Goal: Task Accomplishment & Management: Complete application form

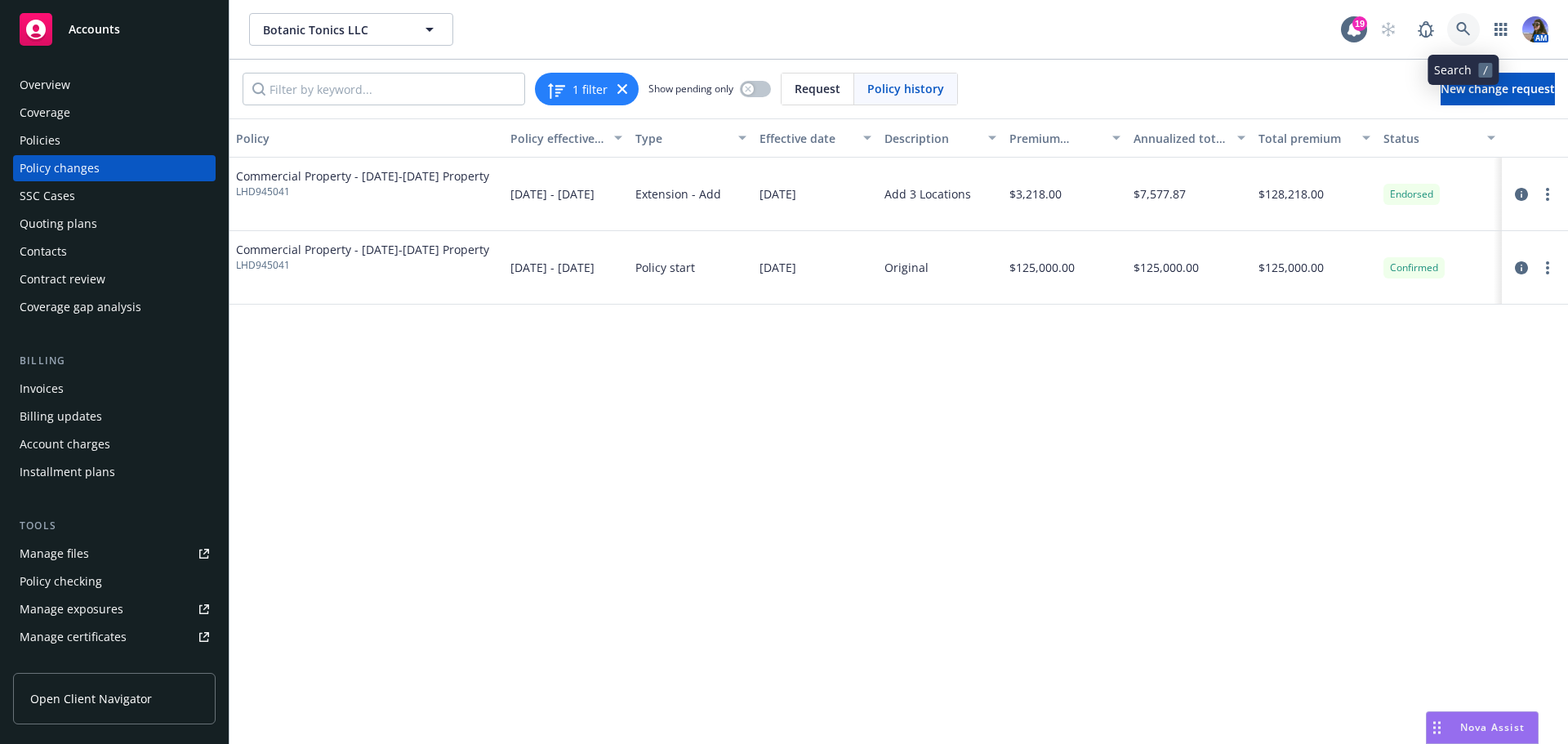
click at [1465, 21] on link at bounding box center [1464, 30] width 33 height 33
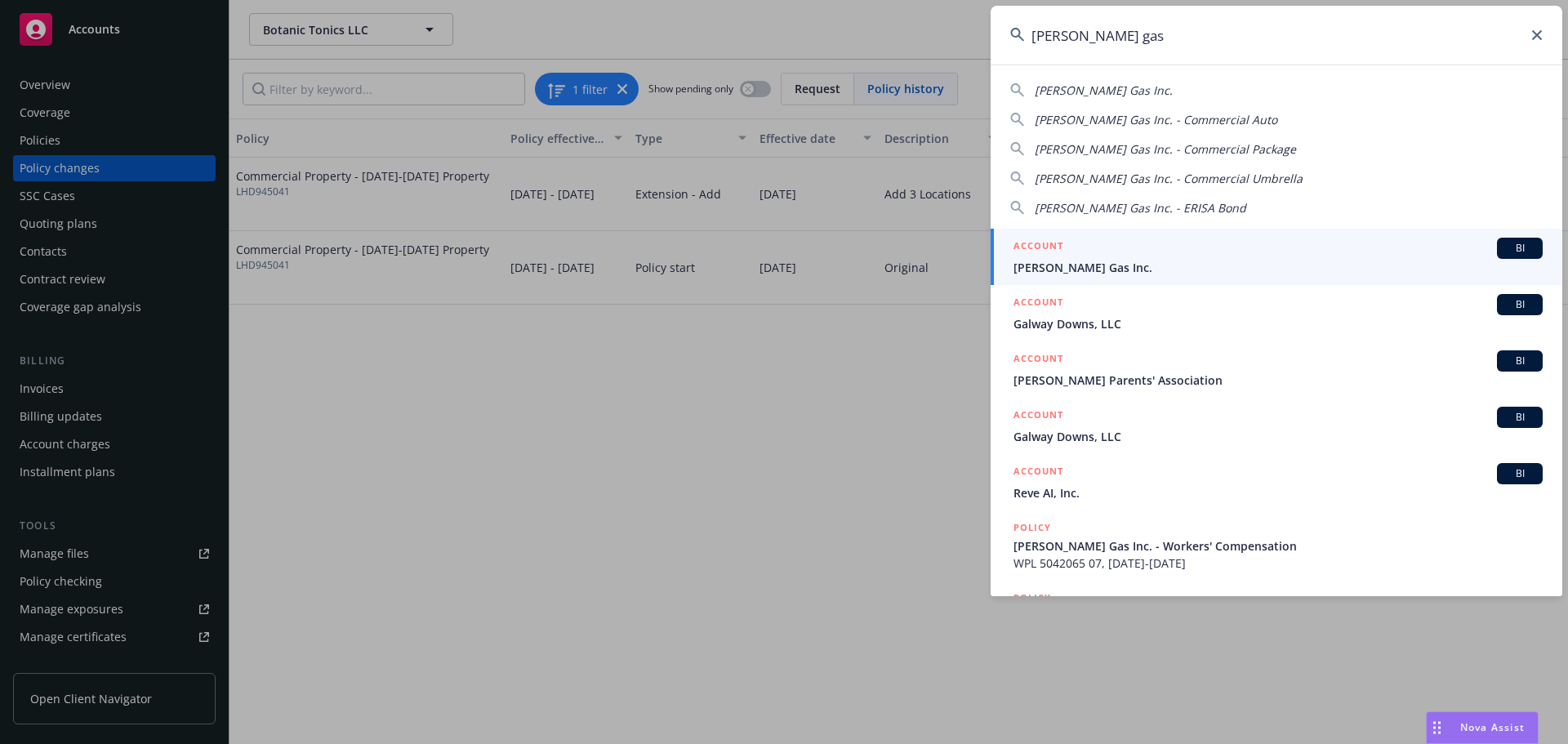
type input "[PERSON_NAME] gas"
click at [1059, 262] on span "[PERSON_NAME] Gas Inc." at bounding box center [1278, 268] width 529 height 17
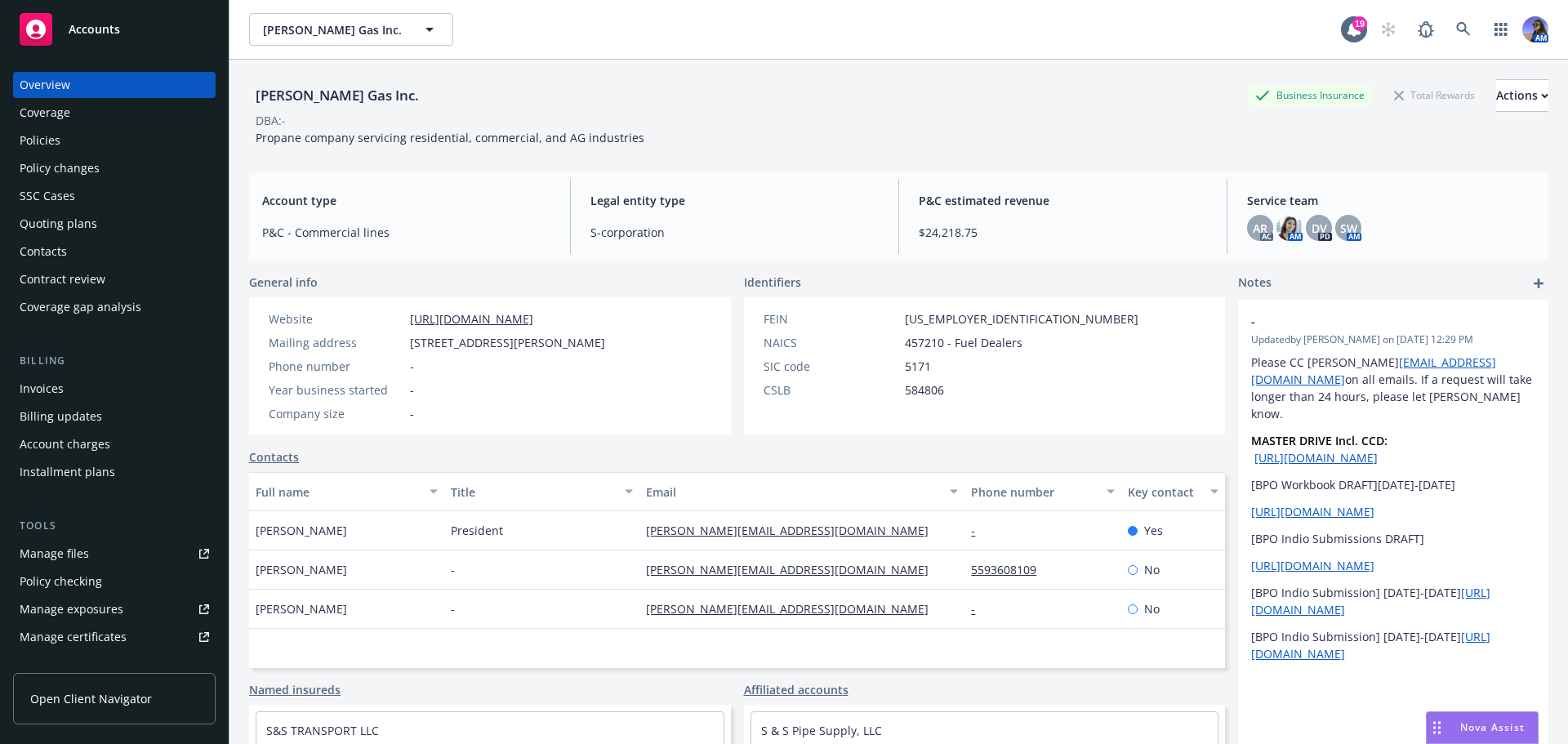
click at [70, 137] on div "Policies" at bounding box center [115, 140] width 190 height 26
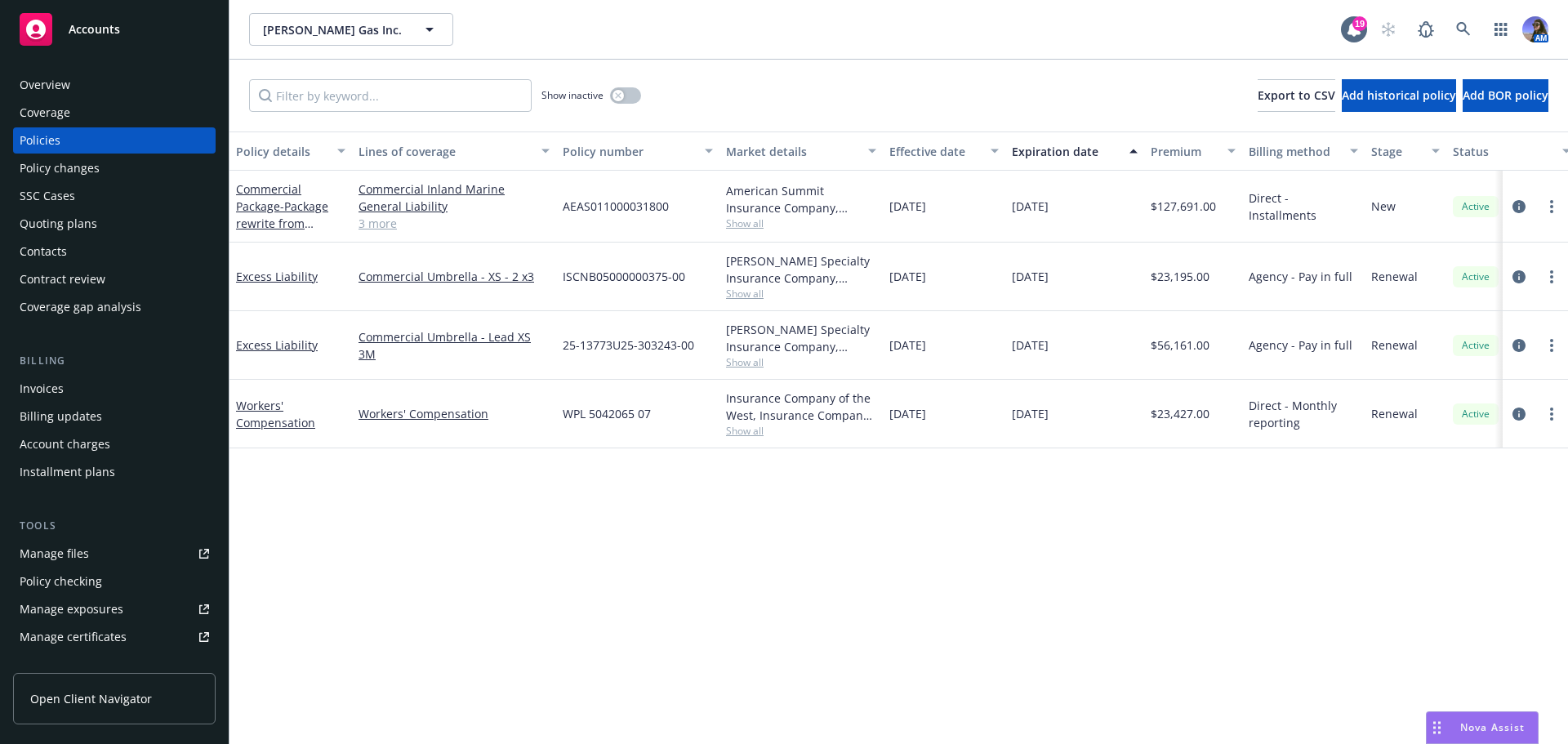
click at [280, 234] on div "Commercial Package - Package rewrite from GuideOne" at bounding box center [290, 206] width 123 height 72
click at [277, 229] on span "- Package rewrite from GuideOne" at bounding box center [282, 223] width 92 height 50
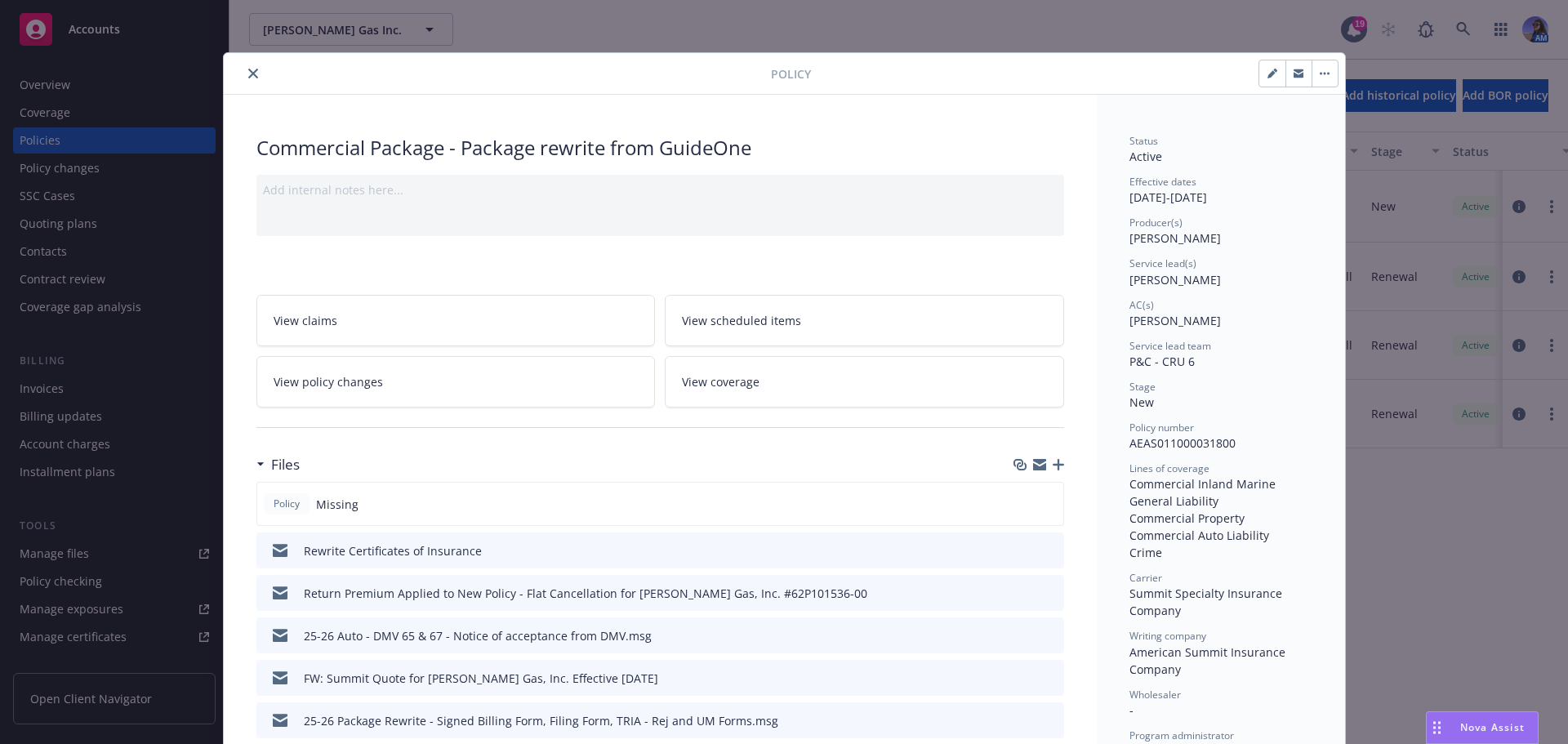
click at [463, 375] on link "View policy changes" at bounding box center [456, 381] width 399 height 51
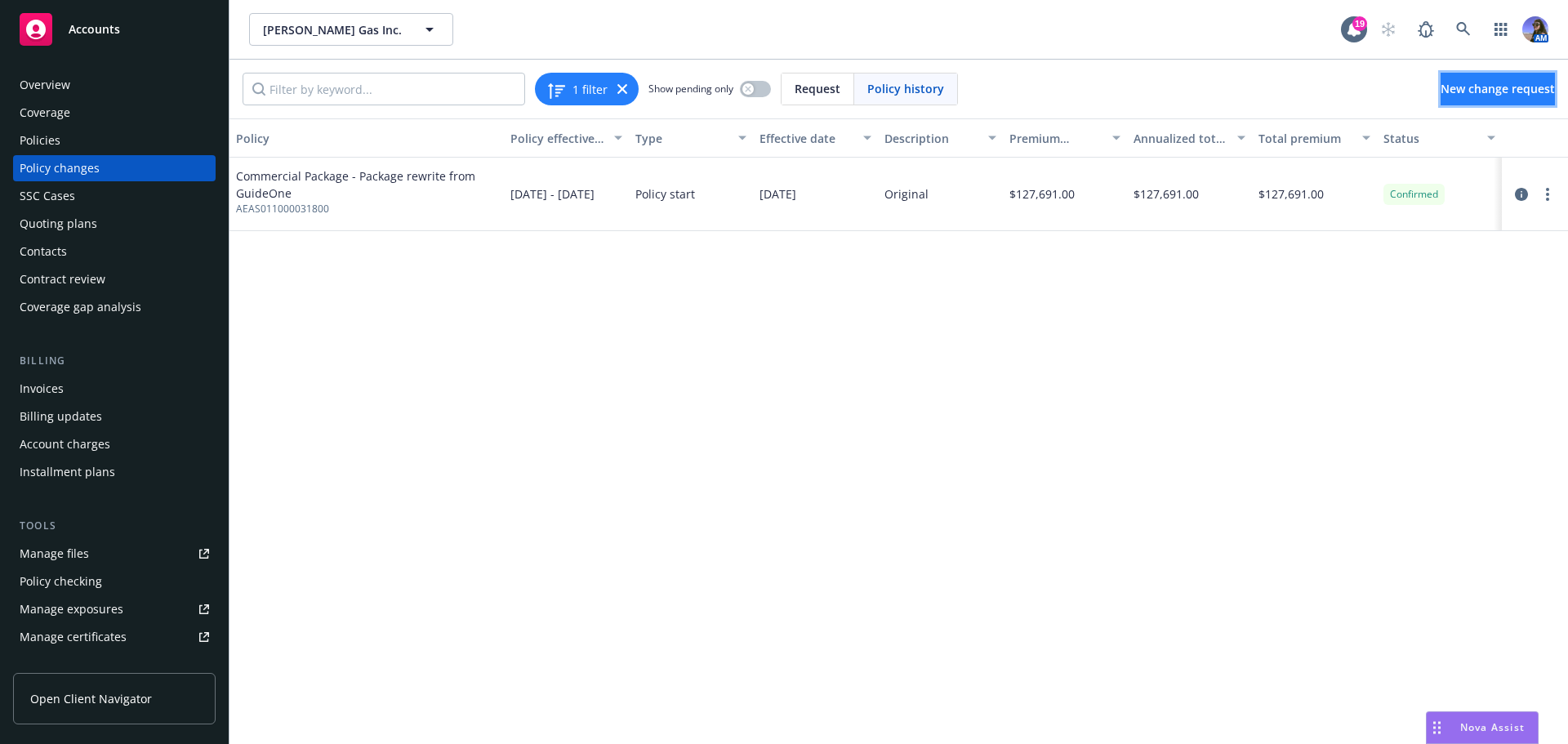
click at [1440, 93] on span "New change request" at bounding box center [1497, 89] width 114 height 16
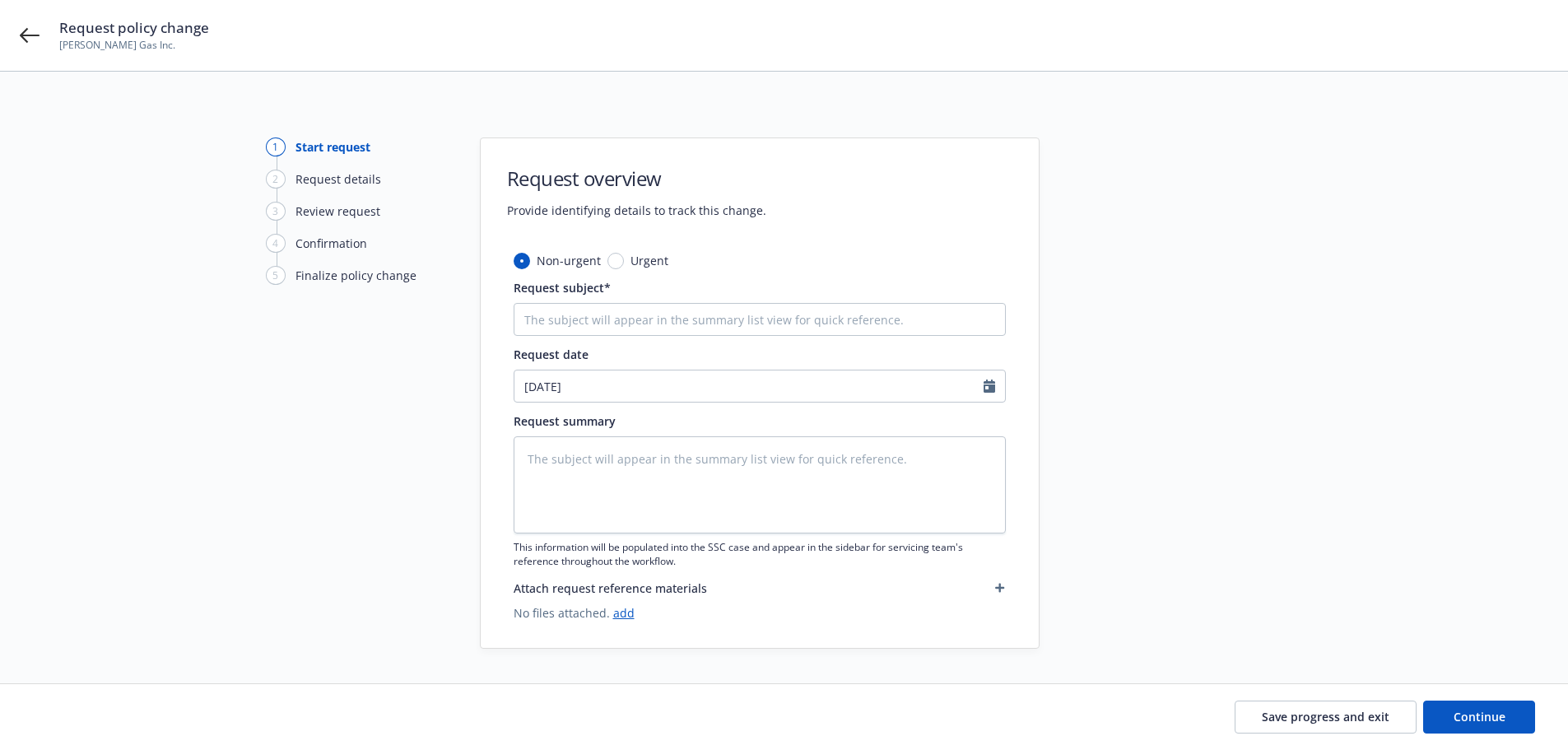
click at [32, 47] on div "Request policy change [PERSON_NAME] Gas Inc." at bounding box center [784, 35] width 1568 height 71
click at [32, 37] on icon at bounding box center [30, 35] width 20 height 20
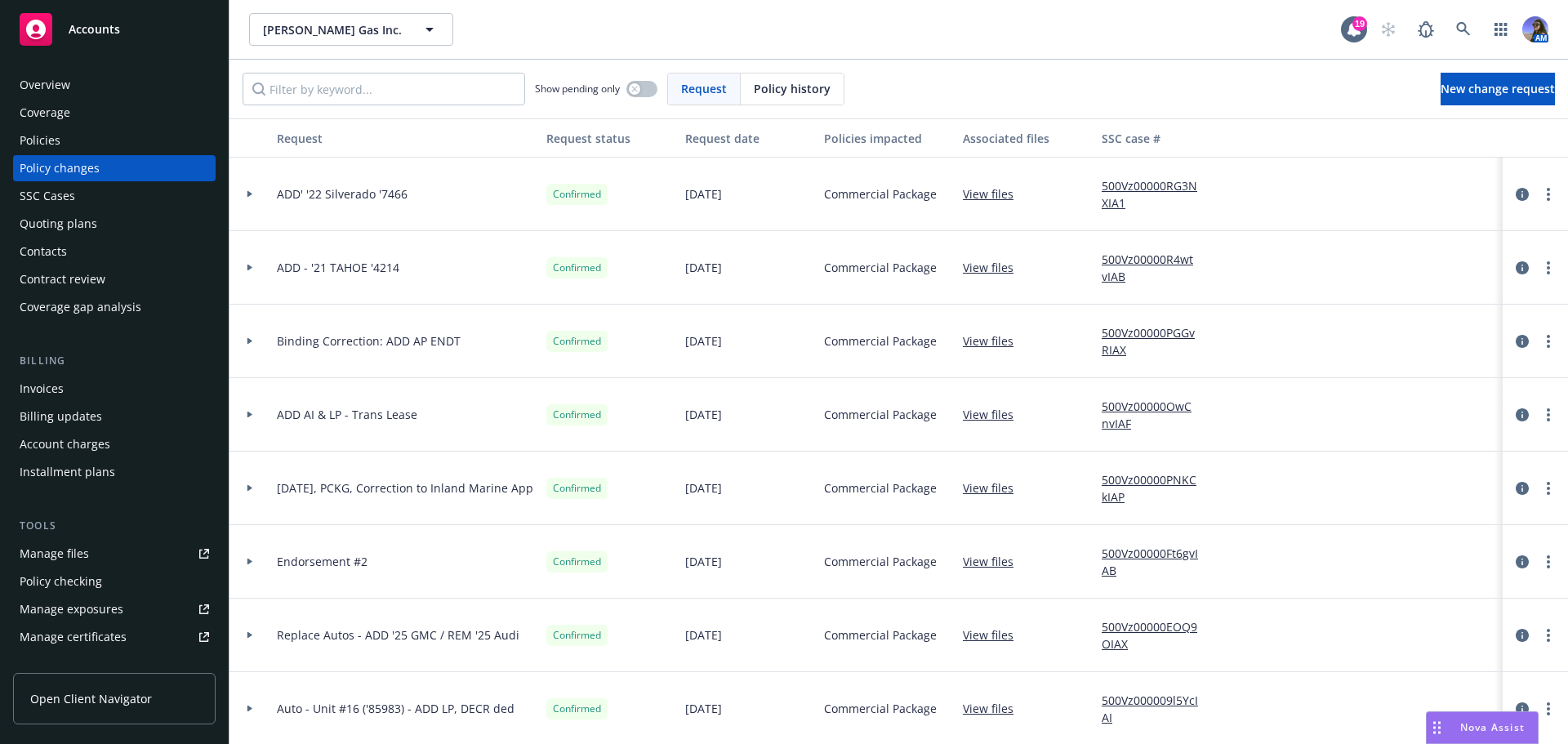
drag, startPoint x: 31, startPoint y: 37, endPoint x: 998, endPoint y: 41, distance: 967.0
click at [998, 41] on div "[PERSON_NAME] Gas Inc. [PERSON_NAME] Gas Inc." at bounding box center [794, 30] width 1091 height 33
click at [48, 140] on div "Policies" at bounding box center [40, 140] width 41 height 26
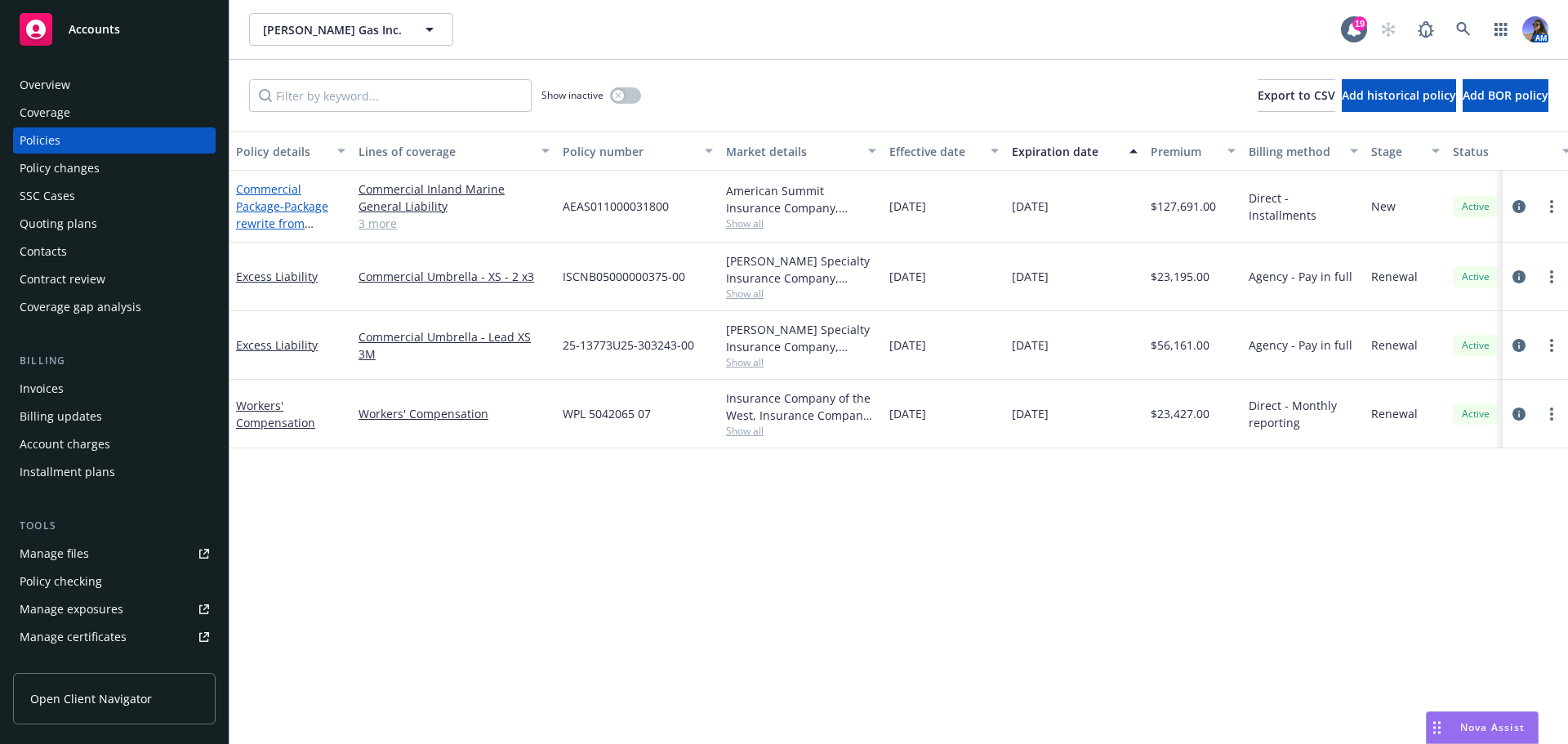
click at [294, 210] on span "- Package rewrite from GuideOne" at bounding box center [282, 223] width 92 height 50
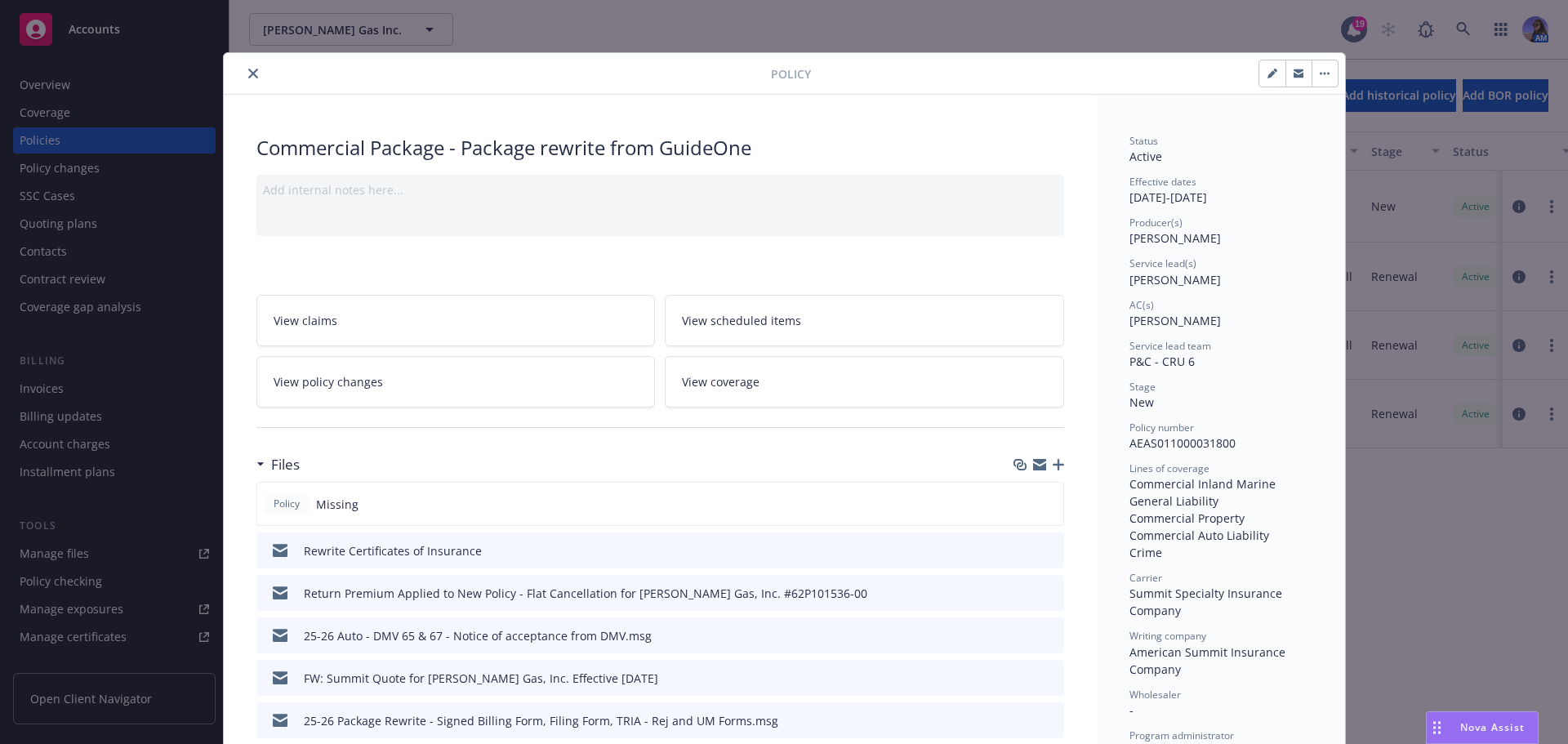
click at [248, 75] on icon "close" at bounding box center [252, 73] width 10 height 10
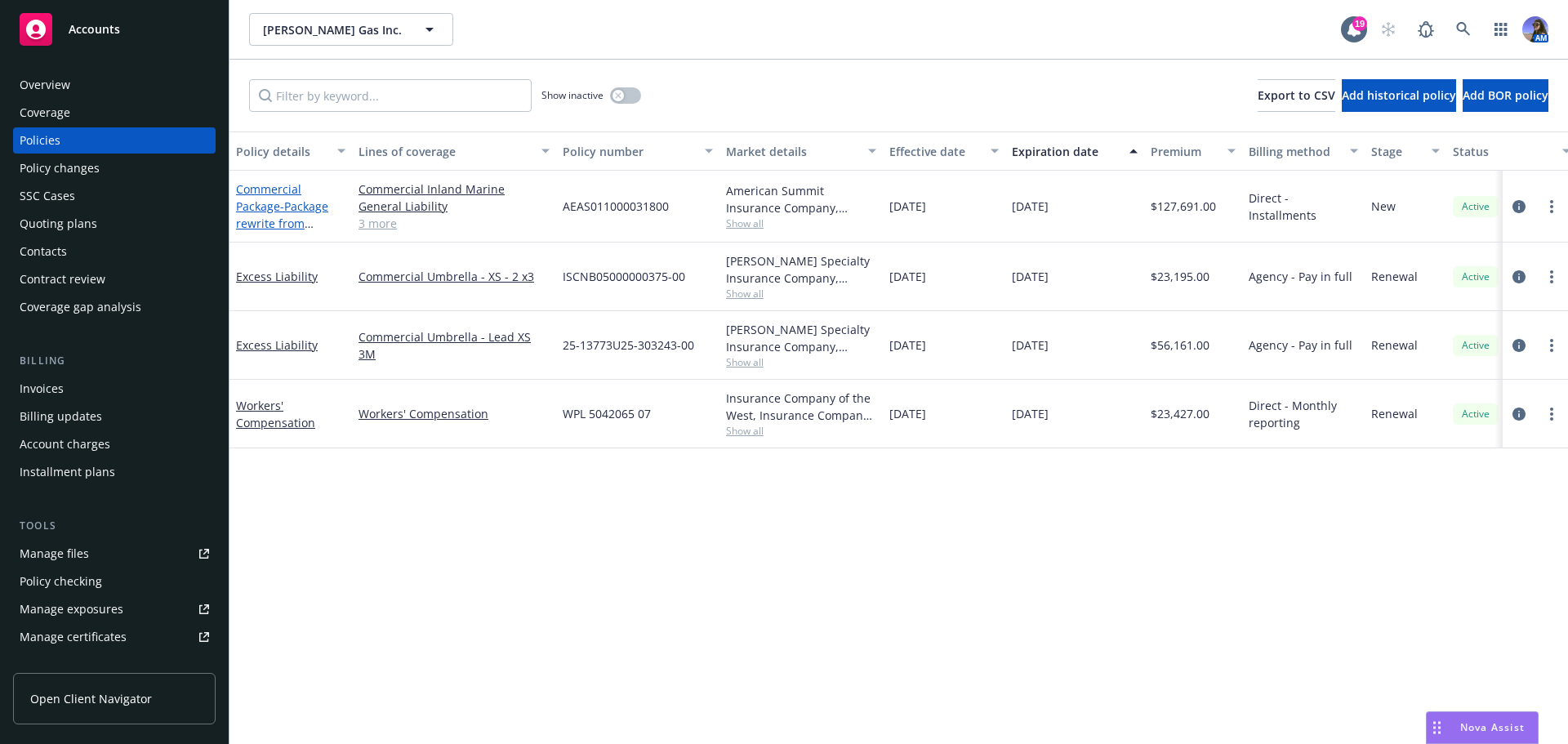
click at [250, 209] on link "Commercial Package - Package rewrite from GuideOne" at bounding box center [282, 214] width 92 height 67
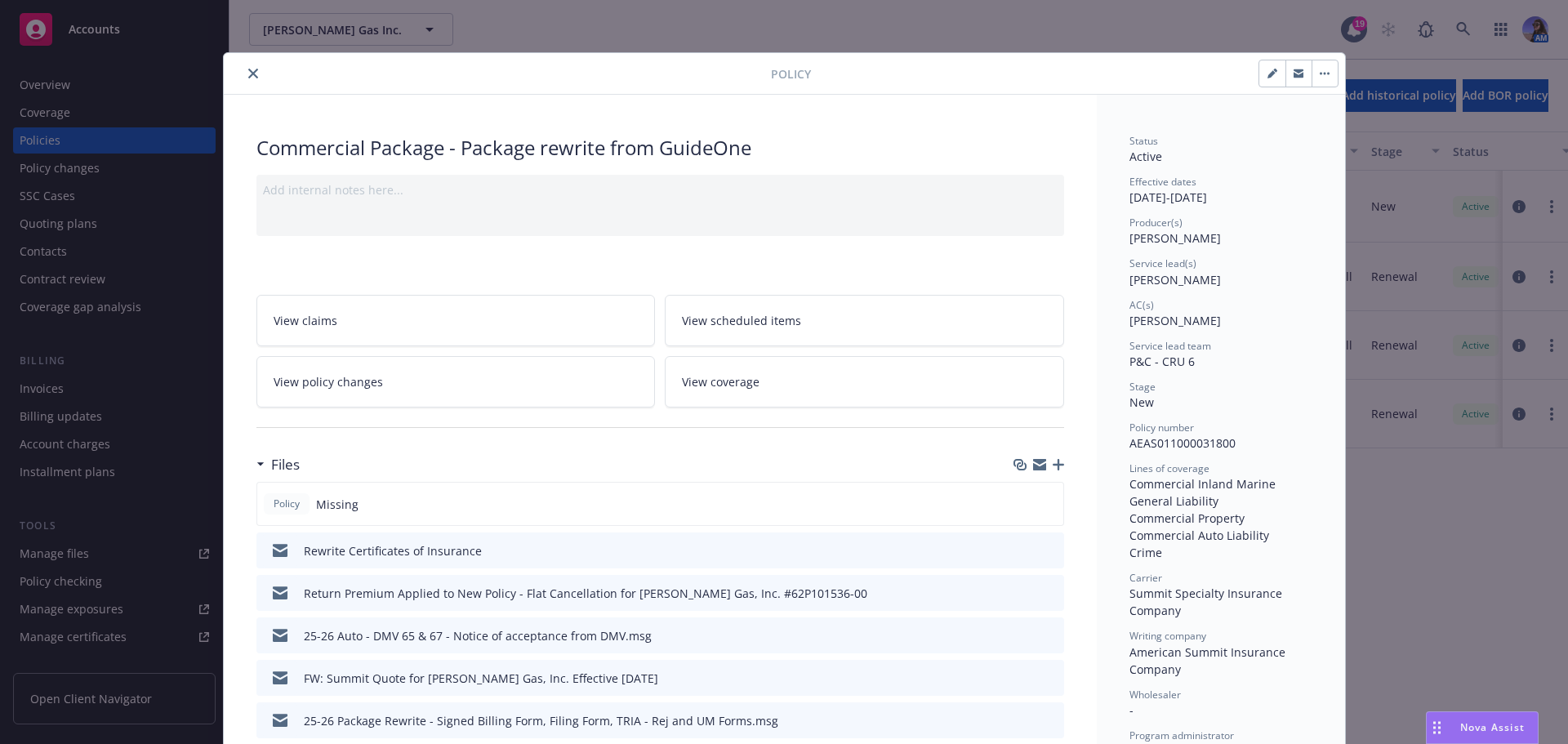
scroll to position [49, 0]
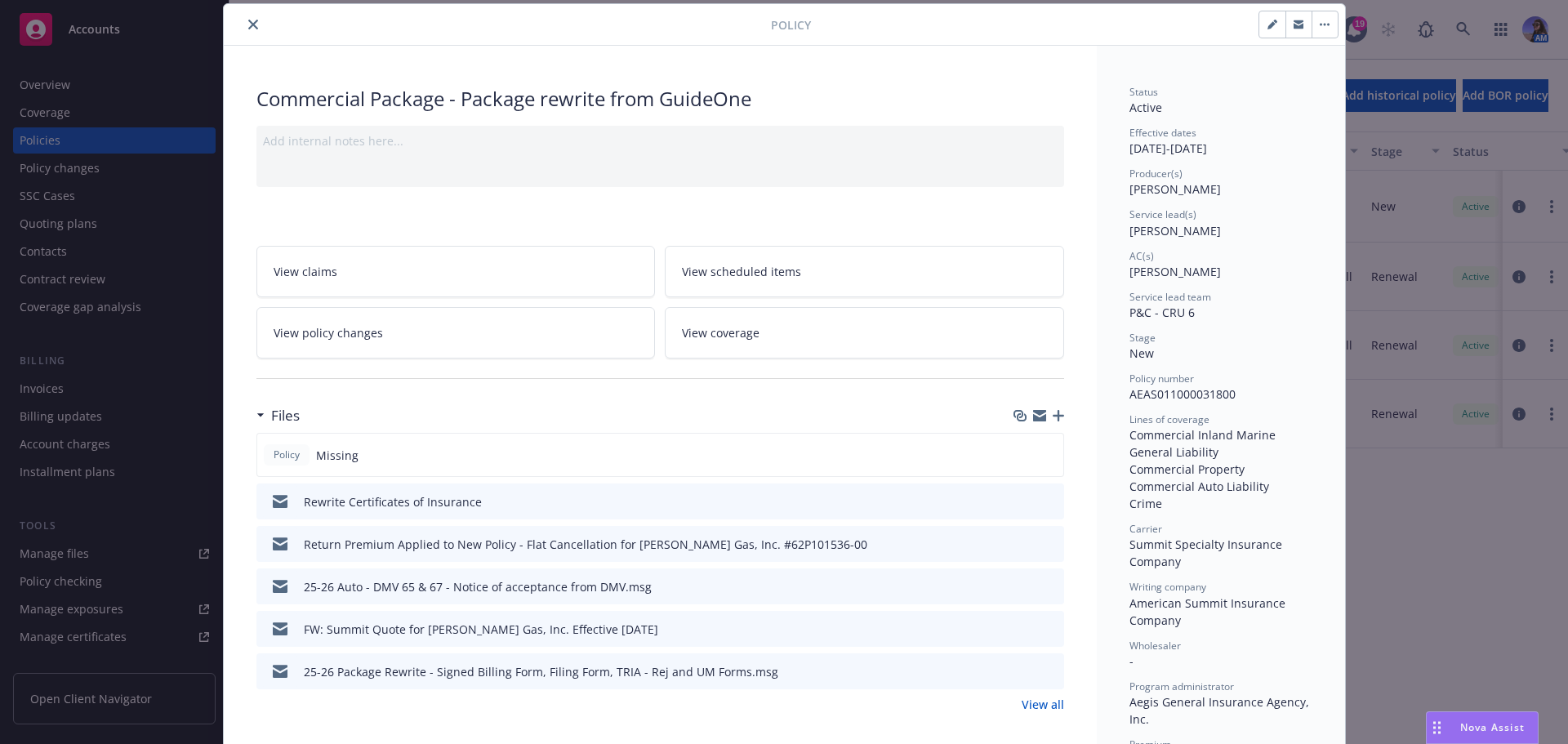
click at [251, 15] on div at bounding box center [501, 24] width 541 height 20
click at [250, 18] on button "close" at bounding box center [253, 24] width 20 height 20
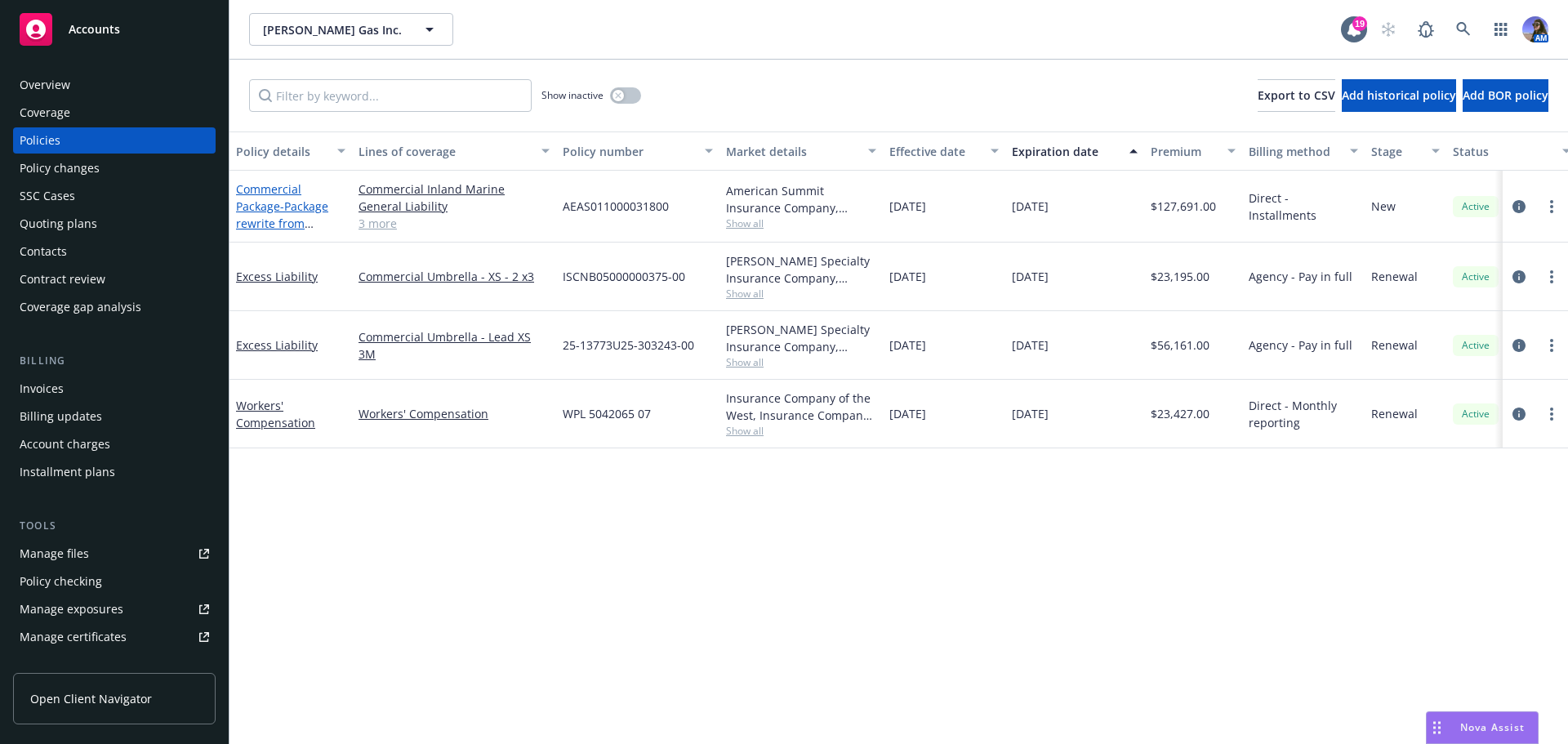
click at [273, 200] on link "Commercial Package - Package rewrite from GuideOne" at bounding box center [282, 214] width 92 height 67
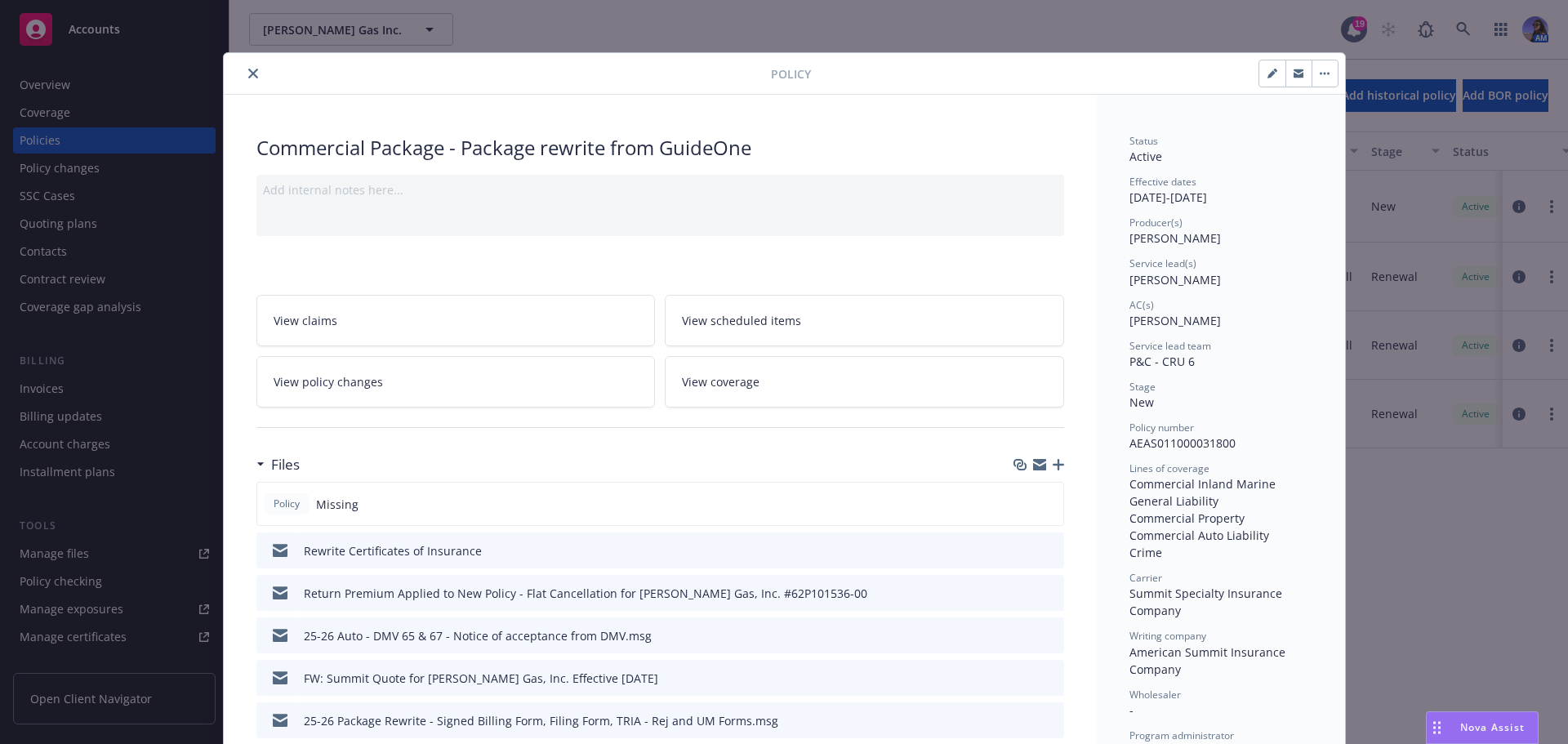
scroll to position [49, 0]
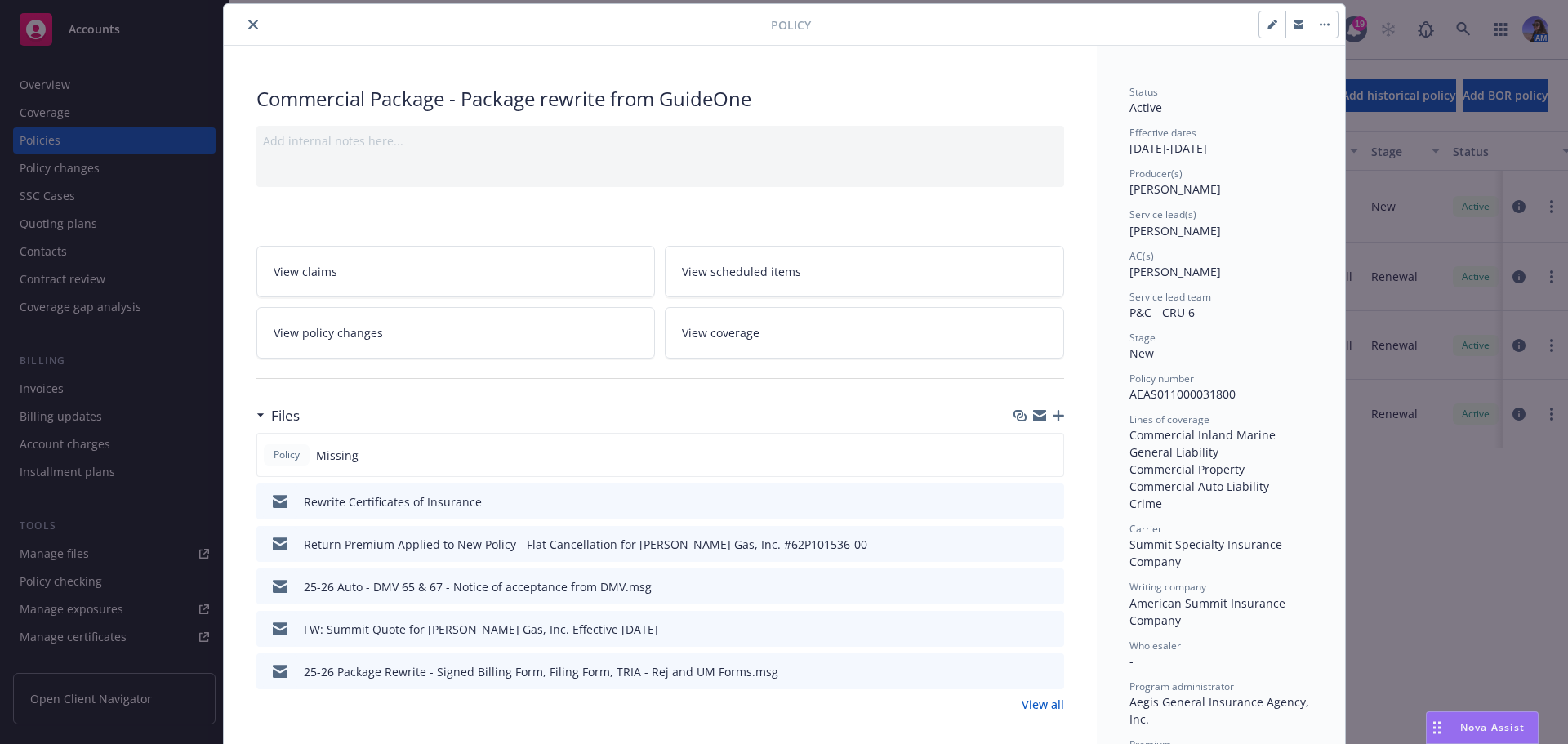
click at [433, 354] on link "View policy changes" at bounding box center [456, 332] width 399 height 51
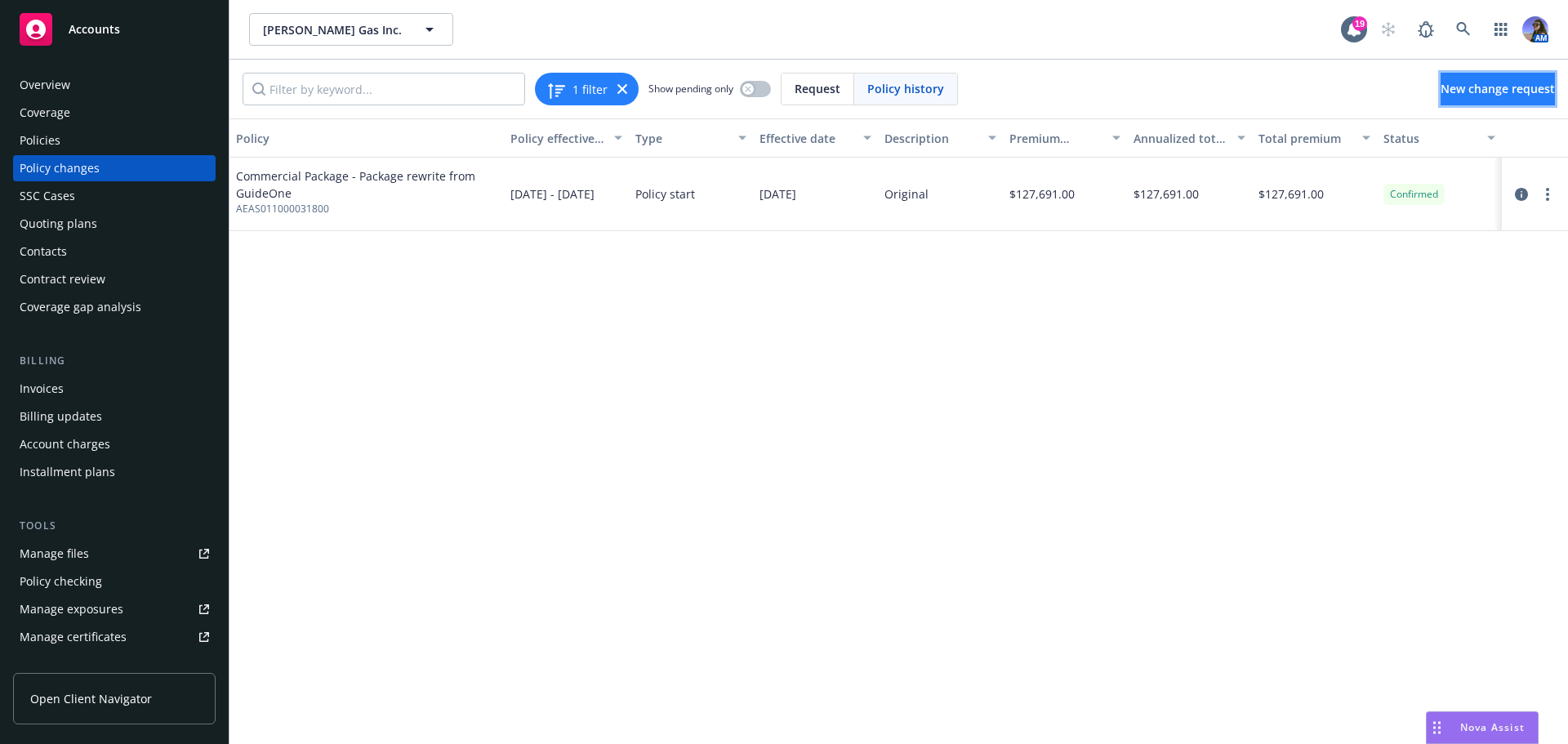
click at [1454, 92] on span "New change request" at bounding box center [1497, 89] width 114 height 16
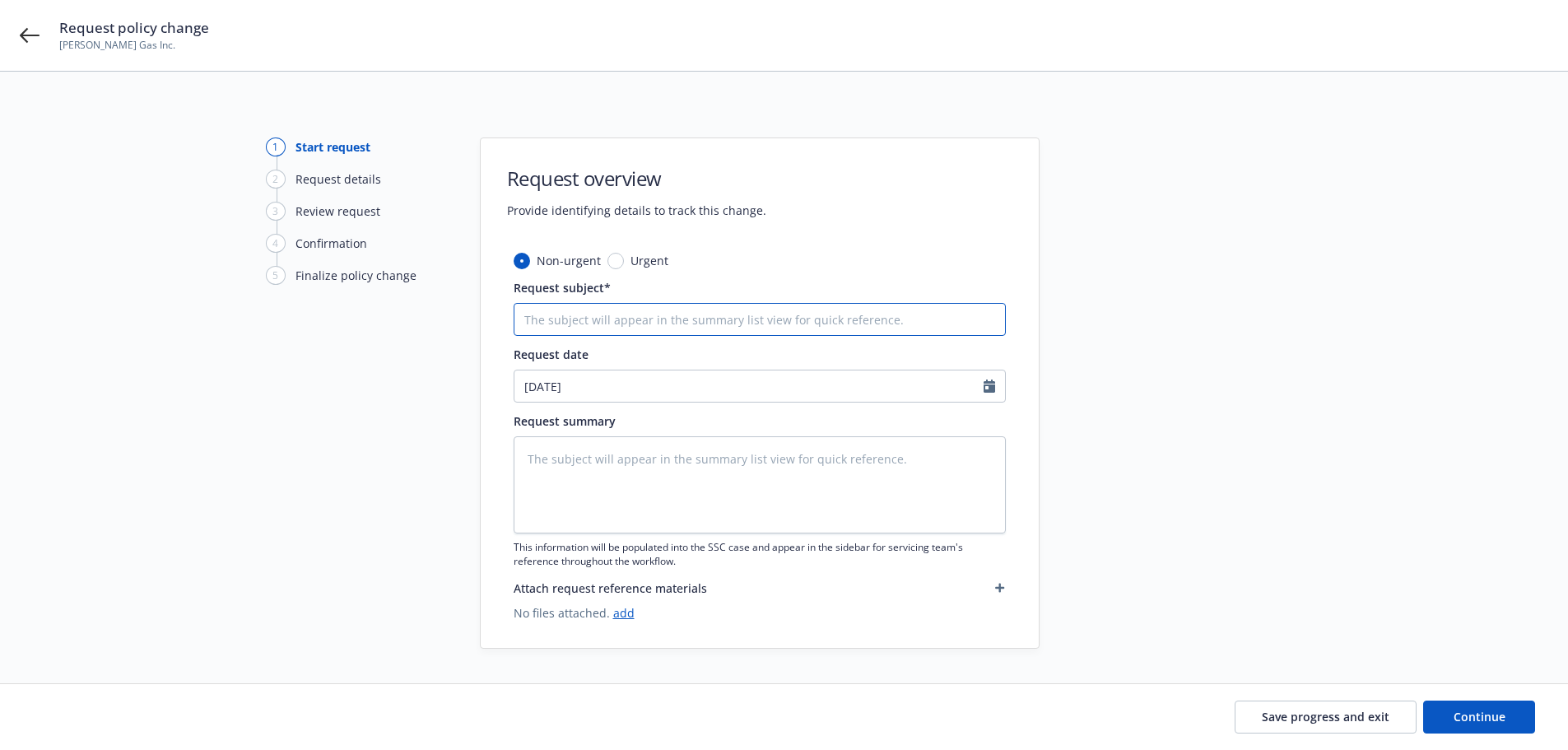
click at [593, 325] on input "Request subject*" at bounding box center [759, 319] width 492 height 33
type textarea "x"
type input "E"
type textarea "x"
type input "EN"
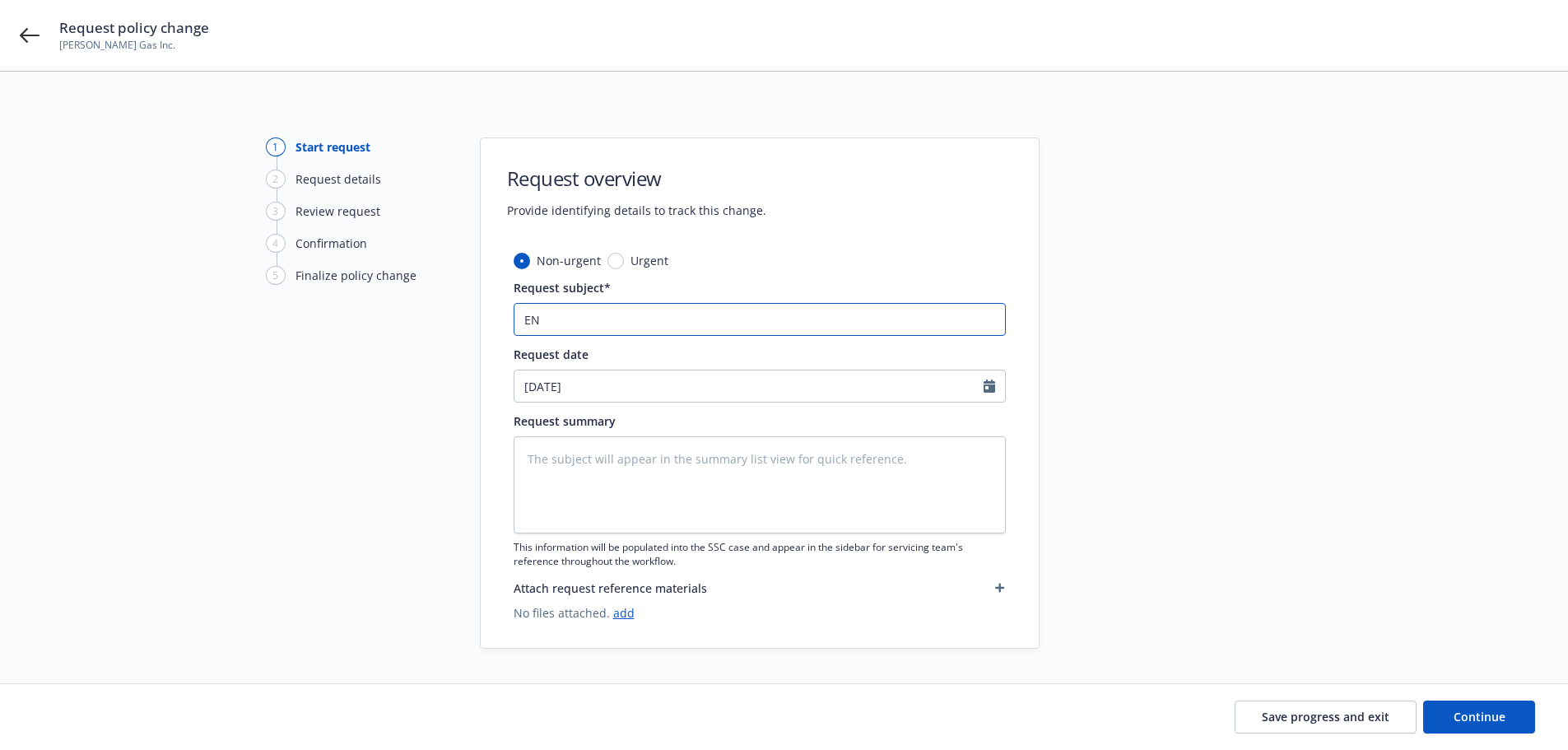
type textarea "x"
type input "END"
type textarea "x"
type input "ENDT"
type textarea "x"
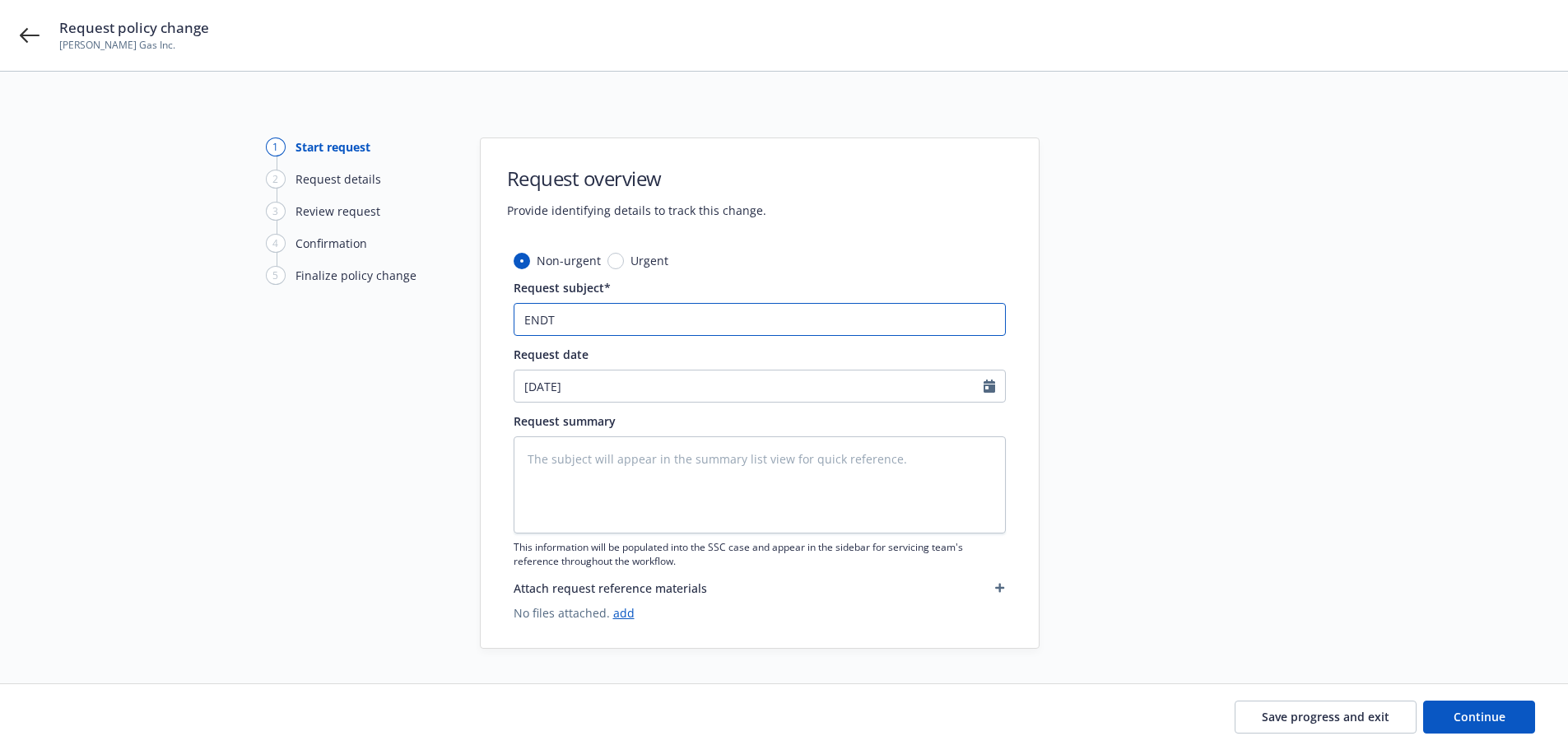
type input "ENDT"
type textarea "x"
type input "ENDT 1"
type textarea "x"
type input "ENDT 1"
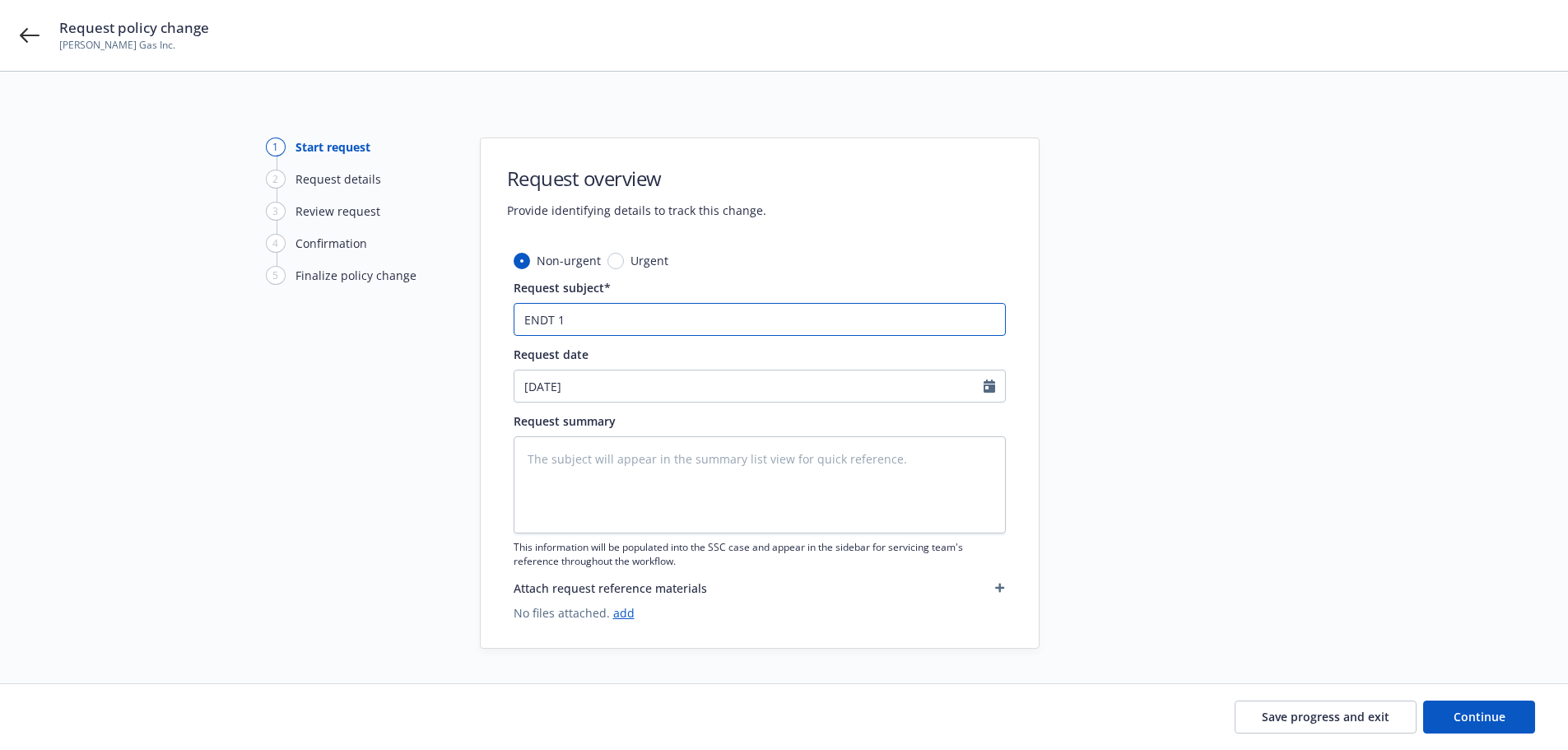
type textarea "x"
type input "ENDT 1 -"
click at [603, 320] on input "ENDT 1 -" at bounding box center [759, 319] width 492 height 33
type textarea "x"
type input "ENDT 1 -"
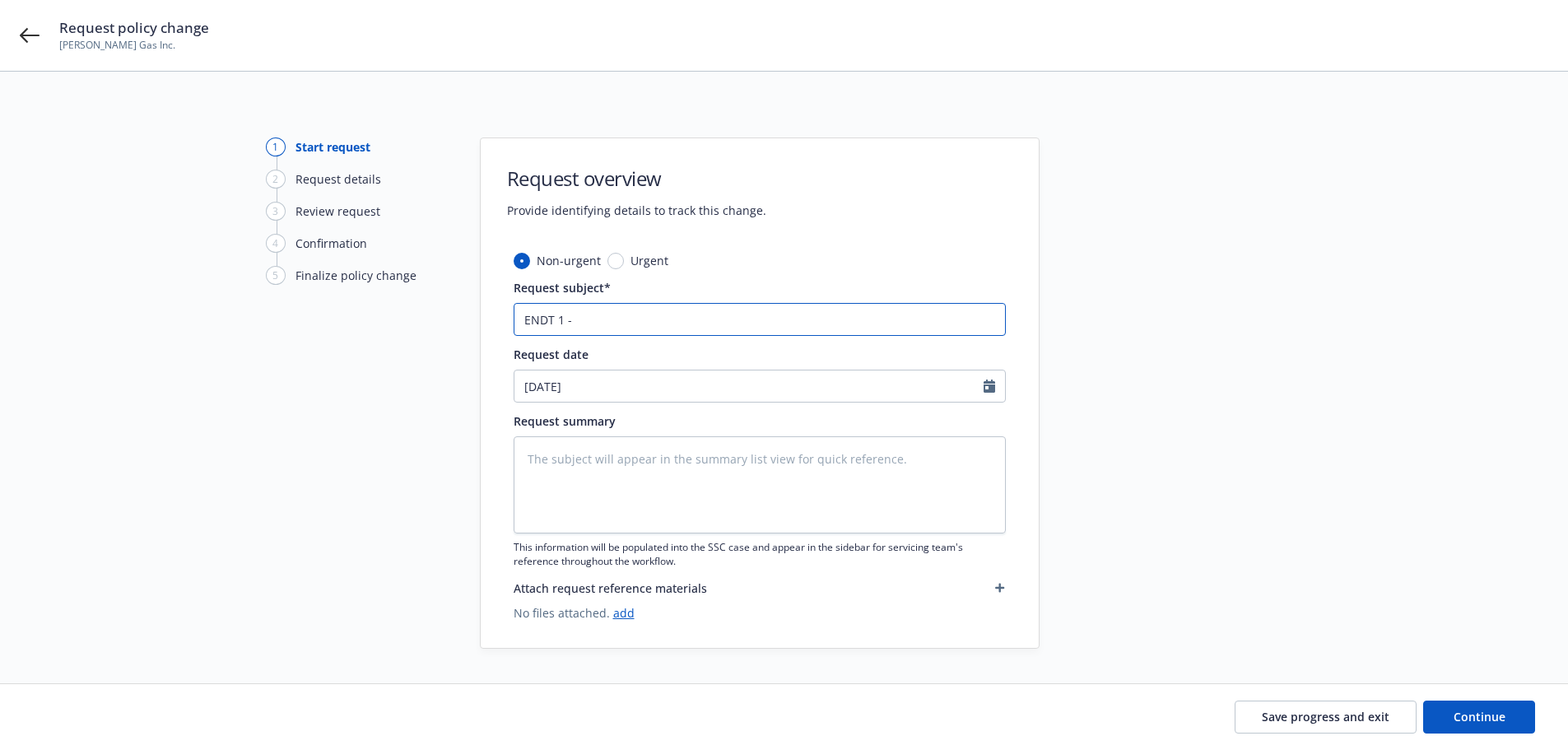
type textarea "x"
type input "ENDT 1 - A"
type textarea "x"
type input "ENDT 1 - AC"
type textarea "x"
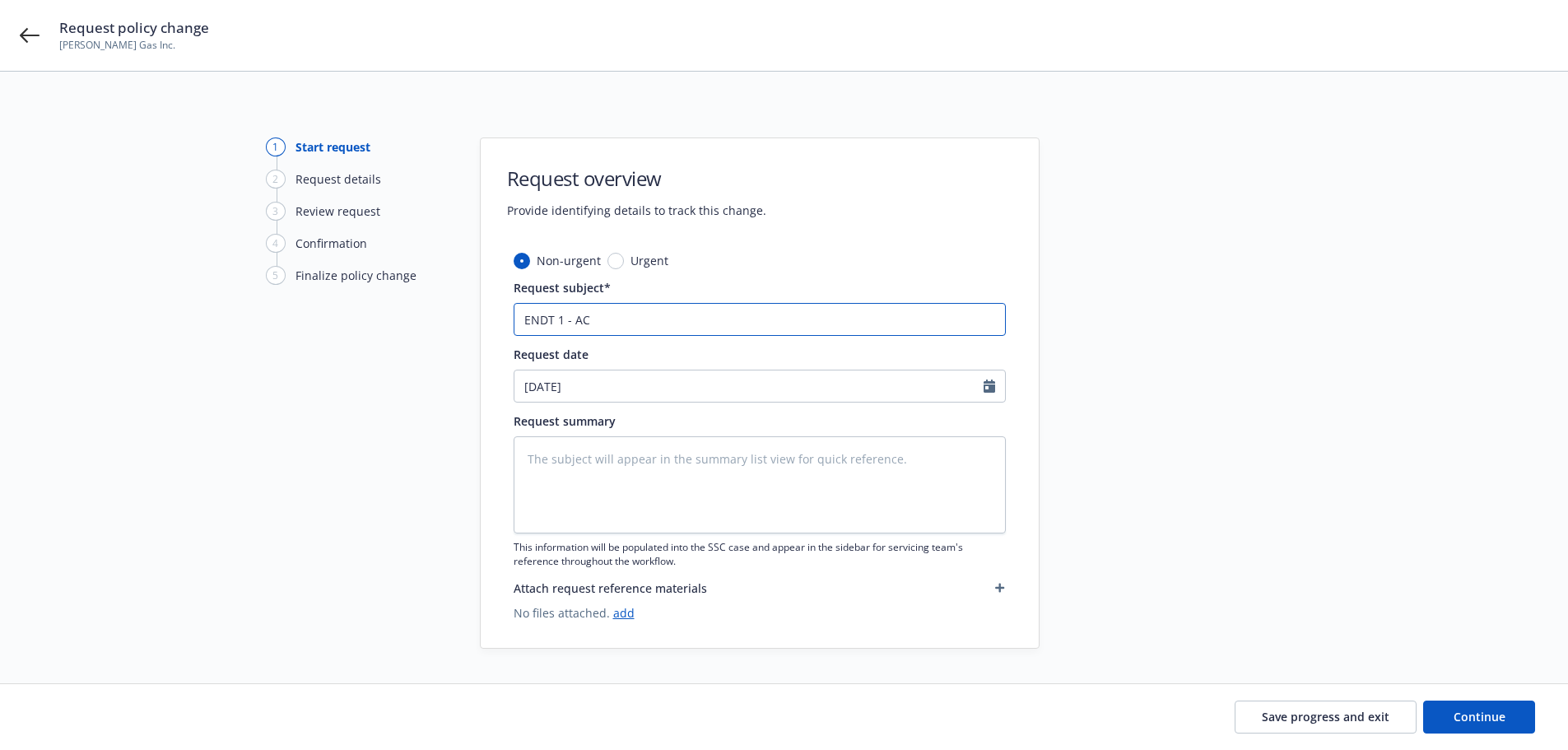
type input "ENDT 1 - ACC"
type textarea "x"
type input "ENDT 1 - ACCO"
type textarea "x"
type input "ENDT 1 - ACCOU"
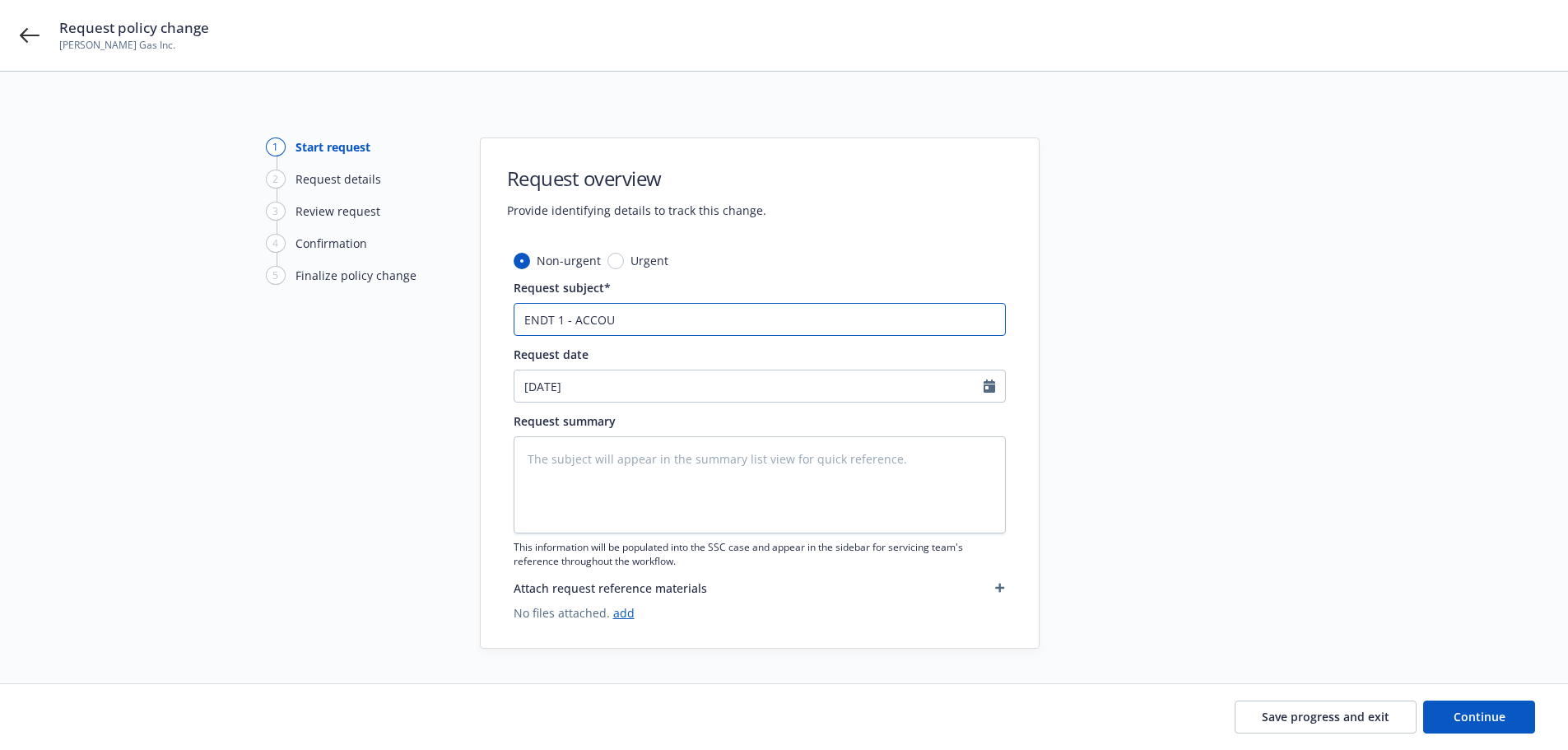
type textarea "x"
type input "ENDT 1 - ACCOUN"
type textarea "x"
type input "ENDT 1 - ACCOUNT"
type textarea "x"
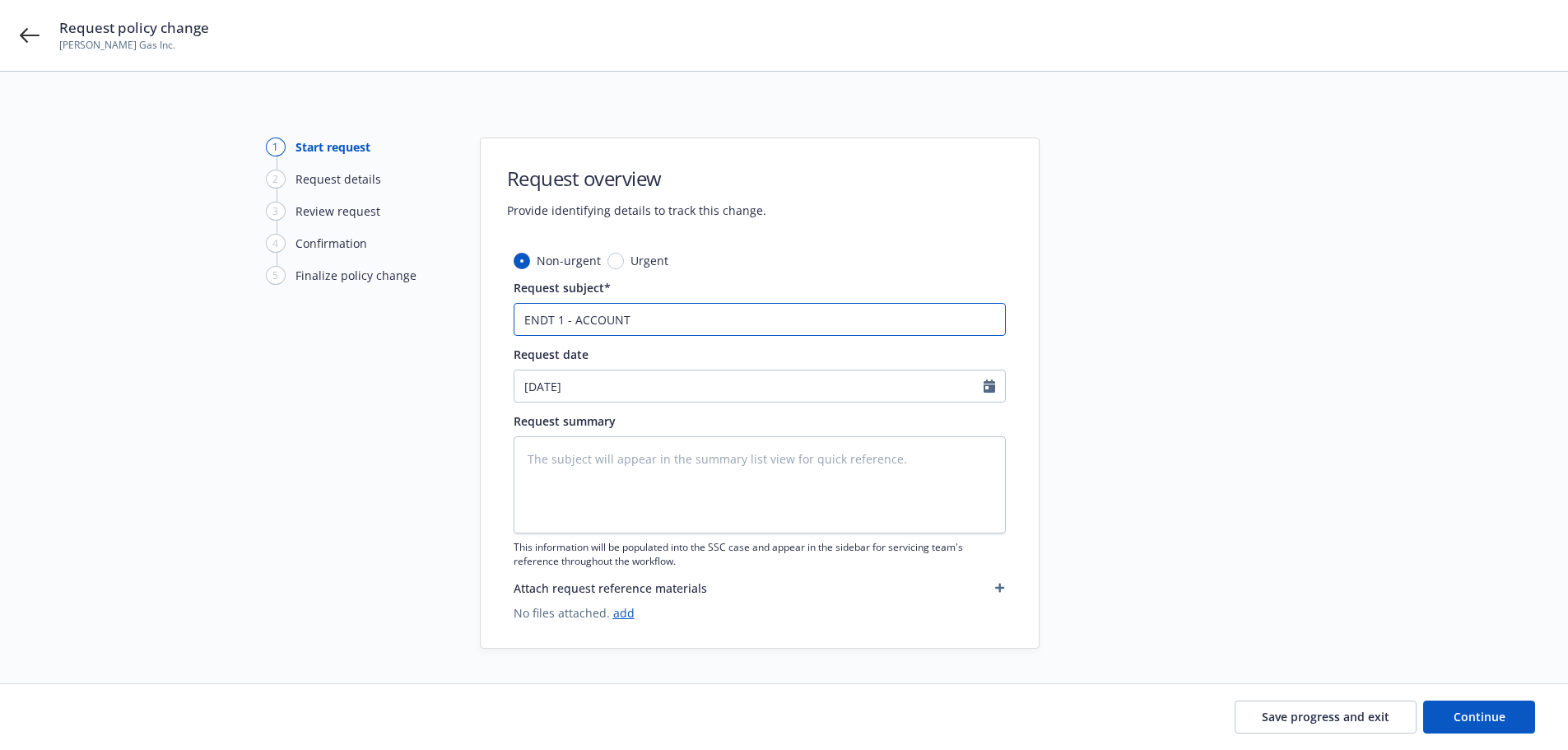
type input "ENDT 1 - ACCOUNTS"
type textarea "x"
type input "ENDT 1 - ACCOUNT"
type textarea "x"
type input "ENDT 1 - ACCOUN"
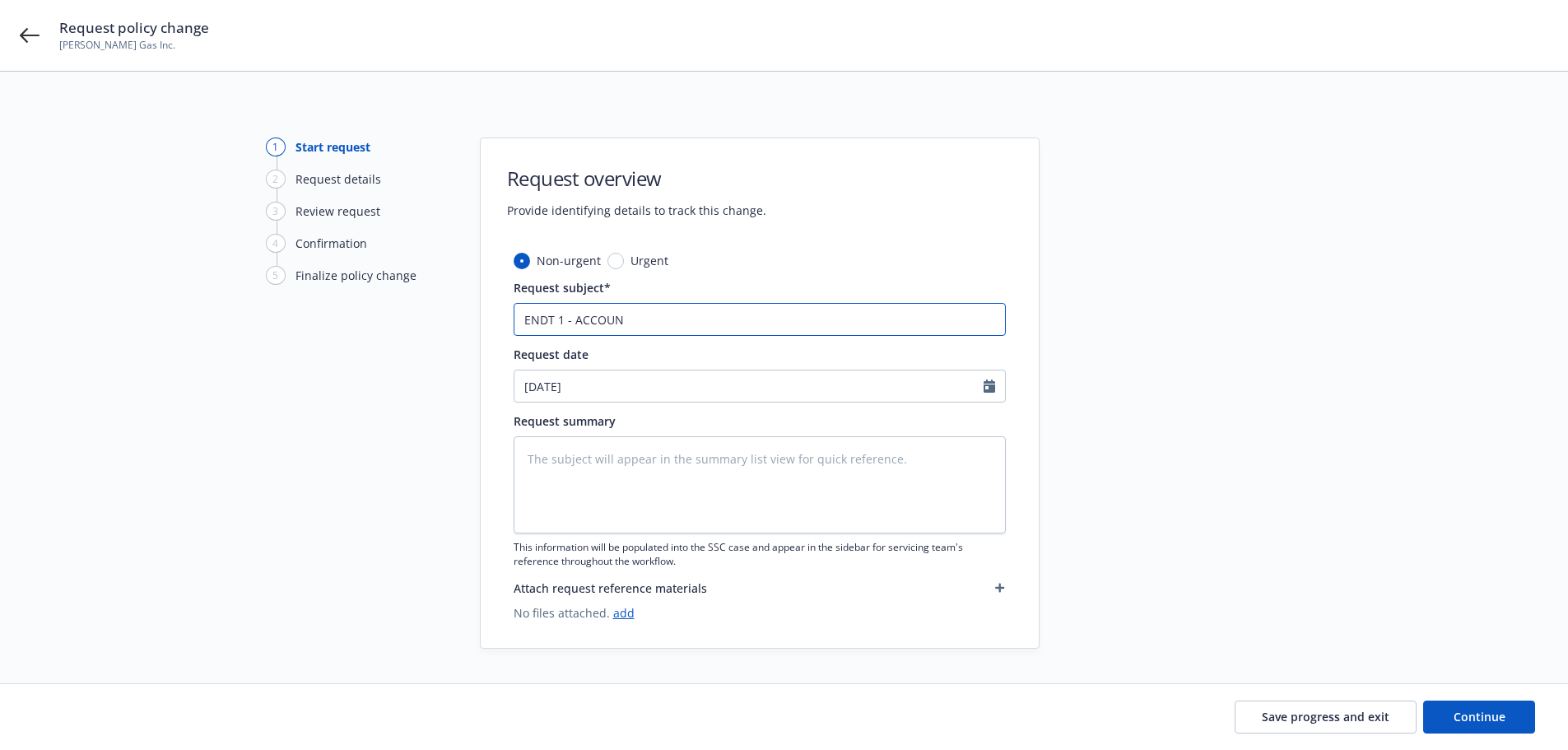
type textarea "x"
type input "ENDT 1 - ACCOU"
type textarea "x"
type input "ENDT 1 - ACCO"
type textarea "x"
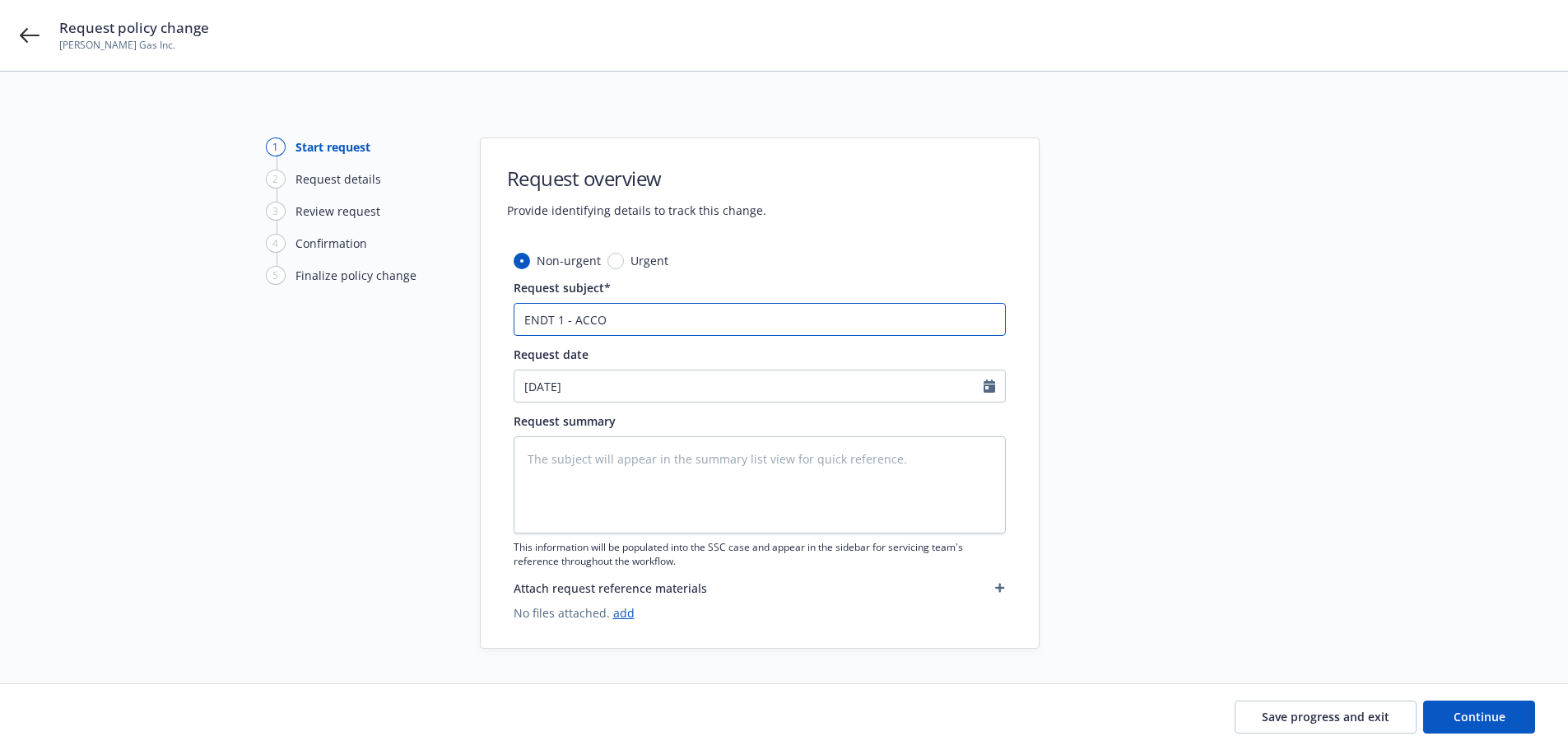
type input "ENDT 1 - ACC"
type textarea "x"
type input "ENDT 1 - AC"
type textarea "x"
type input "ENDT 1 - A"
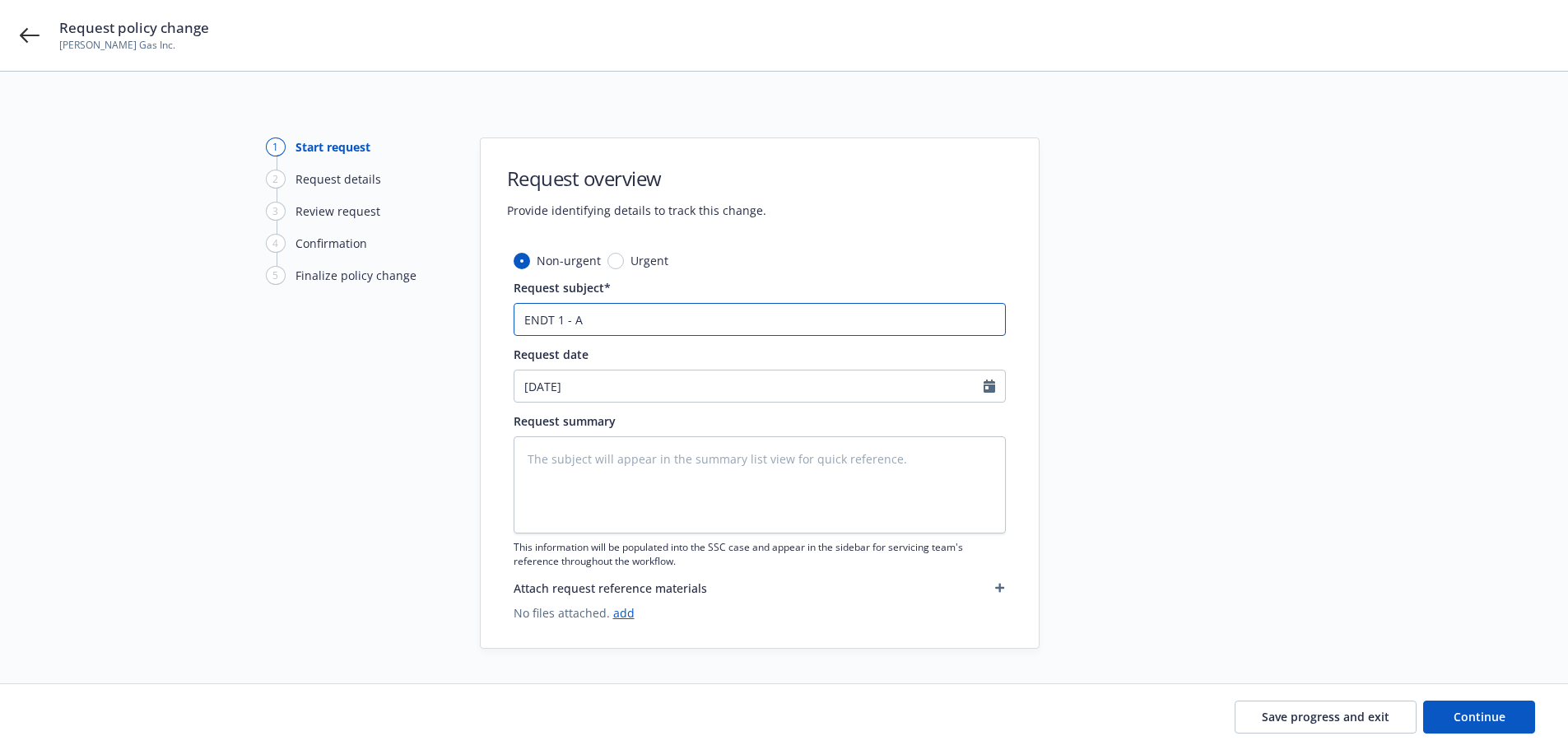
type textarea "x"
type input "ENDT 1 - Ac"
type textarea "x"
type input "ENDT 1 - Acc"
type textarea "x"
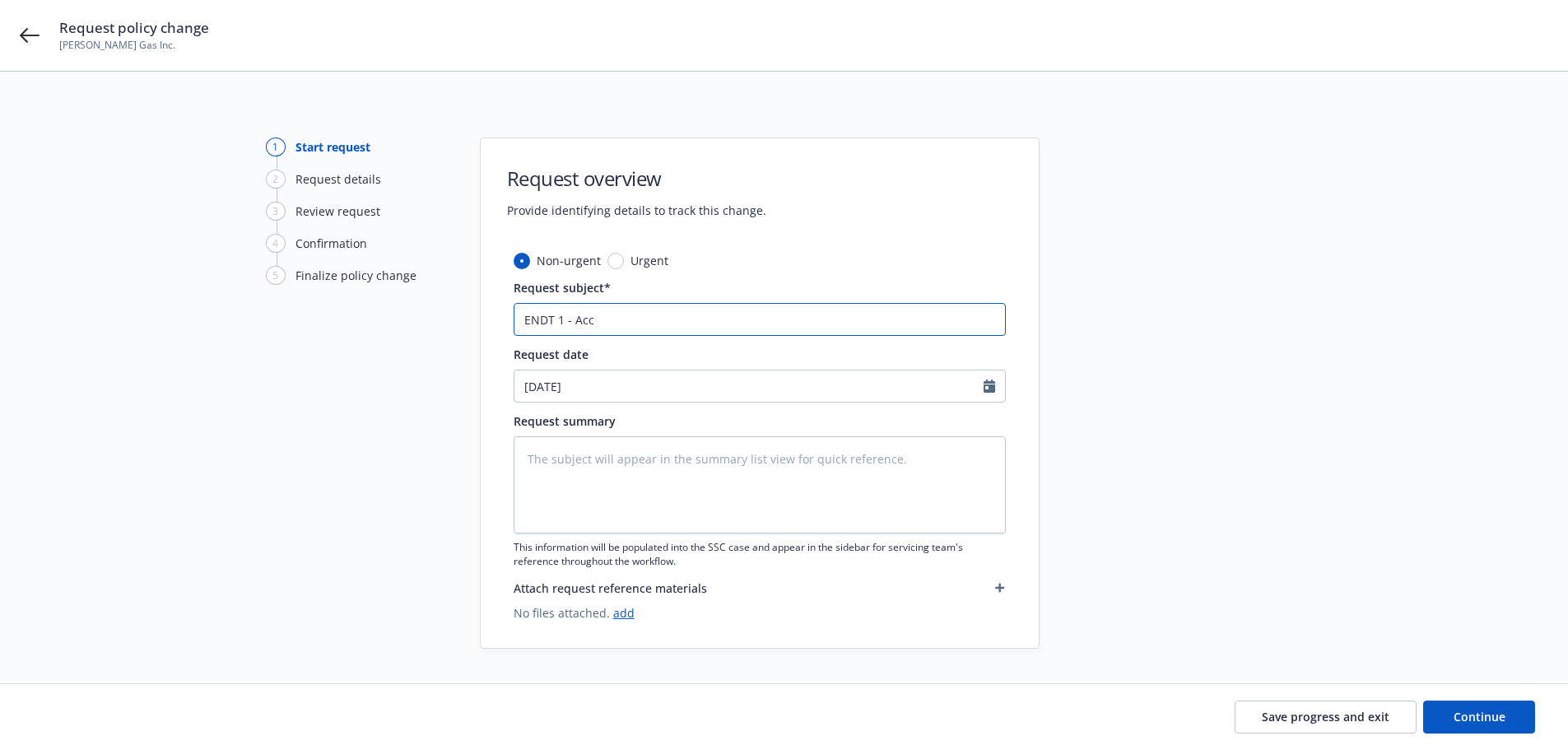
type input "ENDT 1 - Acco"
type textarea "x"
type input "ENDT 1 - Accou"
type textarea "x"
type input "ENDT 1 - Accoun"
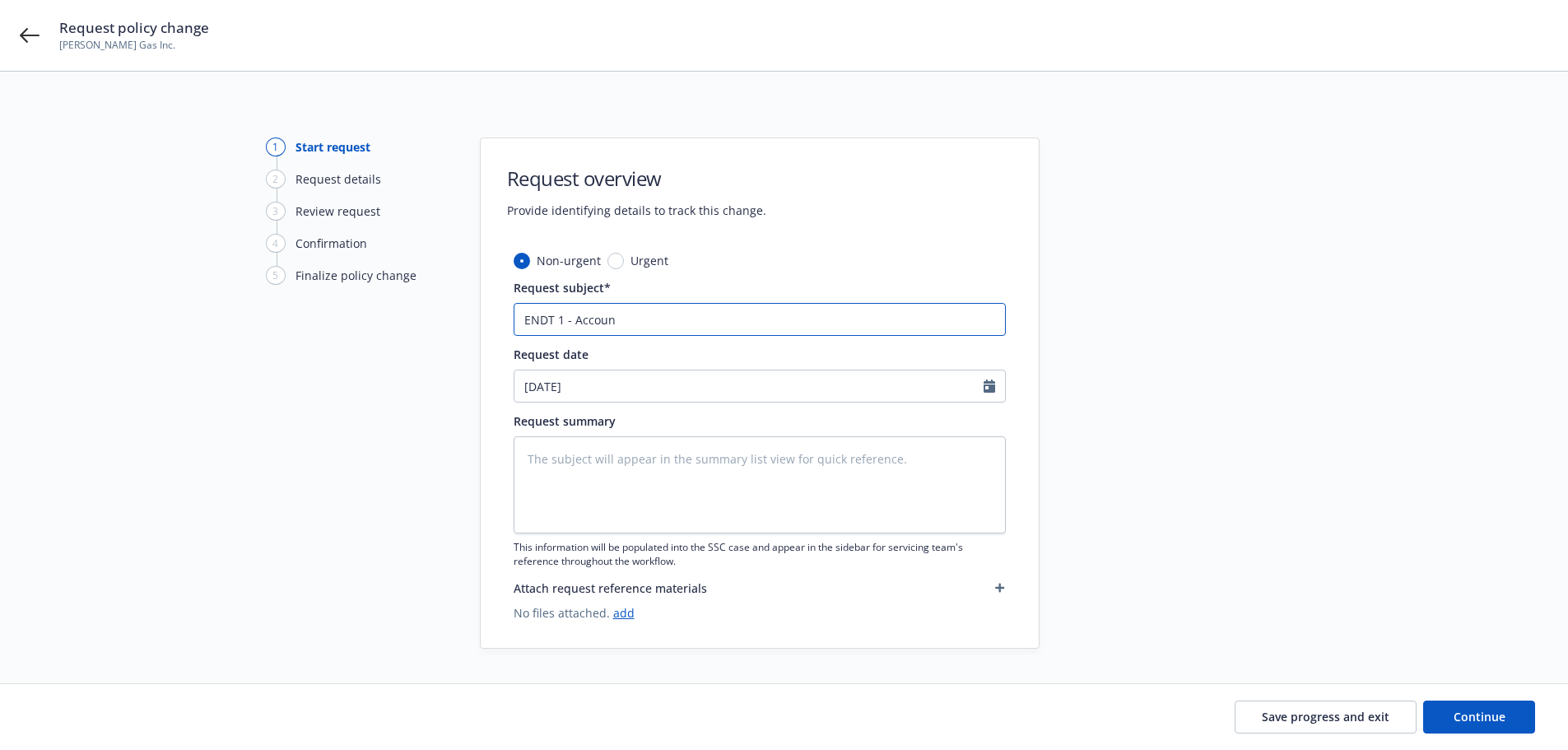
type textarea "x"
type input "ENDT 1 - Account"
type textarea "x"
type input "ENDT 1 - Accounts"
type textarea "x"
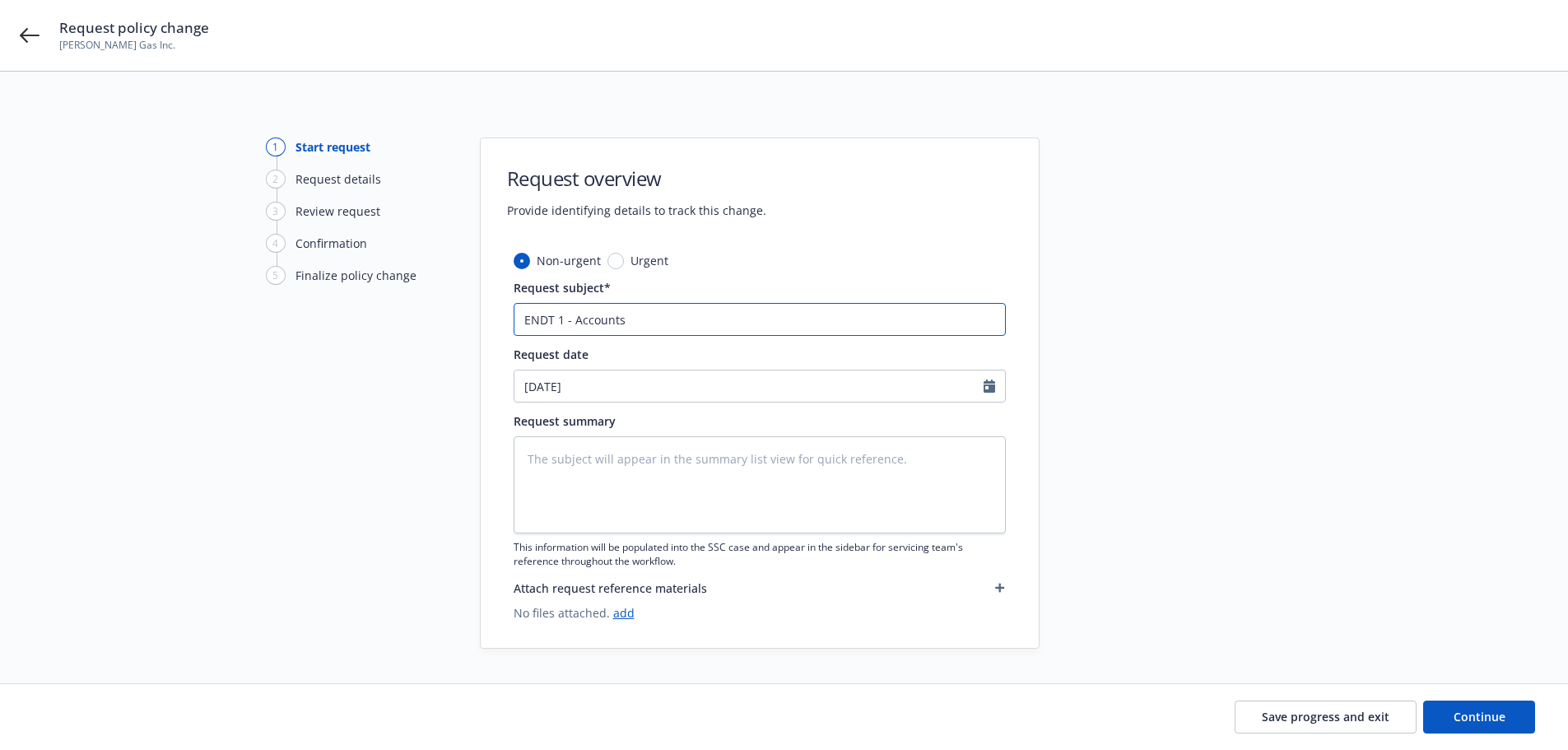
type input "ENDT 1 - Accounts"
type textarea "x"
type input "ENDT 1 - Accounts r"
type textarea "x"
type input "ENDT 1 - Accounts re"
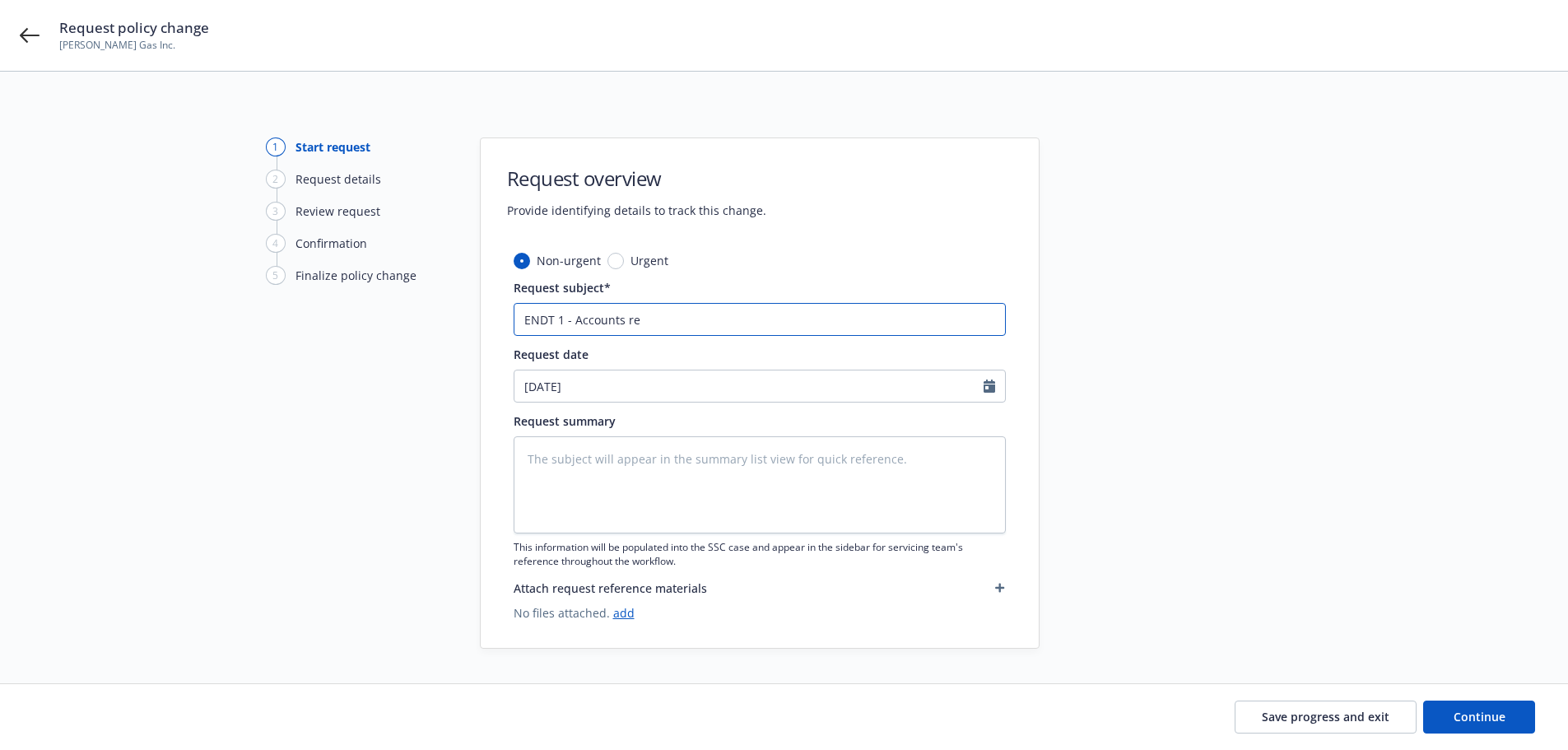
type textarea "x"
type input "ENDT 1 - Accounts rec"
type textarea "x"
type input "ENDT 1 - Accounts rece"
type textarea "x"
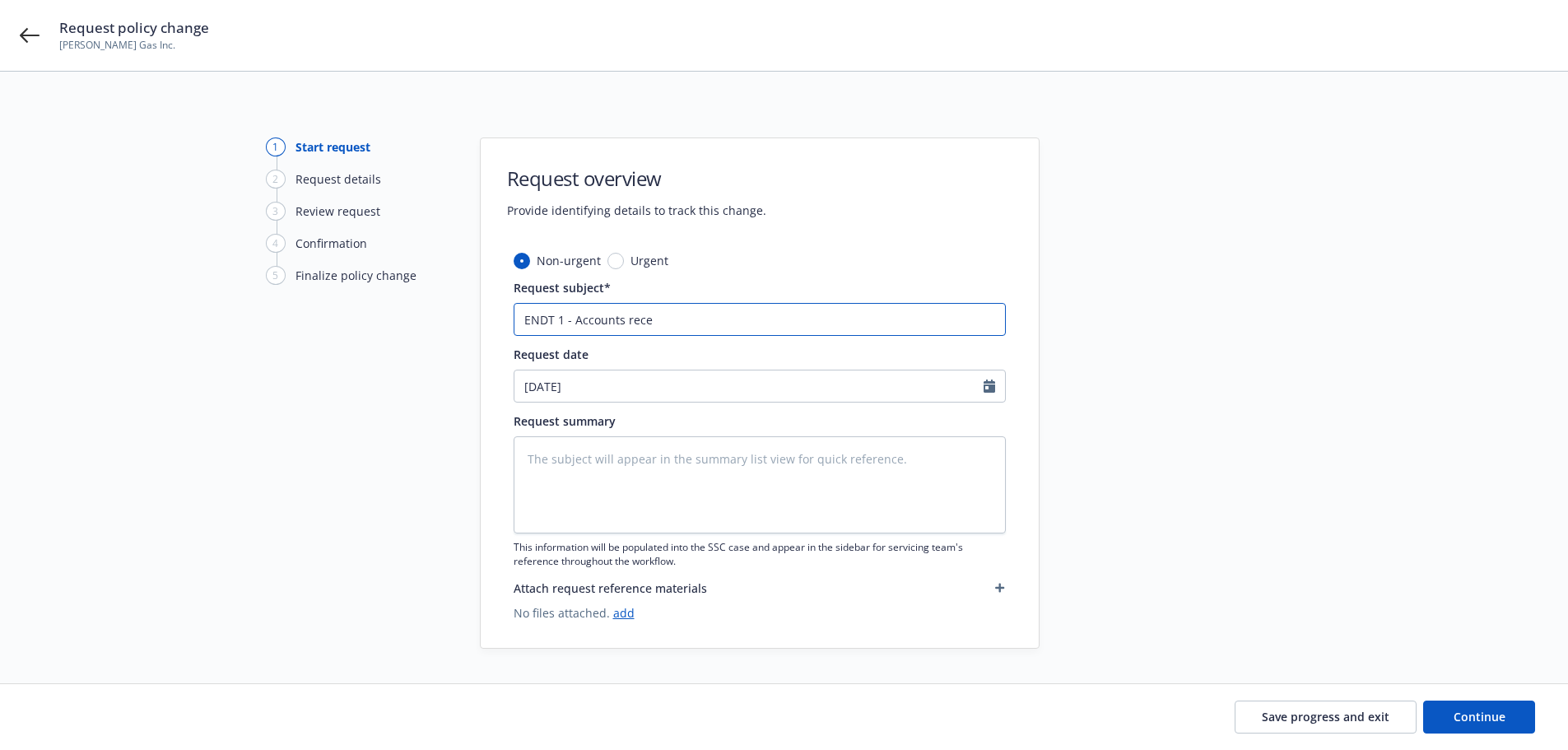
type input "ENDT 1 - Accounts recei"
type textarea "x"
type input "ENDT 1 - Accounts receiv"
type textarea "x"
type input "ENDT 1 - Accounts receiva"
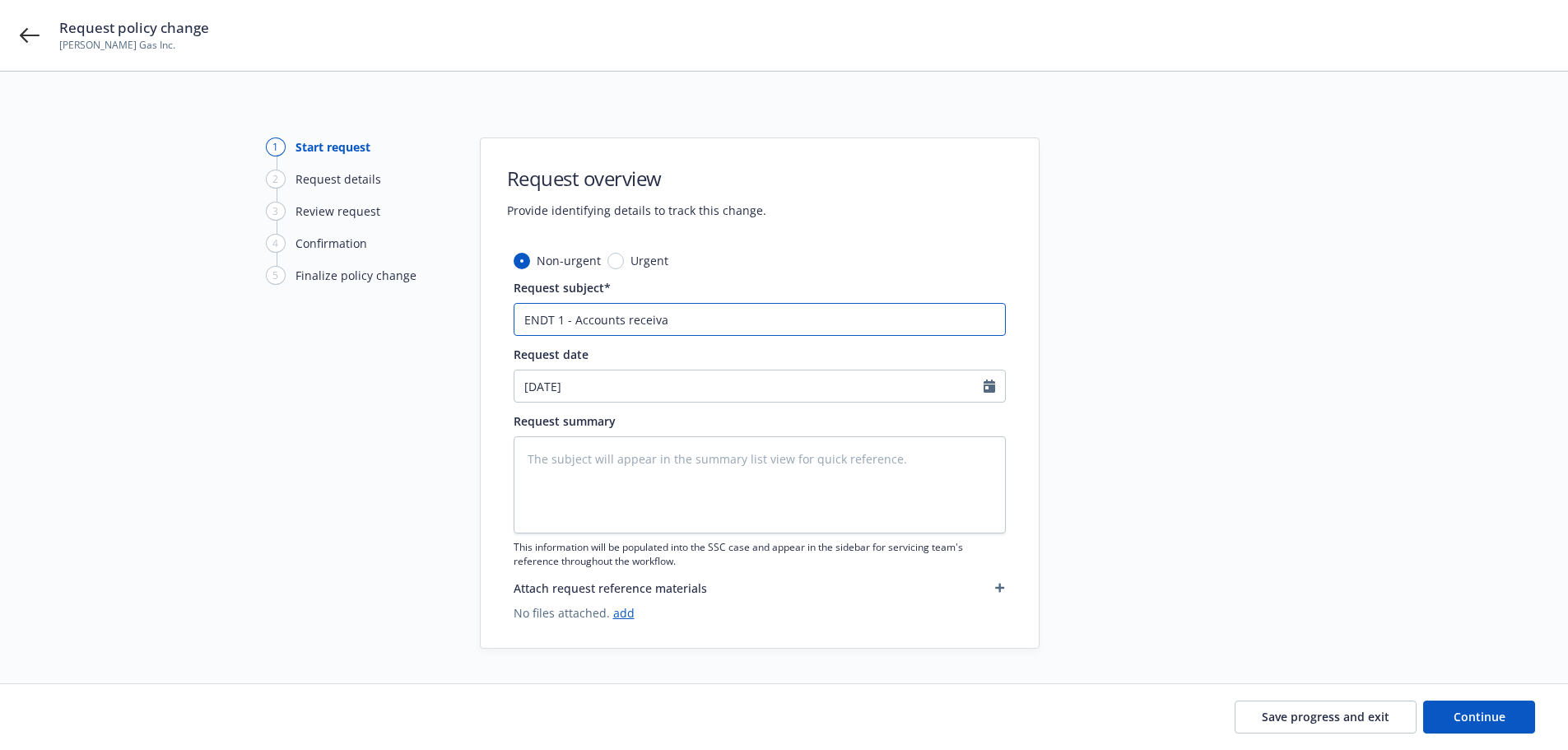
type textarea "x"
type input "ENDT 1 - Accounts receivab"
type textarea "x"
type input "ENDT 1 - Accounts receivabl"
type textarea "x"
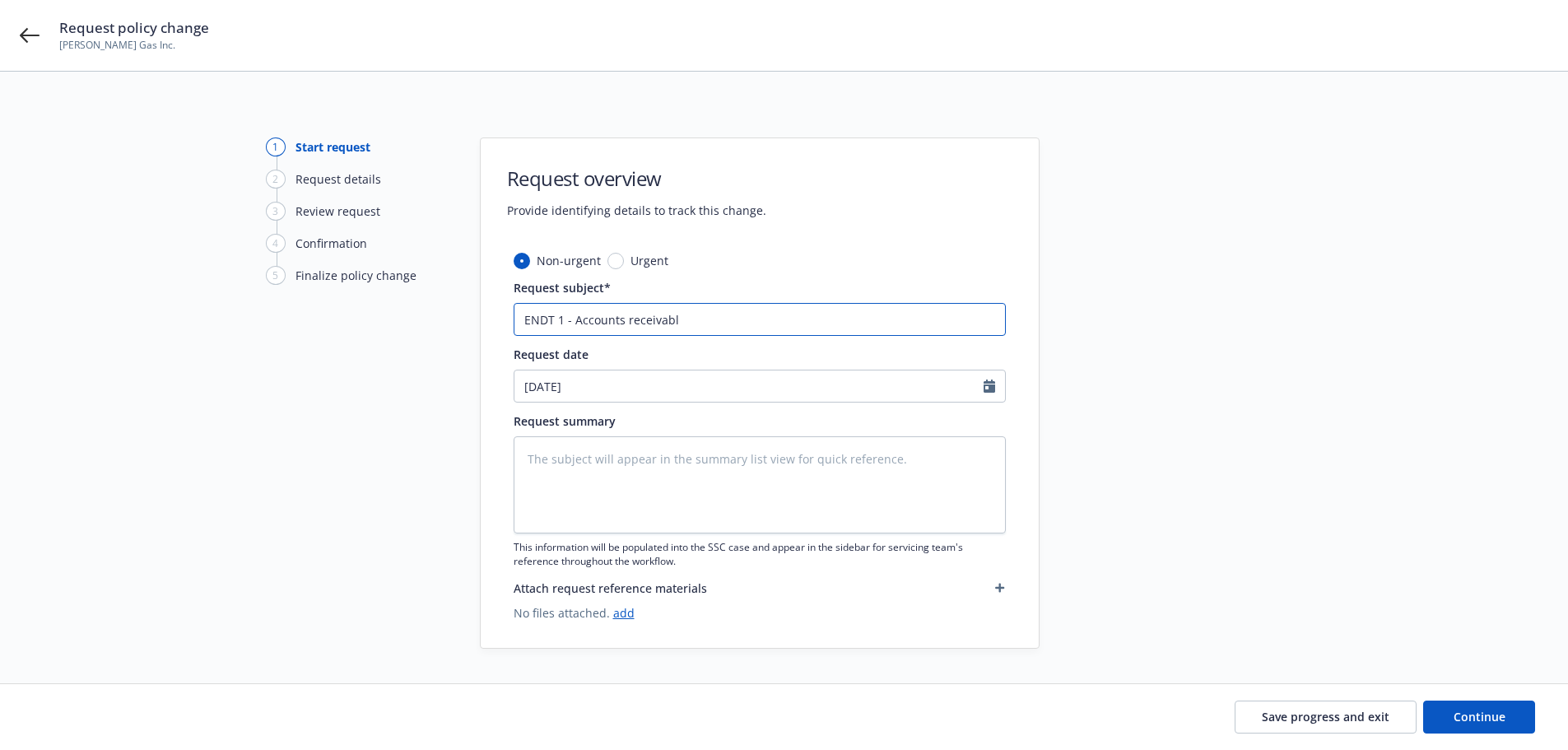
type input "ENDT 1 - Accounts receivable"
type textarea "x"
type input "ENDT 1 - Accounts receivable"
type textarea "x"
type input "ENDT 1 - Accounts receivable $"
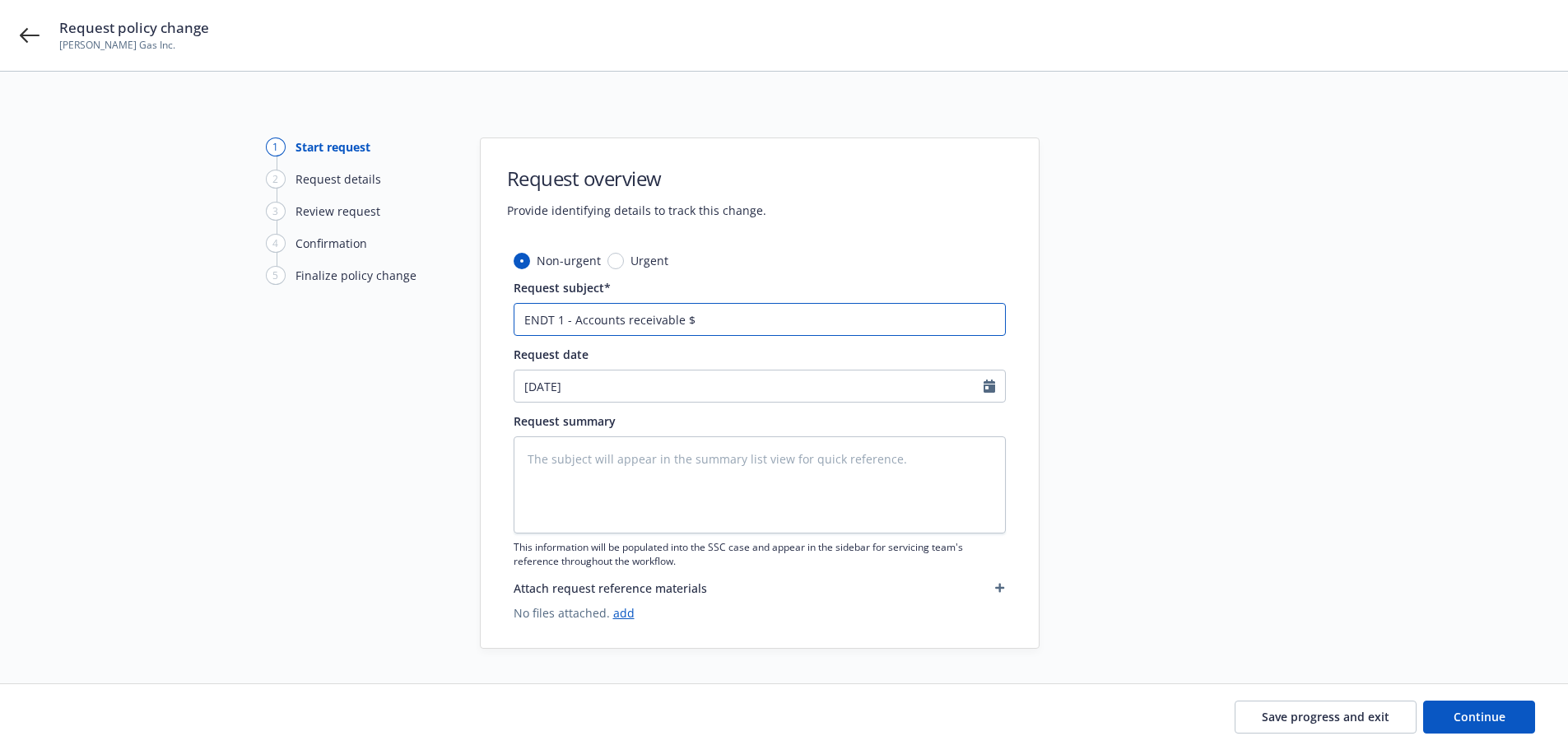
type textarea "x"
type input "ENDT 1 - Accounts receivable $7"
type textarea "x"
type input "ENDT 1 - Accounts receivable $75"
type textarea "x"
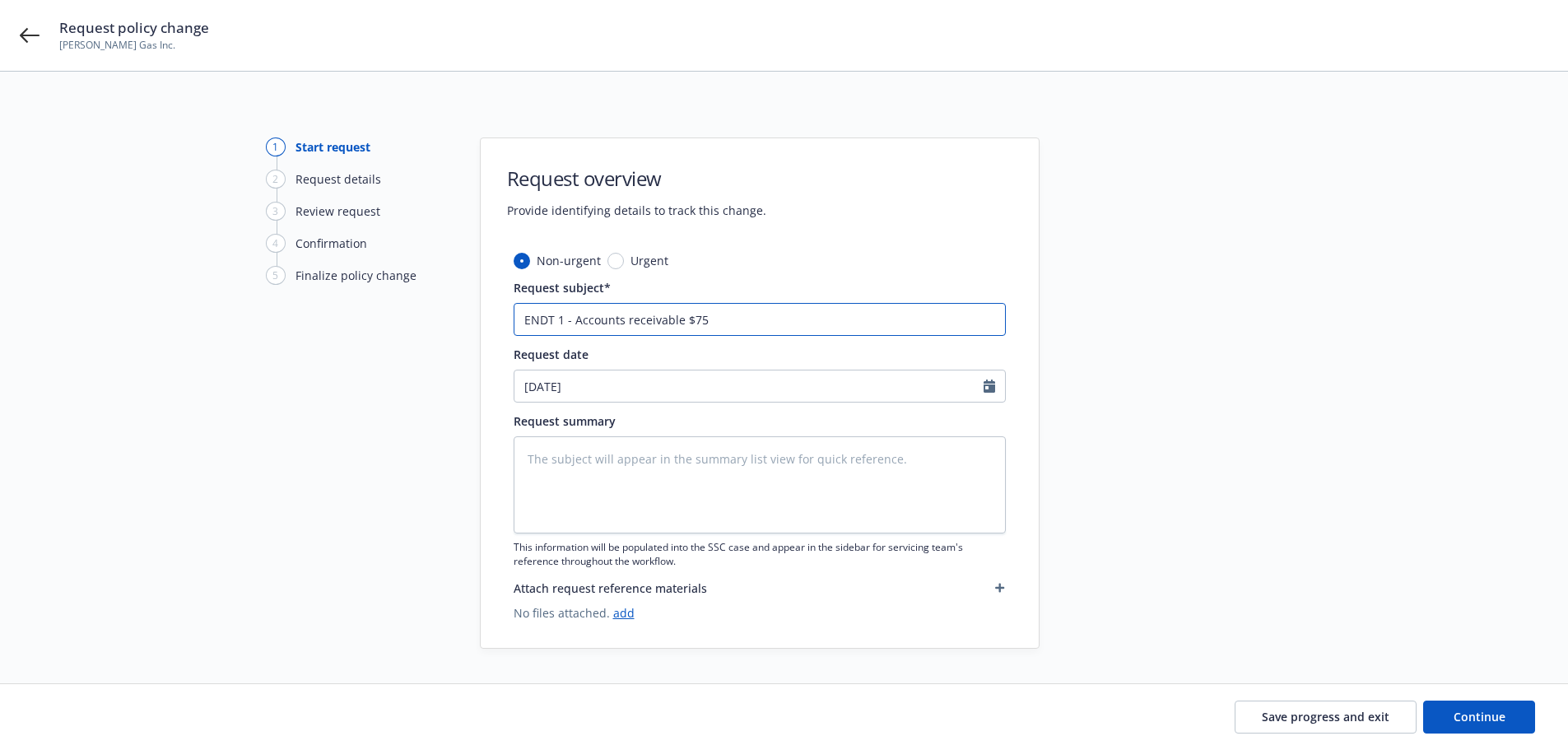
type input "ENDT 1 - Accounts receivable $75k"
type textarea "x"
type input "ENDT 1 - Accounts receivable $75k"
type textarea "x"
type input "ENDT 1 - Accounts receivable $75k ("
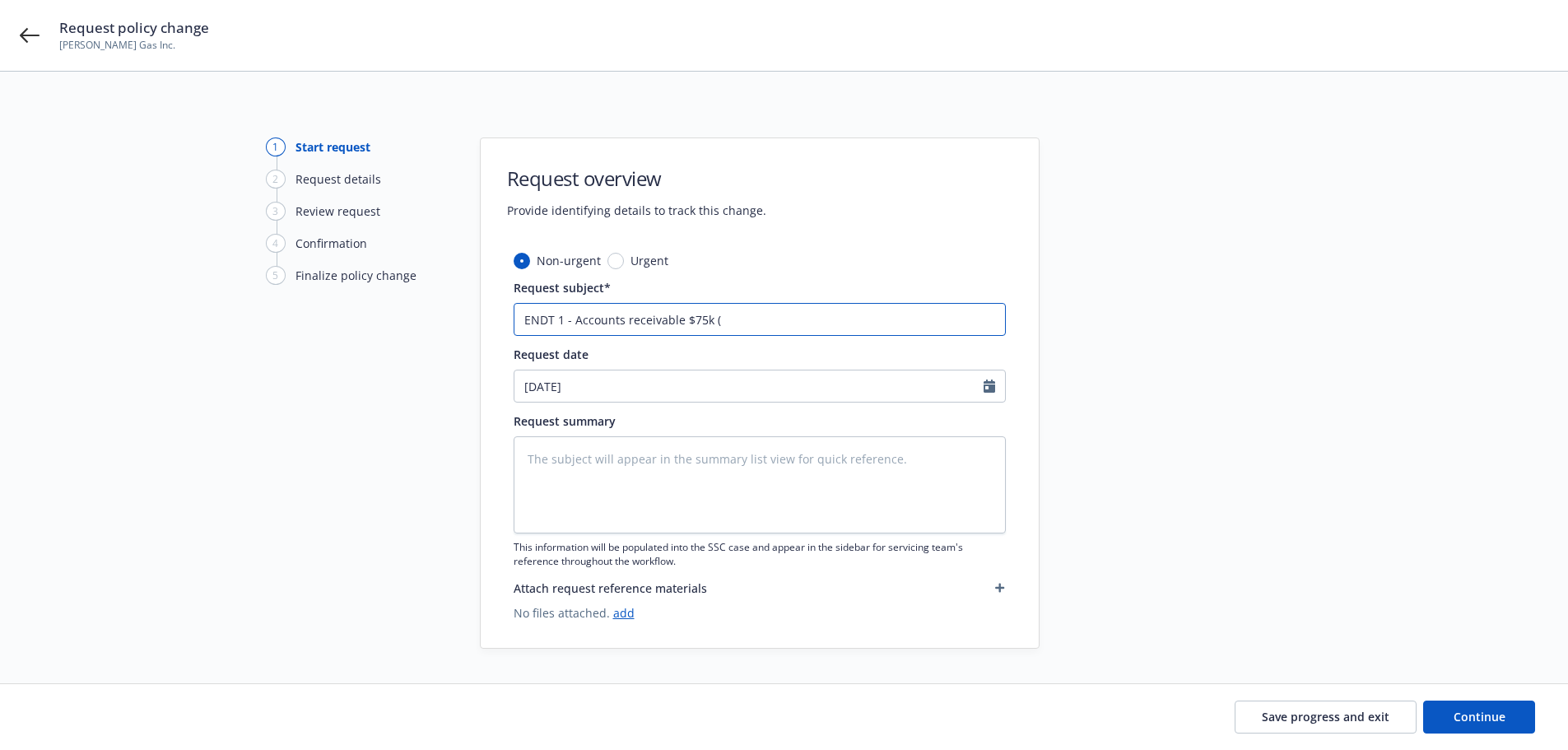
type textarea "x"
type input "ENDT 1 - Accounts receivable $75k (c"
type textarea "x"
type input "ENDT 1 - Accounts receivable $75k (co"
type textarea "x"
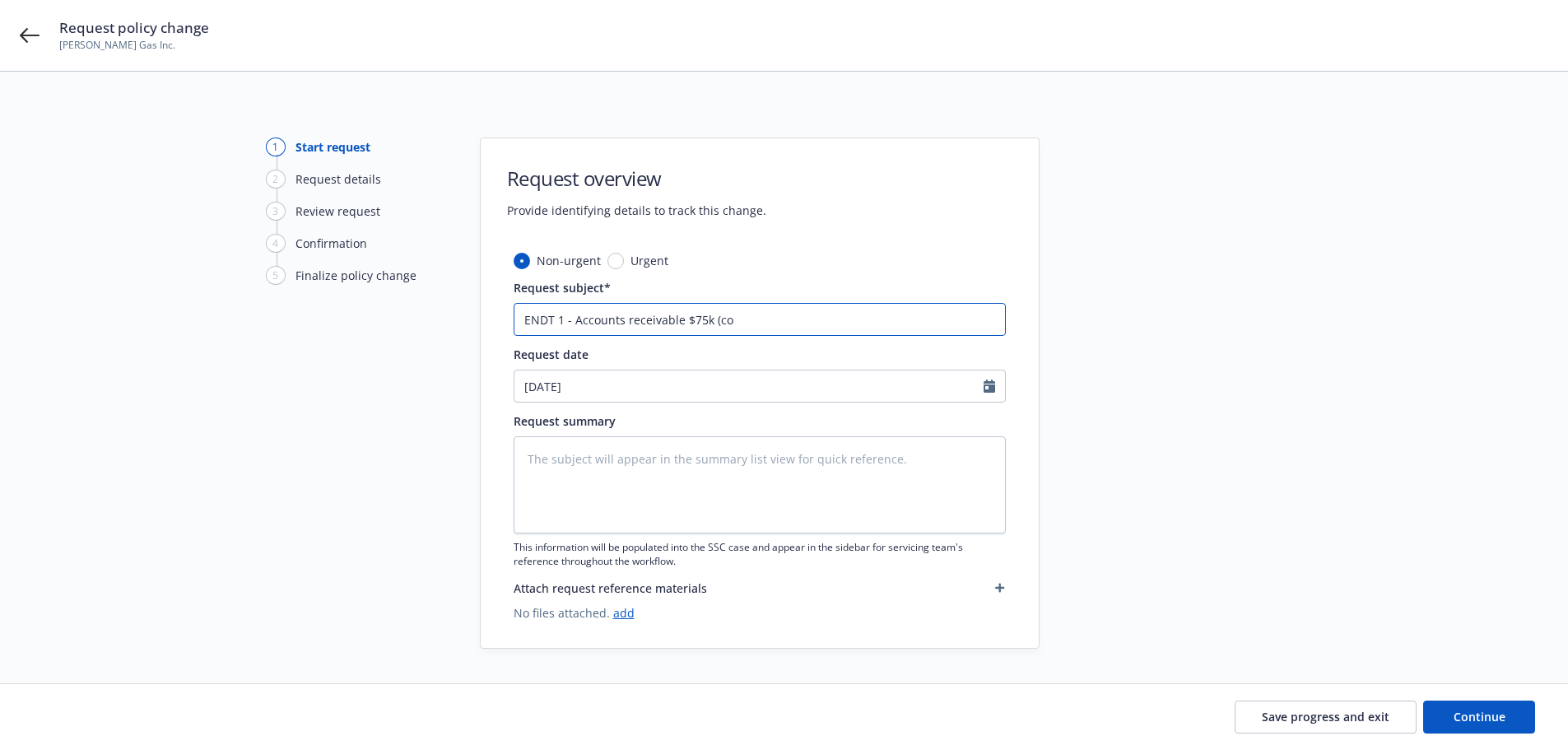
type input "ENDT 1 - Accounts receivable $75k (cor"
type textarea "x"
type input "ENDT 1 - Accounts receivable $75k (corr"
type textarea "x"
type input "ENDT 1 - Accounts receivable $75k (corre"
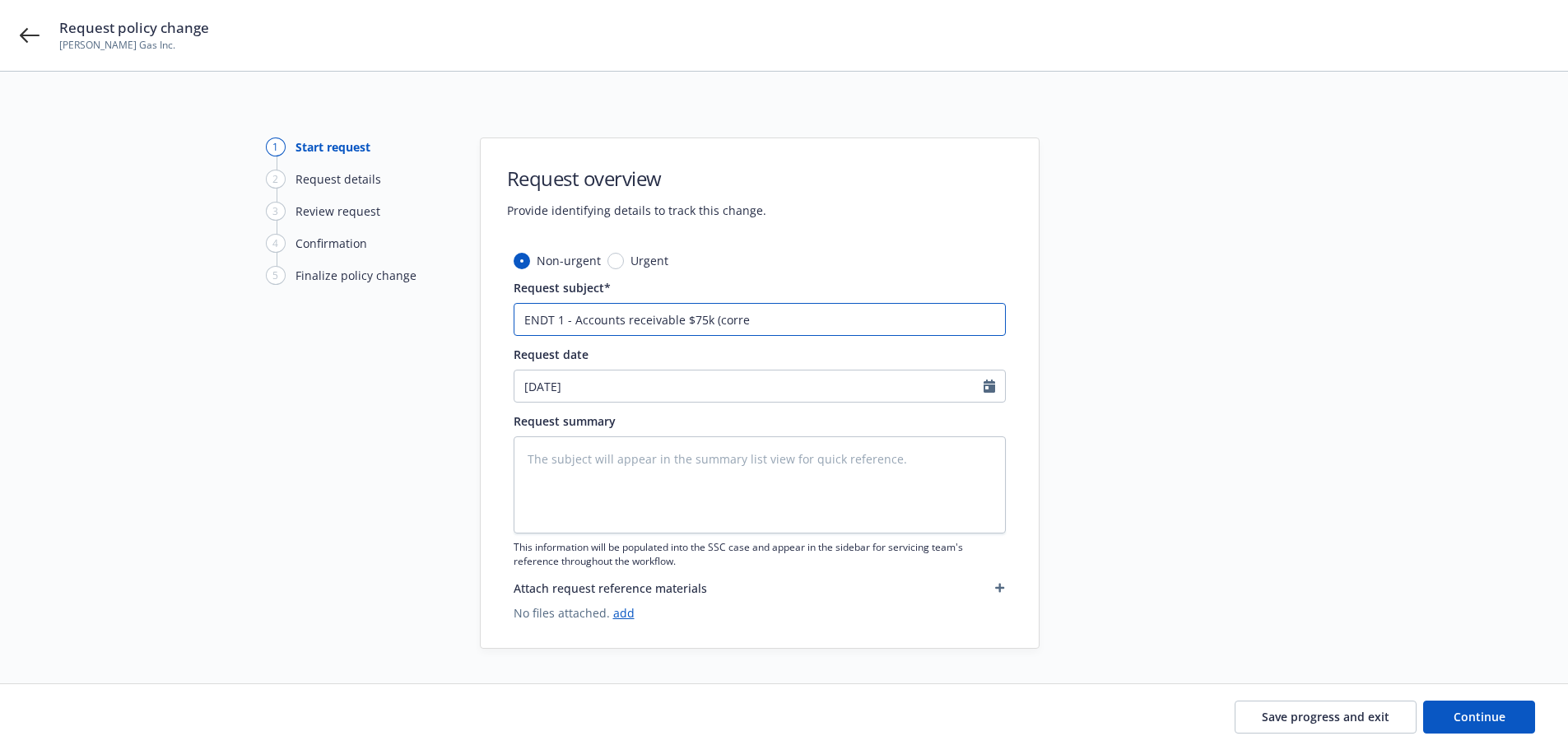
type textarea "x"
type input "ENDT 1 - Accounts receivable $75k (correc"
type textarea "x"
type input "ENDT 1 - Accounts receivable $75k (correct"
type textarea "x"
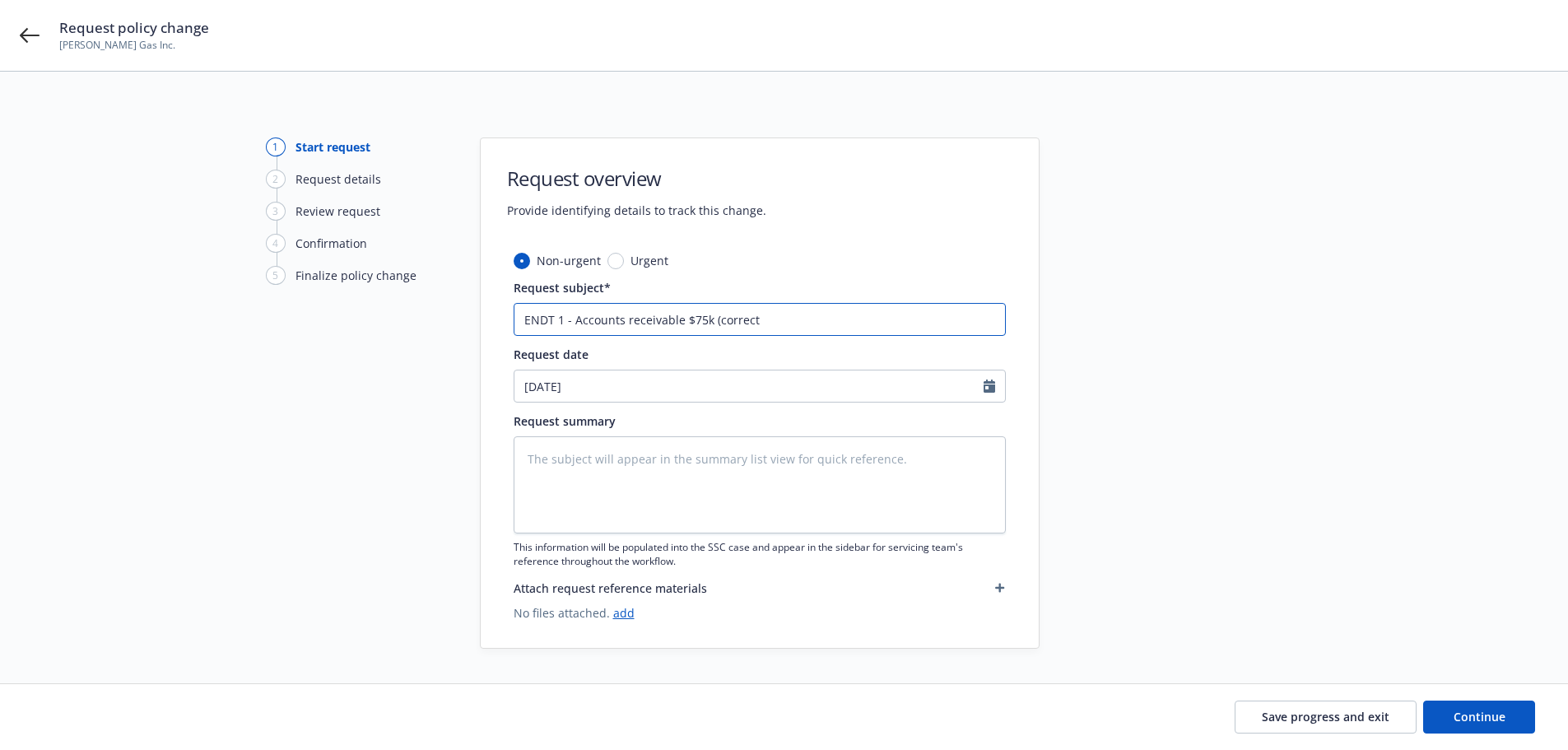
type input "ENDT 1 - Accounts receivable $75k (correcti"
type textarea "x"
type input "ENDT 1 - Accounts receivable $75k (correctio"
type textarea "x"
type input "ENDT 1 - Accounts receivable $75k (correction"
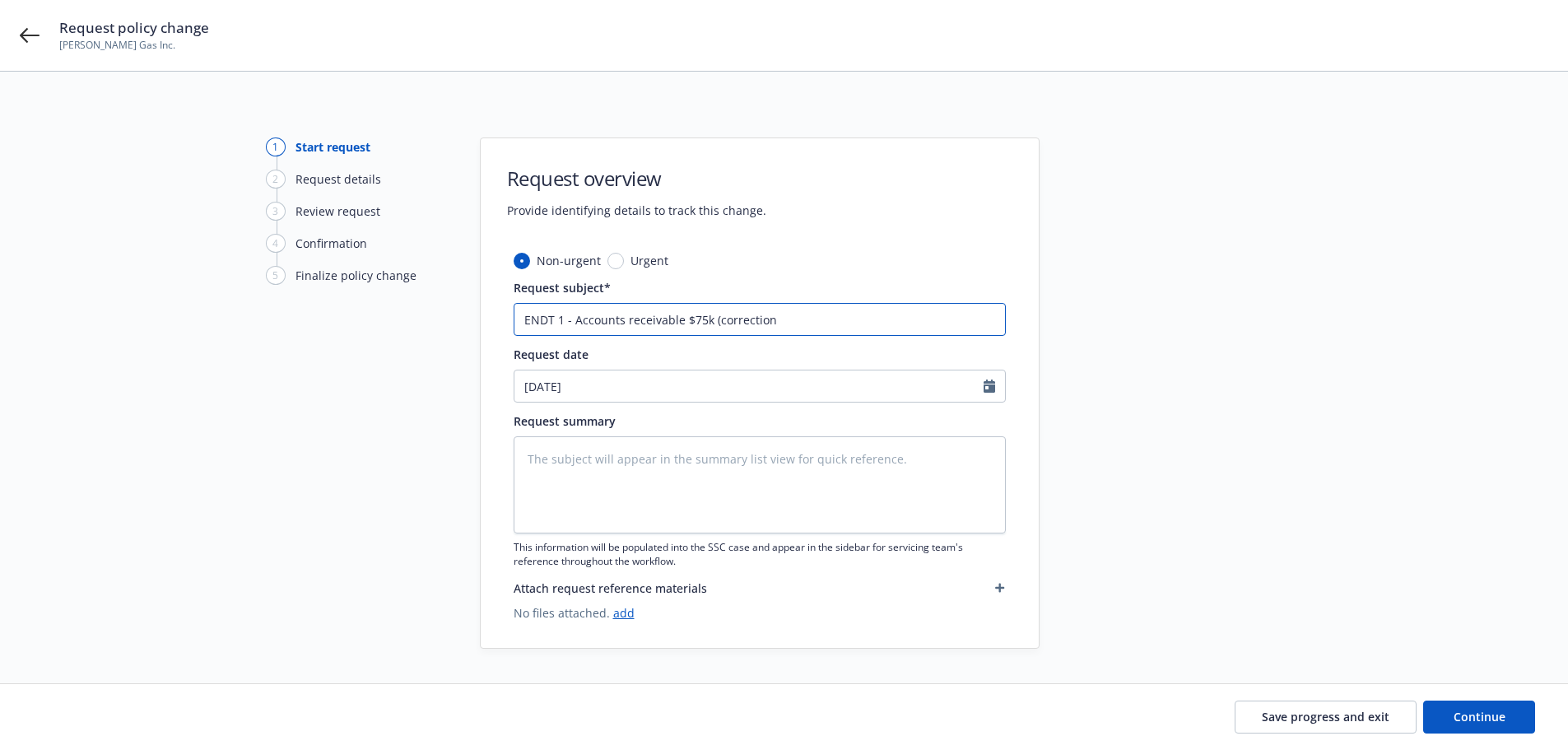
type textarea "x"
type input "ENDT 1 - Accounts receivable $75k (correction"
type textarea "x"
type input "ENDT 1 - Accounts receivable $75k (correction a"
type textarea "x"
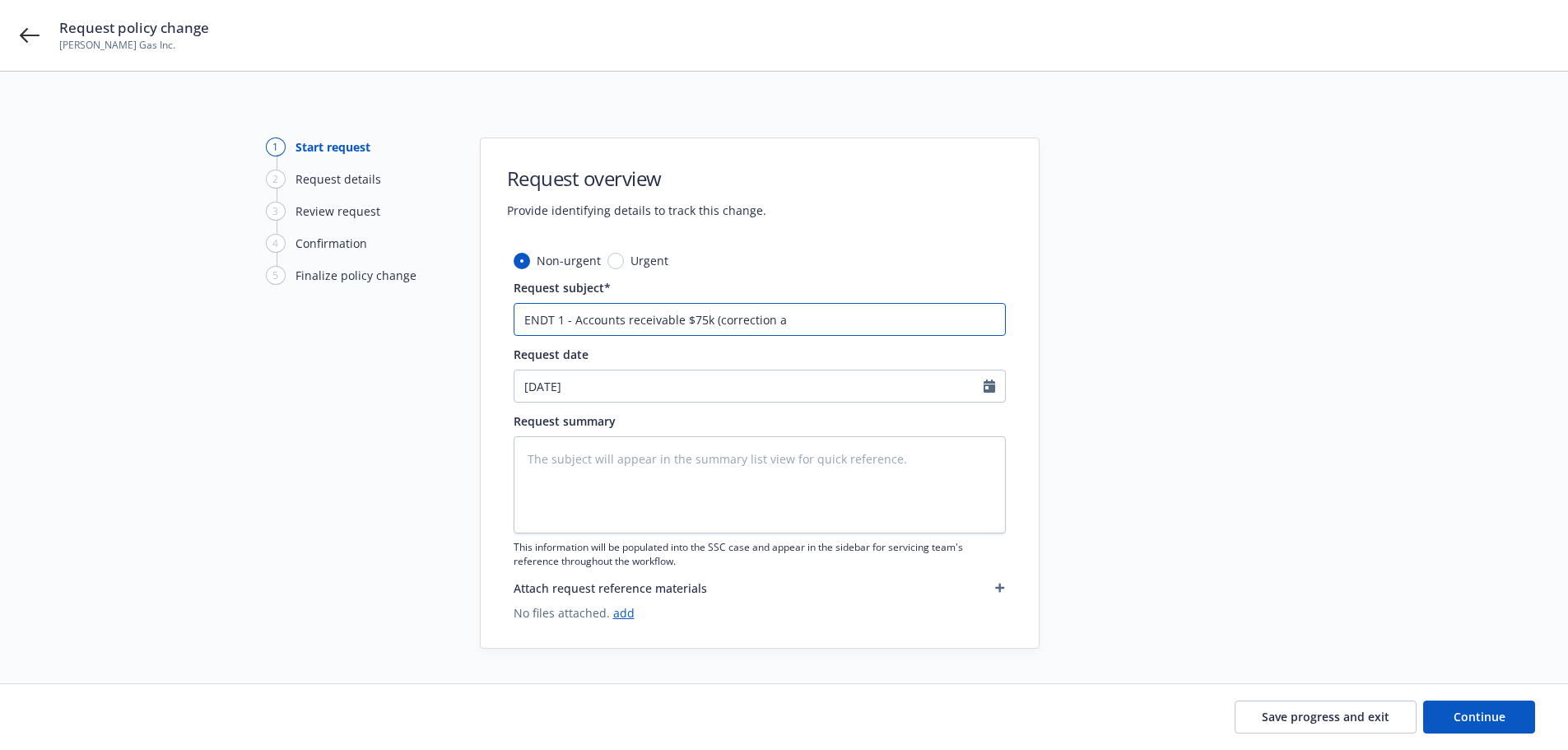
type input "ENDT 1 - Accounts receivable $75k (correction at"
type textarea "x"
type input "ENDT 1 - Accounts receivable $75k (correction at"
type textarea "x"
type input "ENDT 1 - Accounts receivable $75k (correction at b"
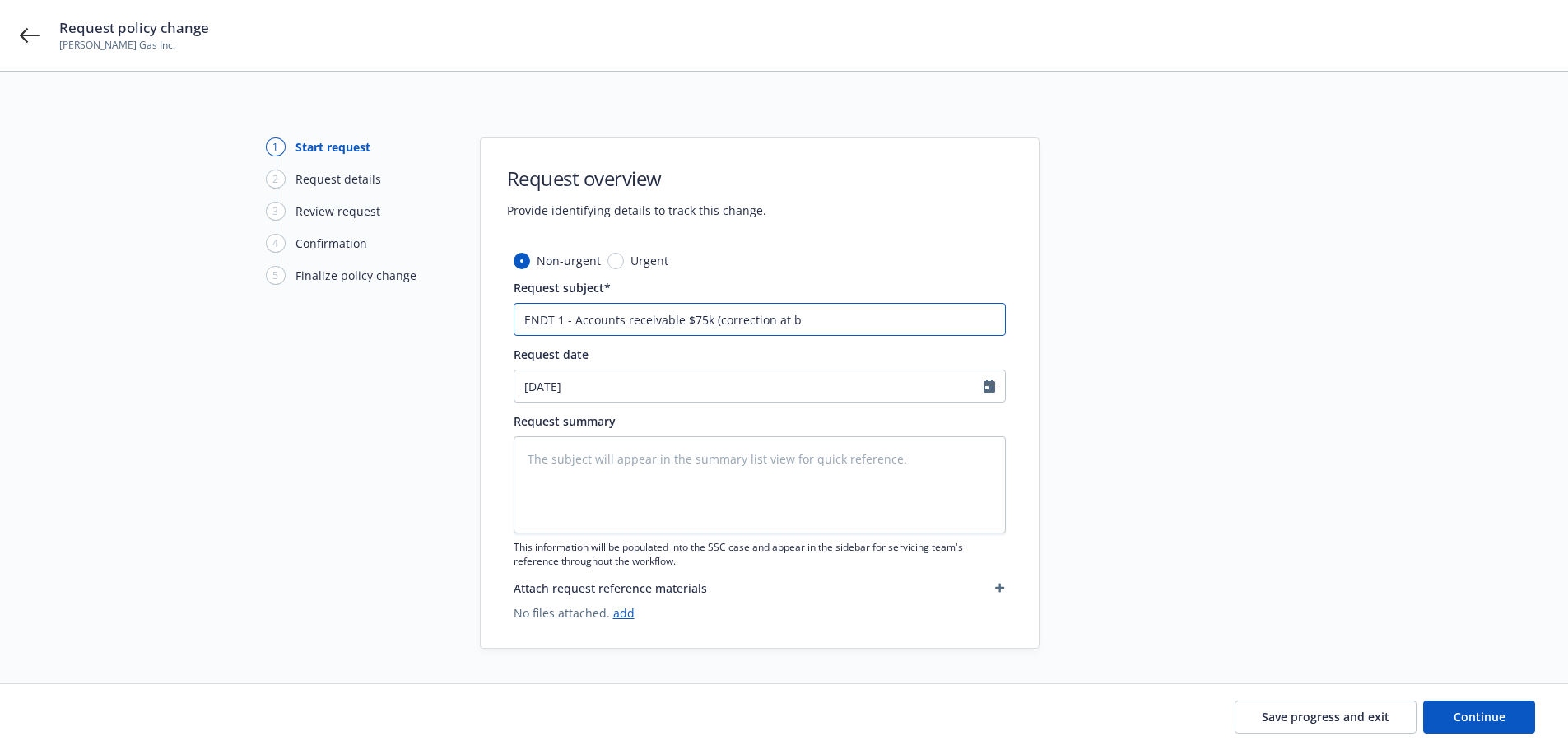
type textarea "x"
type input "ENDT 1 - Accounts receivable $75k (correction at bi"
type textarea "x"
type input "ENDT 1 - Accounts receivable $75k (correction at bin"
type textarea "x"
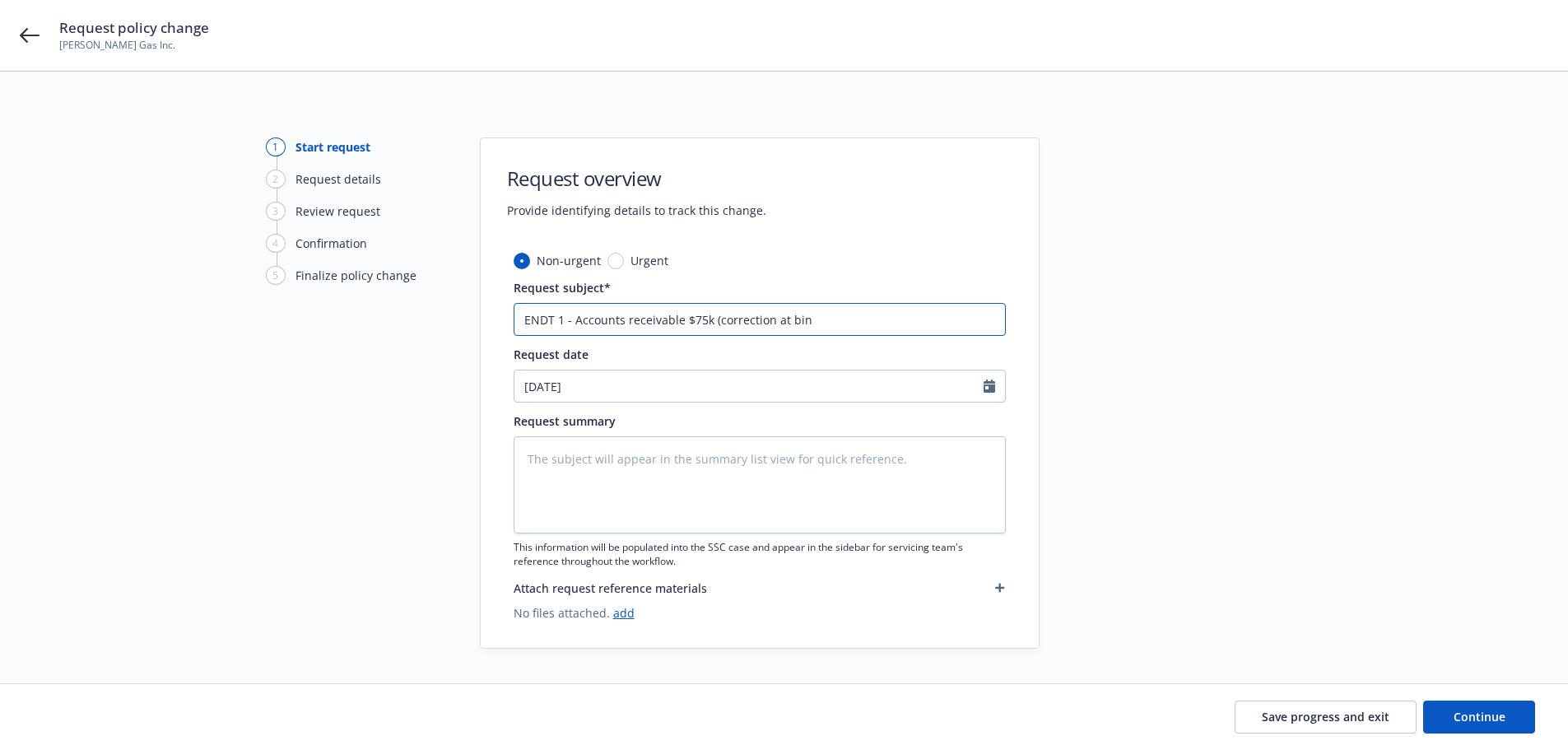
type input "ENDT 1 - Accounts receivable $75k (correction at bind"
type textarea "x"
type input "ENDT 1 - Accounts receivable $75k (correction at bindi"
type textarea "x"
type input "ENDT 1 - Accounts receivable $75k (correction at bindin"
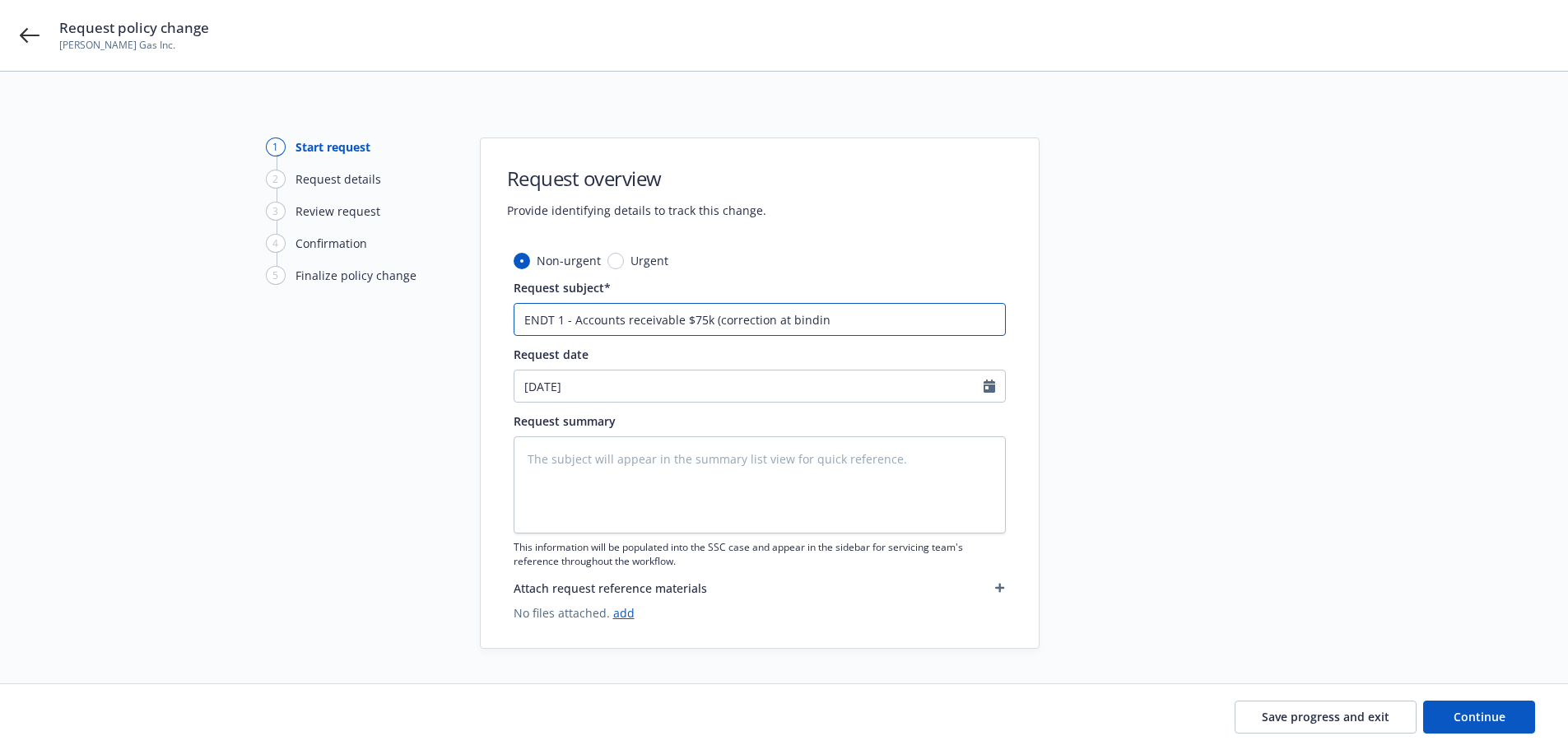
type textarea "x"
type input "ENDT 1 - Accounts receivable $75k (correction at binding"
type textarea "x"
type input "ENDT 1 - Accounts receivable $75k (correction at binding)"
click at [575, 451] on textarea at bounding box center [759, 485] width 492 height 97
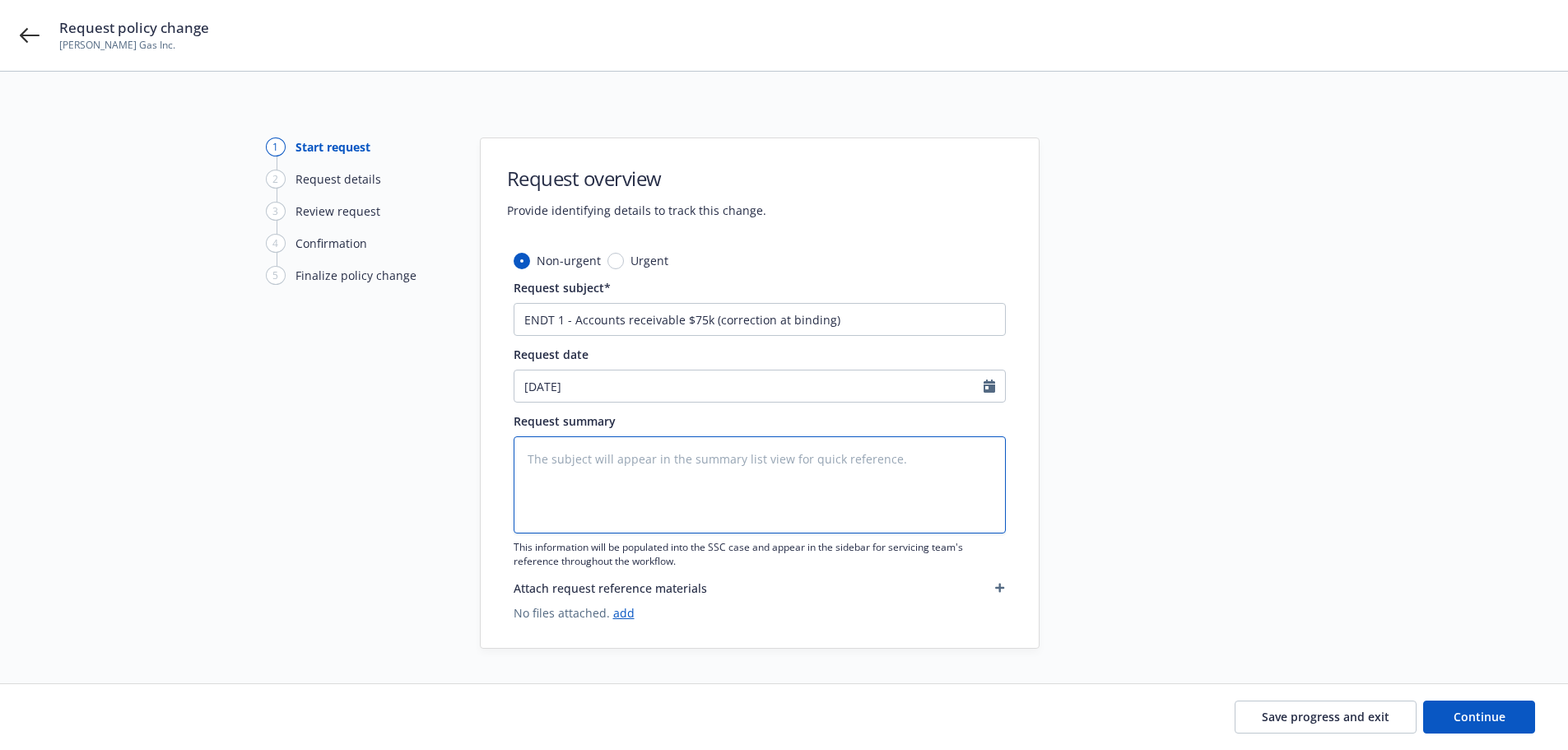
paste textarea "Added Inland Marine Exposure: Accounts Receivable = $75,000"
type textarea "x"
type textarea "Added Inland Marine Exposure: Accounts Receivable = $75,000"
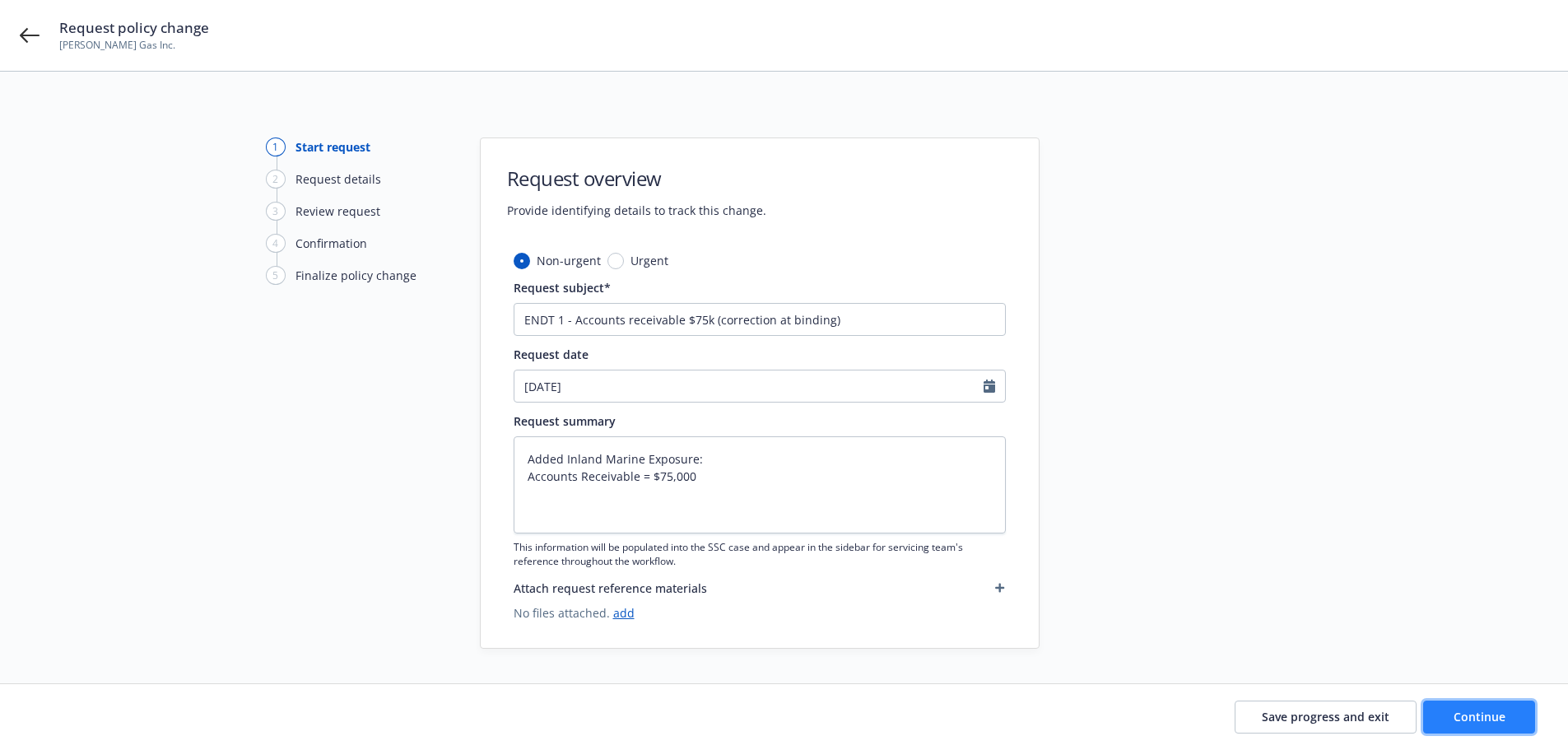
click at [1493, 705] on button "Continue" at bounding box center [1479, 718] width 112 height 33
type textarea "x"
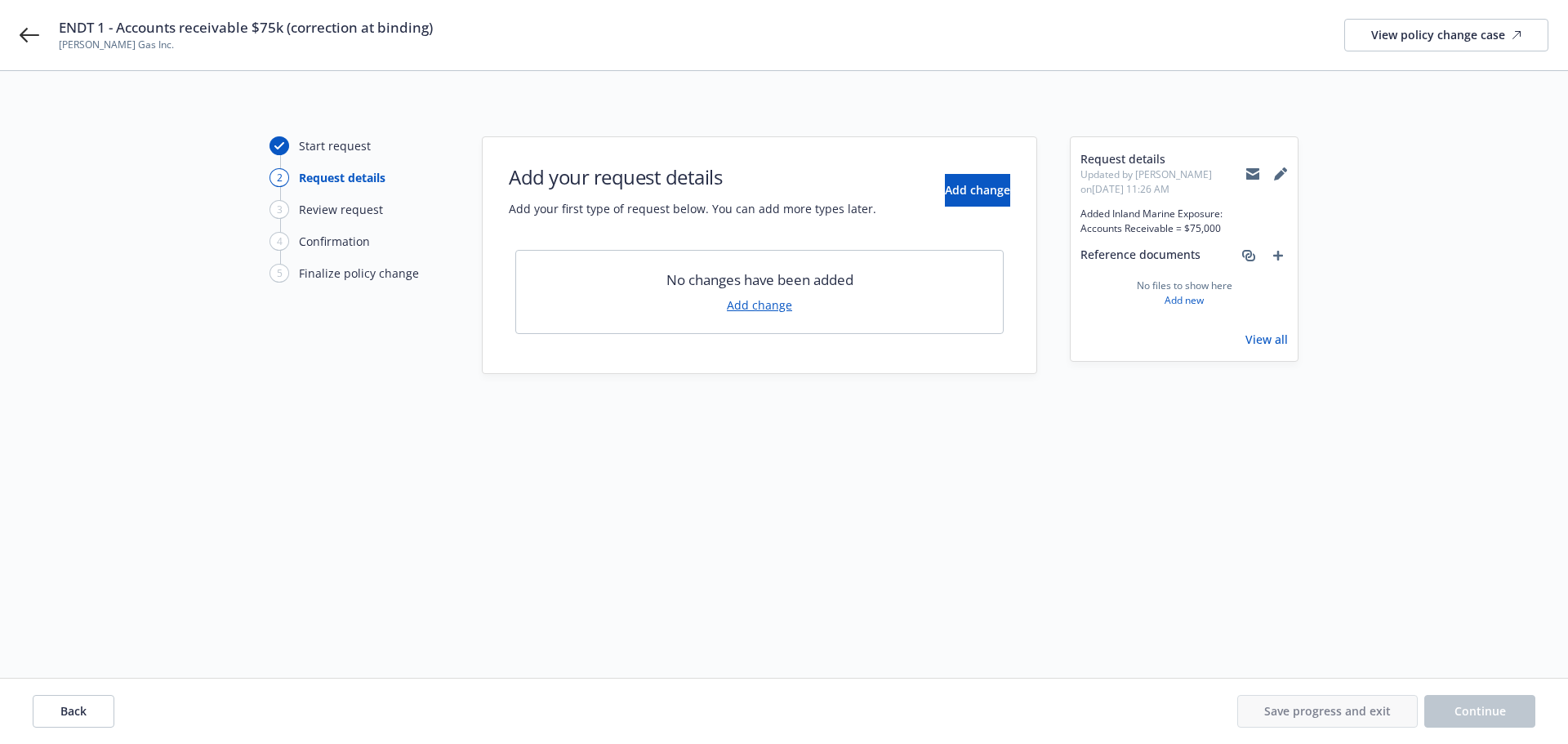
click at [768, 311] on link "Add change" at bounding box center [759, 305] width 65 height 17
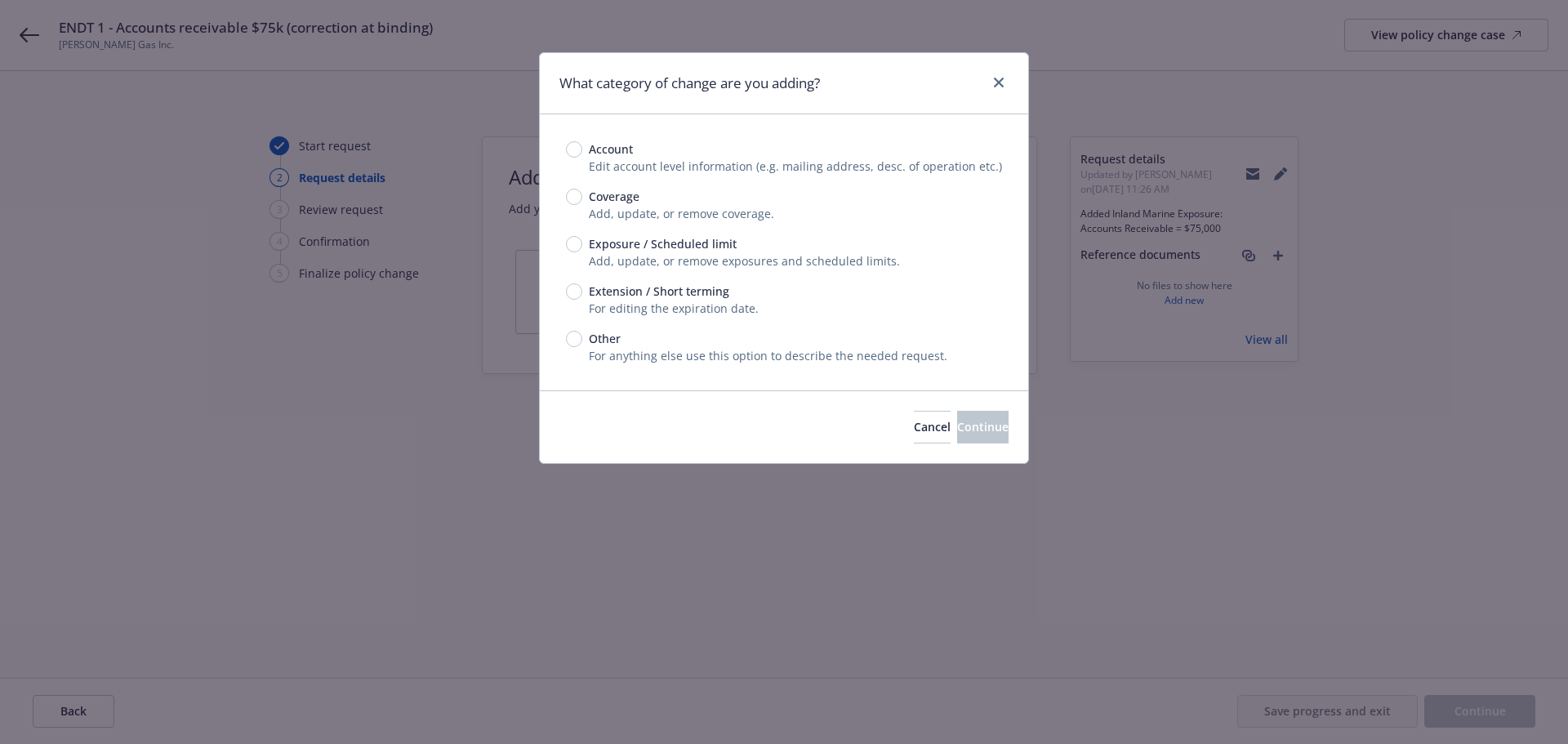
click at [586, 247] on span "Exposure / Scheduled limit" at bounding box center [658, 244] width 154 height 17
click at [582, 247] on input "Exposure / Scheduled limit" at bounding box center [574, 244] width 17 height 17
radio input "true"
click at [982, 424] on button "Continue" at bounding box center [982, 427] width 51 height 33
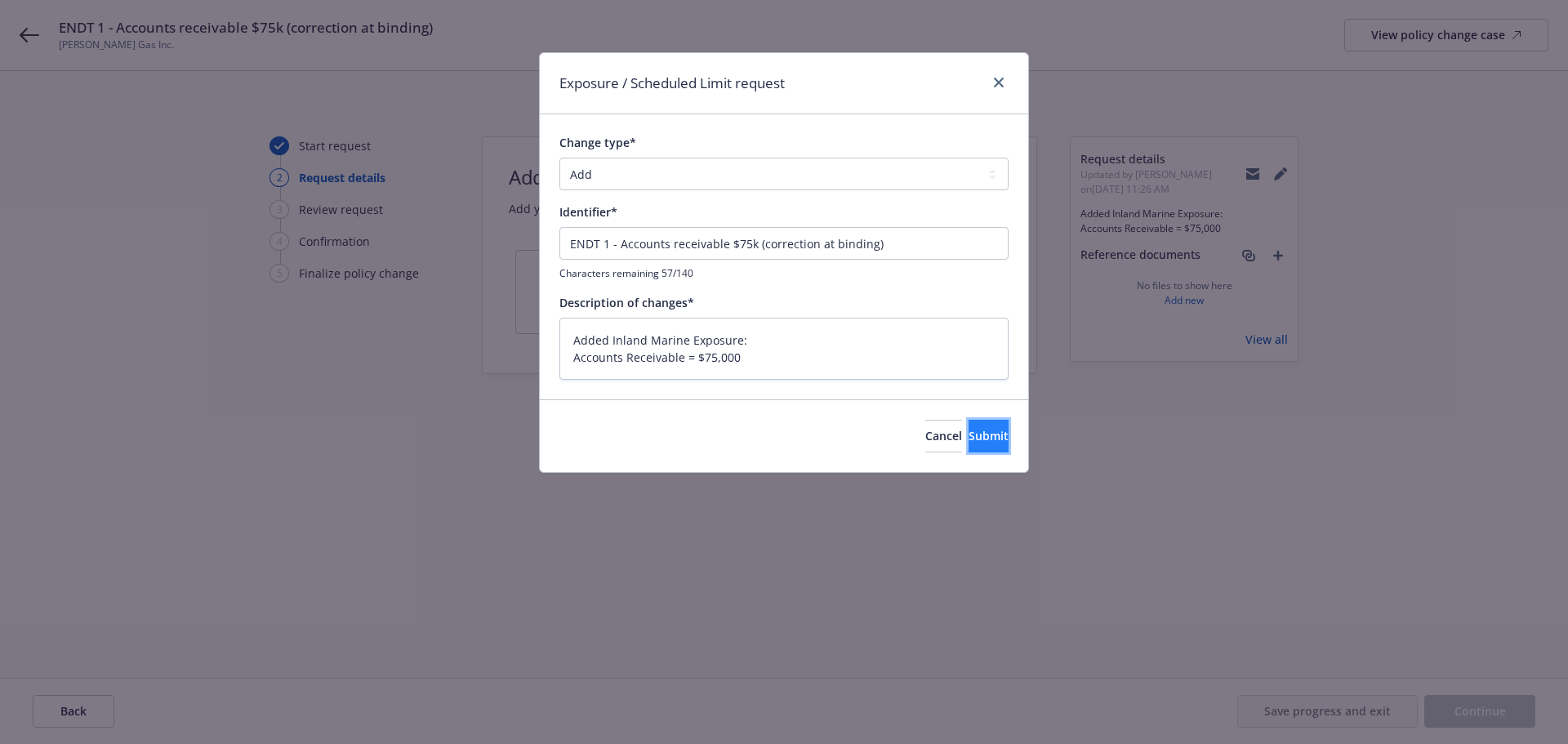
click at [997, 441] on button "Submit" at bounding box center [988, 437] width 40 height 33
type textarea "x"
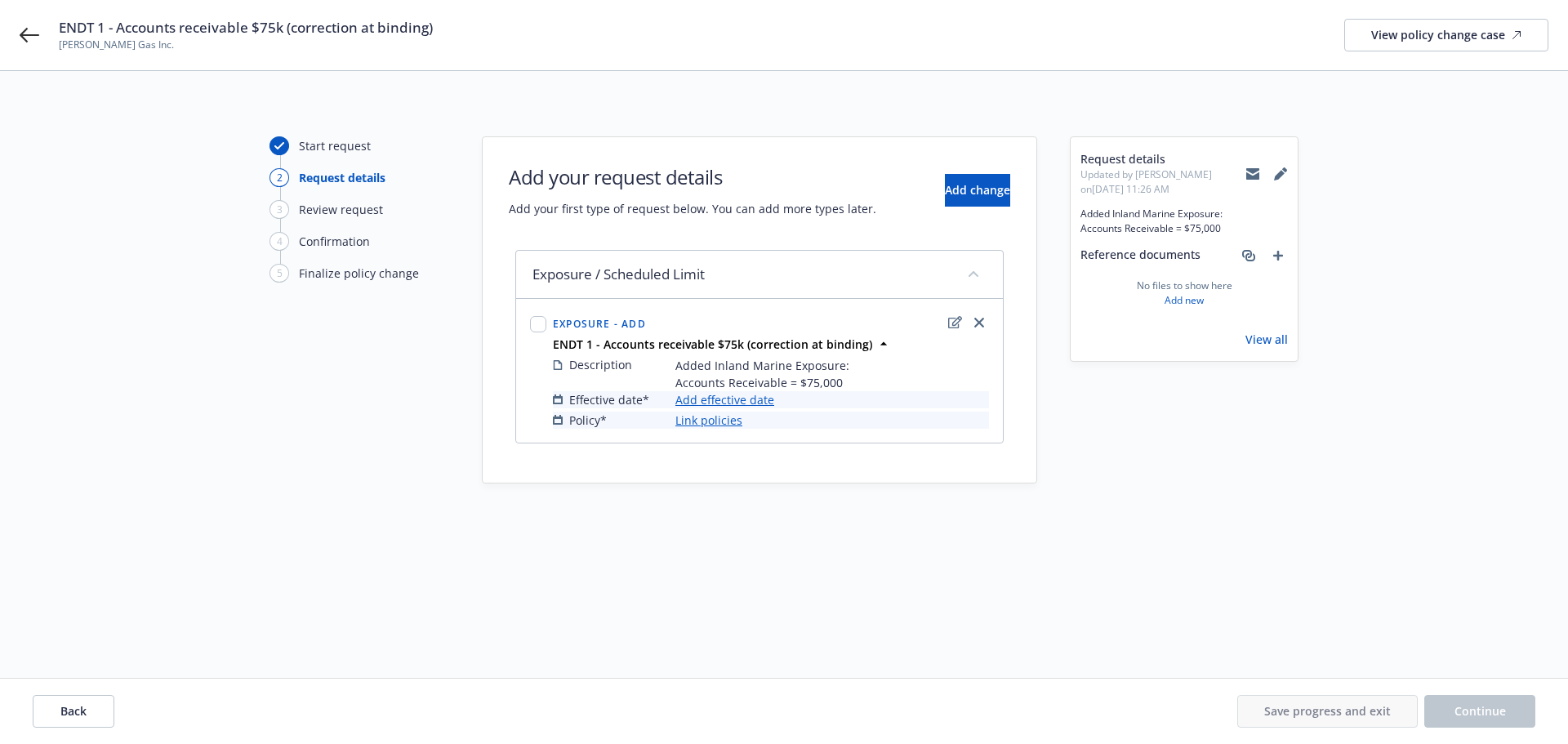
click at [735, 401] on link "Add effective date" at bounding box center [724, 400] width 99 height 17
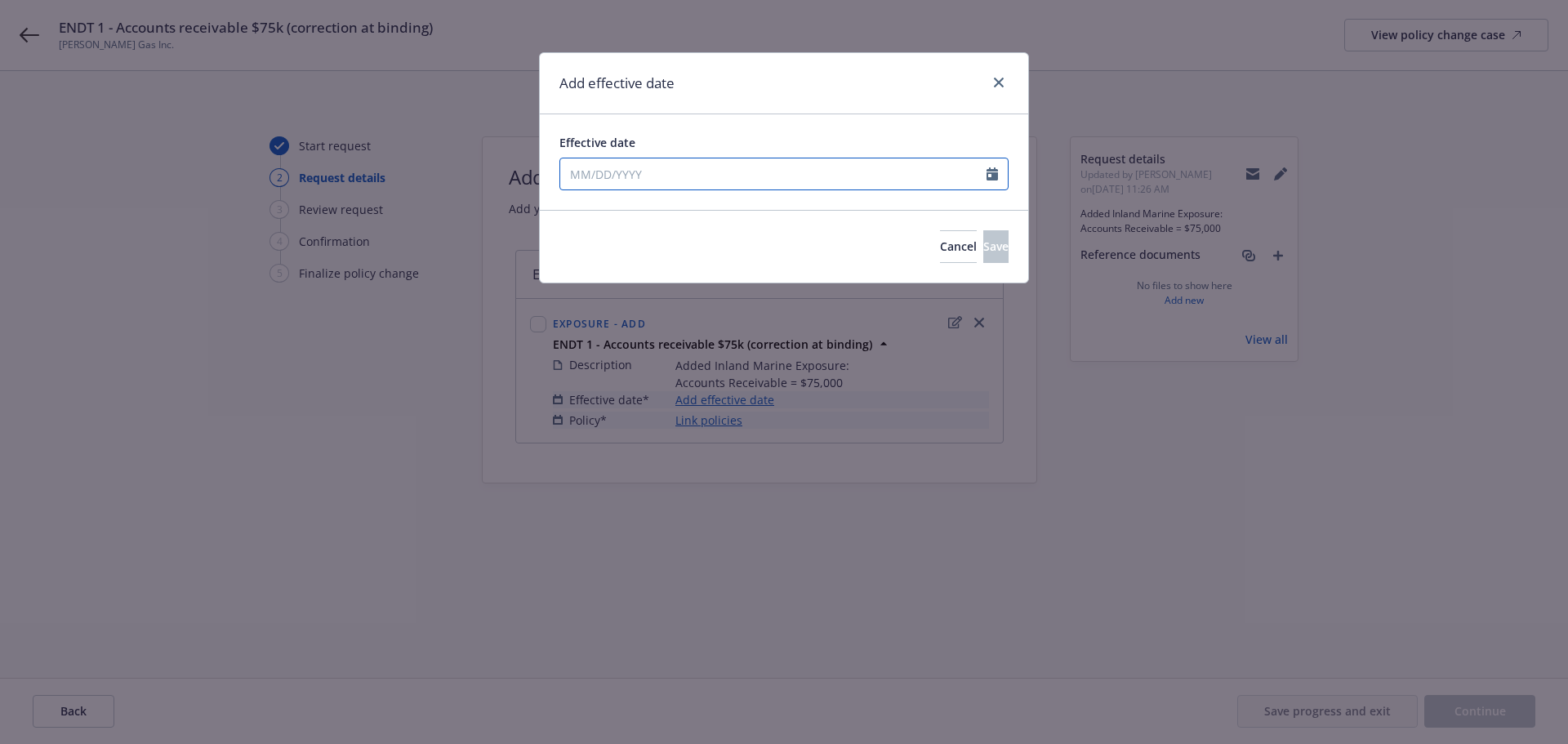
click at [646, 162] on input "Effective date" at bounding box center [773, 174] width 426 height 31
select select "9"
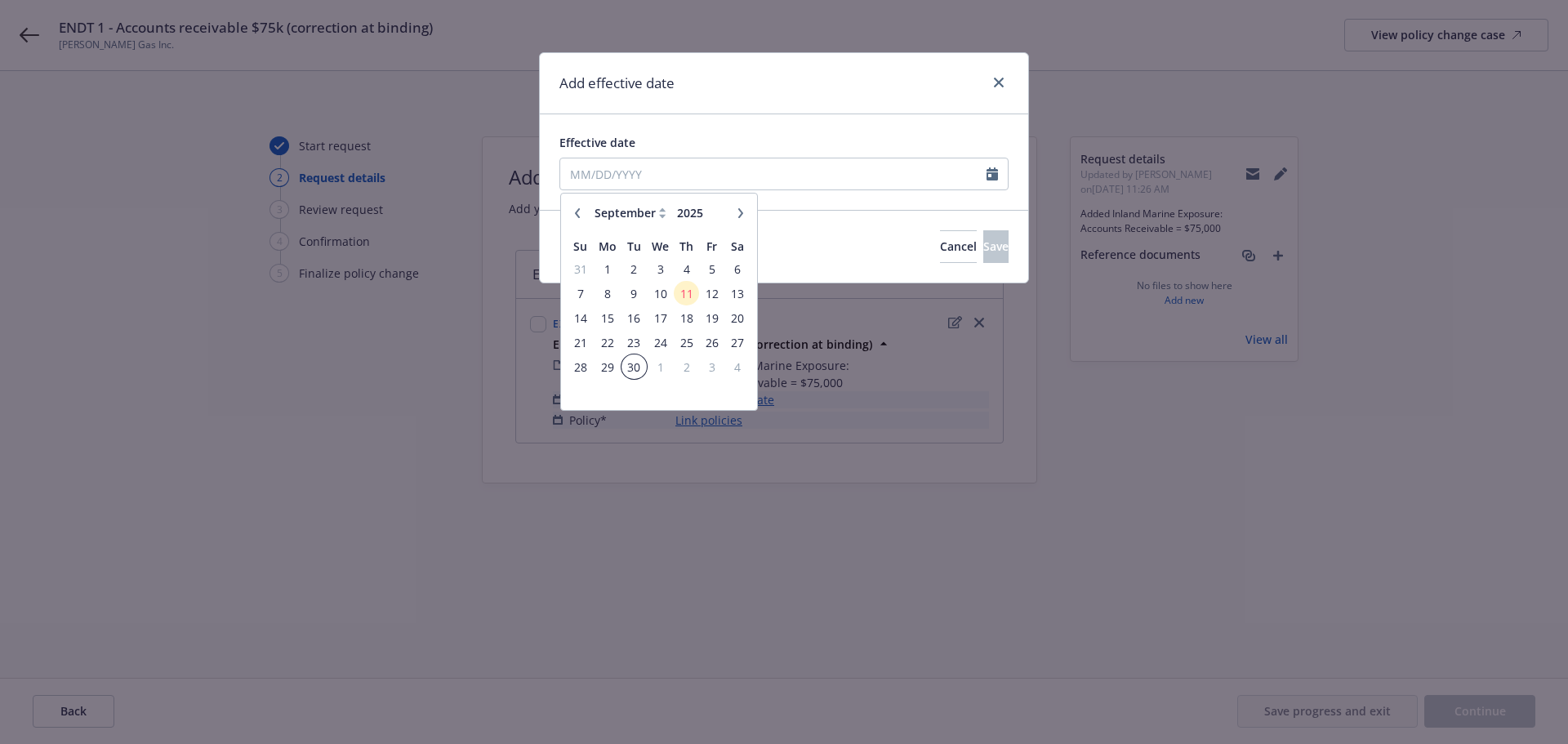
click at [632, 367] on span "30" at bounding box center [633, 366] width 22 height 20
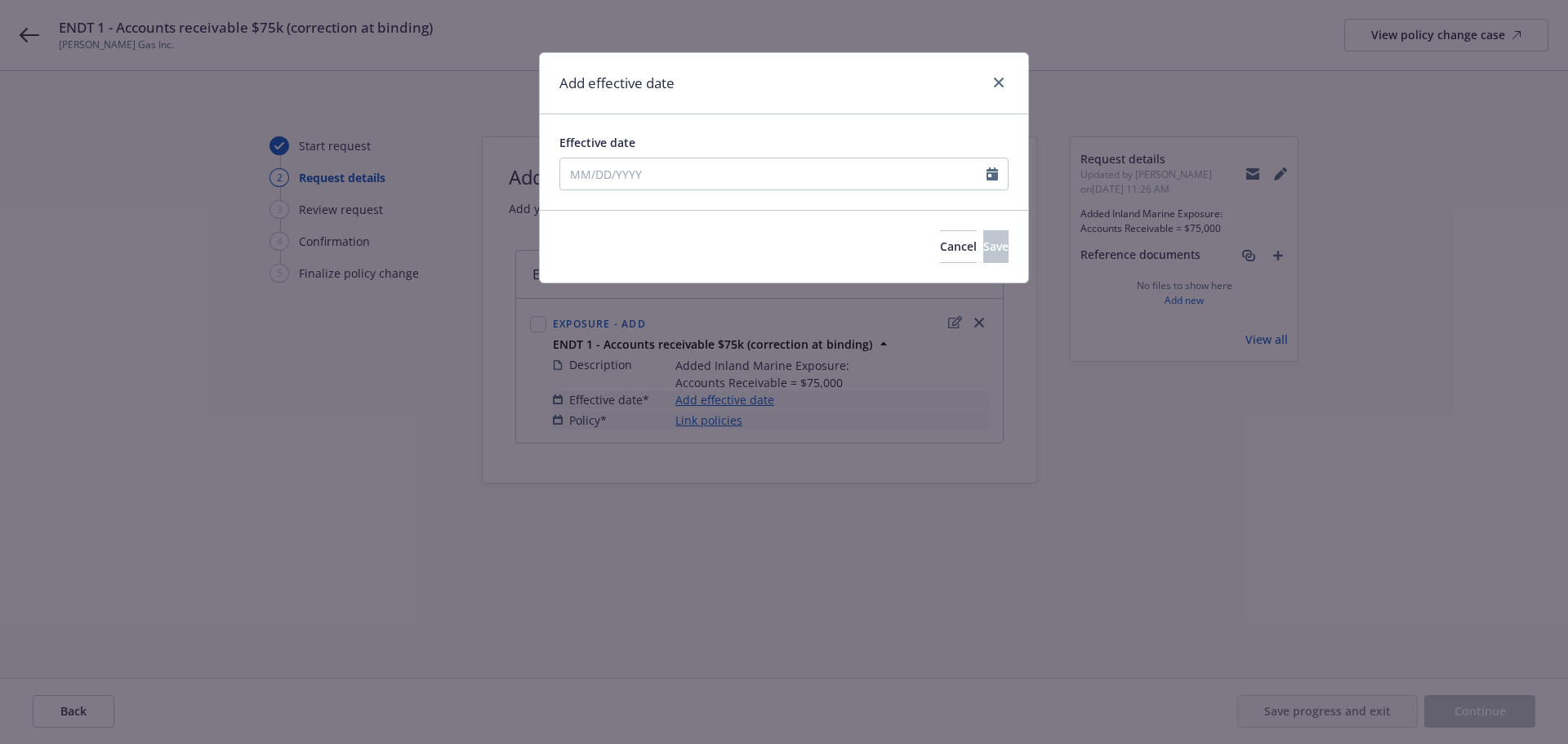
type input "[DATE]"
click at [789, 188] on input "[DATE]" at bounding box center [773, 174] width 426 height 31
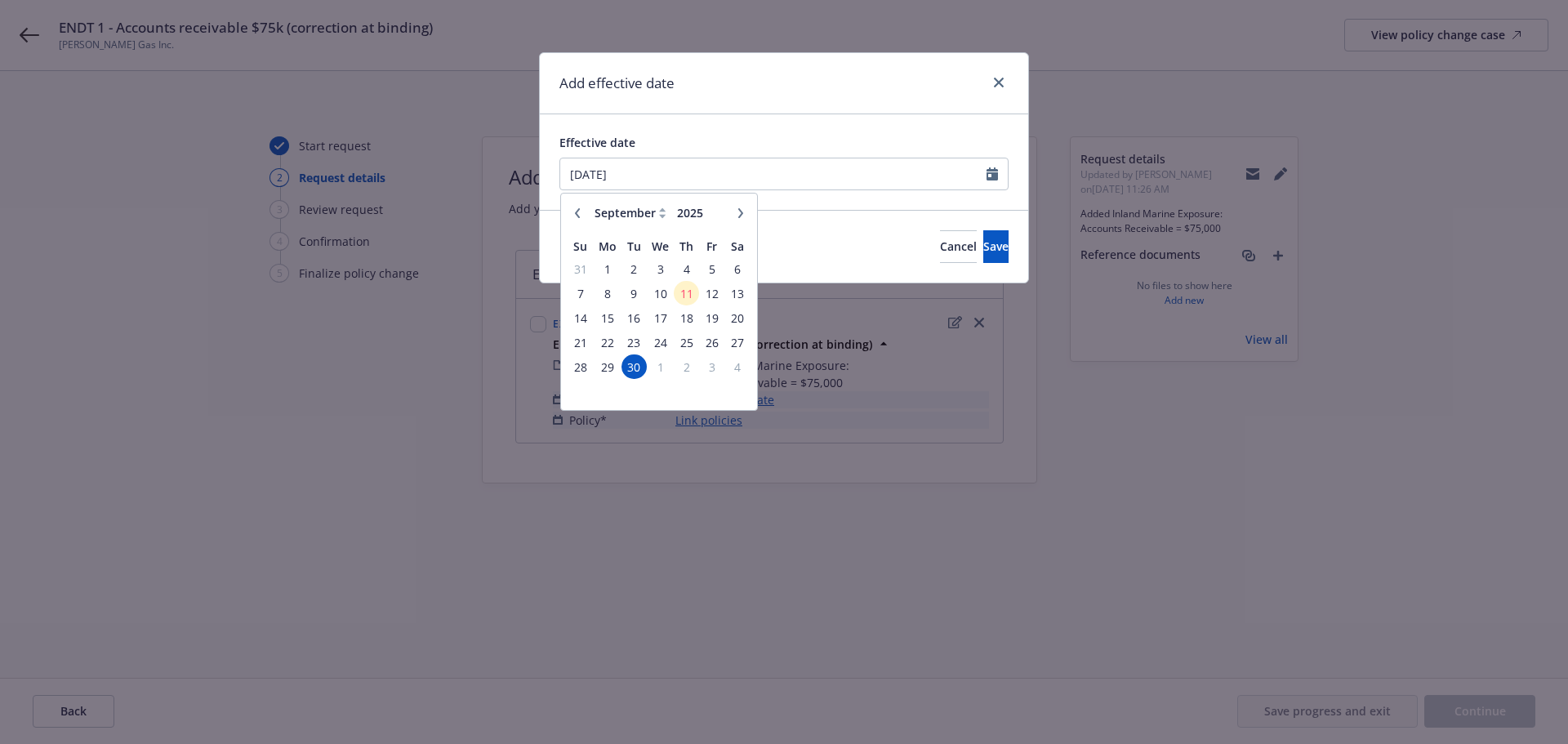
click at [577, 210] on icon "button" at bounding box center [577, 212] width 10 height 10
select select "6"
click at [608, 365] on span "30" at bounding box center [606, 366] width 24 height 20
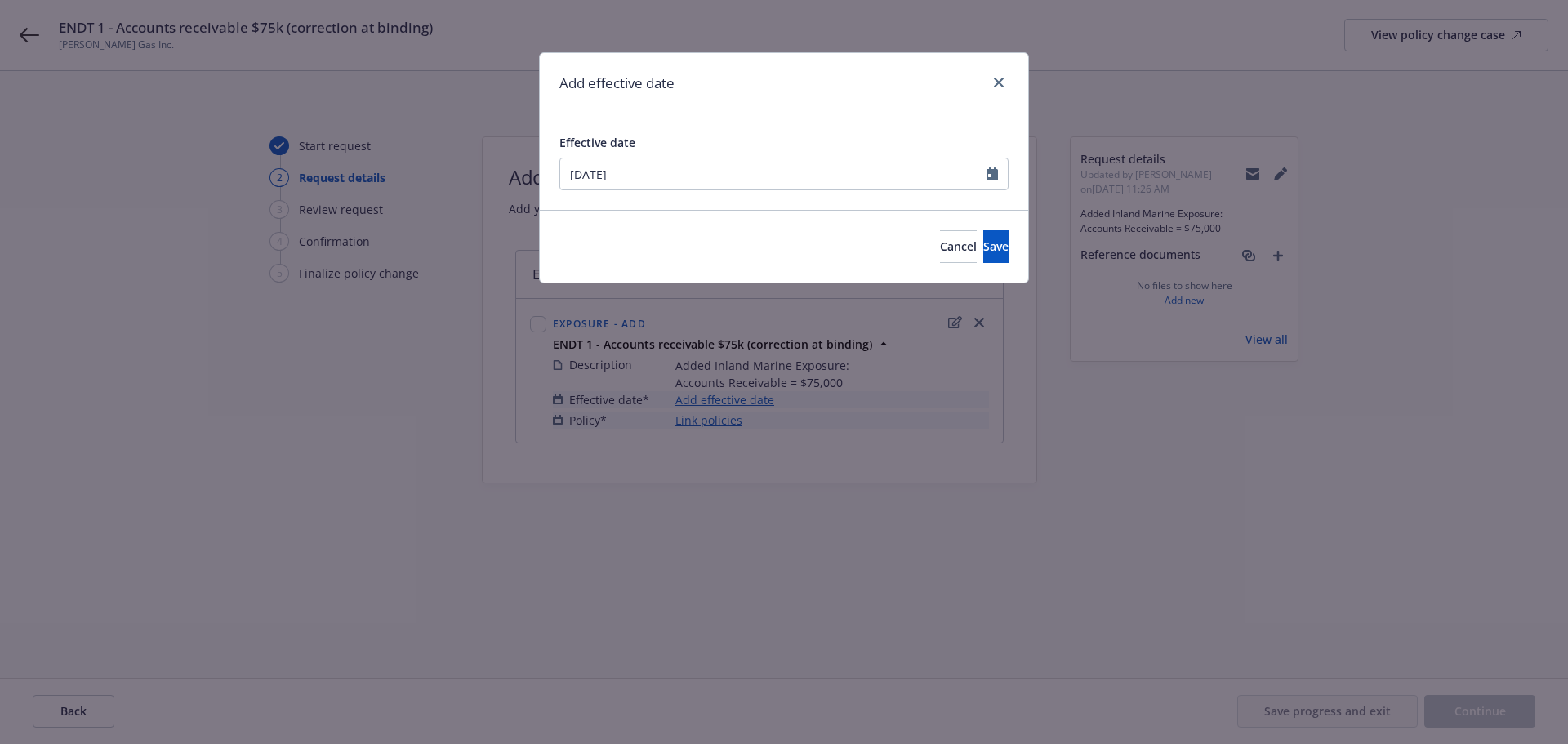
type input "[DATE]"
click at [704, 111] on div "Add effective date" at bounding box center [784, 84] width 488 height 61
click at [983, 245] on span "Save" at bounding box center [995, 246] width 25 height 16
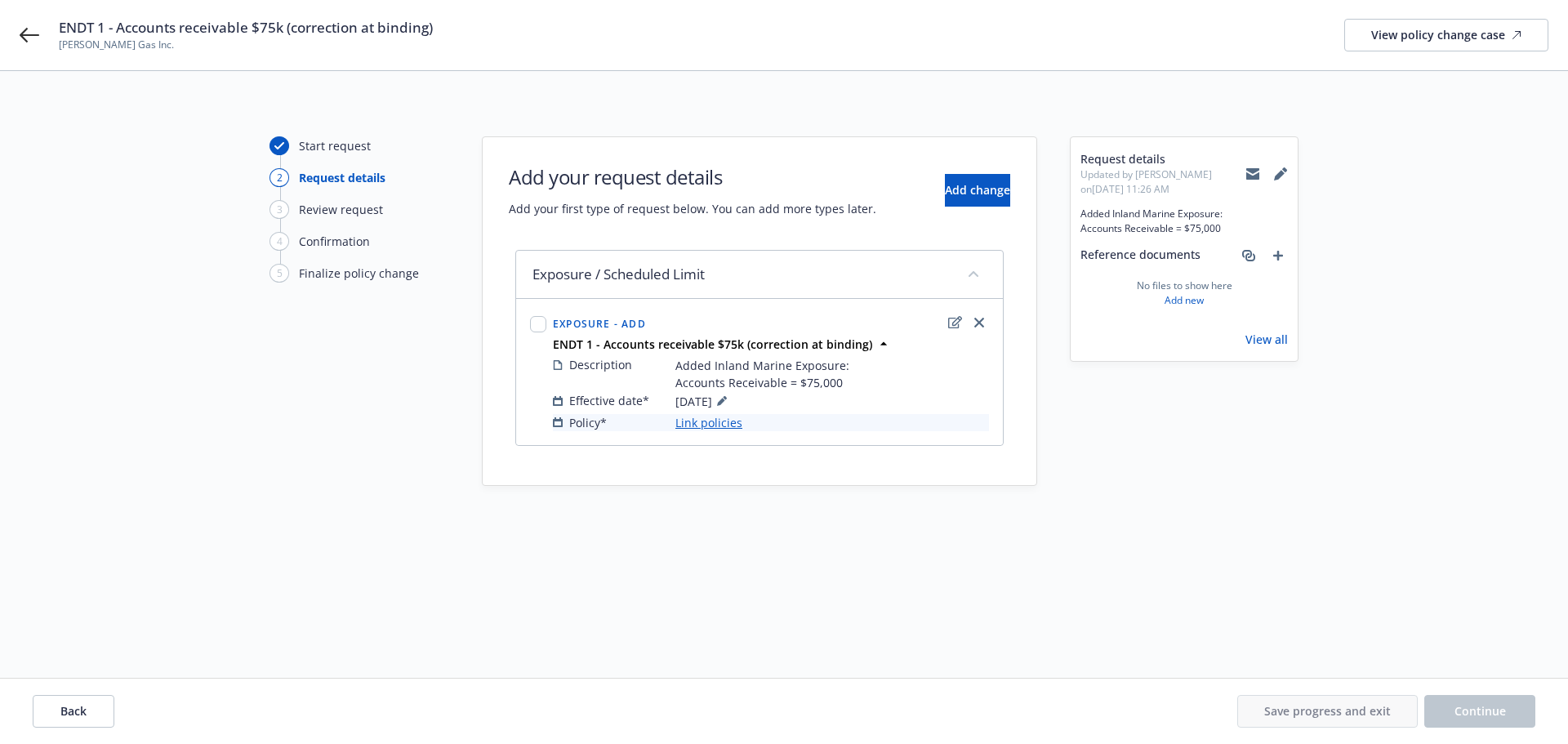
click at [716, 418] on link "Link policies" at bounding box center [708, 423] width 67 height 17
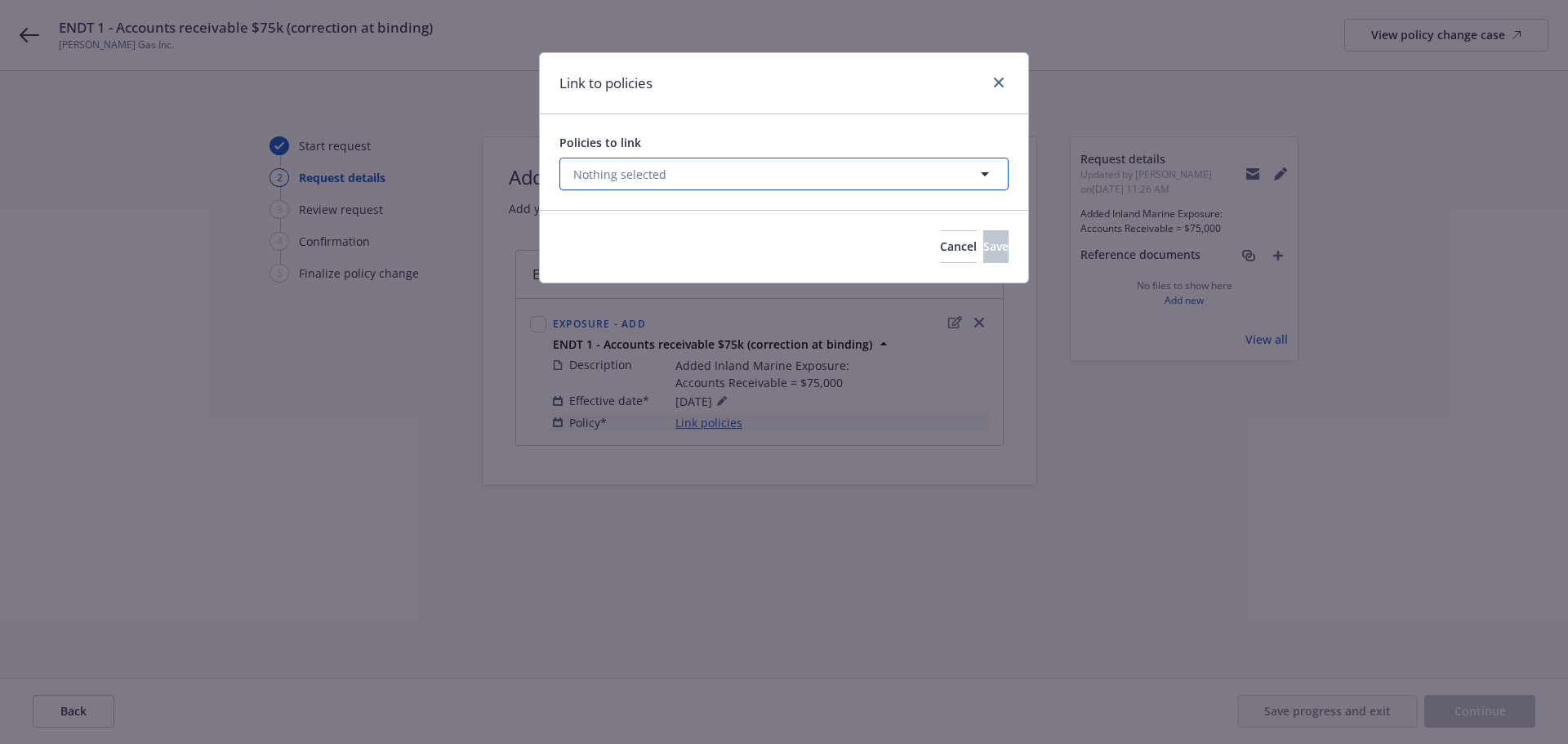
click at [664, 167] on button "Nothing selected" at bounding box center [784, 174] width 449 height 33
select select "ACTIVE"
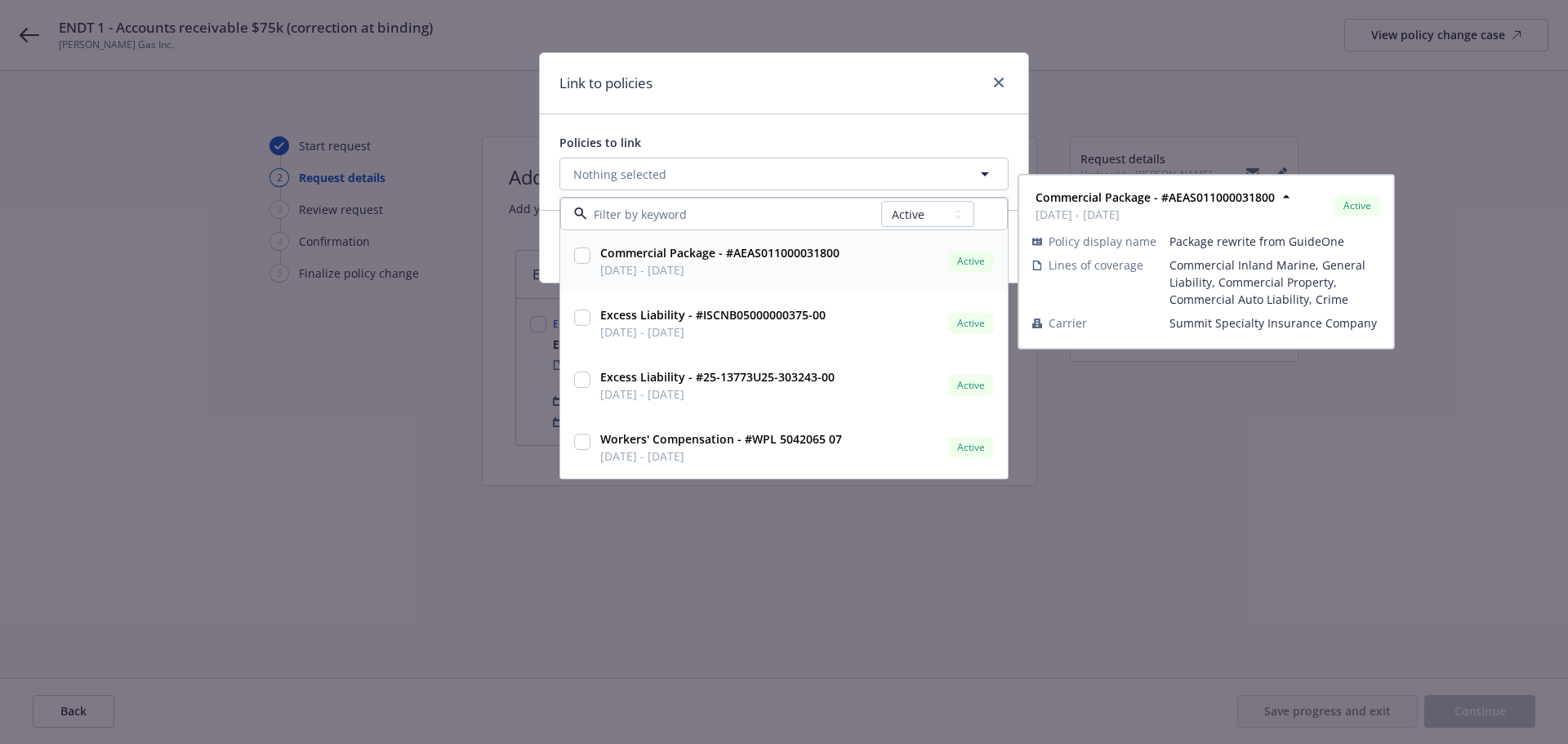
click at [577, 247] on input "checkbox" at bounding box center [582, 255] width 17 height 17
checkbox input "true"
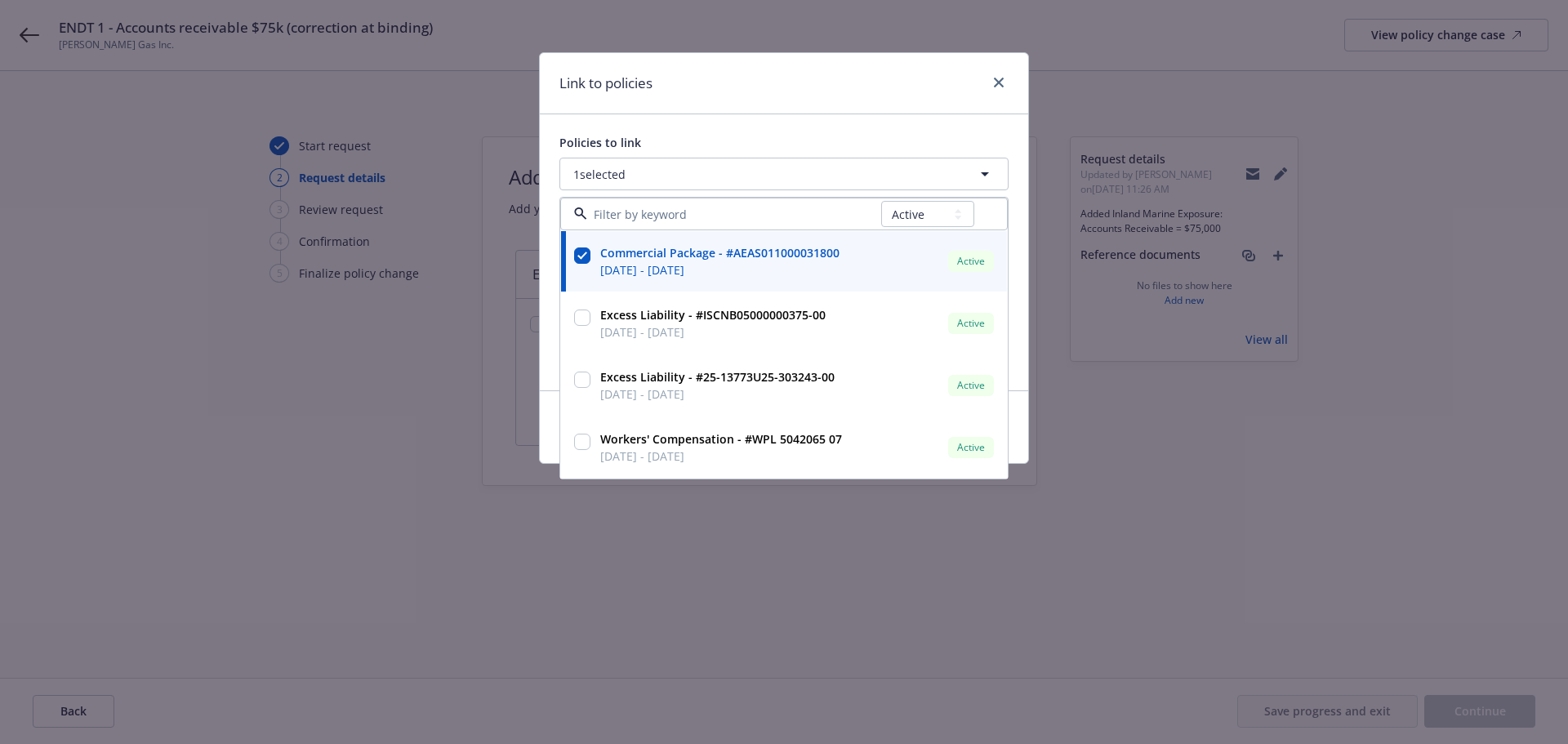
click at [657, 85] on div "Link to policies" at bounding box center [784, 84] width 488 height 61
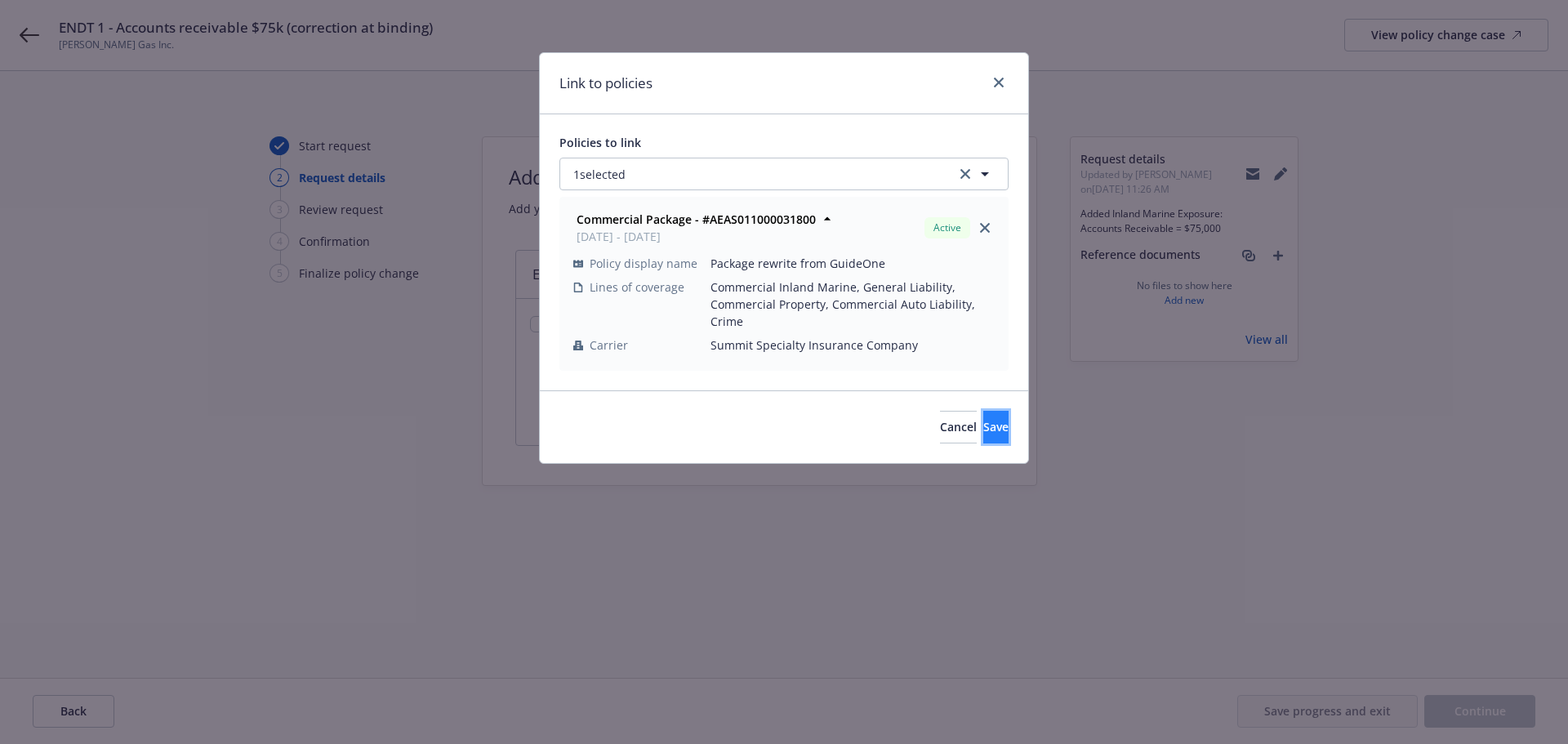
click at [986, 431] on button "Save" at bounding box center [995, 427] width 25 height 33
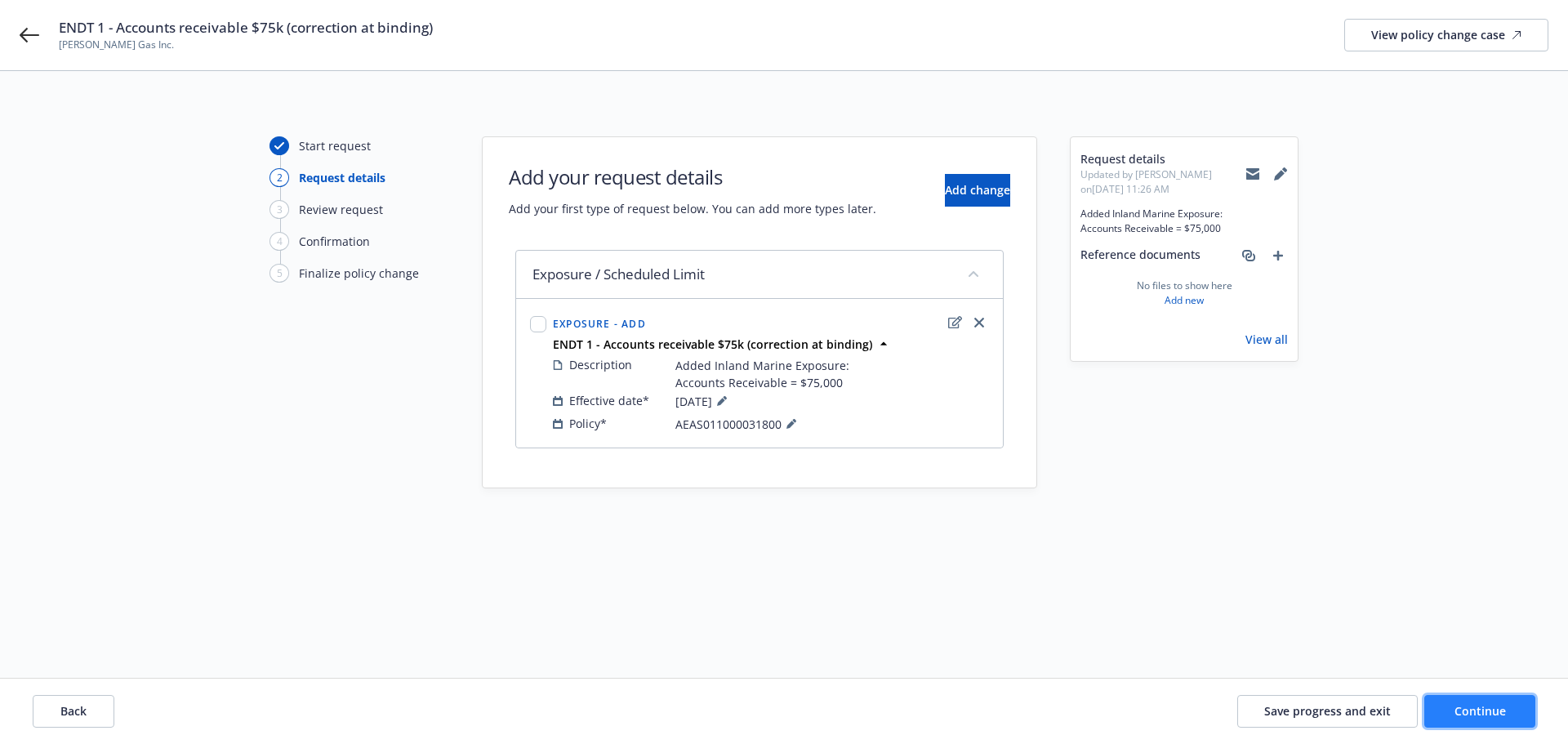
click at [1468, 709] on span "Continue" at bounding box center [1479, 711] width 51 height 16
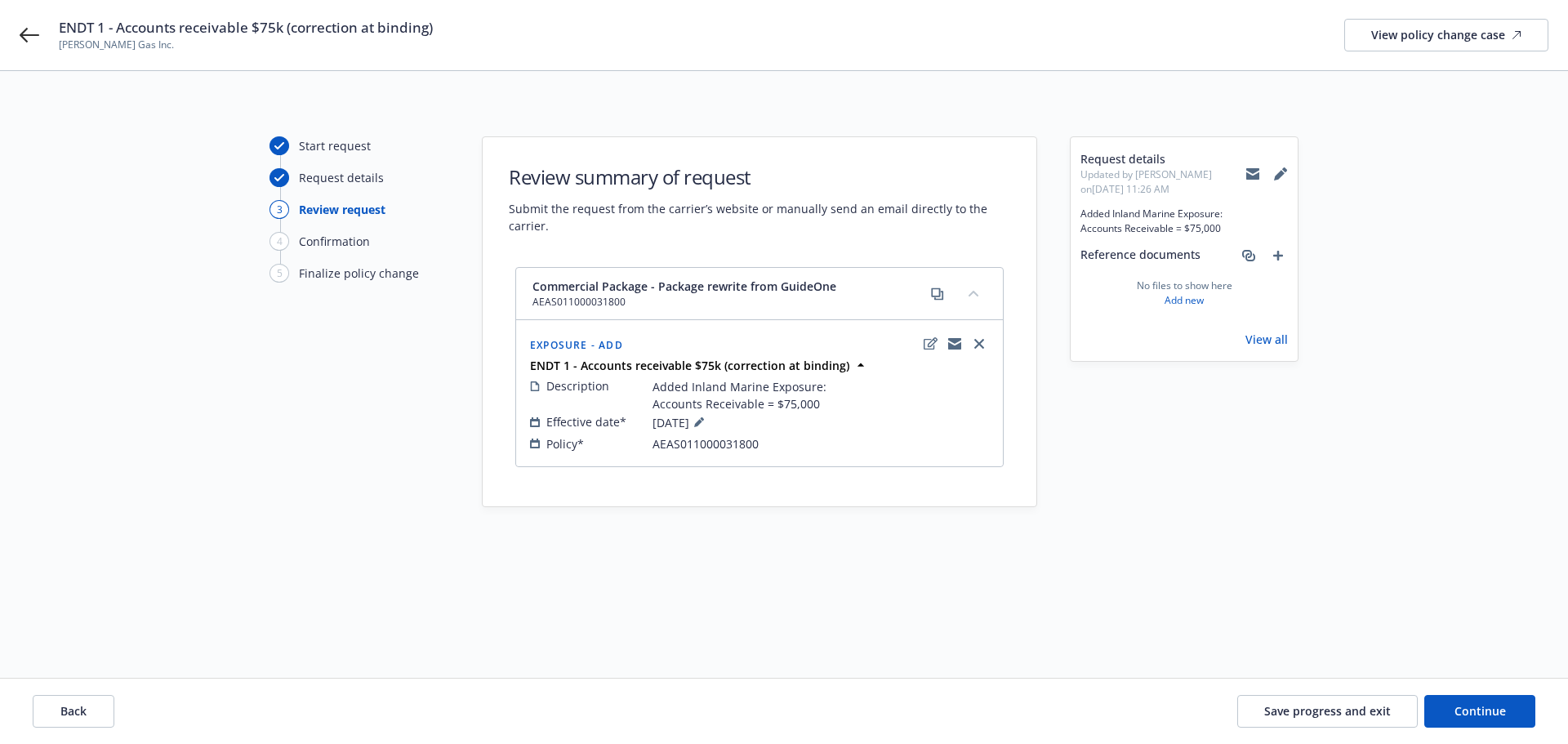
click at [1166, 631] on div "Start request Request details 3 Review request 4 Confirmation 5 Finalize policy…" at bounding box center [784, 408] width 1568 height 674
click at [1462, 704] on span "Continue" at bounding box center [1479, 711] width 51 height 16
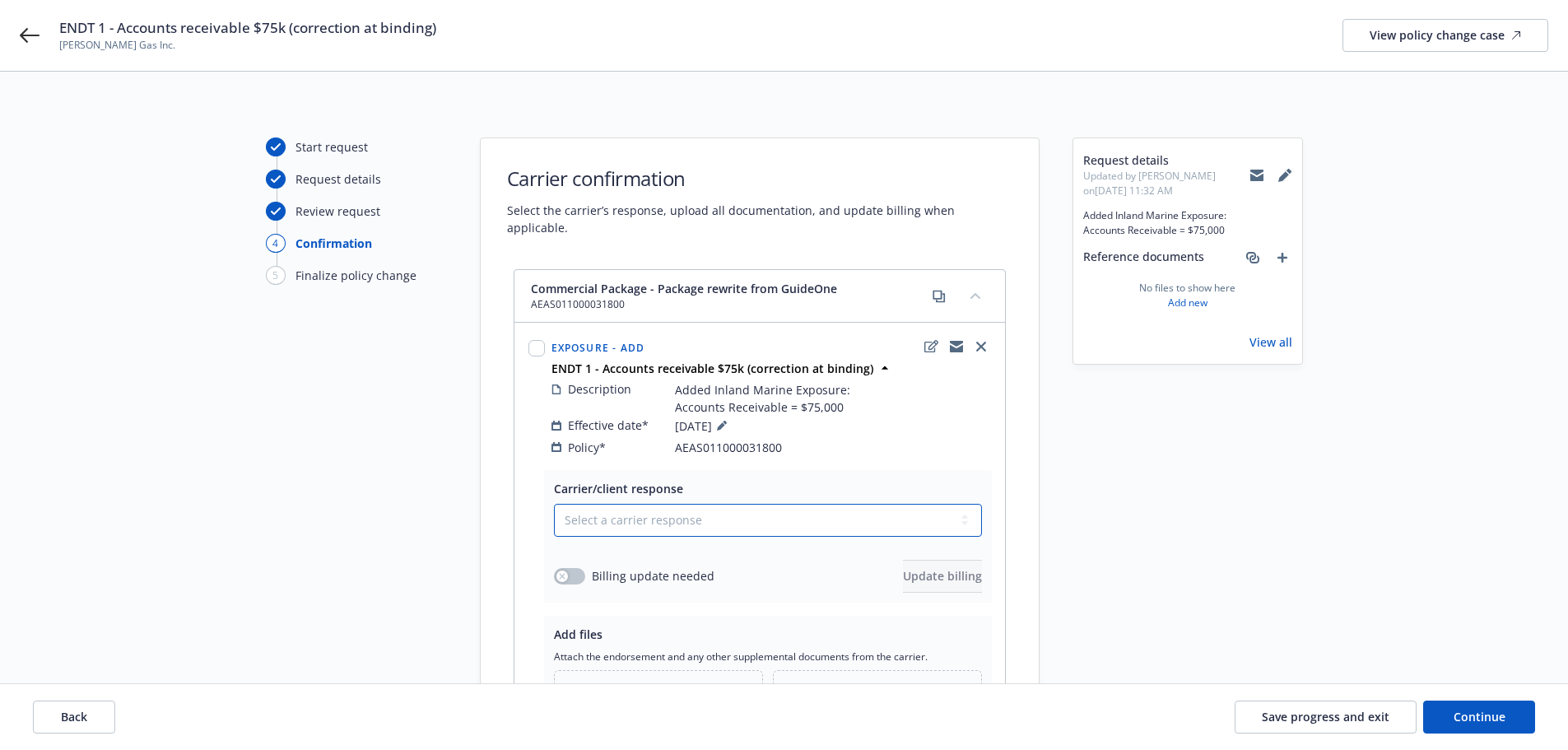
click at [586, 511] on select "Select a carrier response Accepted Accepted with revision No endorsement needed…" at bounding box center [768, 521] width 428 height 33
select select "ACCEPTED"
click at [554, 504] on select "Select a carrier response Accepted Accepted with revision No endorsement needed…" at bounding box center [768, 521] width 428 height 33
click at [581, 568] on button "button" at bounding box center [570, 576] width 32 height 17
click at [903, 568] on span "Update billing" at bounding box center [943, 576] width 79 height 16
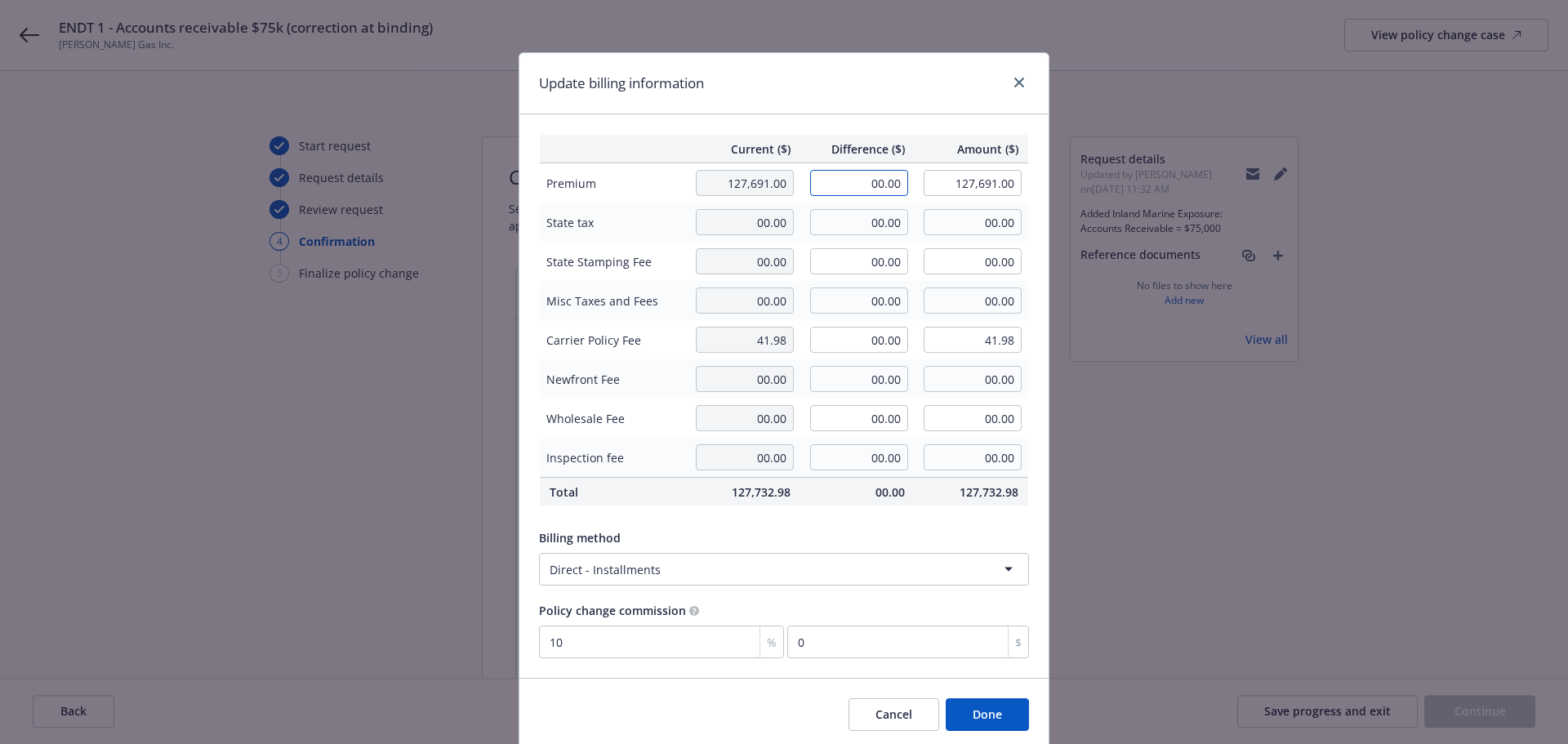
click at [843, 180] on input "00.00" at bounding box center [858, 183] width 98 height 26
type input "188.00"
type input "127,879.00"
type input "18.8"
click at [739, 533] on div "Billing method" at bounding box center [784, 538] width 490 height 17
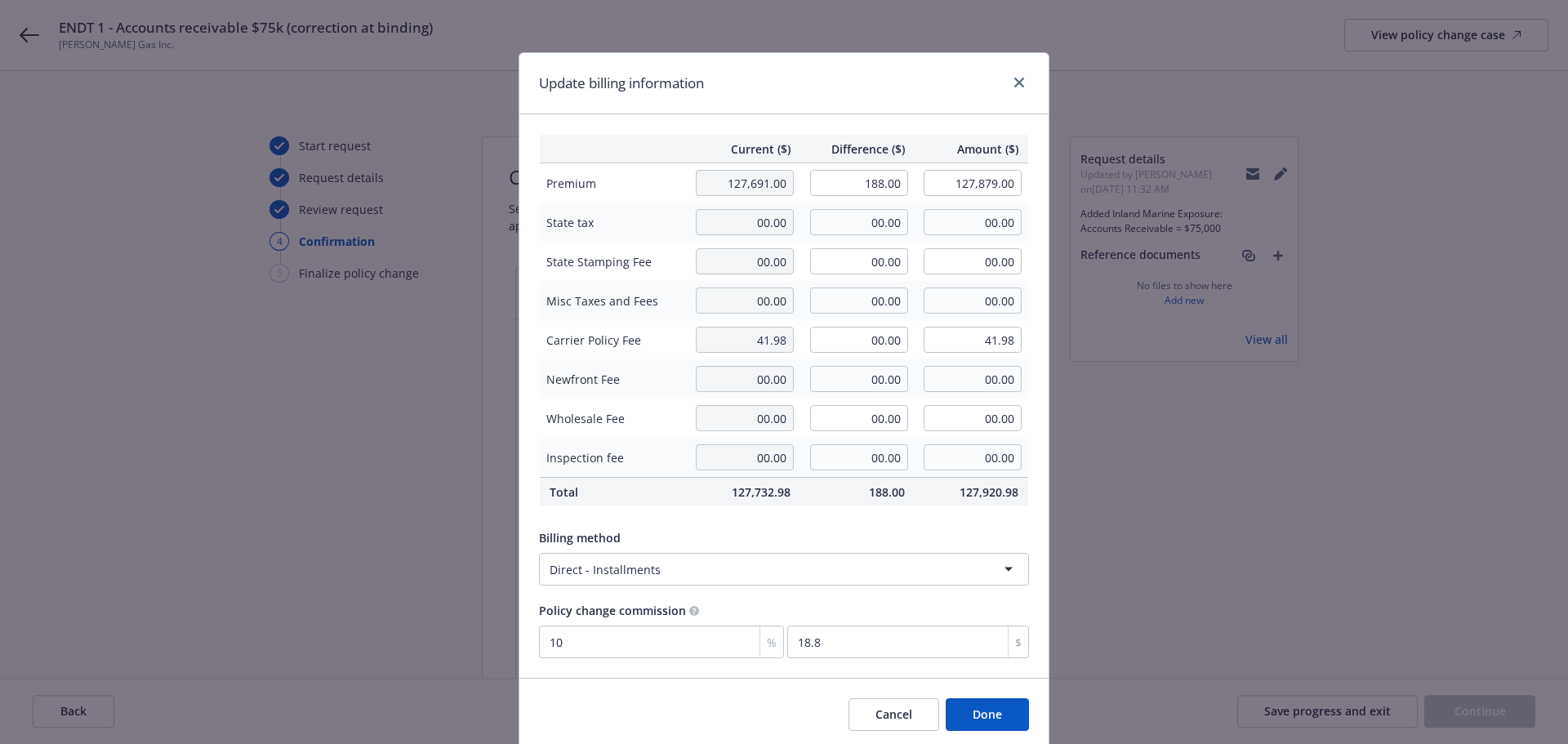
scroll to position [60, 0]
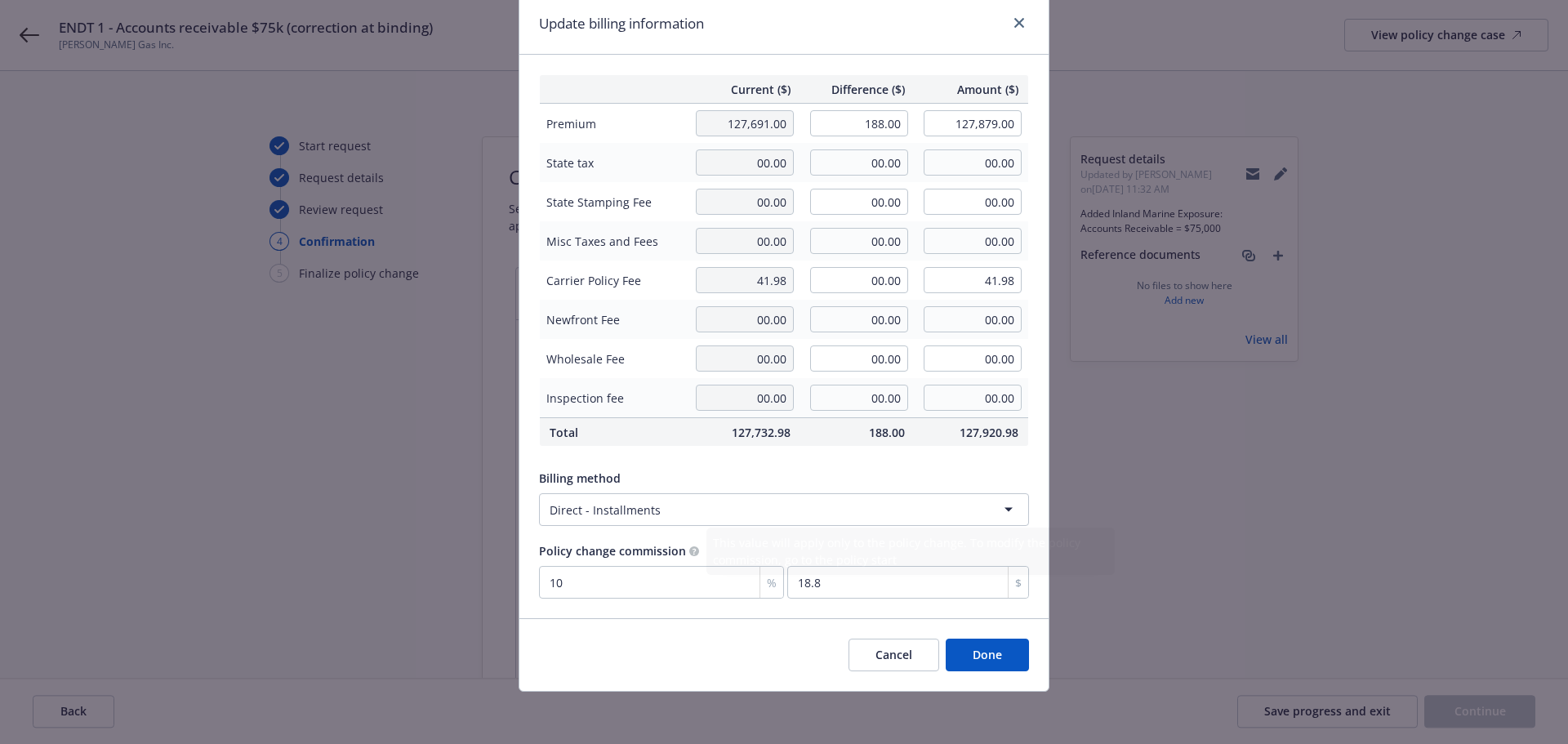
click at [626, 513] on html "ENDT 1 - Accounts receivable $75k (correction at binding) [PERSON_NAME] Gas Inc…" at bounding box center [784, 372] width 1568 height 744
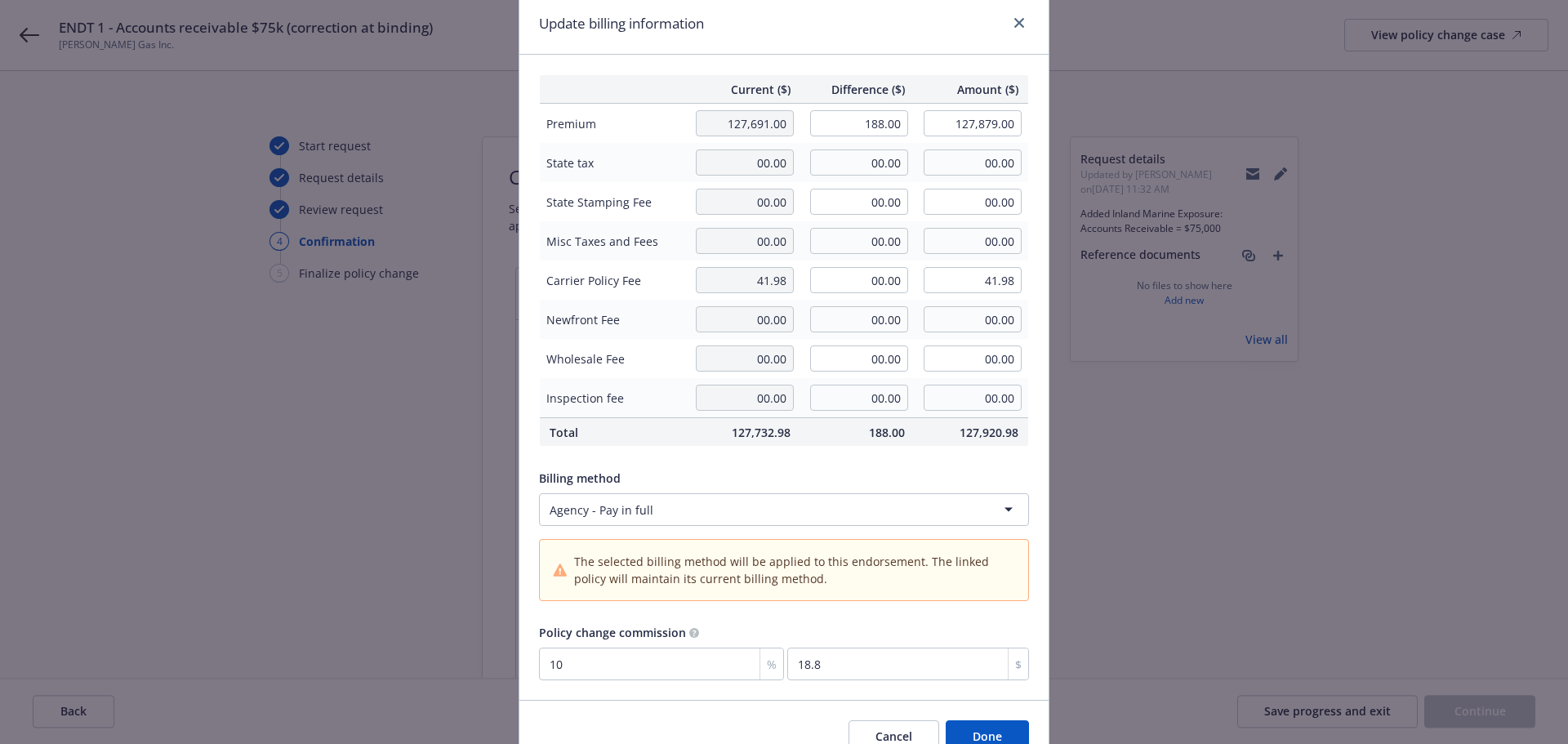
click at [831, 617] on div "Current ($) Difference ($) Amount ($) Premium 127,691.00 188.00 127,879.00 Stat…" at bounding box center [784, 378] width 529 height 646
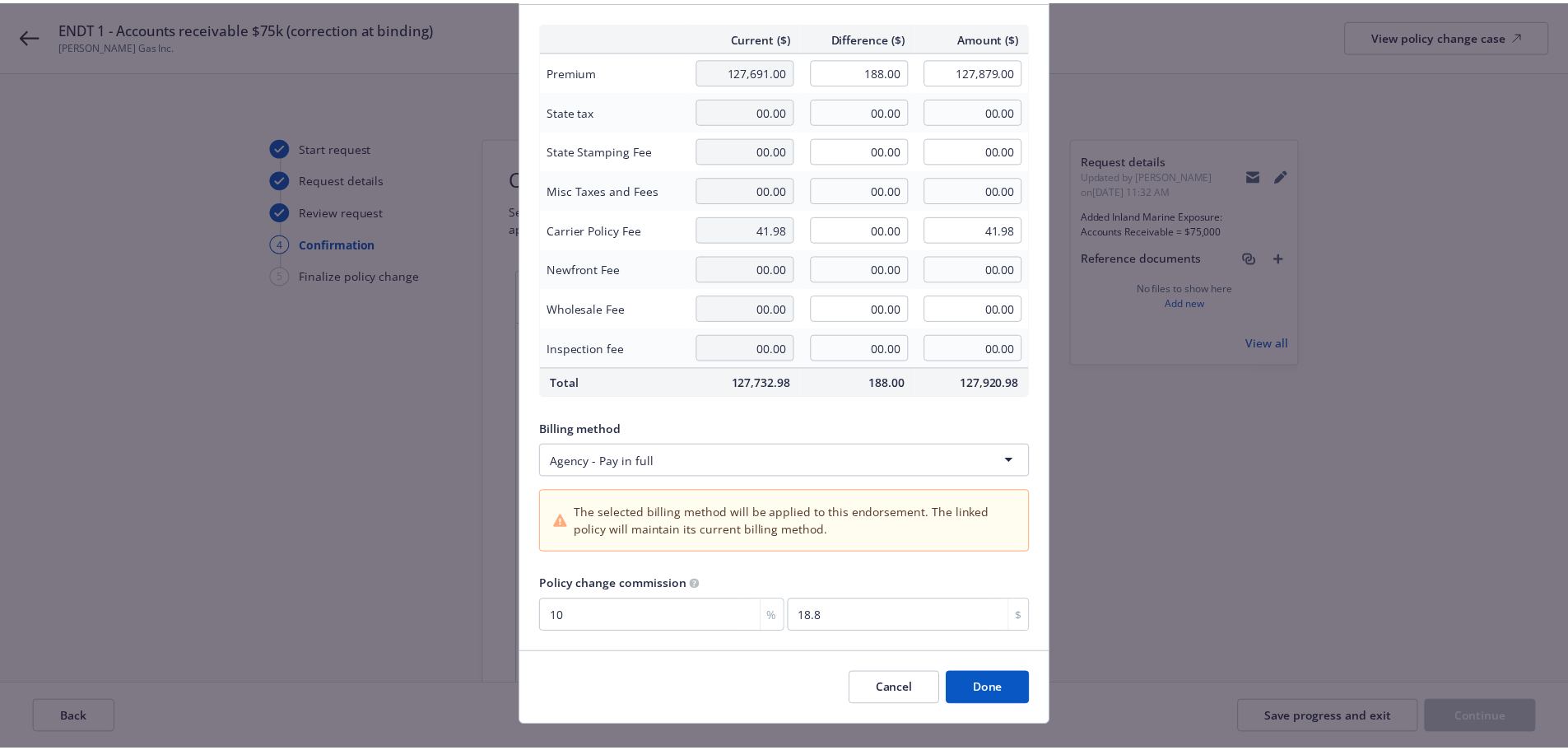
scroll to position [142, 0]
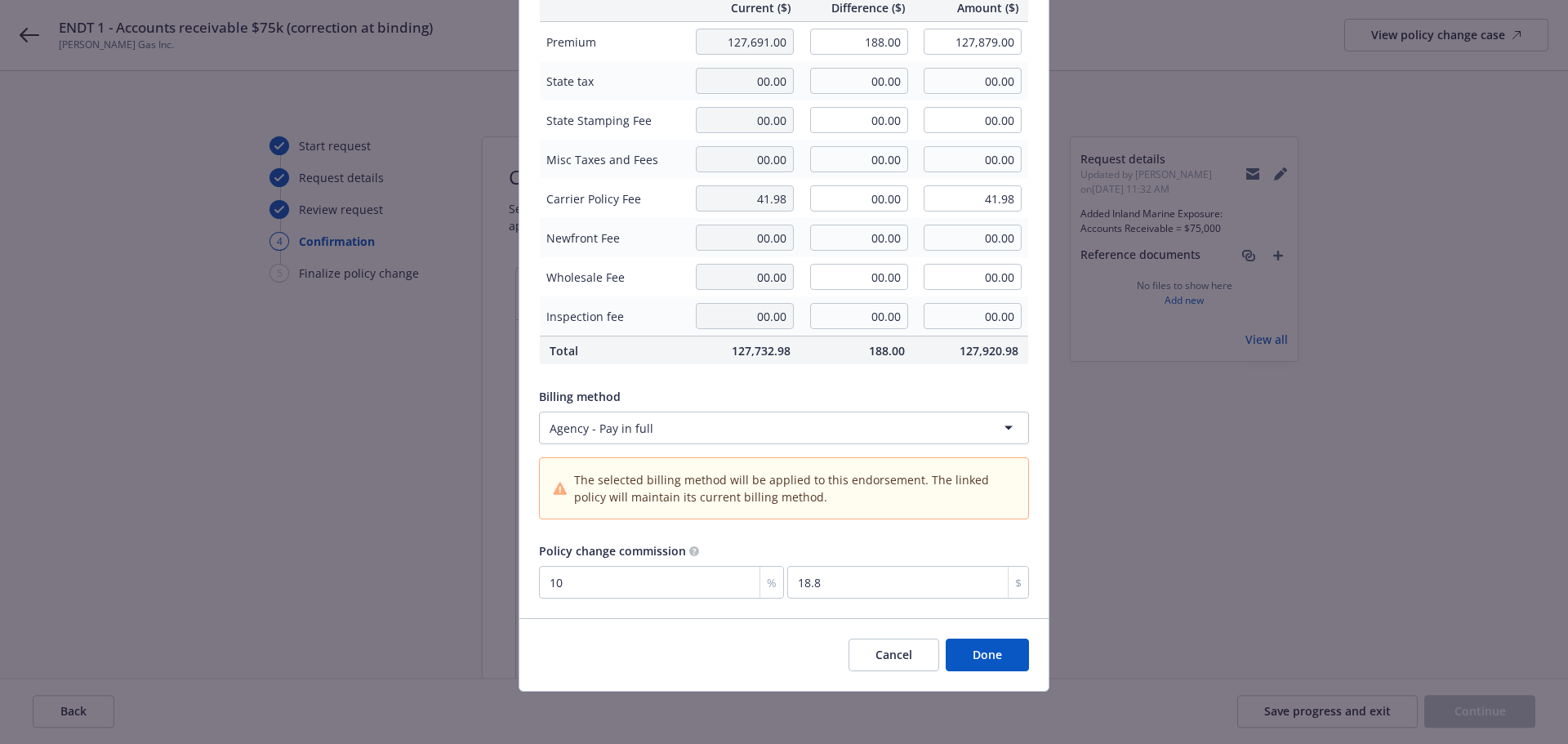
click at [961, 661] on button "Done" at bounding box center [987, 655] width 83 height 33
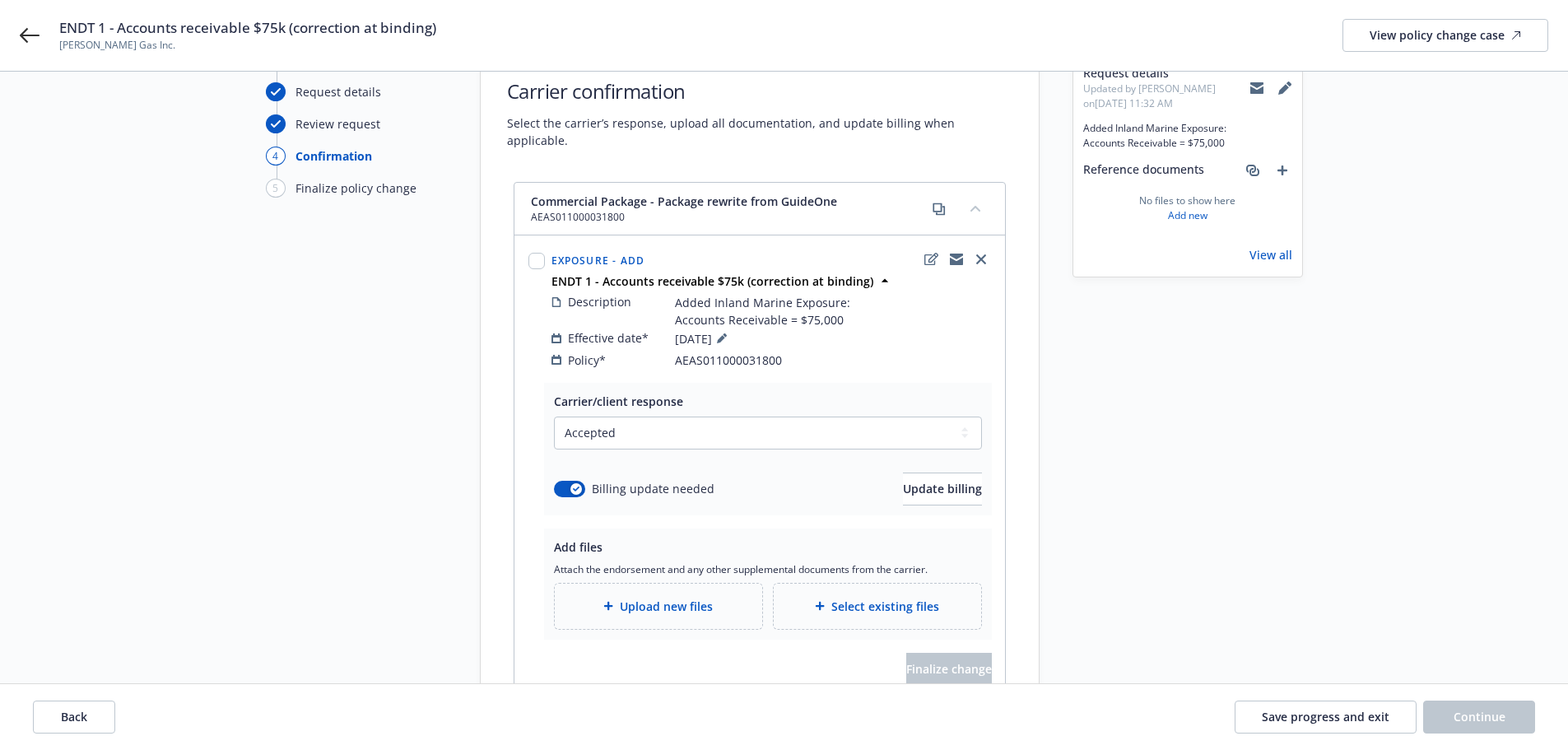
scroll to position [193, 0]
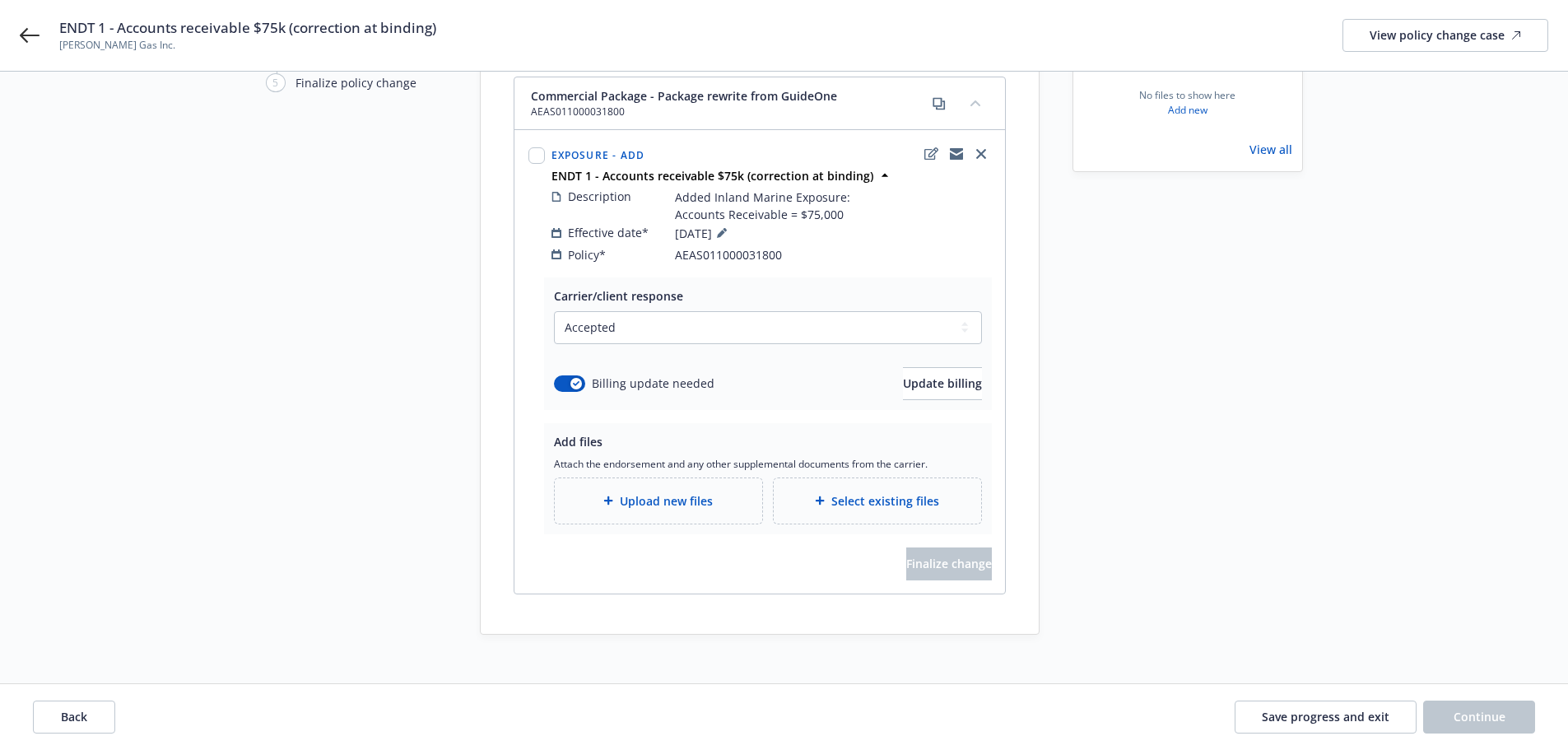
click at [677, 492] on span "Upload new files" at bounding box center [666, 501] width 93 height 18
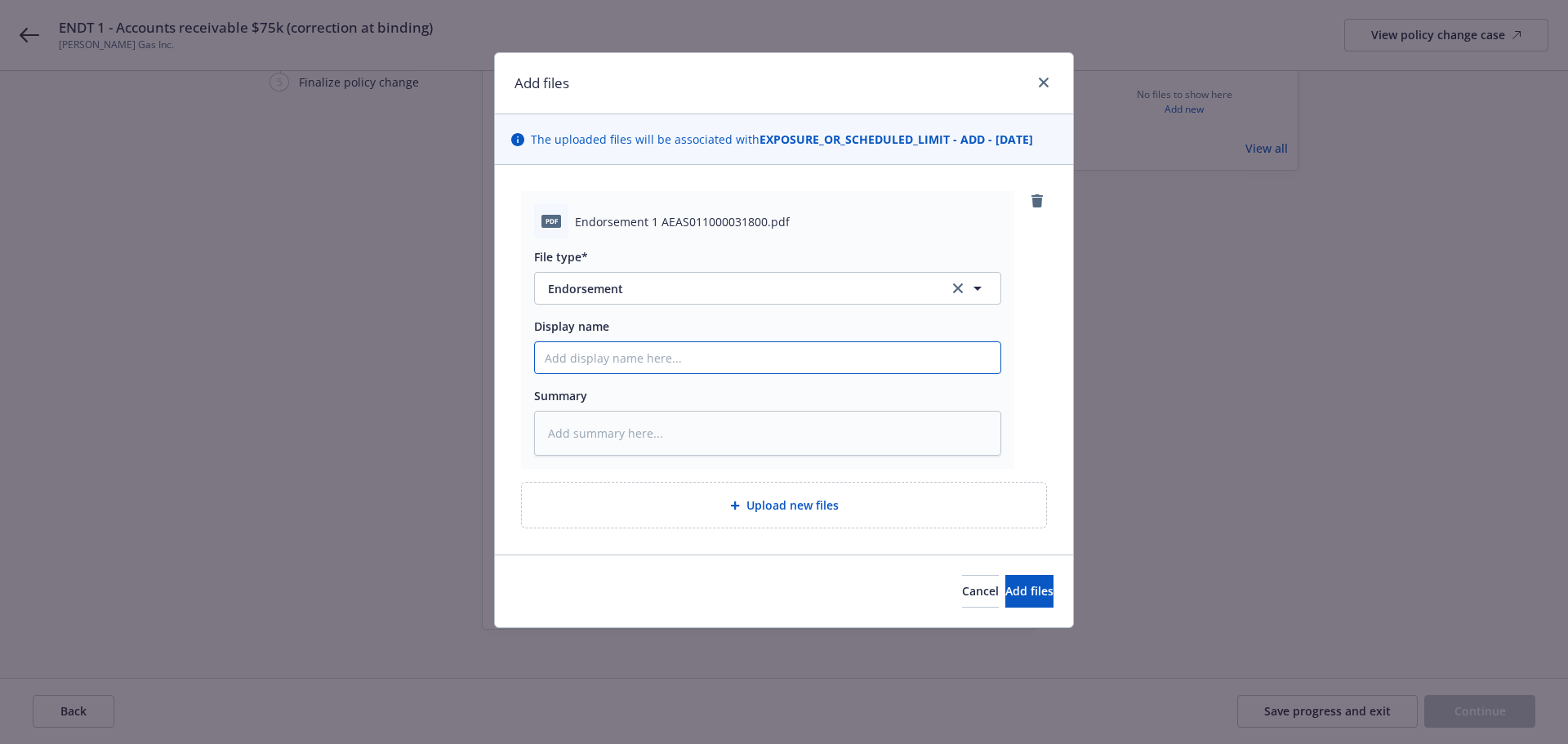
click at [696, 345] on input "Display name" at bounding box center [767, 358] width 465 height 31
type textarea "x"
type input "E"
type textarea "x"
type input "EN"
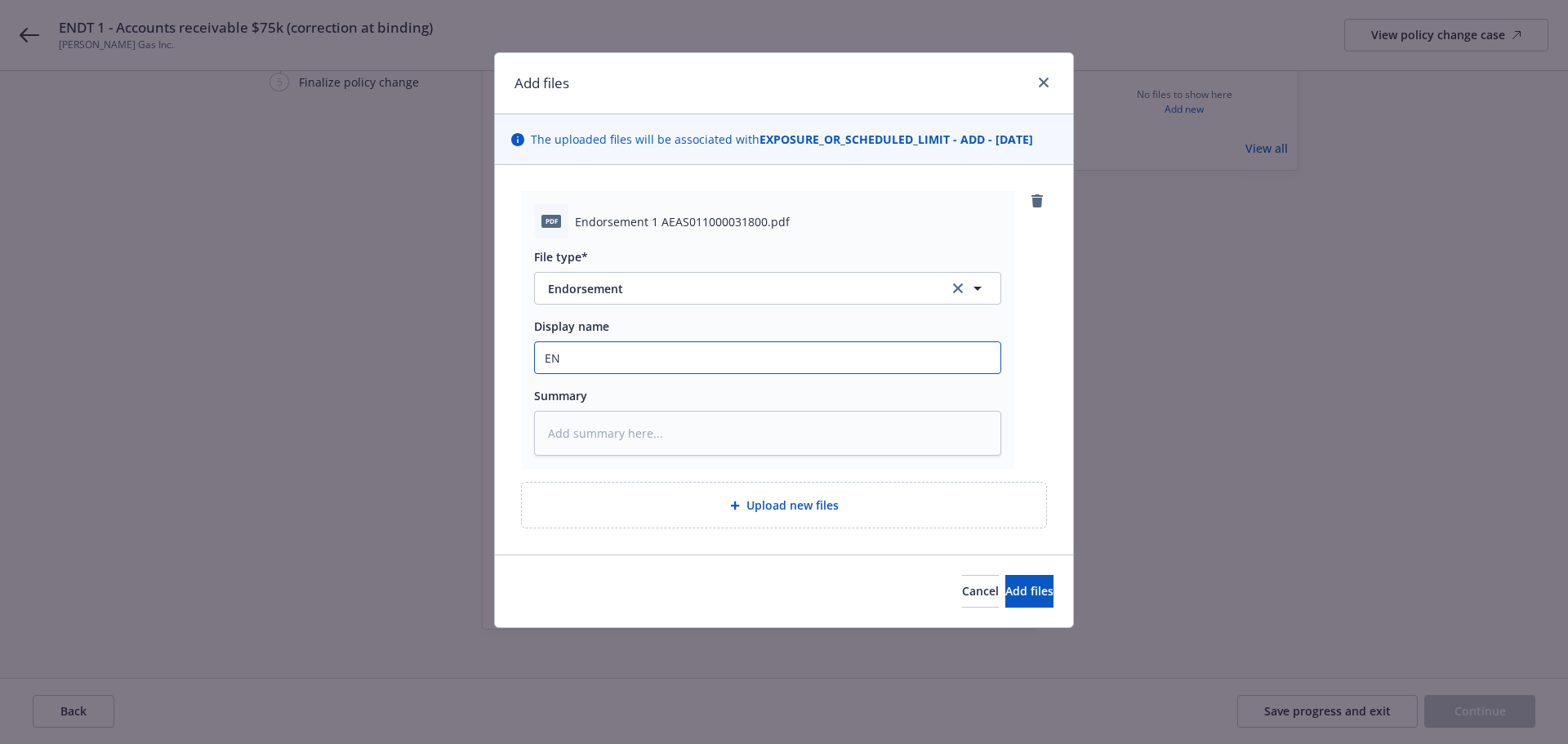
type textarea "x"
type input "END"
type textarea "x"
type input "ENDT"
type textarea "x"
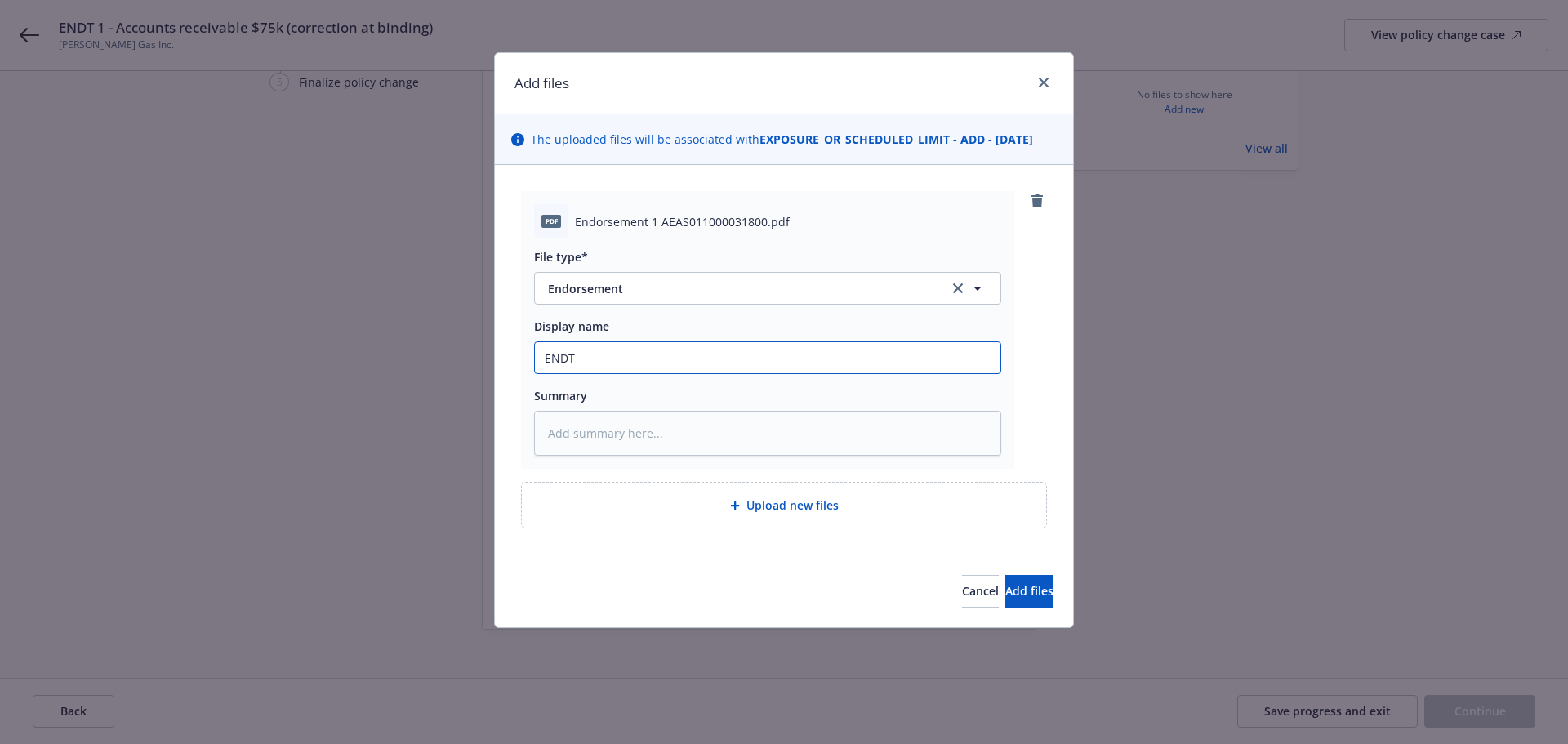
type input "ENDT"
type textarea "x"
type input "ENDT 1"
type textarea "x"
type input "ENDT 1"
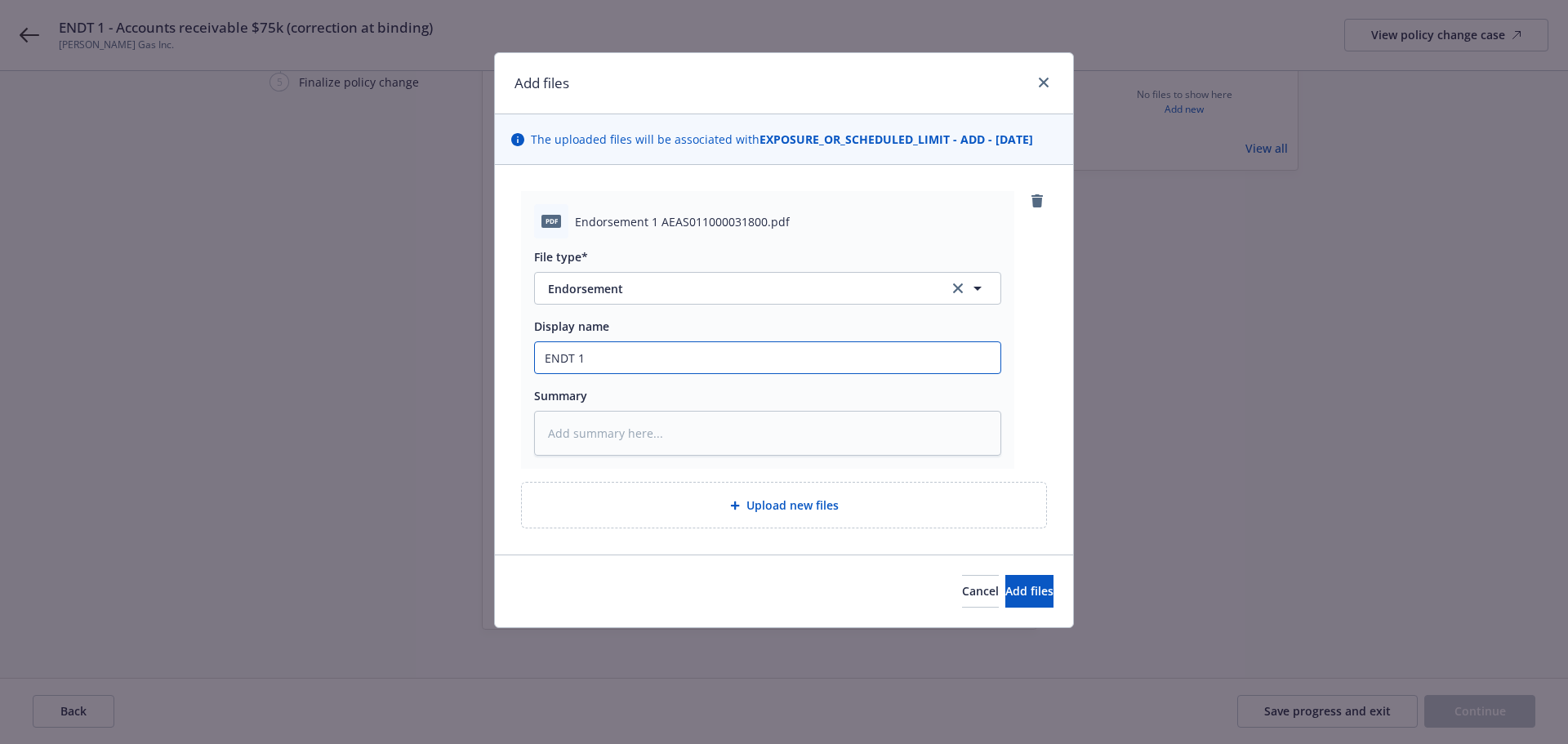
type textarea "x"
type input "ENDT 1 -"
type textarea "x"
type input "ENDT 1 -"
type textarea "x"
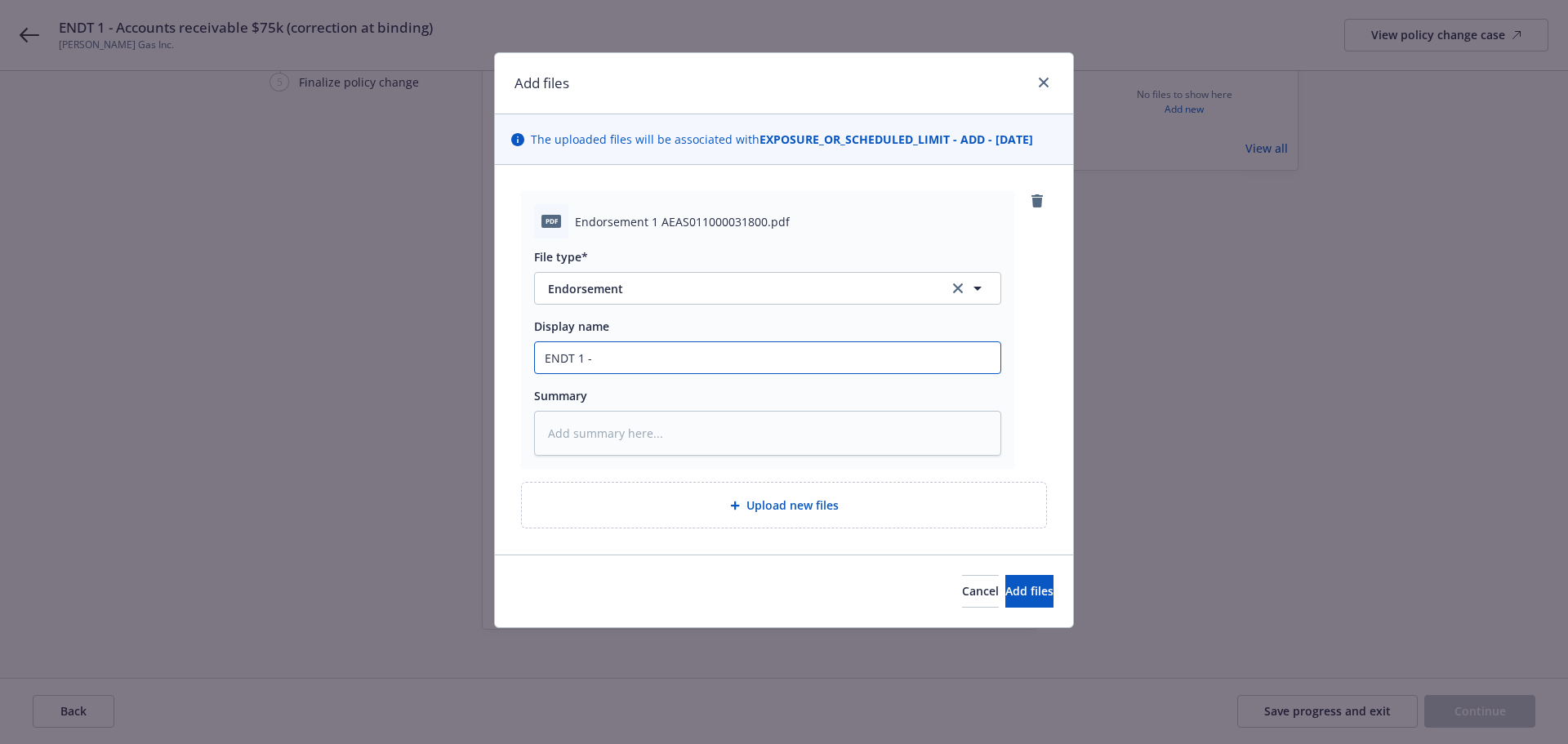
type input "ENDT 1 - C"
type textarea "x"
type input "ENDT 1 - CO"
type textarea "x"
type input "ENDT 1 - COR"
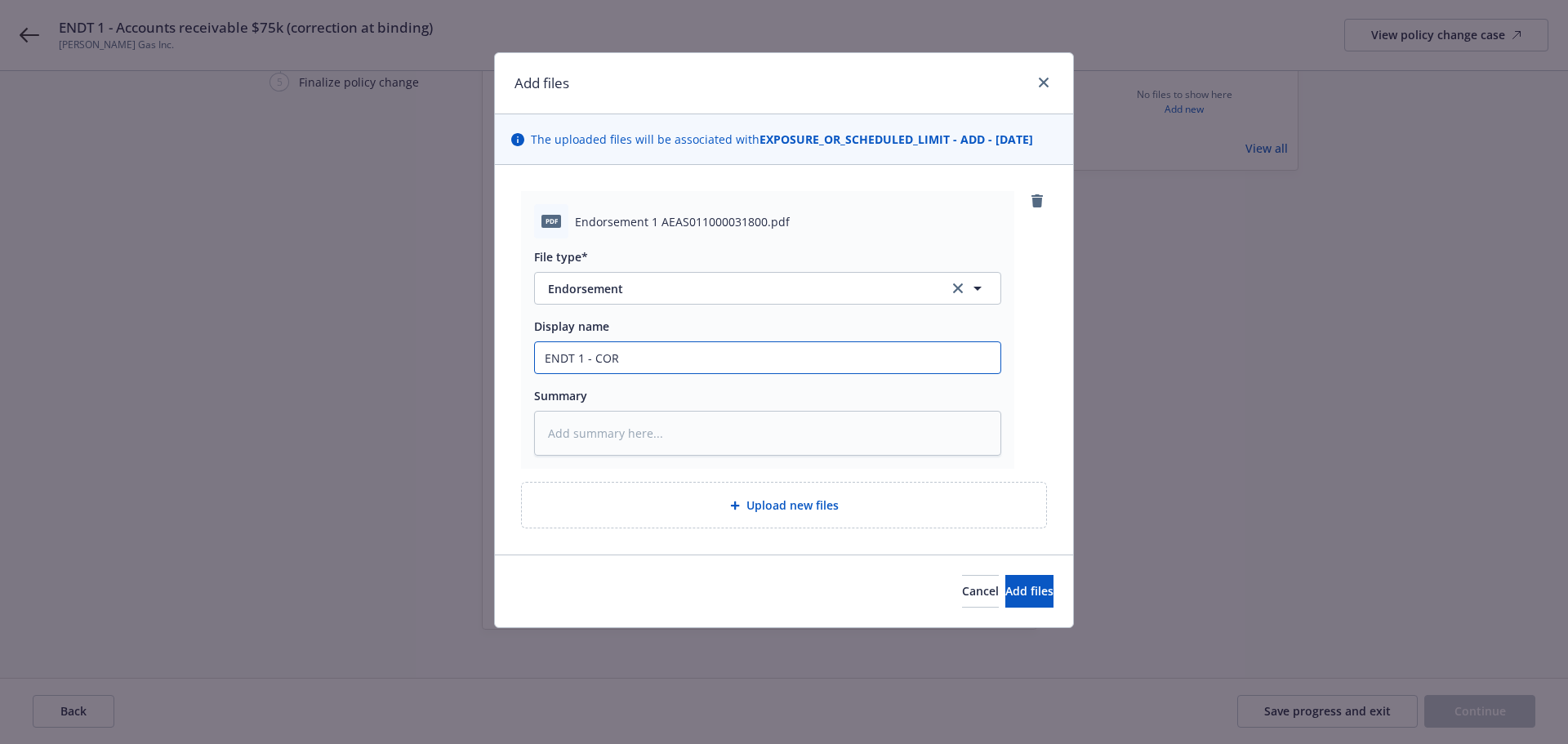
type textarea "x"
type input "ENDT 1 - CORR"
type textarea "x"
type input "ENDT 1 - CORRE"
type textarea "x"
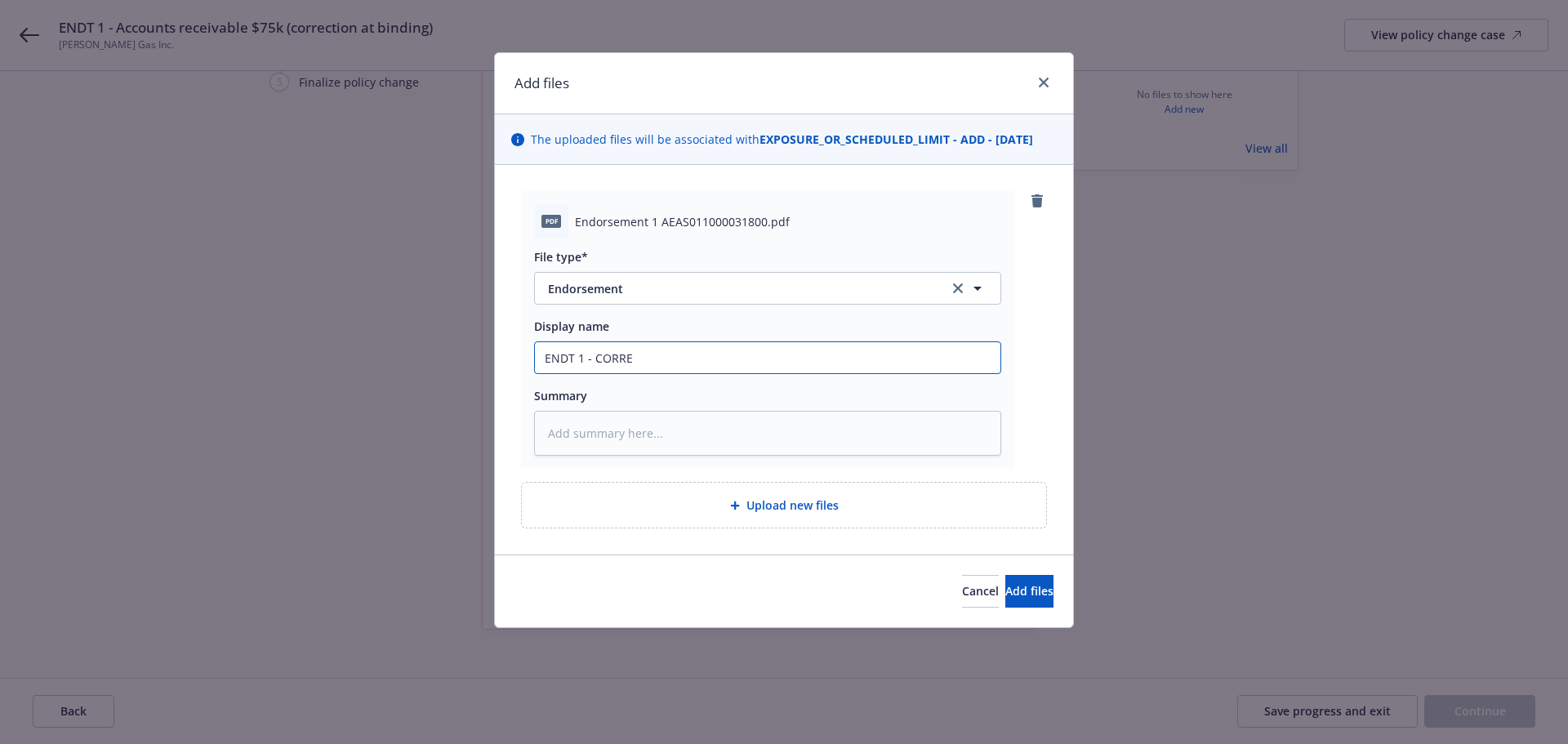
type input "ENDT 1 - CORREC"
type textarea "x"
type input "ENDT 1 - CORRECT"
type textarea "x"
type input "ENDT 1 - CORRECTI"
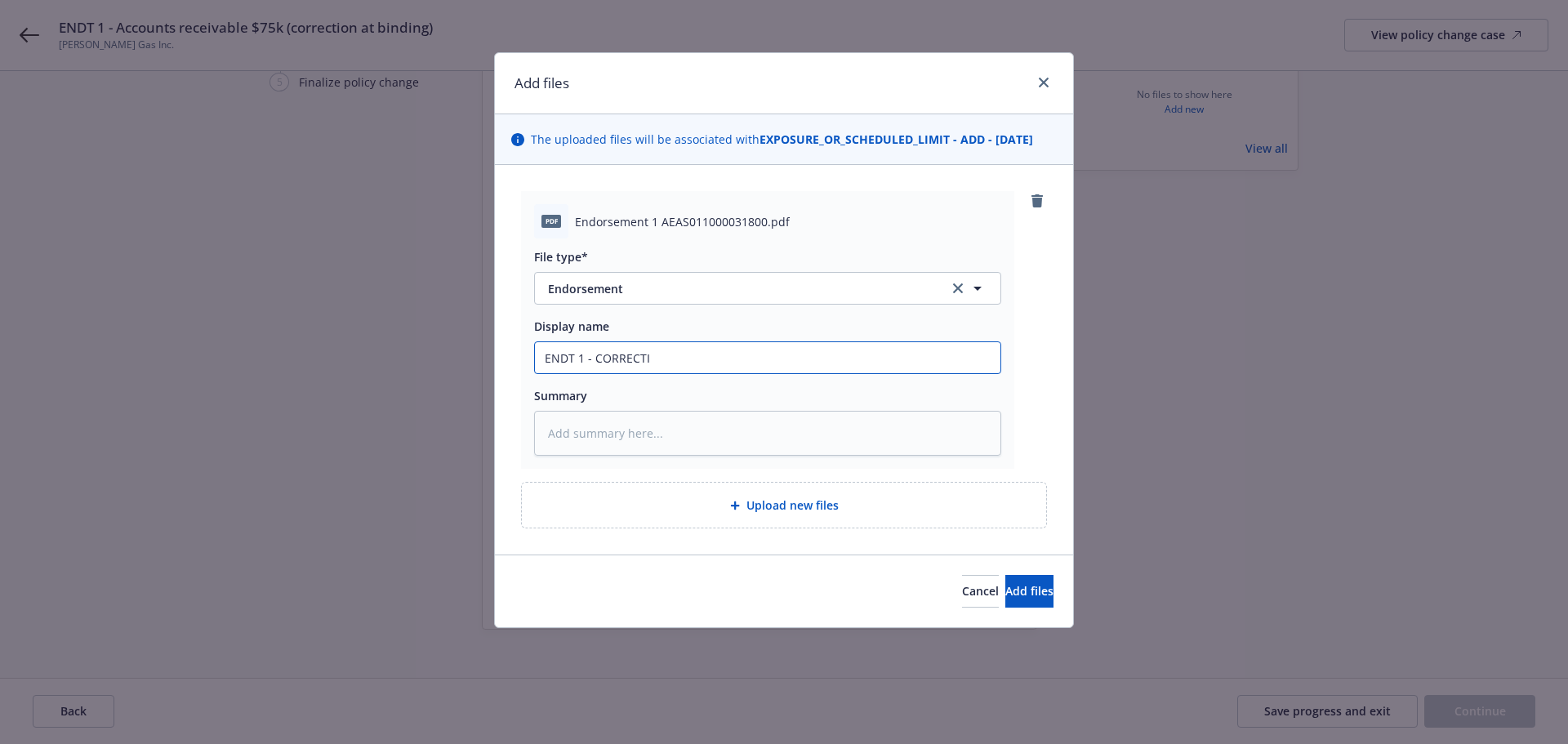
type textarea "x"
type input "ENDT 1 - CORRECTIO"
type textarea "x"
type input "ENDT 1 - CORRECTION"
type textarea "x"
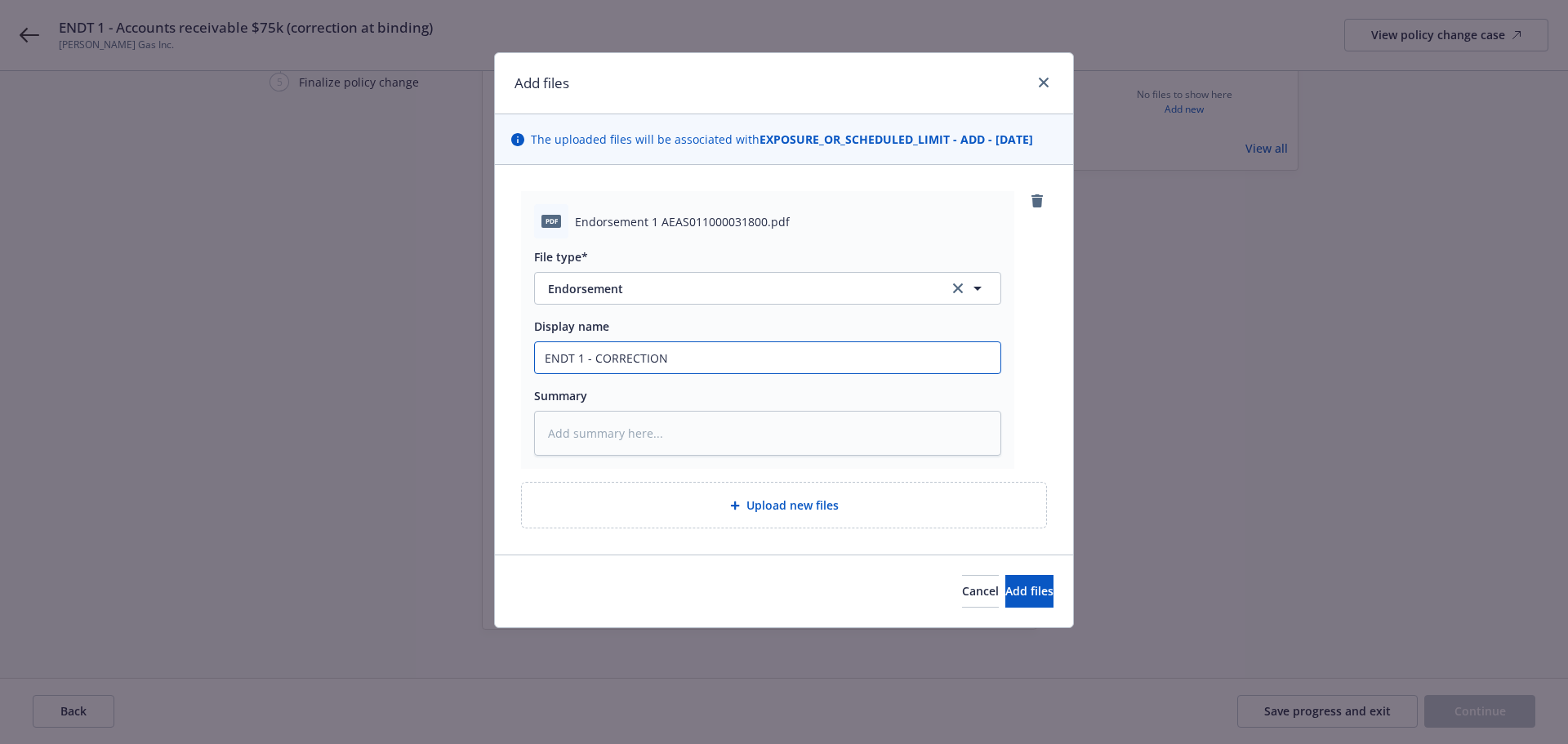
type input "ENDT 1 - CORRECTION"
type textarea "x"
type input "ENDT 1 - CORRECTION A"
click at [1005, 595] on span "Add files" at bounding box center [1029, 591] width 48 height 16
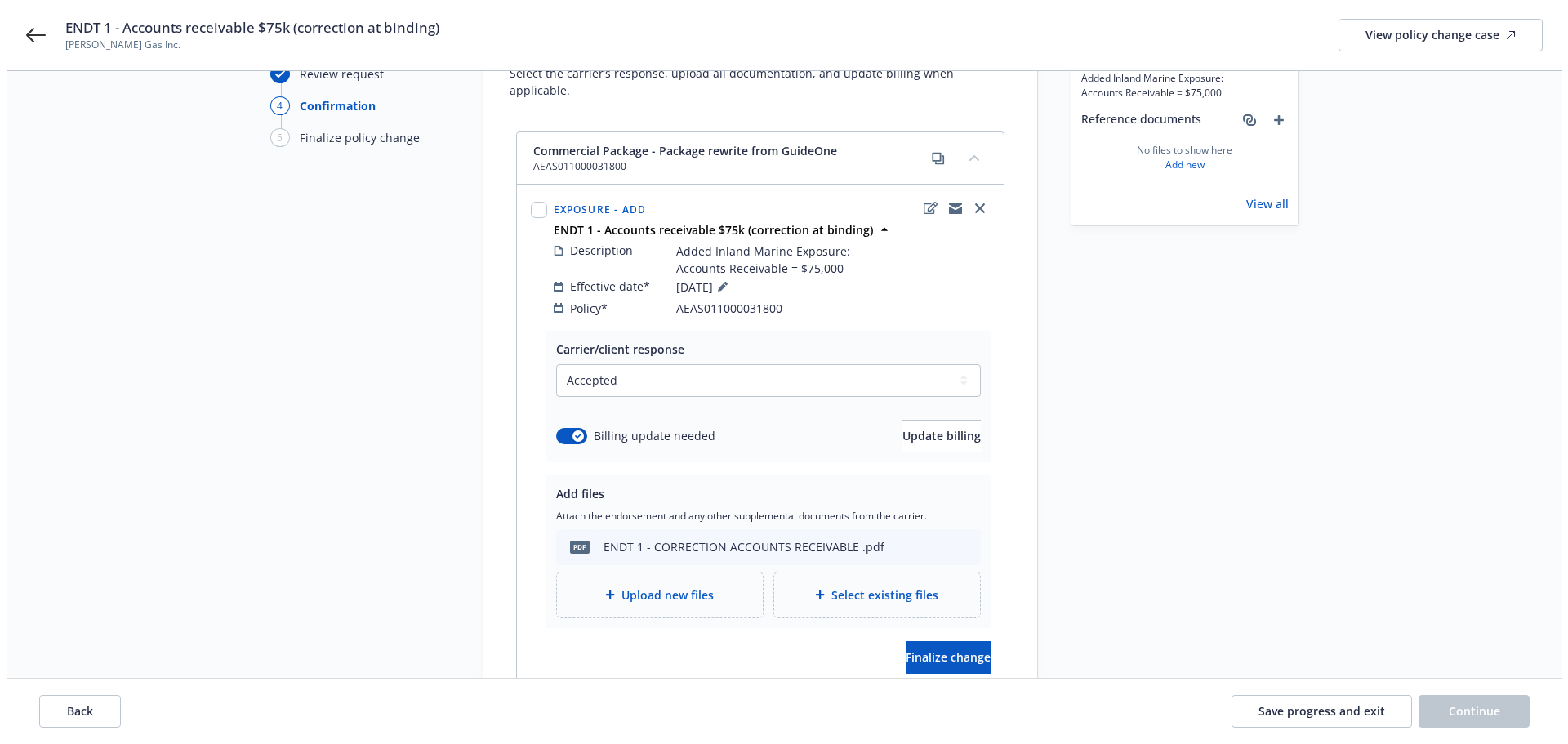
scroll to position [164, 0]
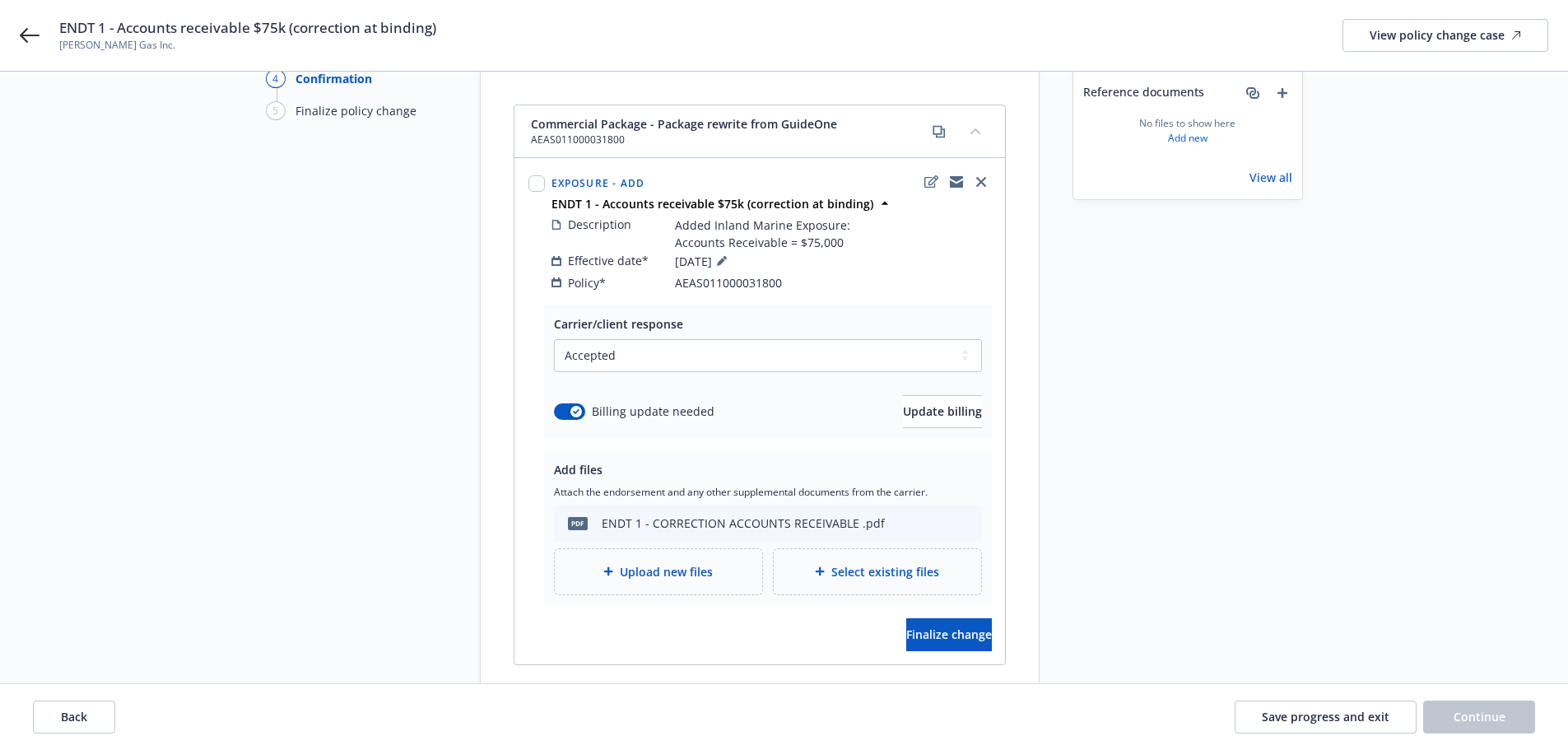
click at [940, 634] on div "Carrier/client response Select a carrier response Accepted Accepted with revisi…" at bounding box center [760, 484] width 491 height 359
click at [933, 629] on button "Finalize change" at bounding box center [950, 635] width 86 height 33
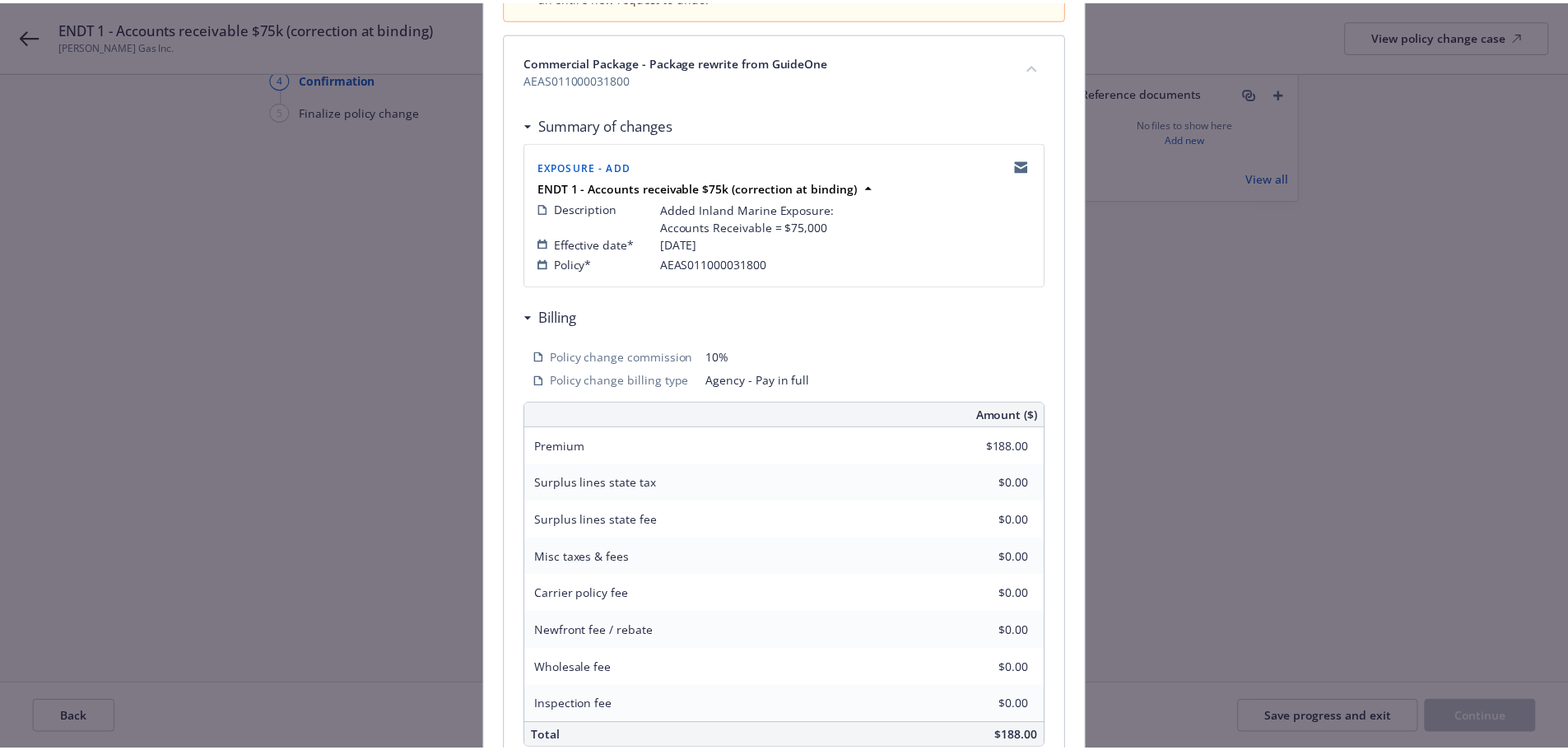
scroll to position [381, 0]
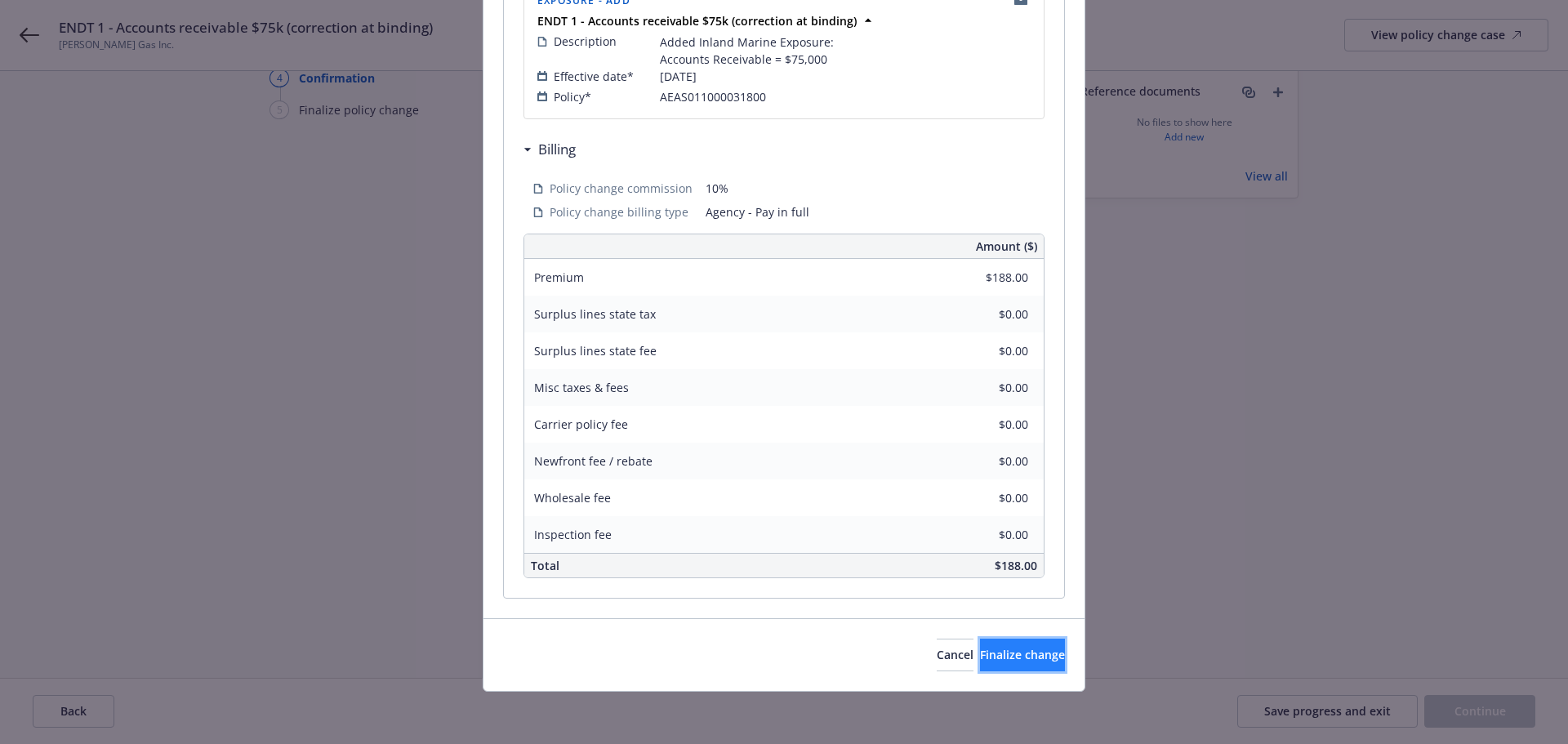
click at [980, 657] on span "Finalize change" at bounding box center [1023, 655] width 85 height 16
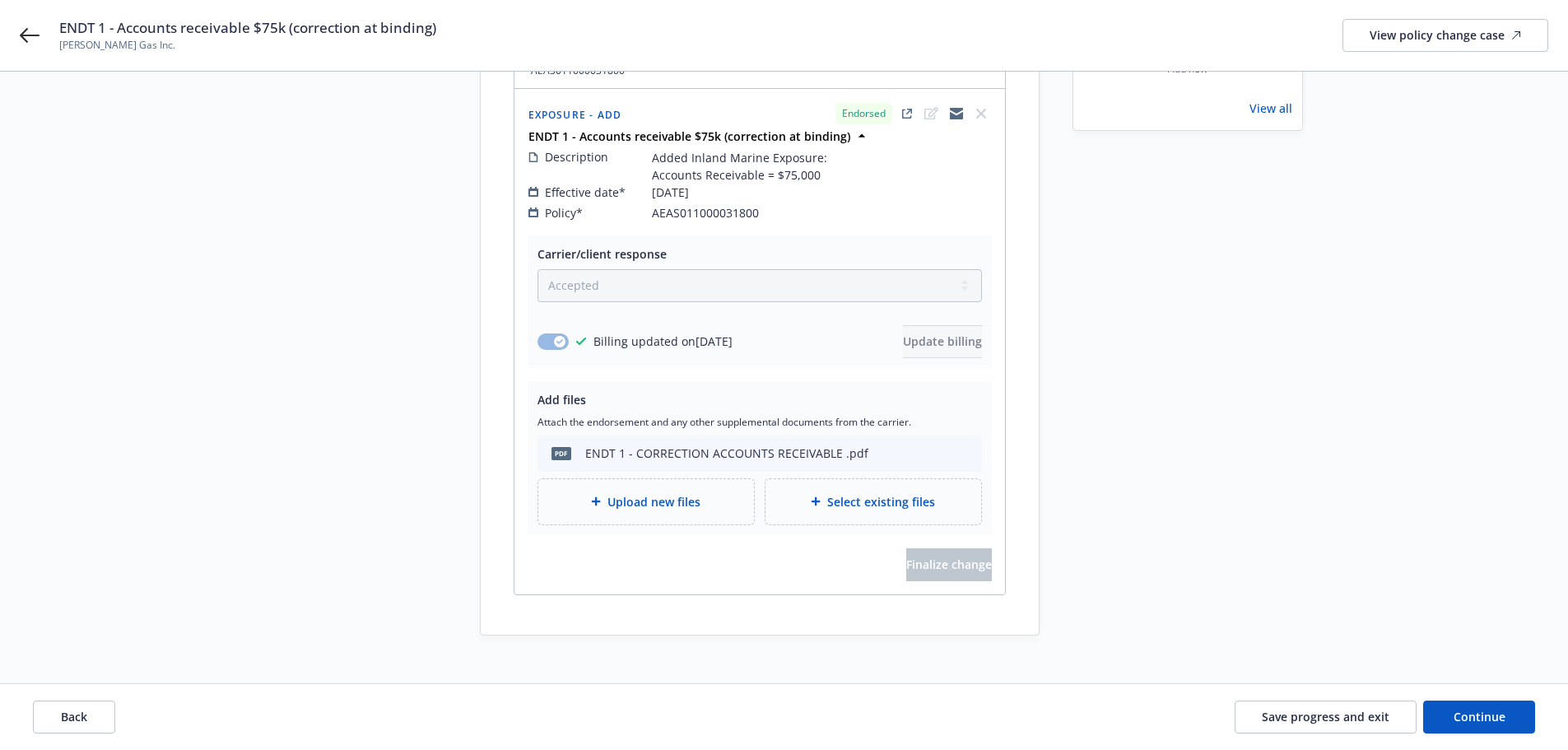
scroll to position [235, 0]
click at [1462, 726] on button "Continue" at bounding box center [1479, 718] width 112 height 33
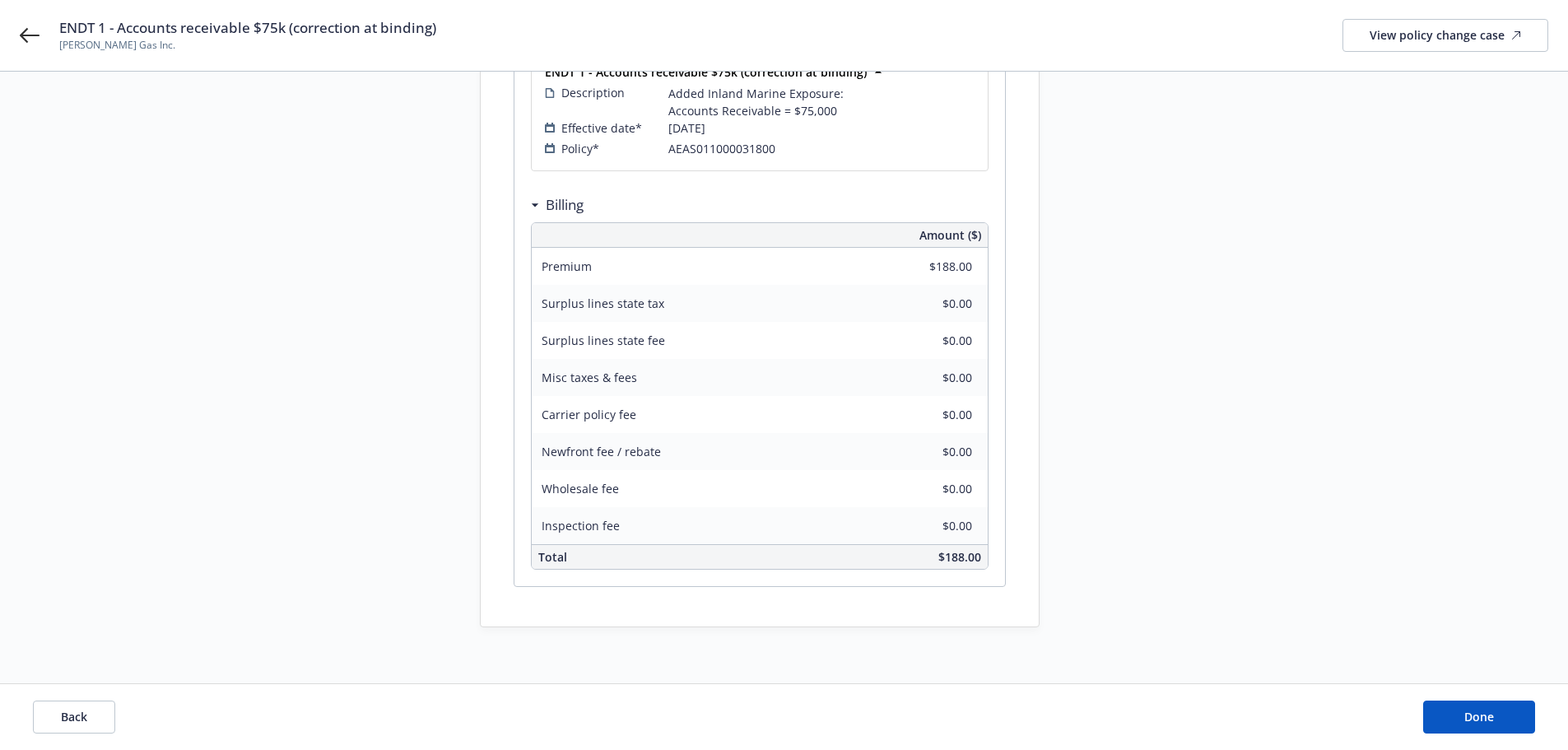
scroll to position [342, 0]
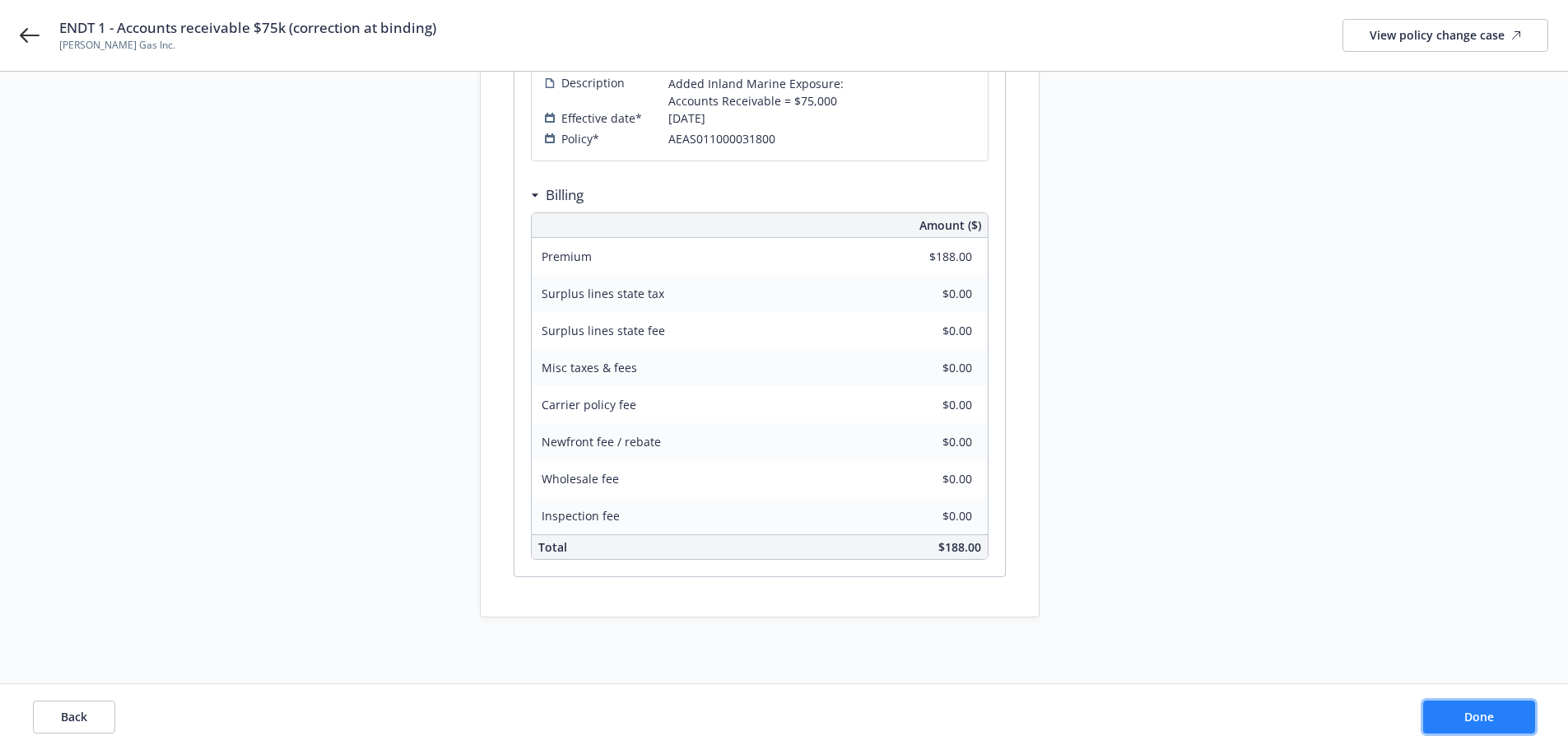
click at [1434, 704] on button "Done" at bounding box center [1479, 718] width 112 height 33
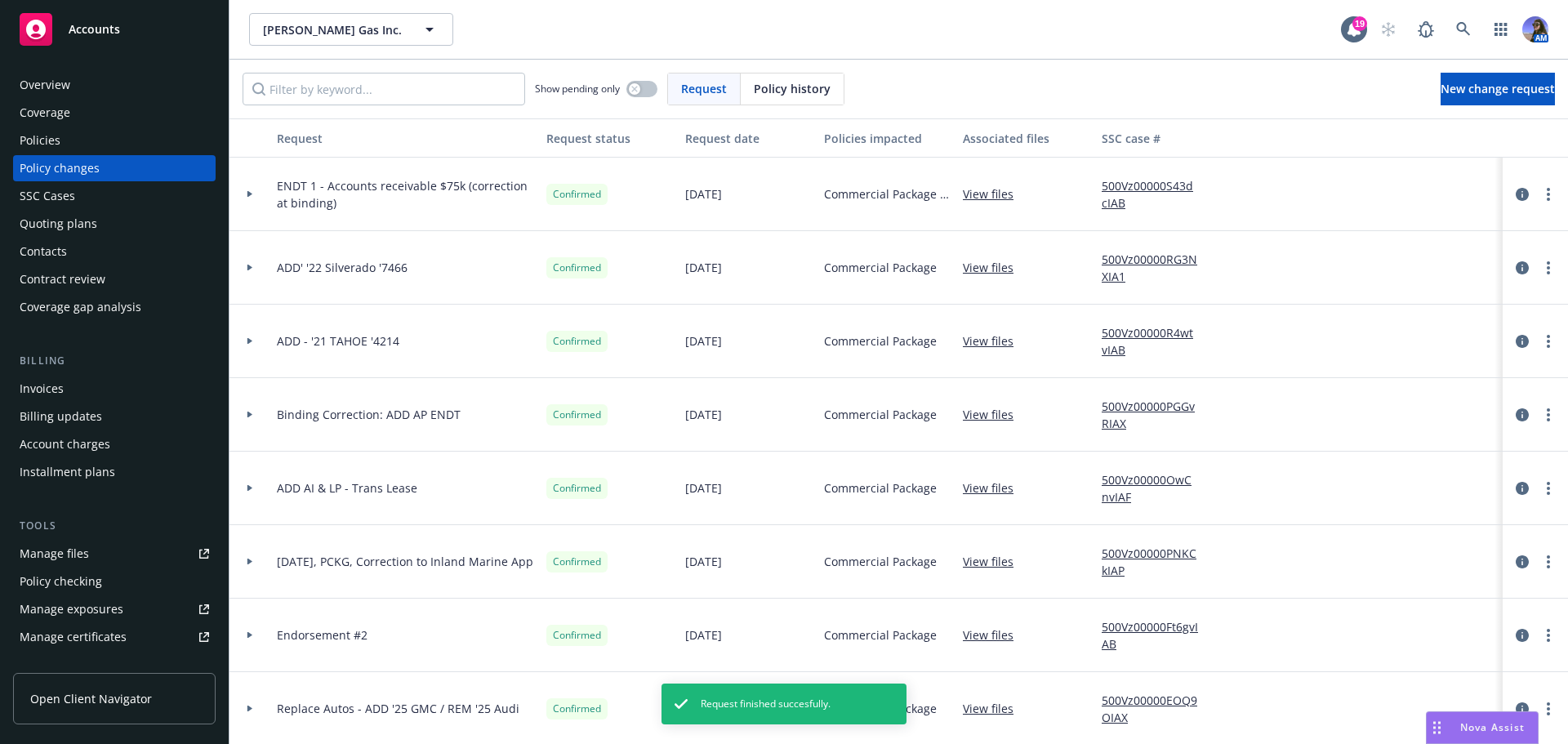
click at [33, 141] on div "Policies" at bounding box center [40, 140] width 41 height 26
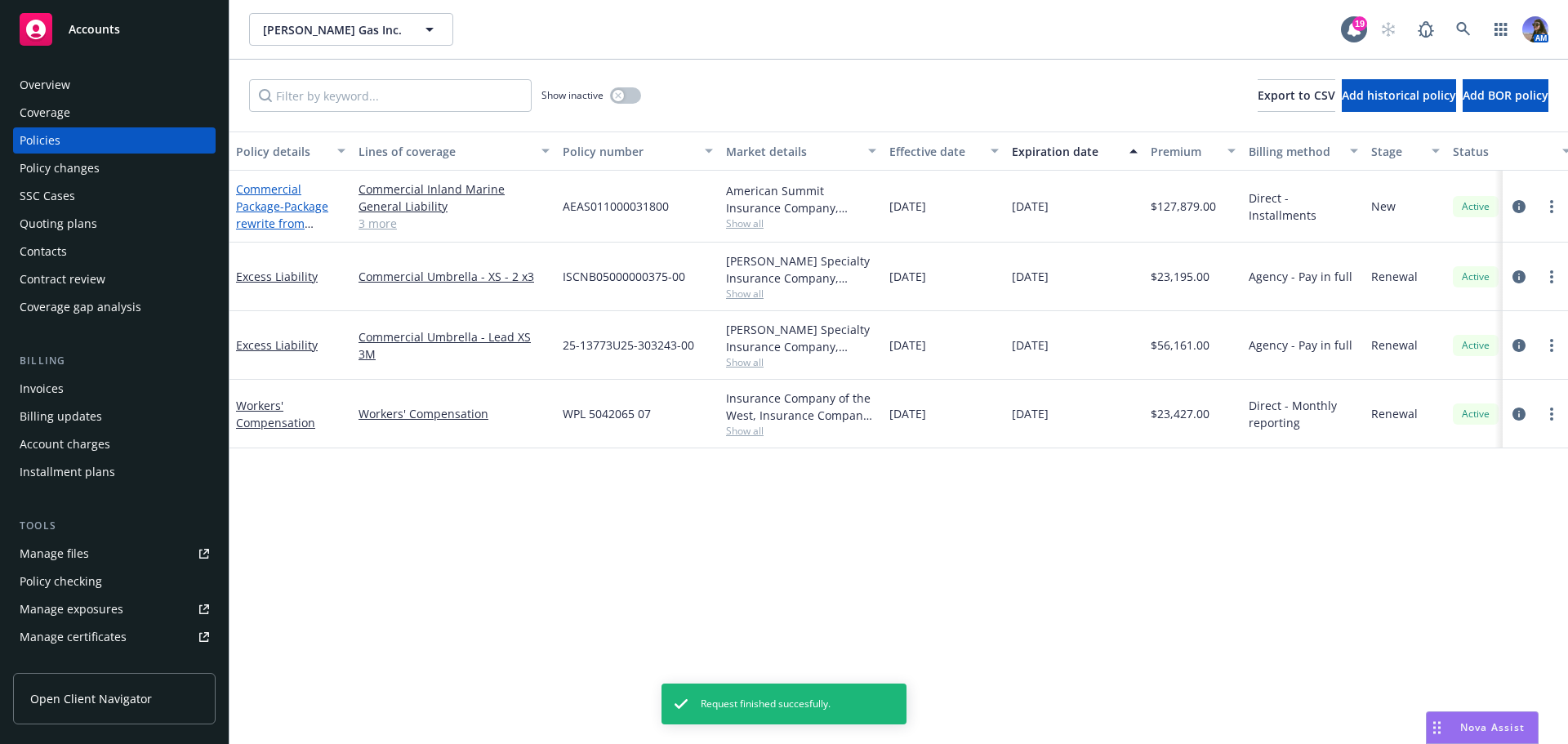
click at [253, 206] on link "Commercial Package - Package rewrite from GuideOne" at bounding box center [282, 214] width 92 height 67
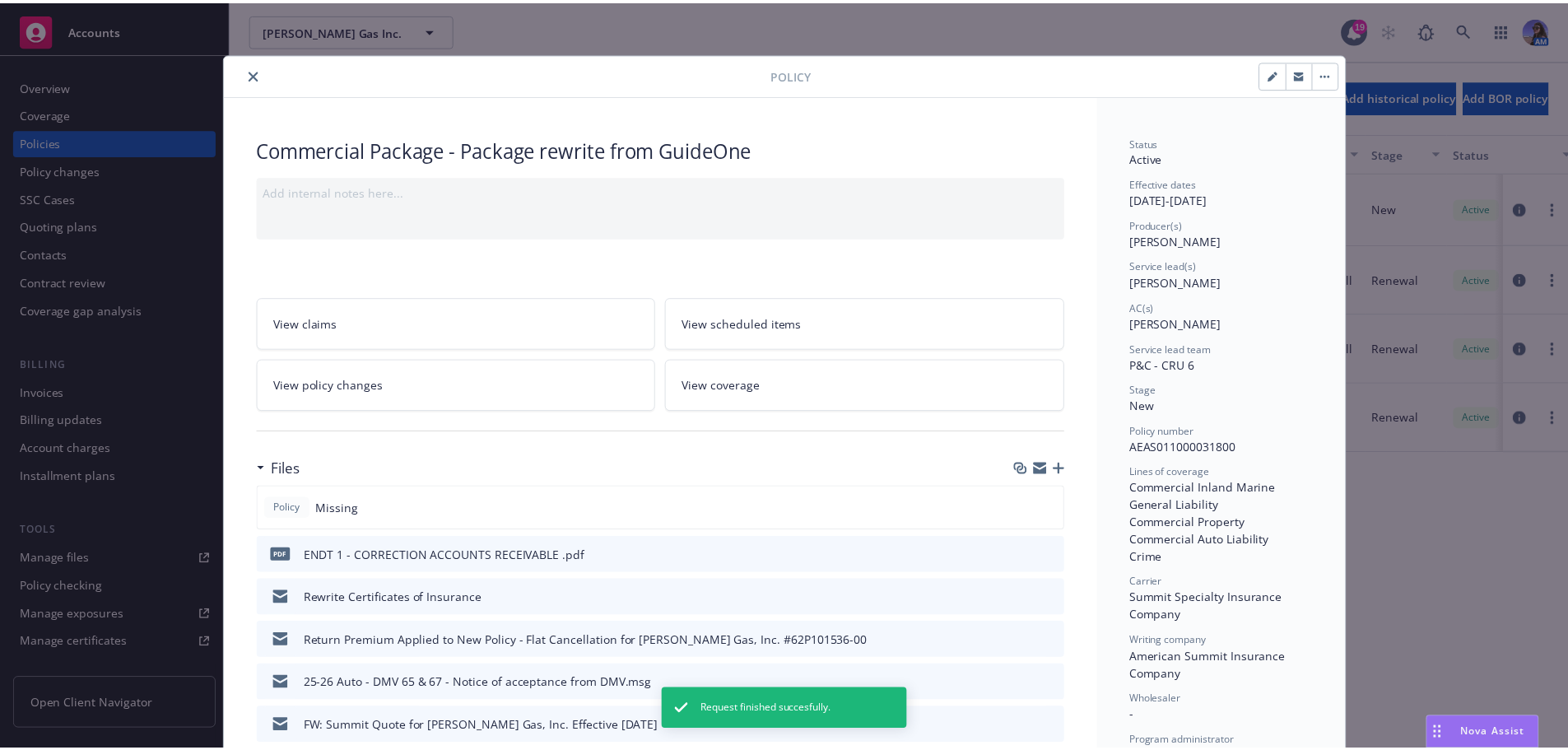
scroll to position [49, 0]
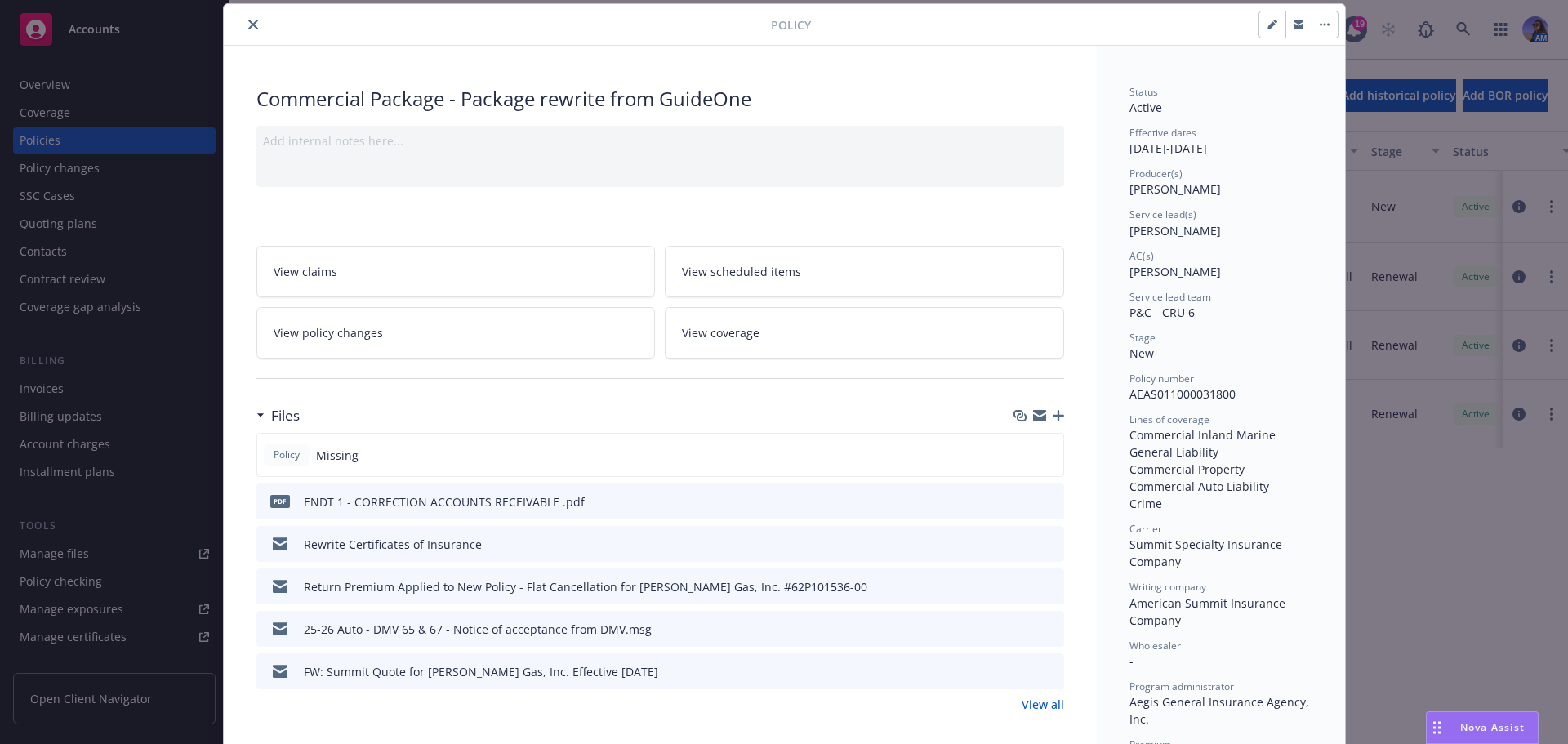
click at [452, 347] on link "View policy changes" at bounding box center [456, 332] width 399 height 51
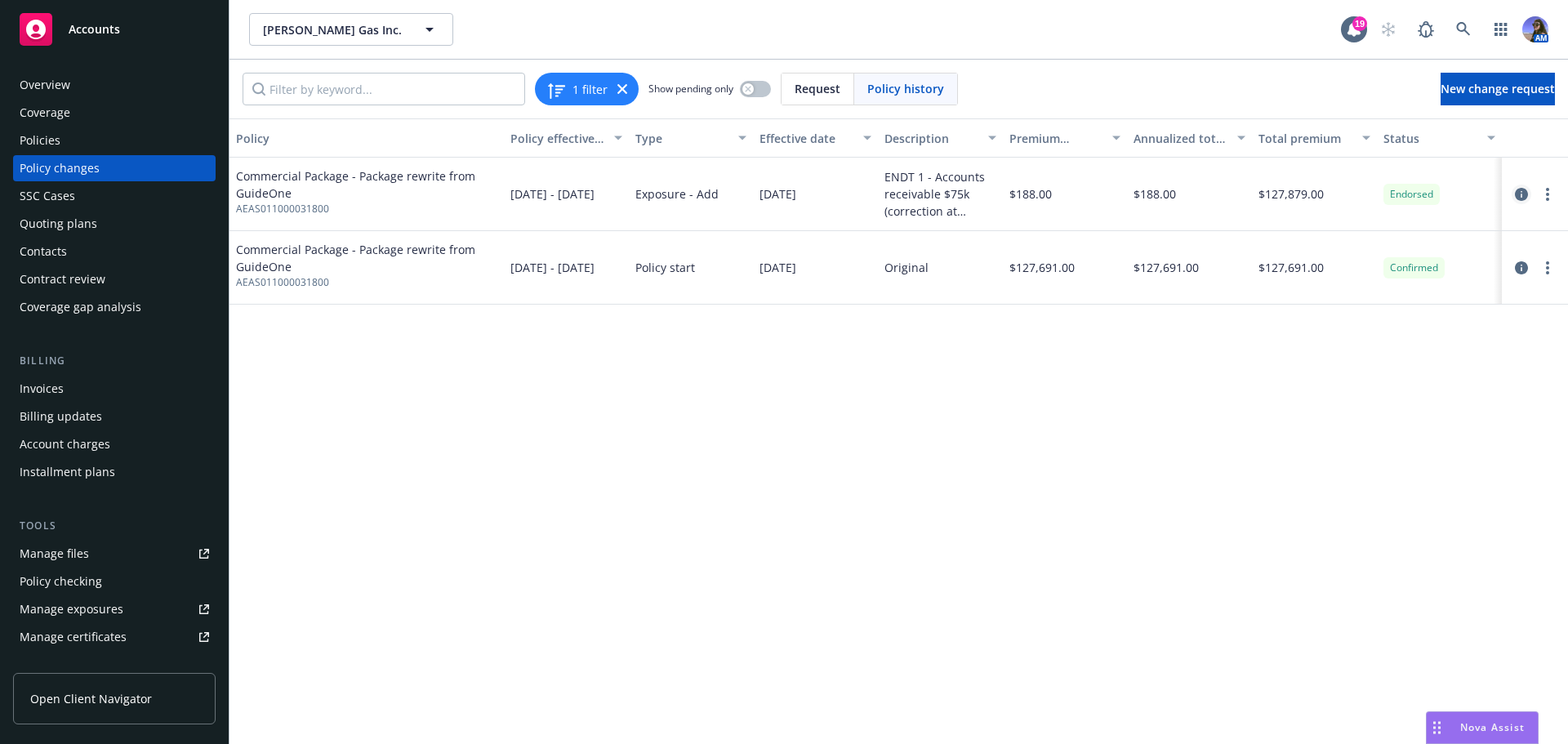
click at [1520, 194] on icon "circleInformation" at bounding box center [1521, 194] width 13 height 13
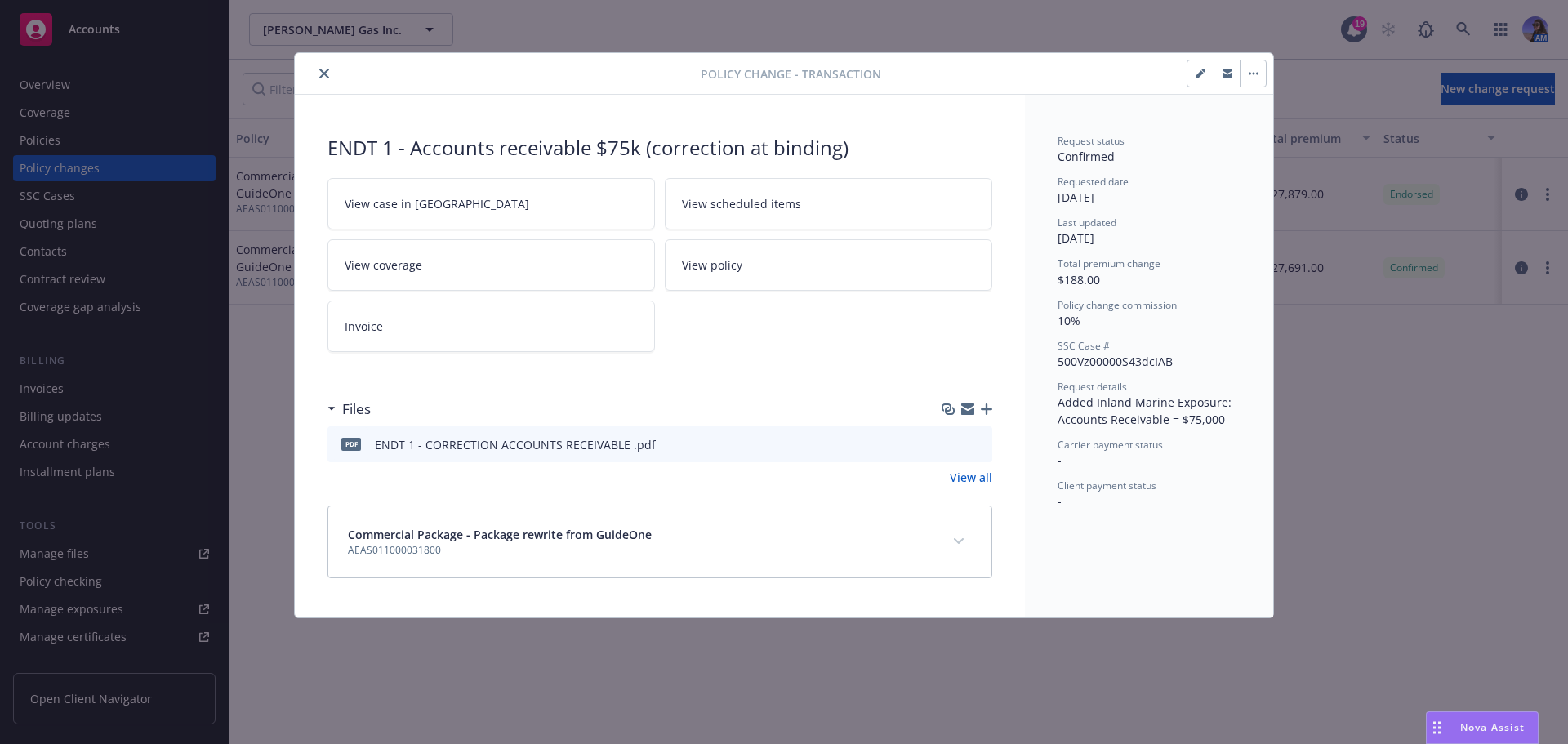
click at [397, 201] on span "View case in [GEOGRAPHIC_DATA]" at bounding box center [437, 204] width 184 height 17
click at [326, 75] on icon "close" at bounding box center [324, 73] width 10 height 10
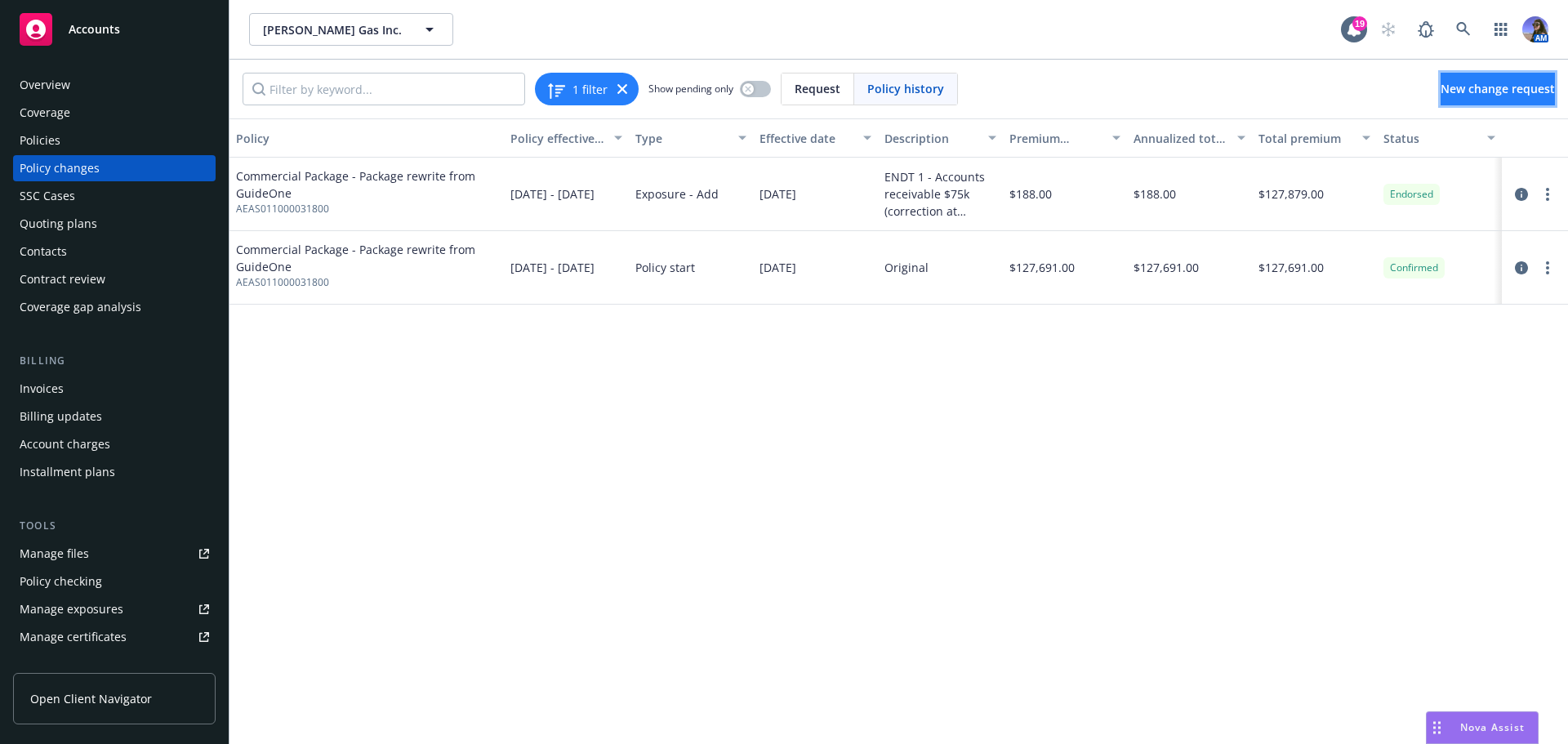
click at [1461, 85] on span "New change request" at bounding box center [1497, 89] width 114 height 16
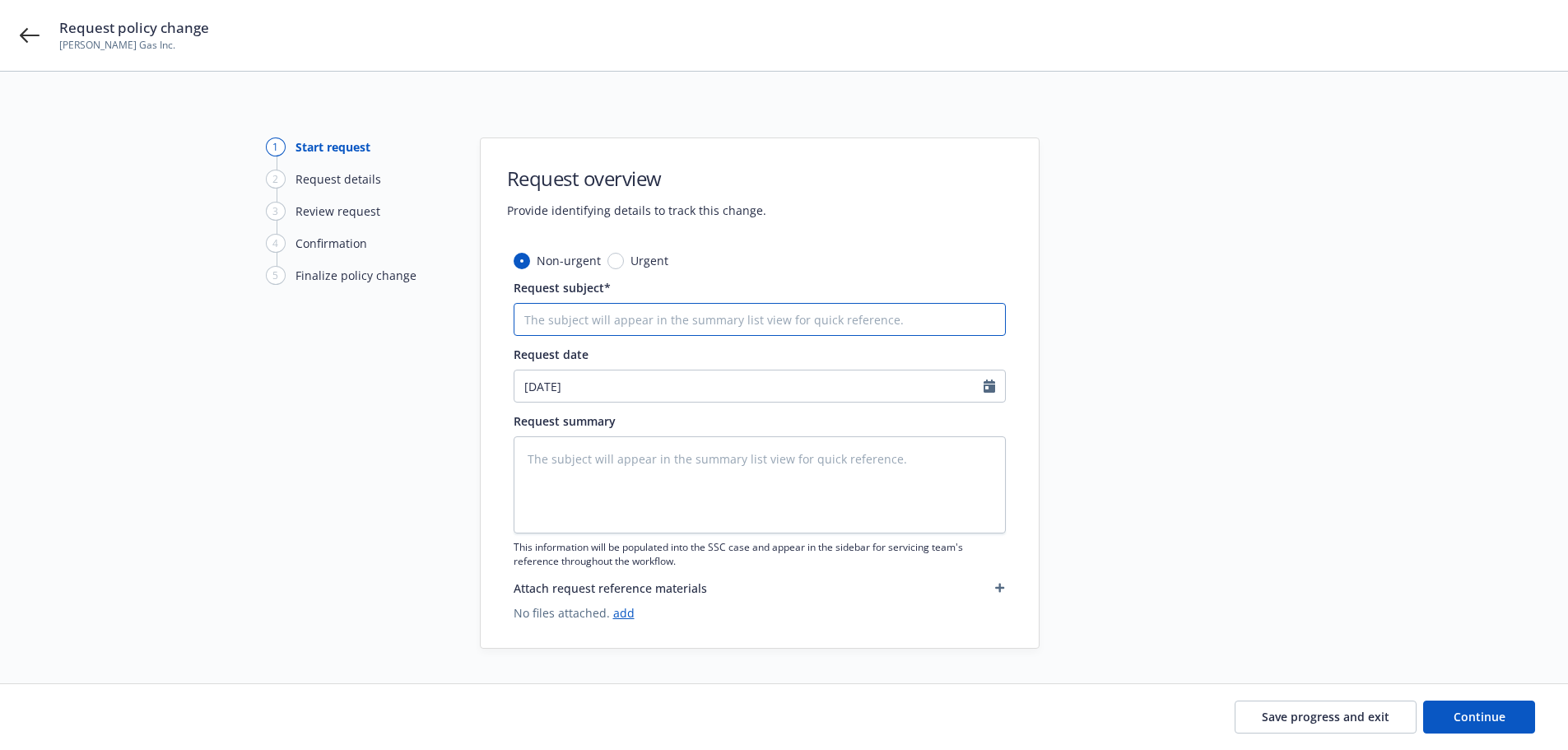
click at [647, 312] on input "Request subject*" at bounding box center [759, 319] width 492 height 33
click at [624, 322] on input "ENDT 2 -" at bounding box center [759, 319] width 492 height 33
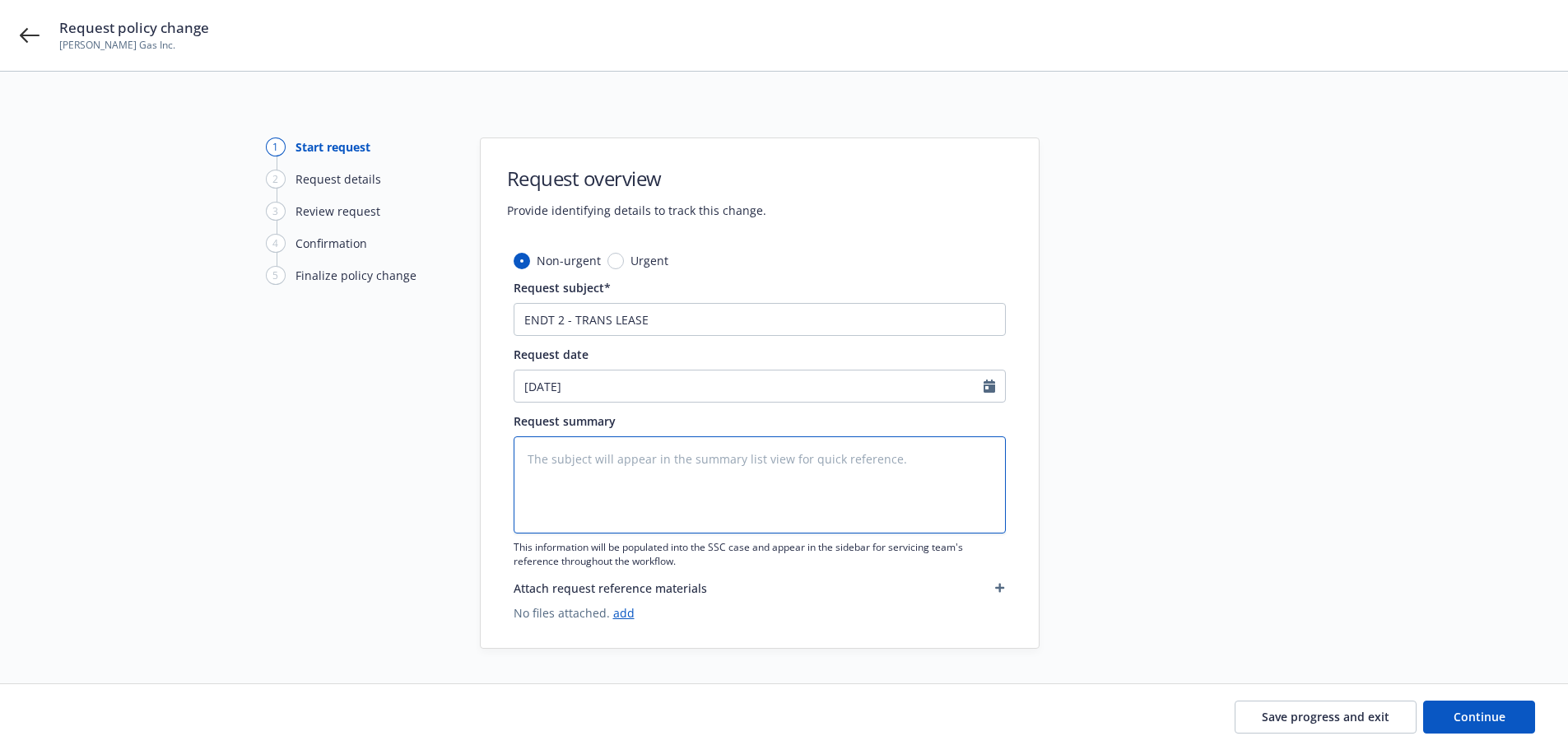
click at [573, 491] on textarea at bounding box center [759, 485] width 492 height 97
click at [815, 468] on textarea "Adding Translease, PNC Equipment ; Peterbilt '1461" at bounding box center [759, 485] width 492 height 97
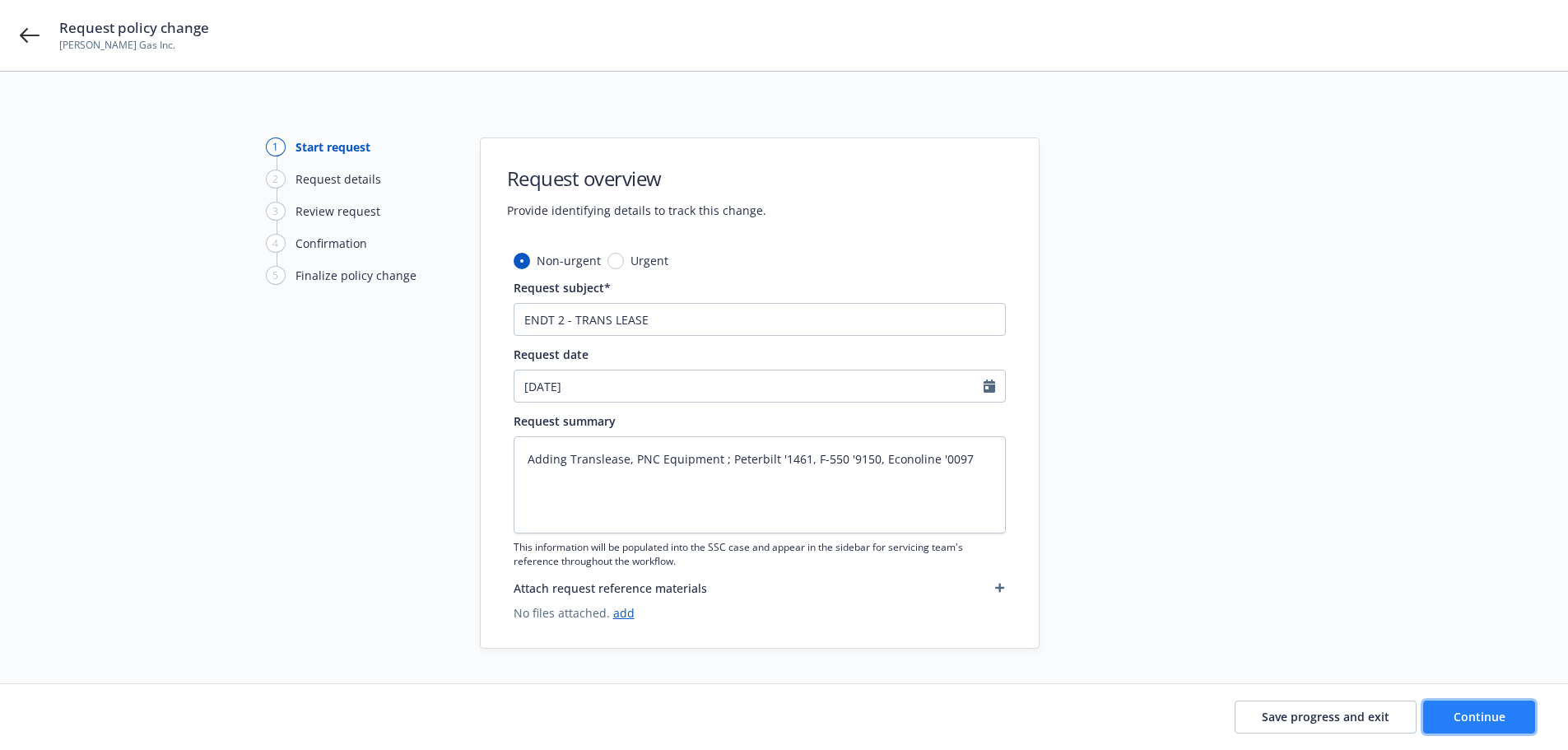
click at [1472, 724] on span "Continue" at bounding box center [1479, 717] width 52 height 16
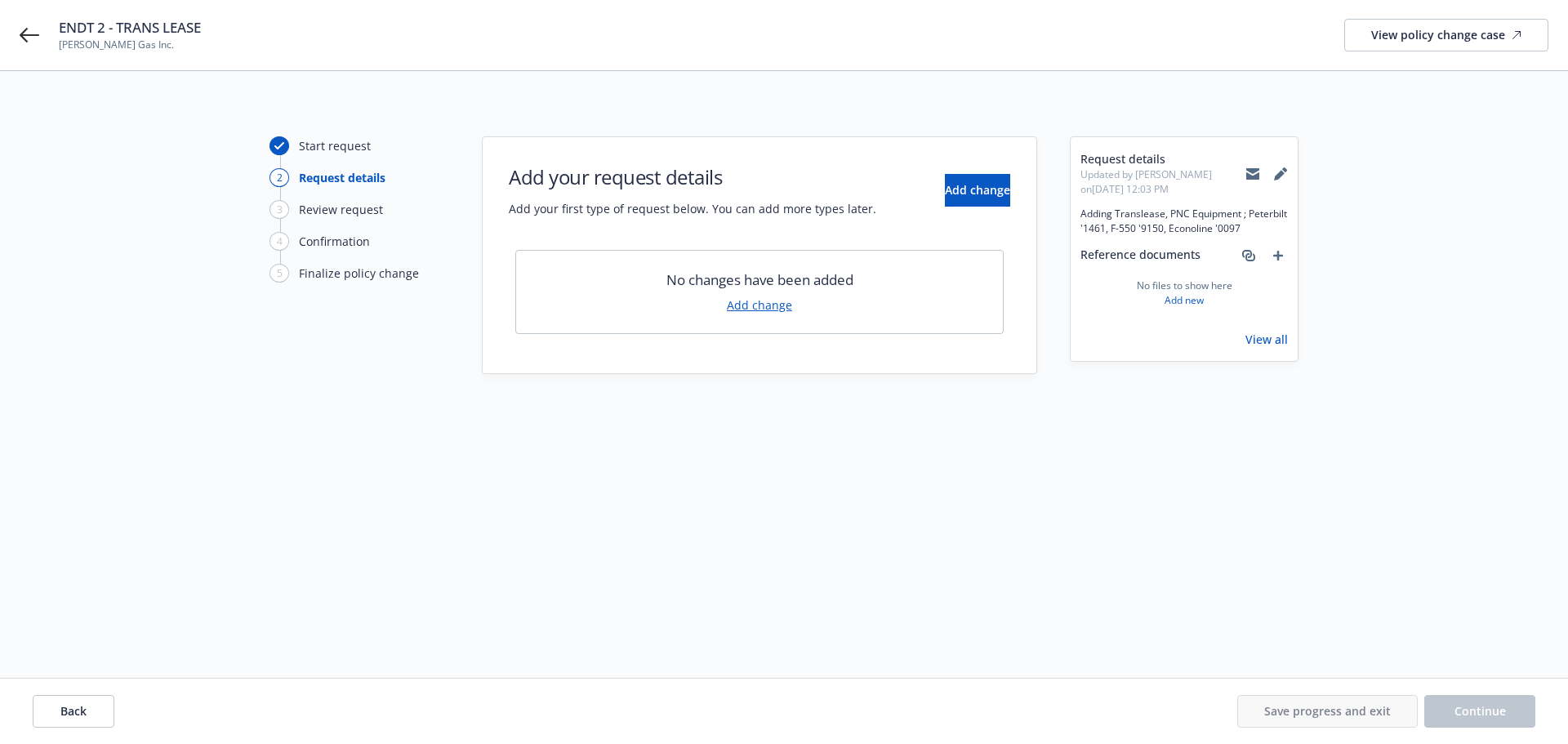
click at [753, 311] on link "Add change" at bounding box center [759, 305] width 65 height 17
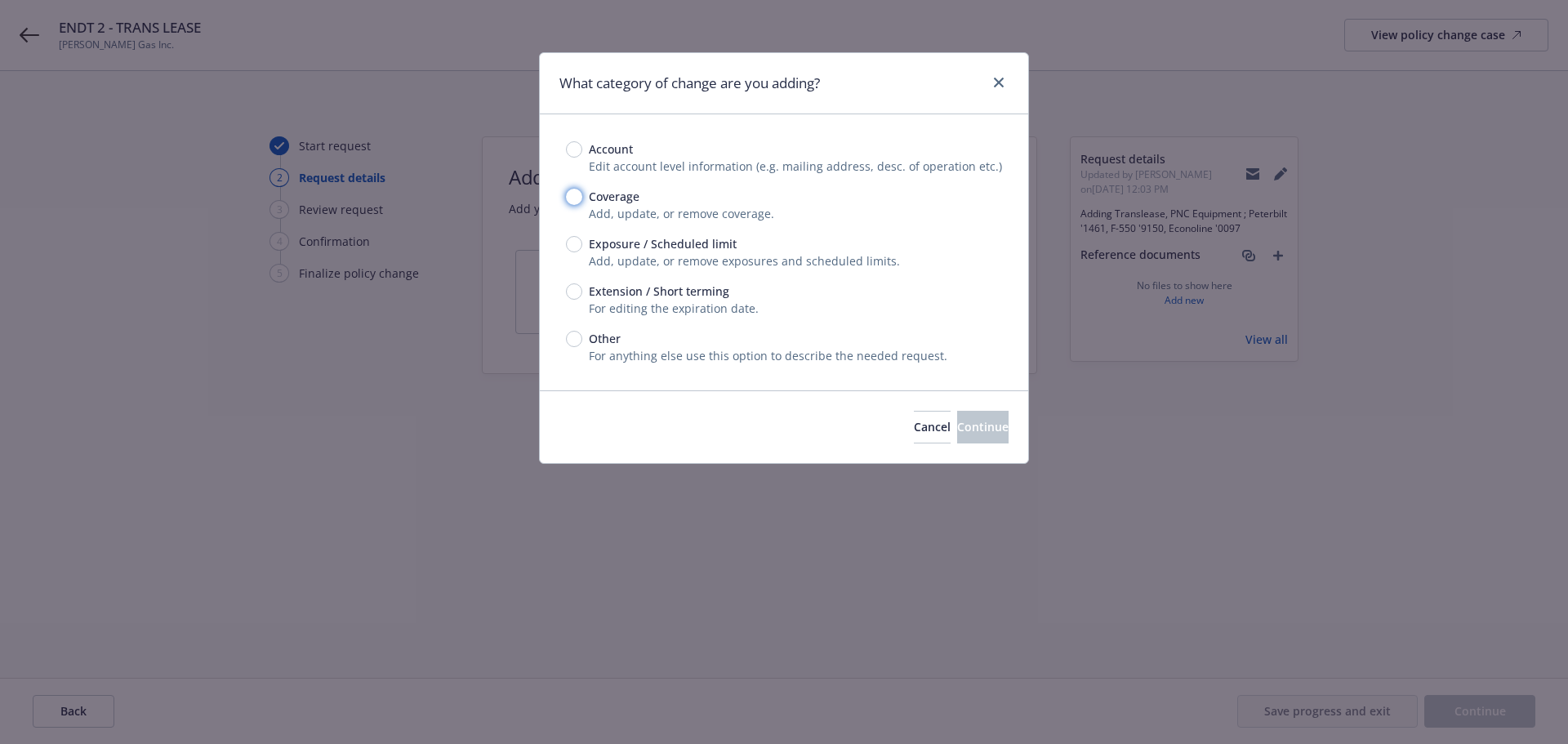
click at [577, 203] on input "Coverage" at bounding box center [574, 197] width 17 height 17
click at [957, 427] on span "Continue" at bounding box center [982, 427] width 51 height 16
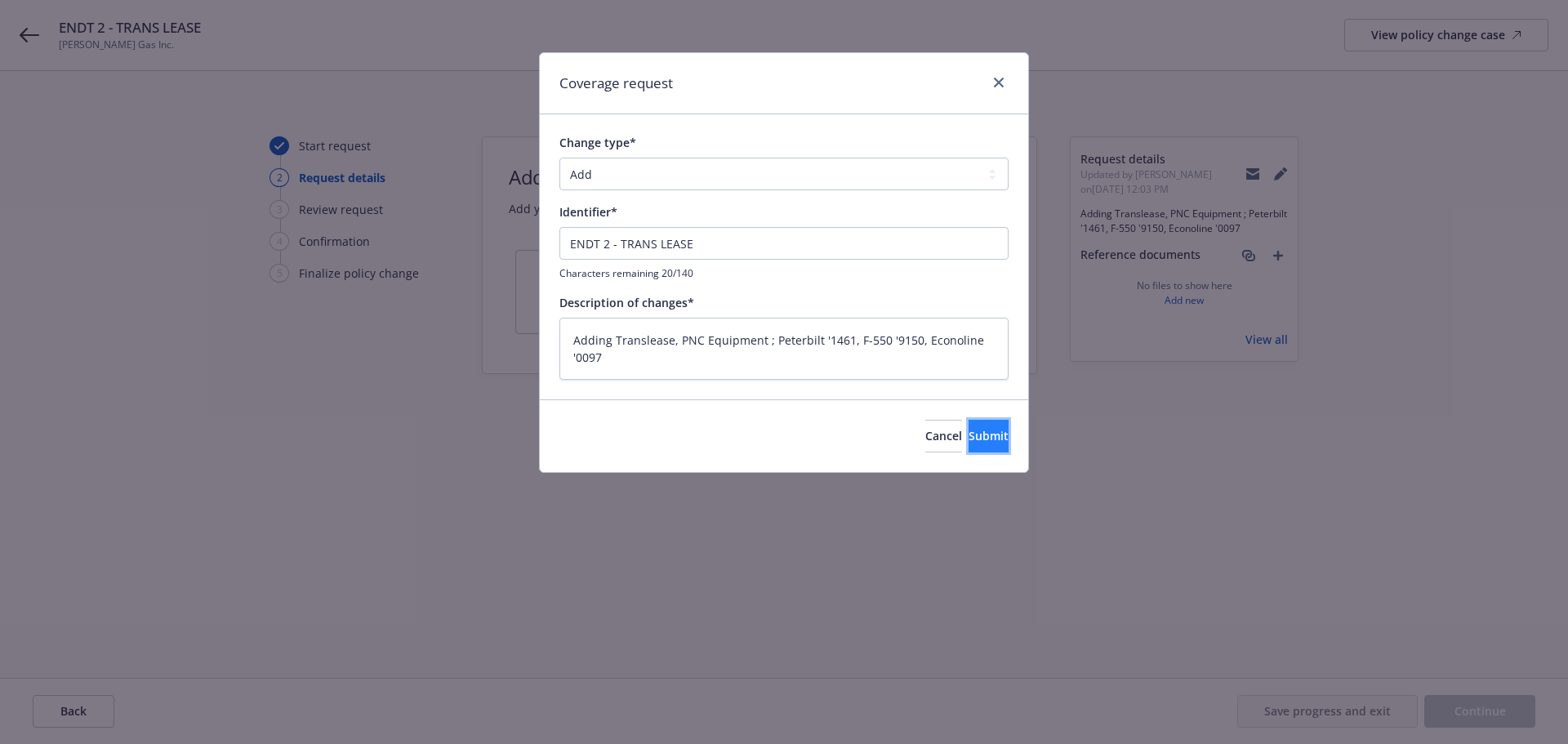
click at [968, 439] on button "Submit" at bounding box center [988, 437] width 40 height 33
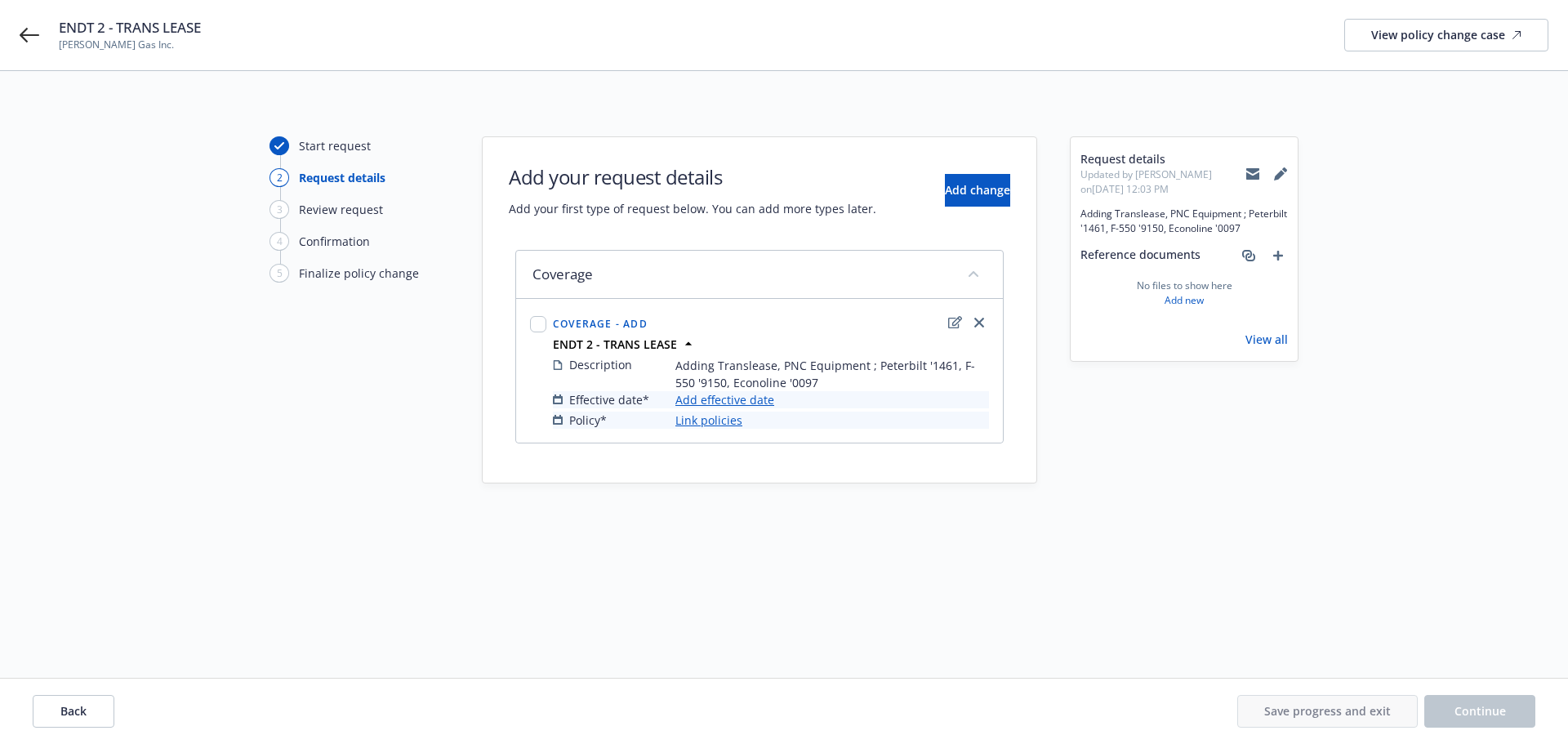
click at [714, 396] on link "Add effective date" at bounding box center [724, 400] width 99 height 17
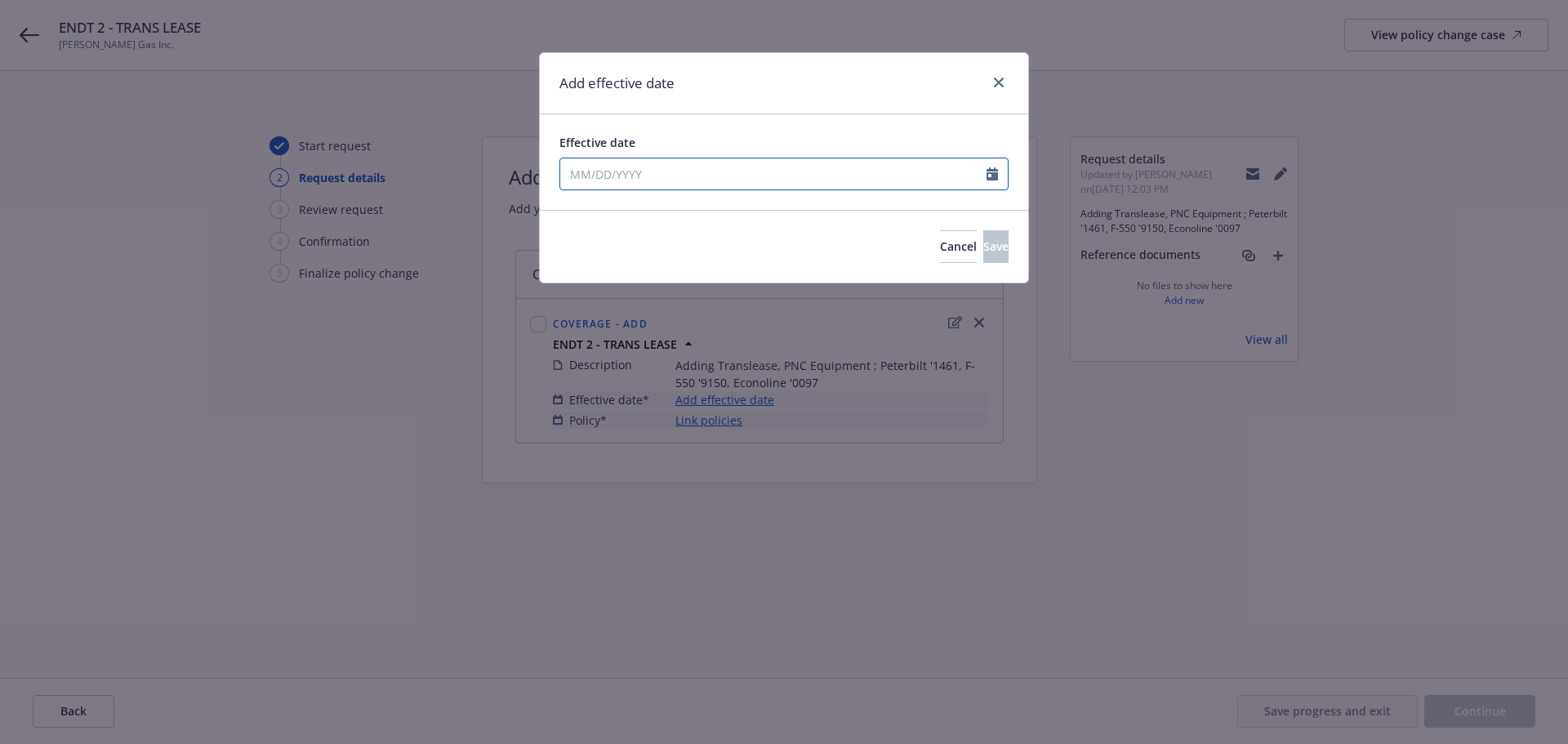
click at [609, 171] on input "Effective date" at bounding box center [773, 174] width 426 height 31
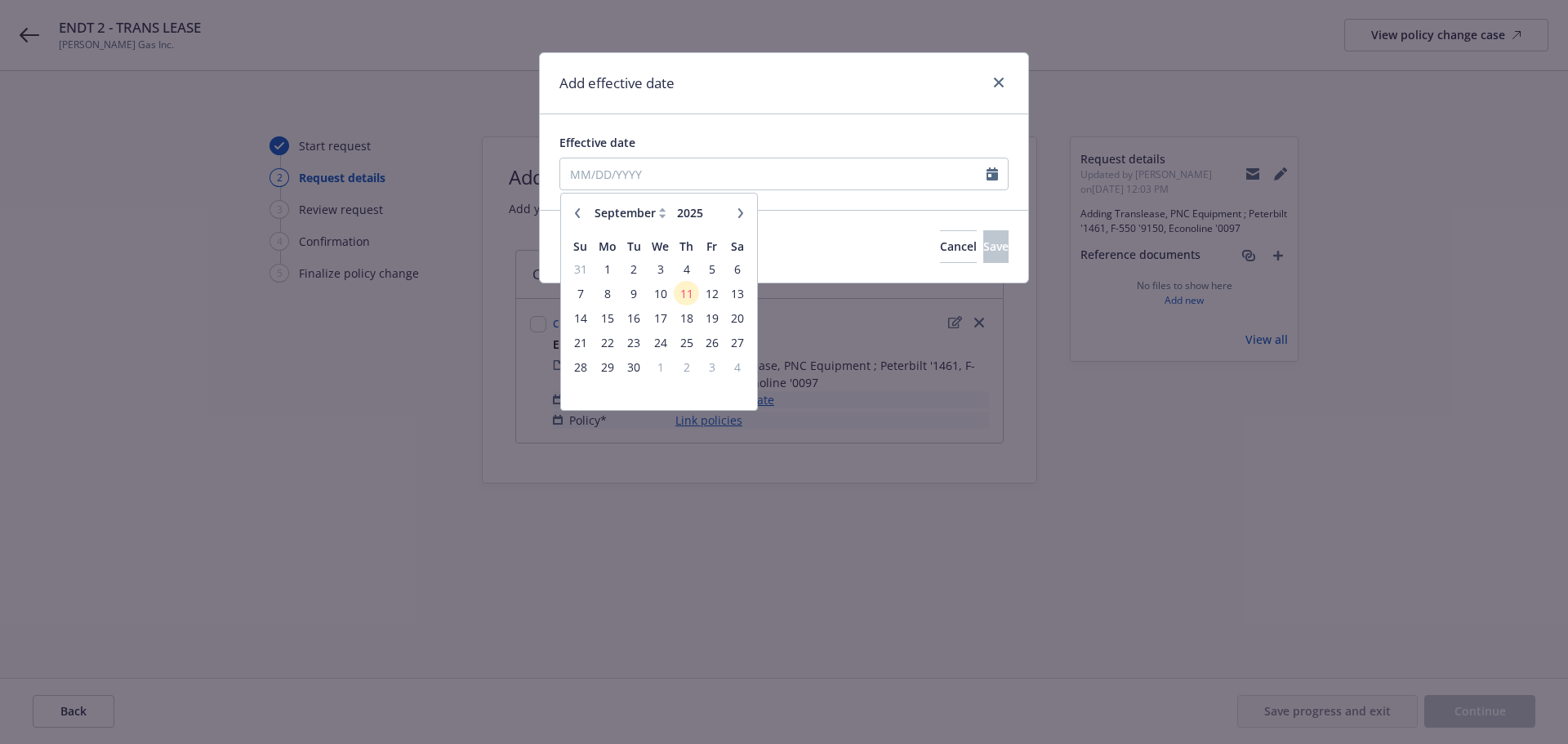
click at [582, 211] on button "button" at bounding box center [577, 213] width 20 height 20
click at [660, 292] on span "9" at bounding box center [659, 293] width 23 height 20
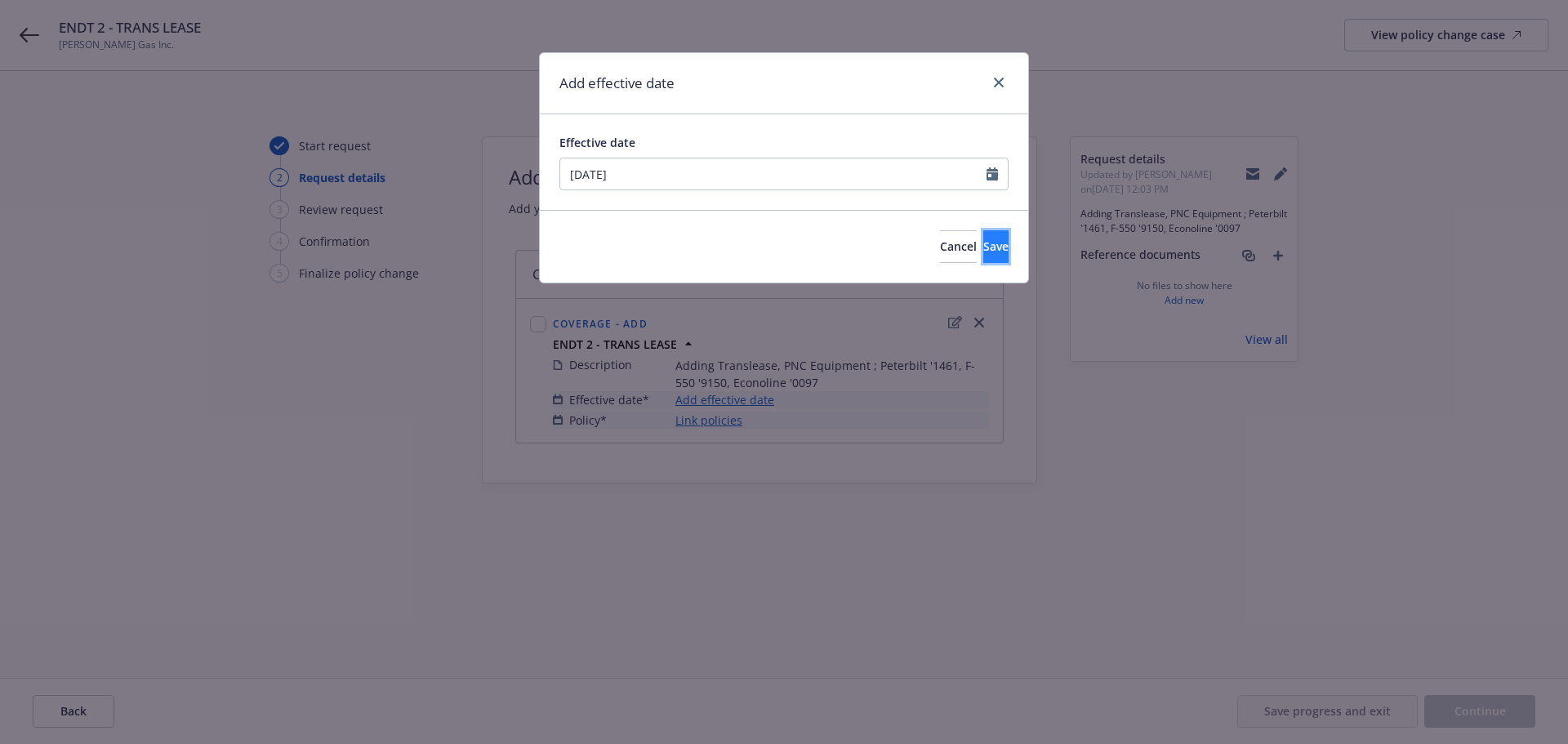
click at [983, 245] on button "Save" at bounding box center [995, 247] width 25 height 33
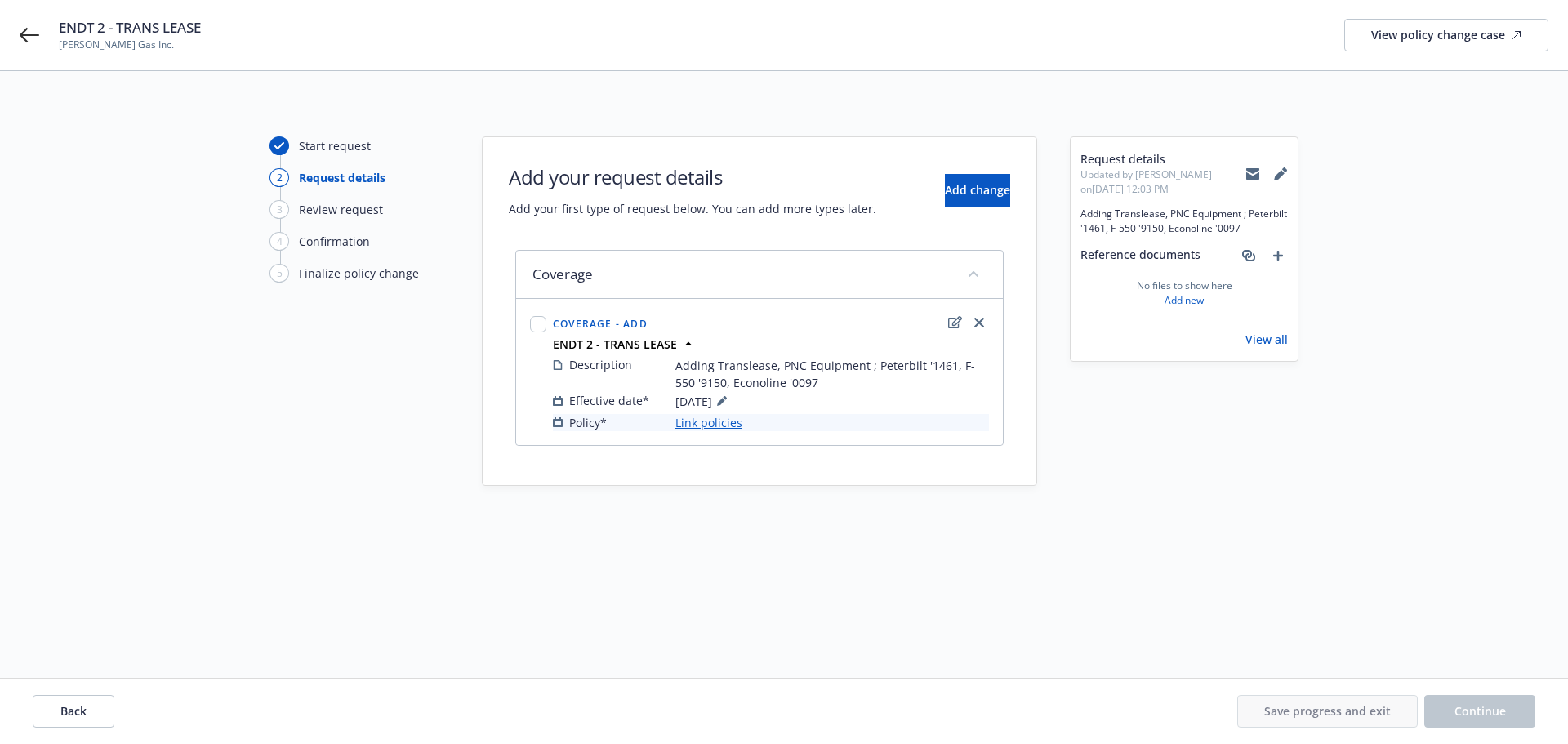
click at [711, 421] on link "Link policies" at bounding box center [708, 423] width 67 height 17
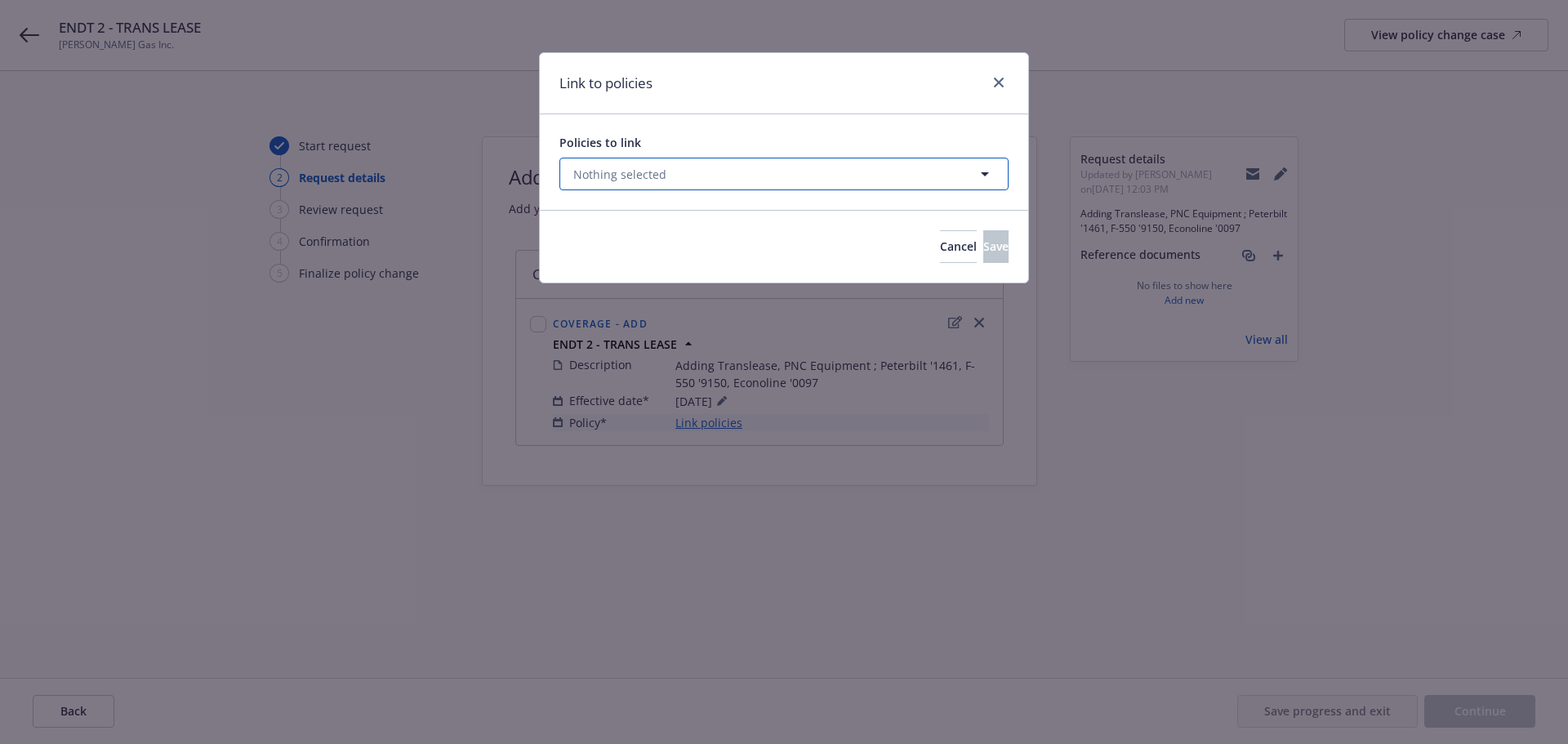
click at [671, 171] on button "Nothing selected" at bounding box center [784, 174] width 449 height 33
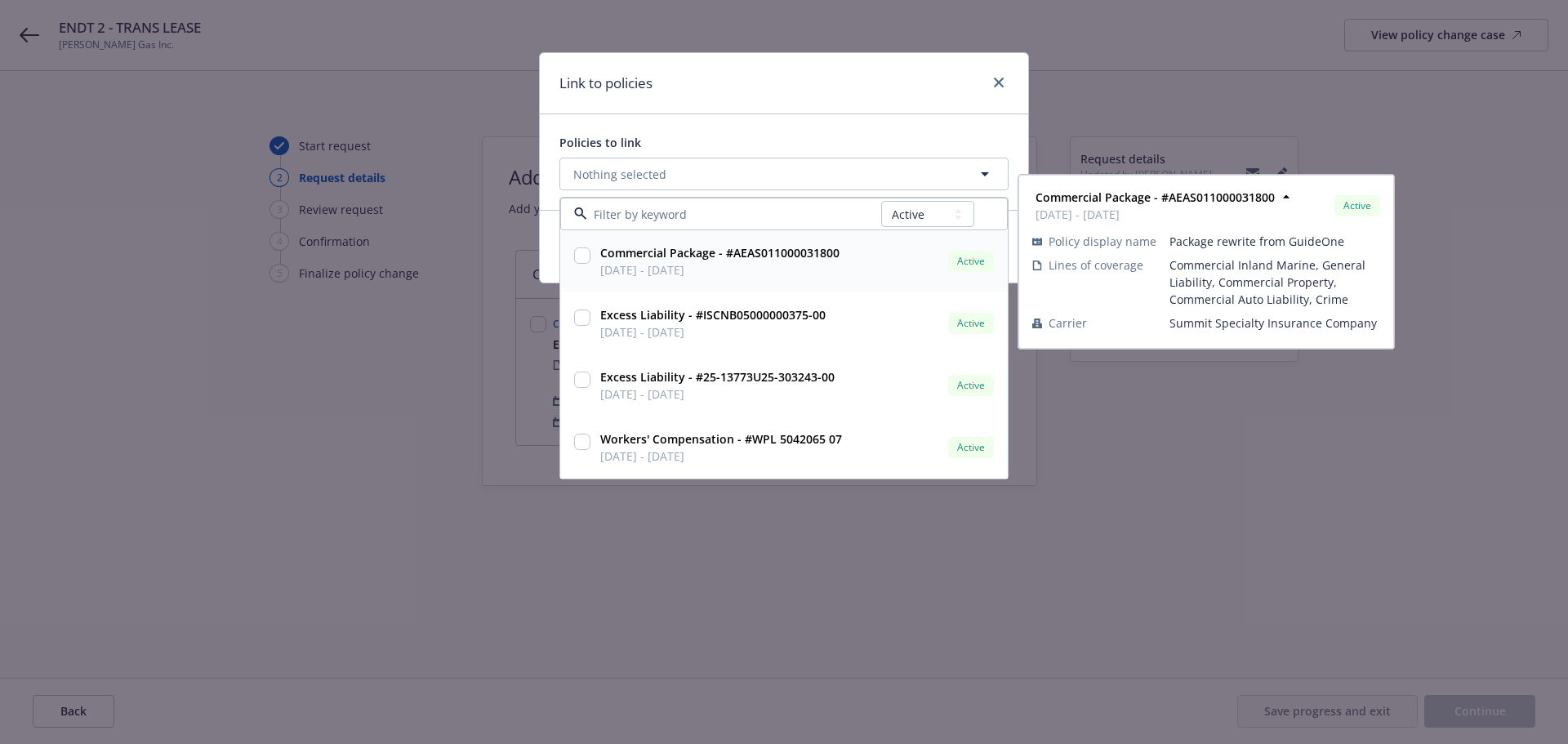
click at [733, 274] on span "[DATE] - [DATE]" at bounding box center [719, 270] width 239 height 17
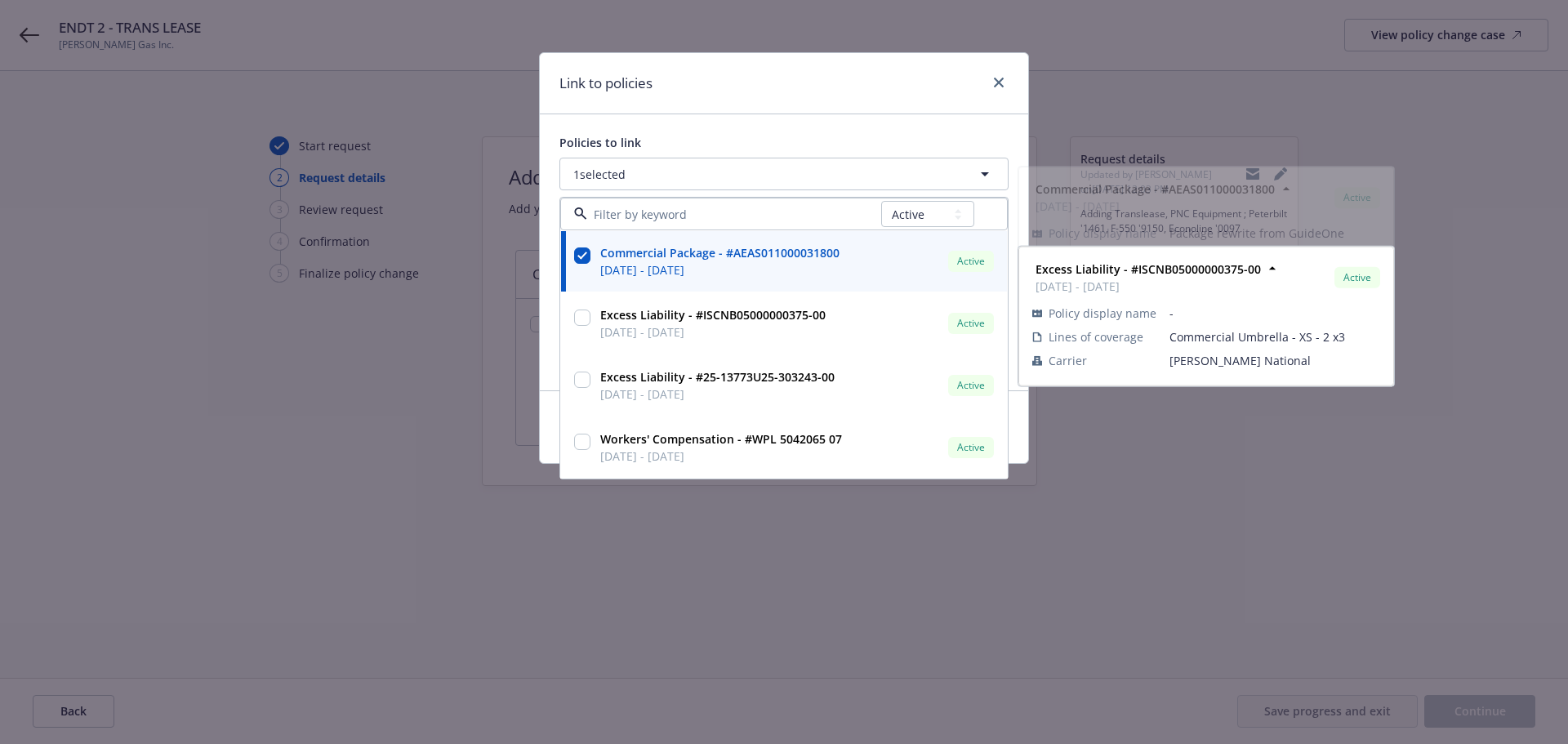
click at [848, 126] on div "Policies to link 1 selected All Active Upcoming Expired Cancelled Commercial Pa…" at bounding box center [784, 251] width 488 height 276
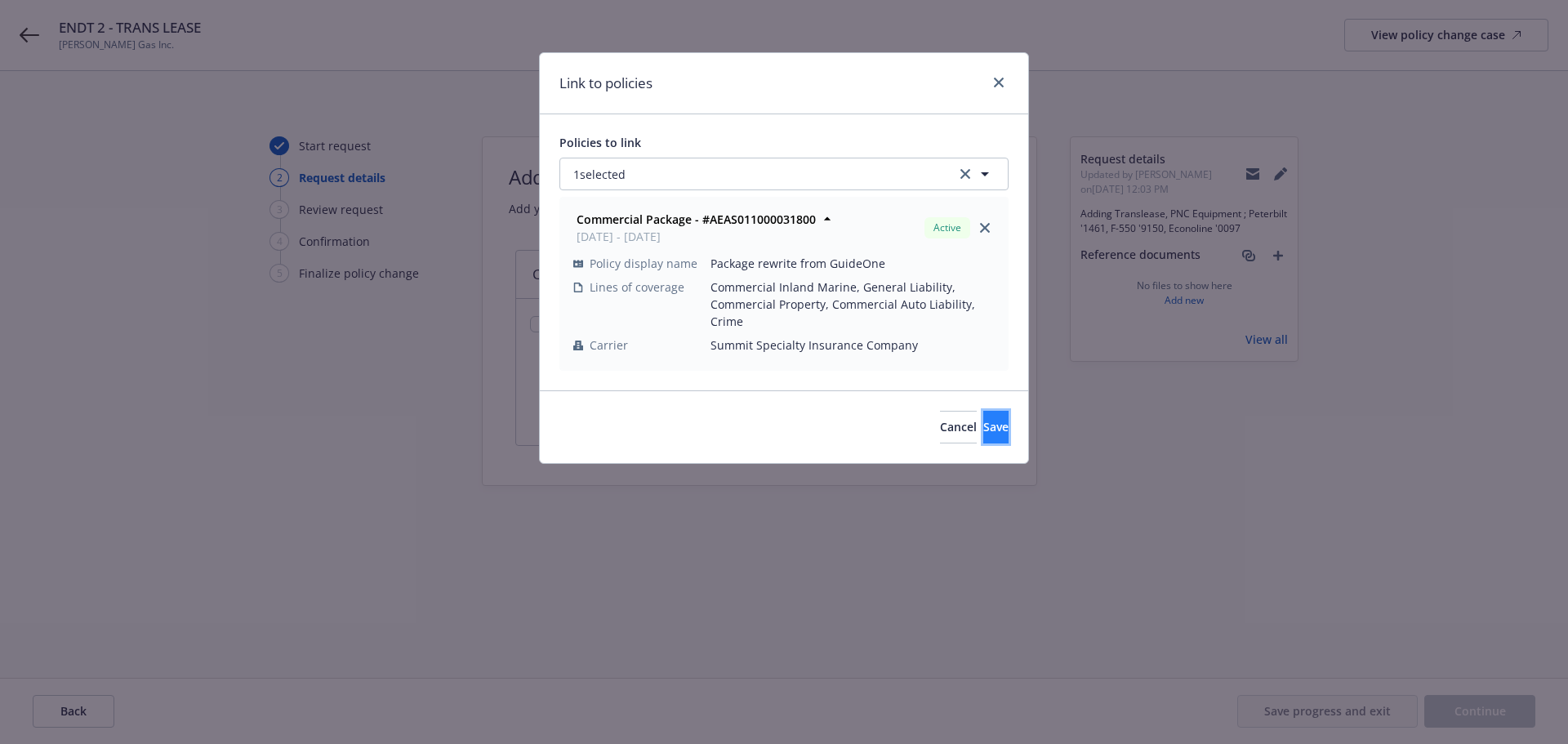
click at [983, 423] on span "Save" at bounding box center [995, 427] width 25 height 16
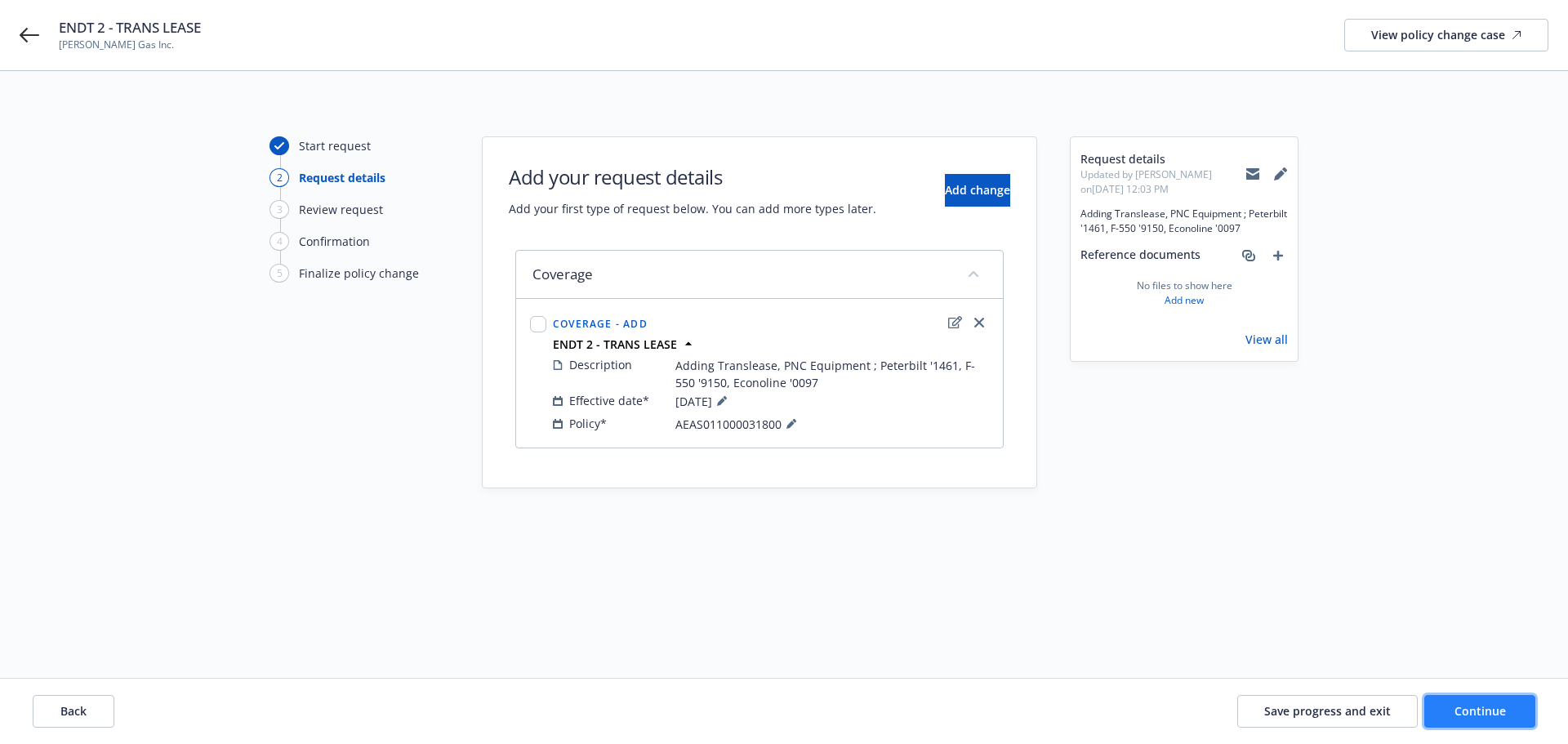
click at [1494, 712] on span "Continue" at bounding box center [1479, 711] width 51 height 16
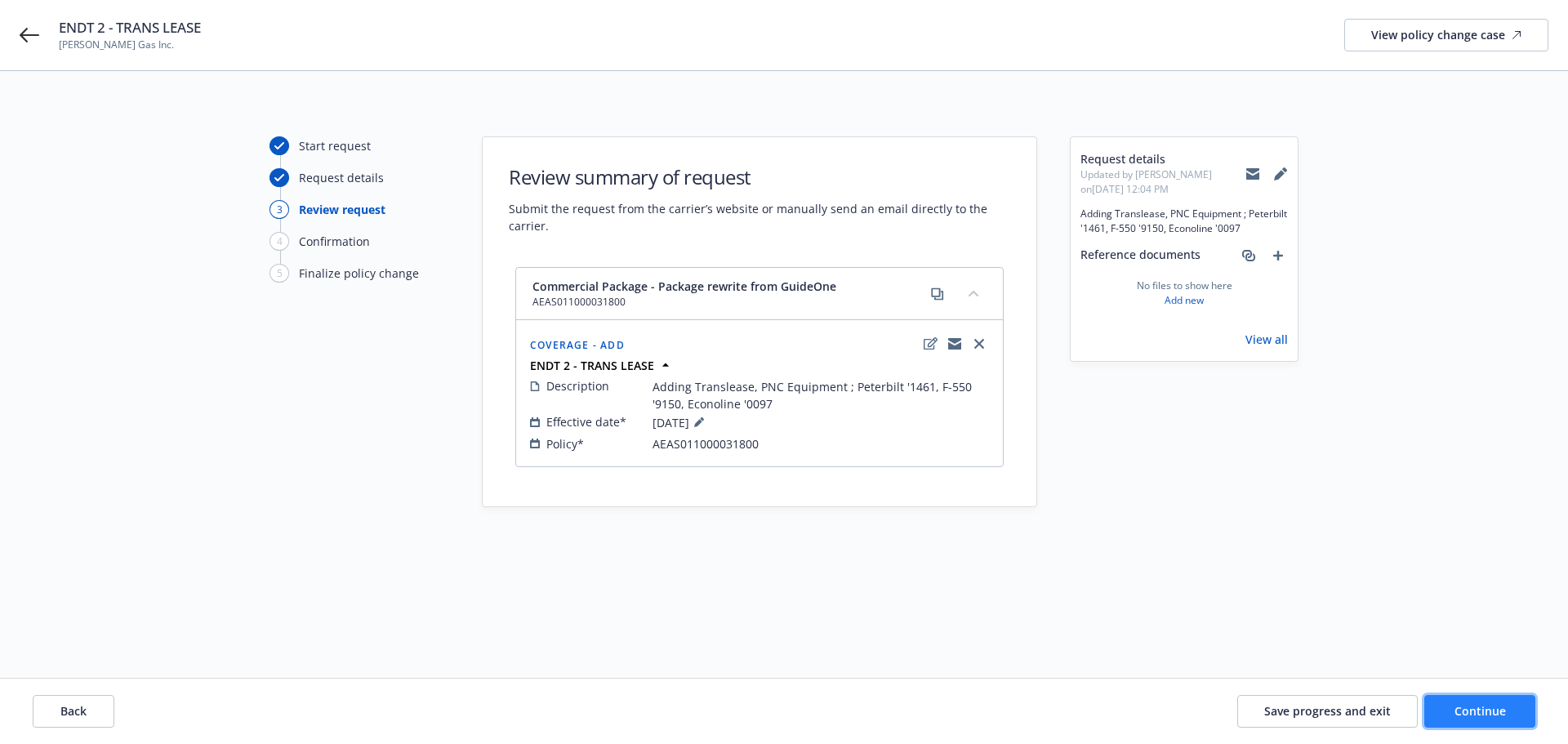
click at [1494, 709] on span "Continue" at bounding box center [1479, 711] width 51 height 16
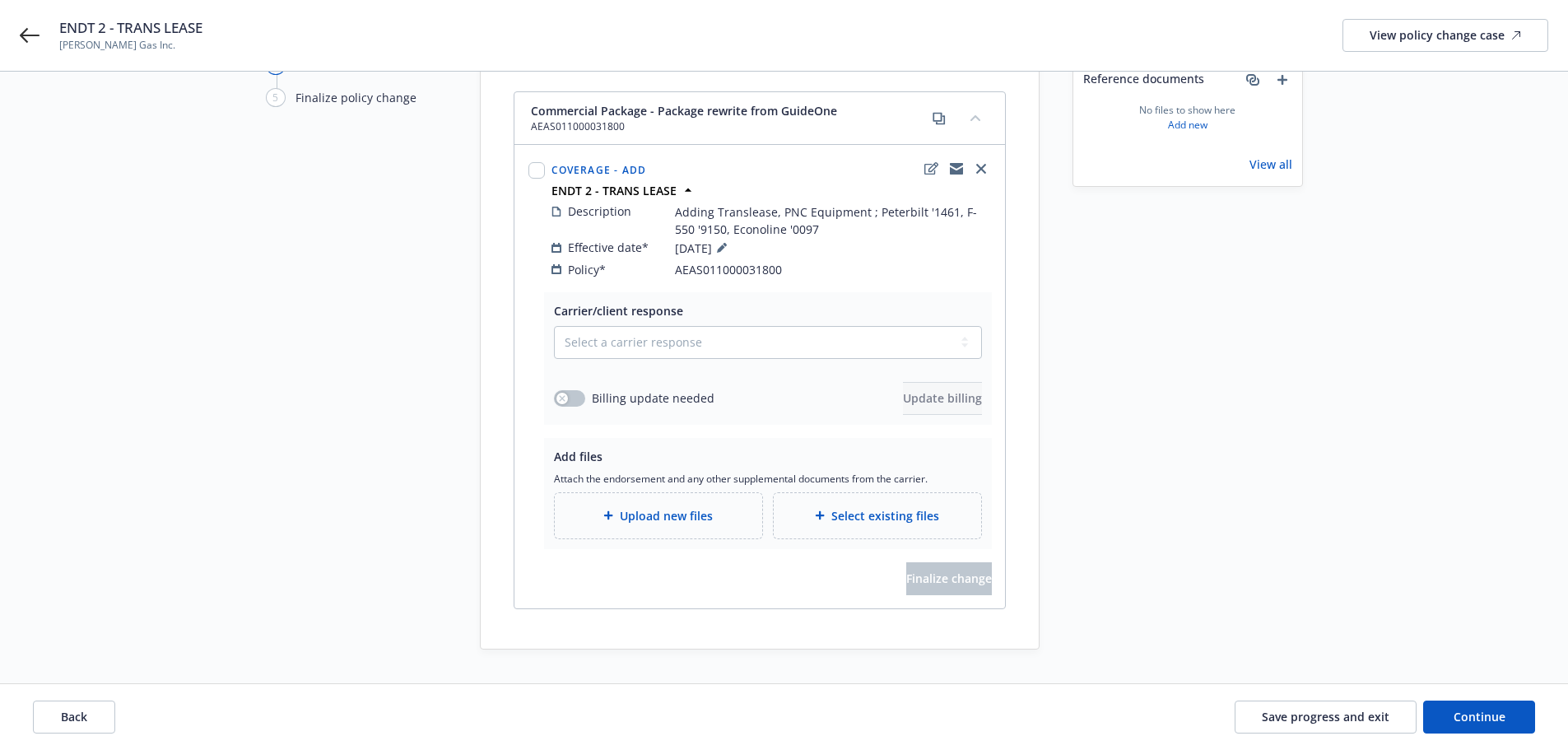
scroll to position [193, 0]
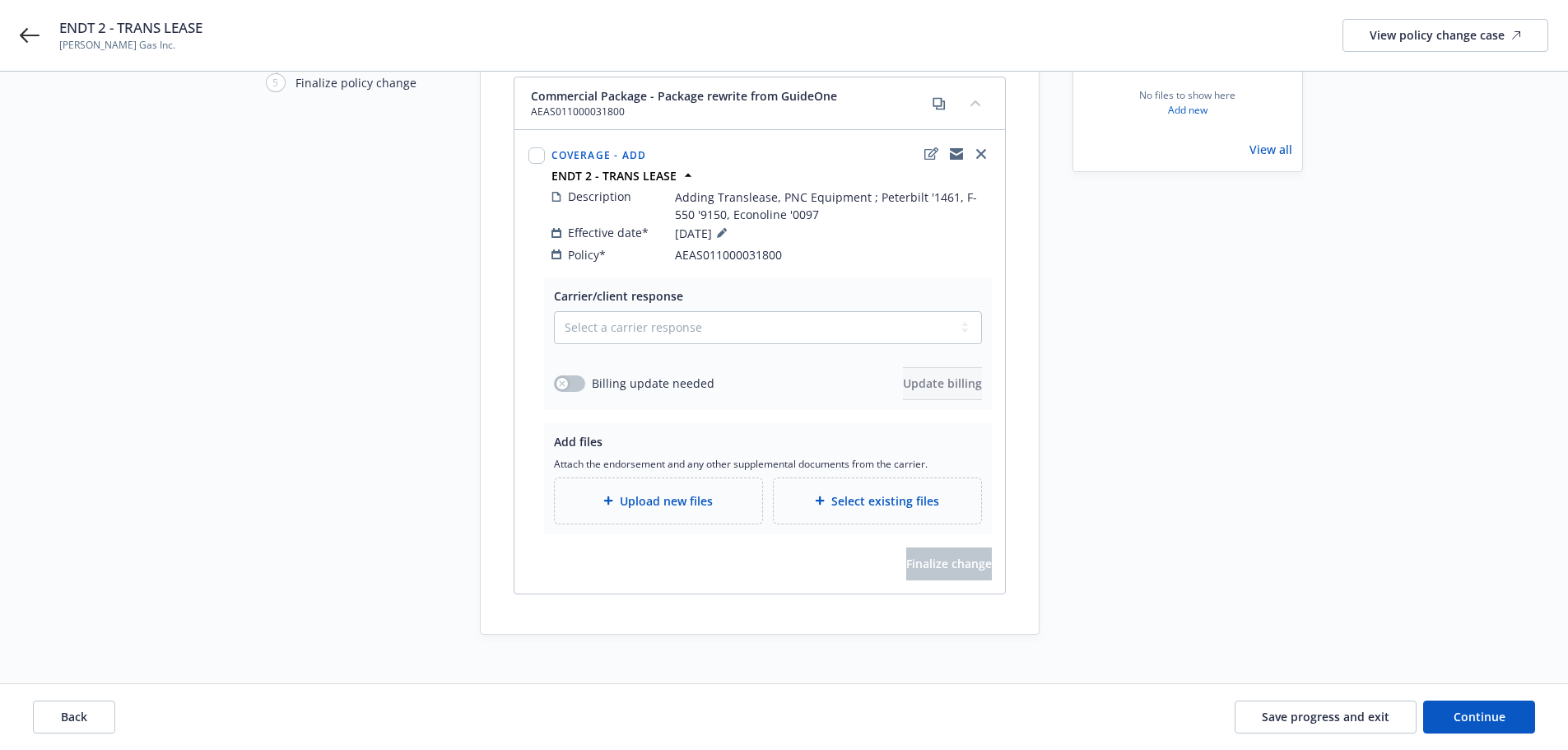
click at [686, 492] on span "Upload new files" at bounding box center [666, 501] width 93 height 18
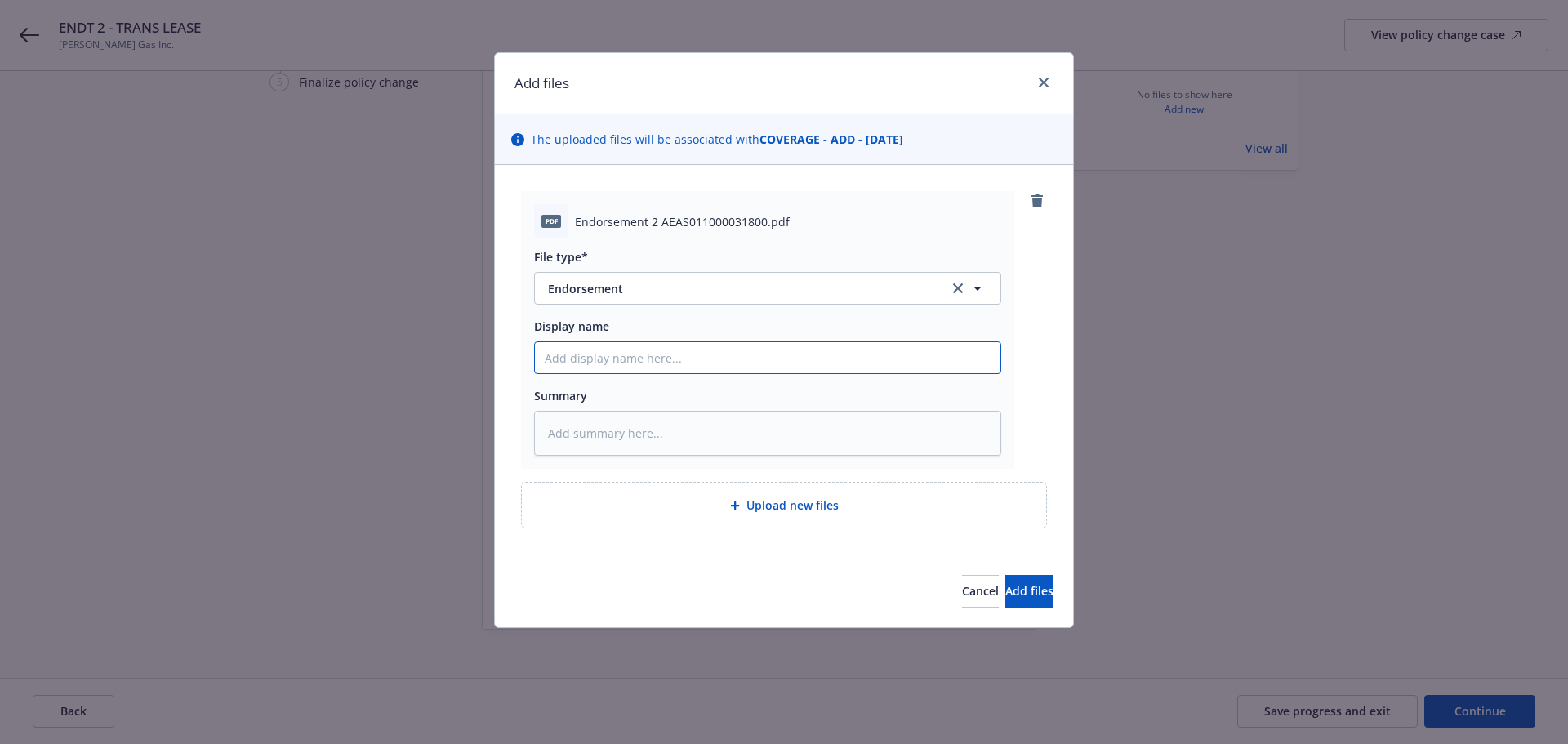
click at [646, 346] on input "Display name" at bounding box center [767, 358] width 465 height 31
click at [1005, 585] on span "Add files" at bounding box center [1029, 591] width 48 height 16
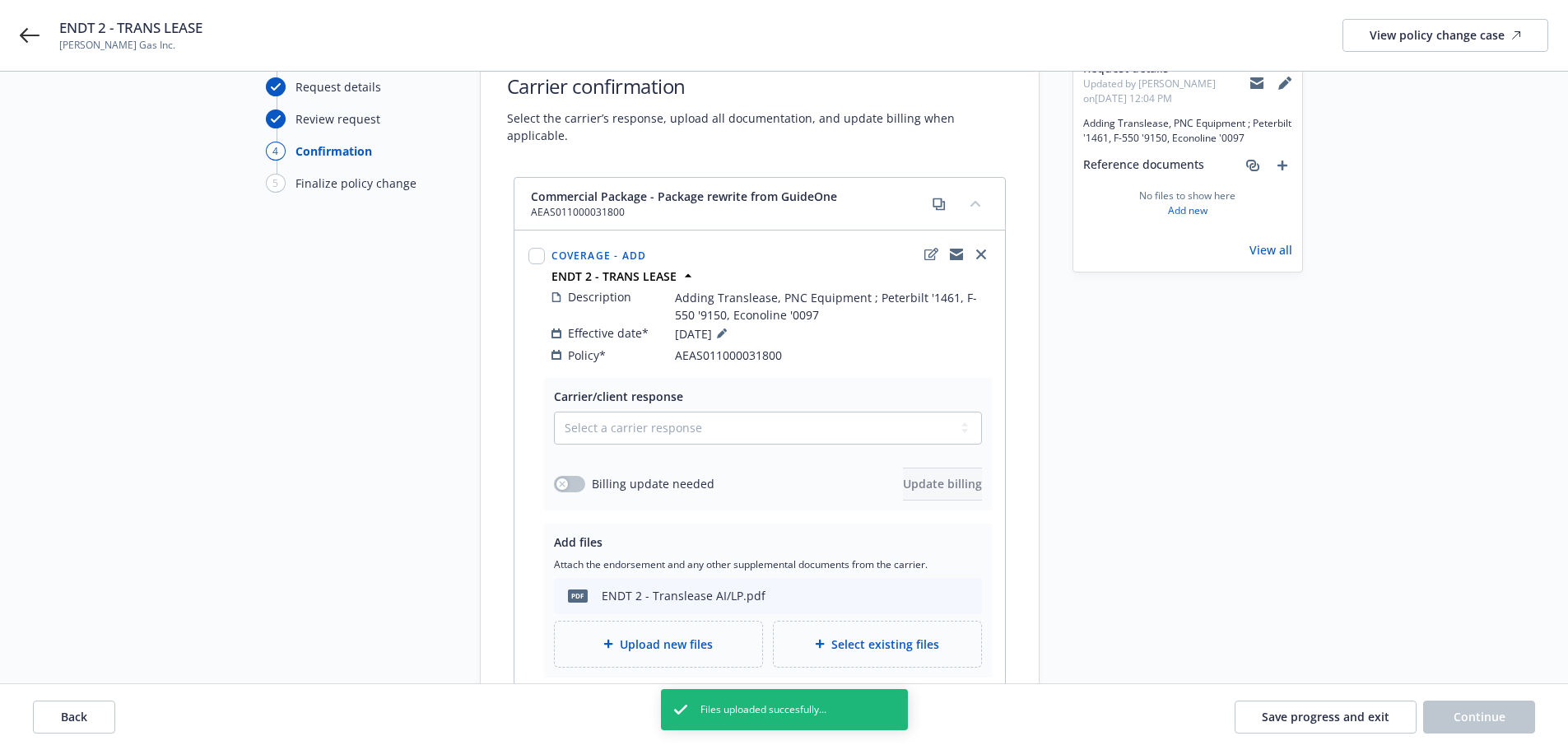
scroll to position [0, 0]
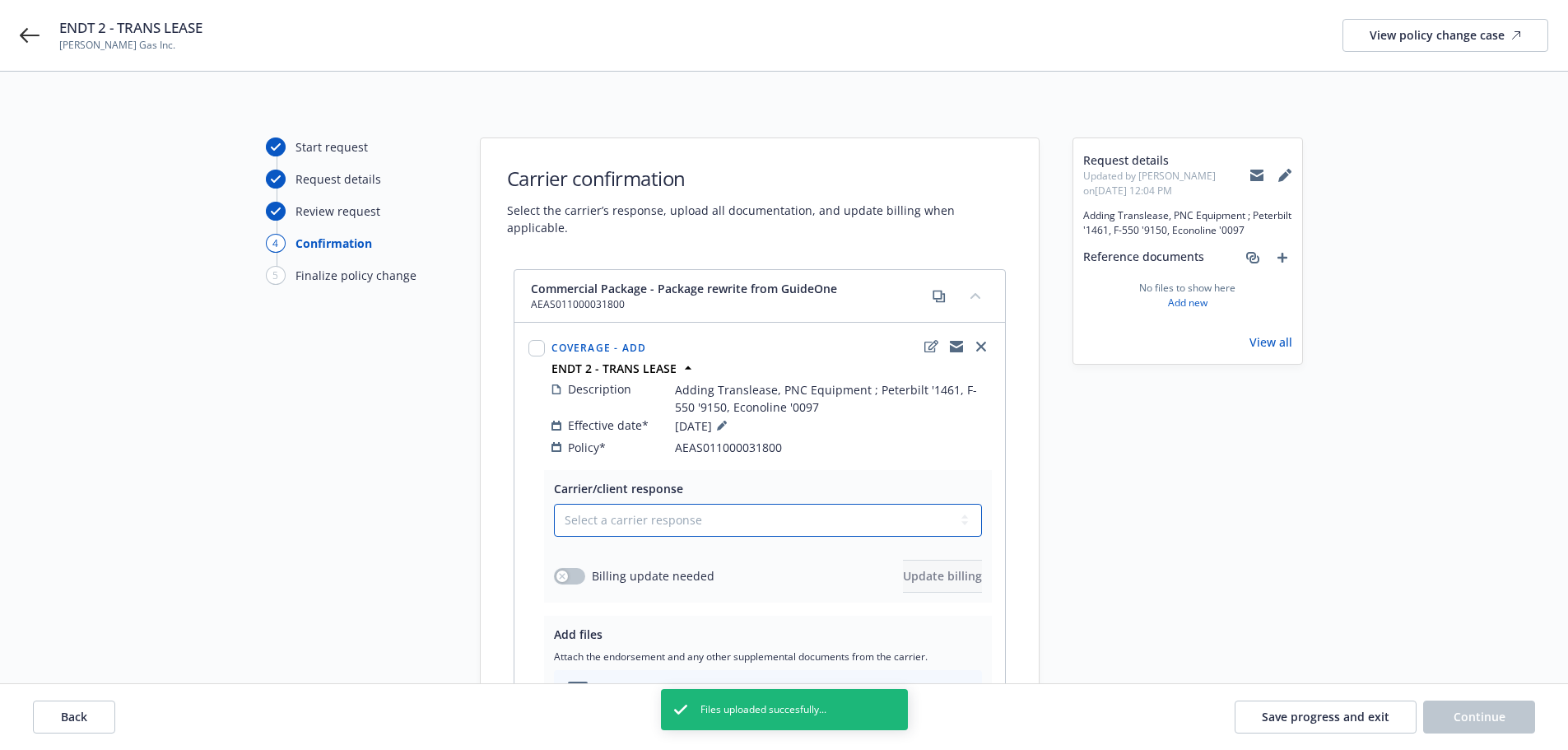
click at [590, 511] on select "Select a carrier response Accepted Accepted with revision No endorsement needed…" at bounding box center [768, 521] width 428 height 33
click at [554, 504] on select "Select a carrier response Accepted Accepted with revision No endorsement needed…" at bounding box center [768, 521] width 428 height 33
click at [1004, 519] on div "Carrier/client response Select a carrier response Accepted Accepted with revisi…" at bounding box center [760, 649] width 491 height 359
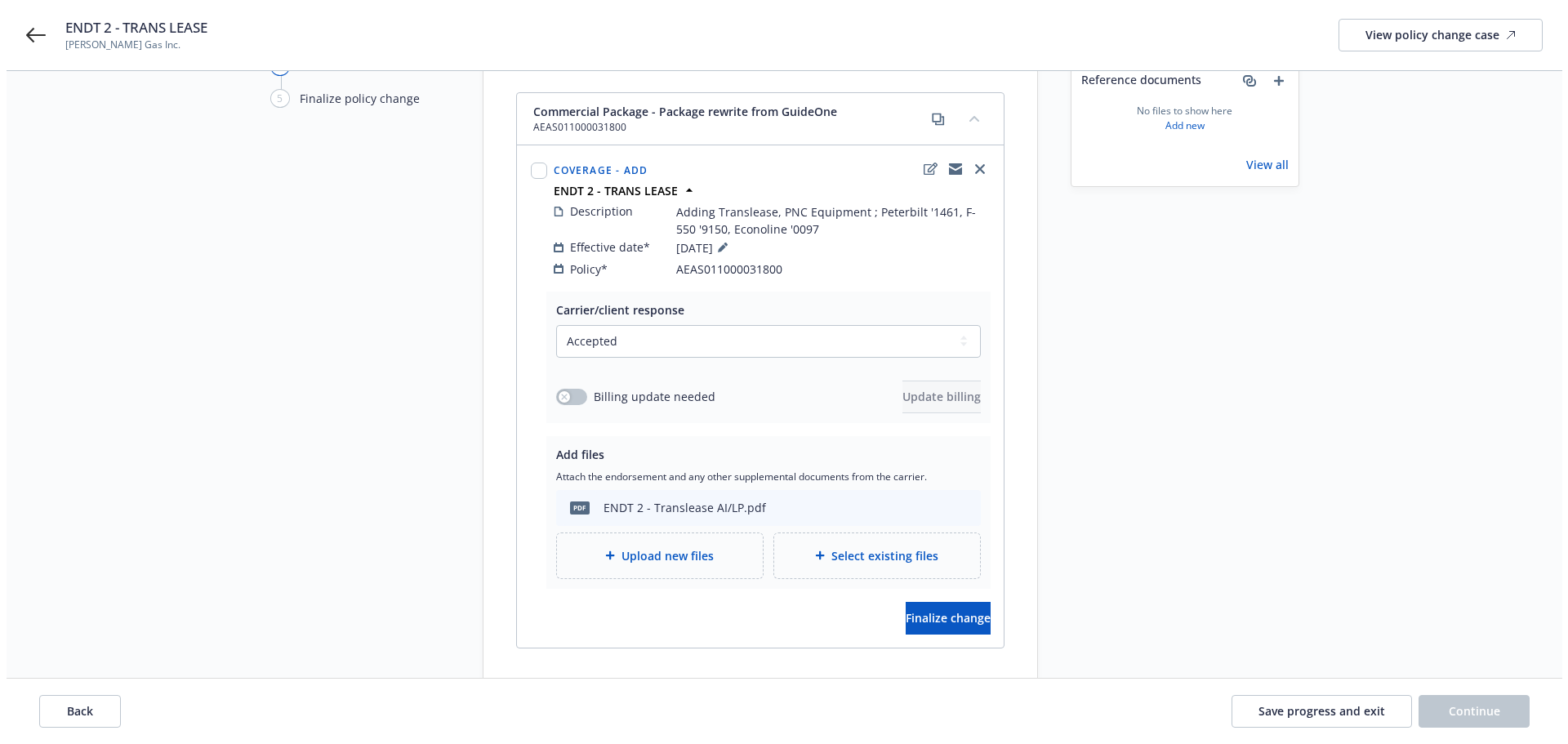
scroll to position [234, 0]
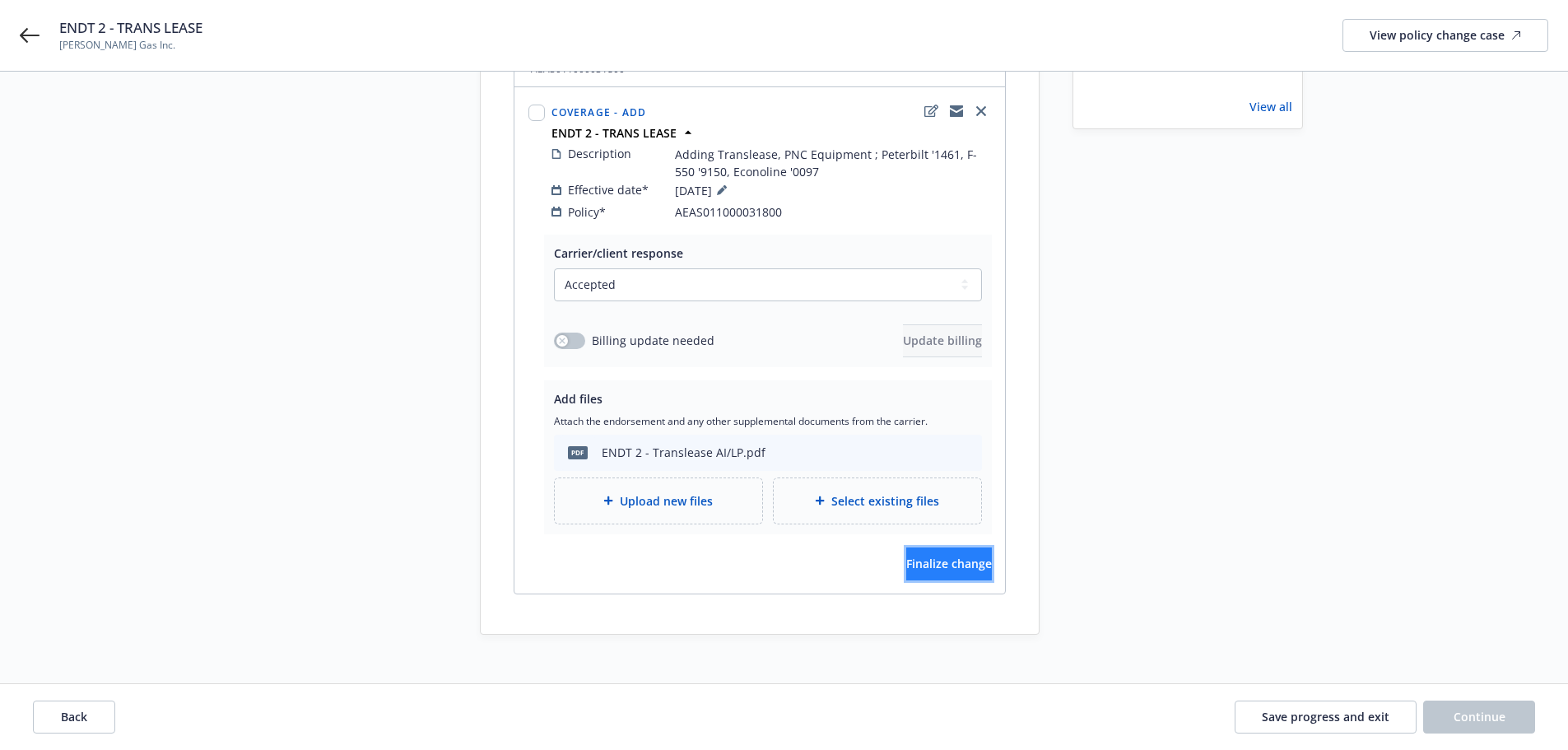
click at [956, 556] on button "Finalize change" at bounding box center [950, 564] width 86 height 33
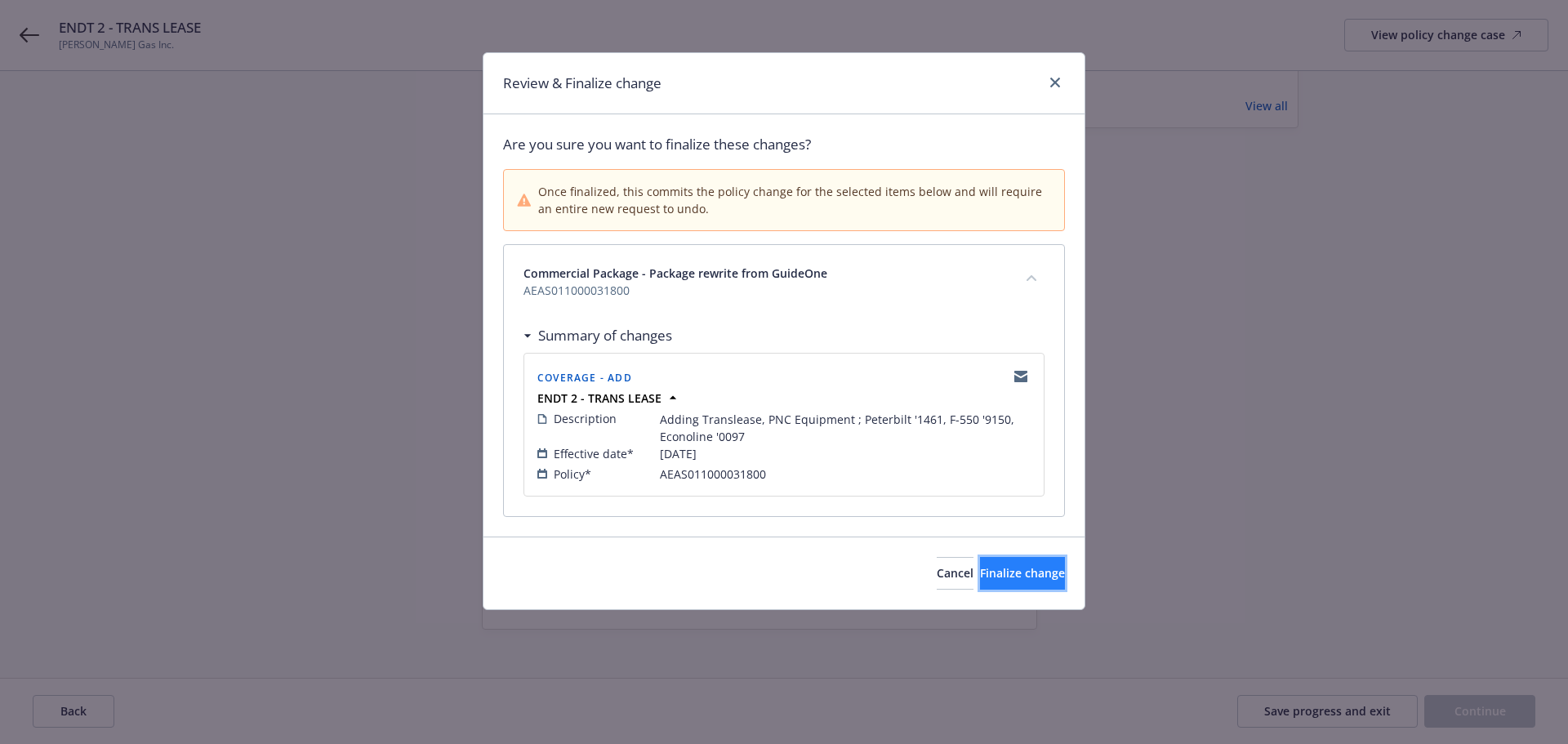
click at [1000, 580] on span "Finalize change" at bounding box center [1023, 573] width 85 height 16
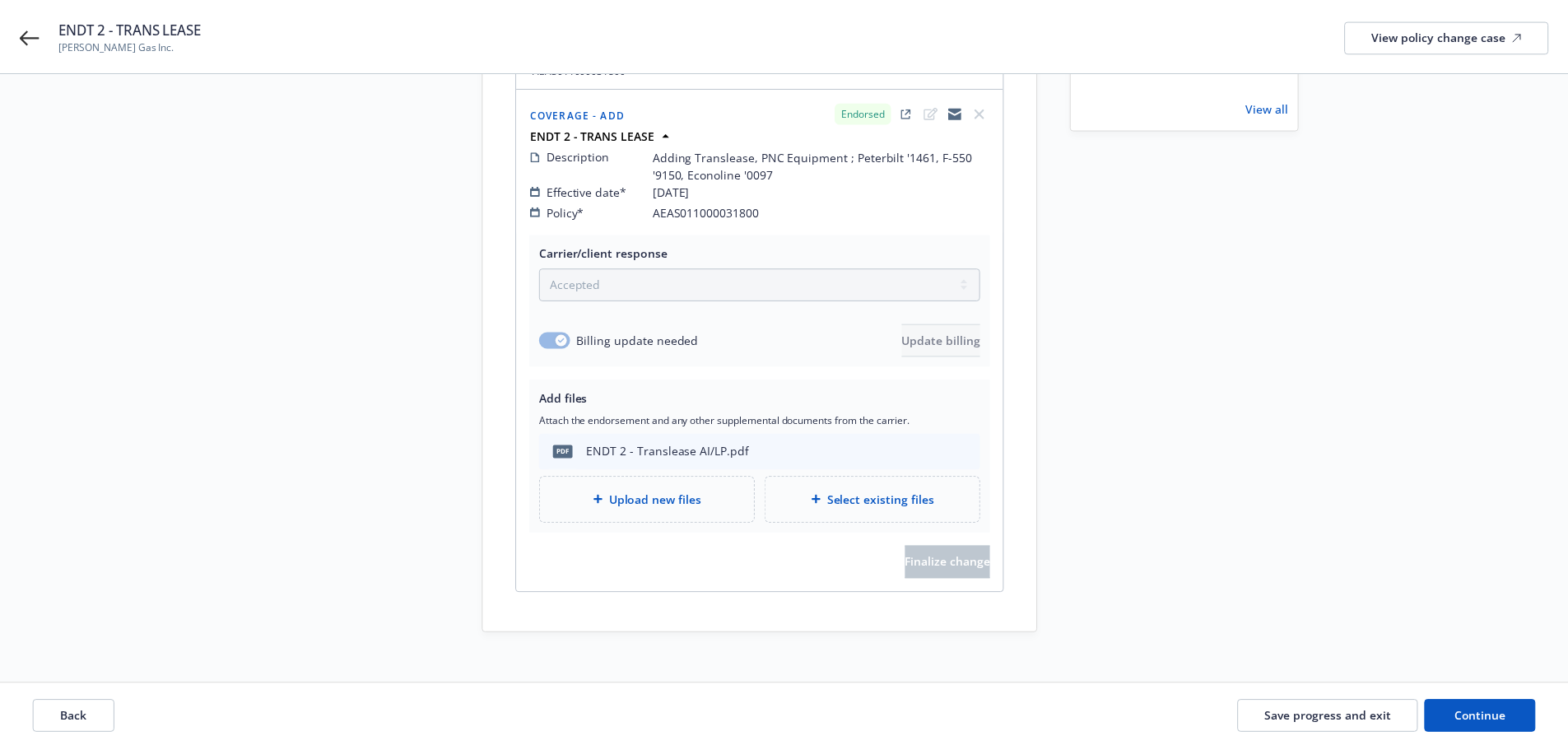
scroll to position [235, 0]
click at [1494, 696] on div "Back Save progress and exit Continue" at bounding box center [784, 717] width 1568 height 66
click at [1481, 712] on span "Continue" at bounding box center [1479, 717] width 52 height 16
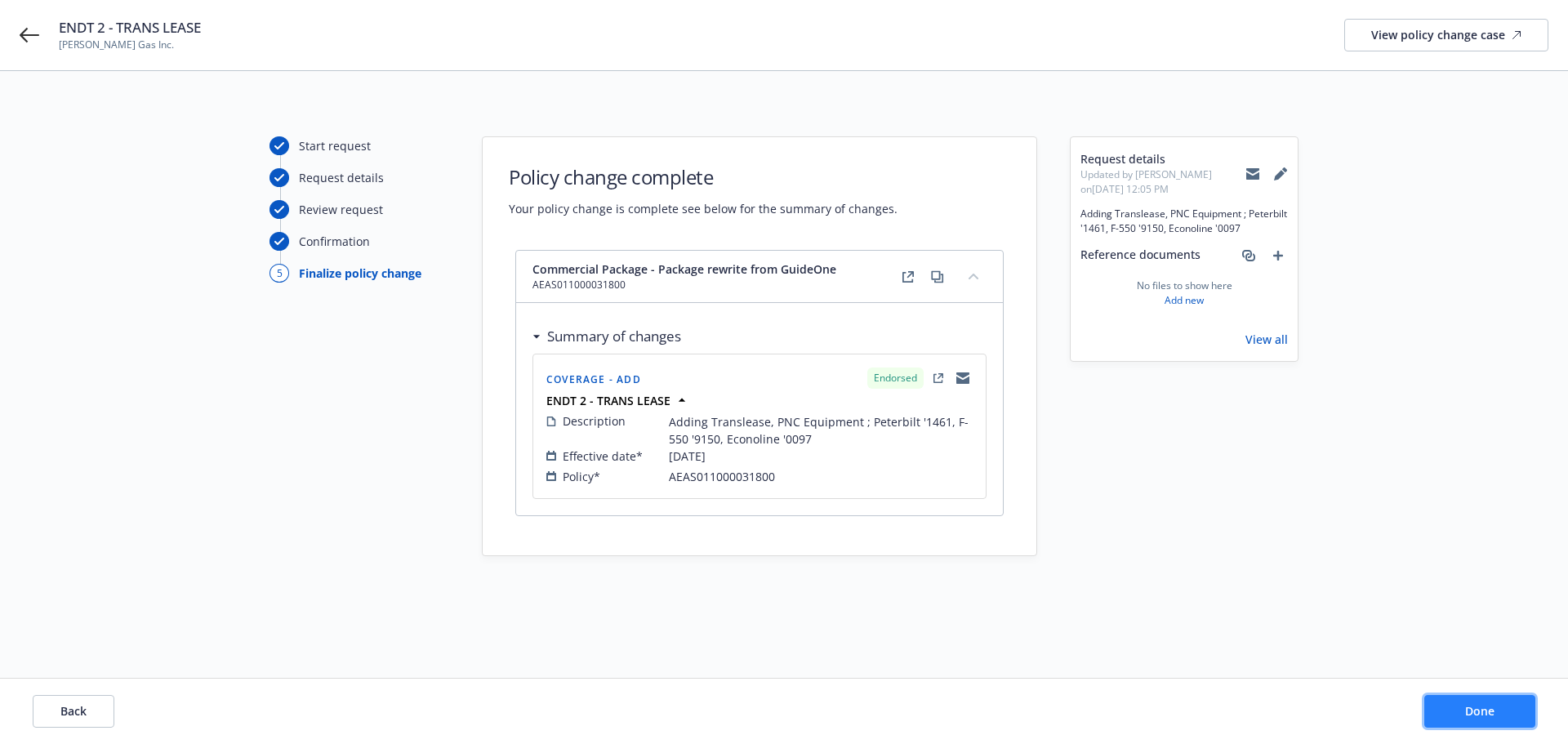
click at [1468, 707] on span "Done" at bounding box center [1479, 711] width 30 height 16
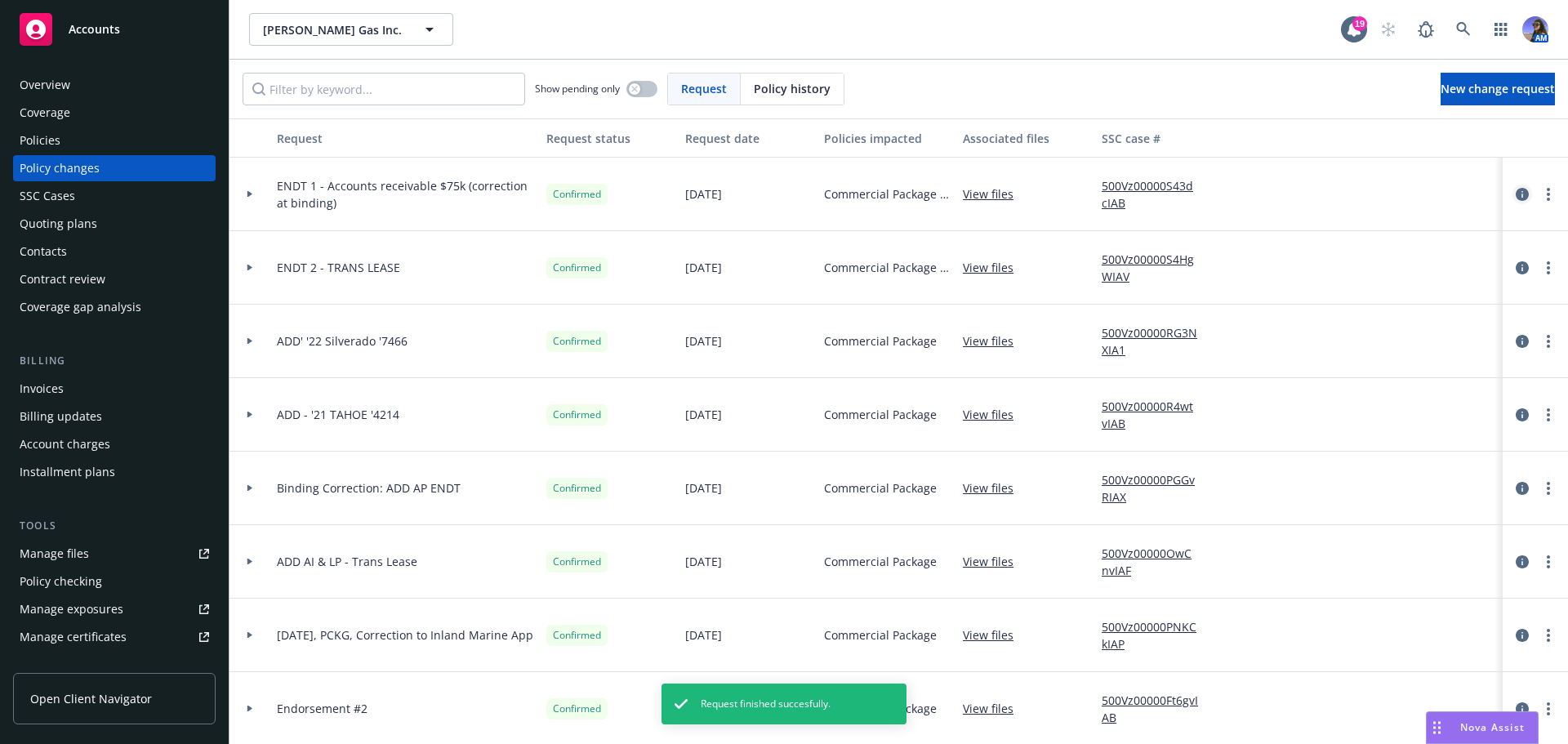
click at [1515, 194] on icon "circleInformation" at bounding box center [1521, 194] width 13 height 13
click at [1512, 267] on link "circleInformation" at bounding box center [1522, 268] width 20 height 20
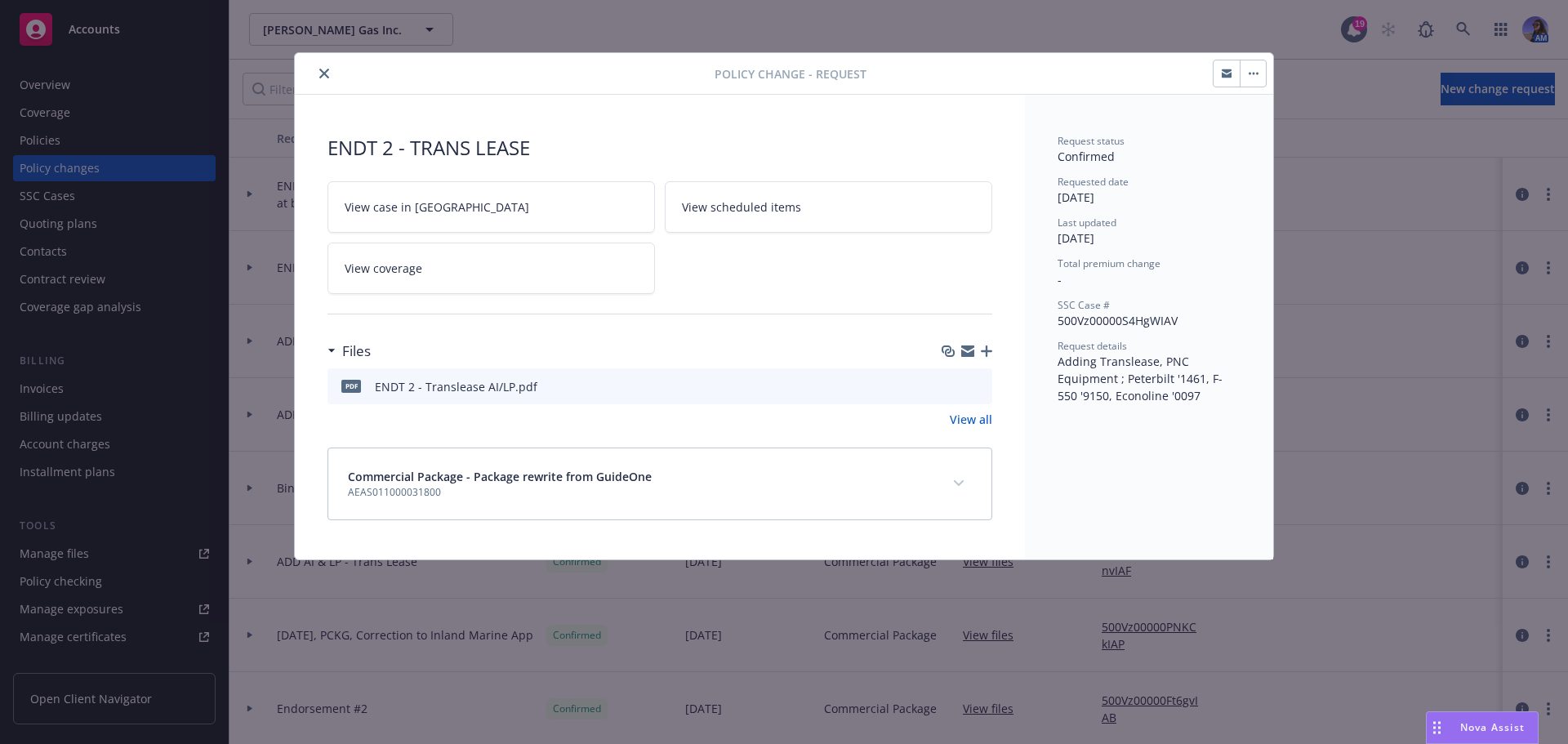
click at [430, 204] on span "View case in [GEOGRAPHIC_DATA]" at bounding box center [437, 207] width 184 height 17
click at [323, 78] on button "close" at bounding box center [324, 73] width 20 height 20
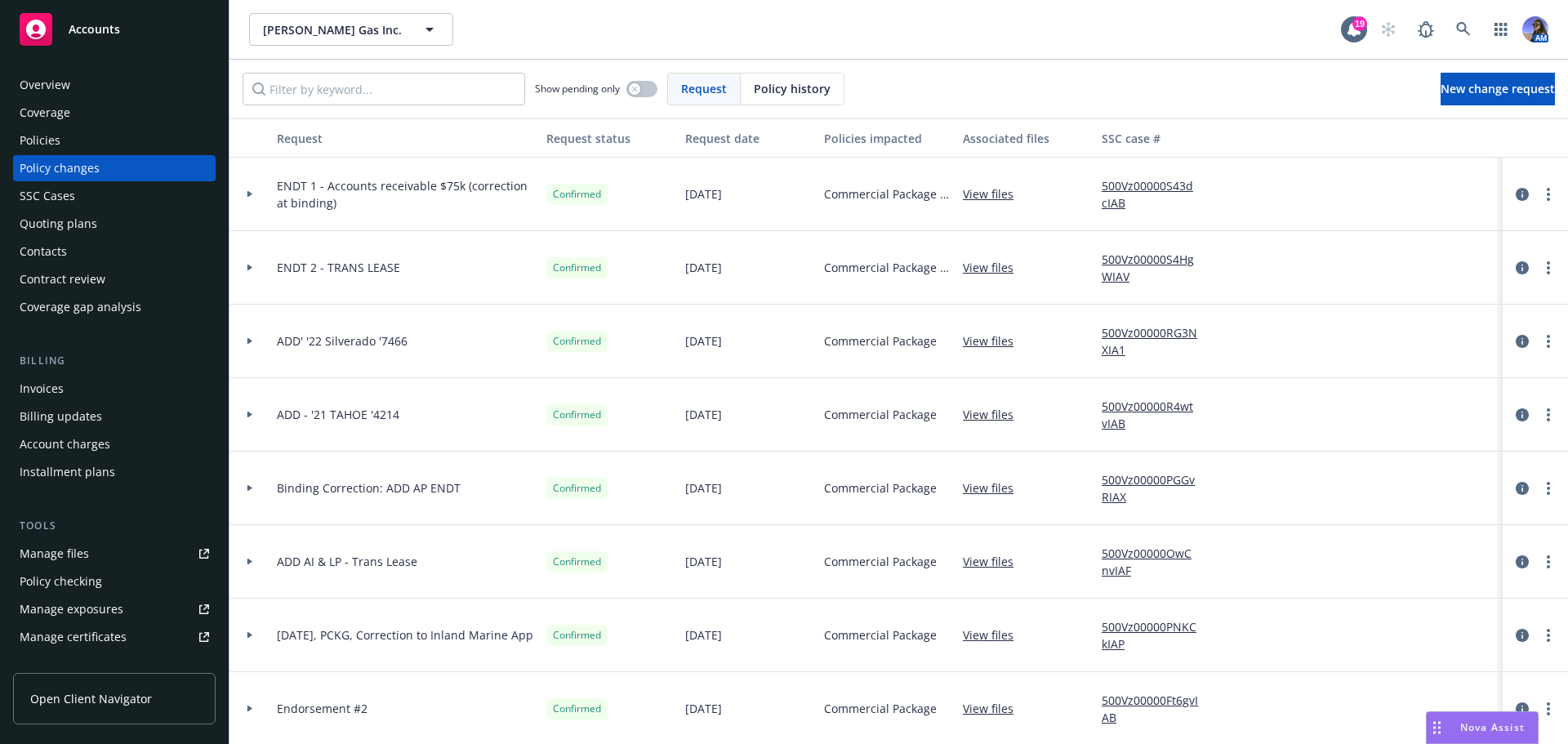
click at [94, 131] on div "Policies" at bounding box center [115, 140] width 190 height 26
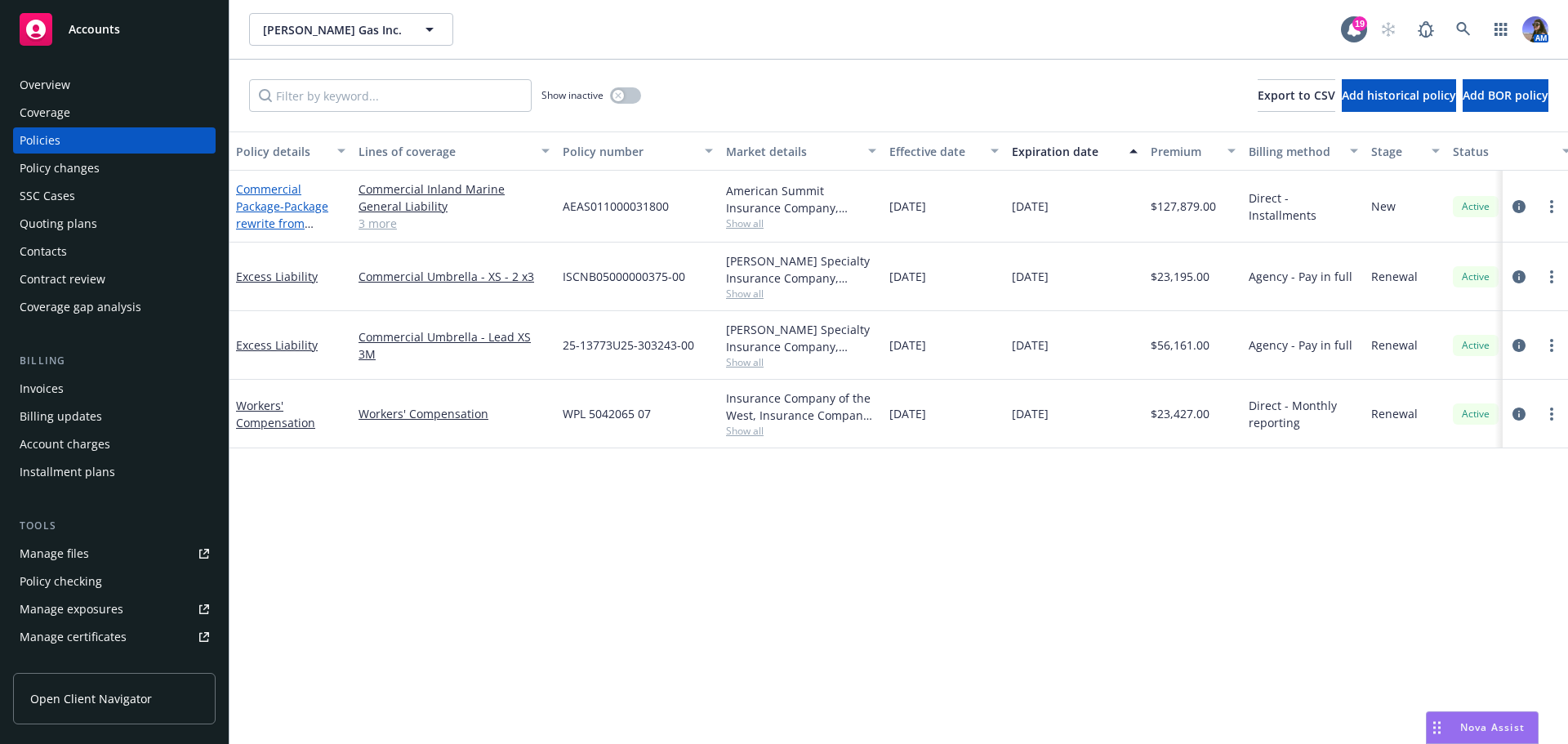
click at [262, 206] on link "Commercial Package - Package rewrite from GuideOne" at bounding box center [282, 214] width 92 height 67
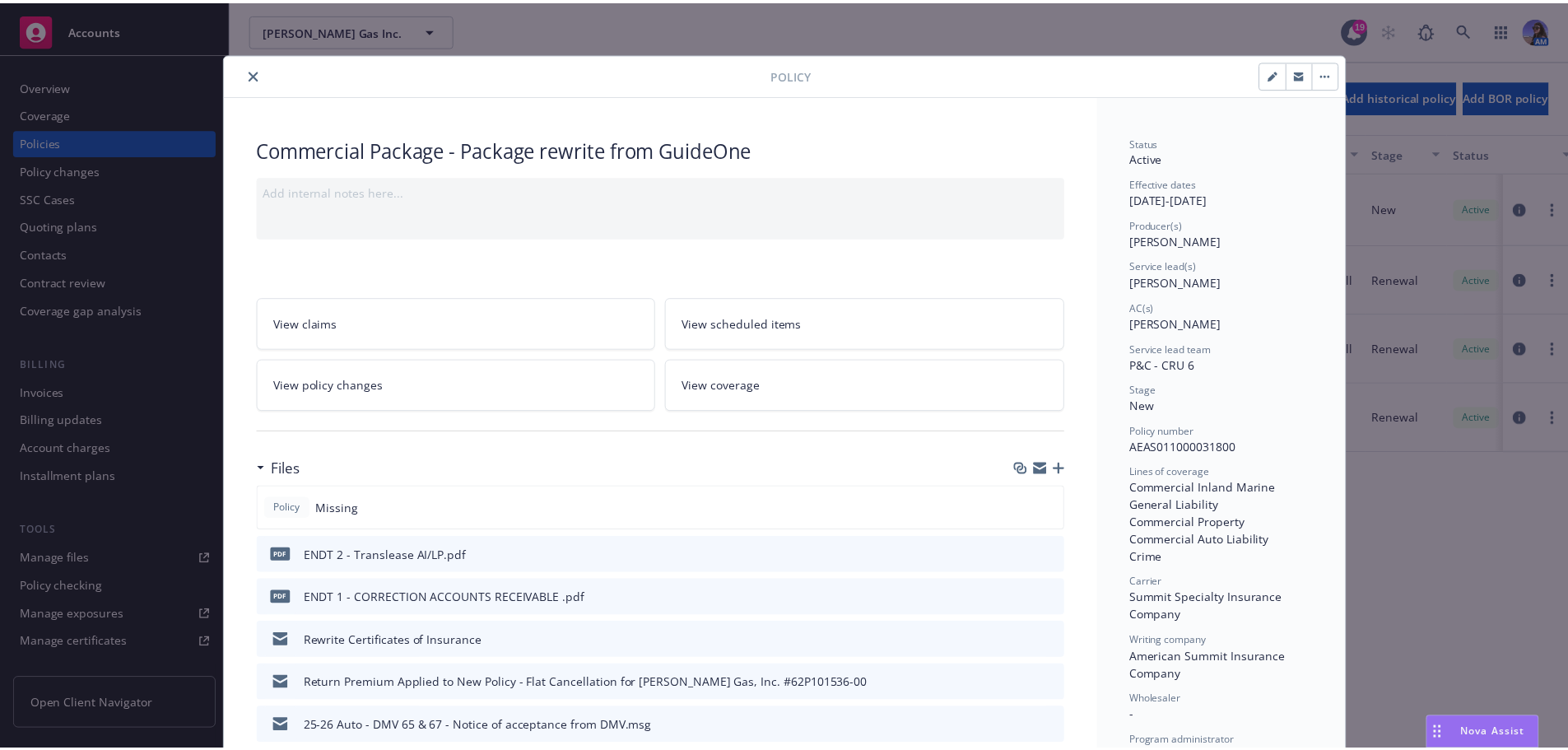
scroll to position [49, 0]
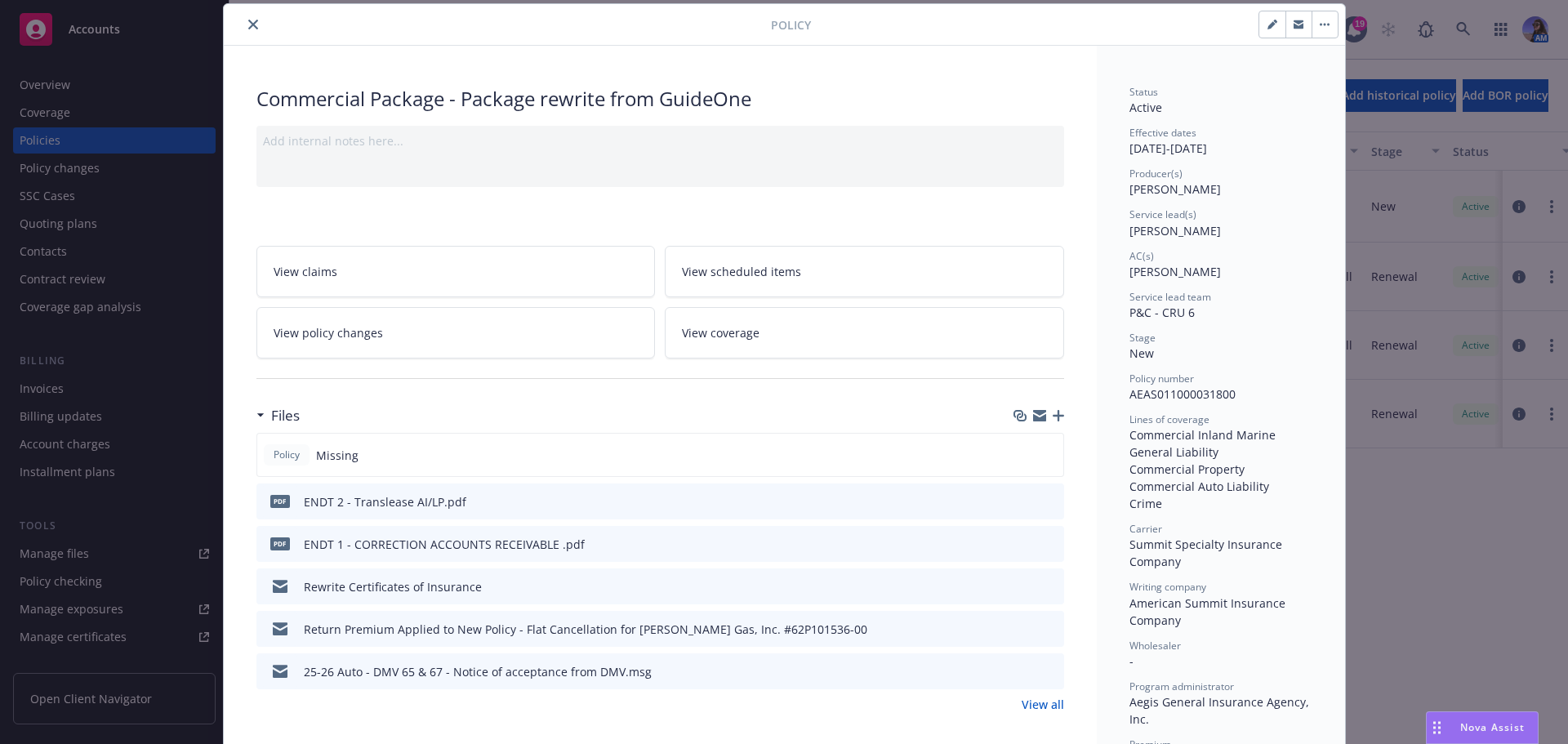
click at [349, 353] on link "View policy changes" at bounding box center [456, 332] width 399 height 51
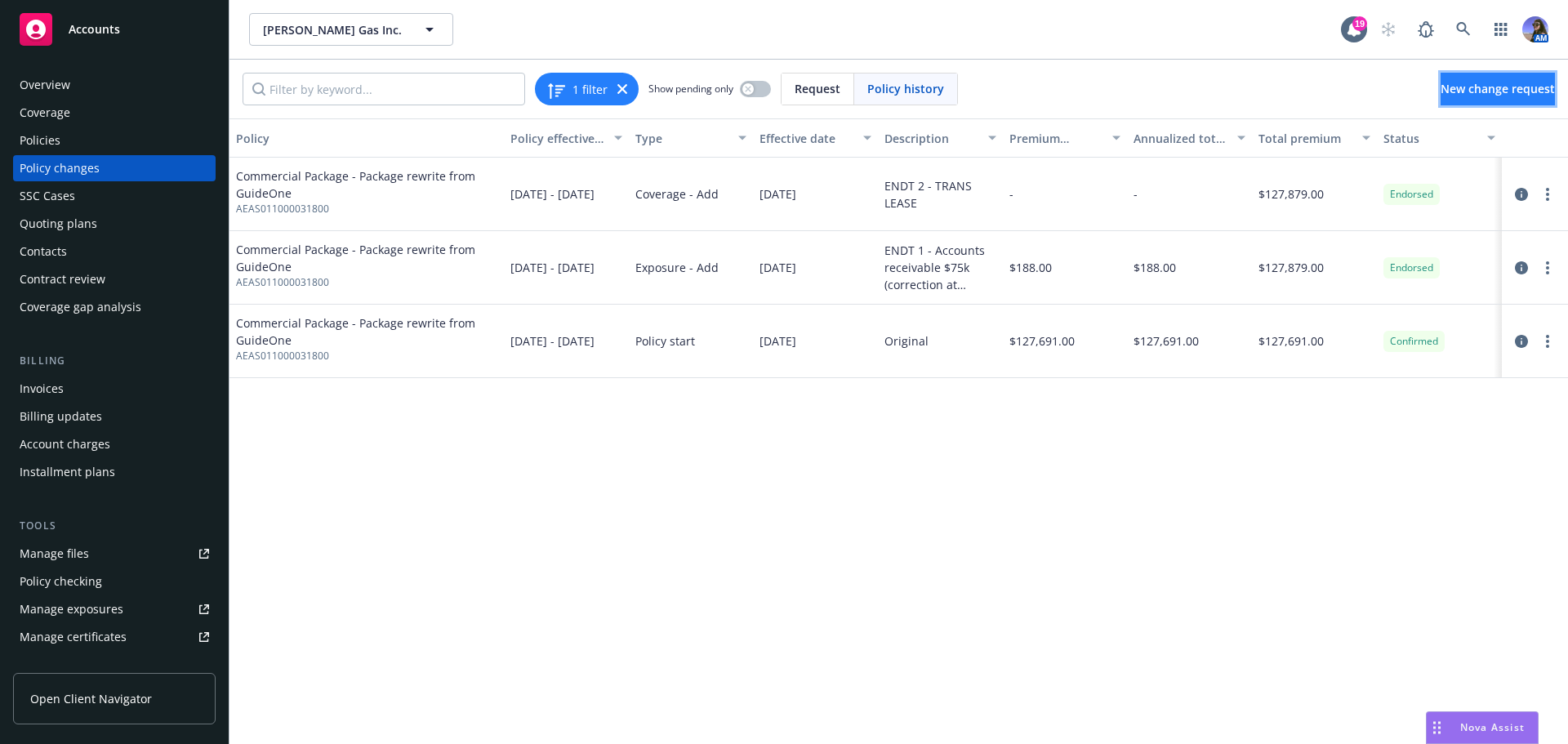
click at [1440, 100] on link "New change request" at bounding box center [1497, 90] width 114 height 33
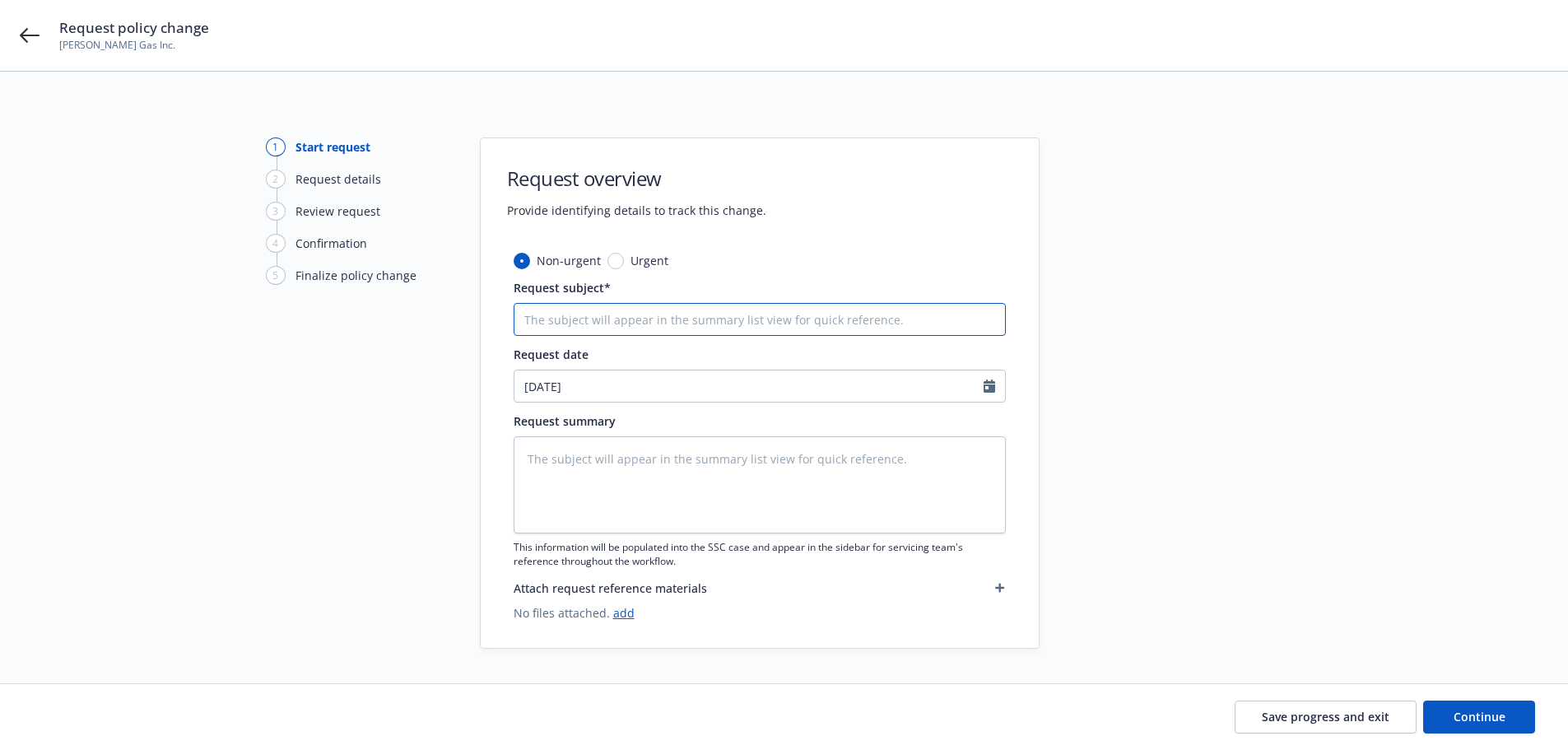
click at [595, 332] on input "Request subject*" at bounding box center [759, 319] width 492 height 33
click at [632, 319] on input "ENDT 3 -" at bounding box center [759, 319] width 492 height 33
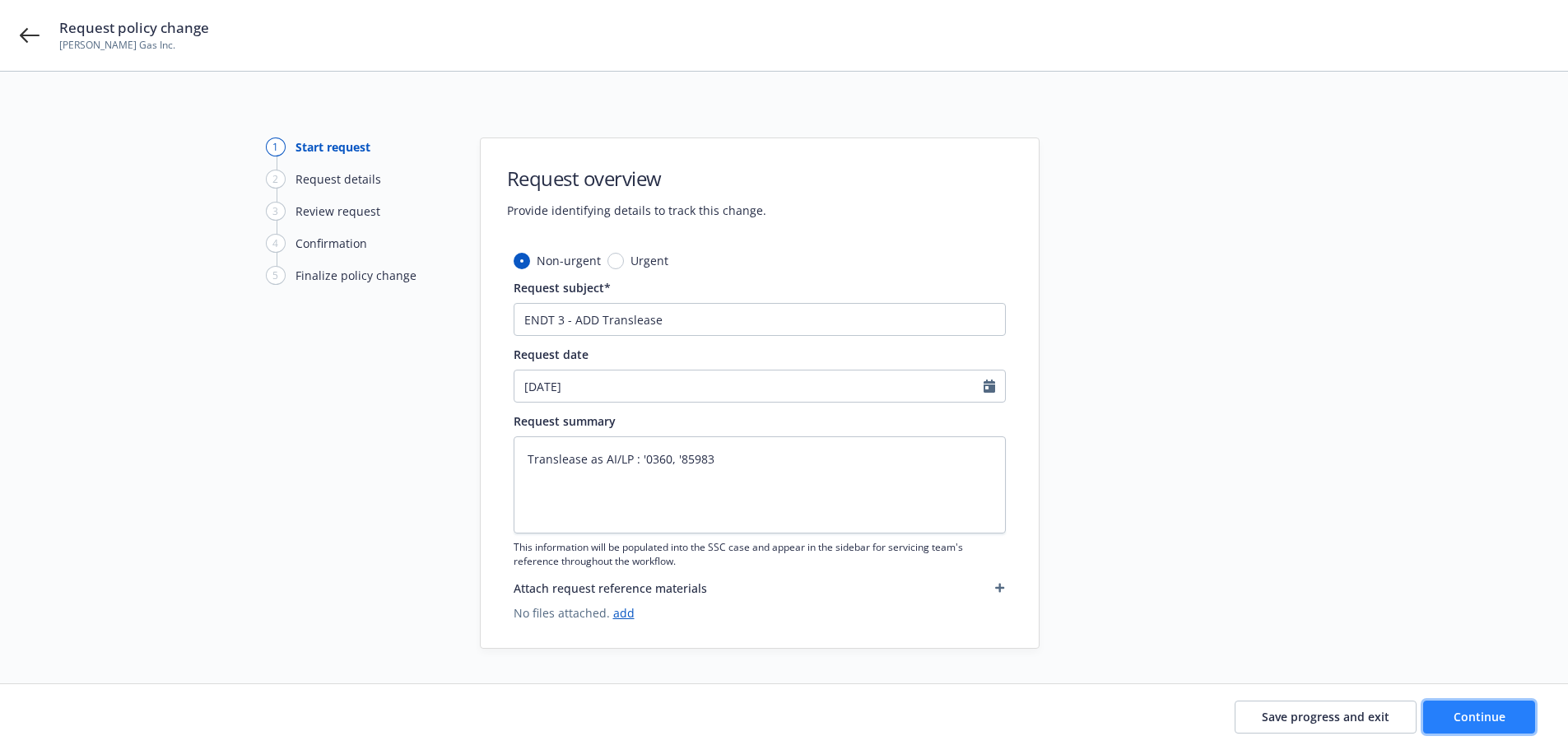
click at [1471, 720] on span "Continue" at bounding box center [1479, 717] width 52 height 16
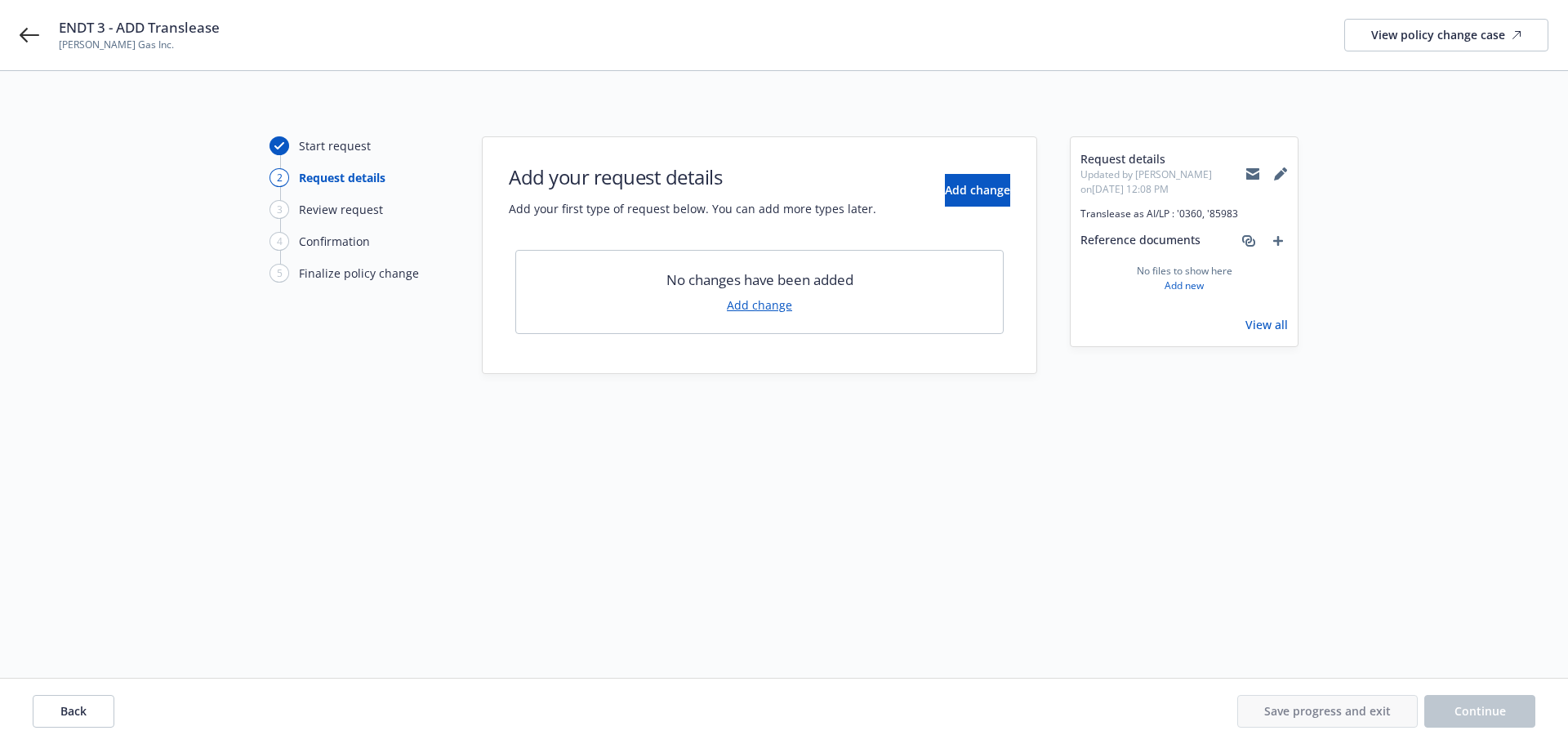
click at [765, 314] on div "No changes have been added Add change" at bounding box center [758, 292] width 488 height 84
click at [758, 309] on link "Add change" at bounding box center [759, 305] width 65 height 17
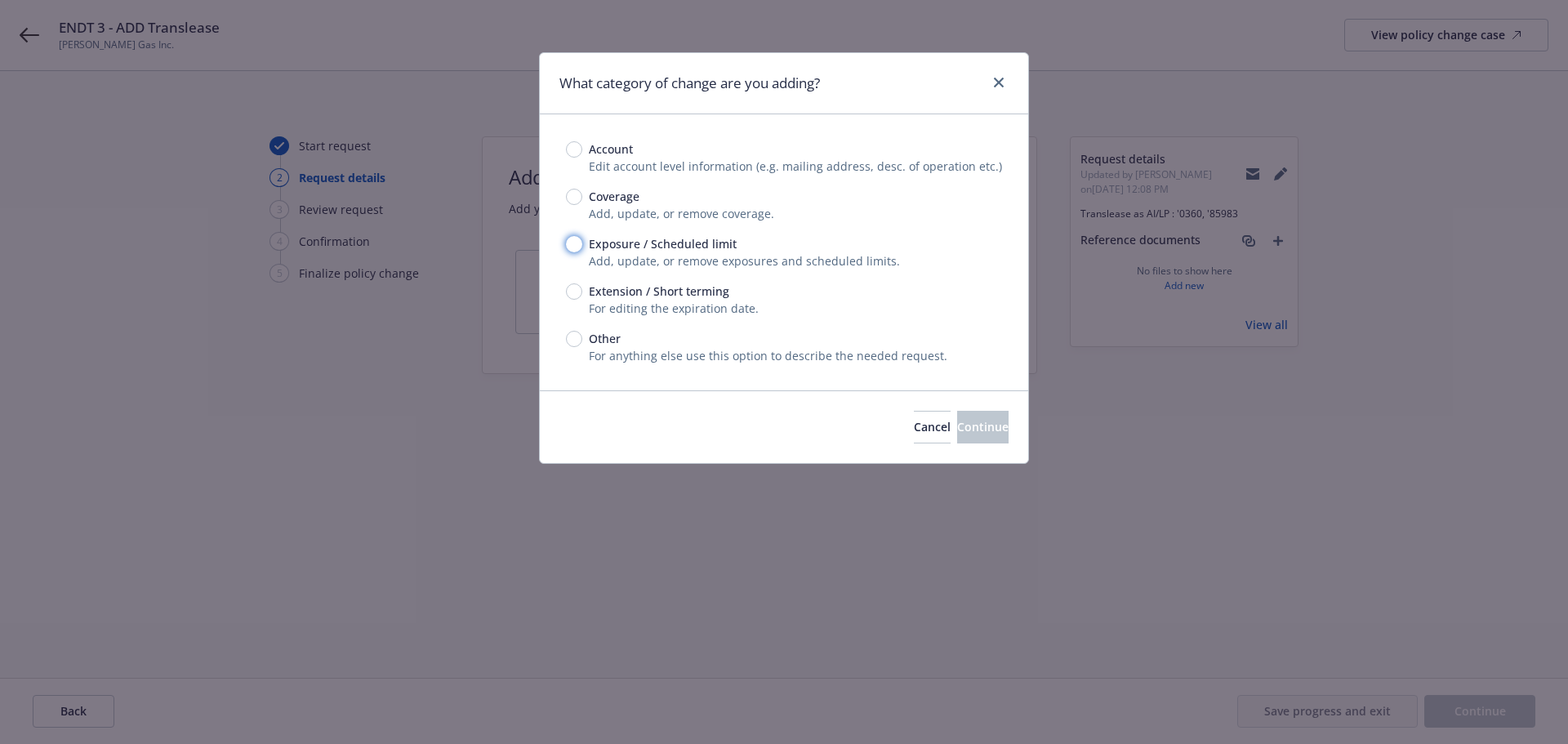
click at [568, 248] on input "Exposure / Scheduled limit" at bounding box center [574, 244] width 17 height 17
click at [981, 416] on button "Continue" at bounding box center [982, 427] width 51 height 33
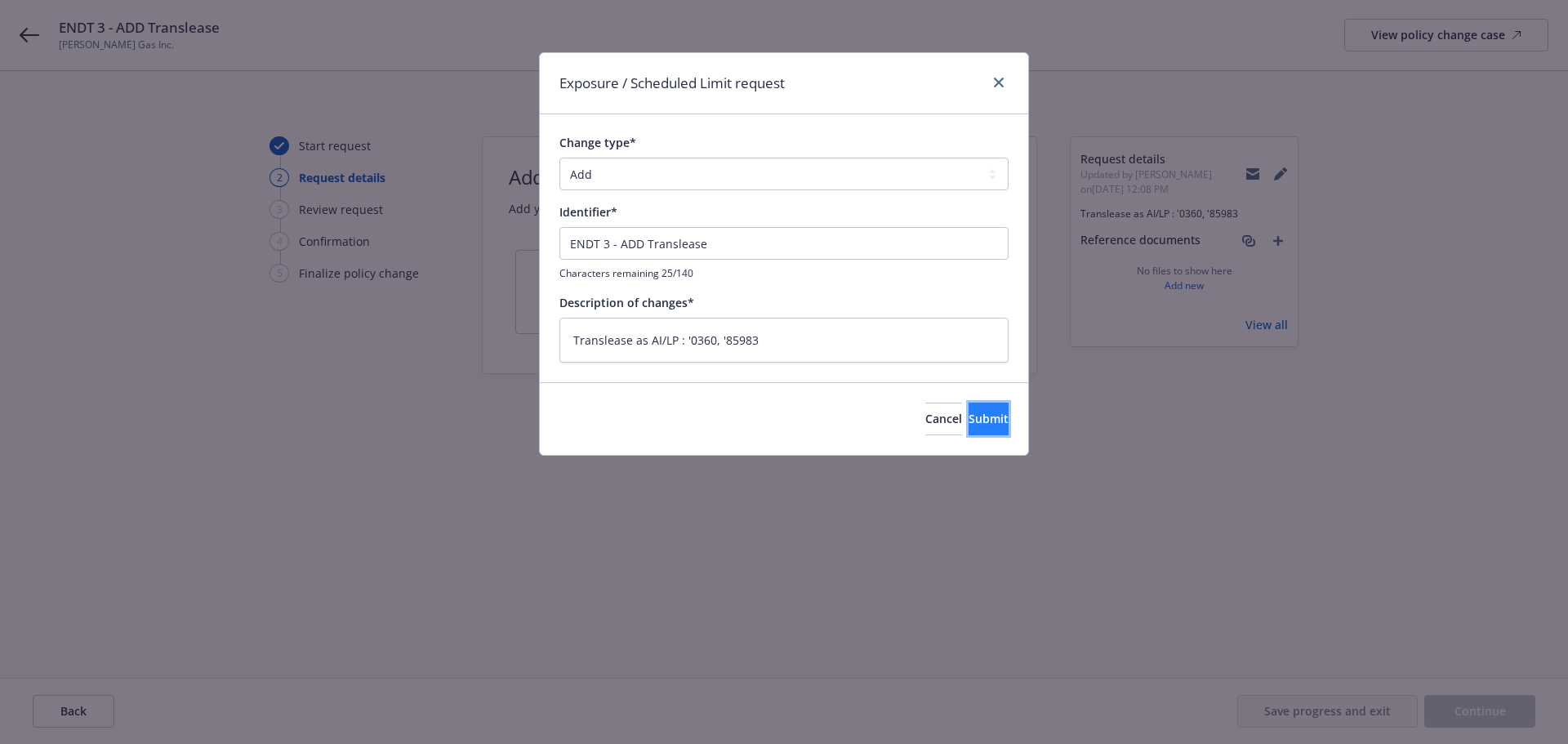
click at [969, 419] on span "Submit" at bounding box center [988, 419] width 40 height 16
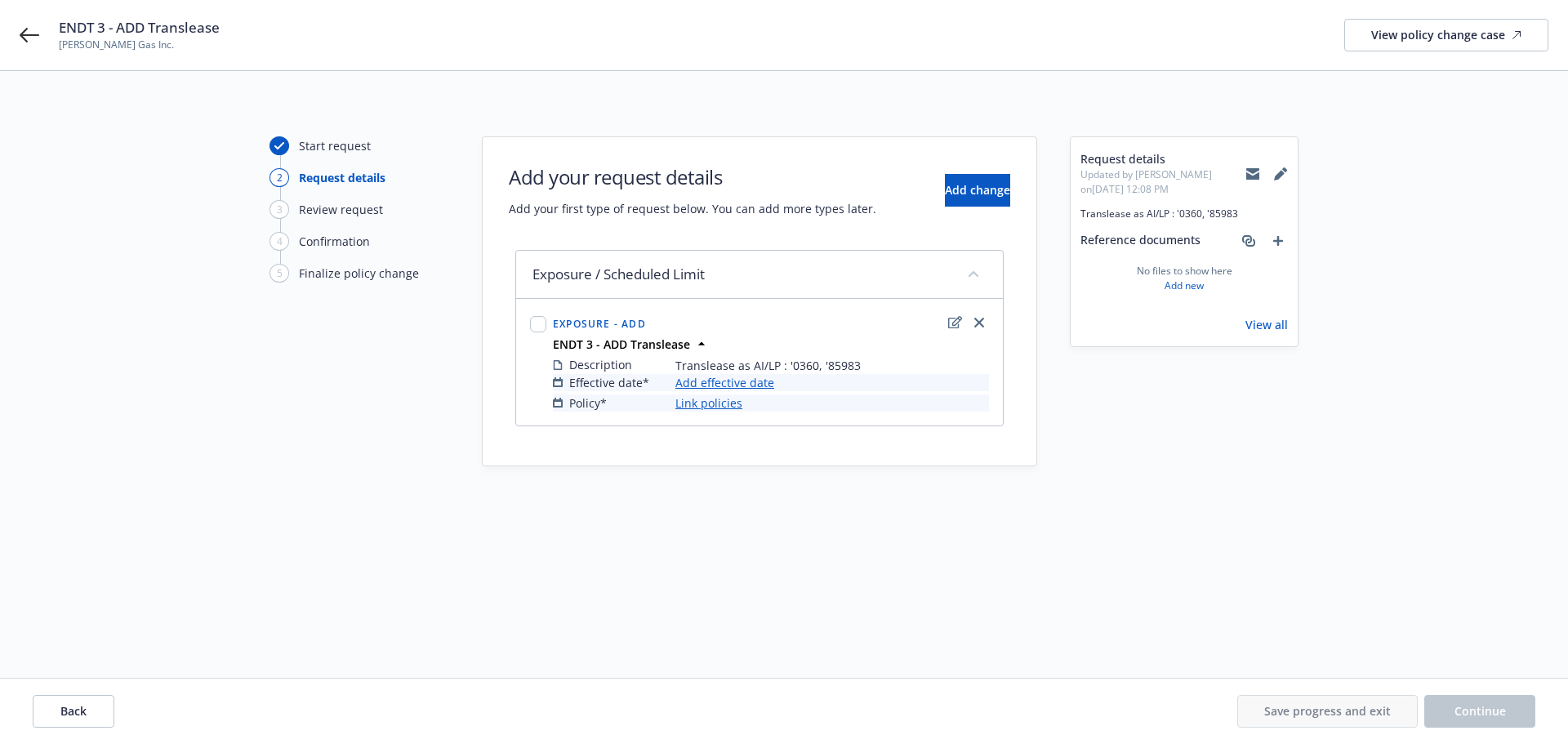
click at [722, 384] on link "Add effective date" at bounding box center [724, 383] width 99 height 17
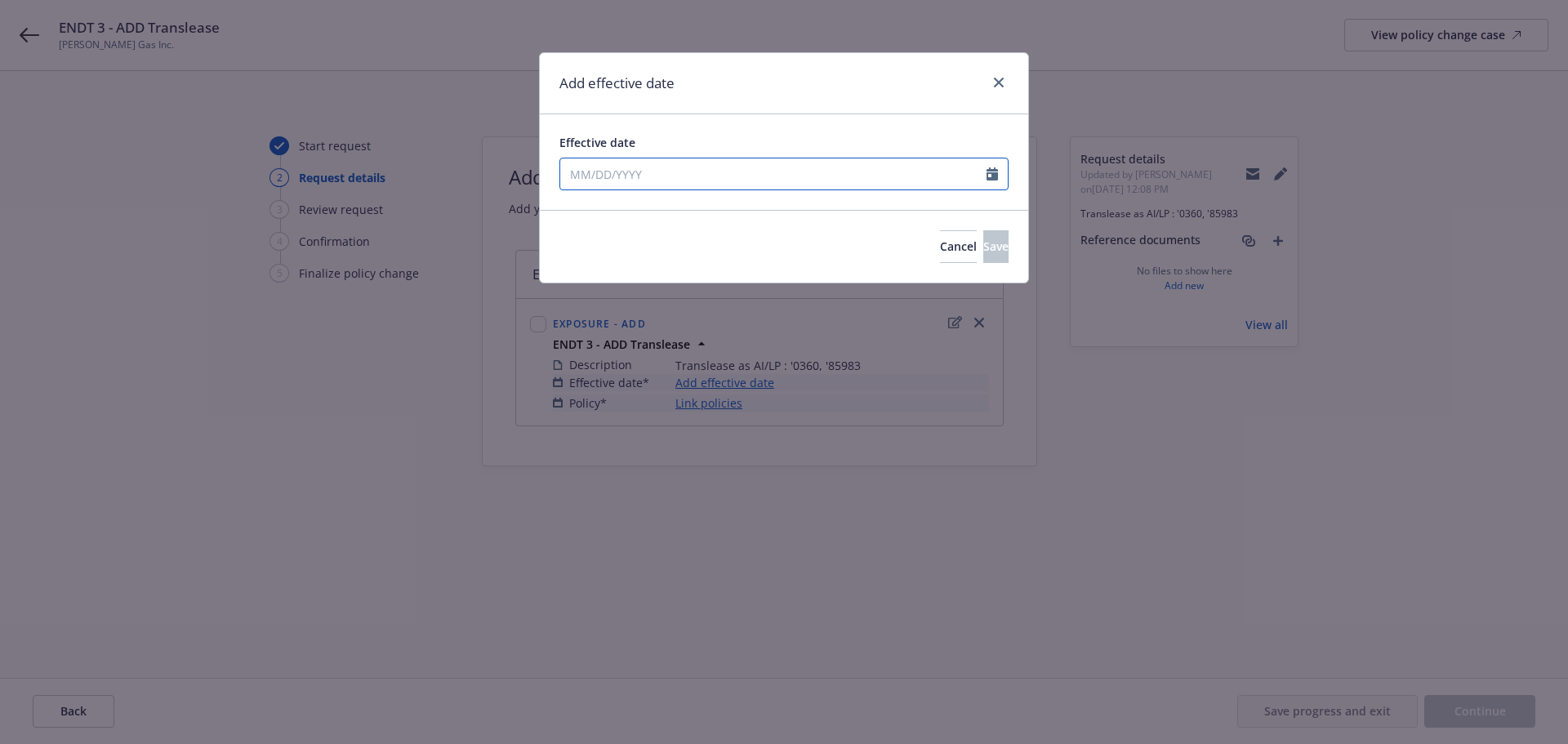
click at [634, 176] on input "Effective date" at bounding box center [773, 174] width 426 height 31
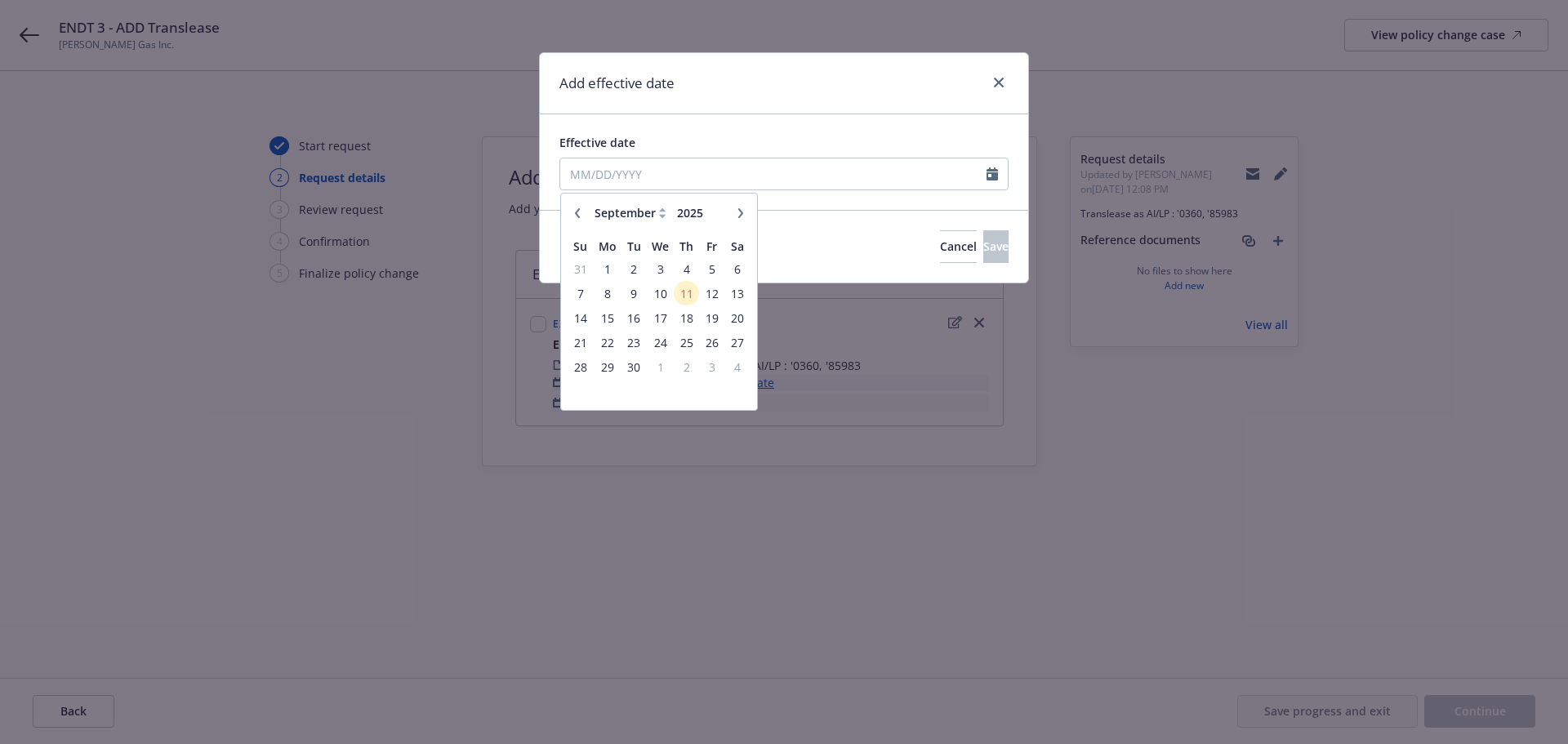
click at [577, 210] on icon "button" at bounding box center [577, 212] width 10 height 10
click at [736, 217] on icon "button" at bounding box center [740, 212] width 10 height 10
click at [669, 301] on span "9" at bounding box center [659, 293] width 23 height 20
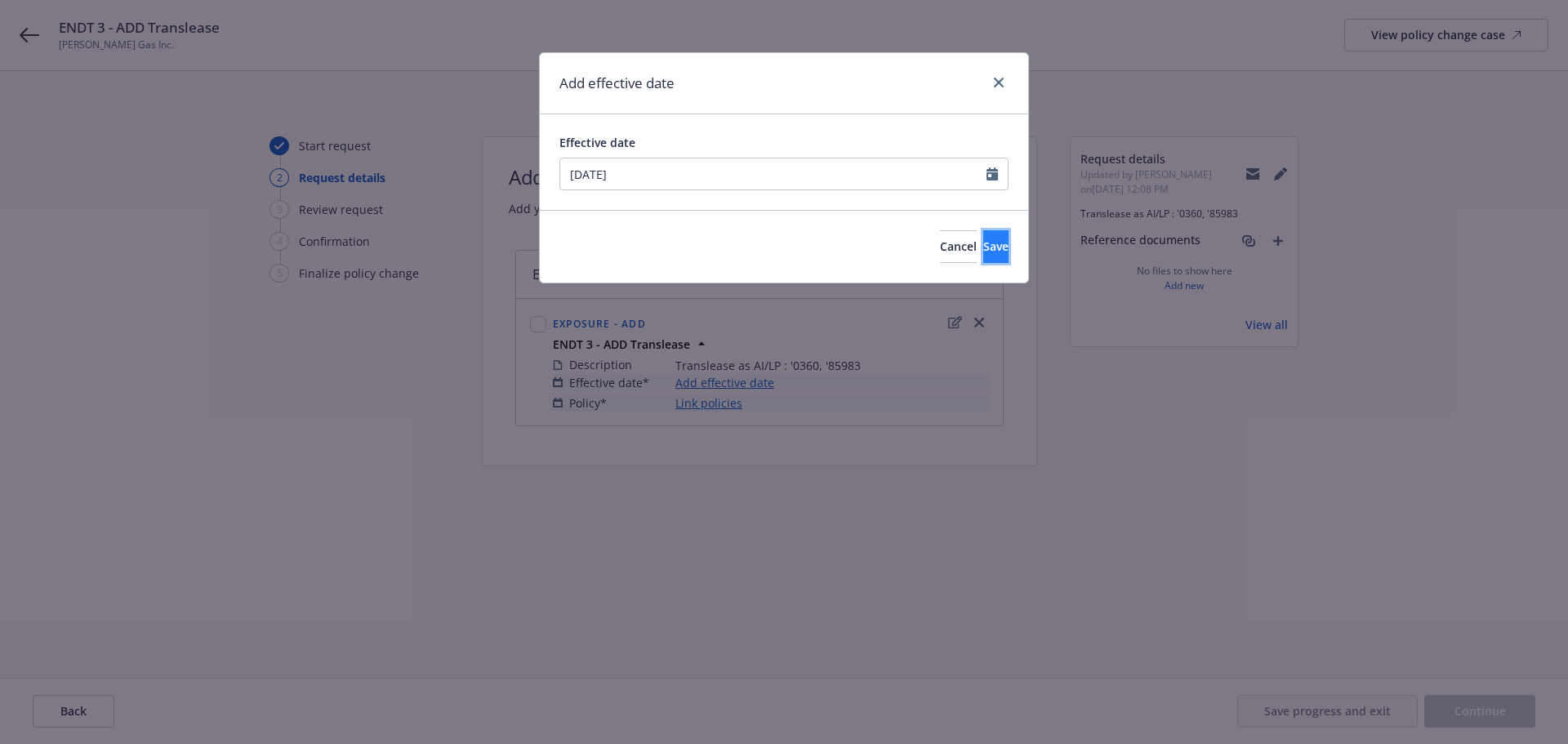
click at [983, 248] on button "Save" at bounding box center [995, 247] width 25 height 33
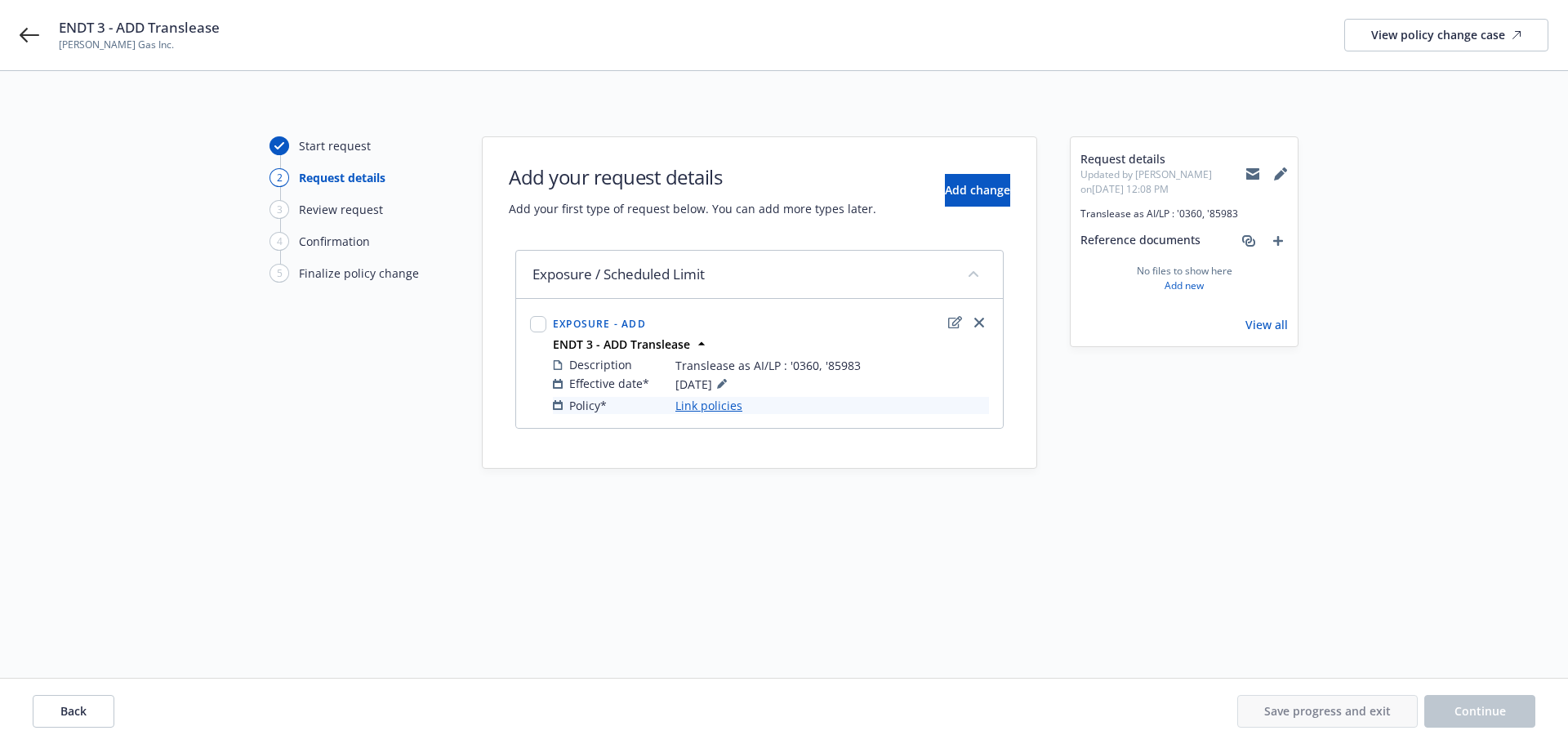
click at [707, 411] on link "Link policies" at bounding box center [708, 406] width 67 height 17
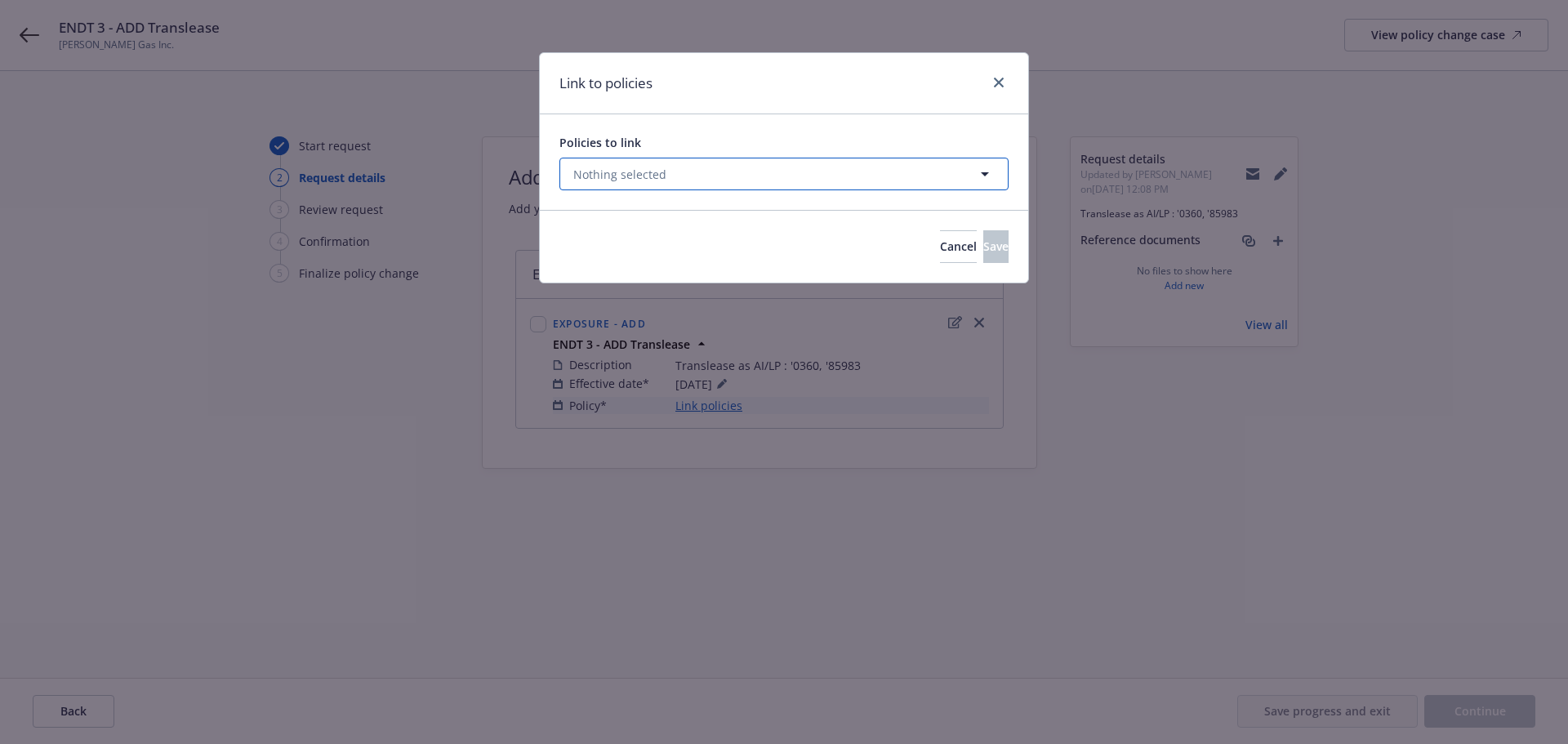
click at [612, 172] on span "Nothing selected" at bounding box center [619, 175] width 93 height 17
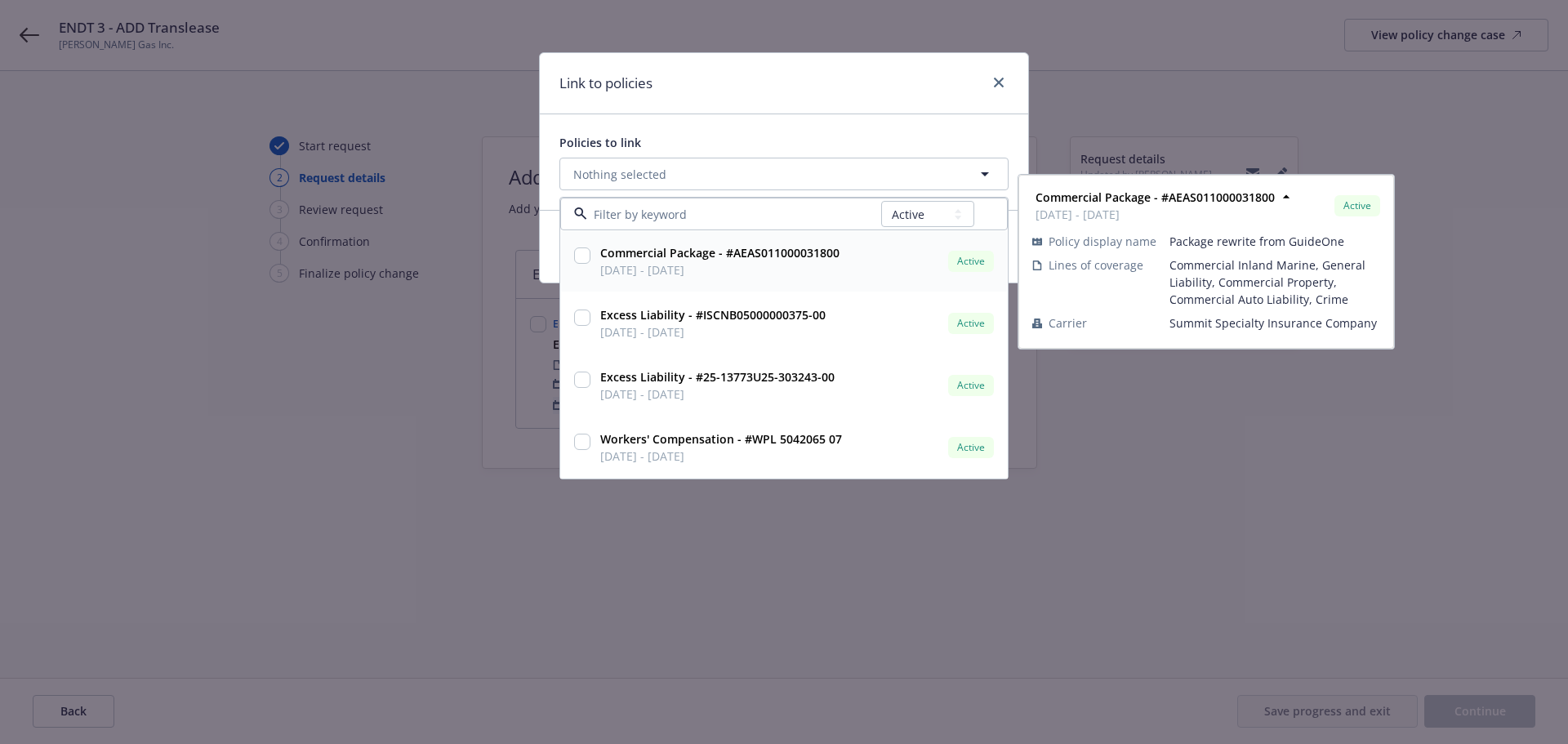
click at [584, 257] on input "checkbox" at bounding box center [582, 255] width 17 height 17
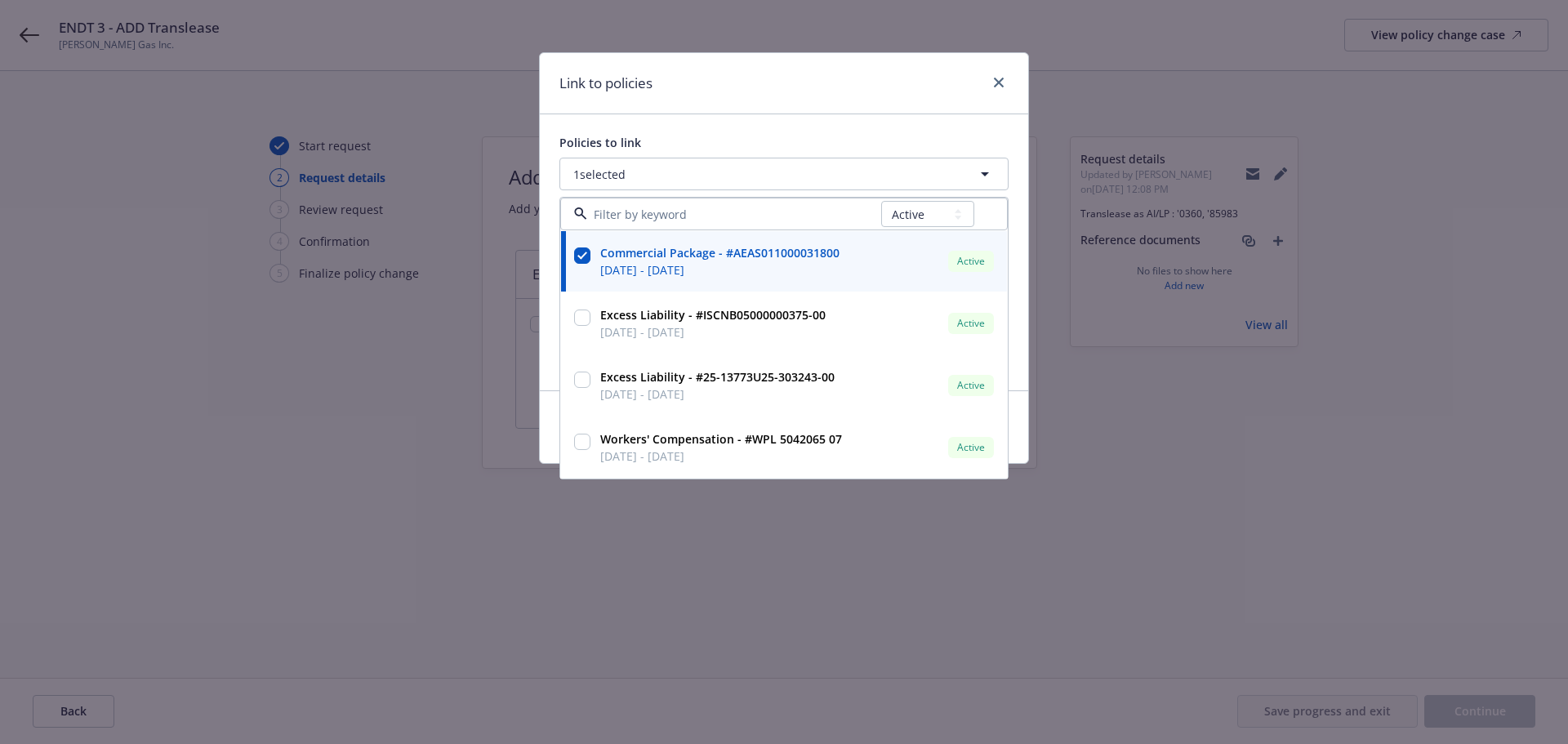
click at [737, 90] on div "Link to policies" at bounding box center [784, 84] width 488 height 61
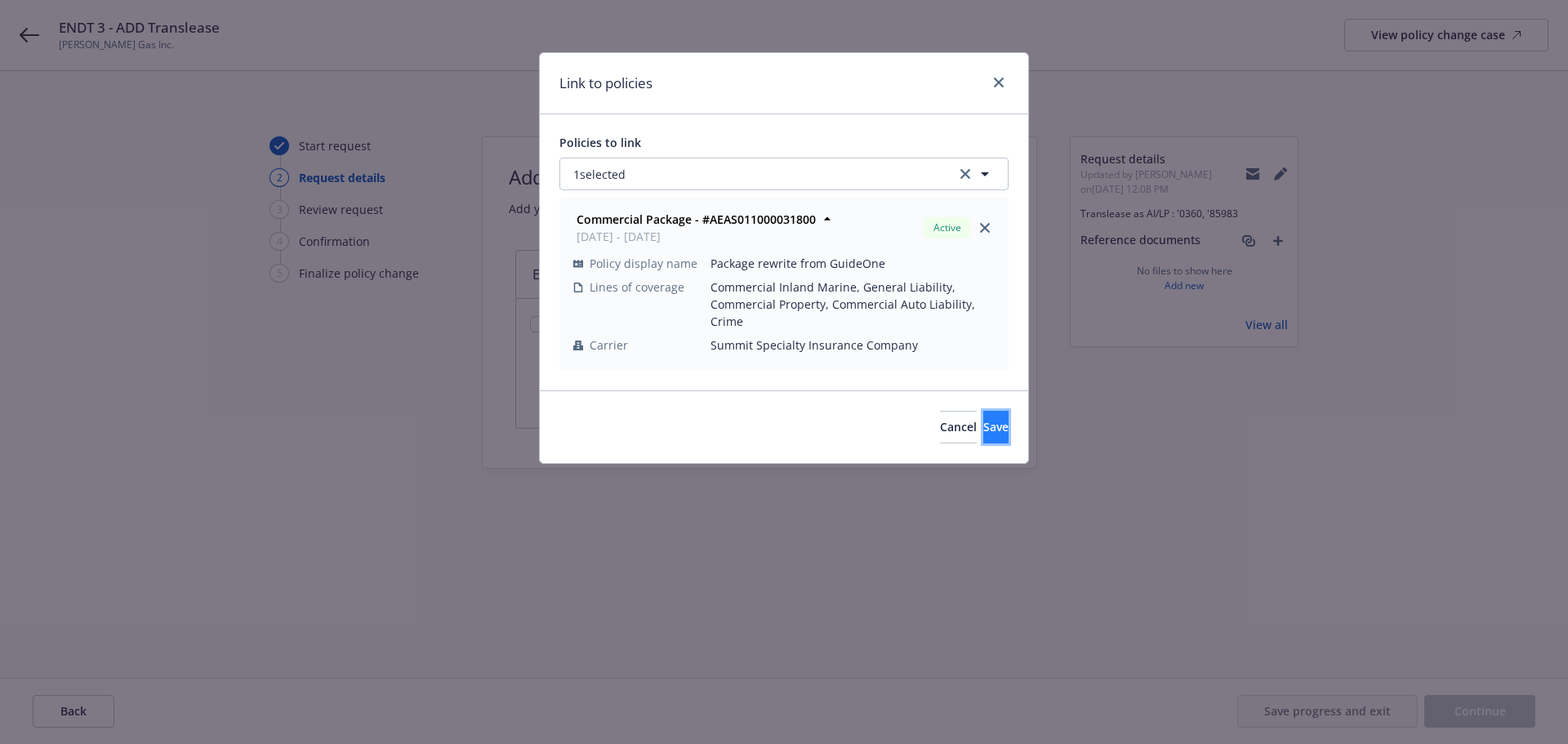
click at [983, 444] on button "Save" at bounding box center [995, 427] width 25 height 33
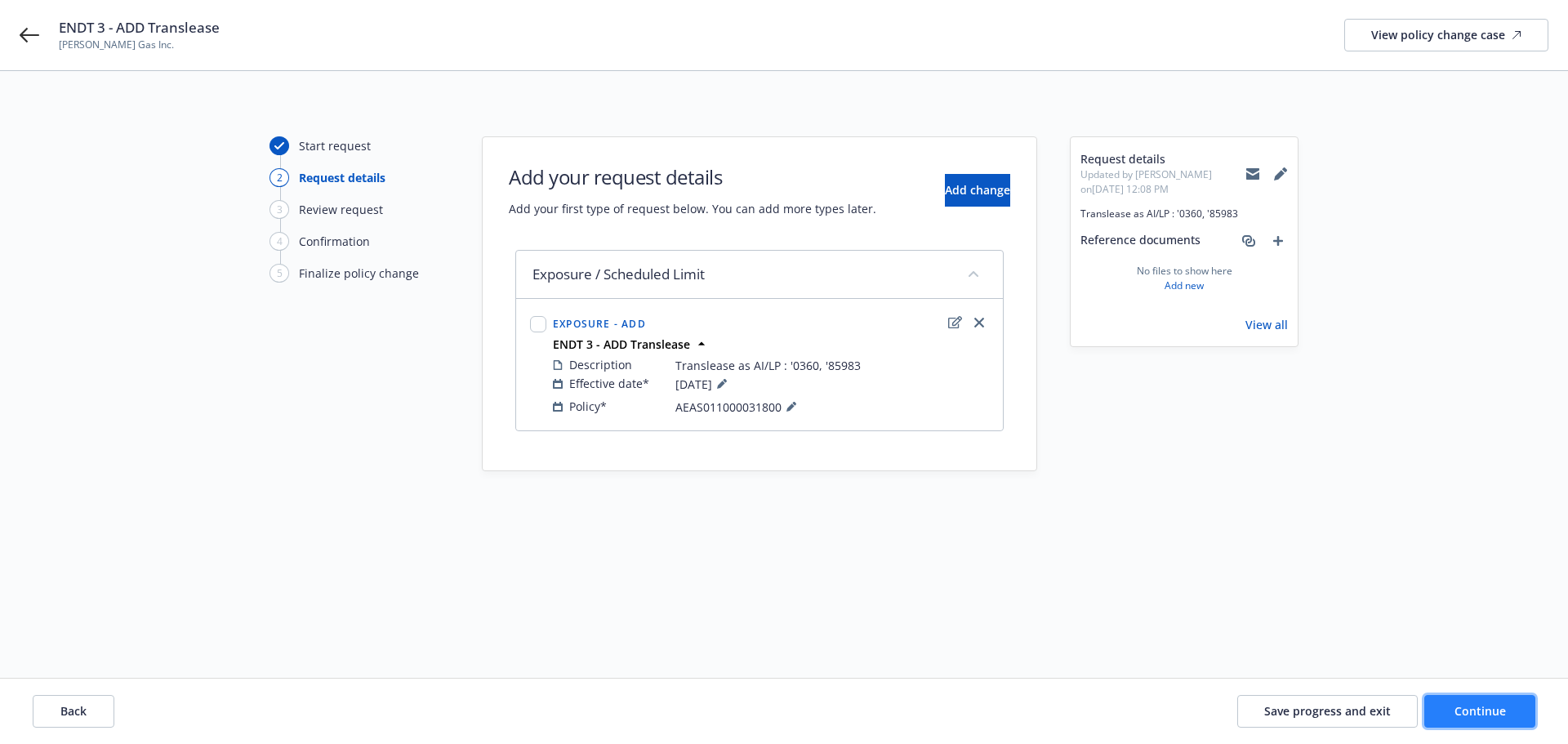
click at [1456, 701] on button "Continue" at bounding box center [1479, 712] width 111 height 33
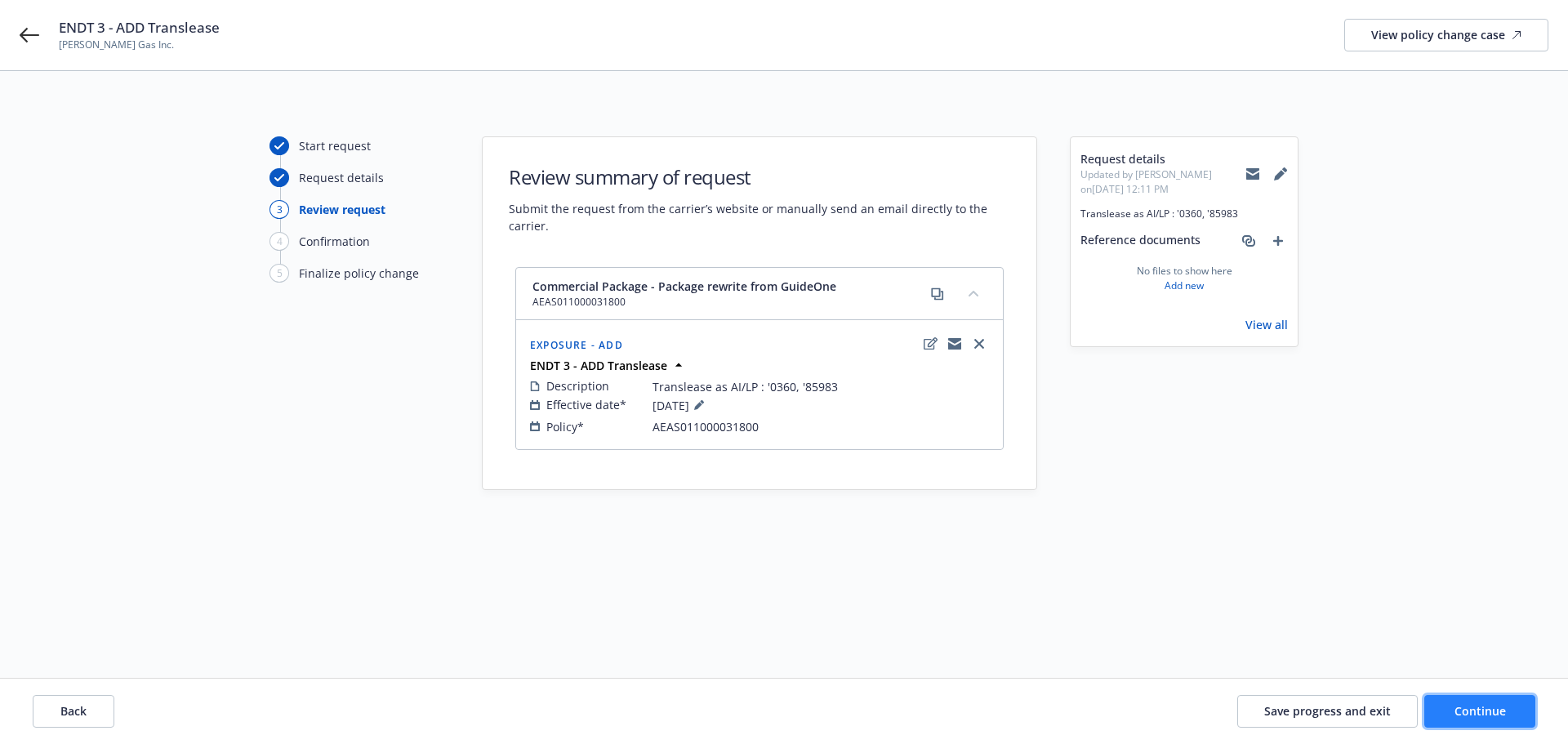
click at [1467, 707] on span "Continue" at bounding box center [1479, 711] width 51 height 16
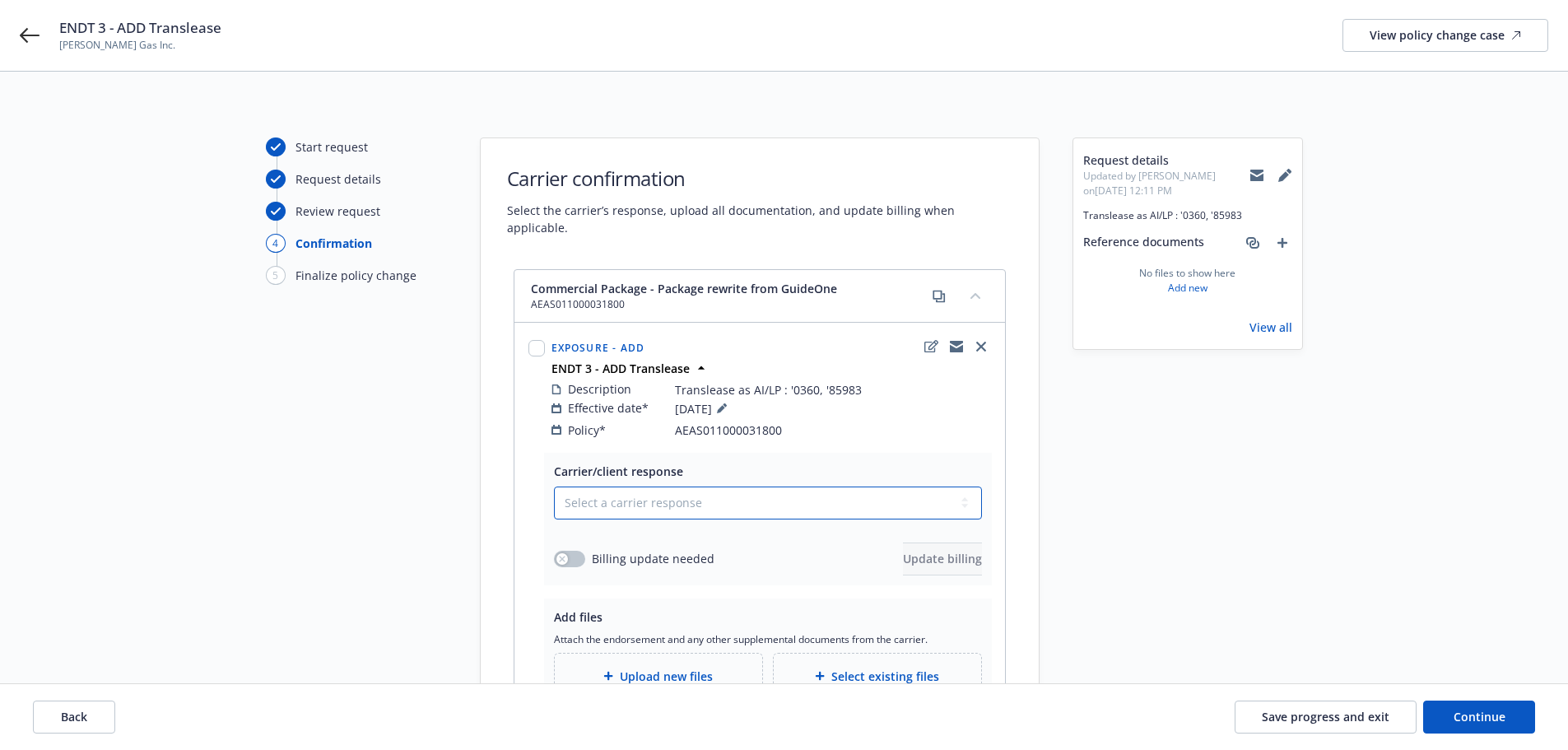
drag, startPoint x: 674, startPoint y: 500, endPoint x: 649, endPoint y: 502, distance: 25.1
click at [674, 500] on select "Select a carrier response Accepted Accepted with revision No endorsement needed…" at bounding box center [768, 504] width 428 height 33
click at [554, 487] on select "Select a carrier response Accepted Accepted with revision No endorsement needed…" at bounding box center [768, 504] width 428 height 33
click at [670, 654] on div "Upload new files" at bounding box center [659, 676] width 208 height 46
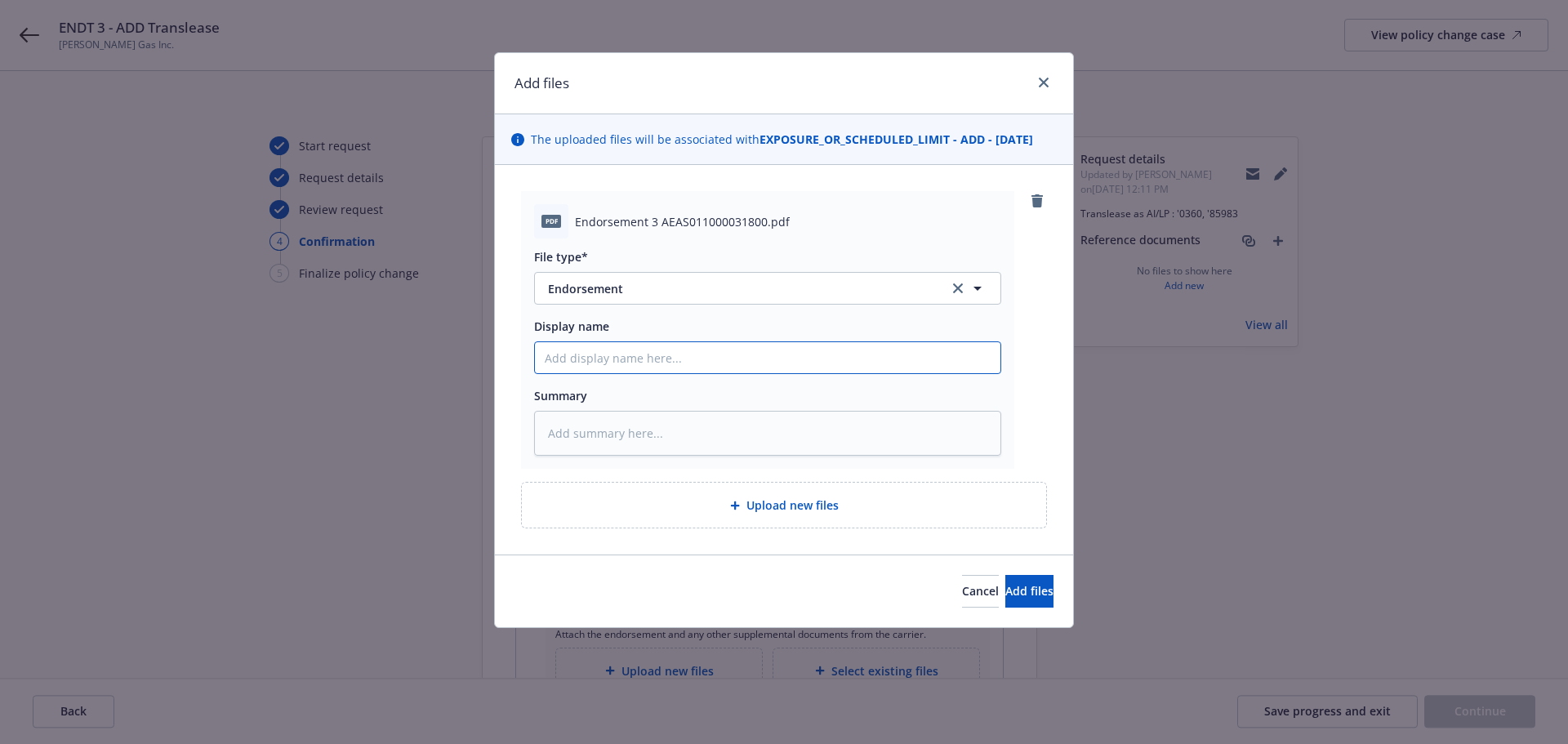
click at [567, 364] on input "Display name" at bounding box center [767, 358] width 465 height 31
click at [1005, 607] on button "Add files" at bounding box center [1029, 592] width 48 height 33
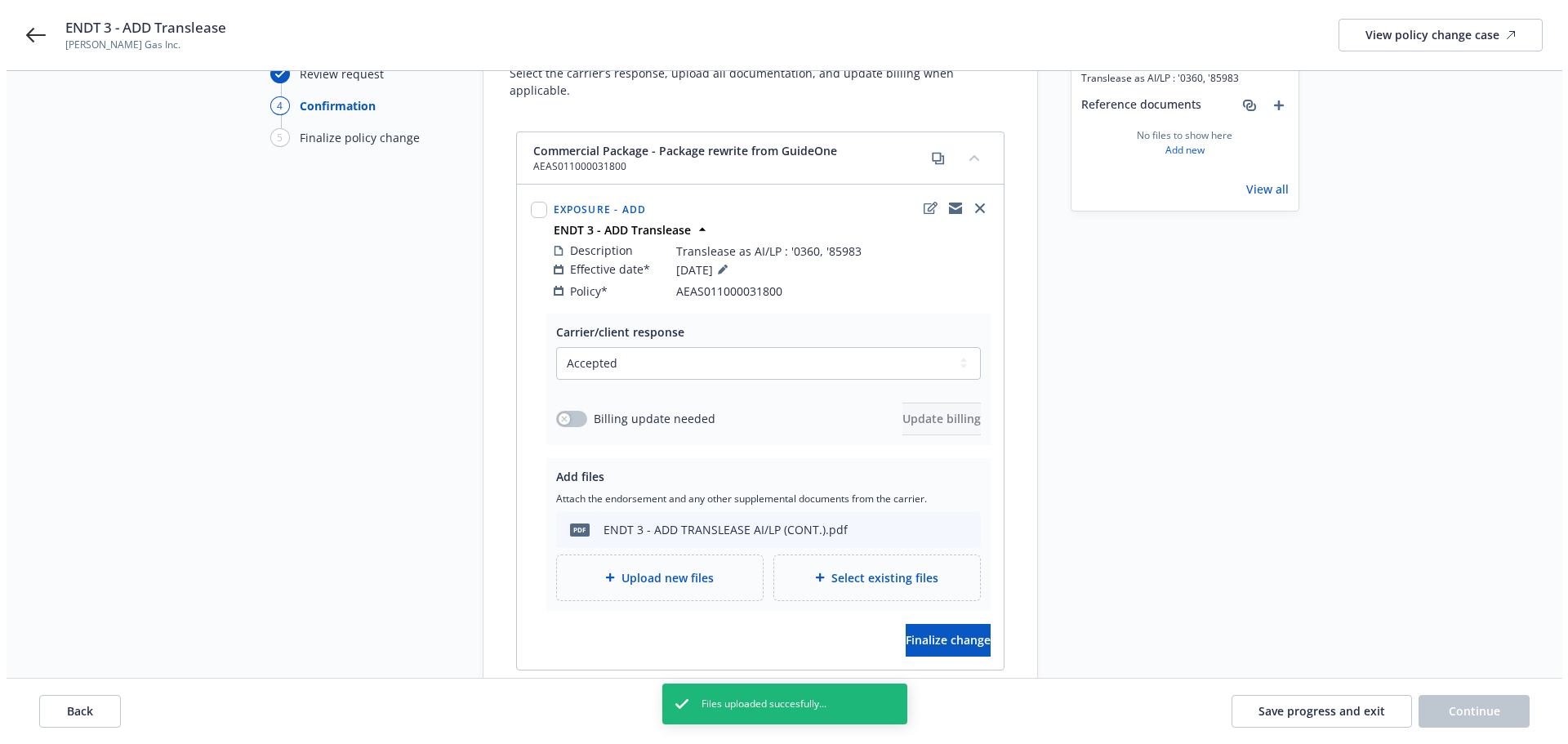
scroll to position [217, 0]
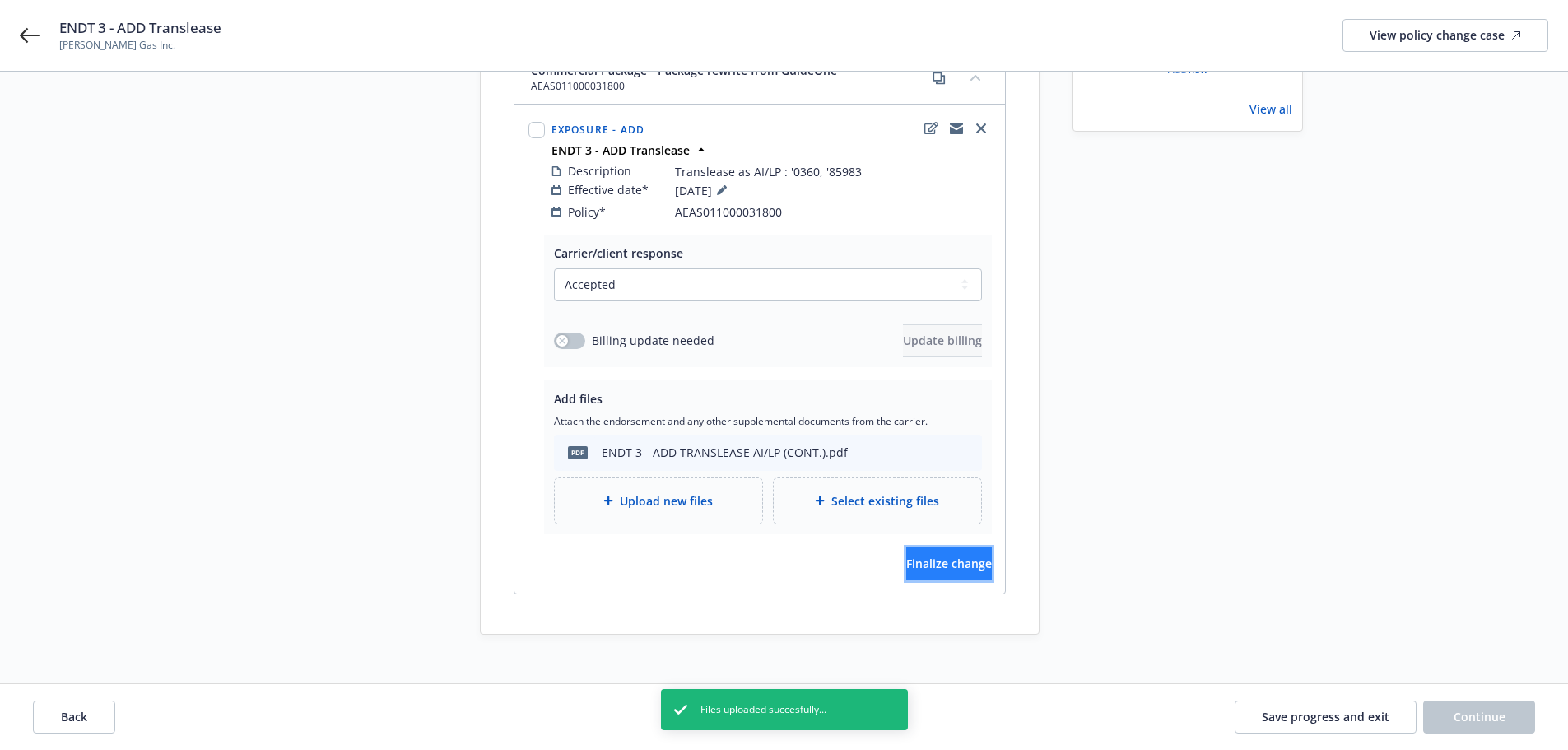
click at [907, 556] on span "Finalize change" at bounding box center [950, 564] width 86 height 16
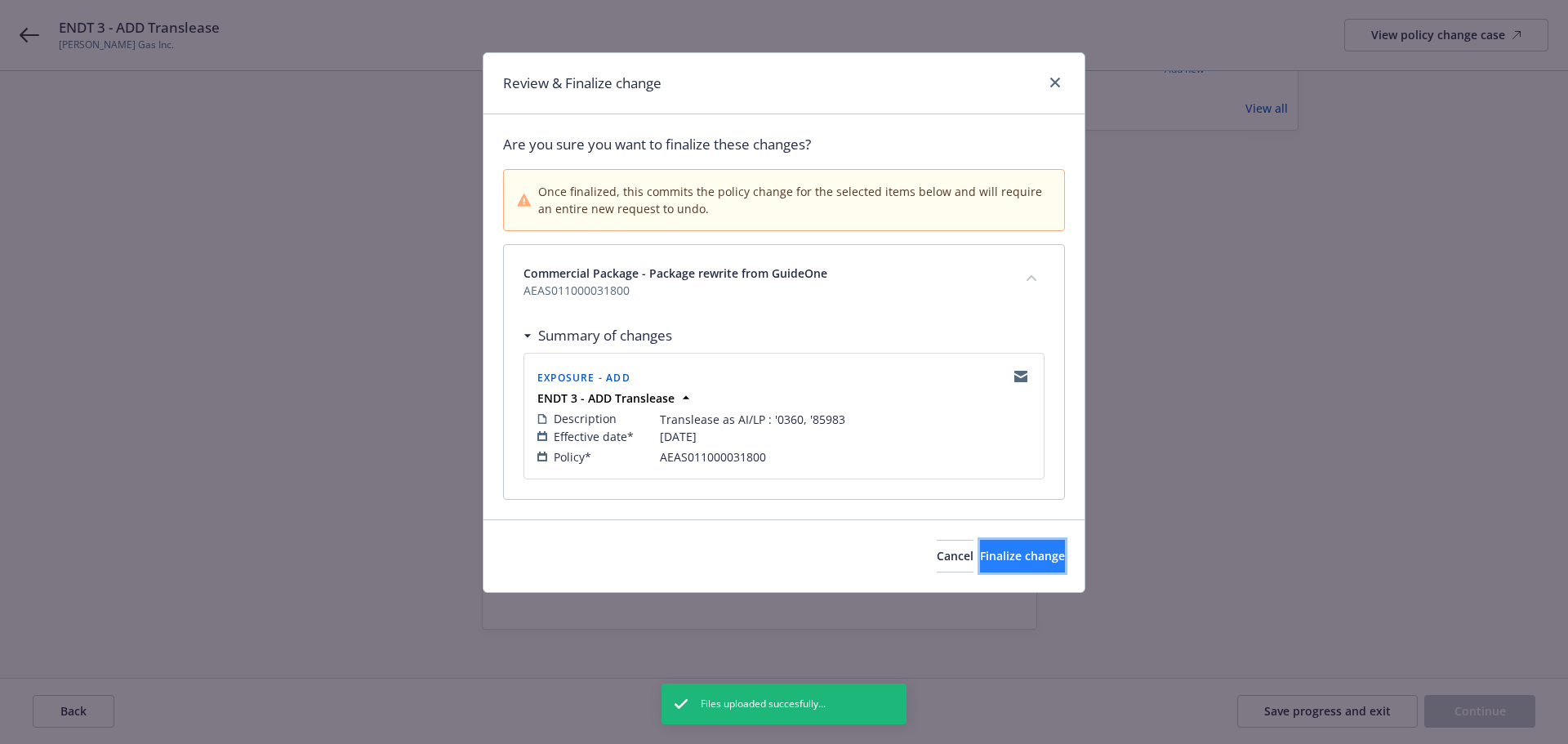
click at [980, 541] on button "Finalize change" at bounding box center [1023, 557] width 85 height 33
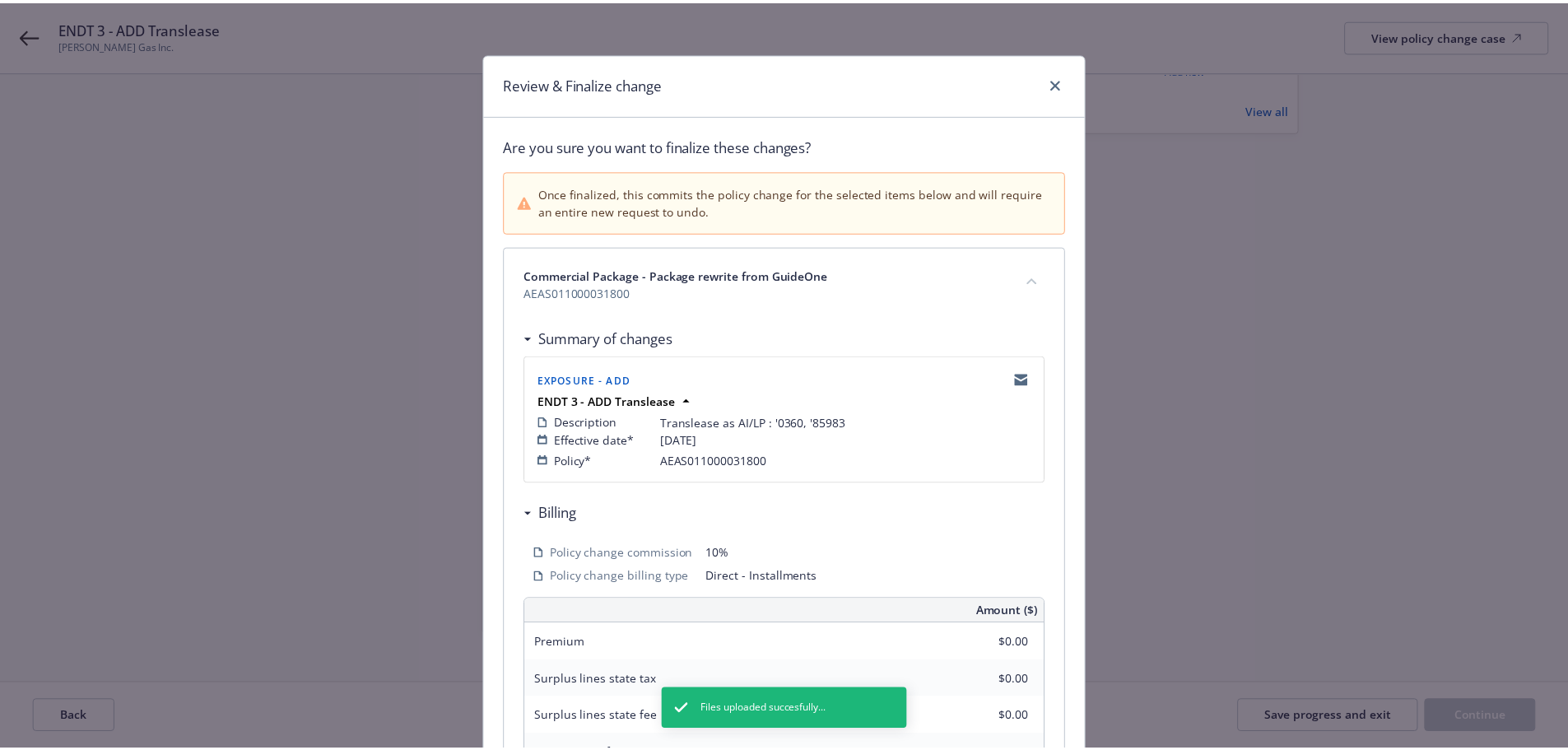
scroll to position [218, 0]
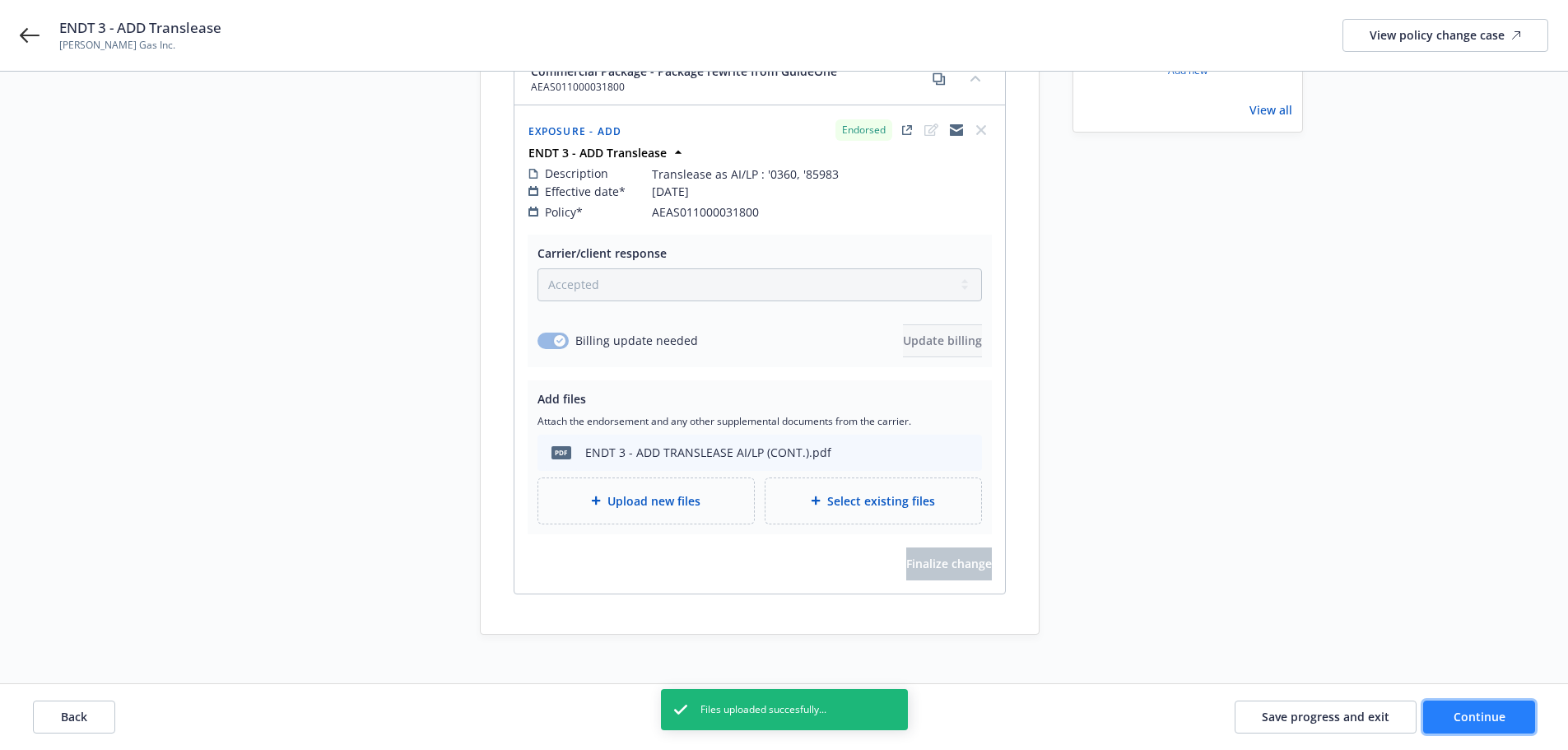
click at [1465, 711] on span "Continue" at bounding box center [1479, 717] width 52 height 16
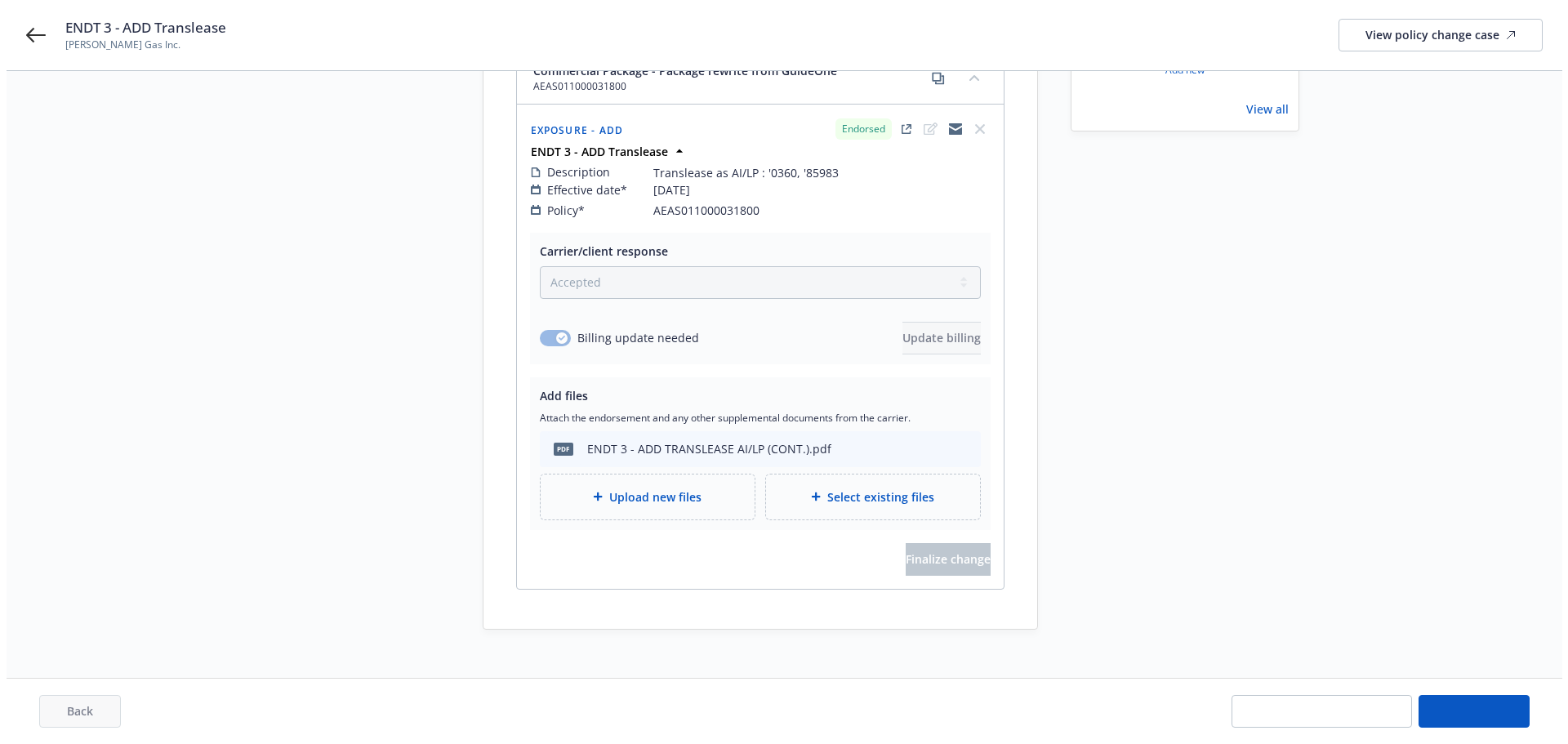
scroll to position [0, 0]
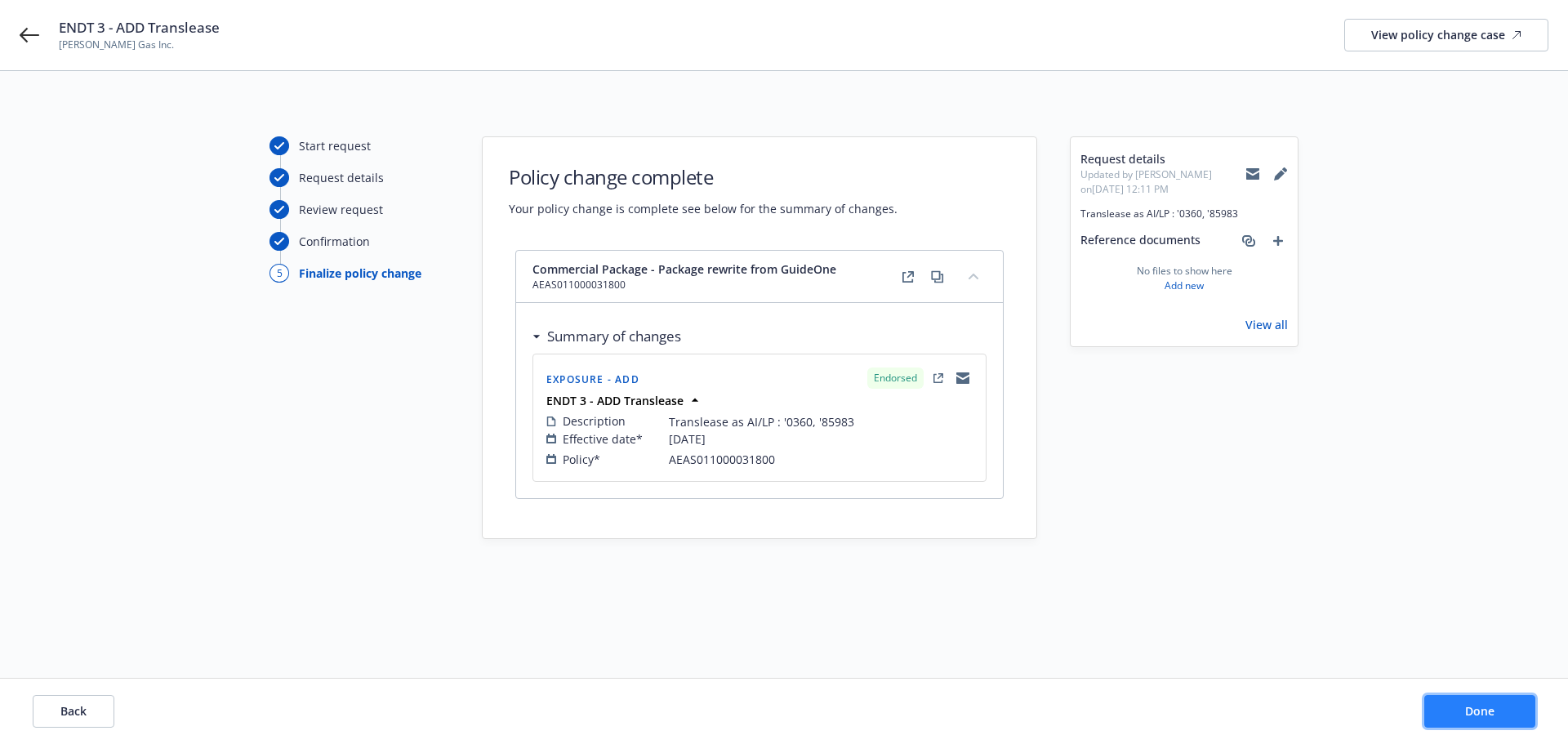
click at [1470, 701] on button "Done" at bounding box center [1479, 712] width 111 height 33
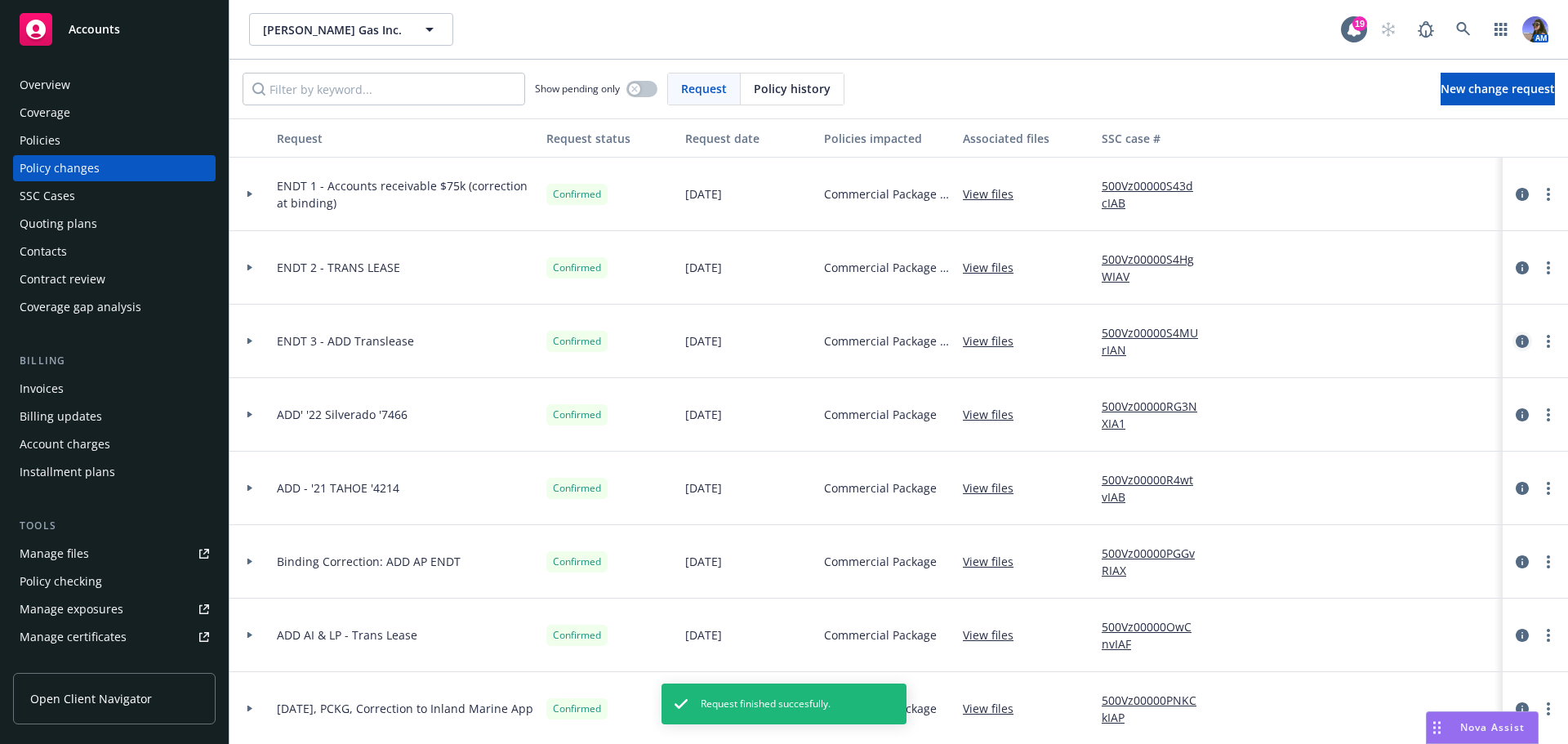
click at [1515, 337] on icon "circleInformation" at bounding box center [1521, 341] width 13 height 13
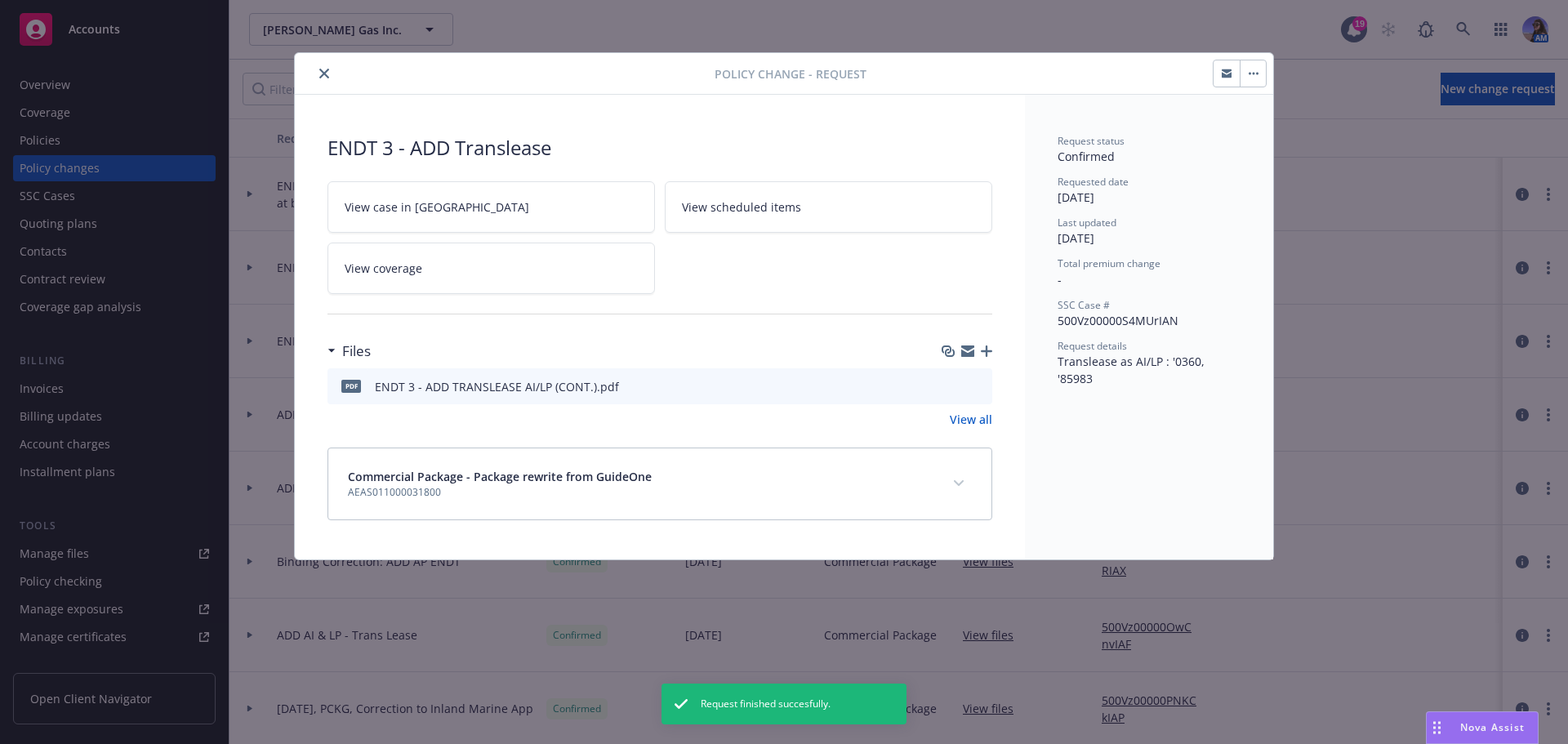
click at [437, 217] on link "View case in [GEOGRAPHIC_DATA]" at bounding box center [490, 206] width 327 height 51
click at [316, 71] on button "close" at bounding box center [324, 73] width 20 height 20
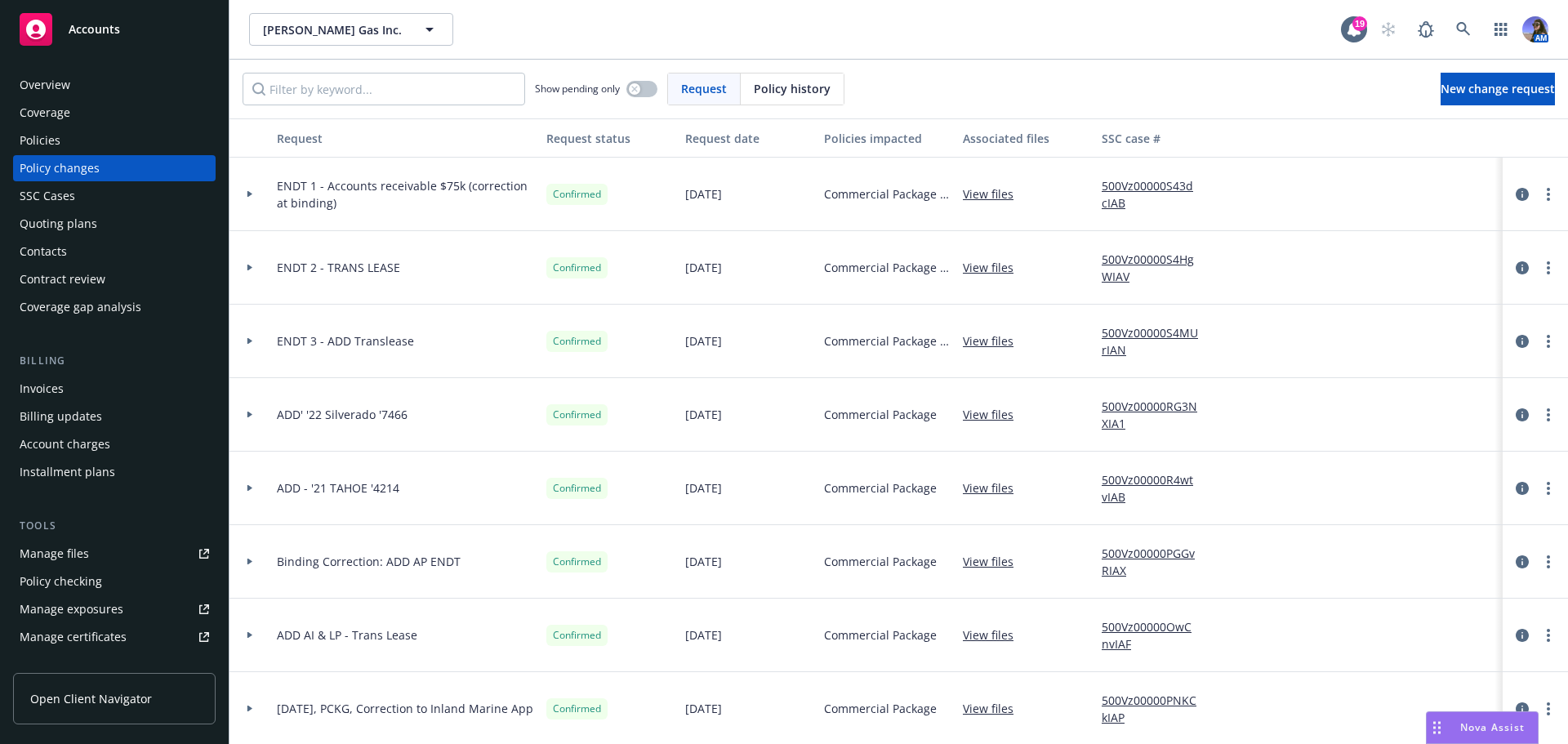
click at [50, 149] on div "Policies" at bounding box center [40, 140] width 41 height 26
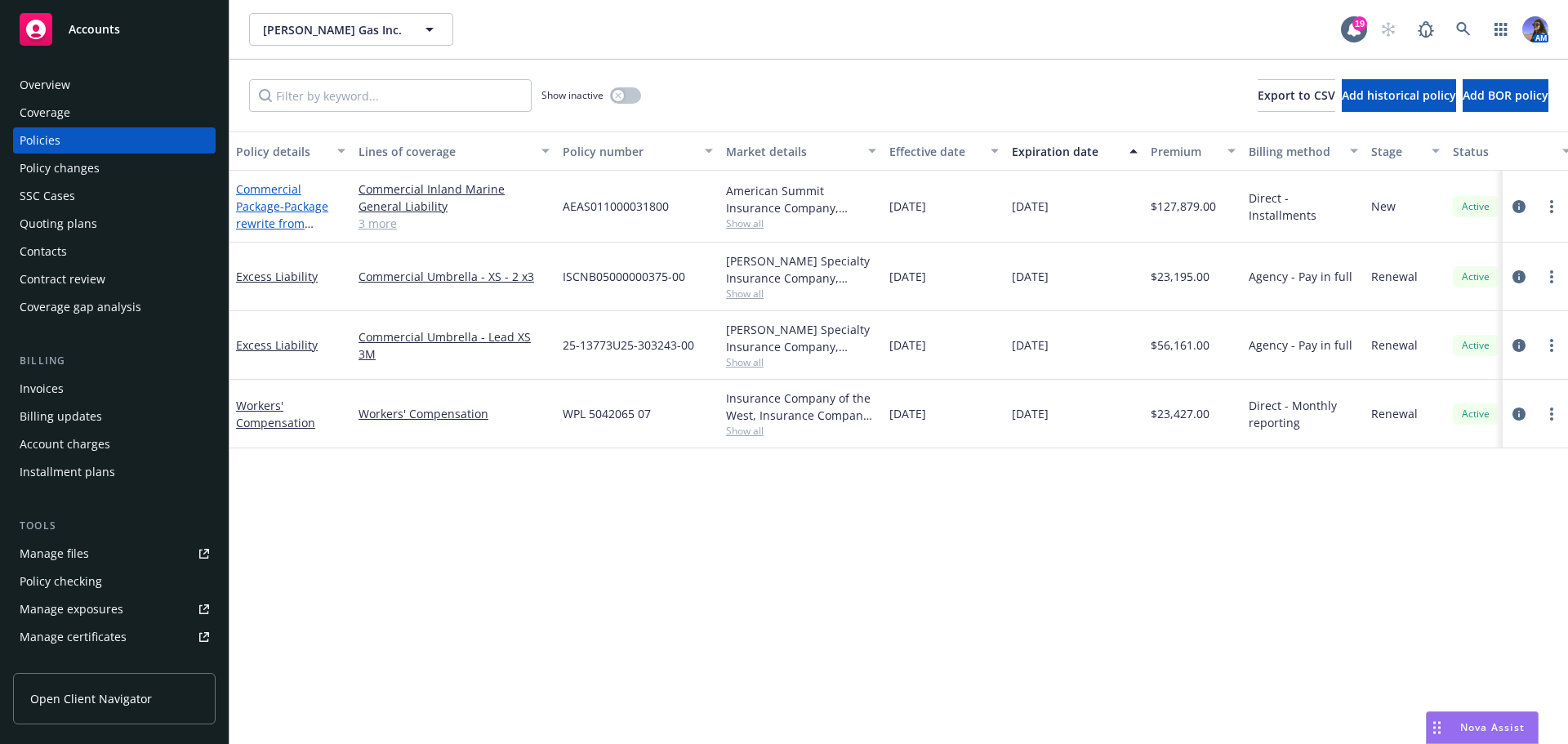
click at [300, 216] on span "- Package rewrite from GuideOne" at bounding box center [282, 223] width 92 height 50
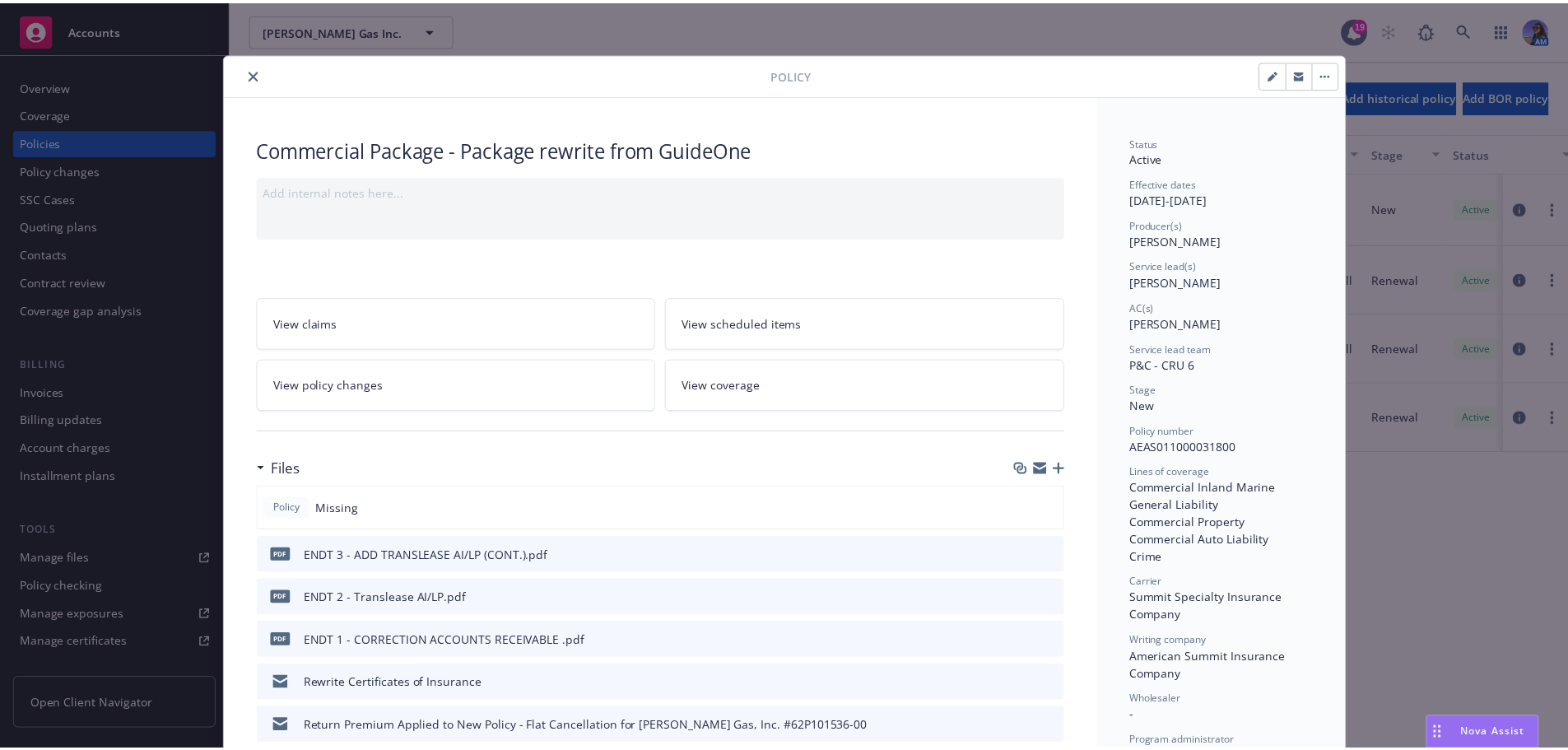
scroll to position [49, 0]
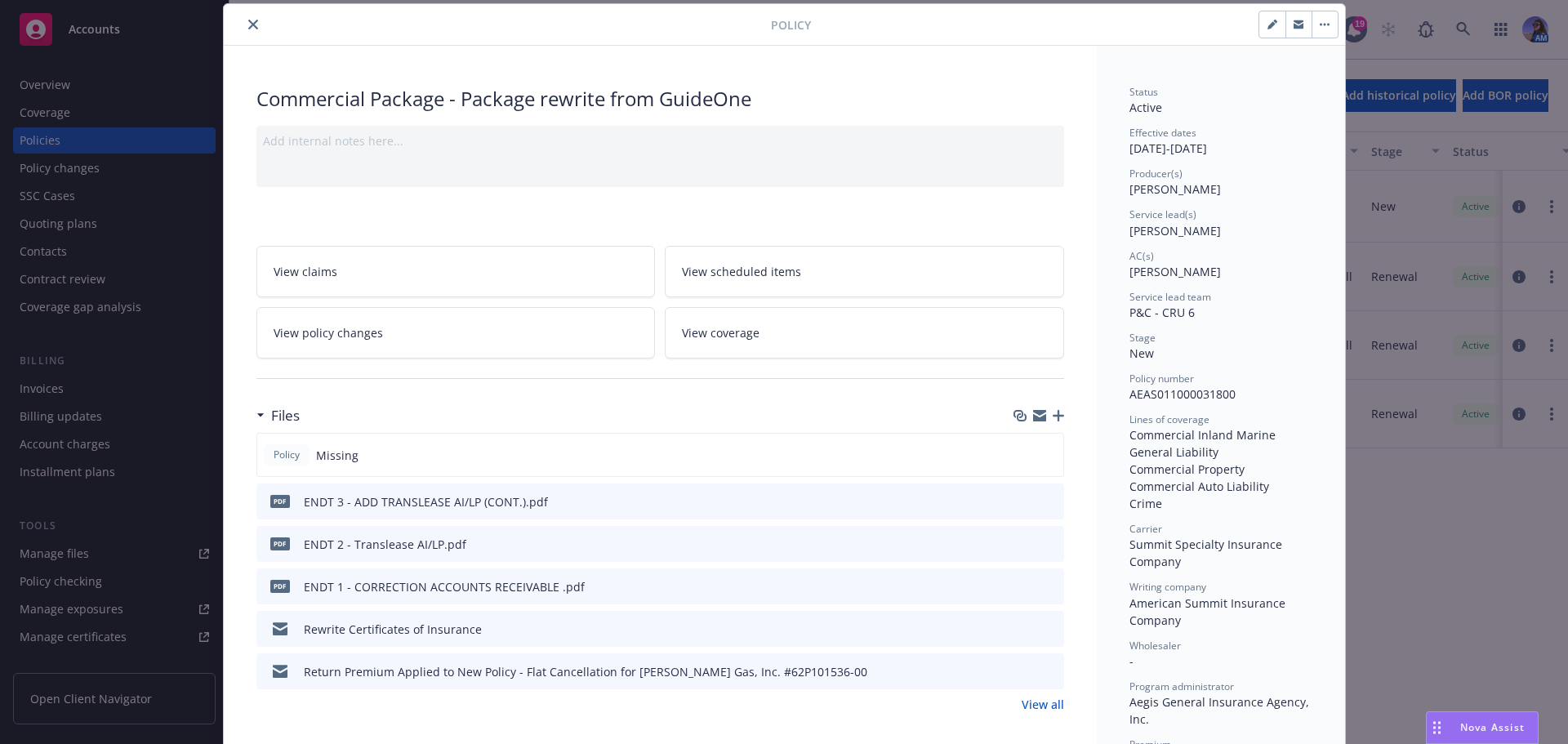
click at [449, 342] on link "View policy changes" at bounding box center [456, 332] width 399 height 51
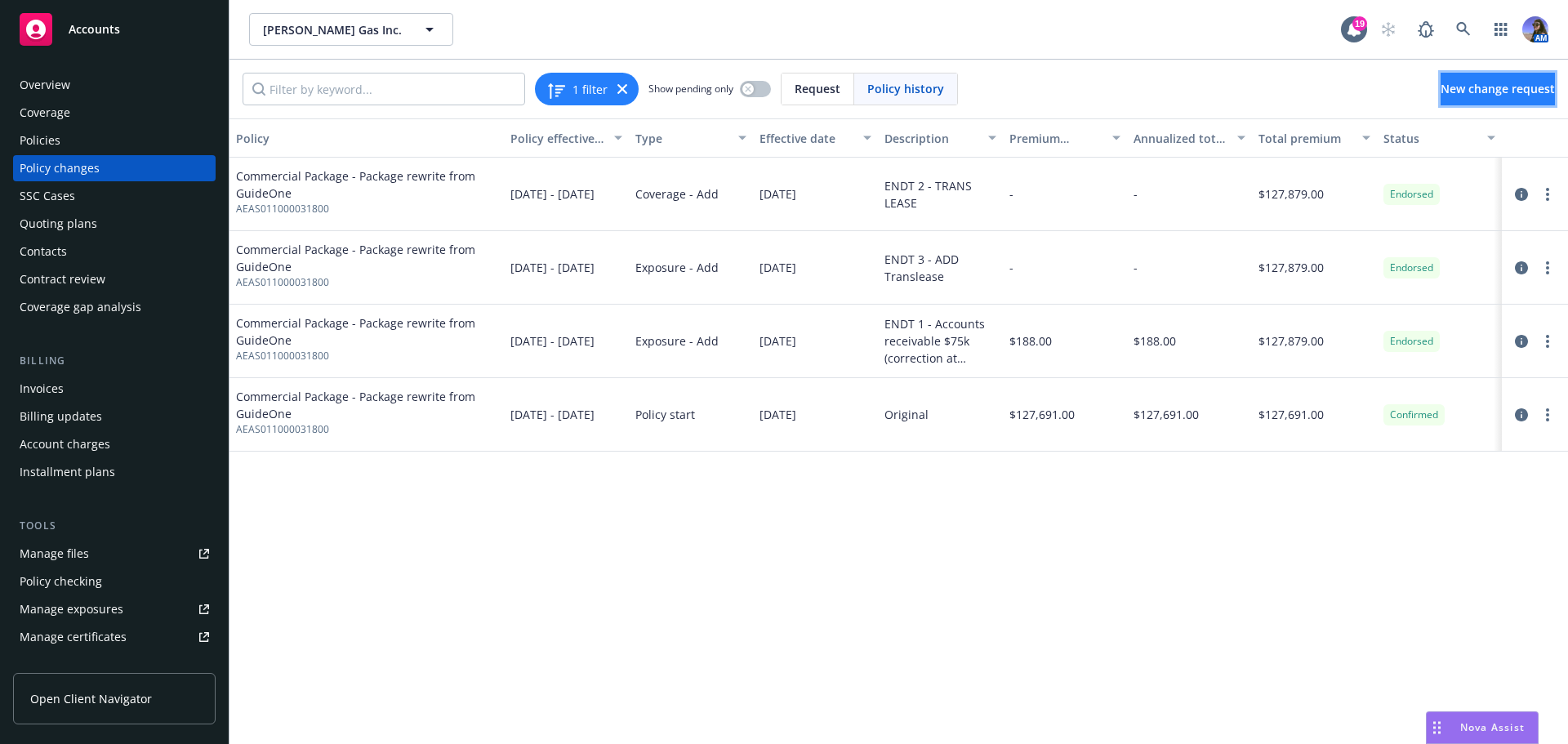
click at [1489, 94] on span "New change request" at bounding box center [1497, 89] width 114 height 16
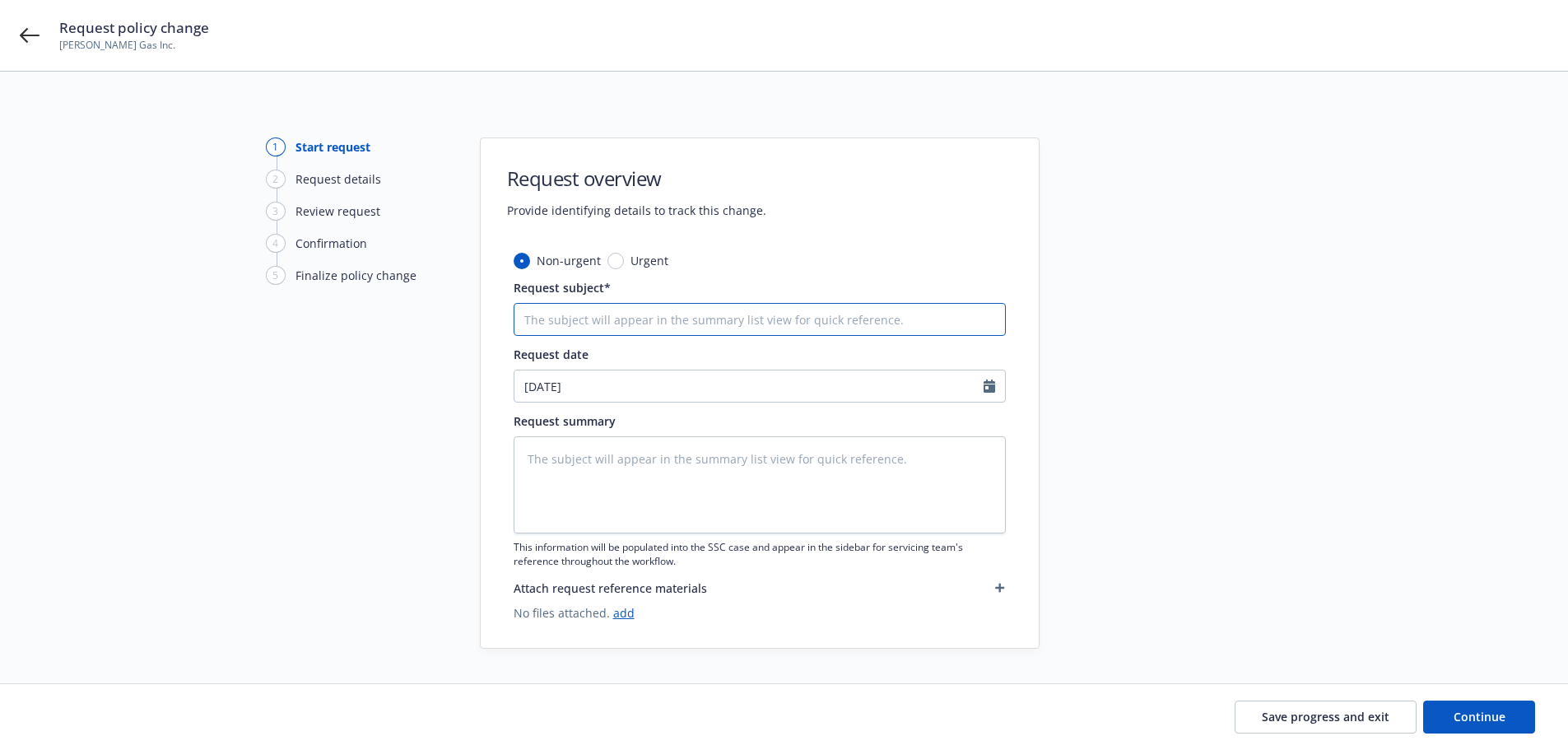
click at [573, 317] on input "Request subject*" at bounding box center [759, 319] width 492 height 33
click at [570, 314] on input "Request subject*" at bounding box center [759, 319] width 492 height 33
click at [581, 324] on input "Request subject*" at bounding box center [759, 319] width 492 height 33
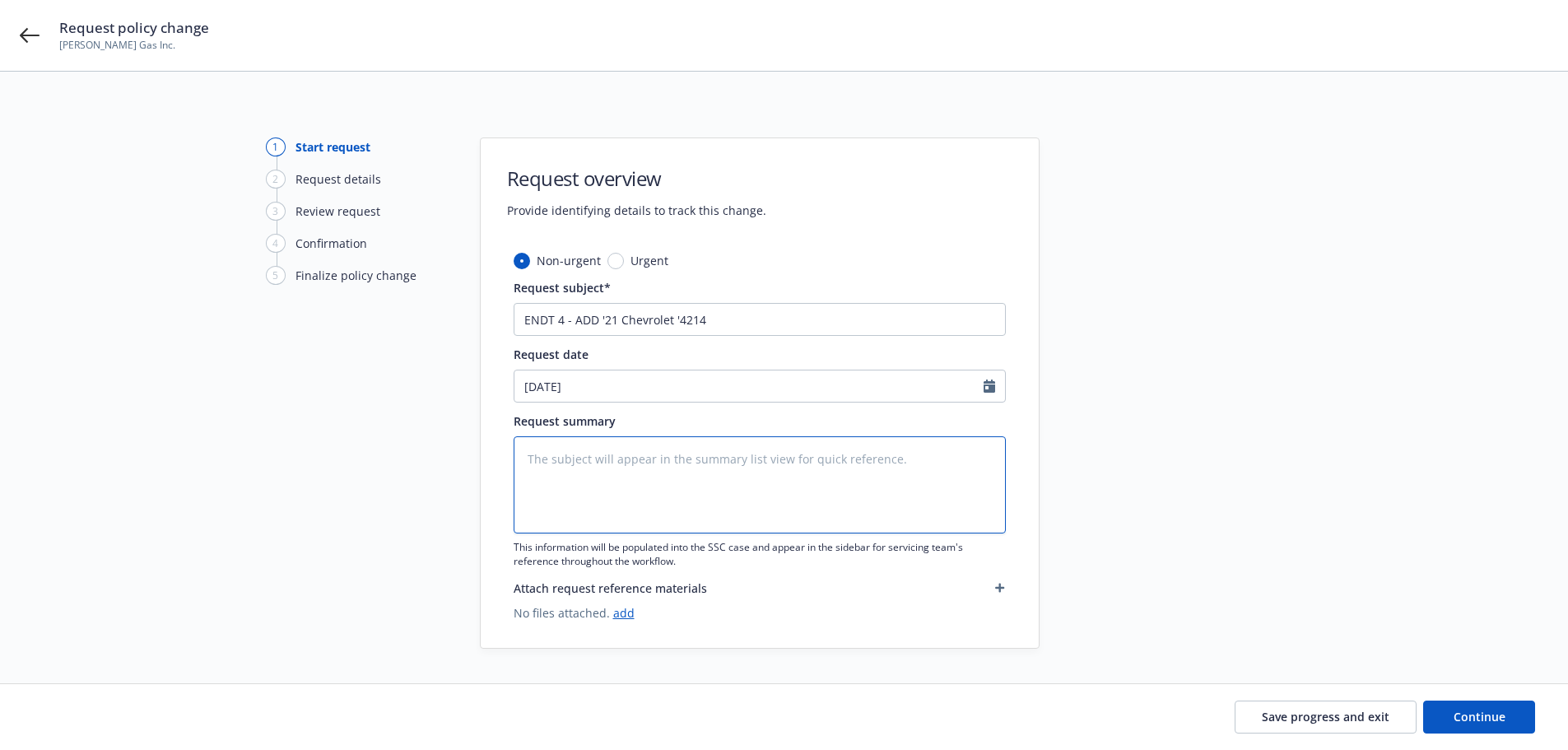
click at [585, 461] on textarea at bounding box center [759, 485] width 492 height 97
paste textarea "2021 Chevrolet #4214 – Cost New - $70,000"
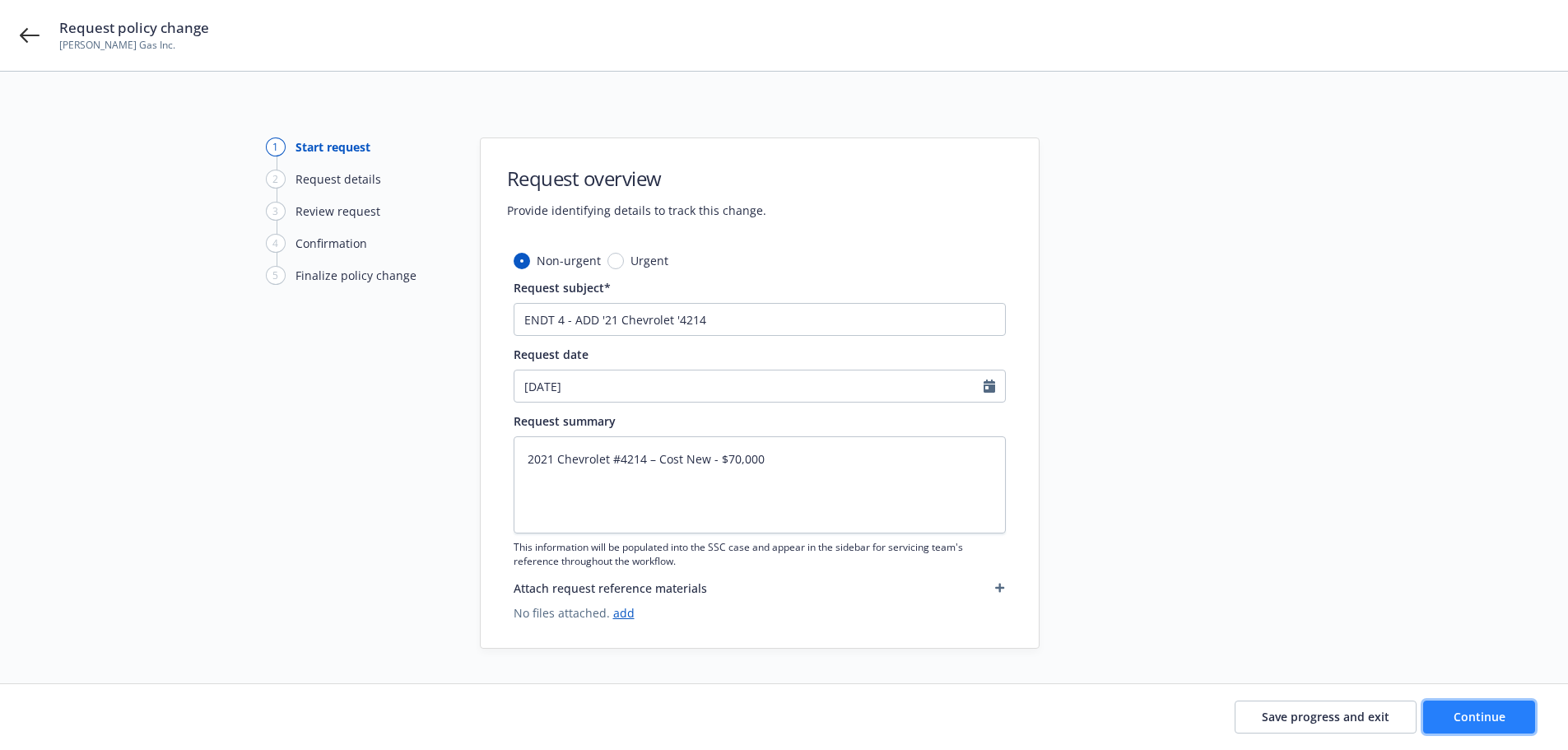
click at [1471, 711] on span "Continue" at bounding box center [1479, 717] width 52 height 16
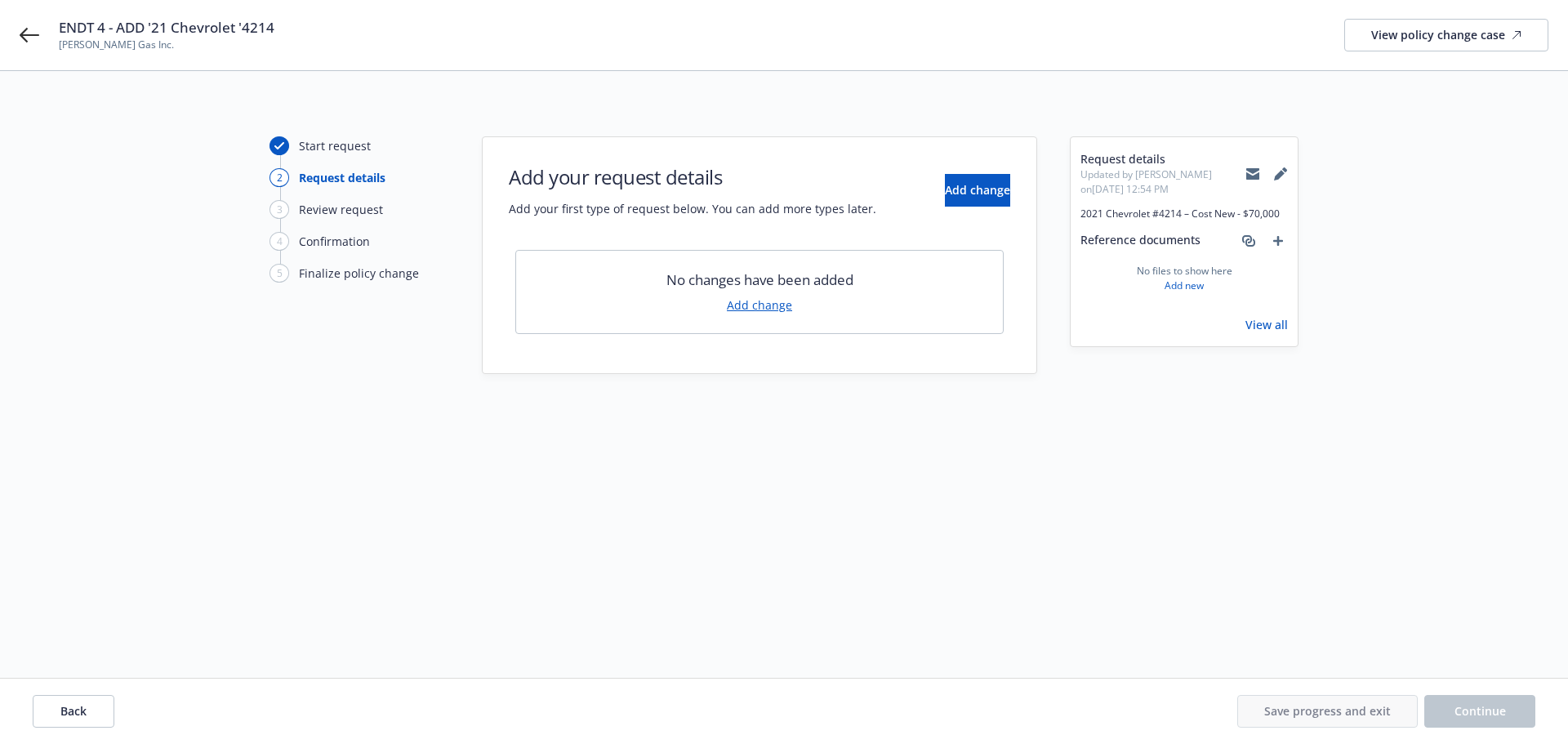
click at [754, 312] on link "Add change" at bounding box center [759, 305] width 65 height 17
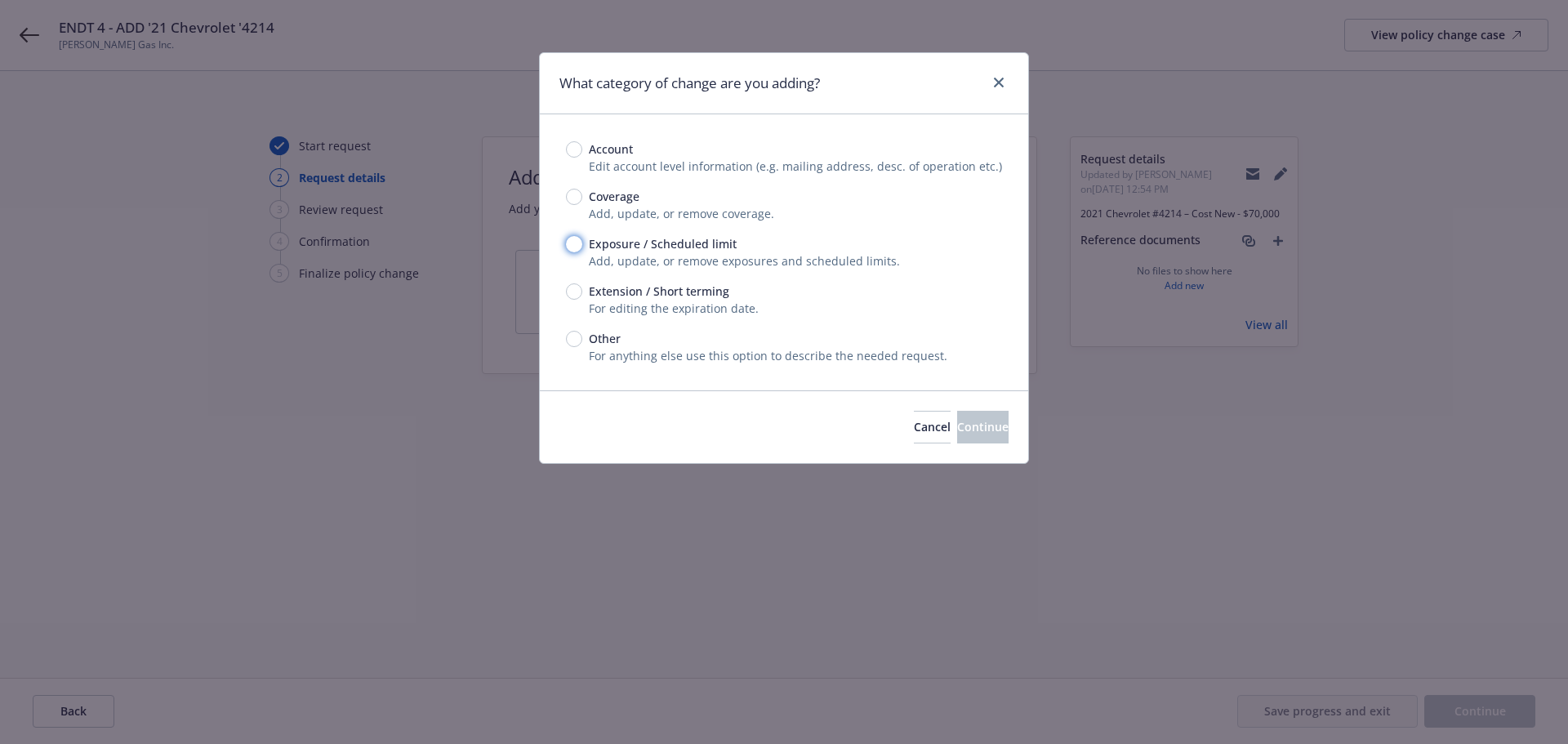
click at [570, 245] on input "Exposure / Scheduled limit" at bounding box center [574, 244] width 17 height 17
click at [957, 418] on button "Continue" at bounding box center [982, 427] width 51 height 33
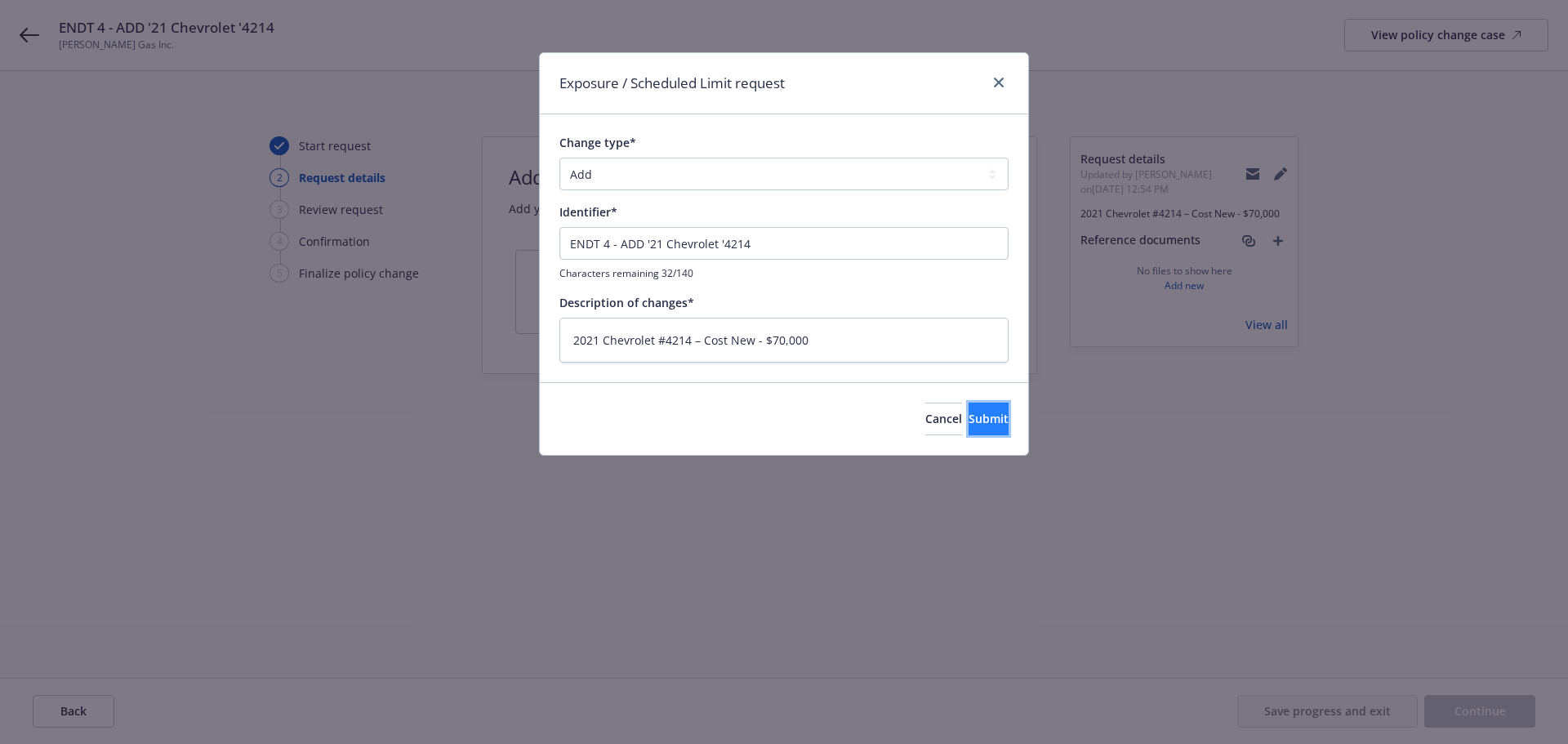
click at [992, 421] on button "Submit" at bounding box center [988, 419] width 40 height 33
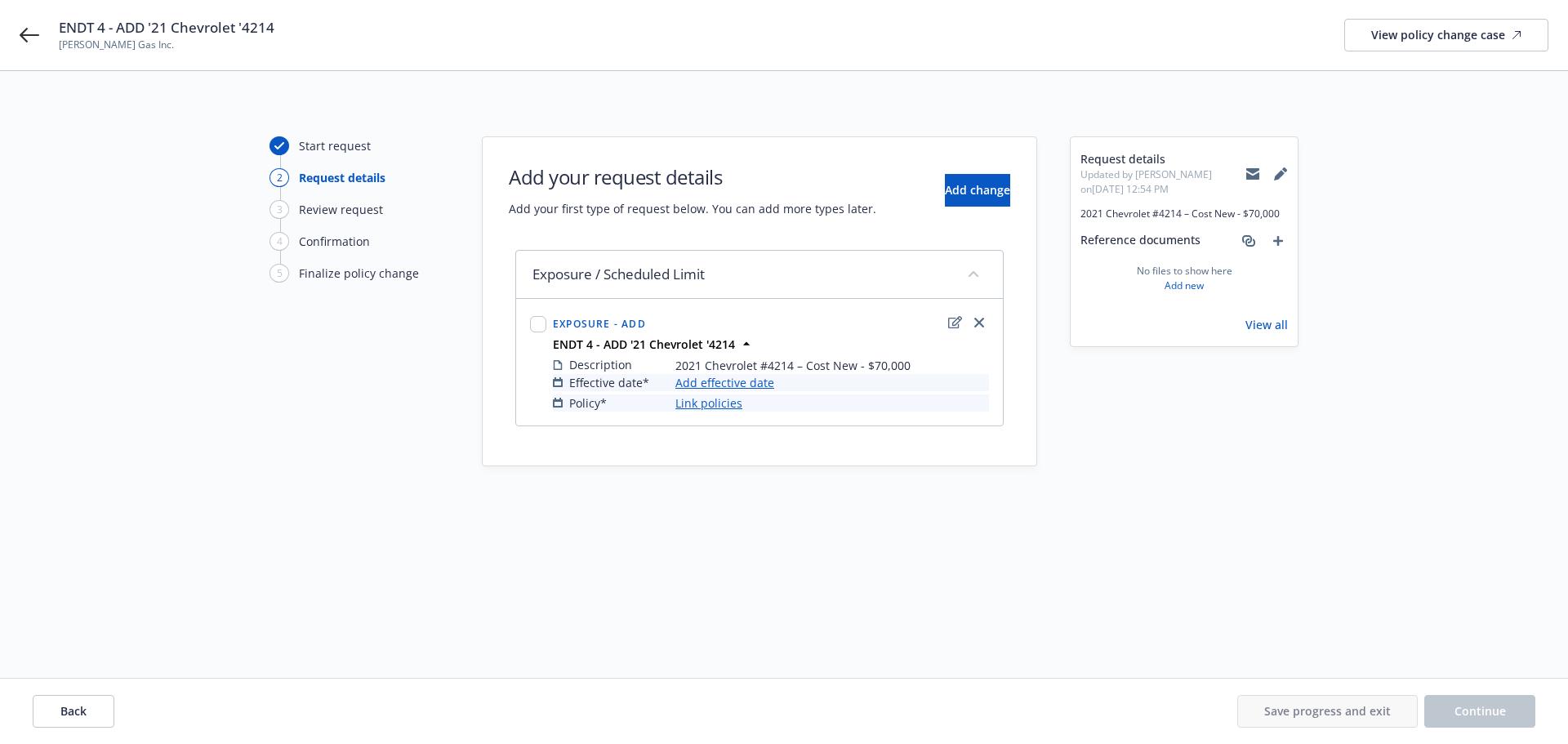
click at [764, 380] on link "Add effective date" at bounding box center [724, 383] width 99 height 17
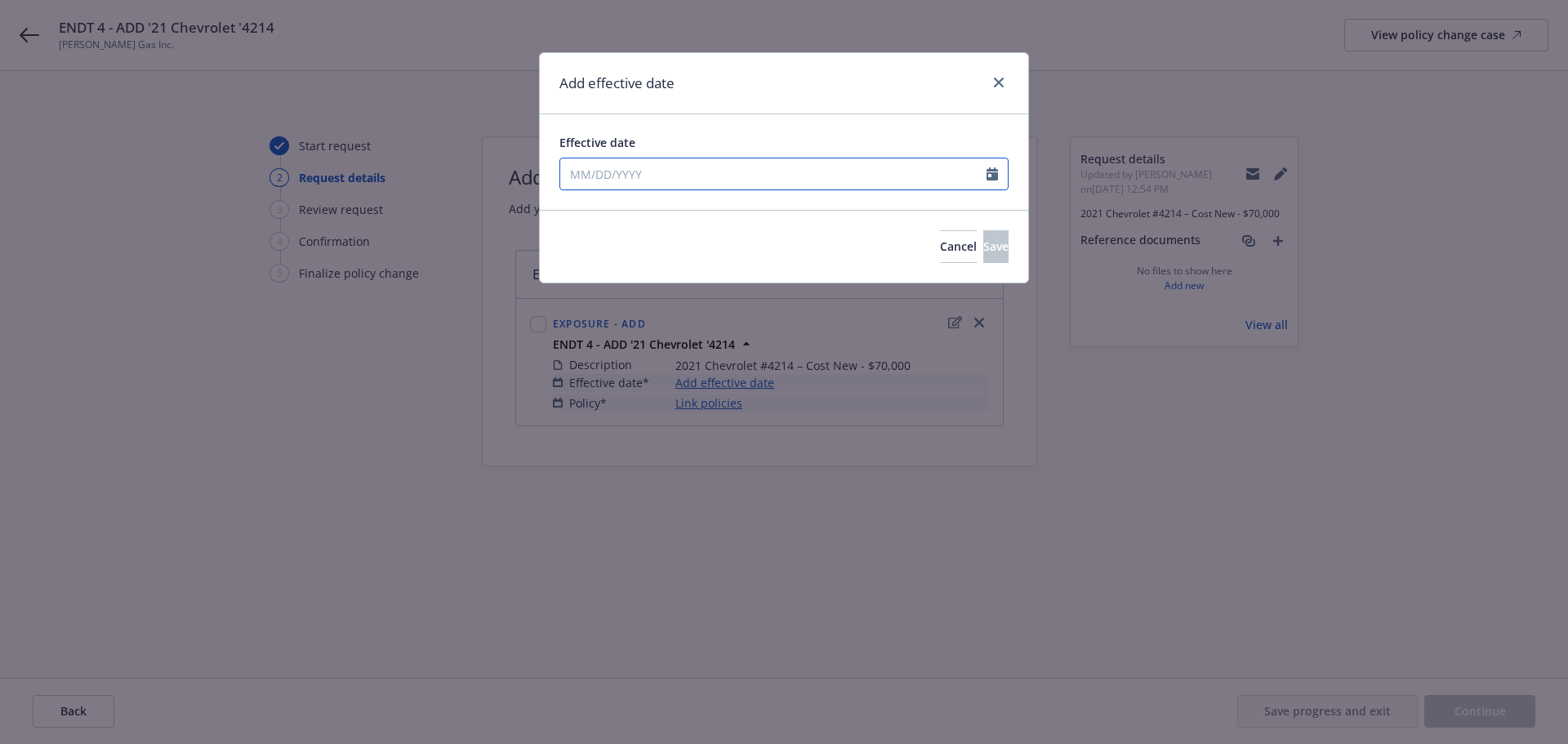
click at [668, 171] on input "Effective date" at bounding box center [773, 174] width 426 height 31
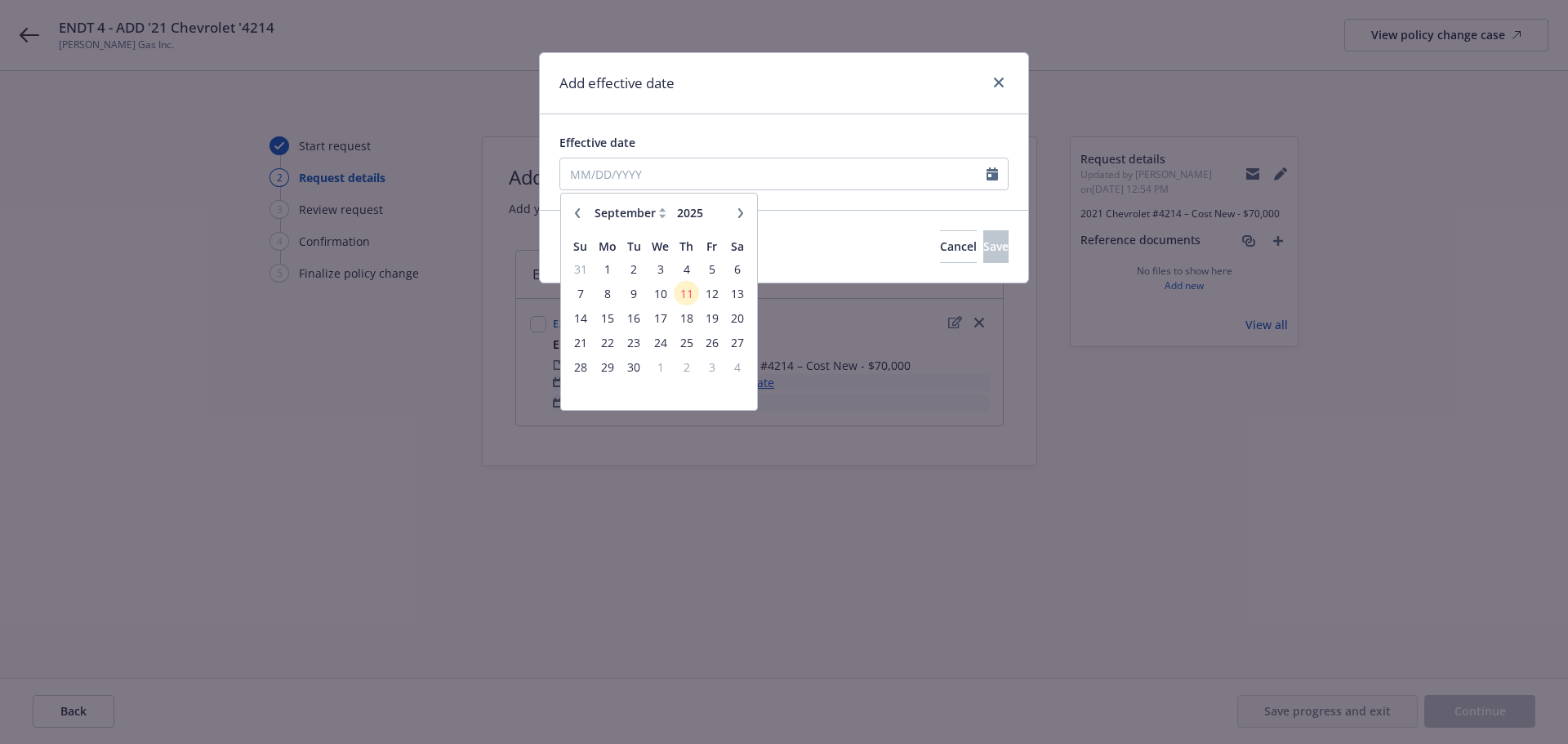
click at [740, 214] on icon "button" at bounding box center [740, 212] width 10 height 10
click at [739, 214] on icon "button" at bounding box center [740, 212] width 10 height 10
click at [581, 216] on icon "button" at bounding box center [577, 212] width 10 height 10
click at [577, 216] on icon "button" at bounding box center [577, 212] width 10 height 10
click at [576, 218] on button "button" at bounding box center [577, 213] width 20 height 20
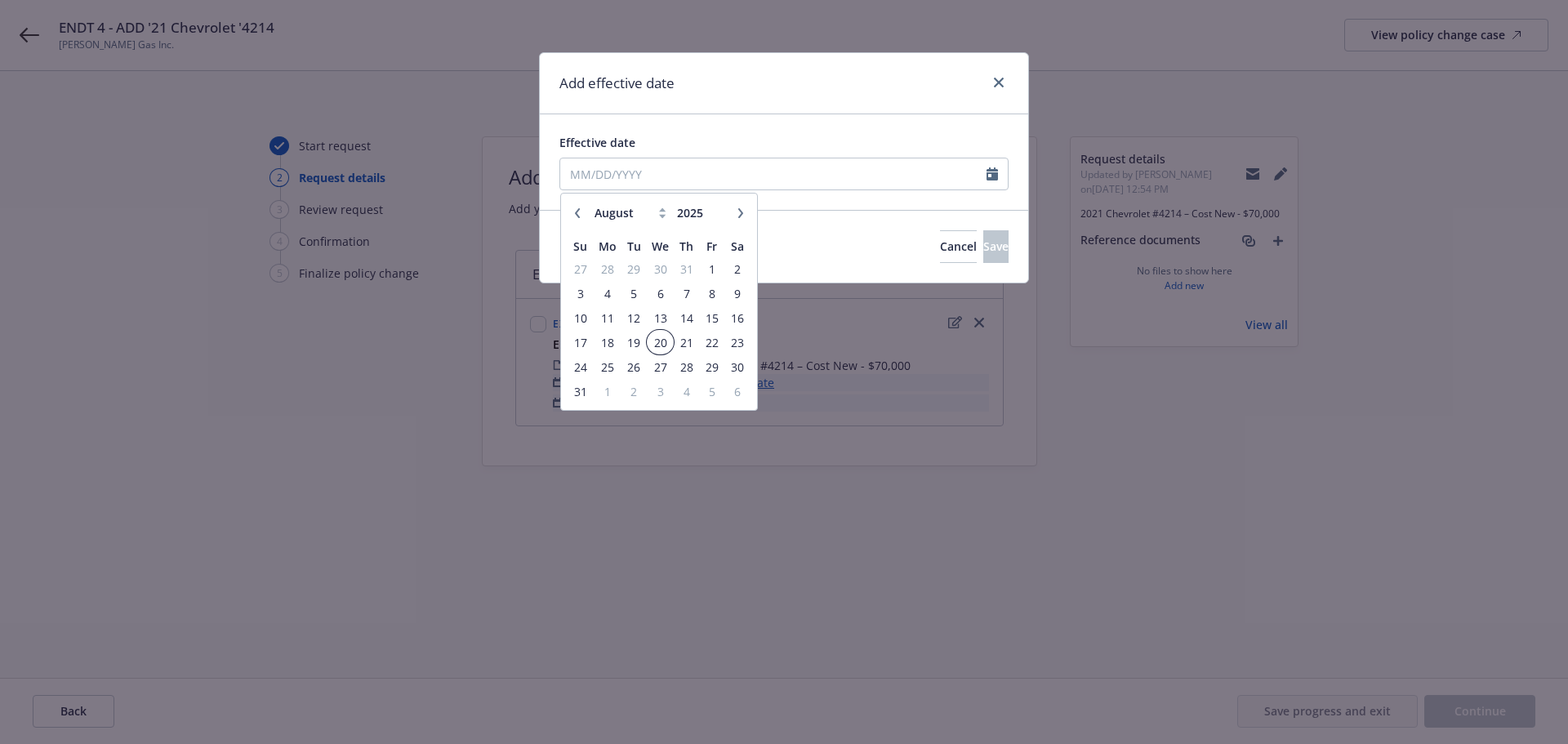
click at [651, 337] on span "20" at bounding box center [659, 342] width 23 height 20
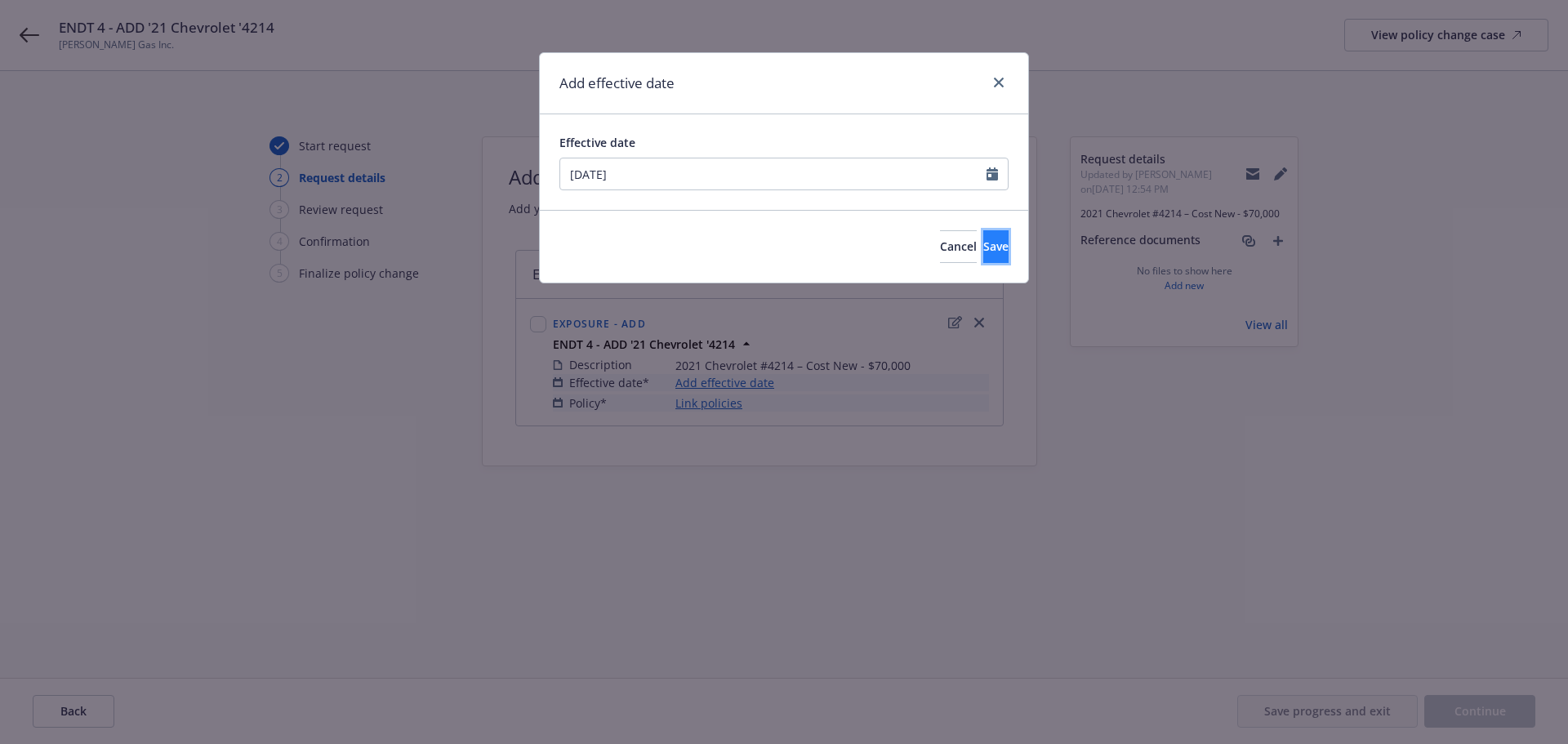
click at [983, 257] on button "Save" at bounding box center [995, 247] width 25 height 33
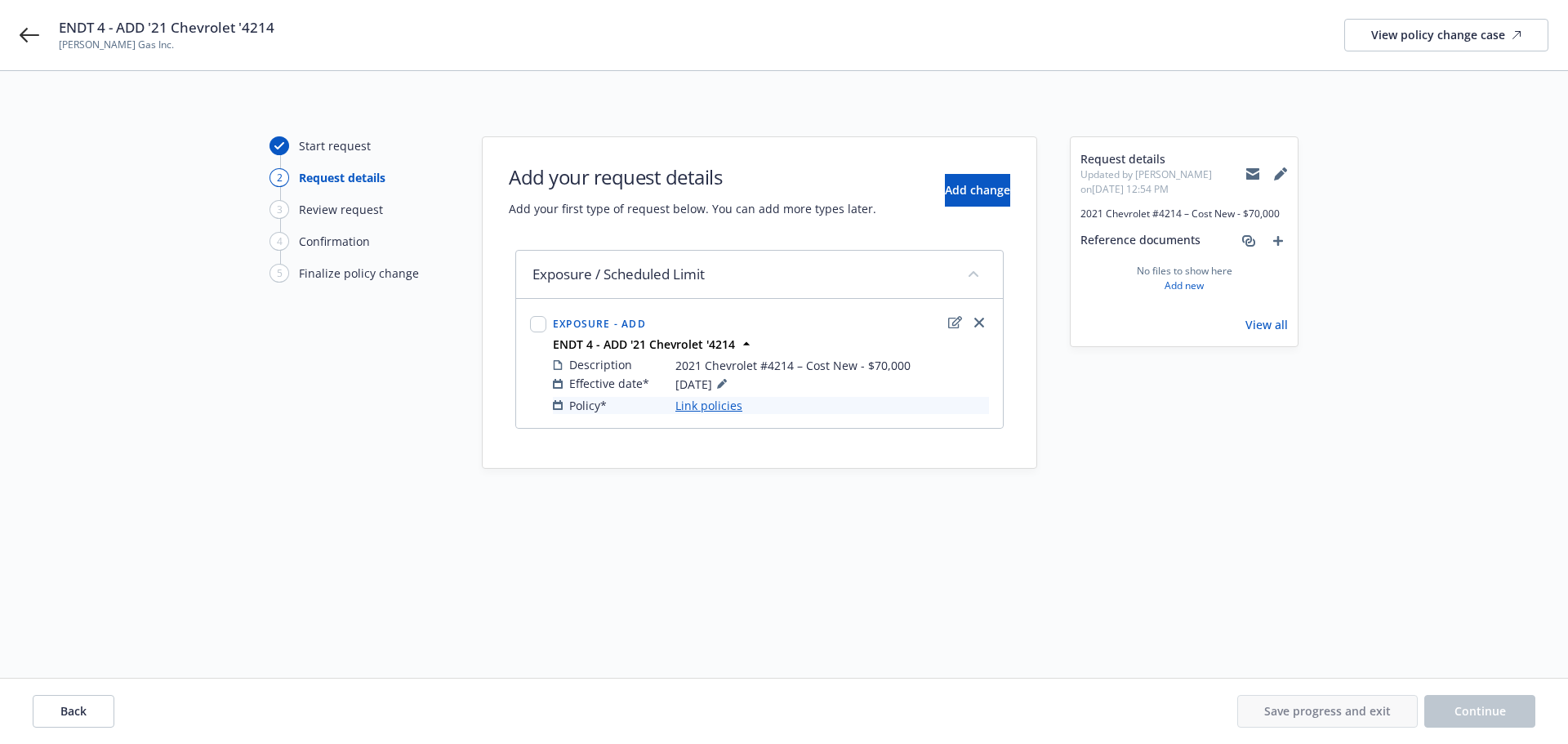
click at [699, 402] on link "Link policies" at bounding box center [708, 406] width 67 height 17
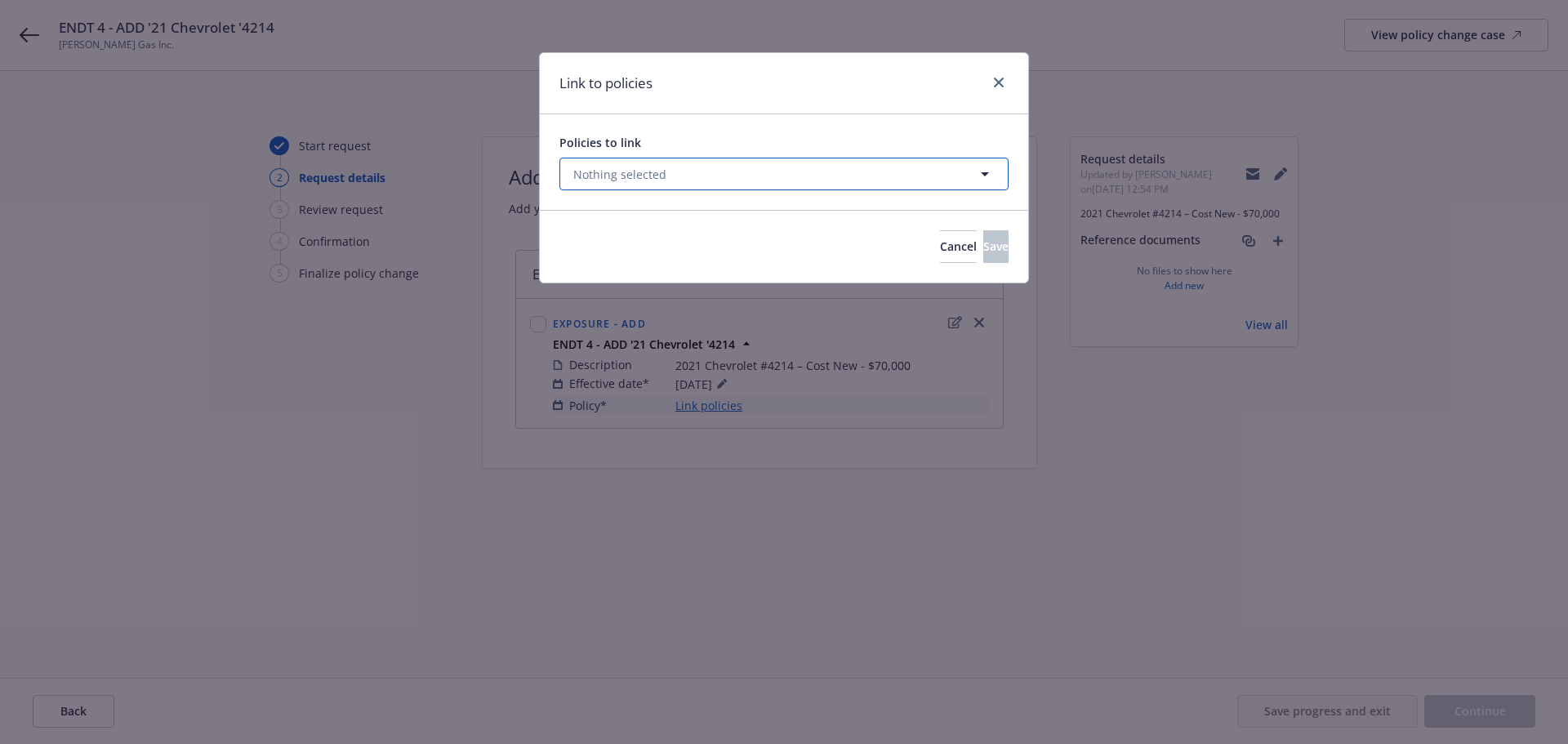
click at [600, 183] on button "Nothing selected" at bounding box center [784, 174] width 449 height 33
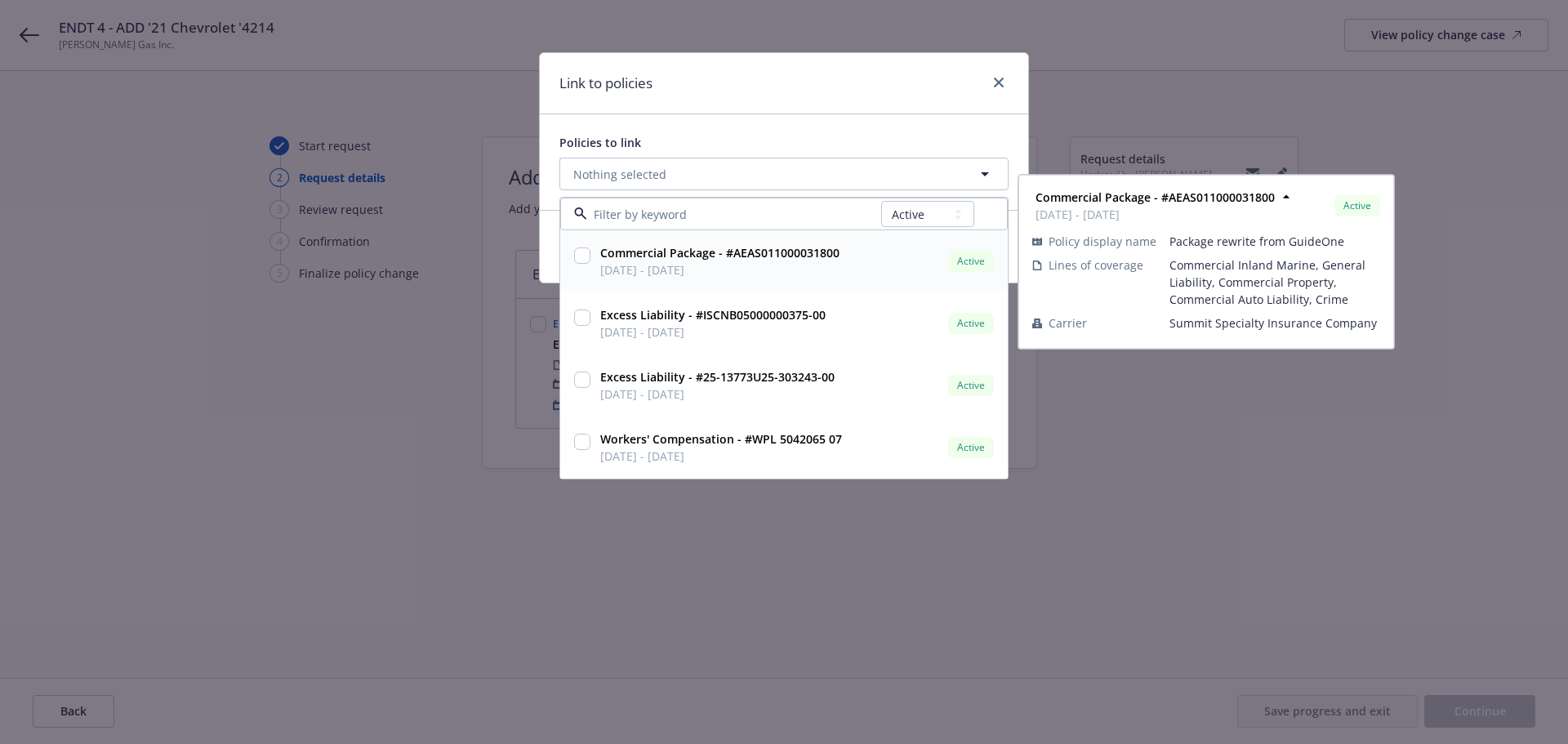
click at [597, 261] on div "Commercial Package - #AEAS011000031800 [DATE] - [DATE]" at bounding box center [717, 261] width 243 height 34
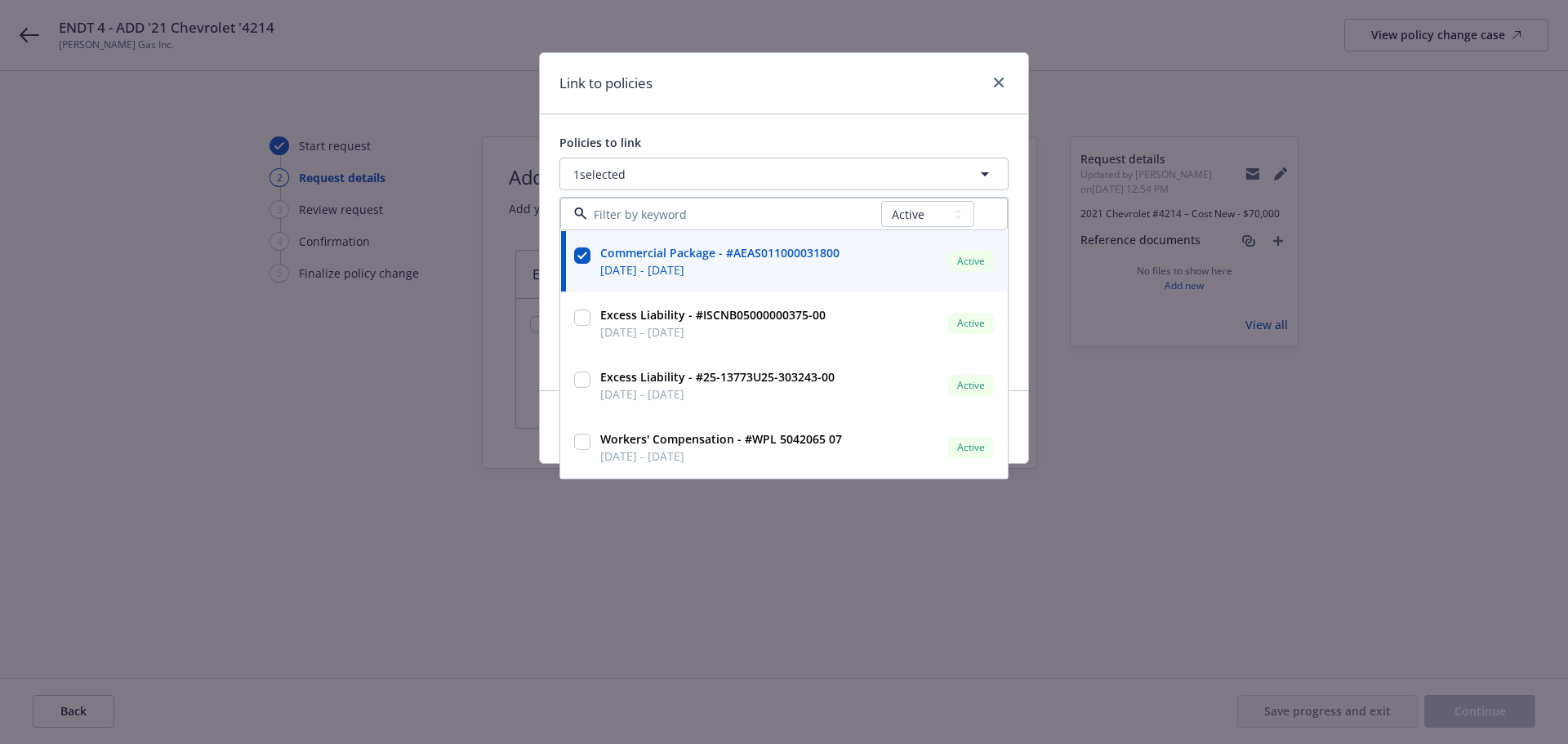
click at [741, 128] on div "Policies to link 1 selected All Active Upcoming Expired Cancelled Commercial Pa…" at bounding box center [784, 251] width 488 height 276
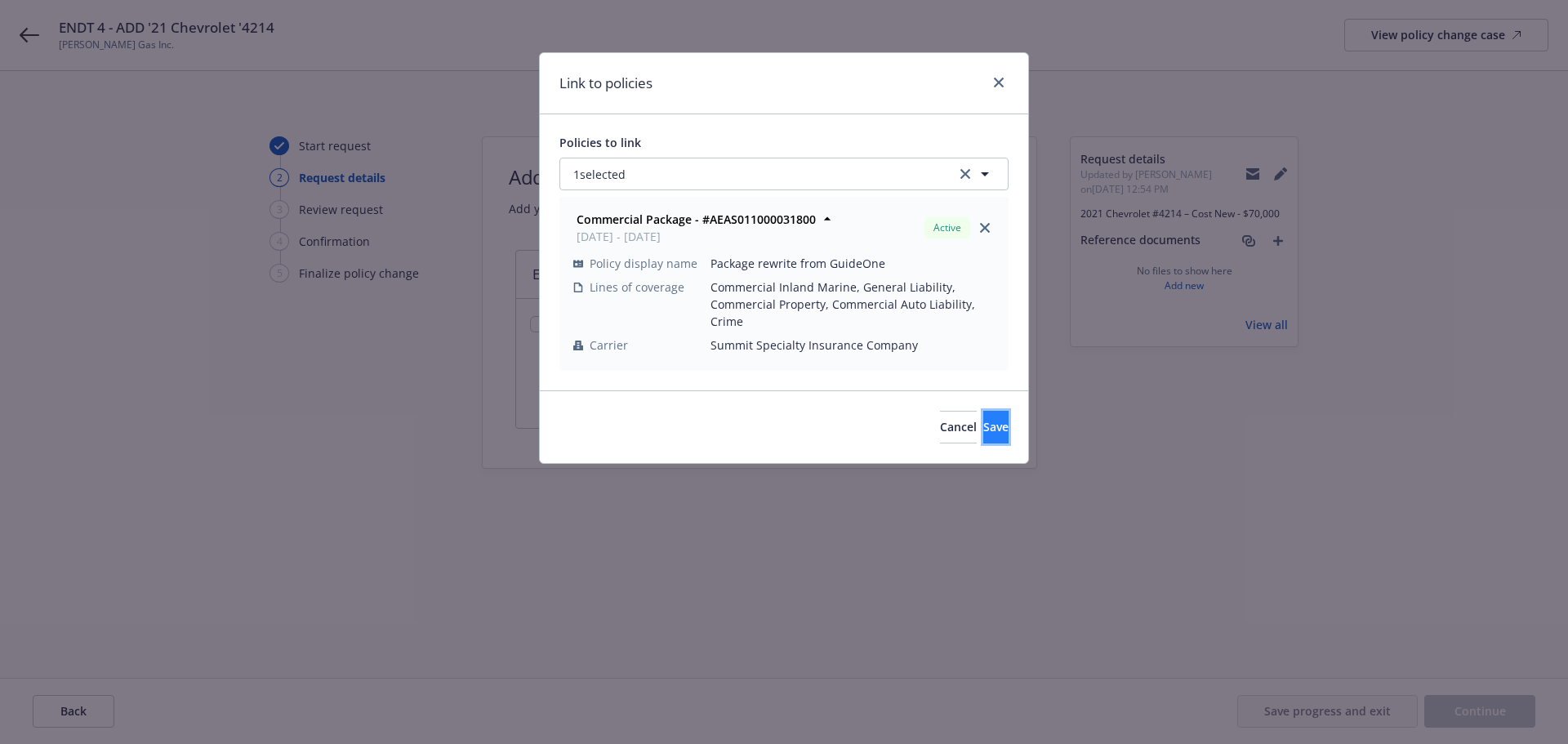
click at [983, 432] on button "Save" at bounding box center [995, 427] width 25 height 33
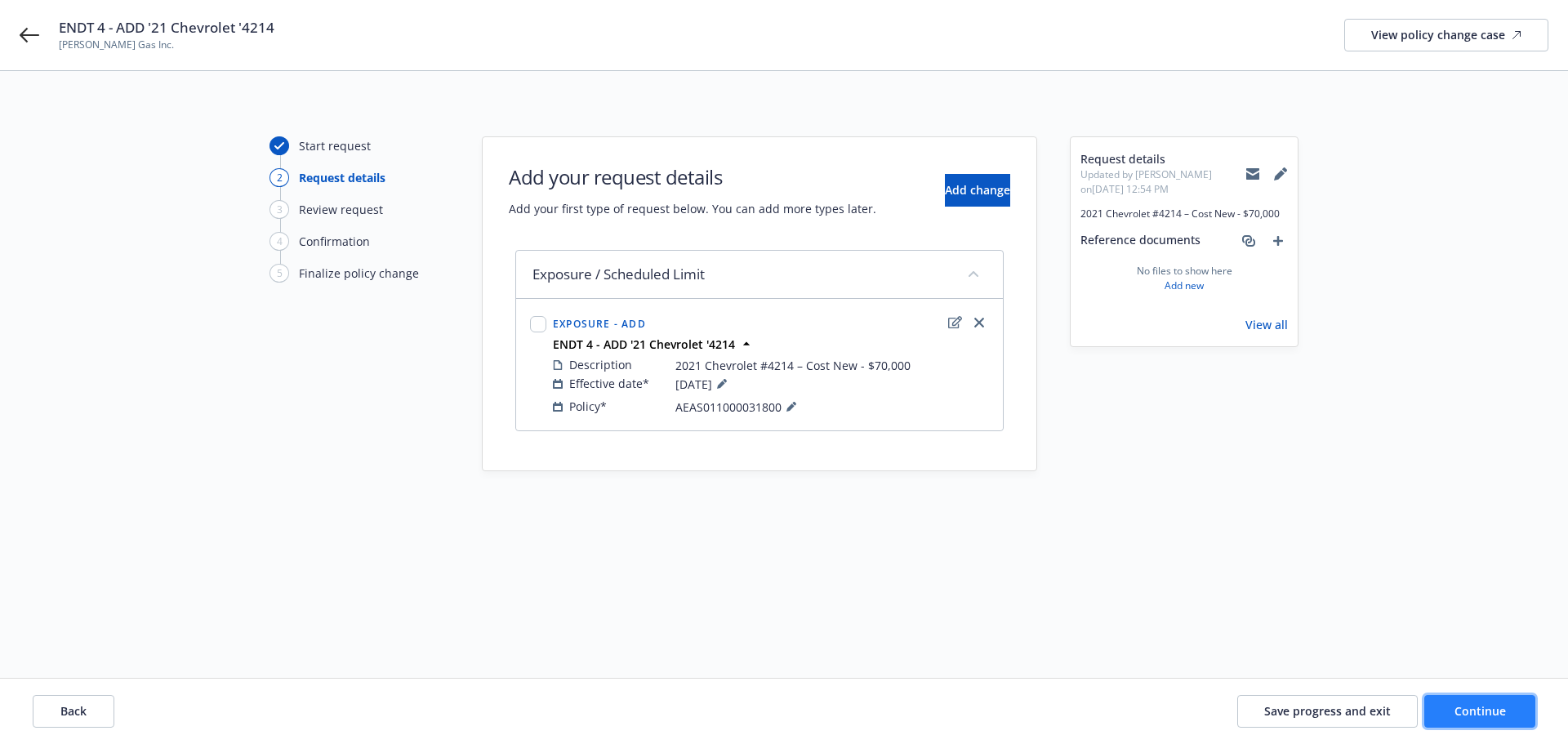
click at [1498, 709] on span "Continue" at bounding box center [1479, 711] width 51 height 16
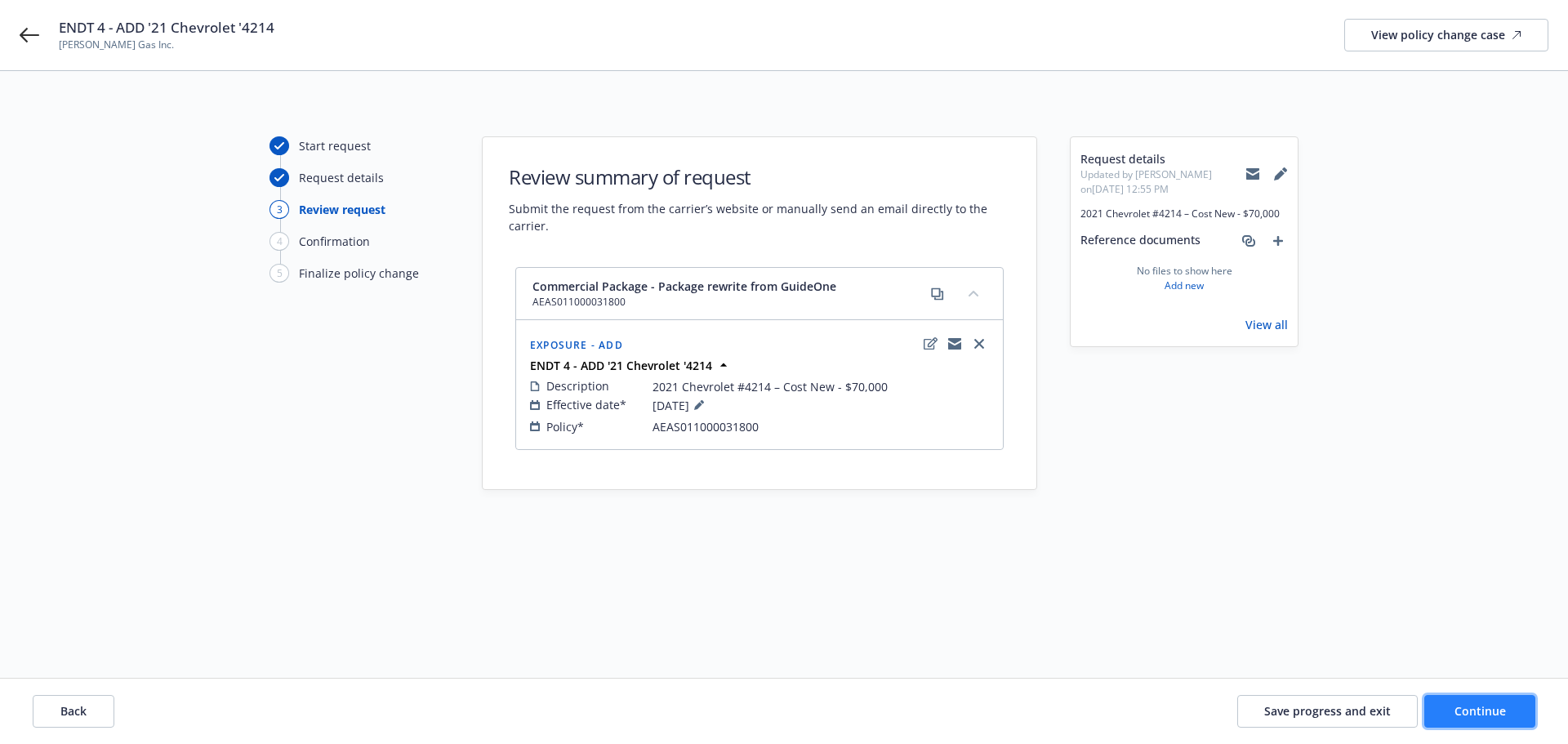
click at [1497, 720] on button "Continue" at bounding box center [1479, 712] width 111 height 33
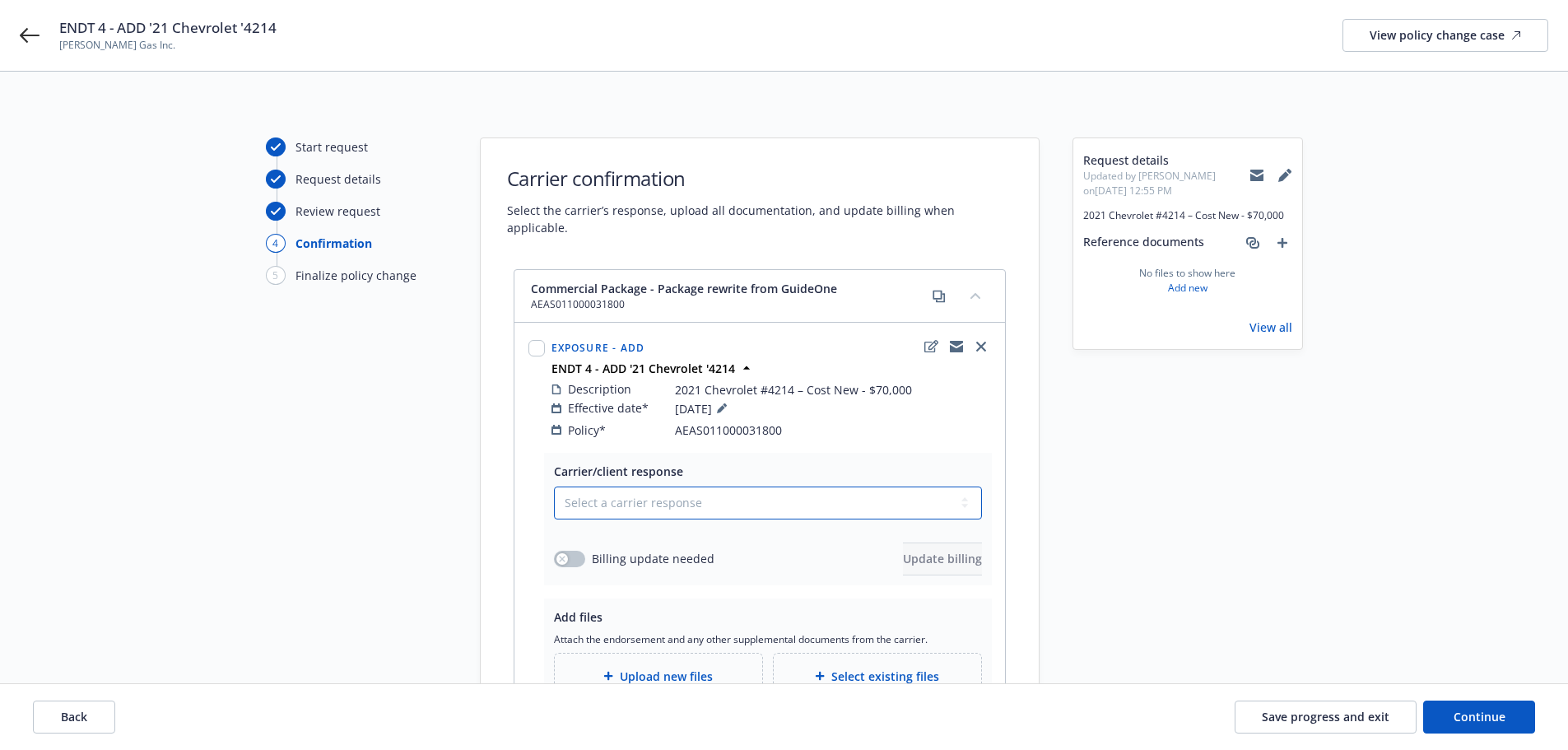
click at [604, 496] on select "Select a carrier response Accepted Accepted with revision No endorsement needed…" at bounding box center [768, 504] width 428 height 33
click at [554, 487] on select "Select a carrier response Accepted Accepted with revision No endorsement needed…" at bounding box center [768, 504] width 428 height 33
click at [581, 551] on button "button" at bounding box center [570, 559] width 32 height 17
click at [931, 551] on span "Update billing" at bounding box center [943, 559] width 79 height 16
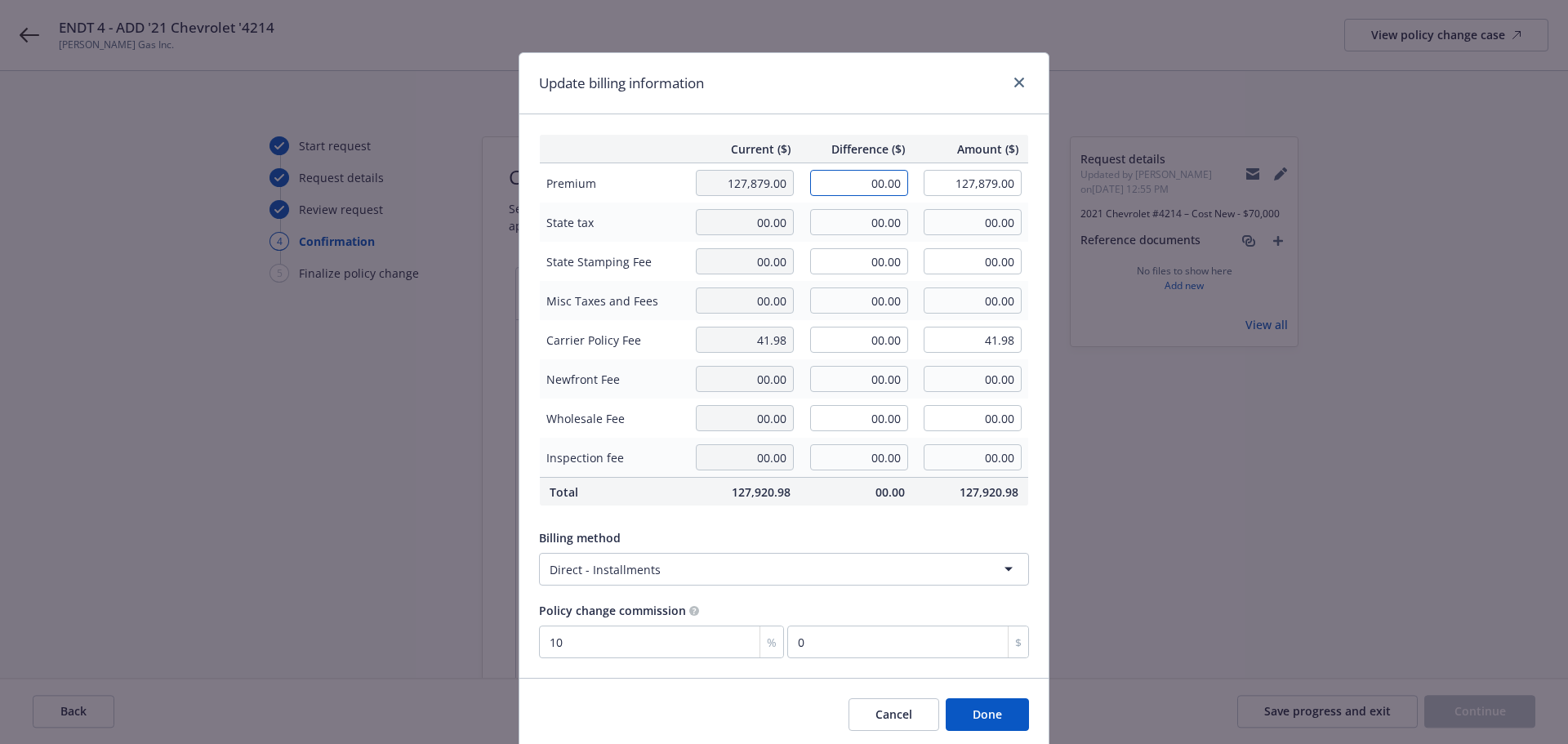
click at [863, 173] on input "00.00" at bounding box center [858, 183] width 98 height 26
click at [857, 230] on input "00.00" at bounding box center [858, 222] width 98 height 26
click at [841, 302] on input "00.00" at bounding box center [858, 300] width 98 height 26
click at [898, 552] on div "Billing method Direct - Installments" at bounding box center [784, 557] width 490 height 57
click at [1002, 713] on button "Done" at bounding box center [987, 715] width 83 height 33
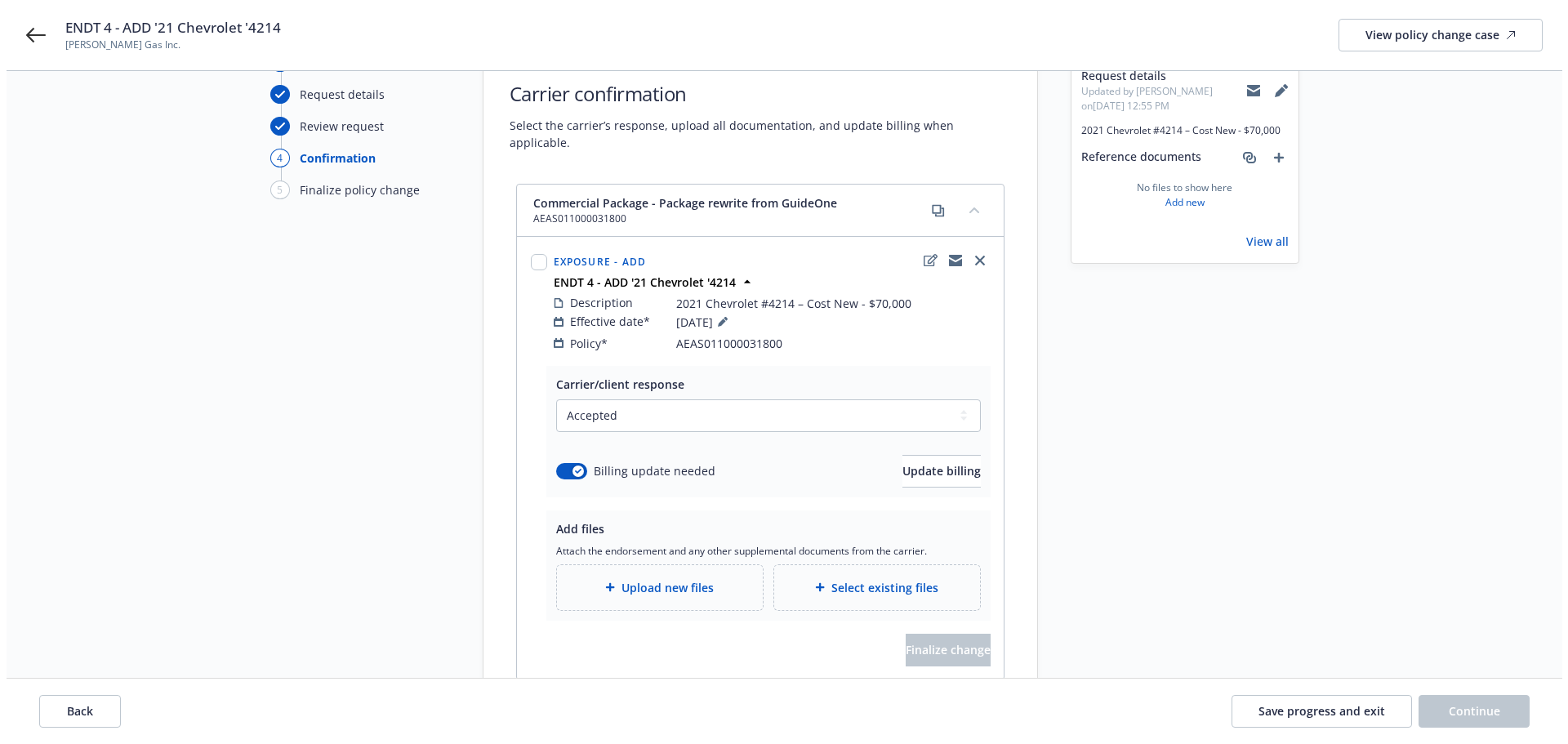
scroll to position [174, 0]
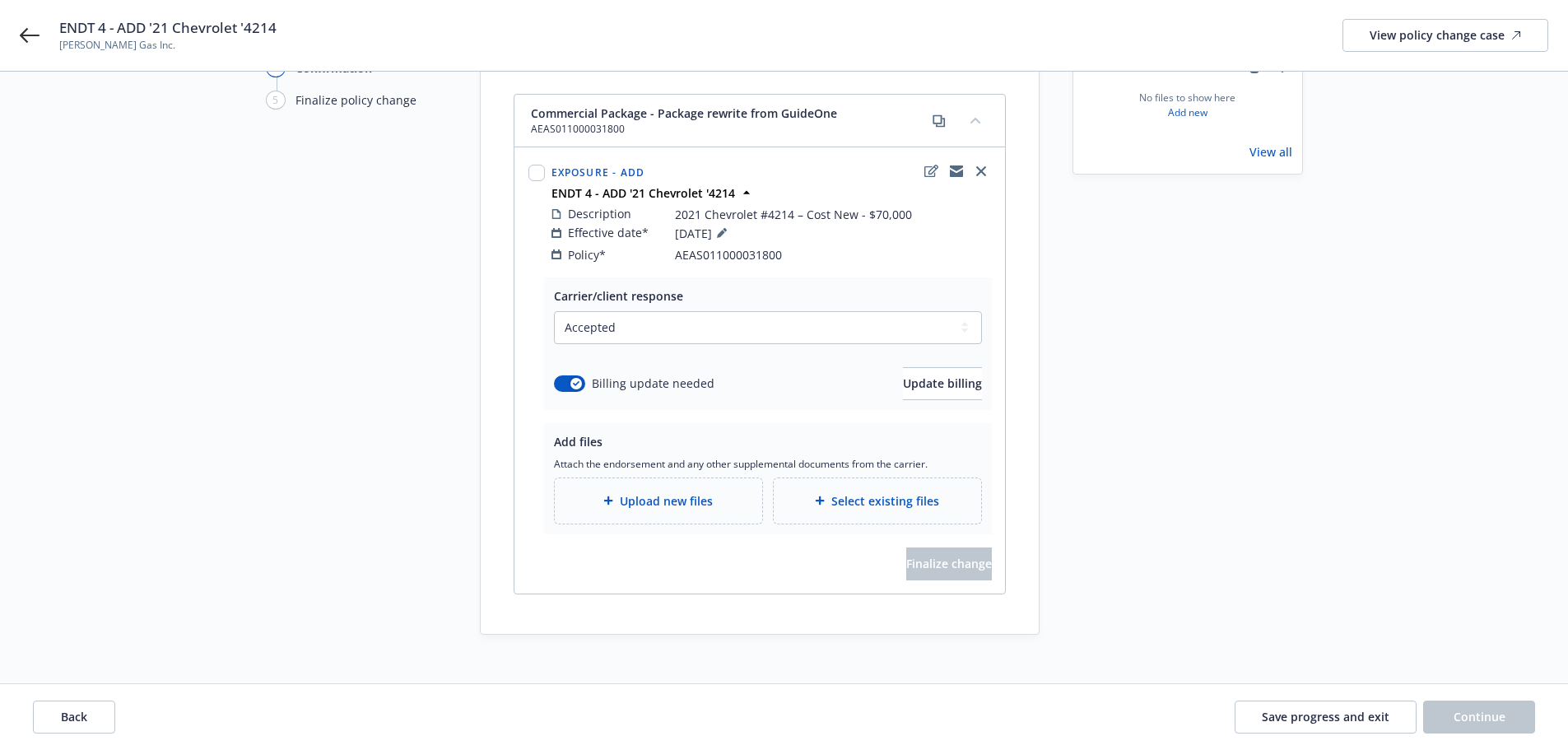
click at [656, 492] on span "Upload new files" at bounding box center [666, 501] width 93 height 18
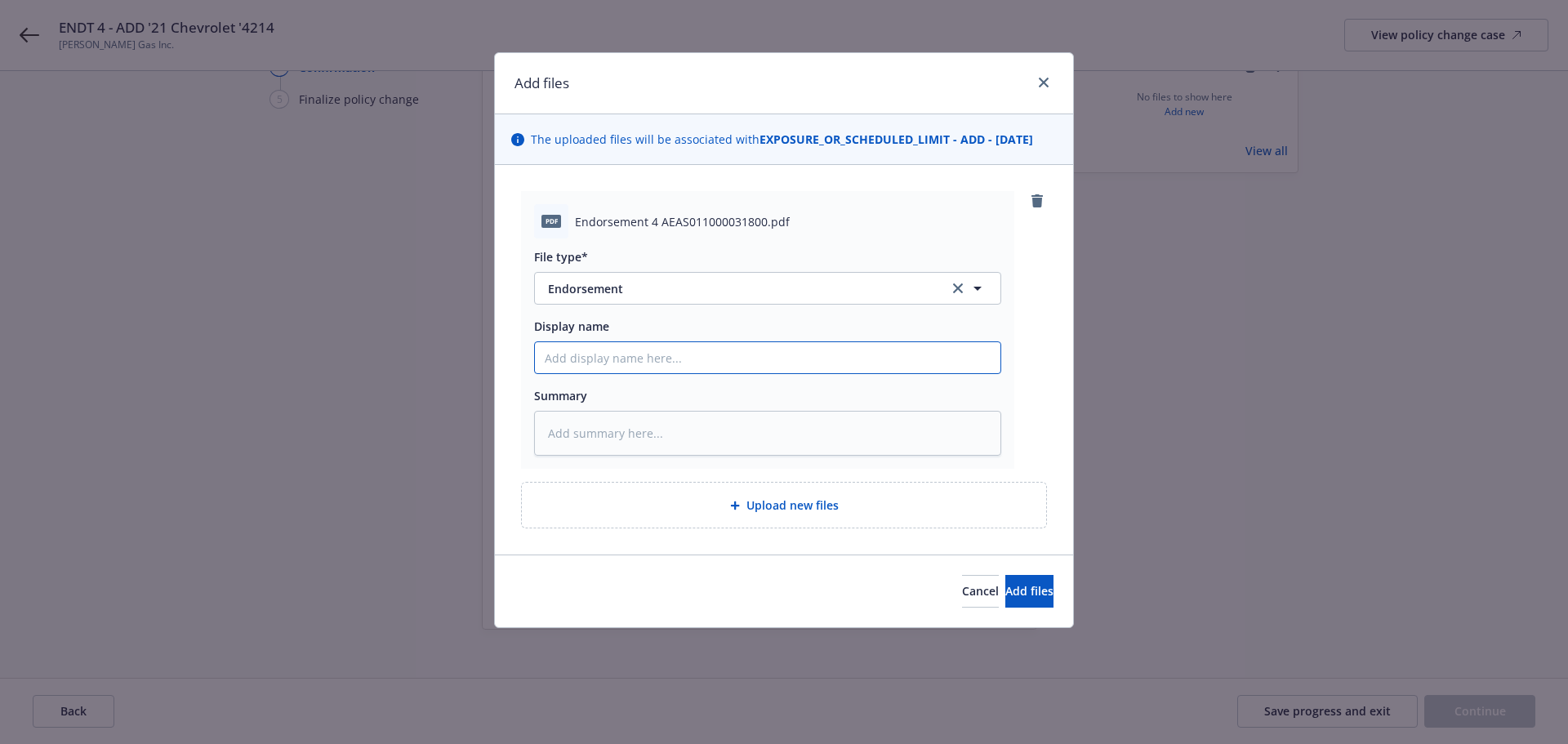
click at [557, 356] on input "Display name" at bounding box center [767, 358] width 465 height 31
click at [1005, 599] on button "Add files" at bounding box center [1029, 592] width 48 height 33
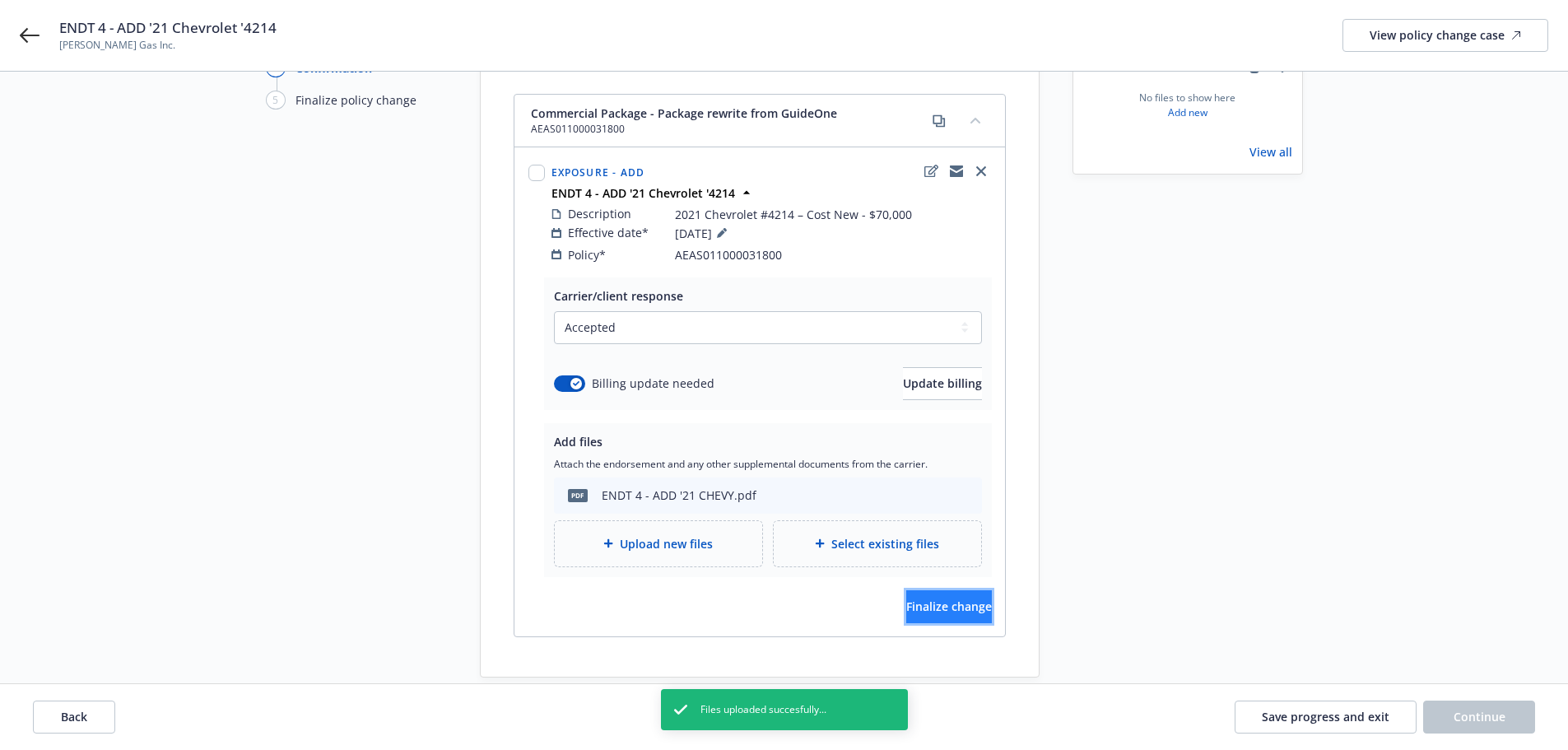
click at [953, 590] on button "Finalize change" at bounding box center [950, 607] width 86 height 33
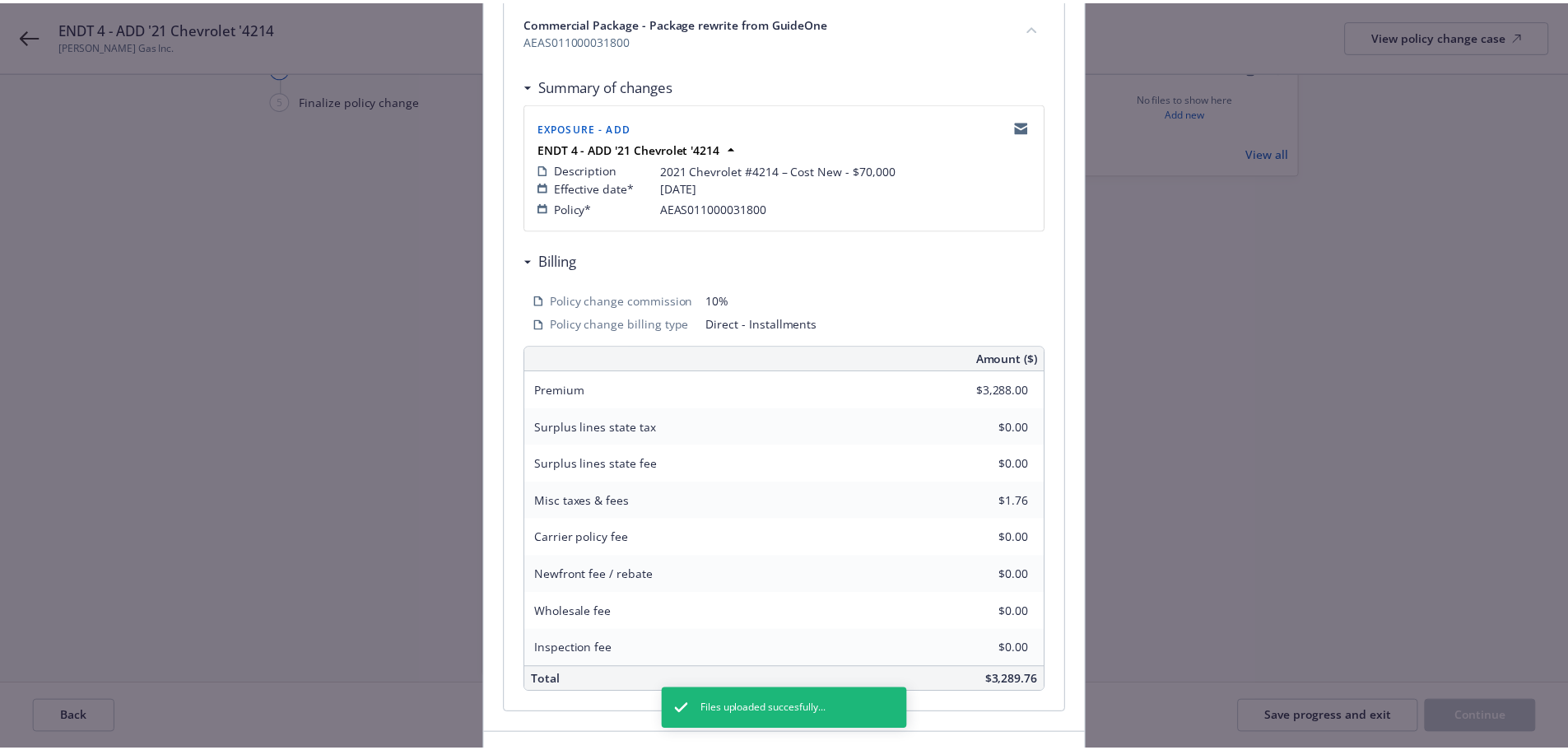
scroll to position [363, 0]
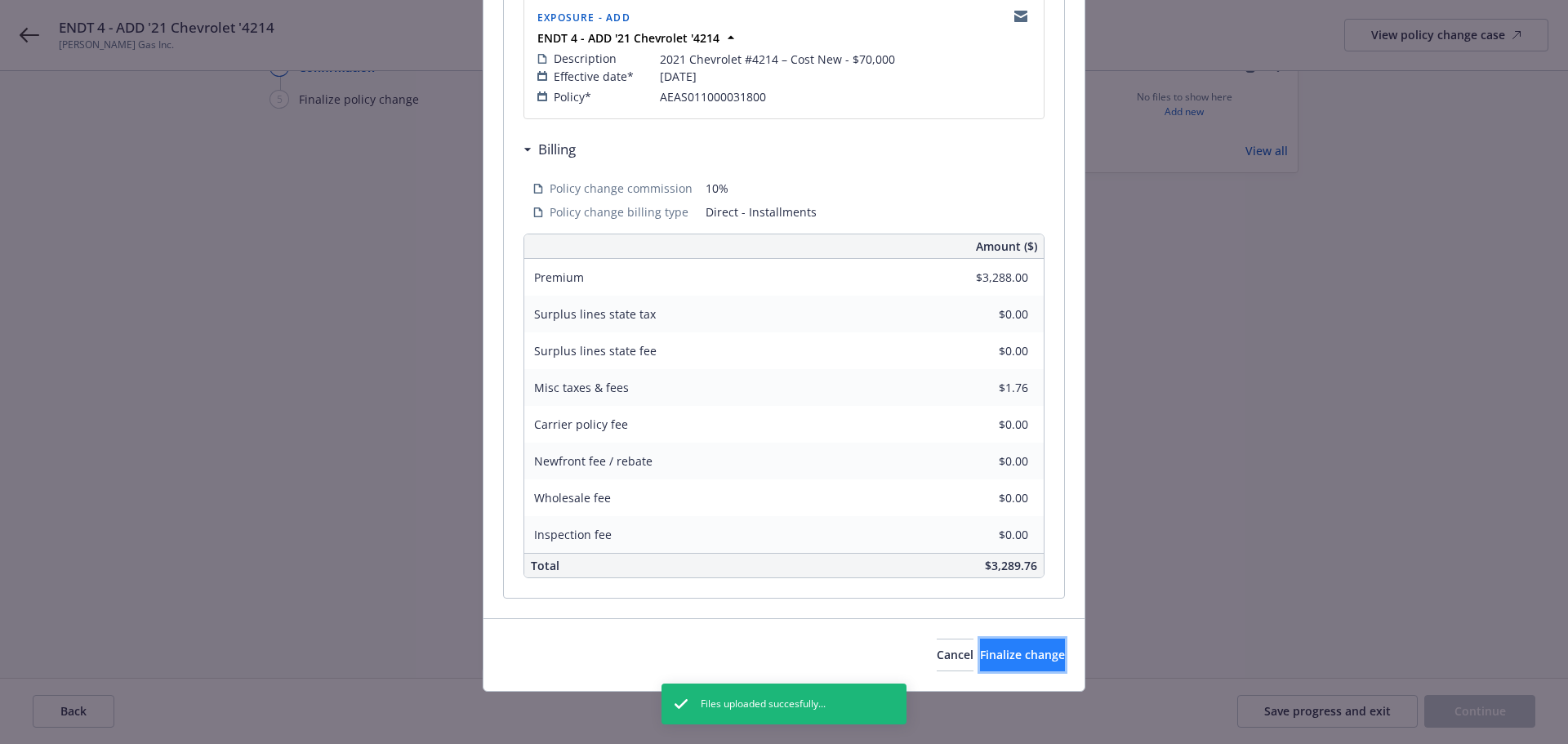
click at [988, 653] on span "Finalize change" at bounding box center [1023, 655] width 85 height 16
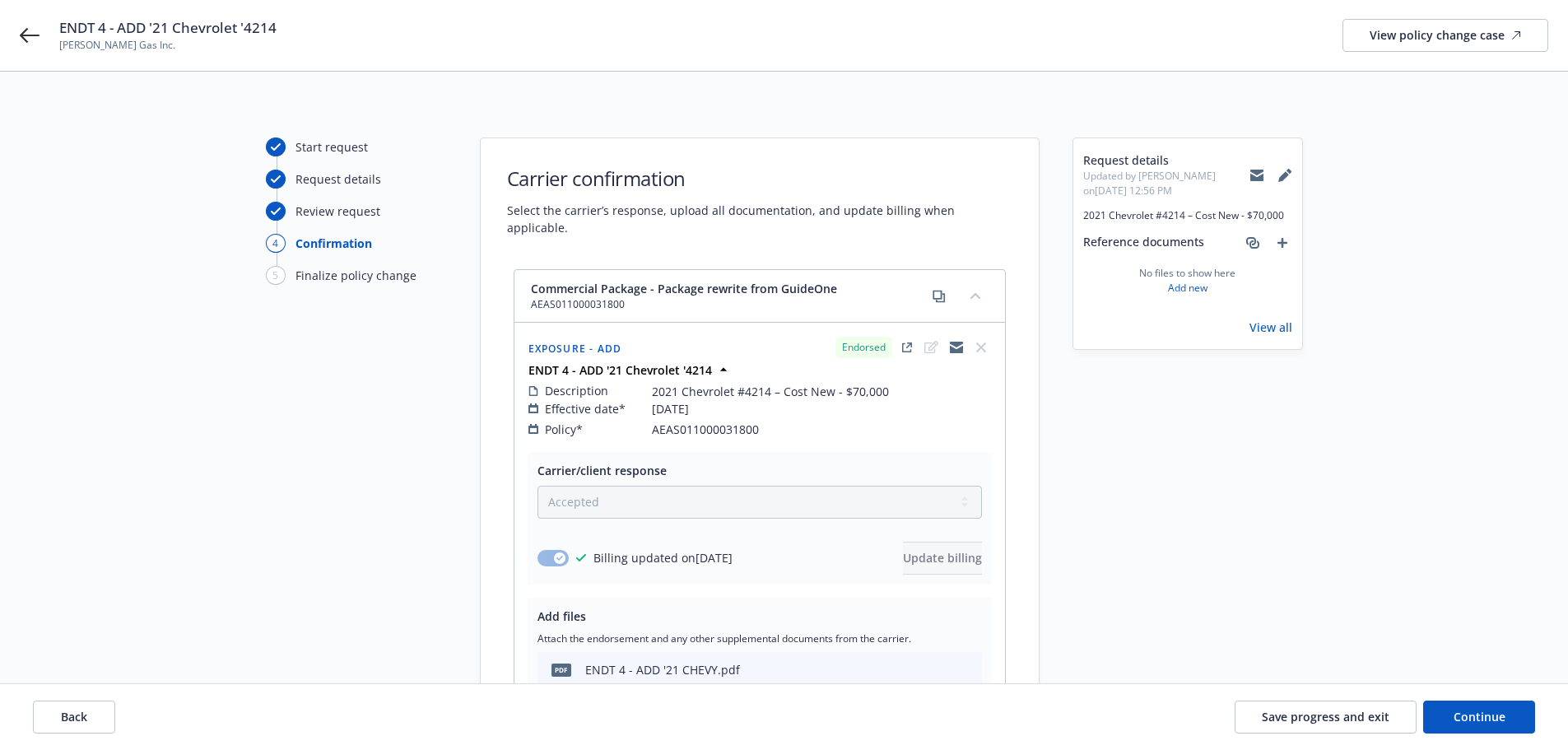
scroll to position [165, 0]
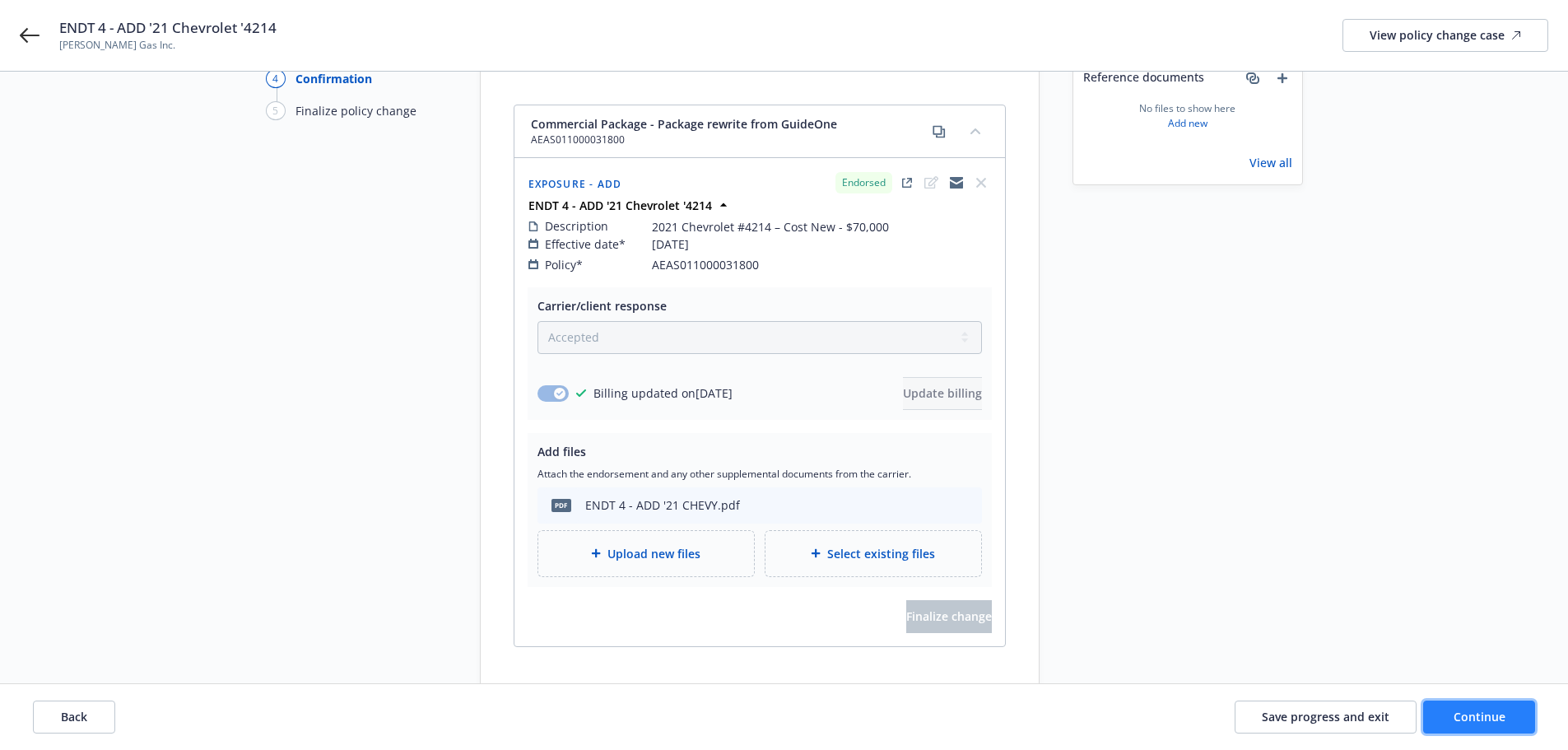
click at [1484, 725] on button "Continue" at bounding box center [1479, 718] width 112 height 33
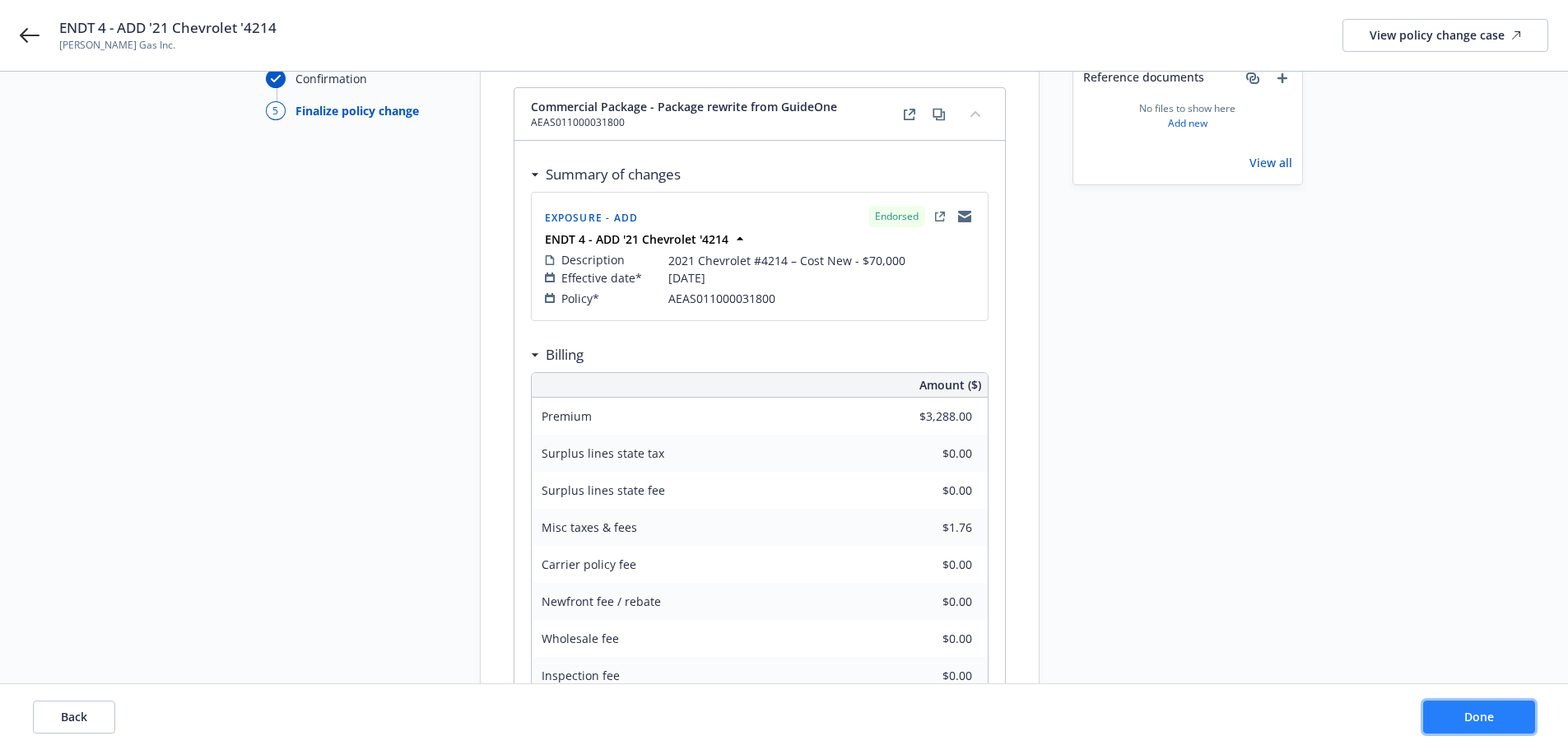
click at [1484, 725] on button "Done" at bounding box center [1479, 718] width 112 height 33
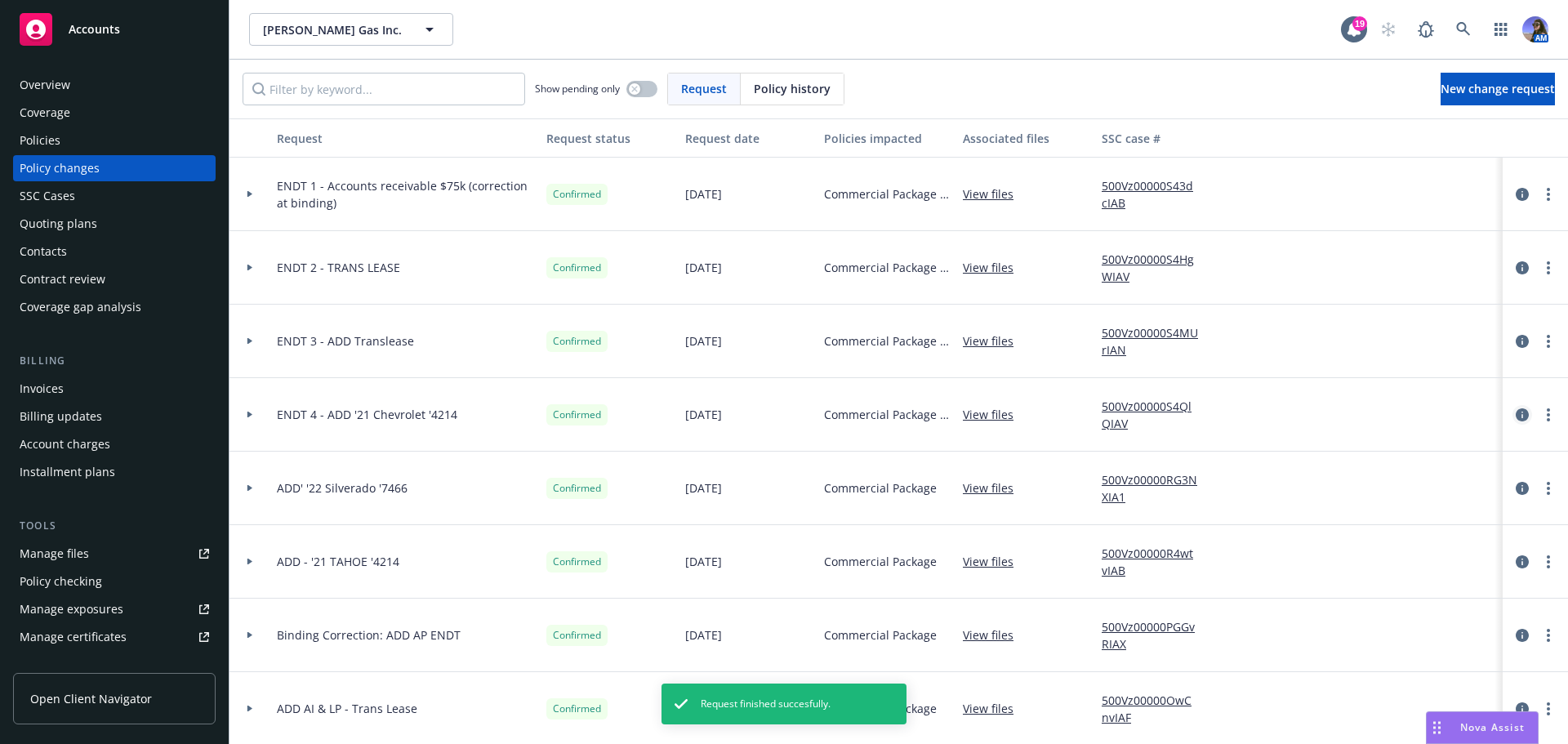
click at [1515, 418] on icon "circleInformation" at bounding box center [1521, 414] width 13 height 13
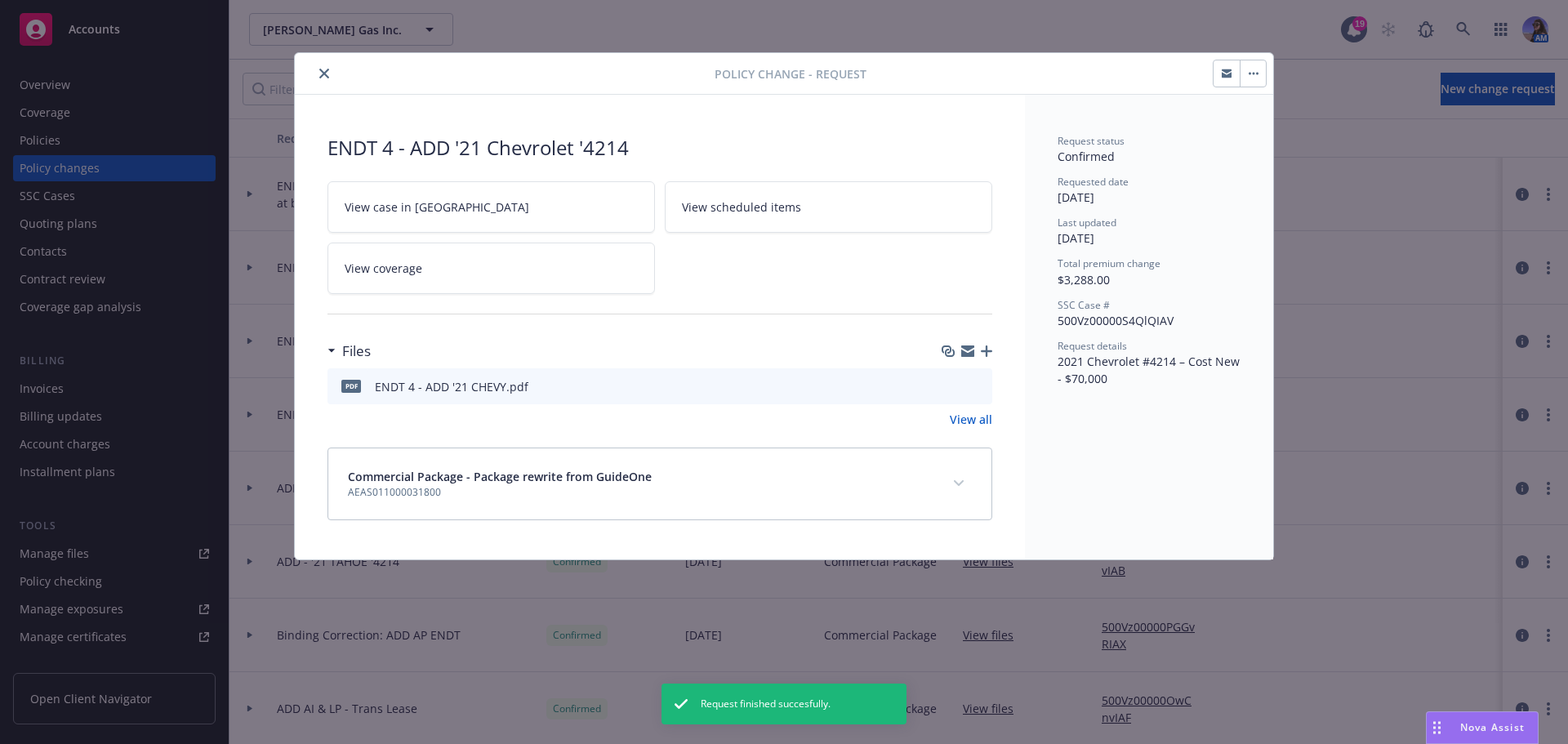
click at [427, 201] on span "View case in [GEOGRAPHIC_DATA]" at bounding box center [437, 207] width 184 height 17
click at [322, 70] on icon "close" at bounding box center [324, 73] width 10 height 10
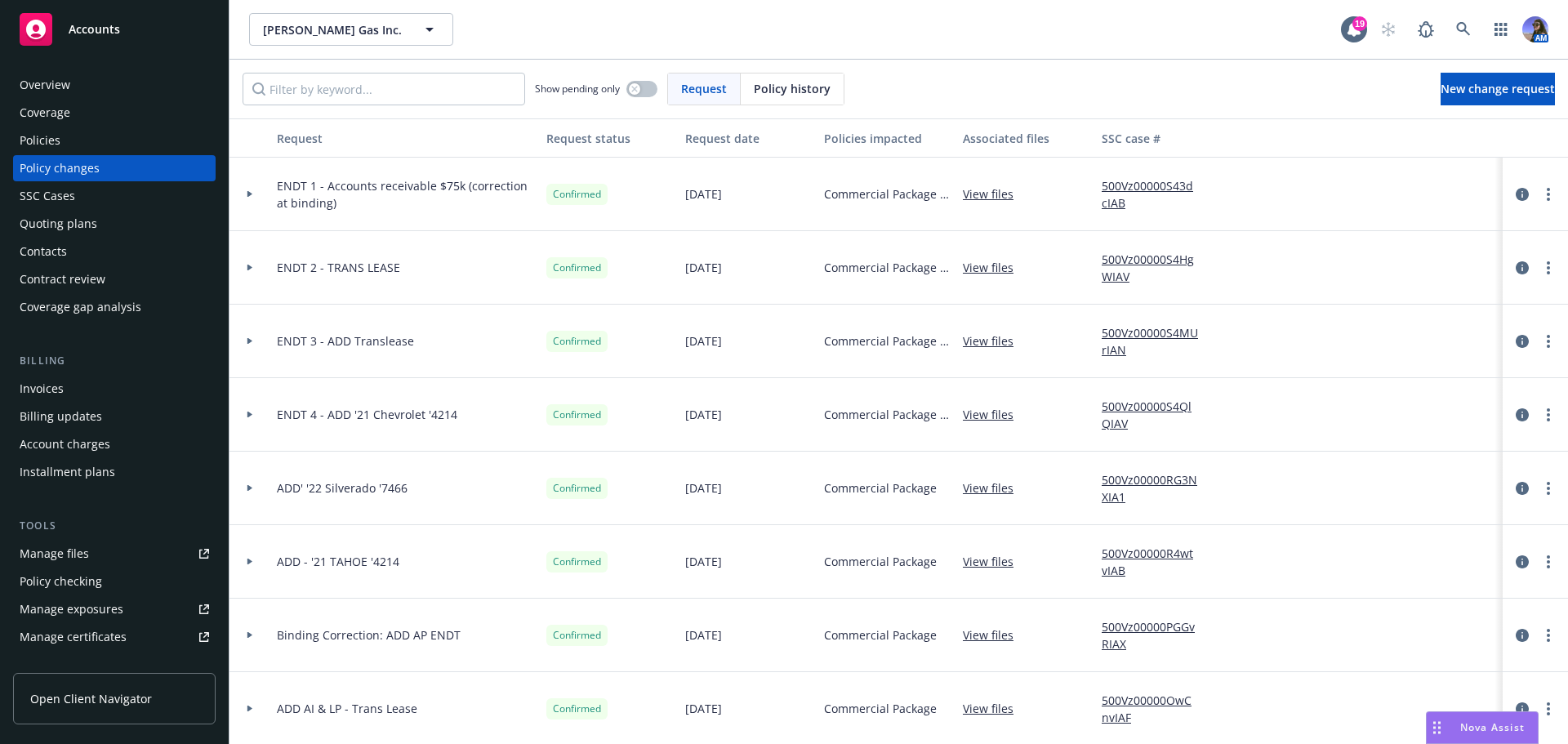
click at [27, 146] on div "Policies" at bounding box center [40, 140] width 41 height 26
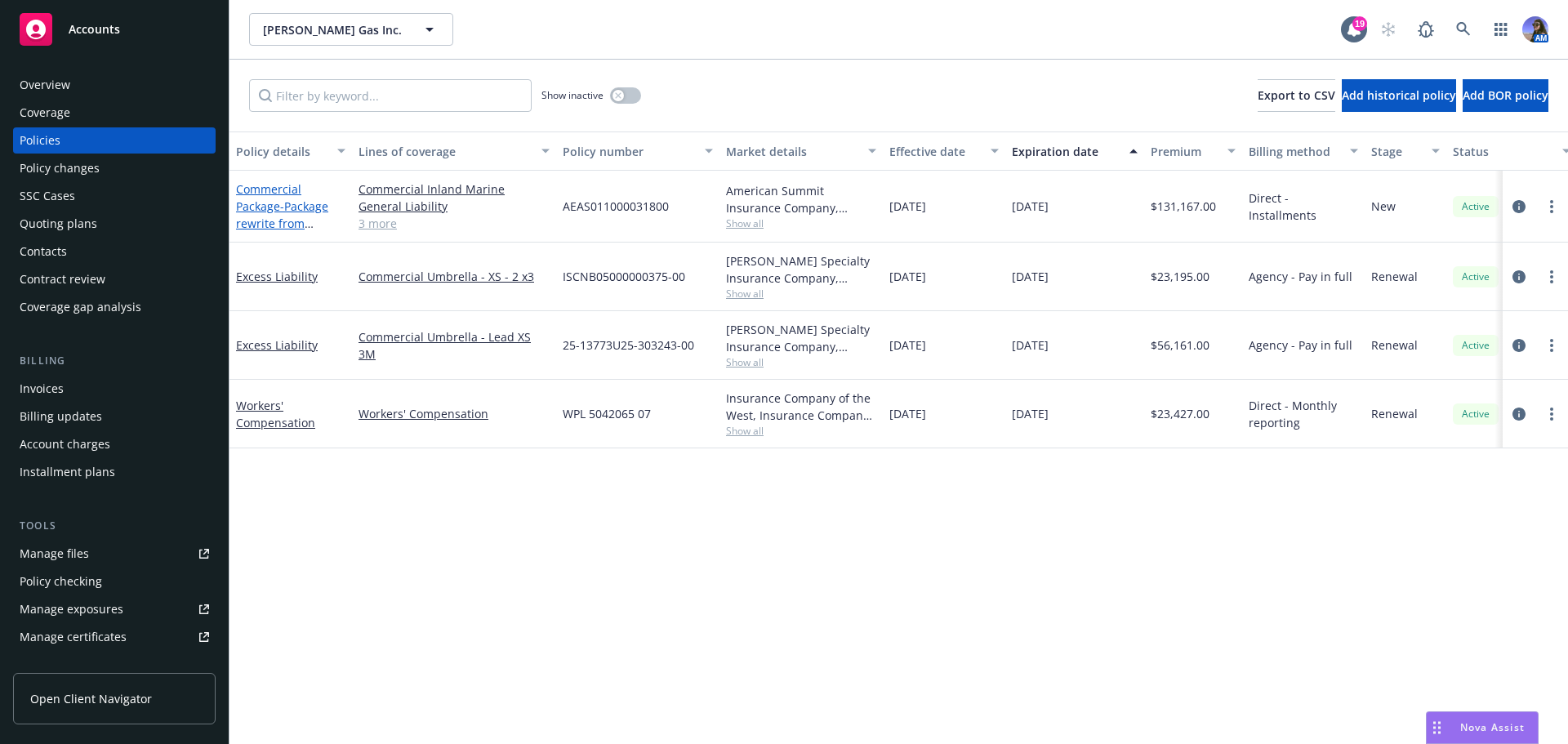
click at [289, 207] on span "- Package rewrite from GuideOne" at bounding box center [282, 223] width 92 height 50
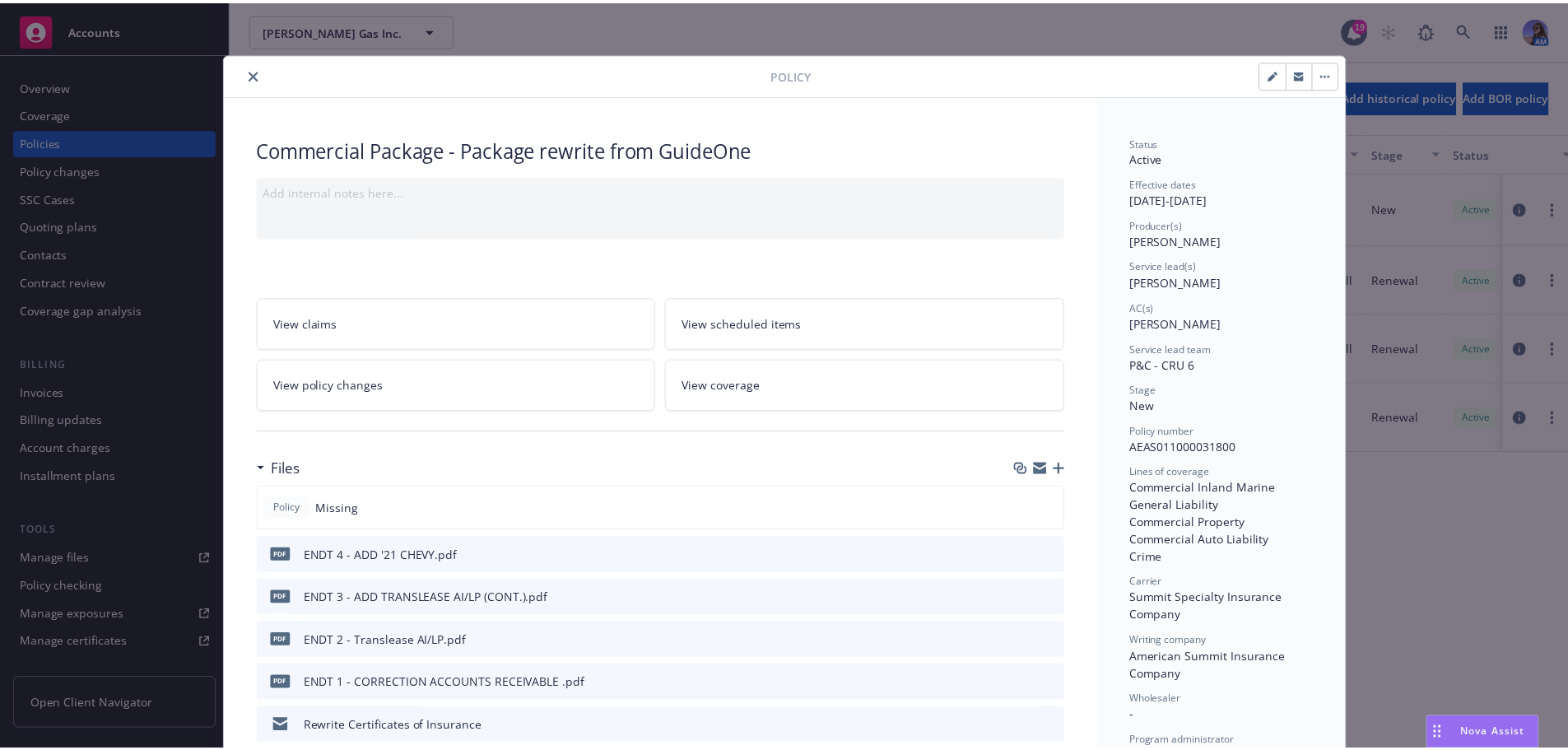
scroll to position [49, 0]
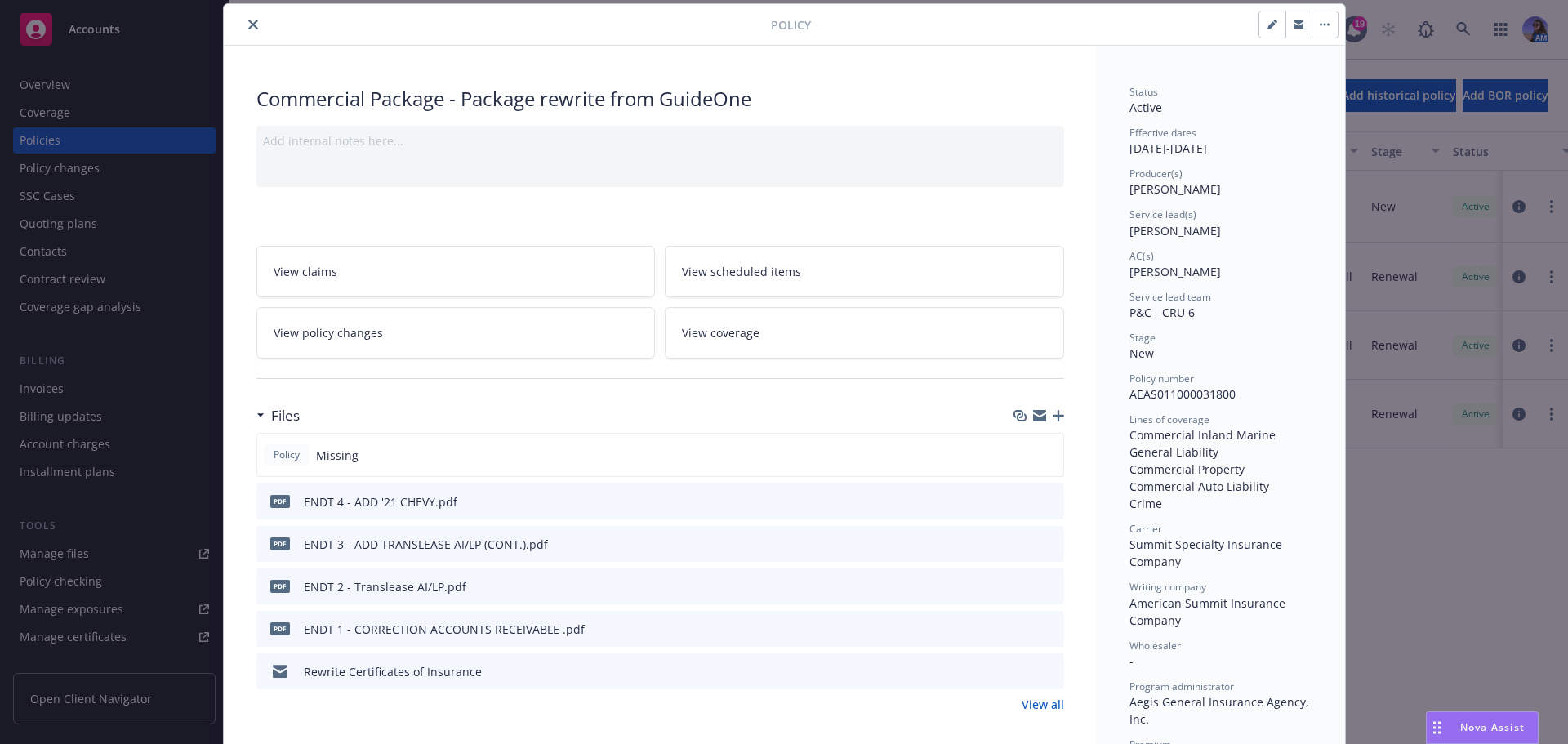
click at [422, 332] on link "View policy changes" at bounding box center [456, 332] width 399 height 51
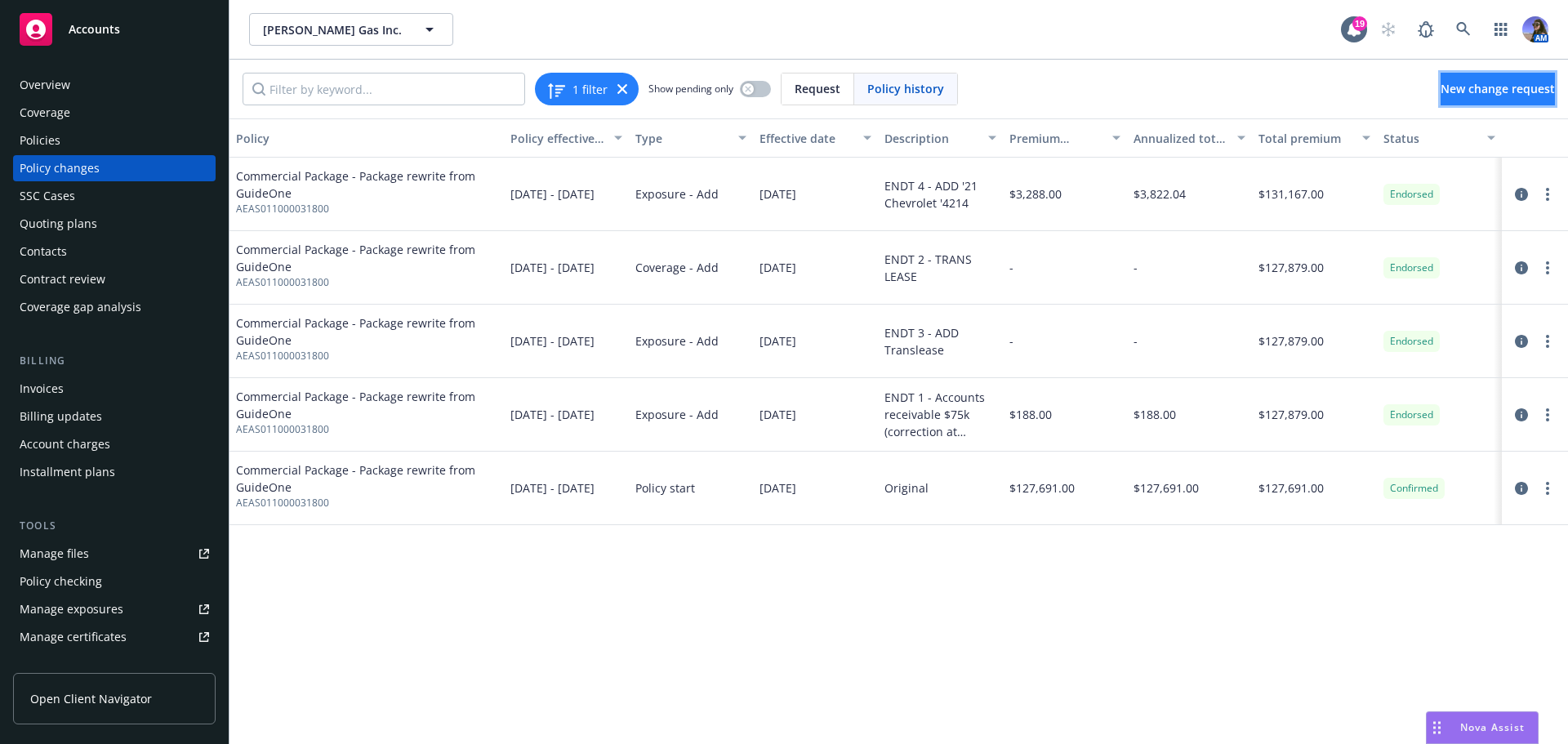
click at [1440, 94] on span "New change request" at bounding box center [1497, 89] width 114 height 16
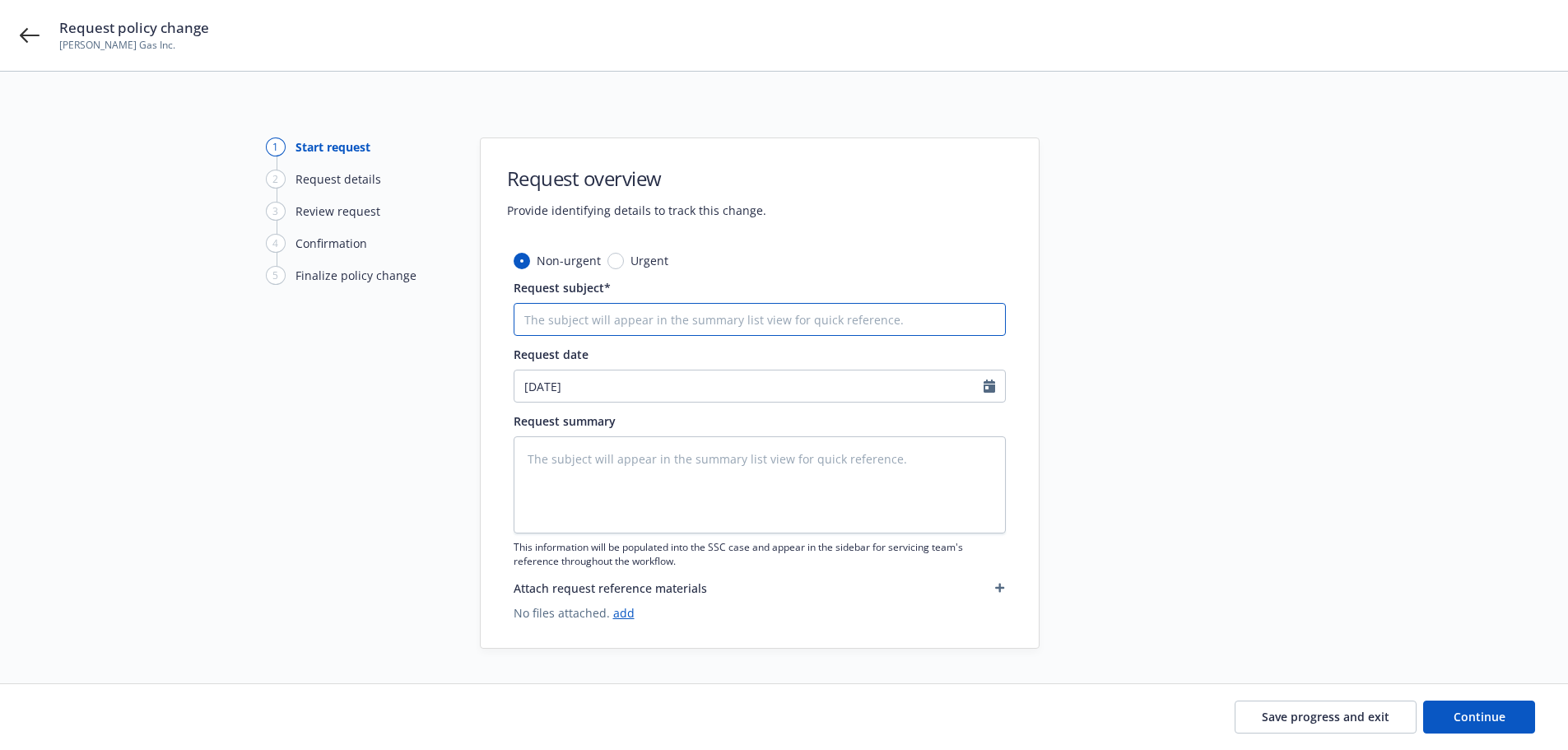
click at [547, 318] on input "Request subject*" at bounding box center [759, 319] width 492 height 33
click at [611, 318] on input "ENDT 5 -" at bounding box center [759, 319] width 492 height 33
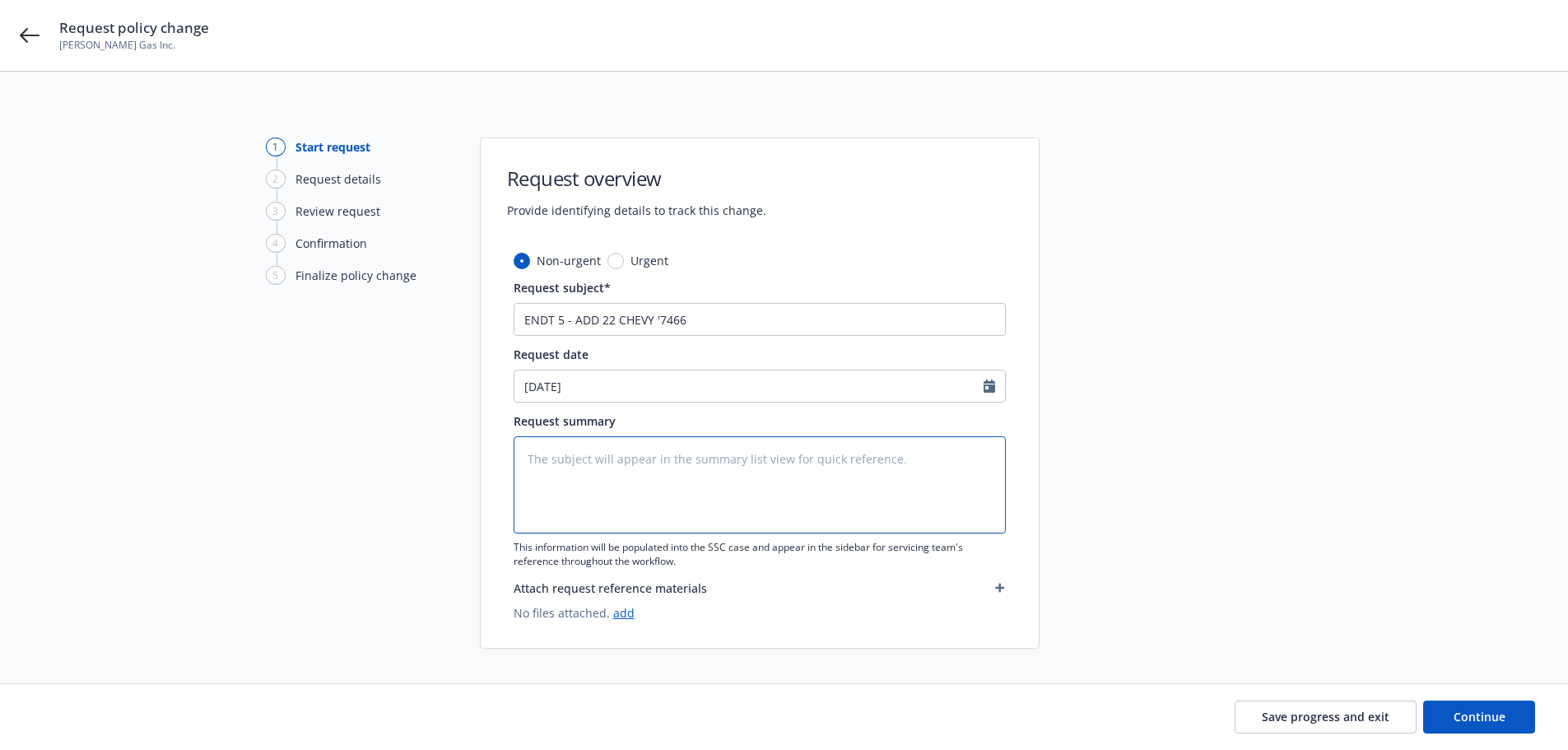
click at [671, 450] on textarea at bounding box center [759, 485] width 492 height 97
paste textarea "2022 Chevrolet #7466 – Cost New - $68,000"
click at [1422, 711] on div "Save progress and exit Continue" at bounding box center [1385, 718] width 301 height 33
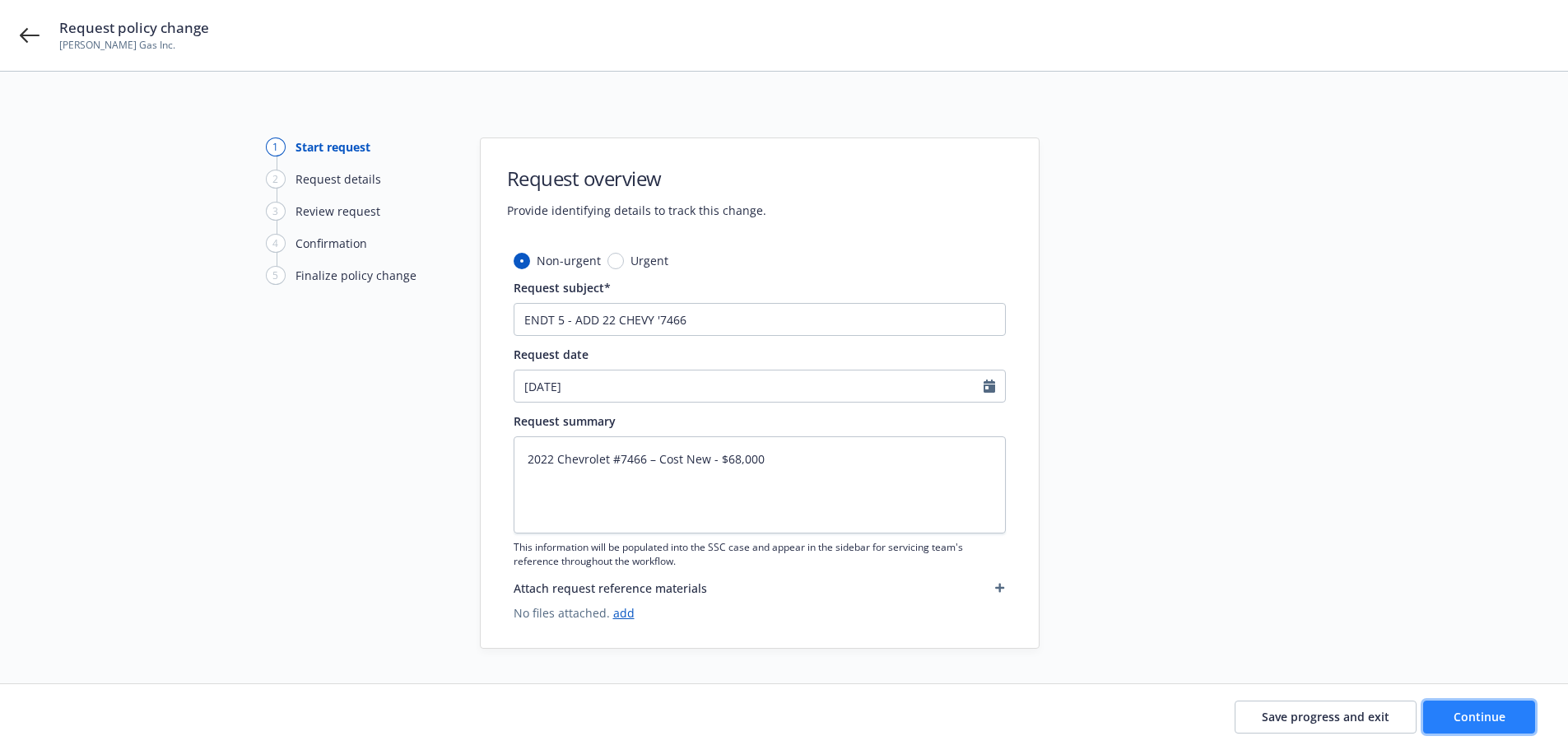
click at [1434, 712] on button "Continue" at bounding box center [1479, 718] width 112 height 33
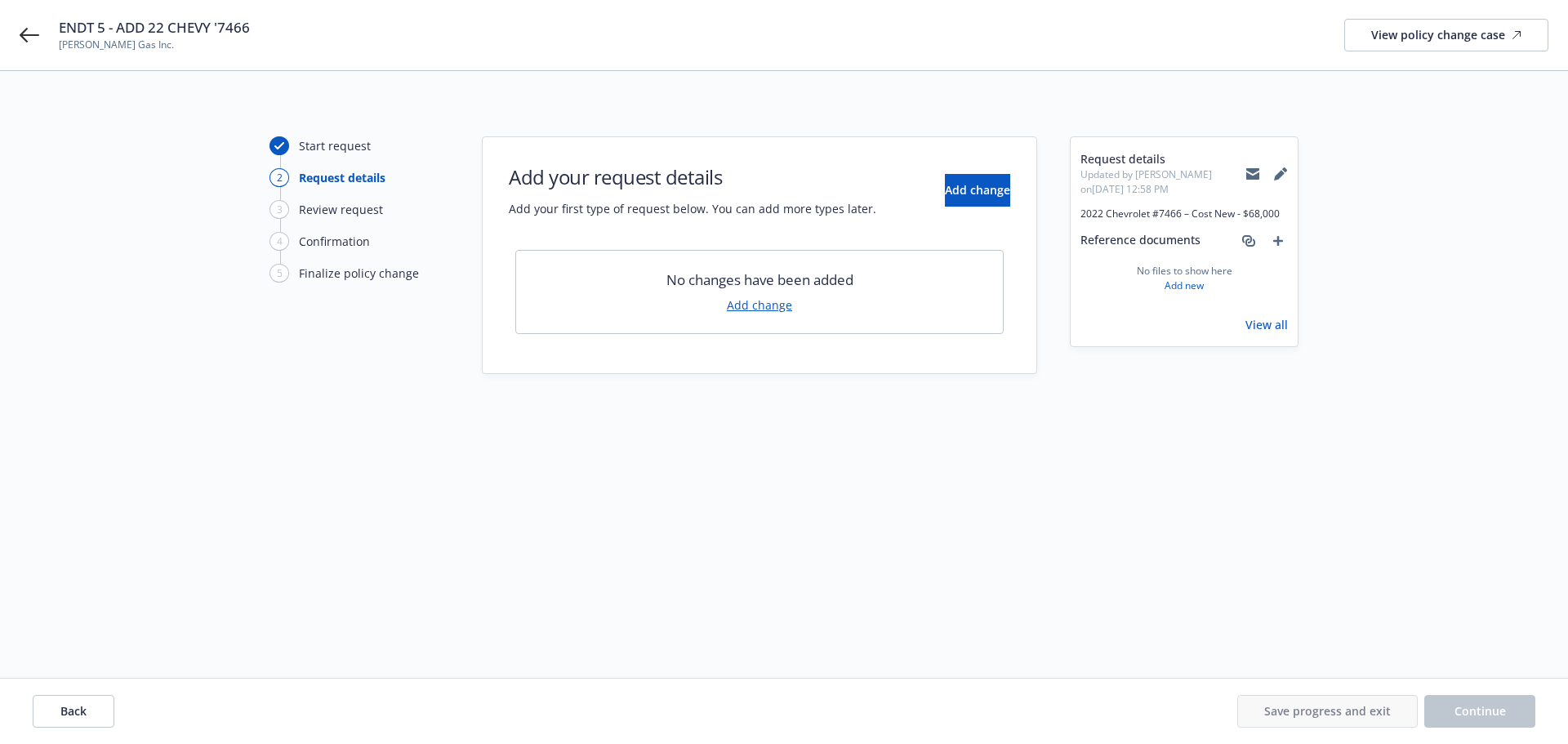
click at [771, 310] on link "Add change" at bounding box center [759, 305] width 65 height 17
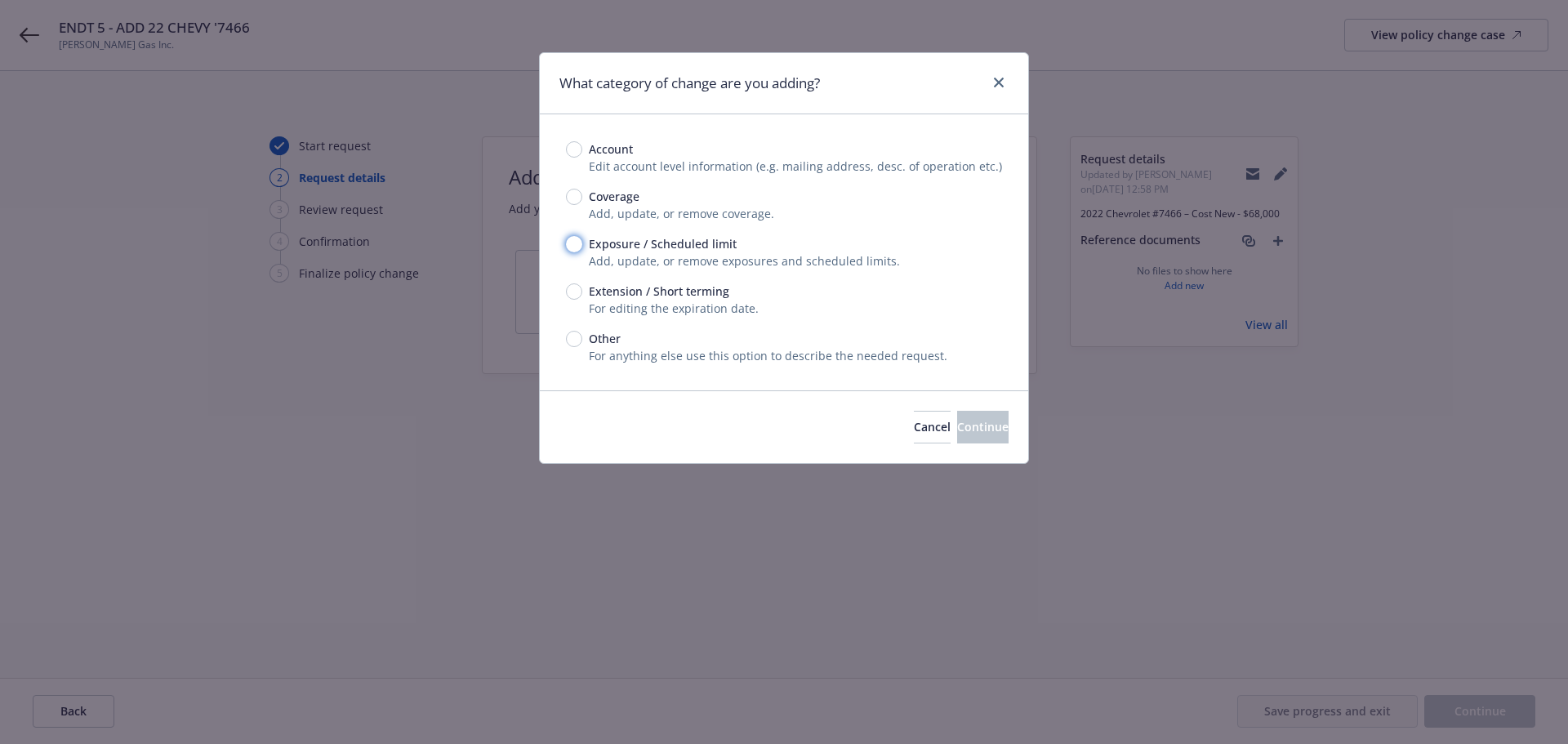
click at [578, 245] on input "Exposure / Scheduled limit" at bounding box center [574, 244] width 17 height 17
click at [958, 429] on span "Continue" at bounding box center [982, 427] width 51 height 16
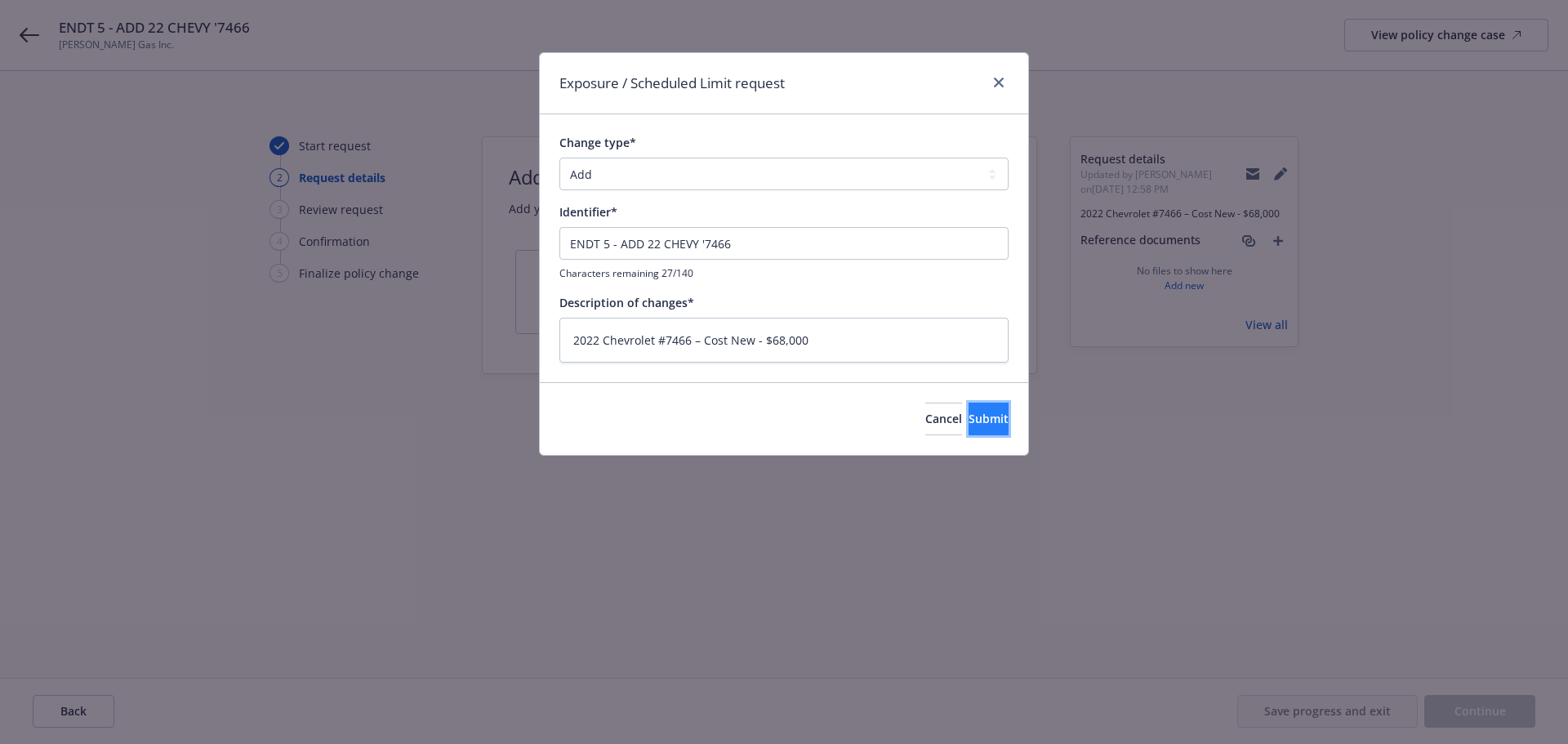
click at [968, 416] on span "Submit" at bounding box center [988, 419] width 40 height 16
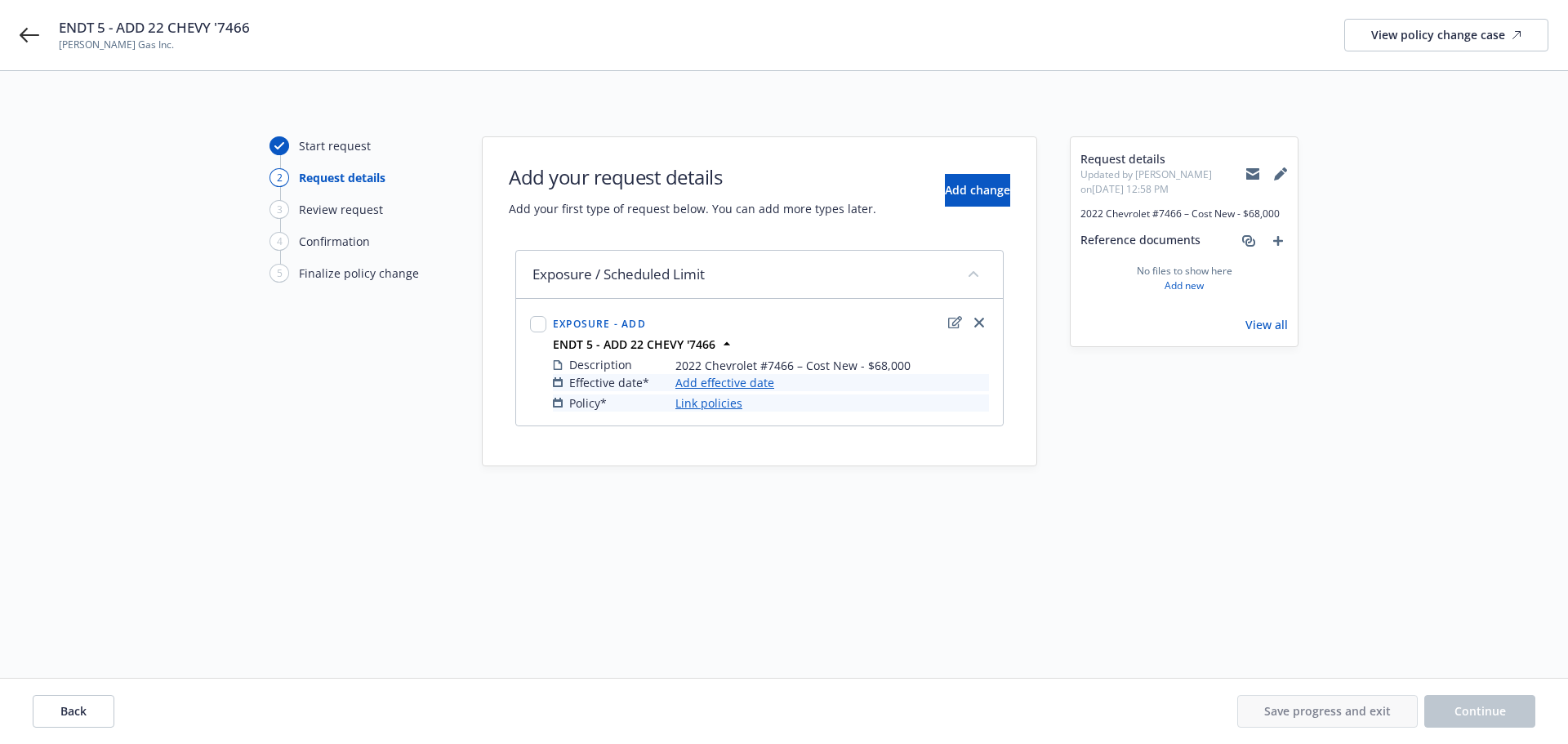
click at [720, 385] on link "Add effective date" at bounding box center [724, 383] width 99 height 17
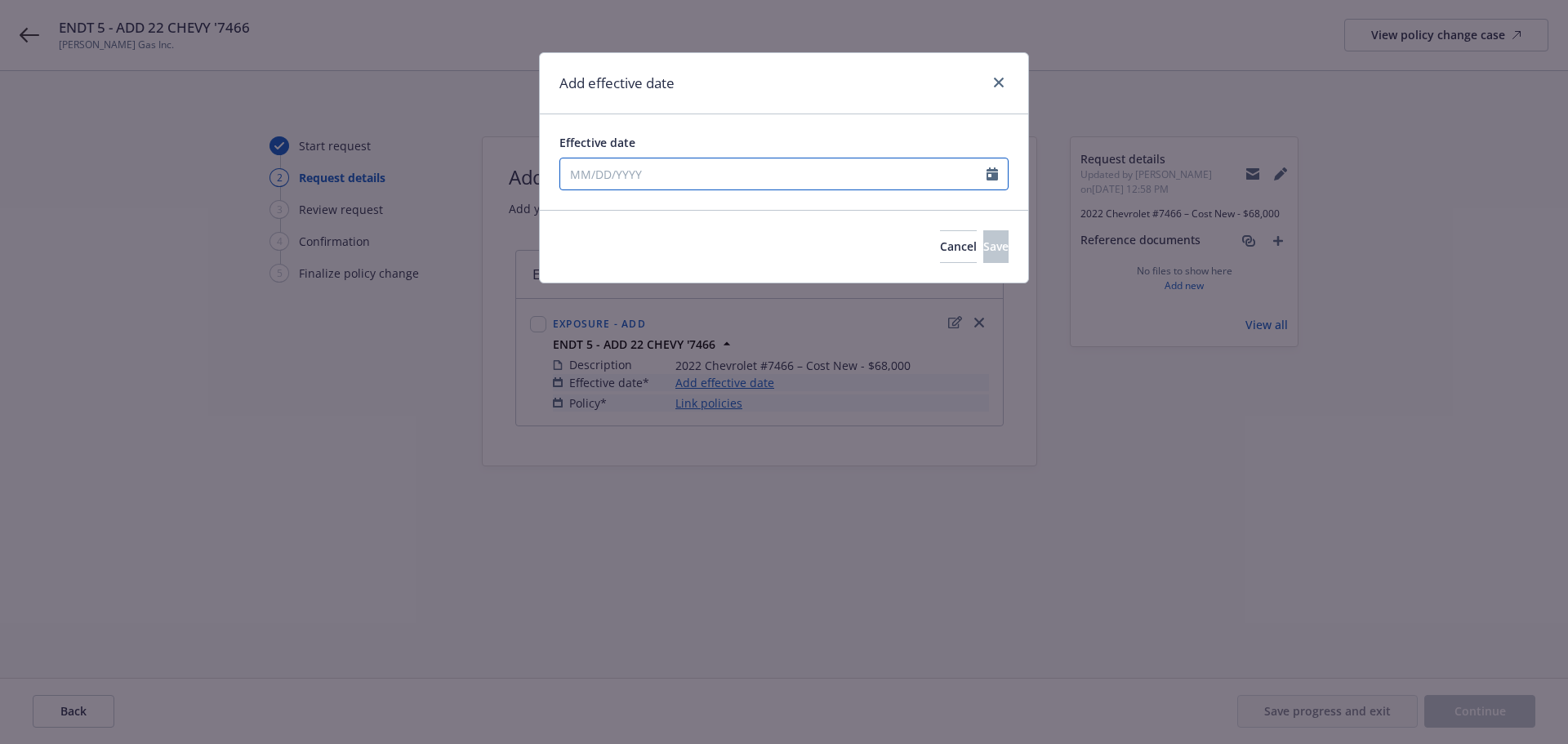
click at [599, 167] on input "Effective date" at bounding box center [773, 174] width 426 height 31
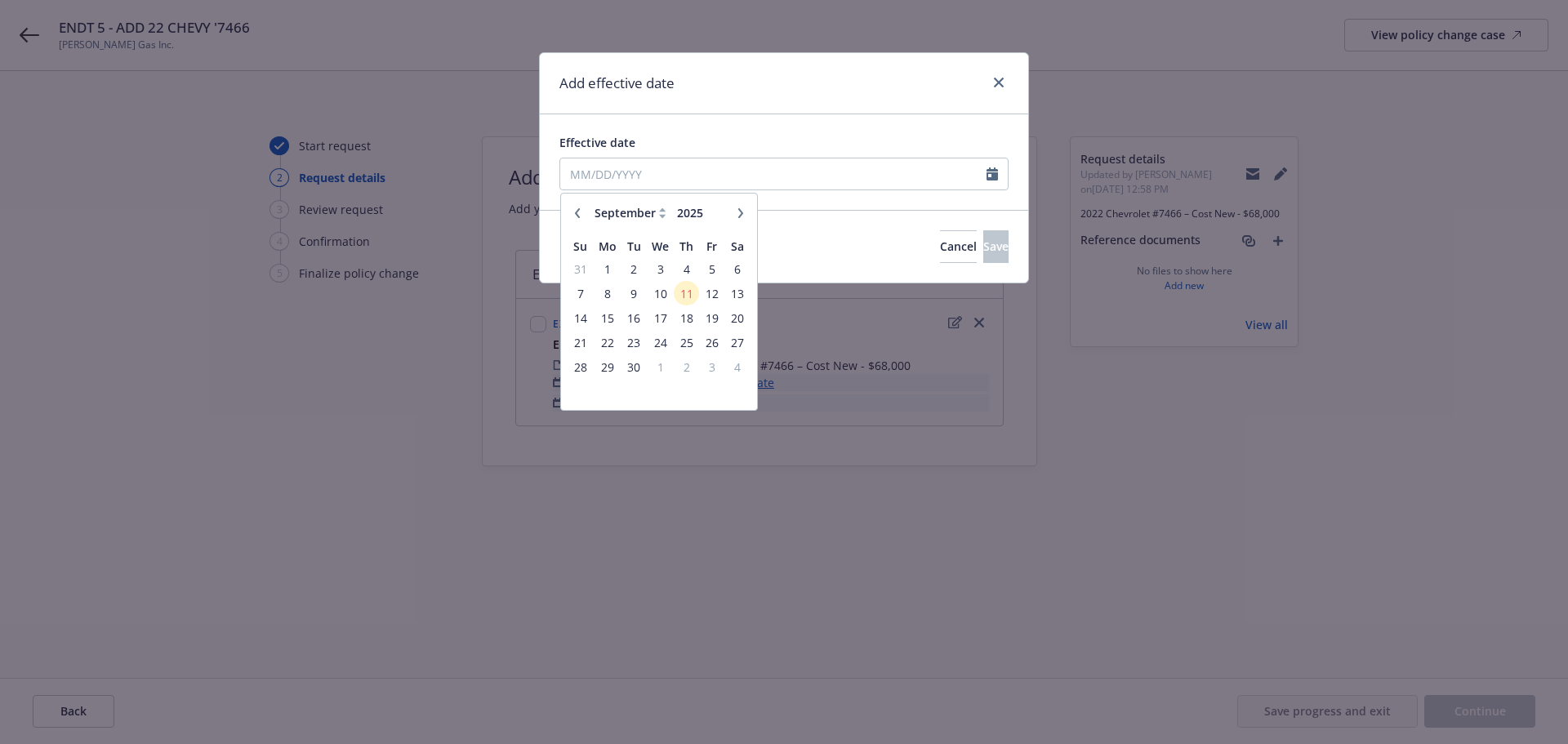
click at [579, 215] on icon "button" at bounding box center [577, 212] width 10 height 10
click at [633, 365] on span "26" at bounding box center [633, 366] width 22 height 20
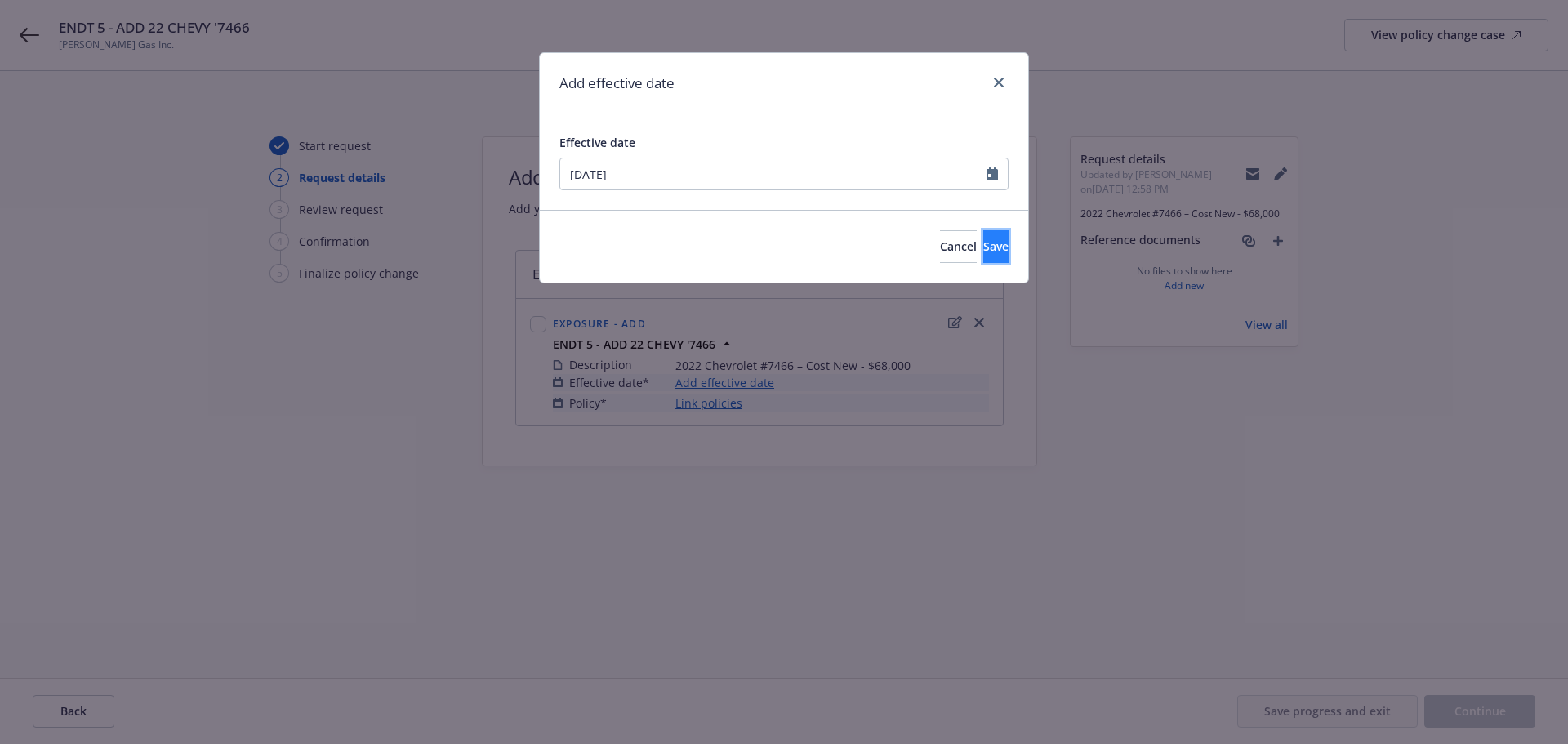
click at [983, 231] on button "Save" at bounding box center [995, 247] width 25 height 33
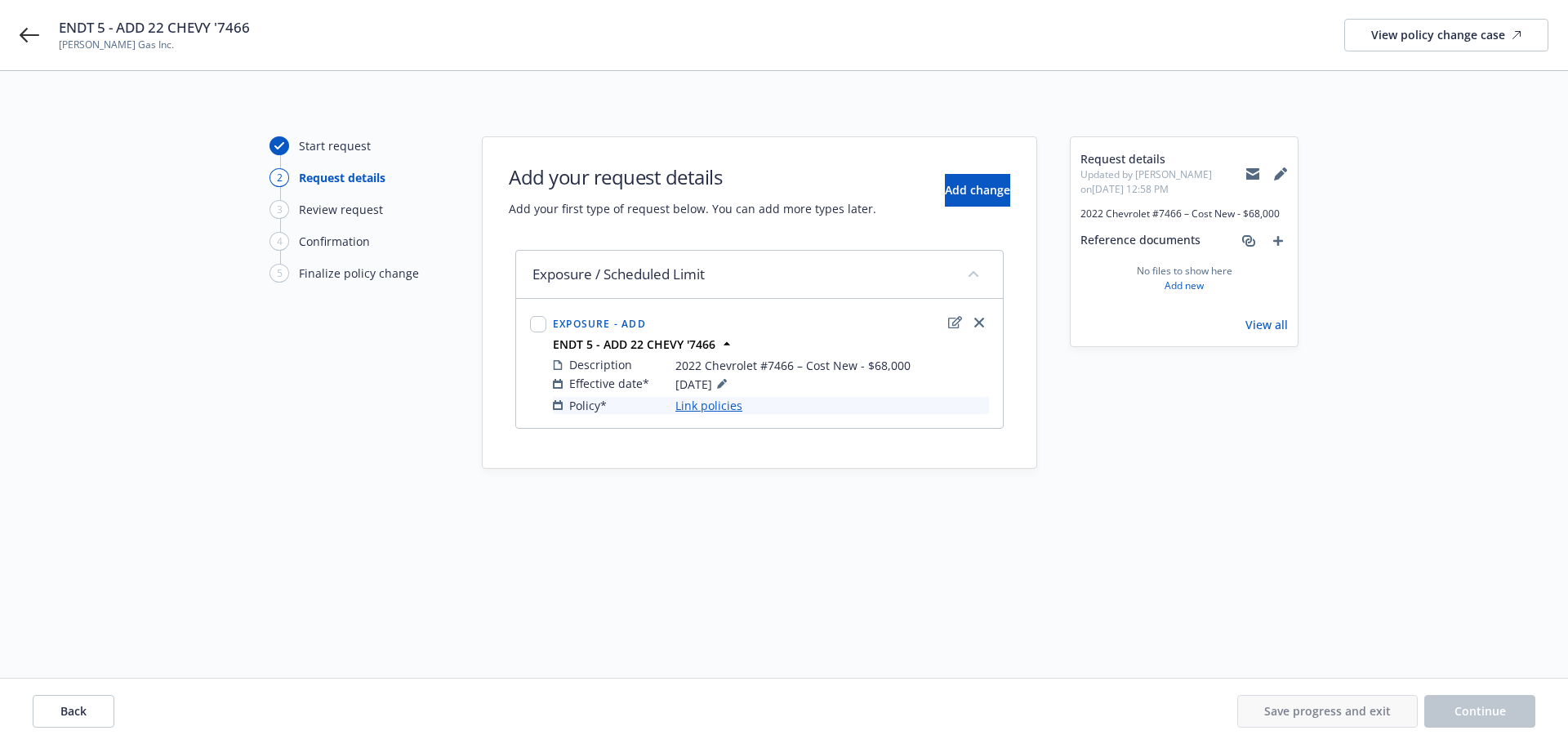
click at [707, 406] on link "Link policies" at bounding box center [708, 406] width 67 height 17
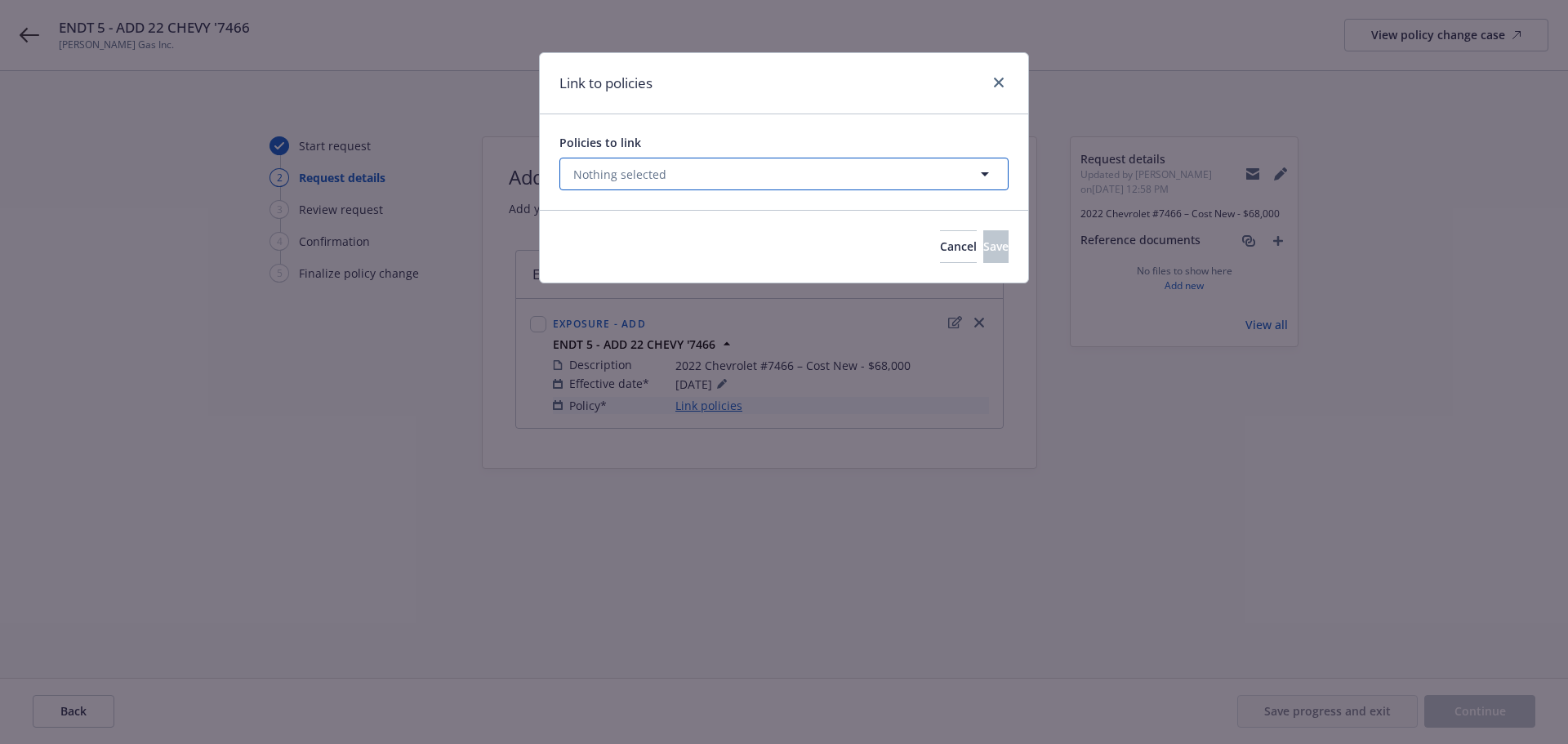
click at [577, 180] on span "Nothing selected" at bounding box center [619, 175] width 93 height 17
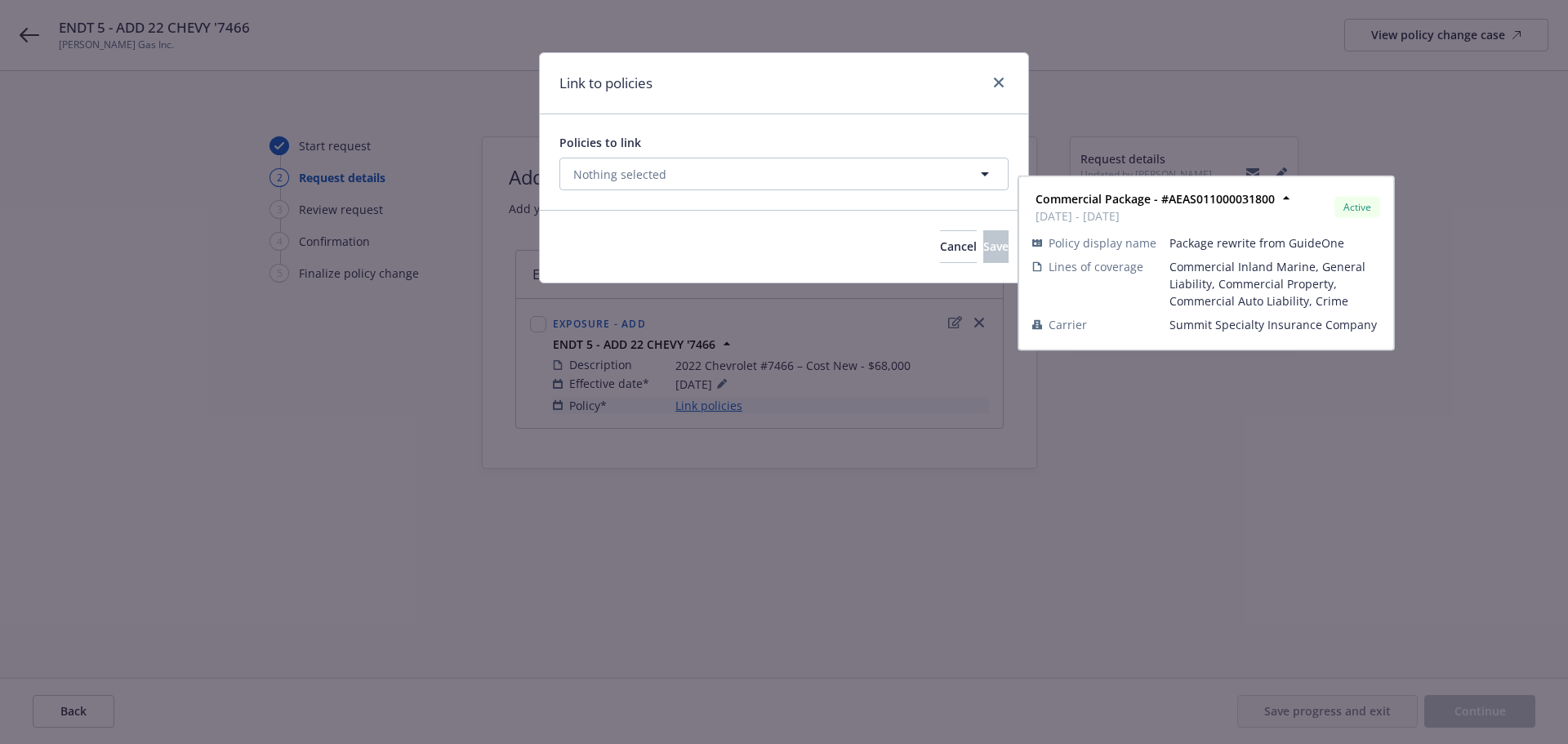
click at [582, 250] on input "checkbox" at bounding box center [582, 255] width 17 height 17
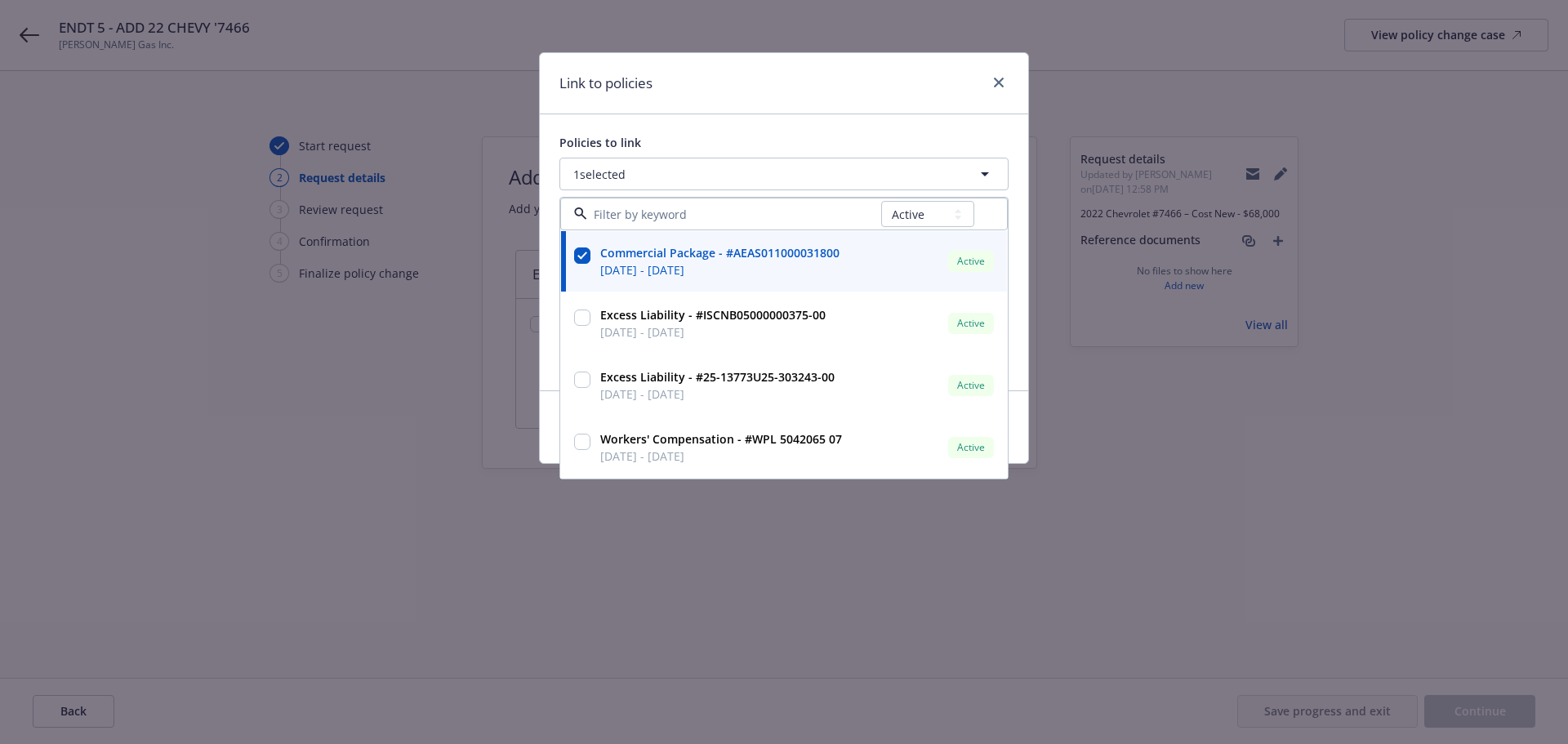
click at [696, 111] on div "Link to policies" at bounding box center [784, 84] width 488 height 61
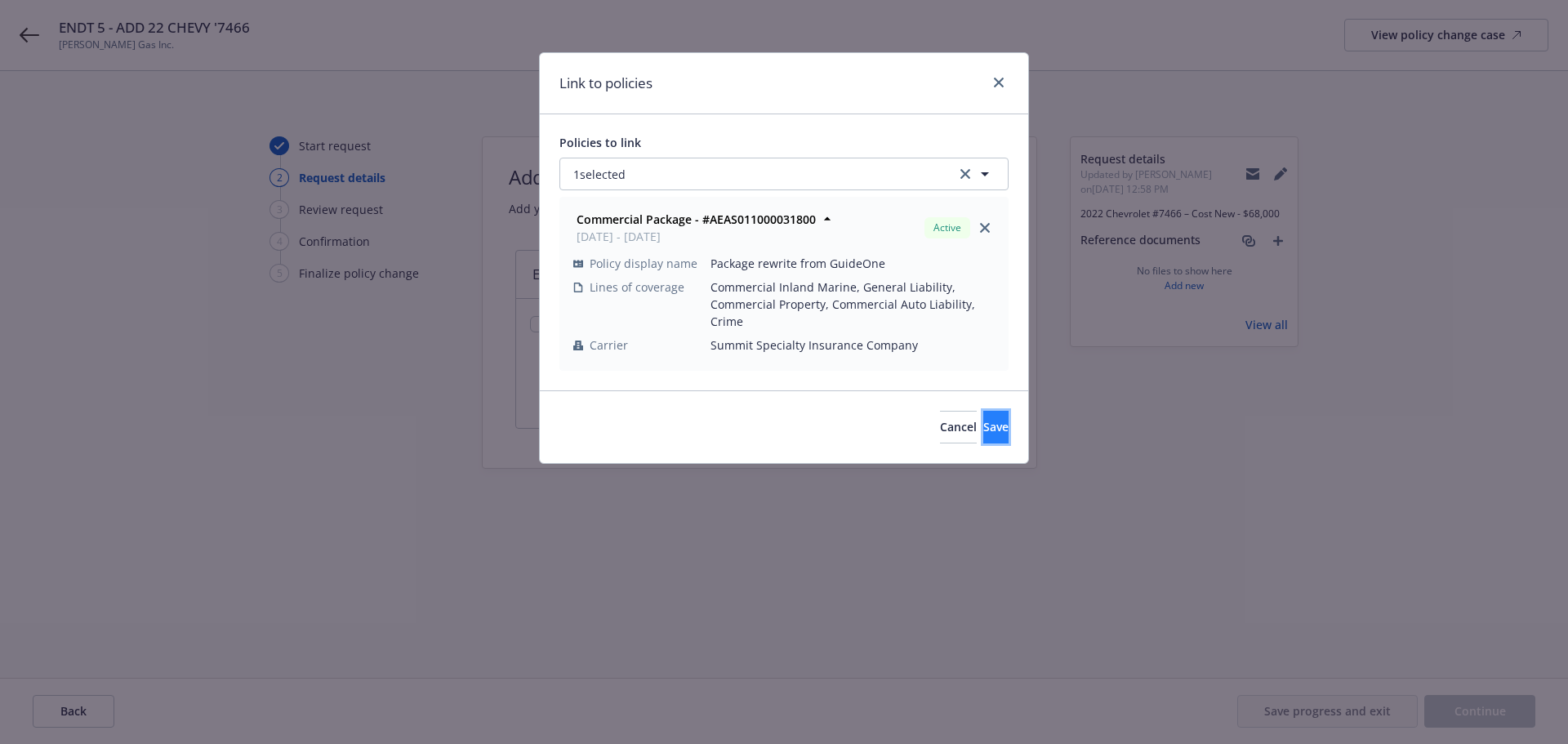
click at [983, 416] on button "Save" at bounding box center [995, 427] width 25 height 33
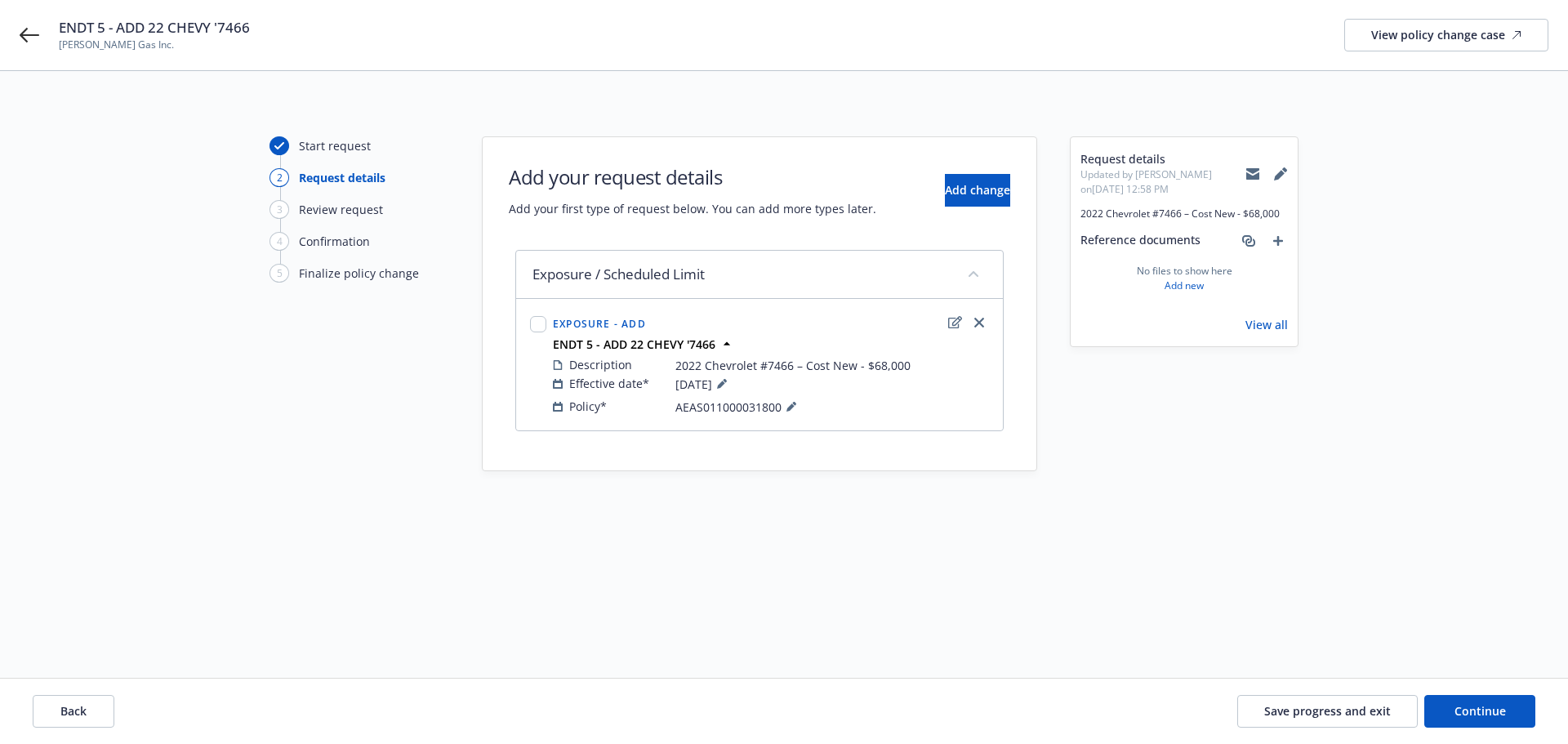
click at [1491, 729] on div "Back Save progress and exit Continue" at bounding box center [784, 711] width 1568 height 65
click at [1479, 718] on span "Continue" at bounding box center [1479, 711] width 51 height 16
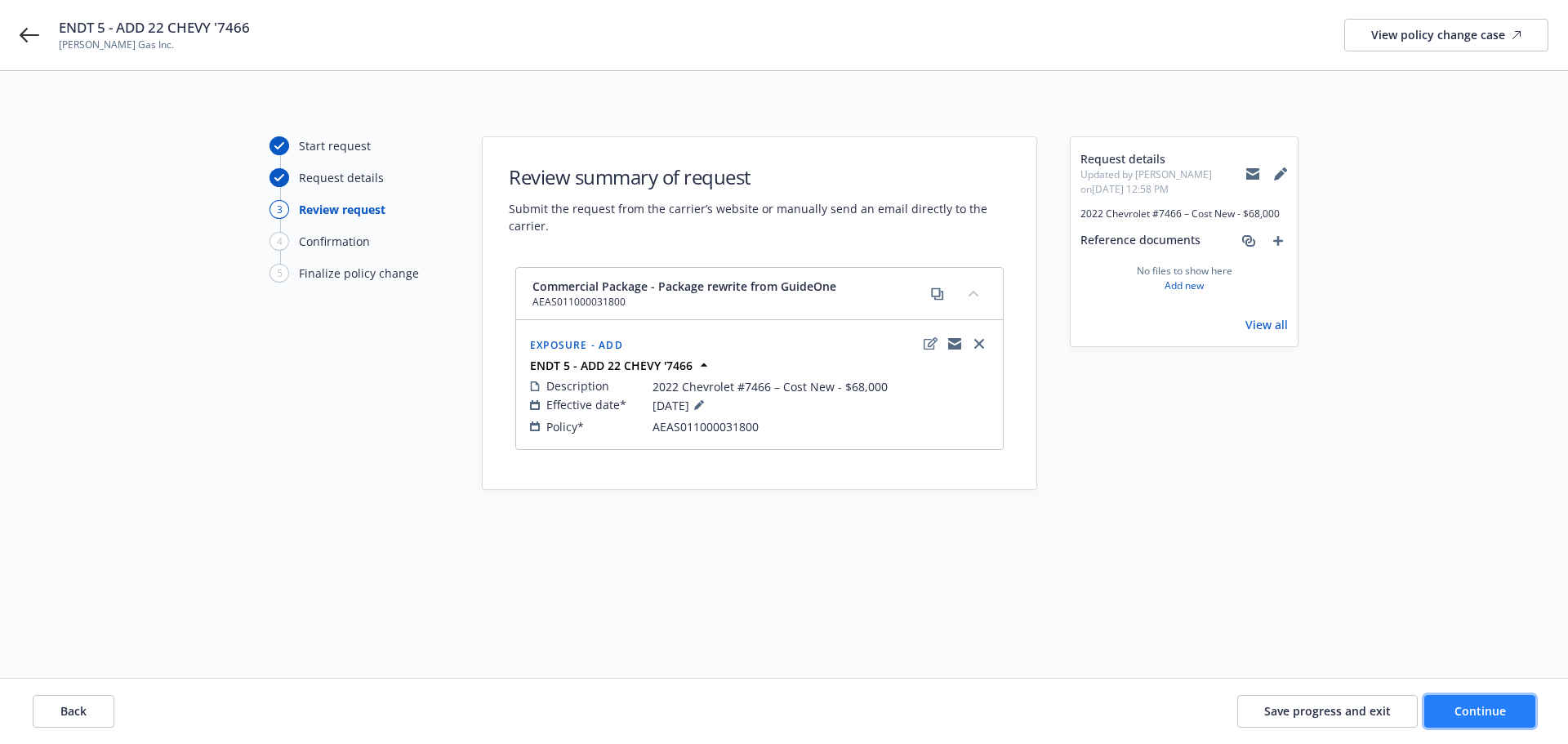
click at [1474, 709] on span "Continue" at bounding box center [1479, 711] width 51 height 16
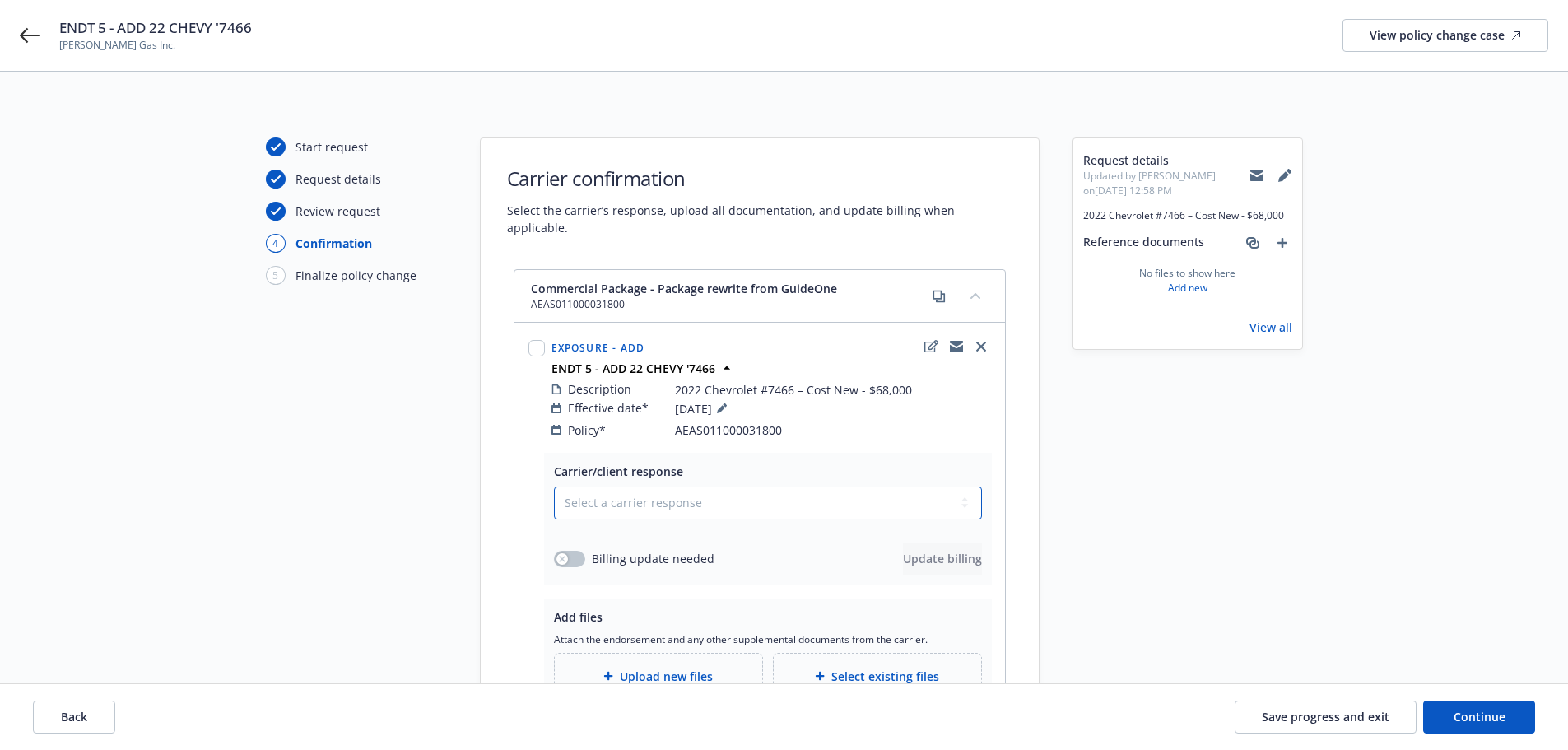
click at [720, 491] on select "Select a carrier response Accepted Accepted with revision No endorsement needed…" at bounding box center [768, 504] width 428 height 33
click at [554, 487] on select "Select a carrier response Accepted Accepted with revision No endorsement needed…" at bounding box center [768, 504] width 428 height 33
click at [577, 551] on button "button" at bounding box center [570, 559] width 32 height 17
click at [915, 551] on span "Update billing" at bounding box center [943, 559] width 79 height 16
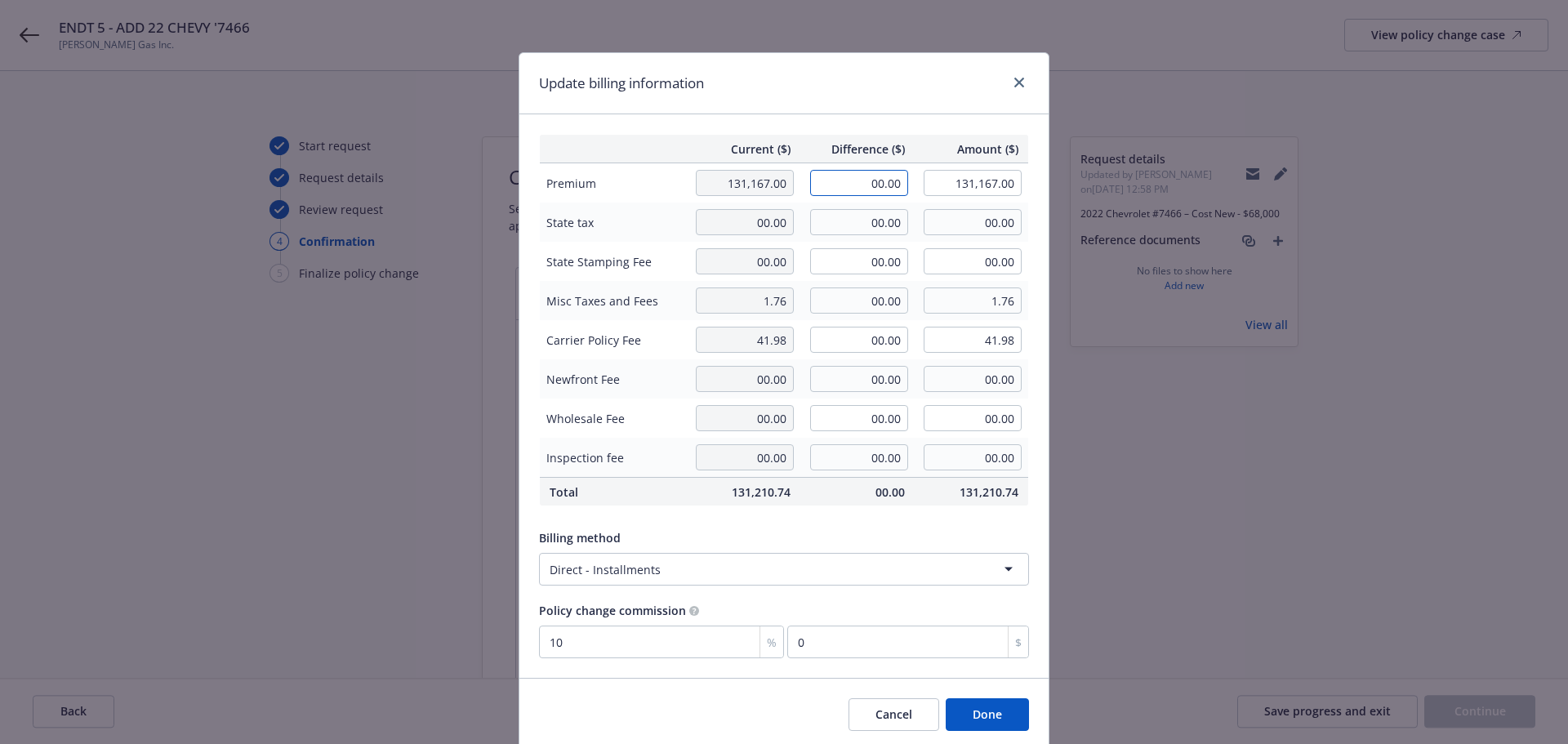
click at [874, 182] on input "00.00" at bounding box center [858, 183] width 98 height 26
click at [719, 535] on div "Billing method" at bounding box center [784, 538] width 490 height 17
click at [978, 709] on button "Done" at bounding box center [987, 715] width 83 height 33
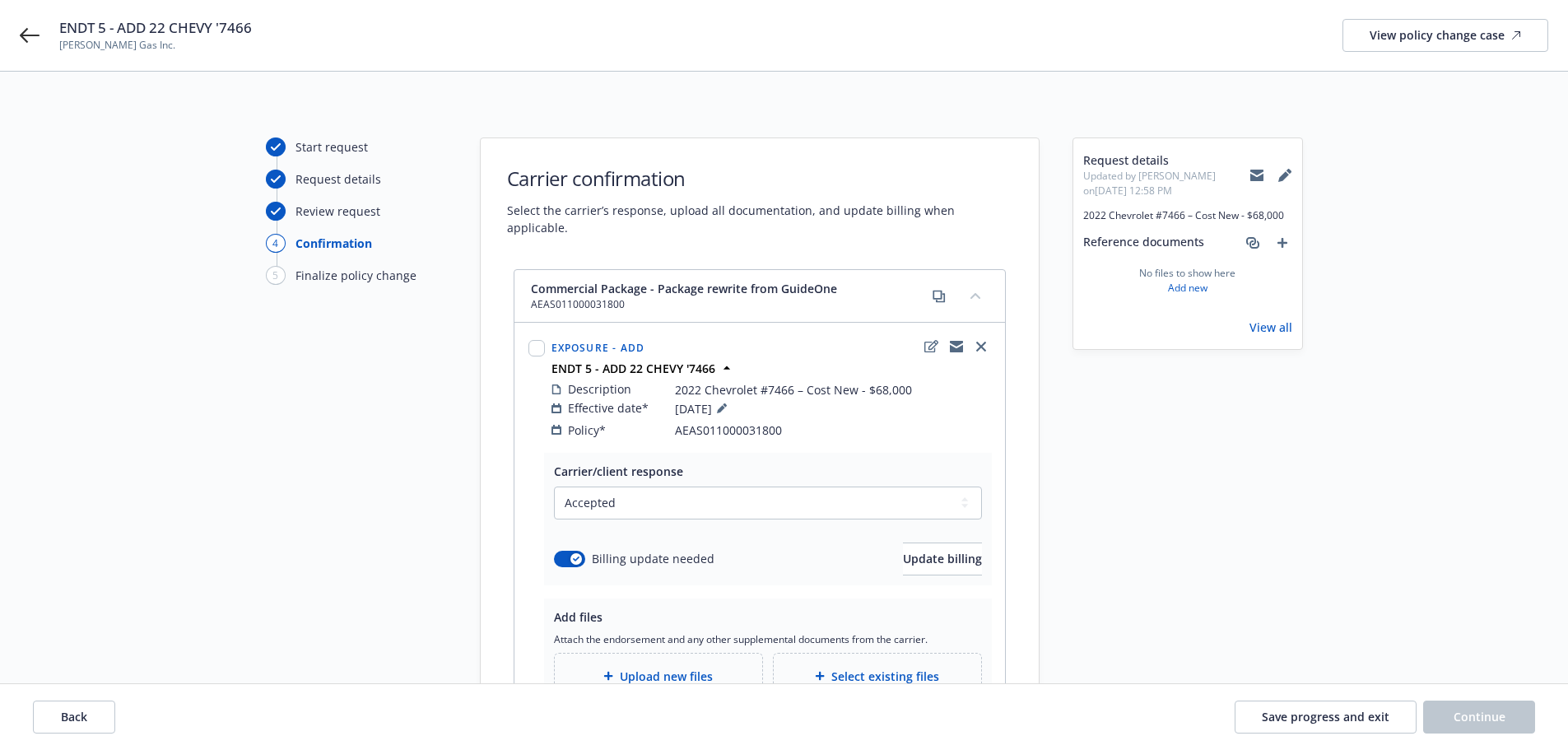
click at [633, 674] on div "Upload new files" at bounding box center [659, 676] width 208 height 46
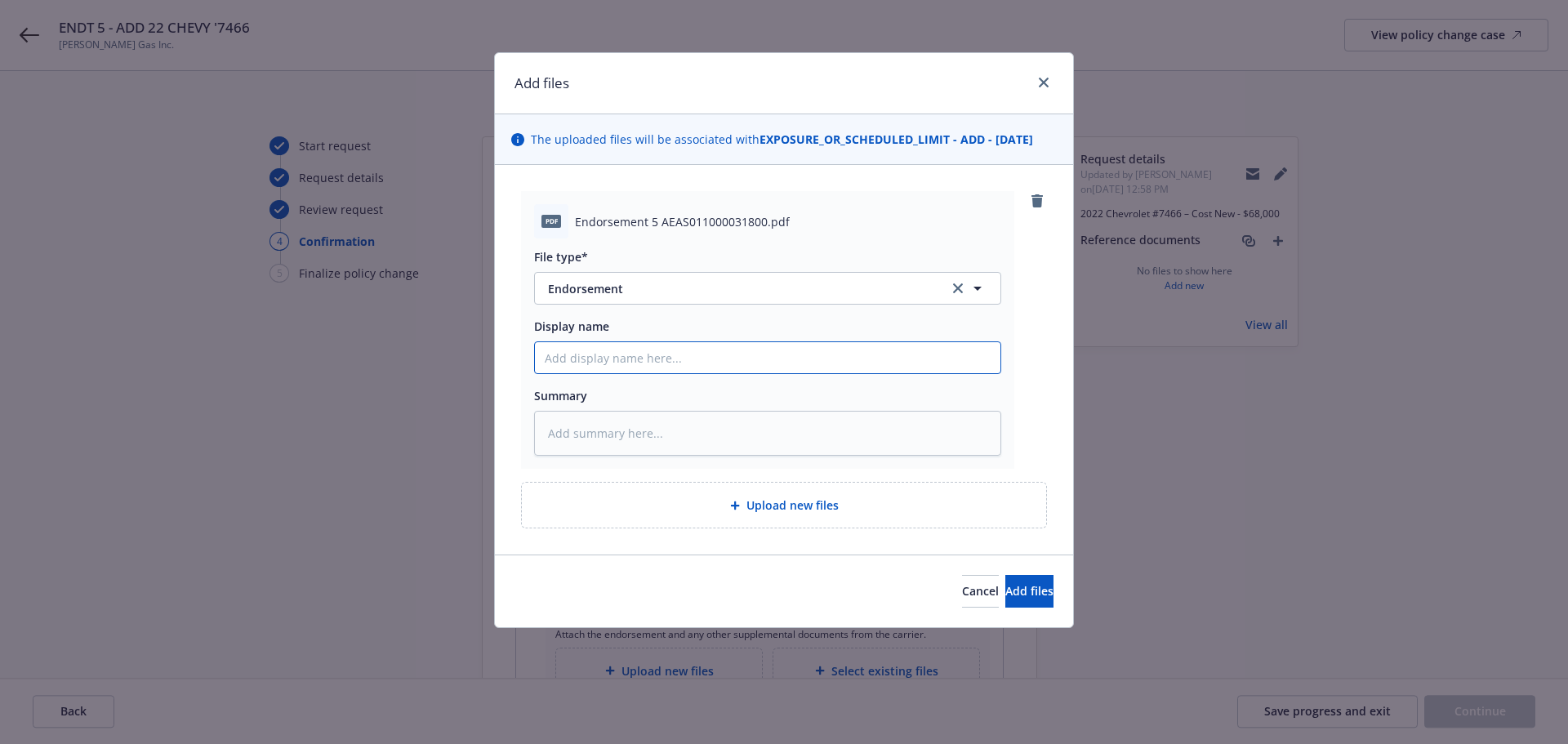
click at [597, 352] on input "Display name" at bounding box center [767, 358] width 465 height 31
click at [790, 441] on textarea at bounding box center [767, 433] width 467 height 45
click at [1005, 594] on span "Add files" at bounding box center [1029, 591] width 48 height 16
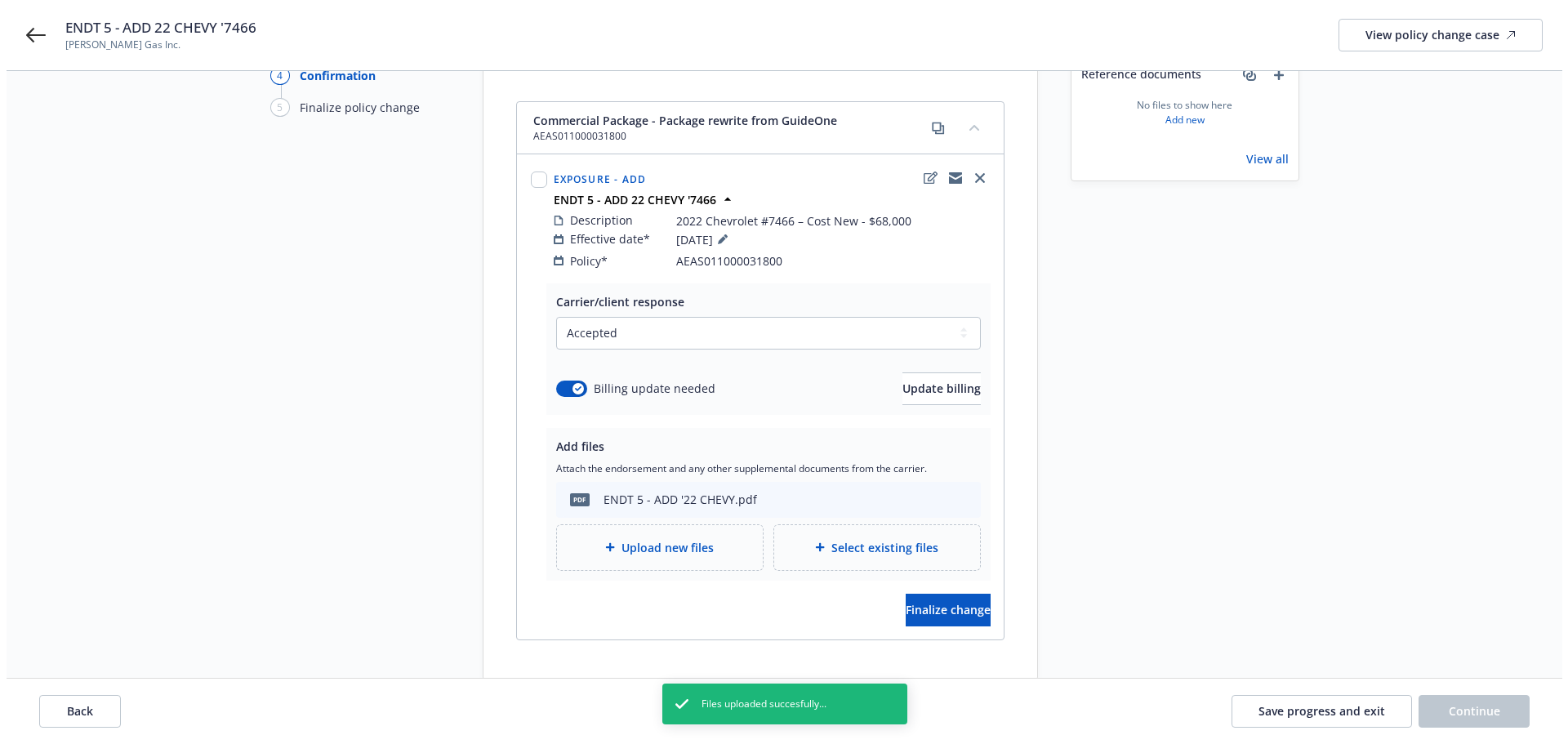
scroll to position [217, 0]
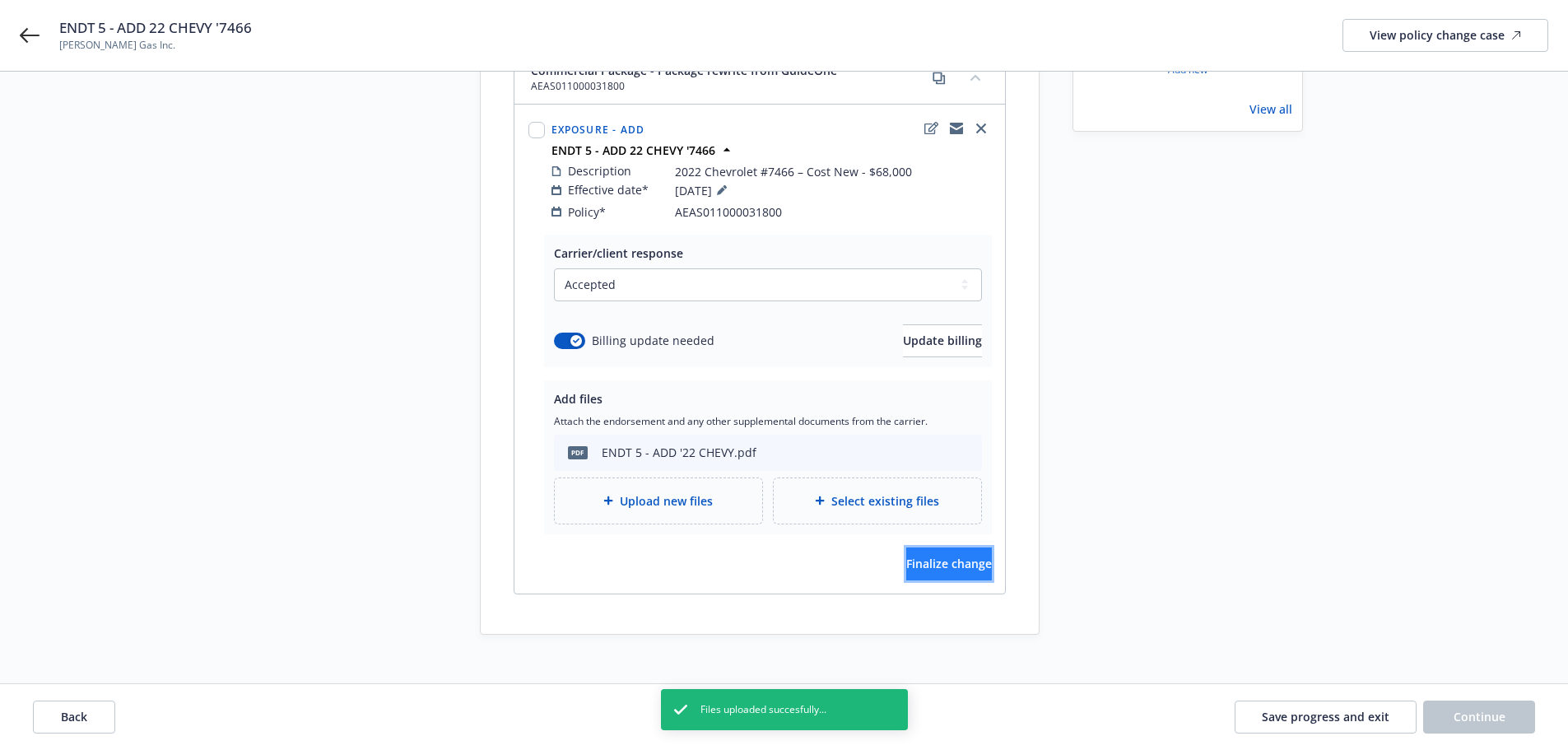
click at [940, 556] on span "Finalize change" at bounding box center [950, 564] width 86 height 16
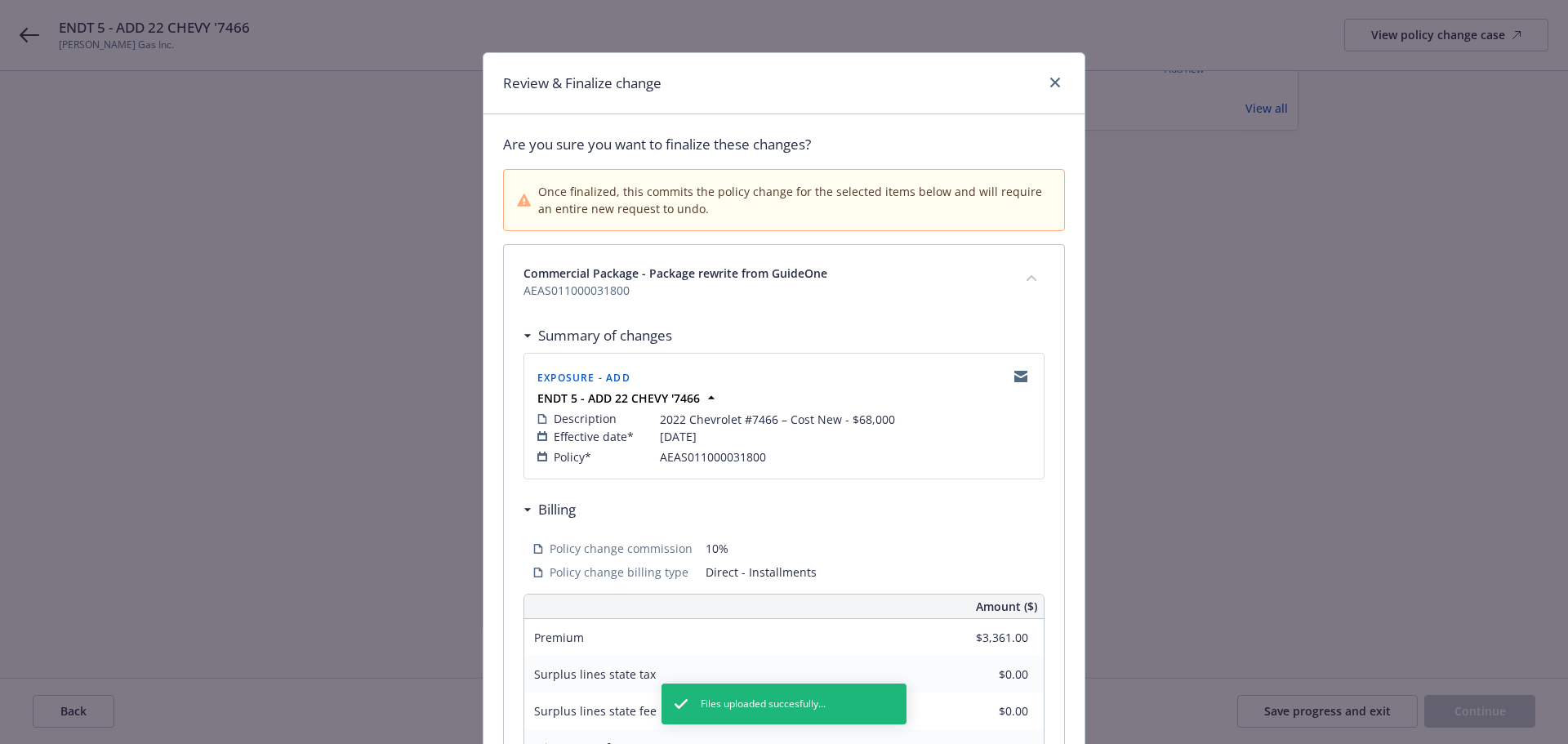
scroll to position [360, 0]
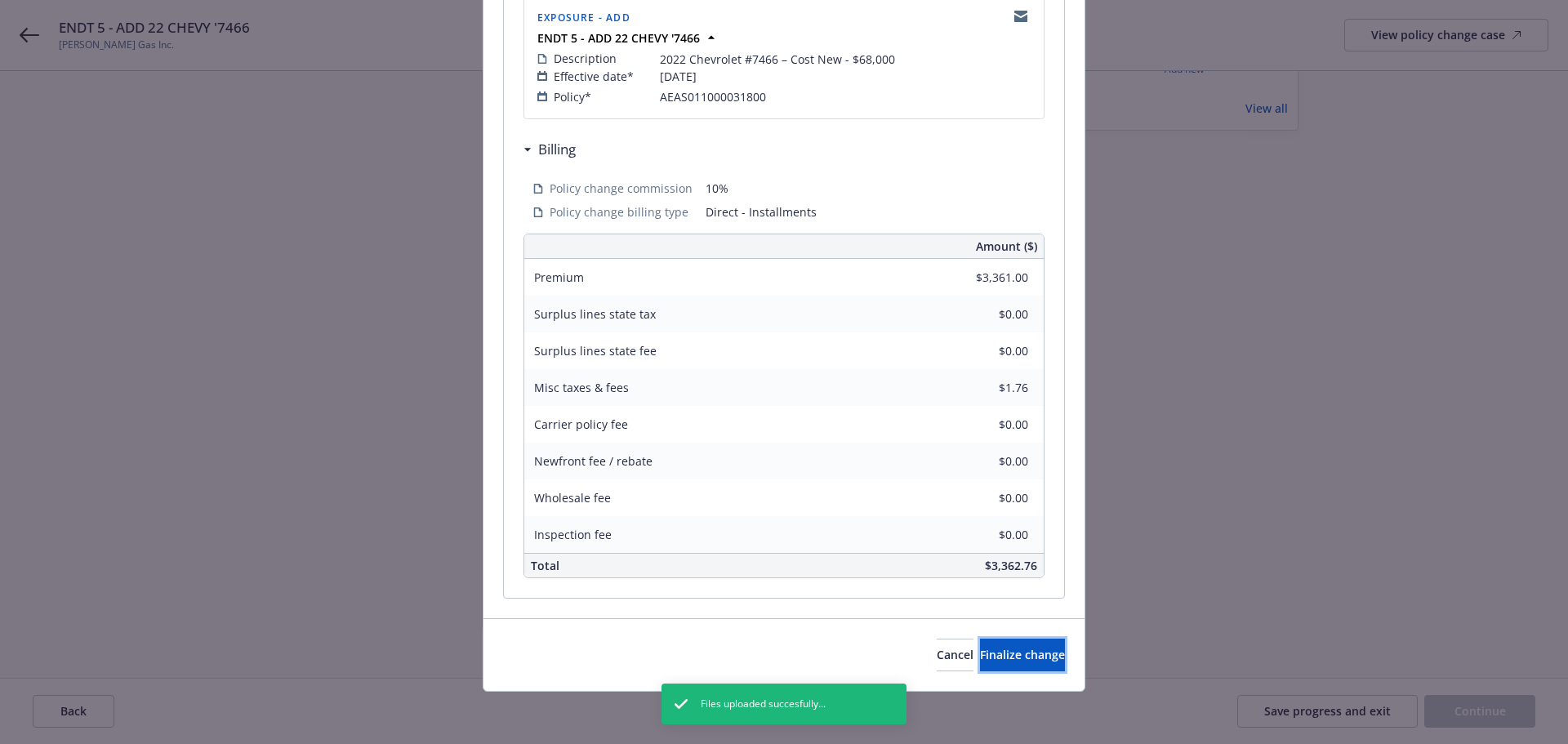
click at [989, 654] on span "Finalize change" at bounding box center [1023, 655] width 85 height 16
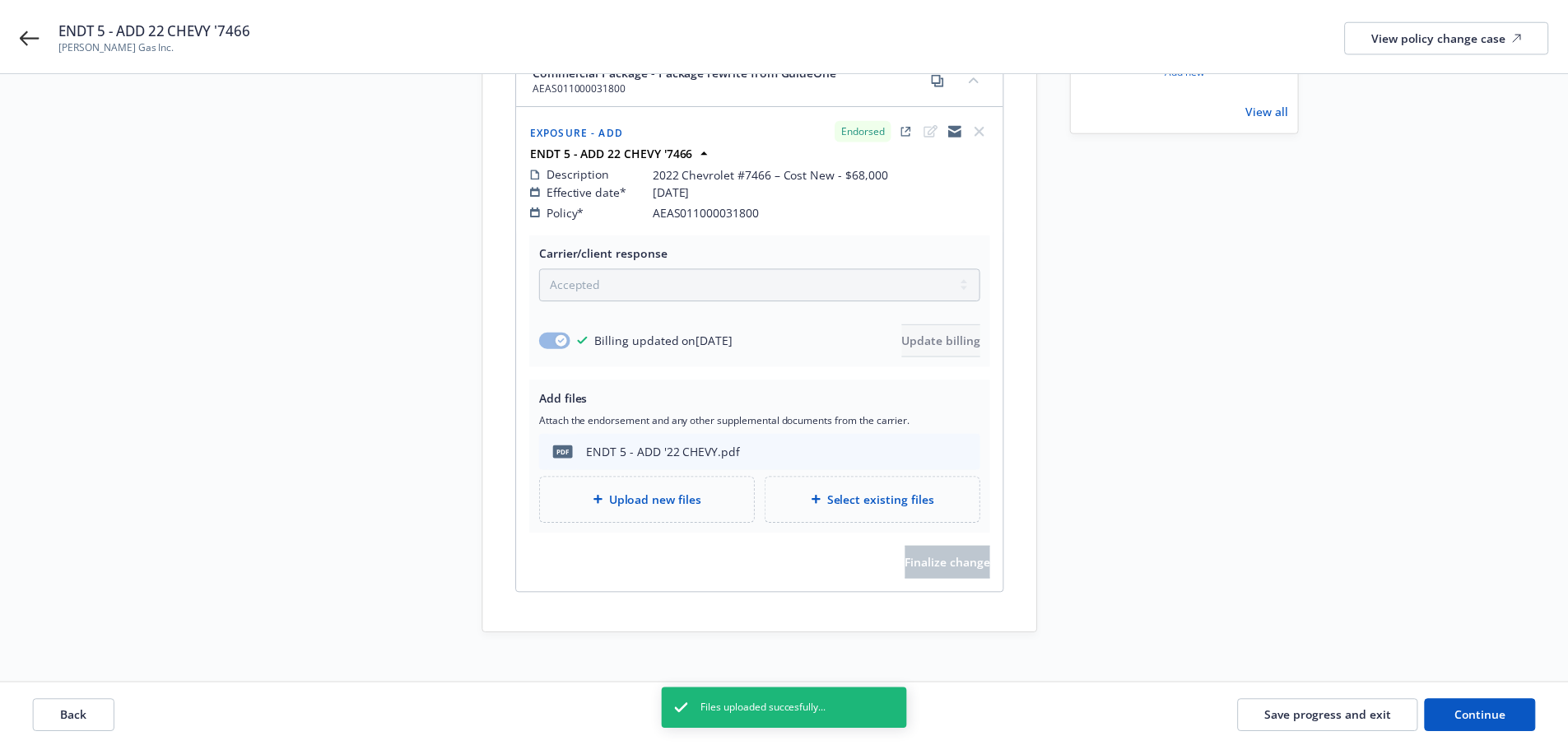
scroll to position [218, 0]
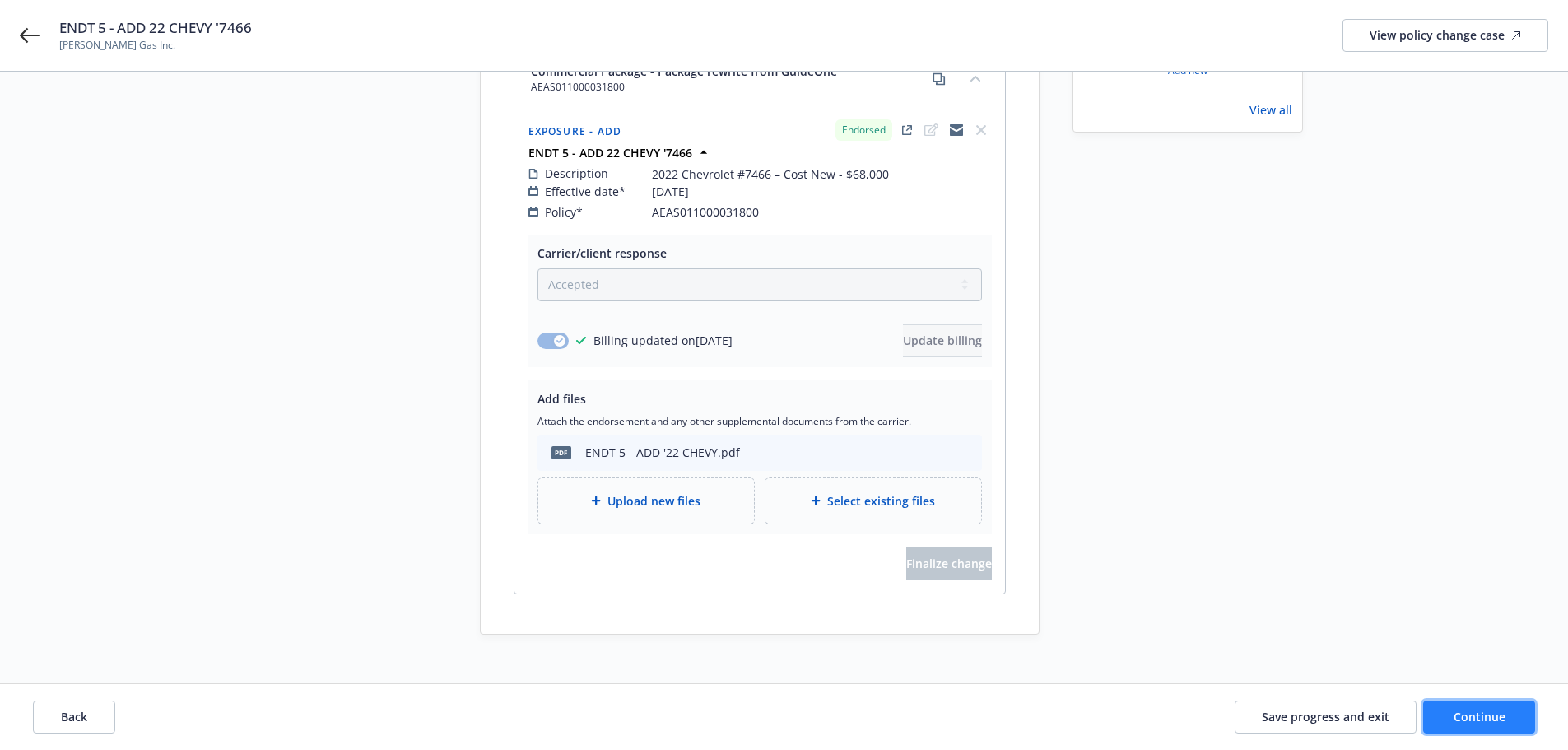
click at [1472, 716] on span "Continue" at bounding box center [1479, 717] width 52 height 16
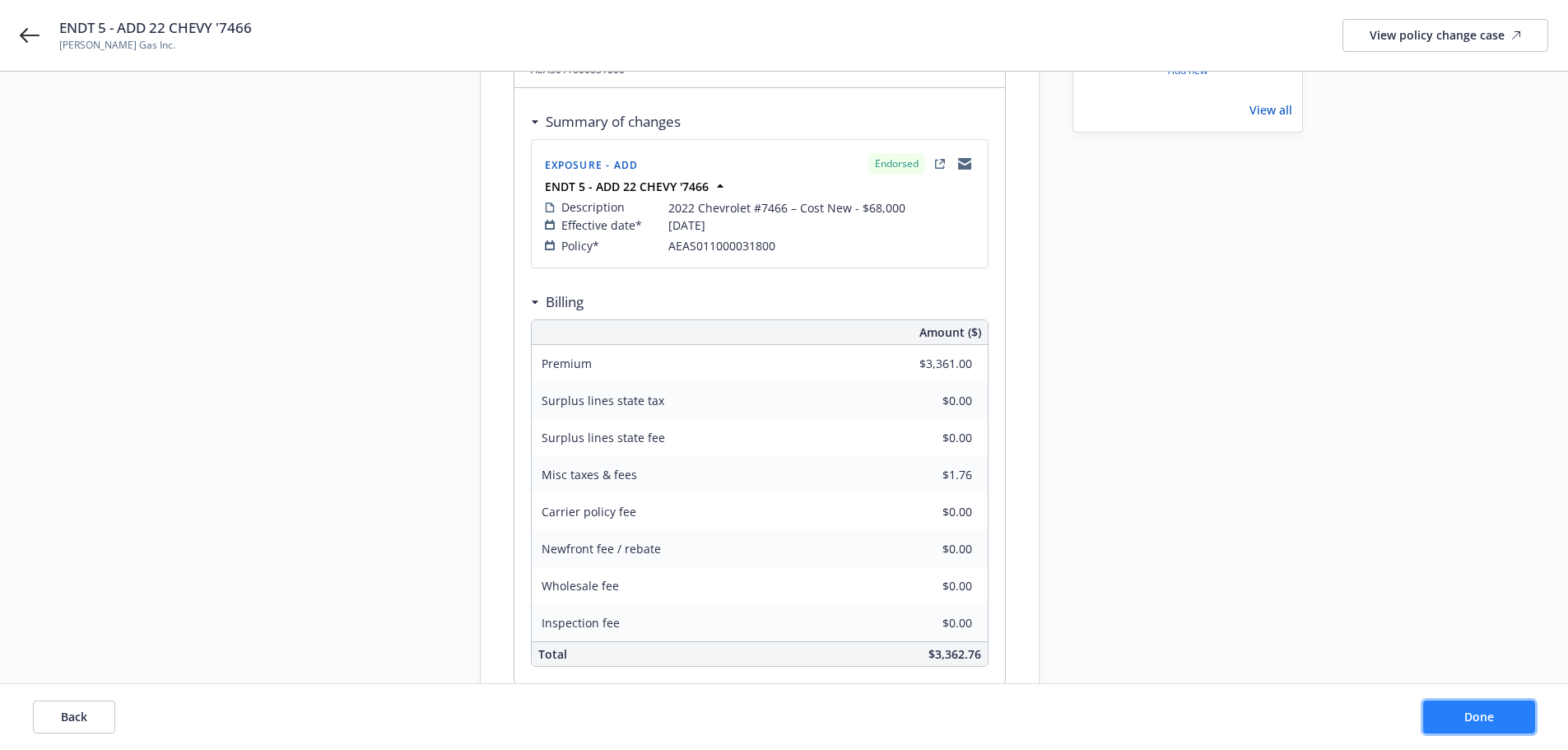
click at [1447, 720] on button "Done" at bounding box center [1479, 718] width 112 height 33
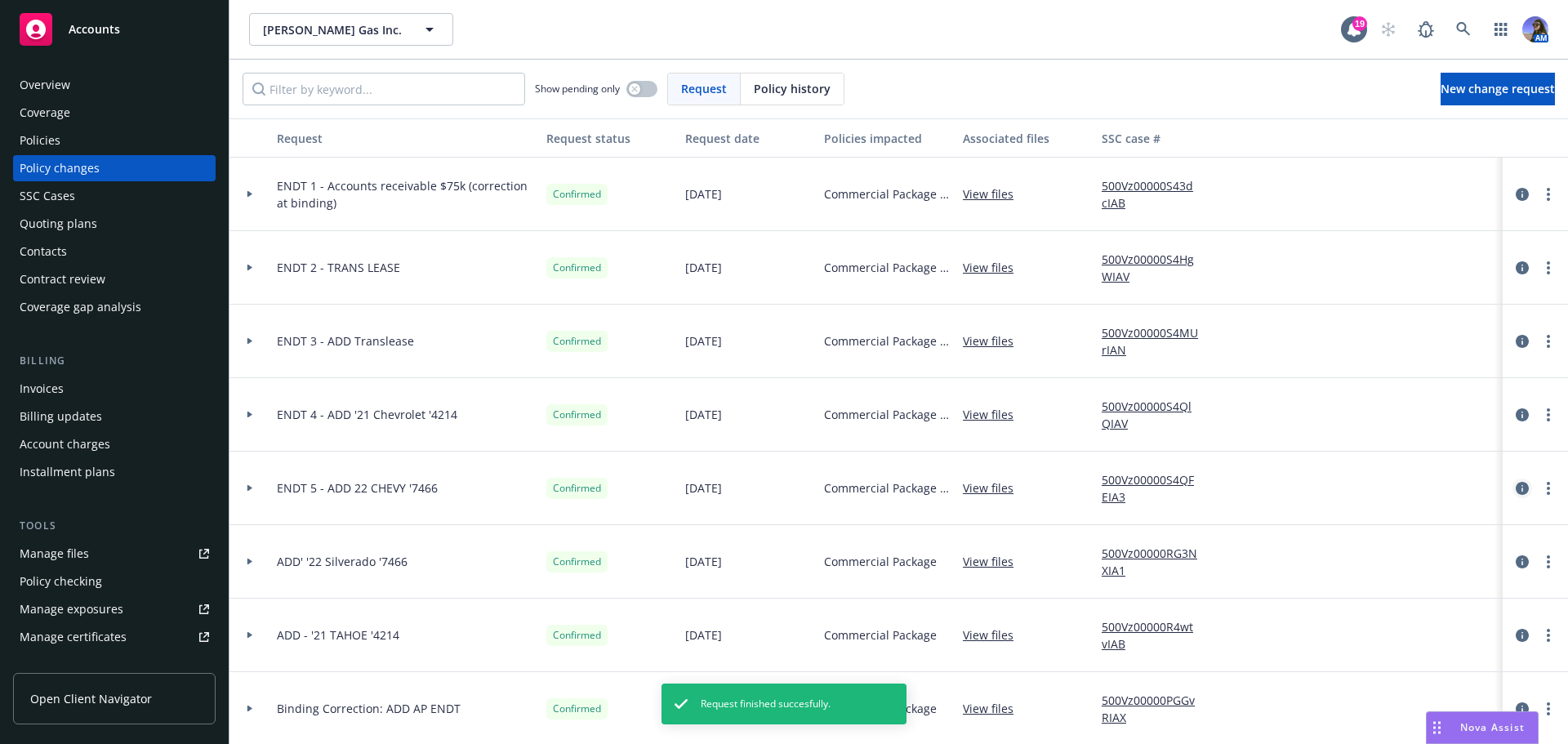
click at [1515, 487] on icon "circleInformation" at bounding box center [1521, 488] width 13 height 13
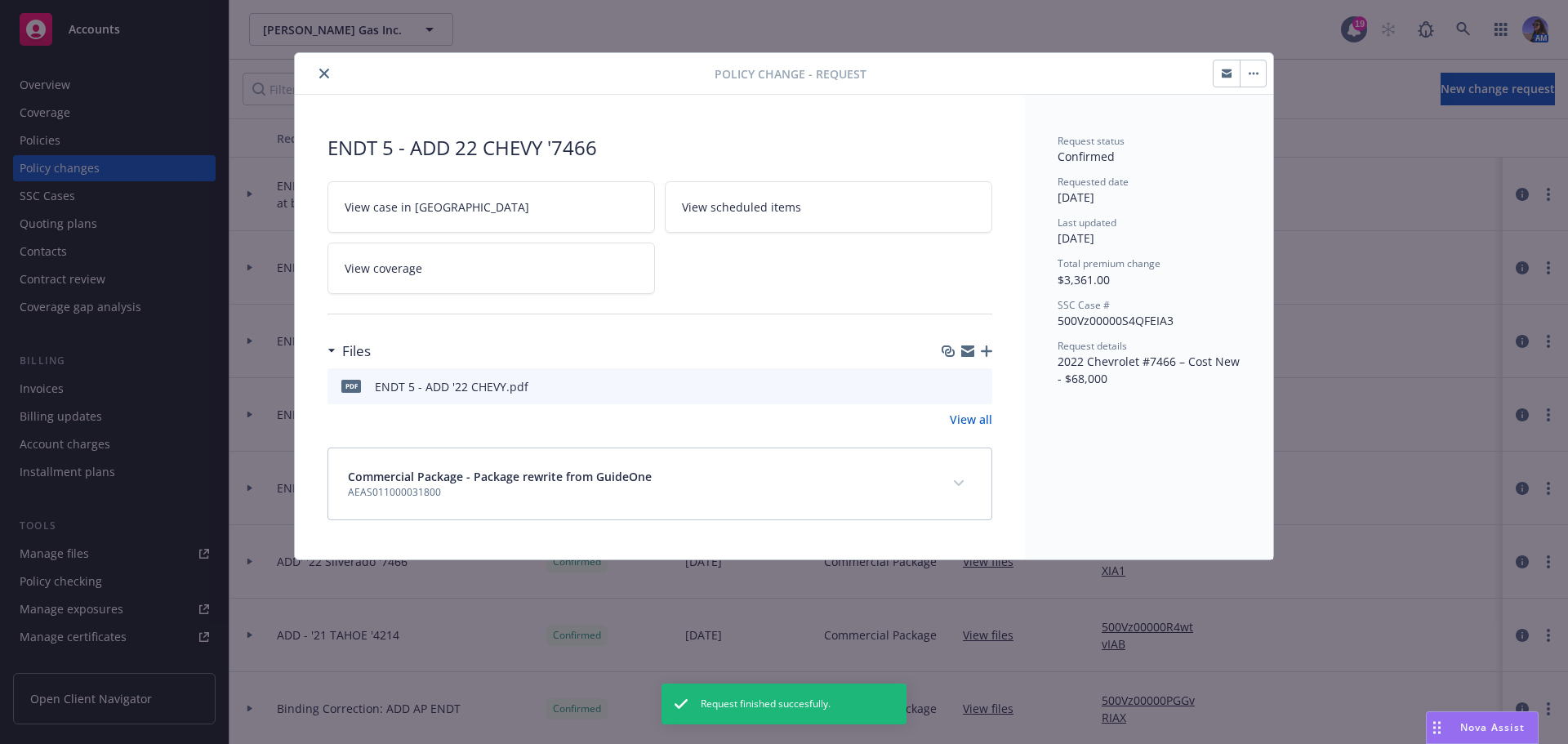
click at [422, 212] on span "View case in [GEOGRAPHIC_DATA]" at bounding box center [437, 207] width 184 height 17
click at [317, 70] on button "close" at bounding box center [324, 73] width 20 height 20
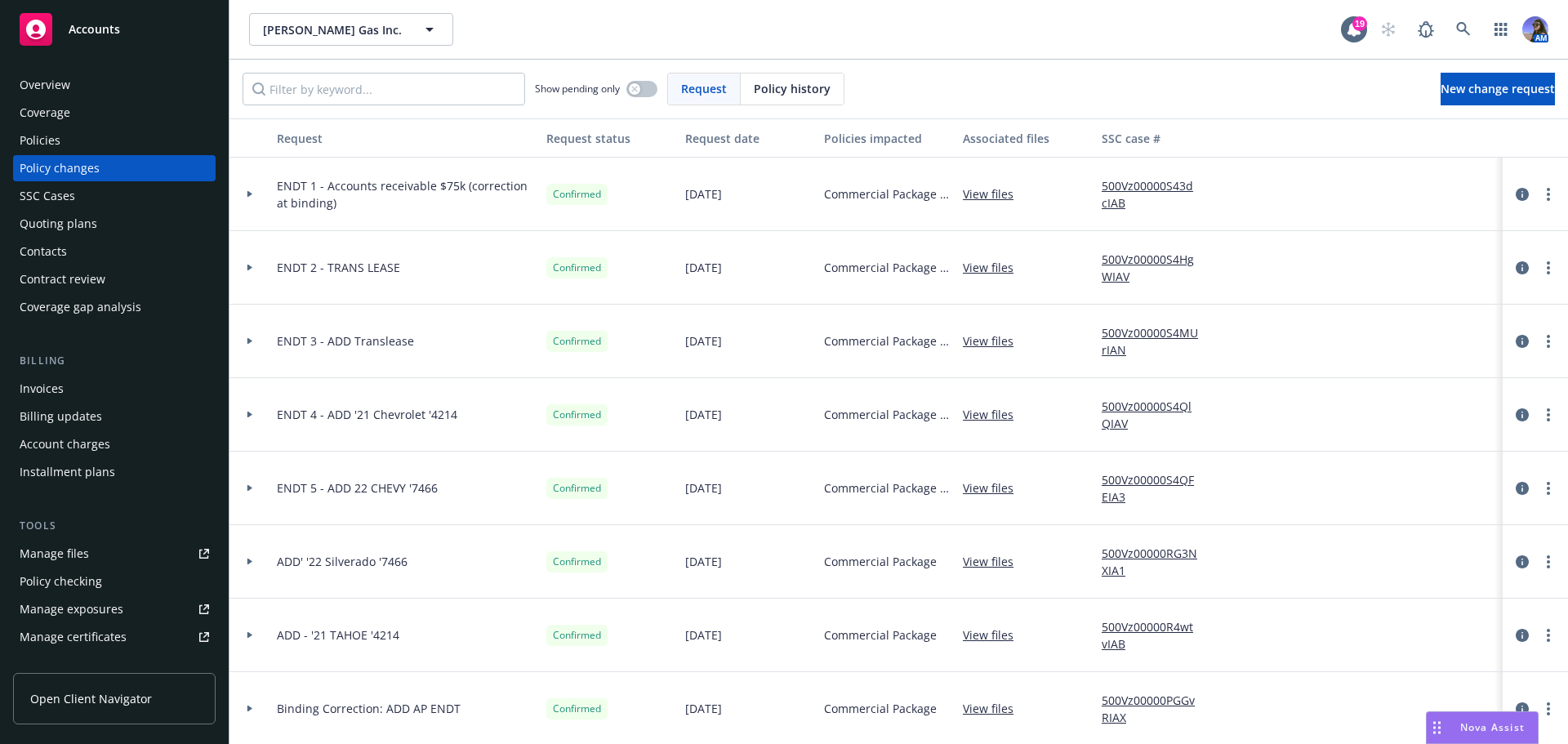
click at [123, 124] on div "Coverage" at bounding box center [115, 113] width 190 height 26
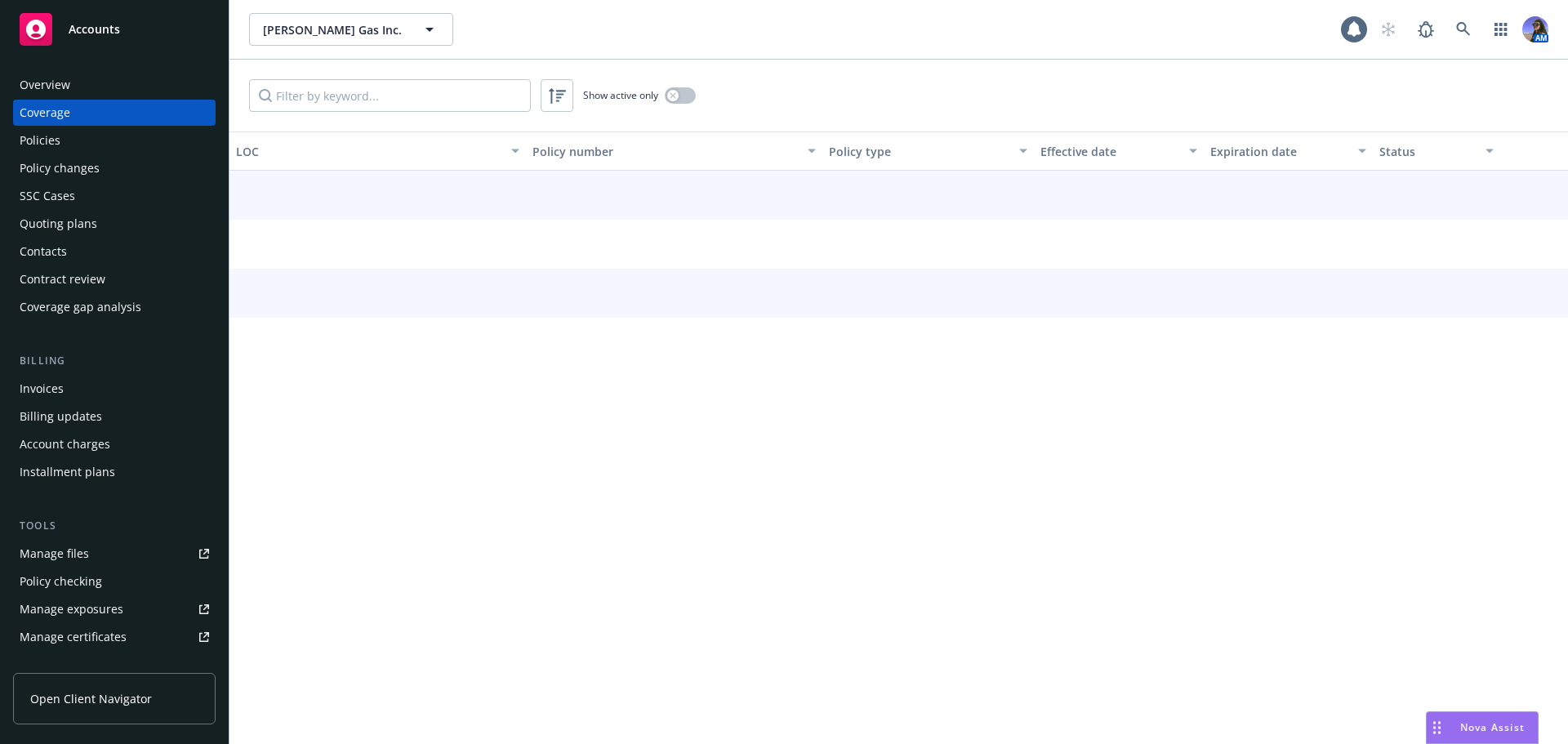
click at [111, 133] on div "Policies" at bounding box center [115, 140] width 190 height 26
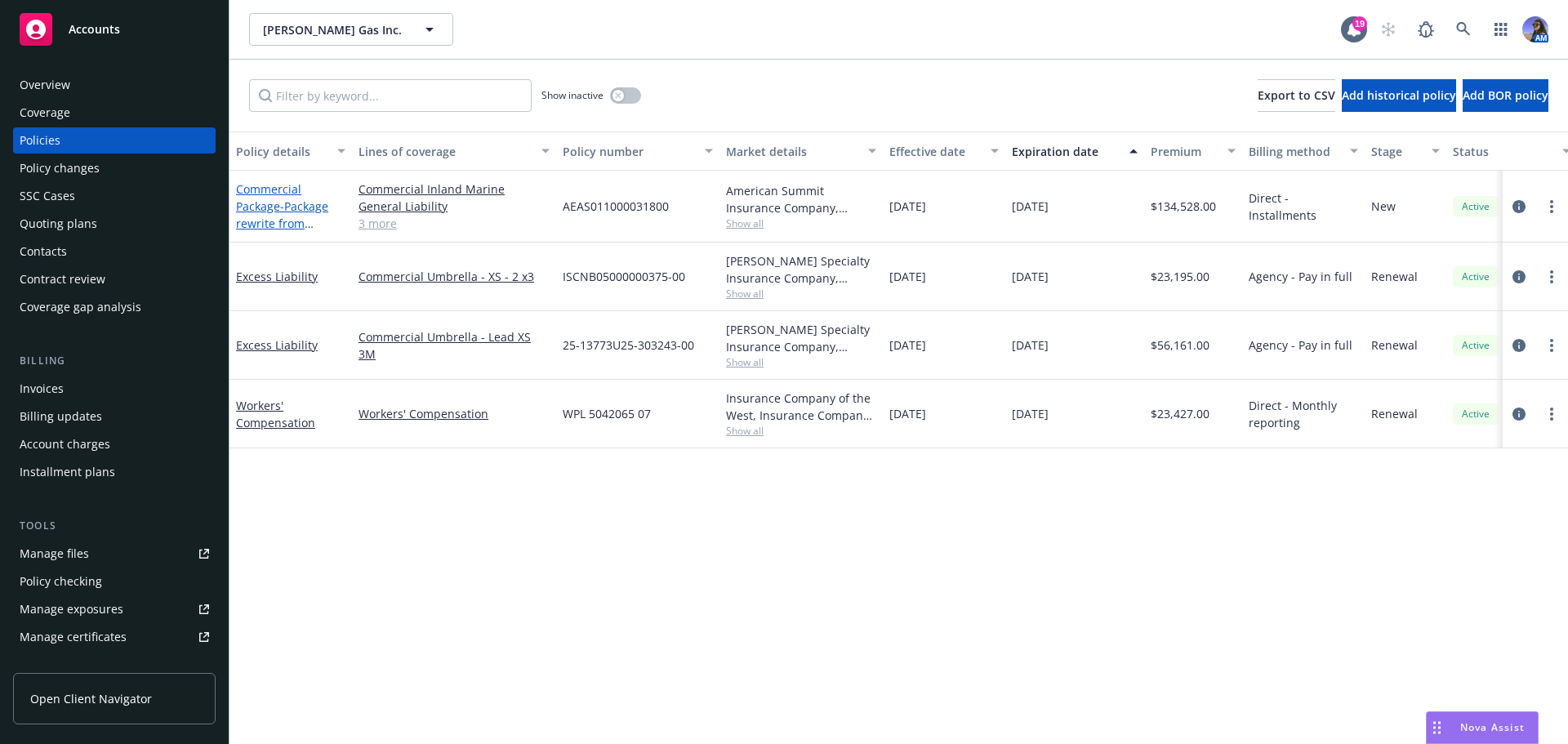
click at [246, 191] on link "Commercial Package - Package rewrite from GuideOne" at bounding box center [282, 214] width 92 height 67
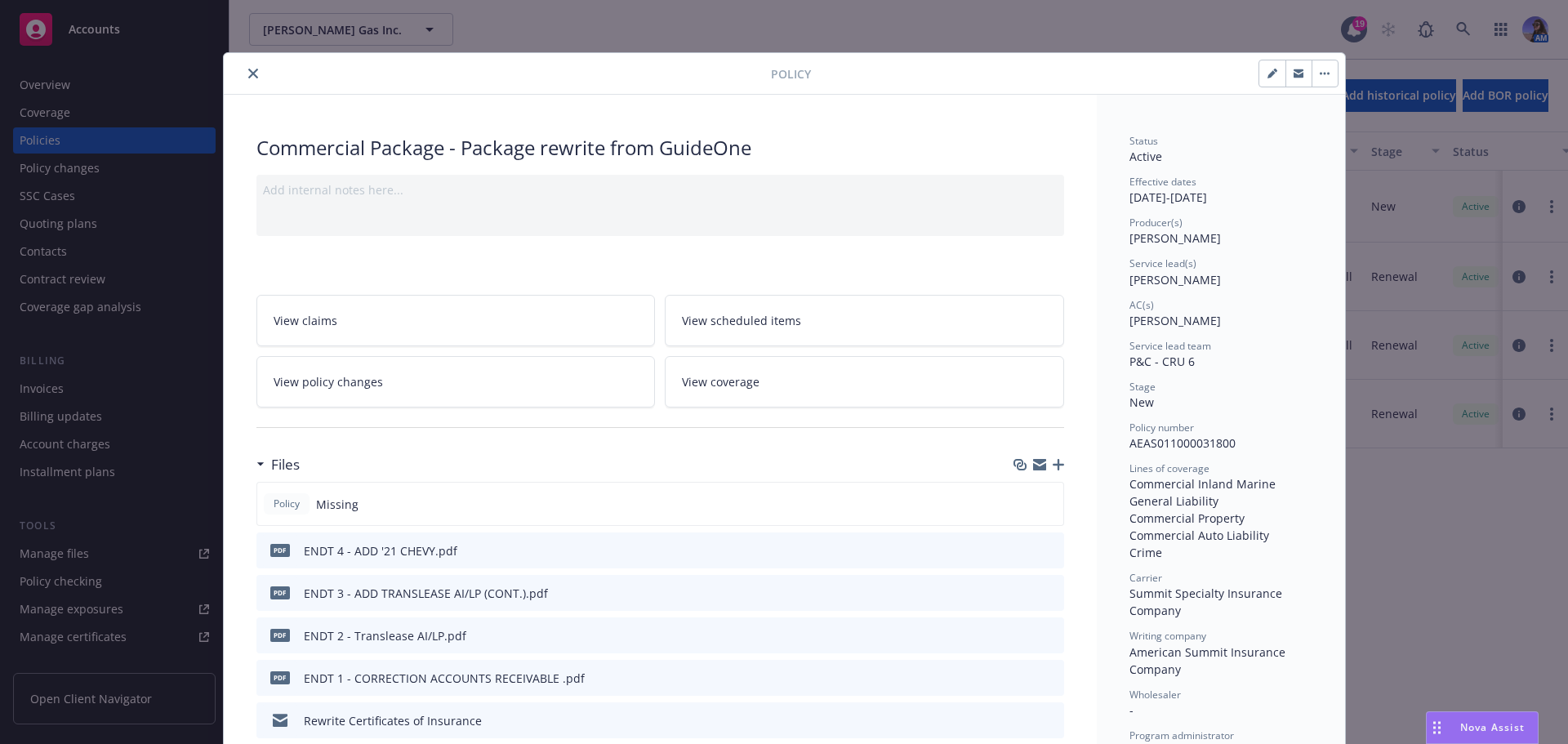
scroll to position [49, 0]
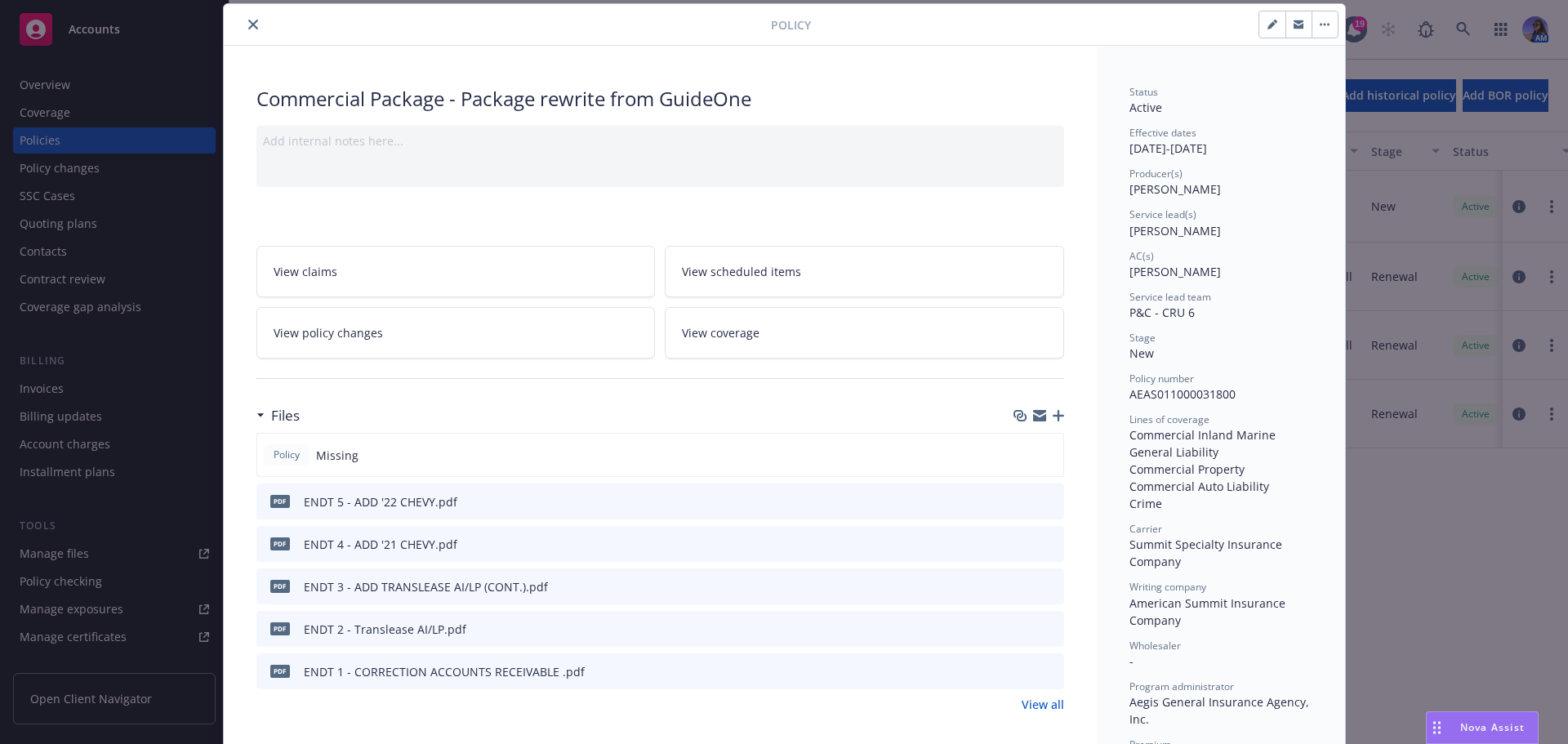
click at [1045, 419] on div at bounding box center [1038, 415] width 50 height 13
click at [1056, 412] on icon "button" at bounding box center [1058, 415] width 11 height 11
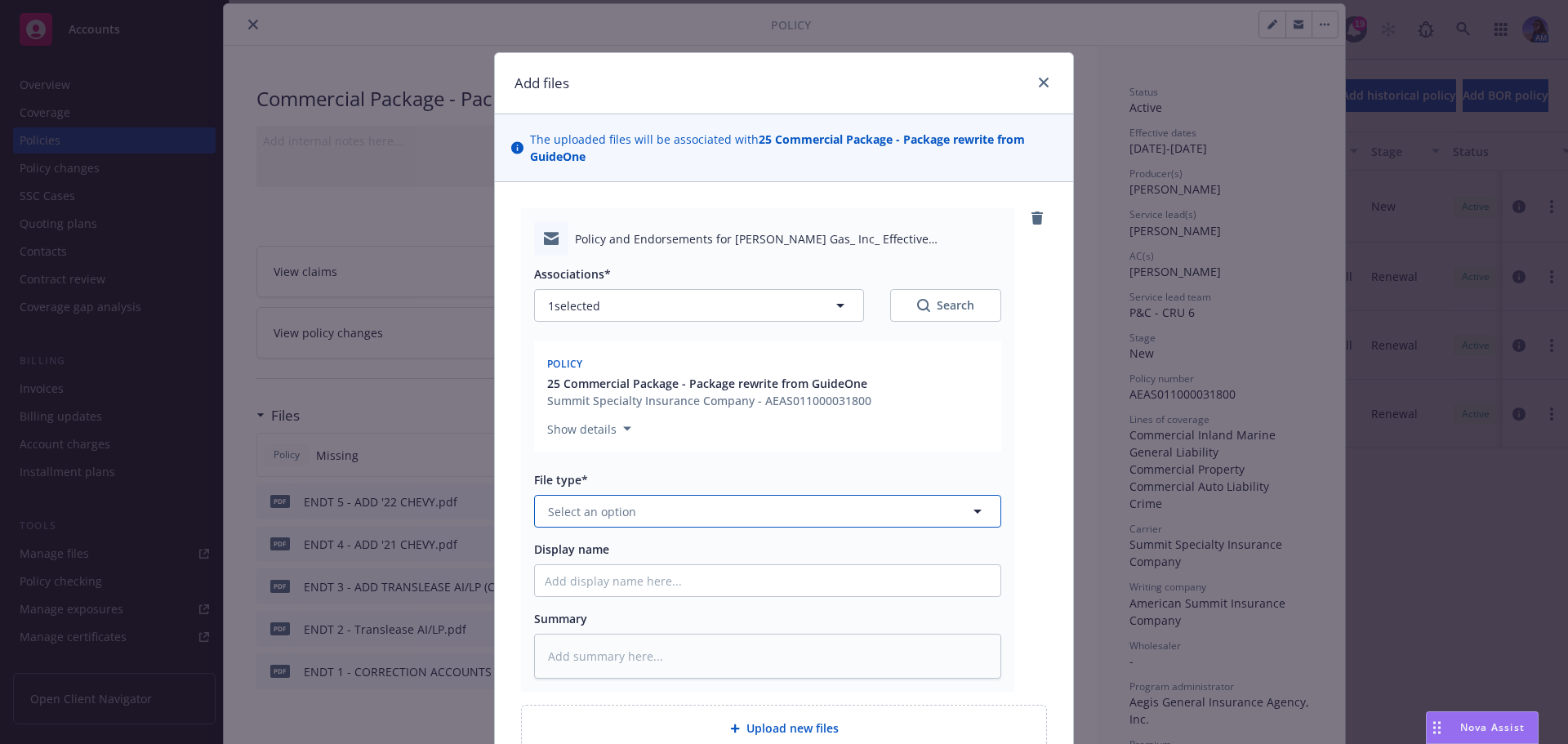
click at [567, 512] on span "Select an option" at bounding box center [591, 512] width 88 height 17
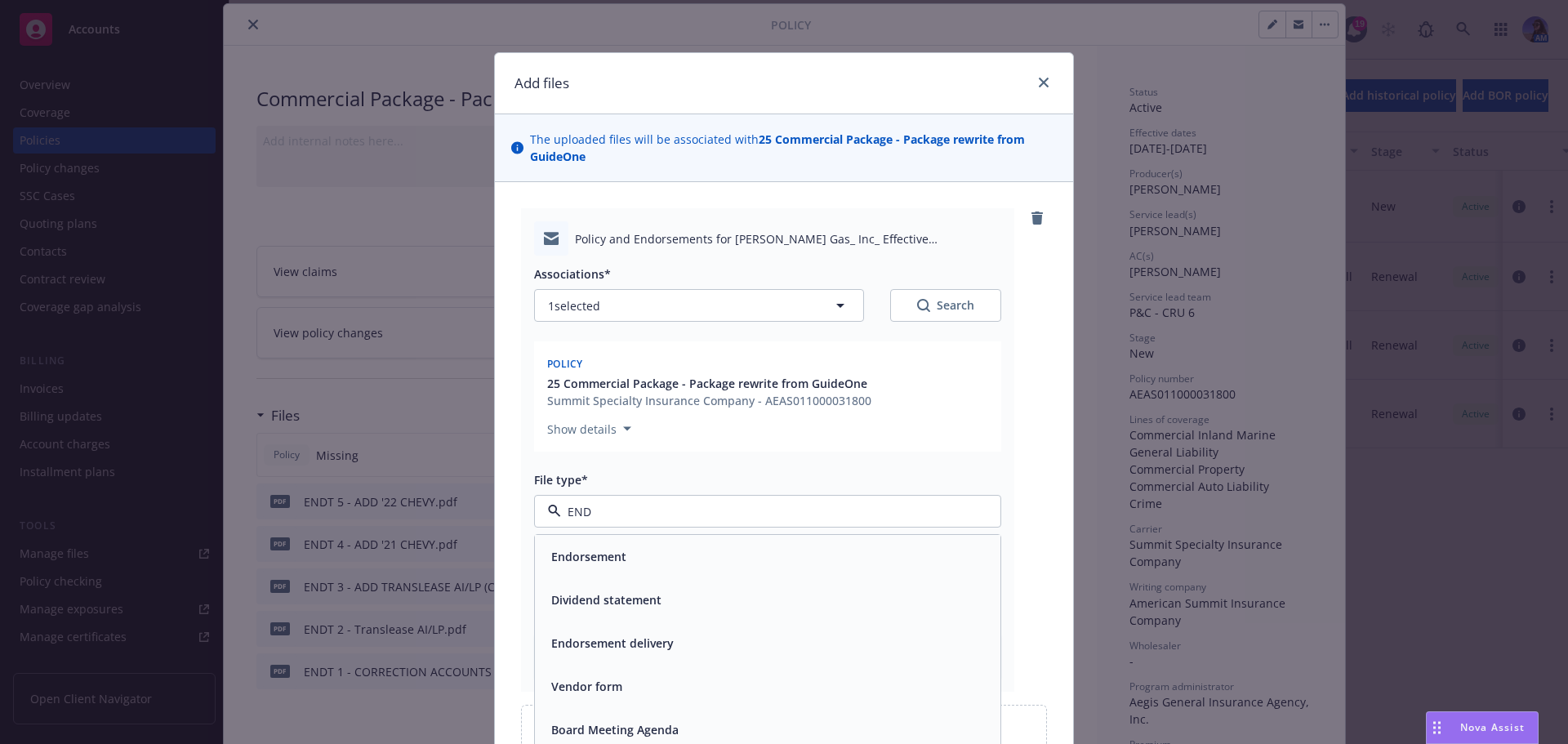
click at [603, 644] on span "Endorsement delivery" at bounding box center [612, 643] width 123 height 17
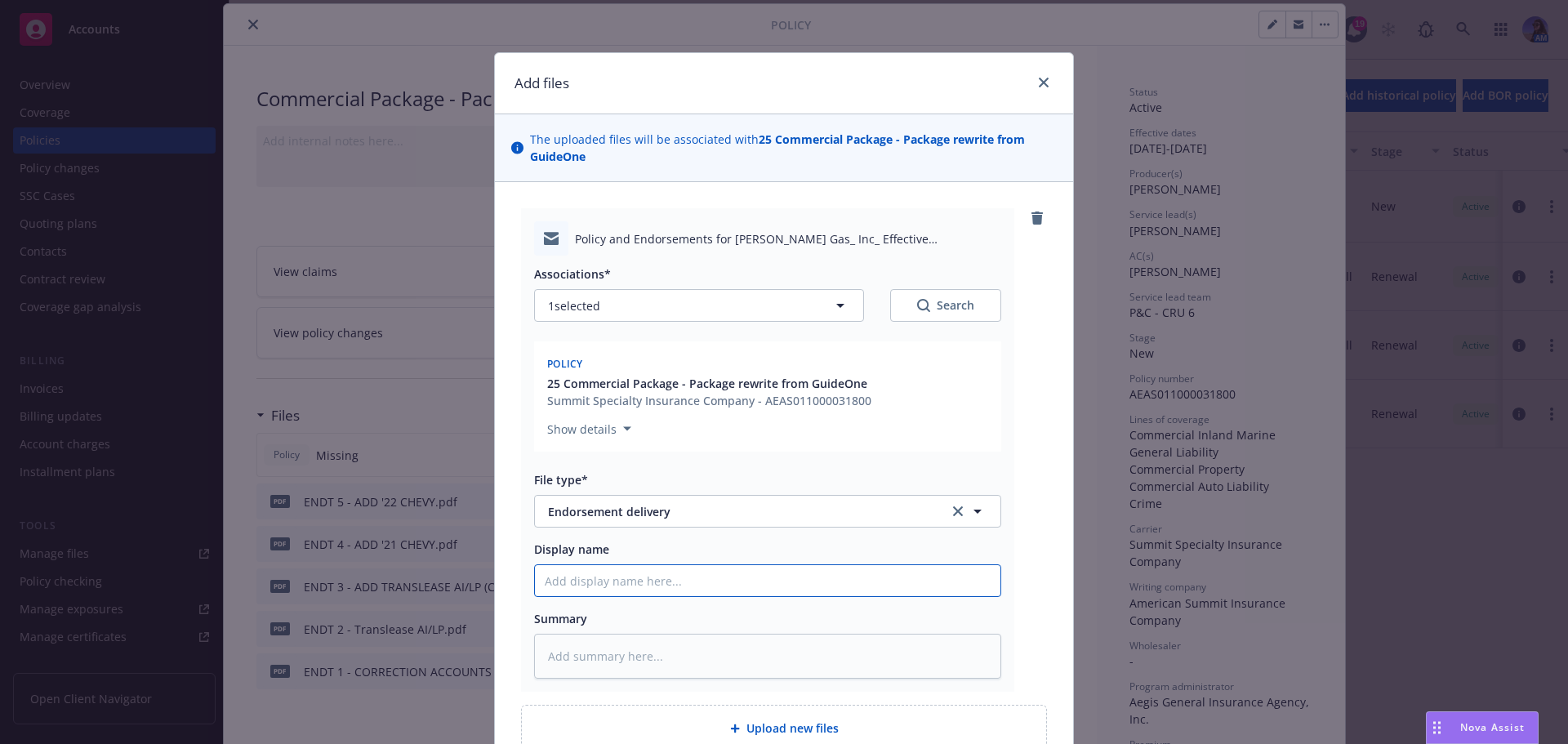
click at [594, 571] on input "Display name" at bounding box center [767, 581] width 465 height 31
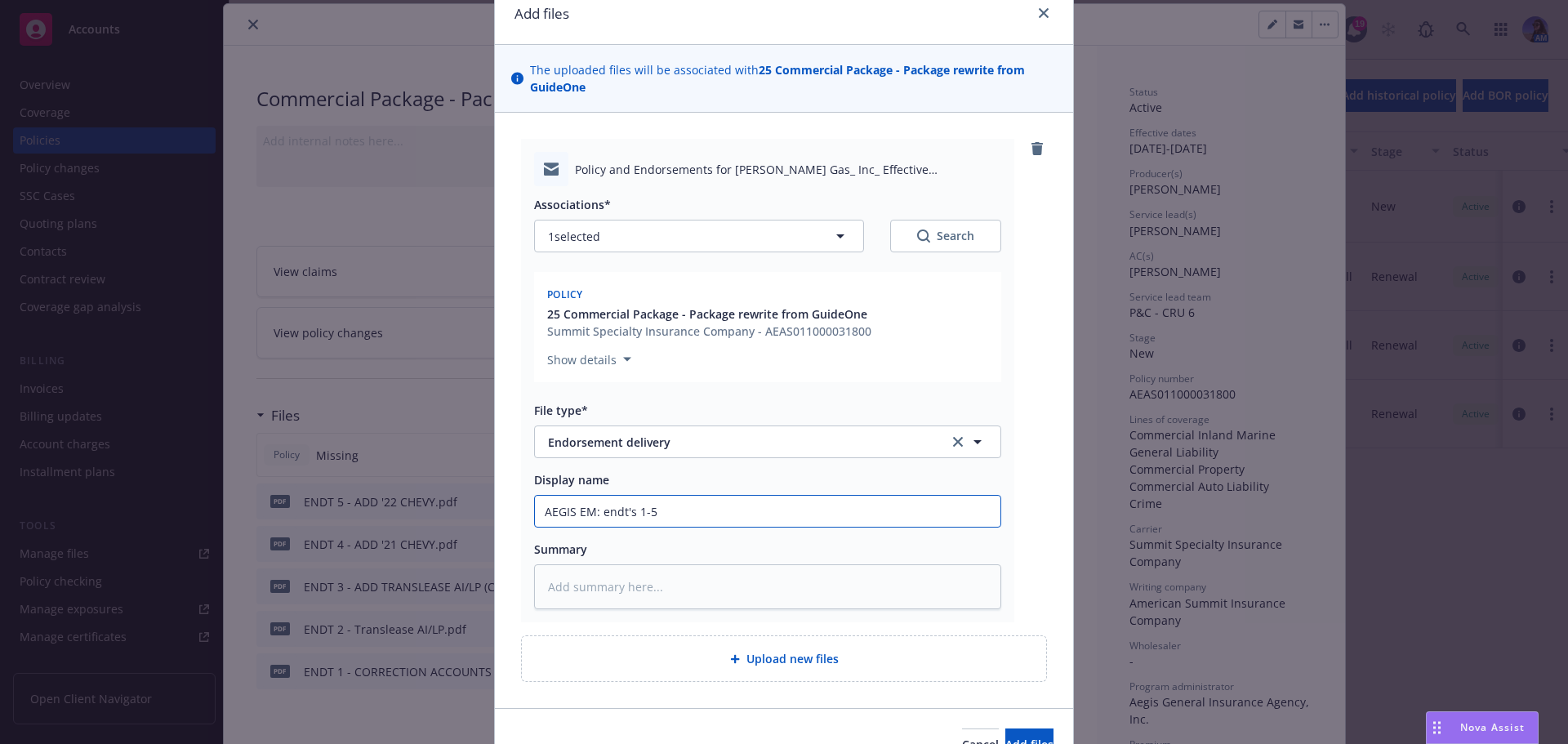
scroll to position [159, 0]
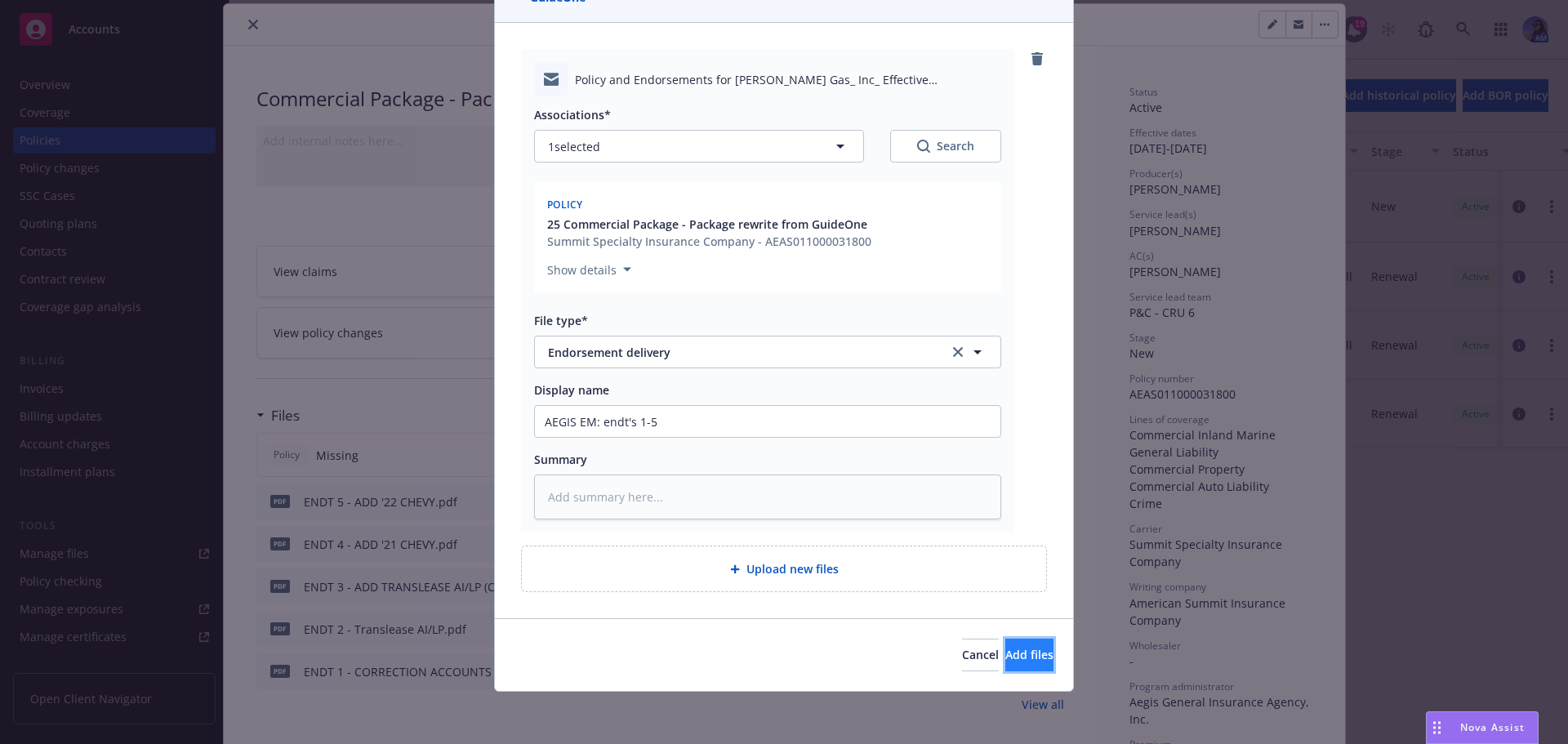
click at [1005, 648] on span "Add files" at bounding box center [1029, 655] width 48 height 16
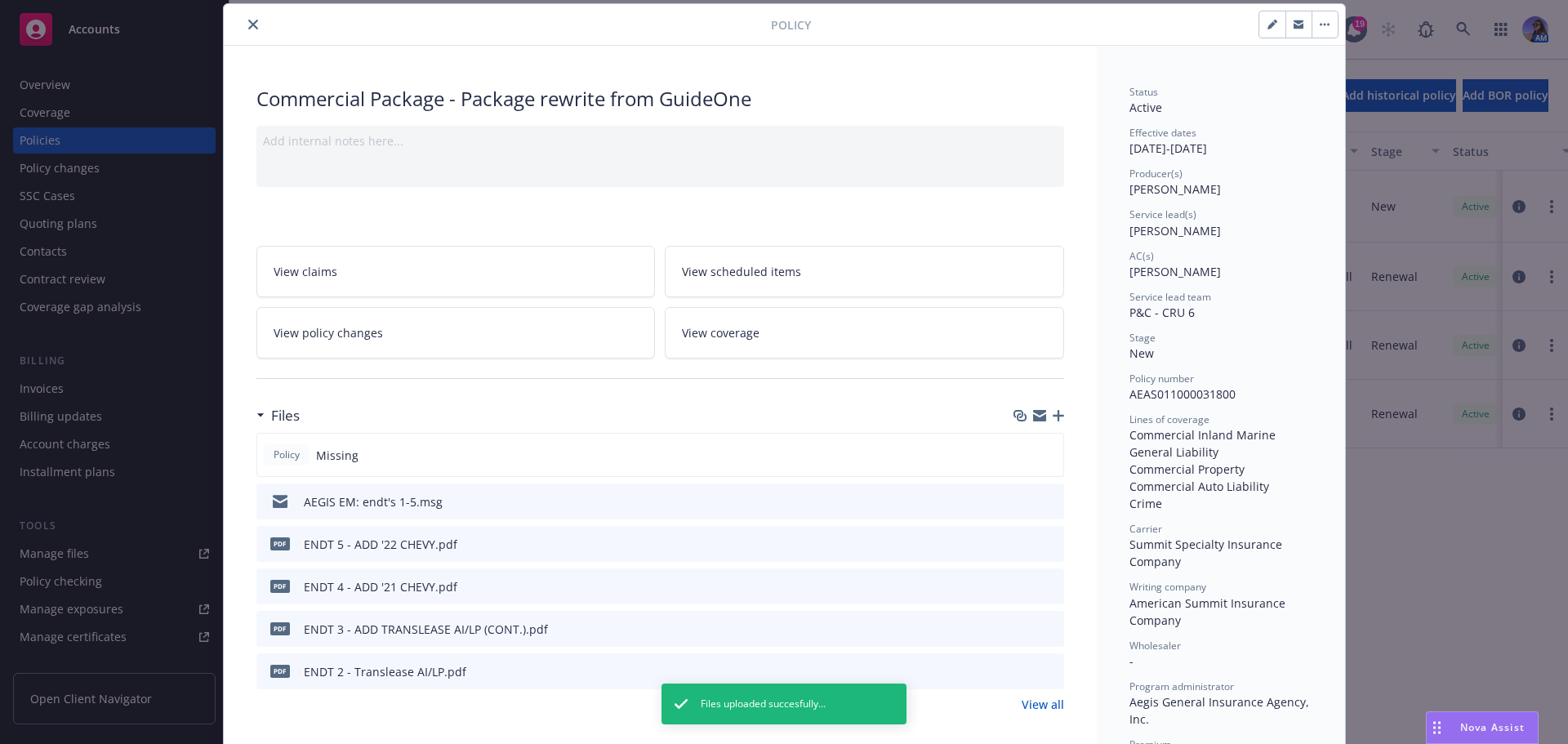
click at [1051, 422] on div "Files" at bounding box center [660, 415] width 808 height 34
click at [1052, 415] on icon "button" at bounding box center [1058, 415] width 11 height 11
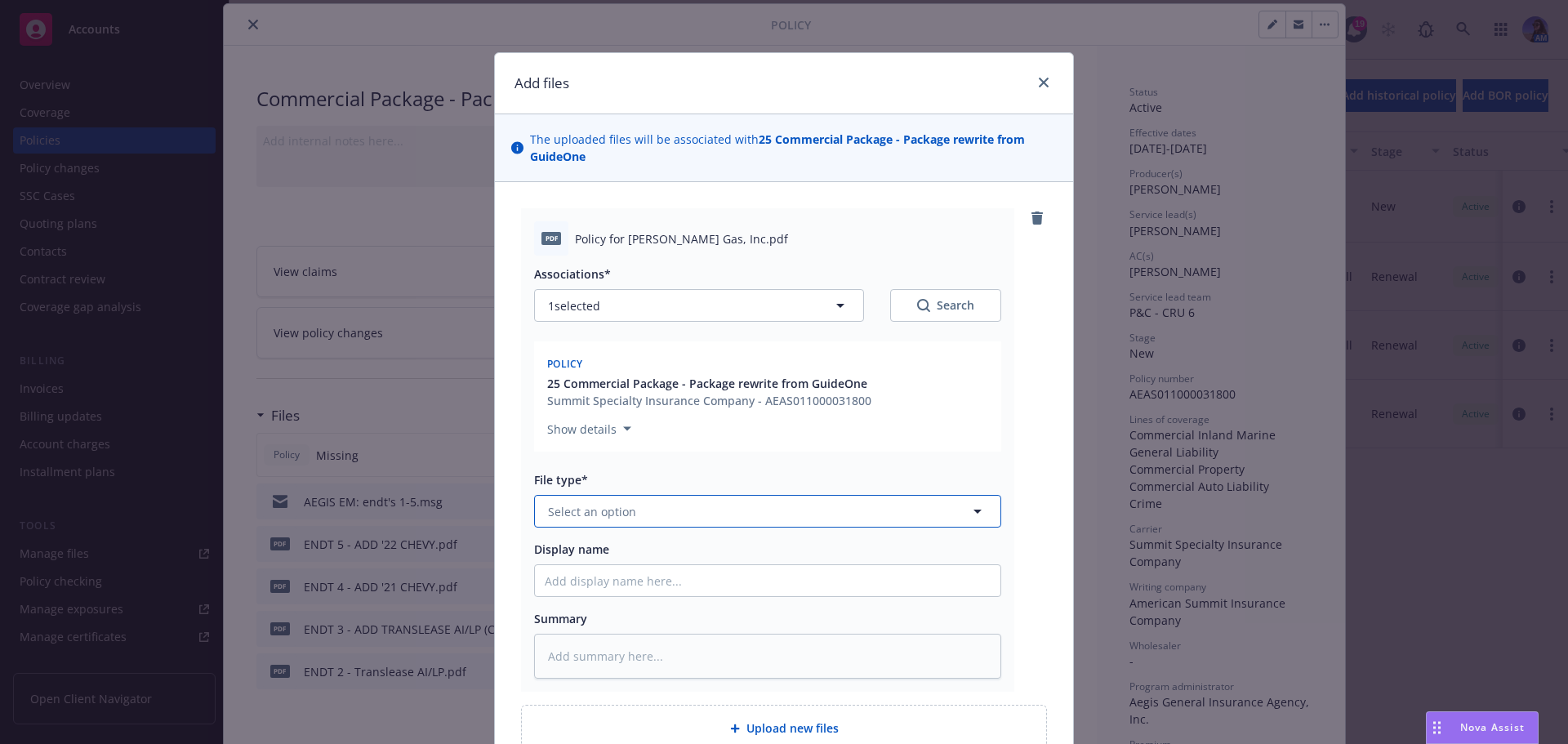
click at [578, 506] on span "Select an option" at bounding box center [591, 512] width 88 height 17
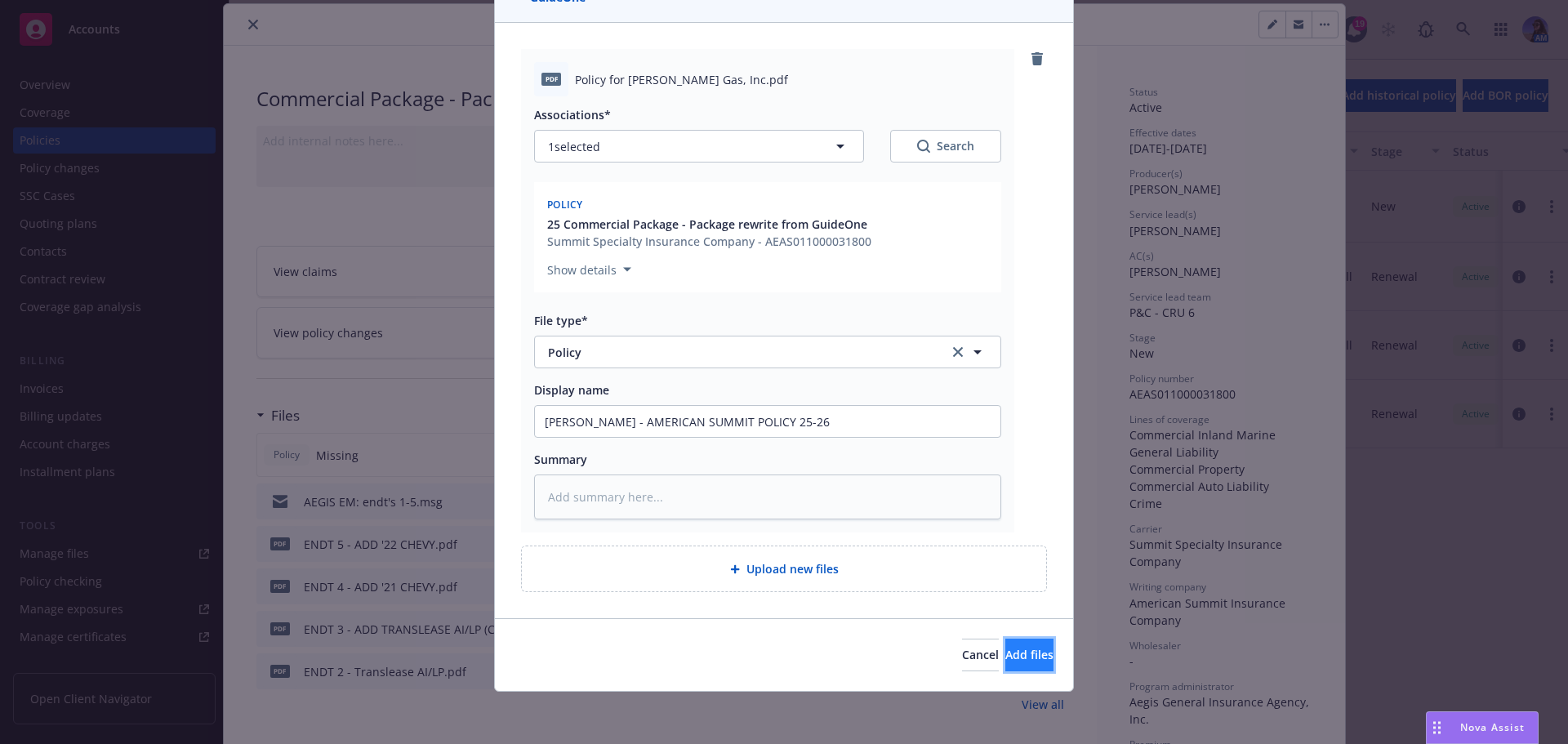
click at [1031, 660] on button "Add files" at bounding box center [1029, 655] width 48 height 33
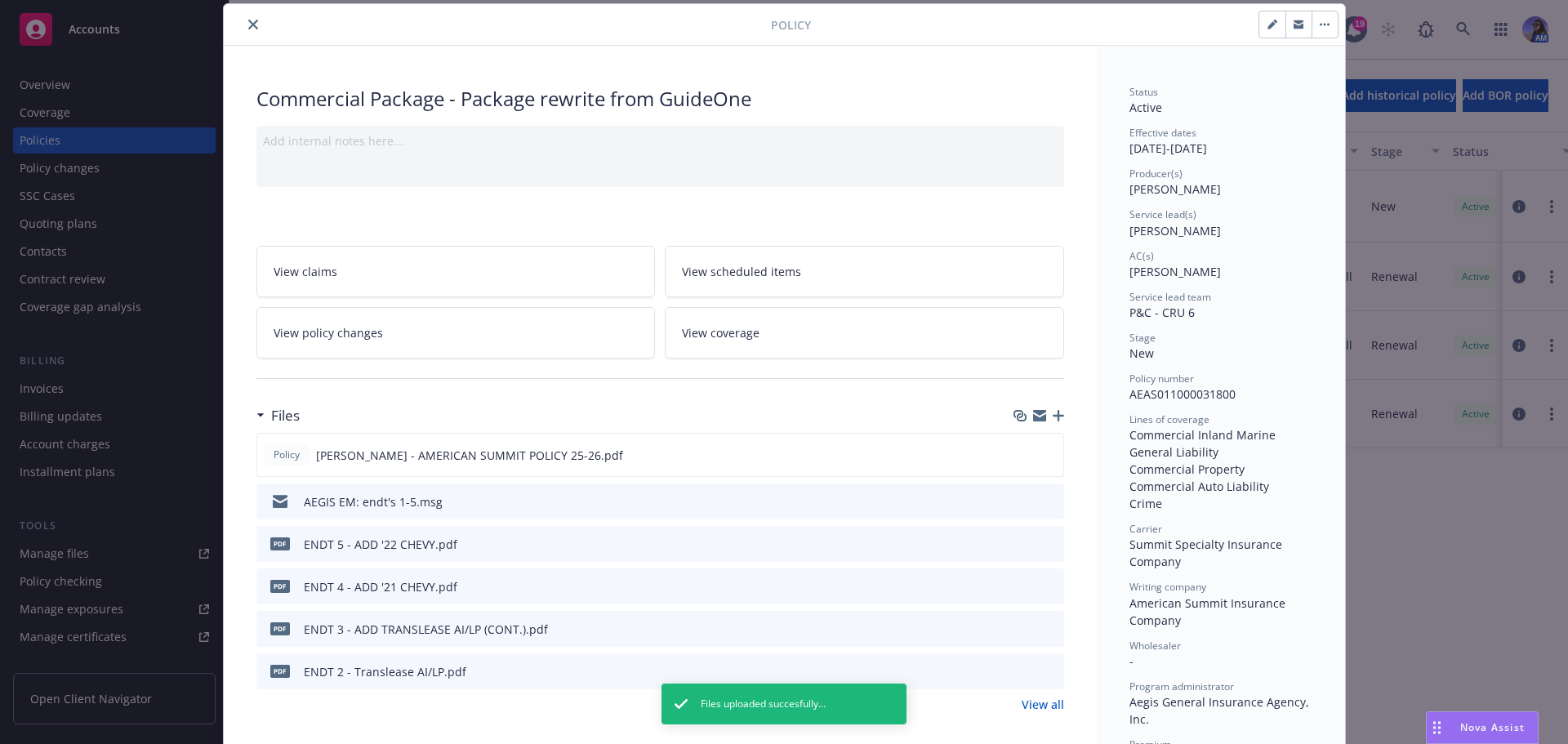
click at [1056, 410] on icon "button" at bounding box center [1058, 415] width 11 height 11
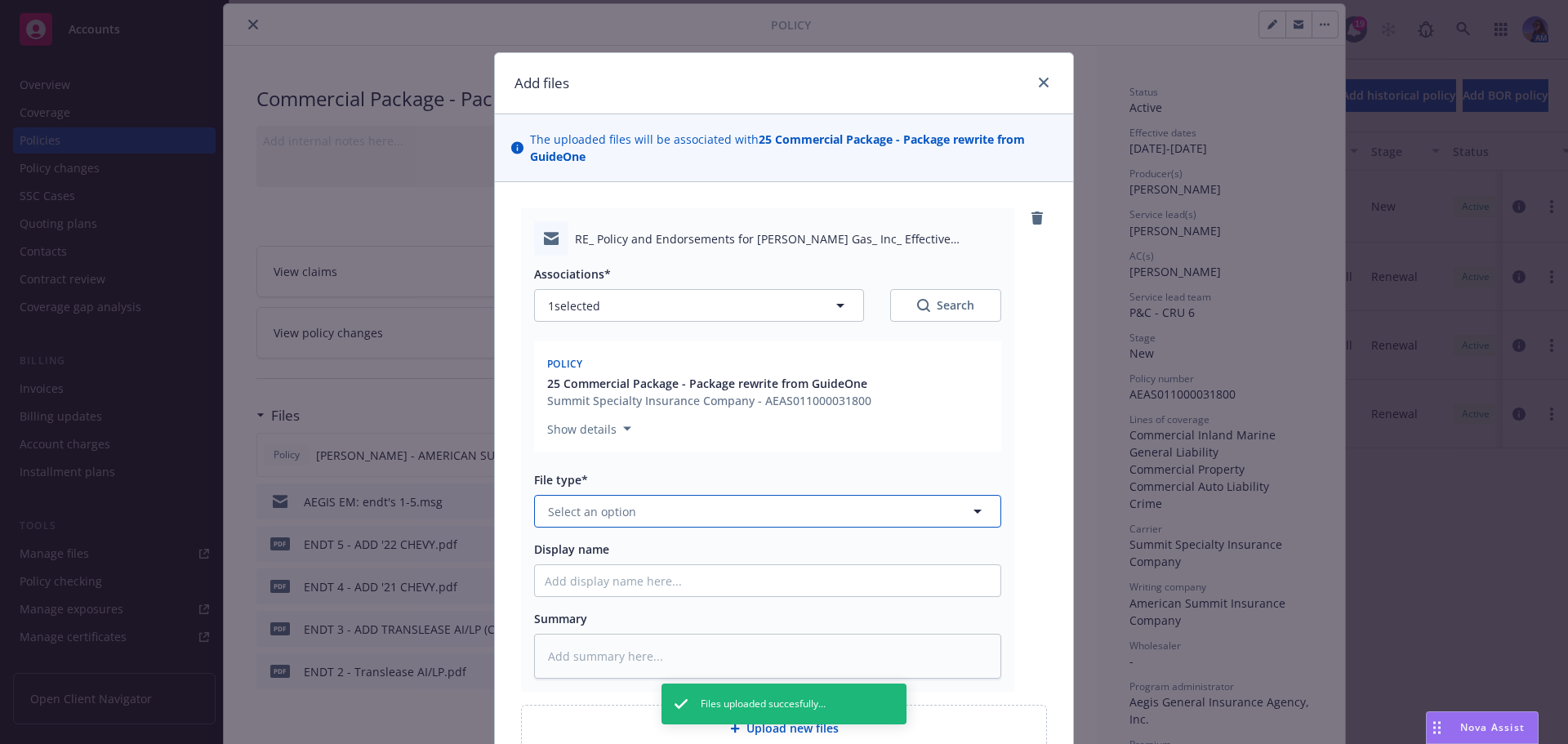
click at [623, 509] on span "Select an option" at bounding box center [591, 512] width 88 height 17
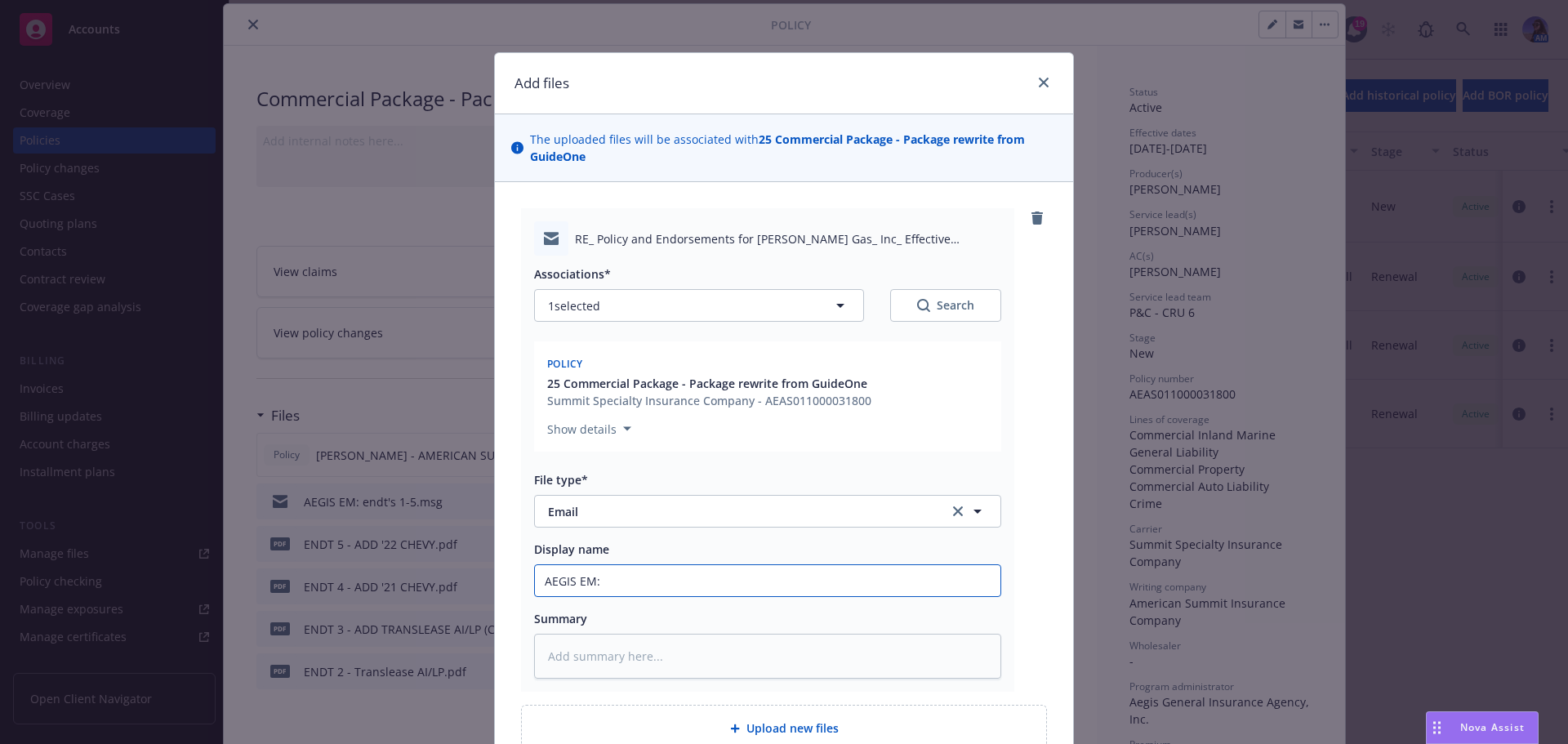
click at [781, 583] on input "AEGIS EM:" at bounding box center [767, 581] width 465 height 31
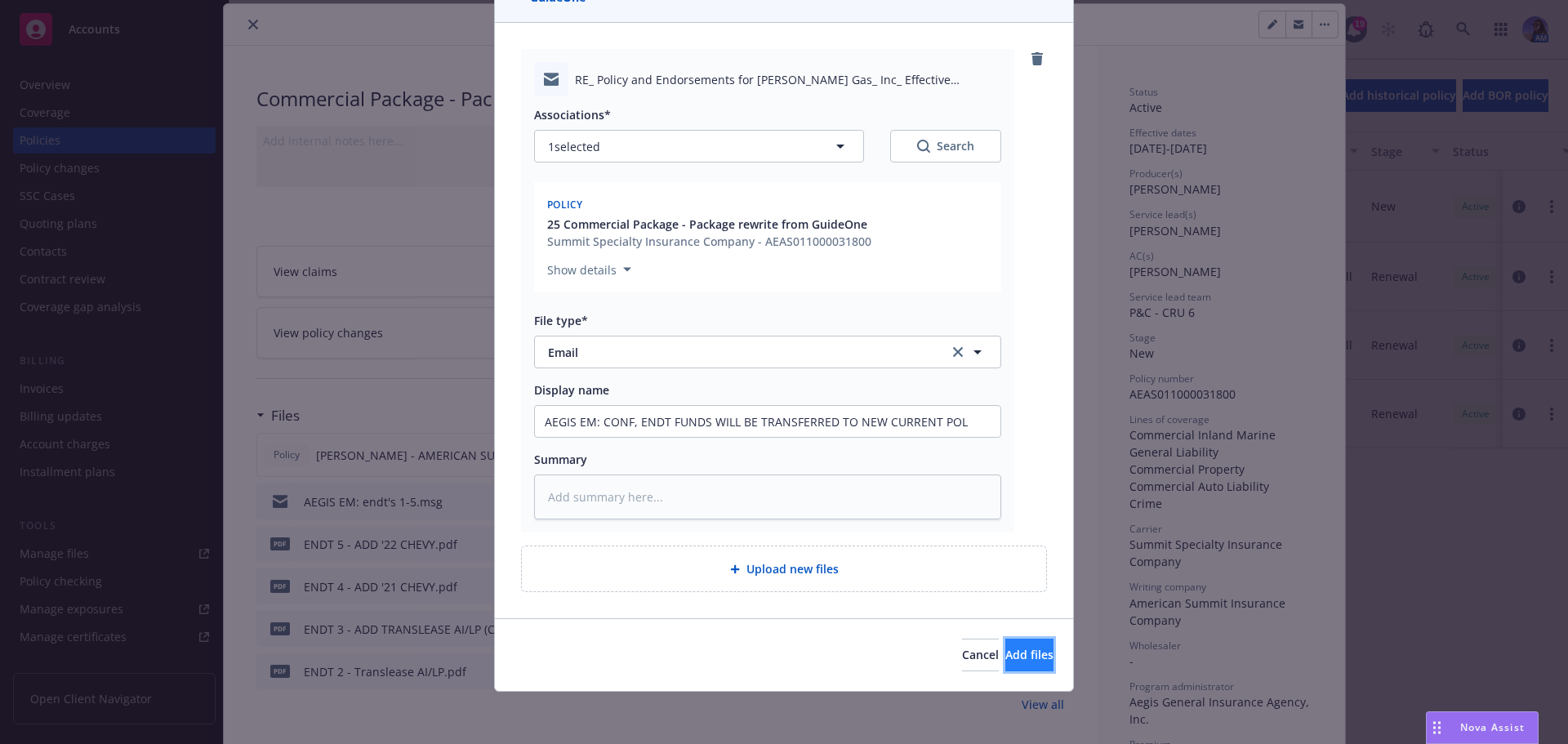
click at [1033, 645] on button "Add files" at bounding box center [1029, 655] width 48 height 33
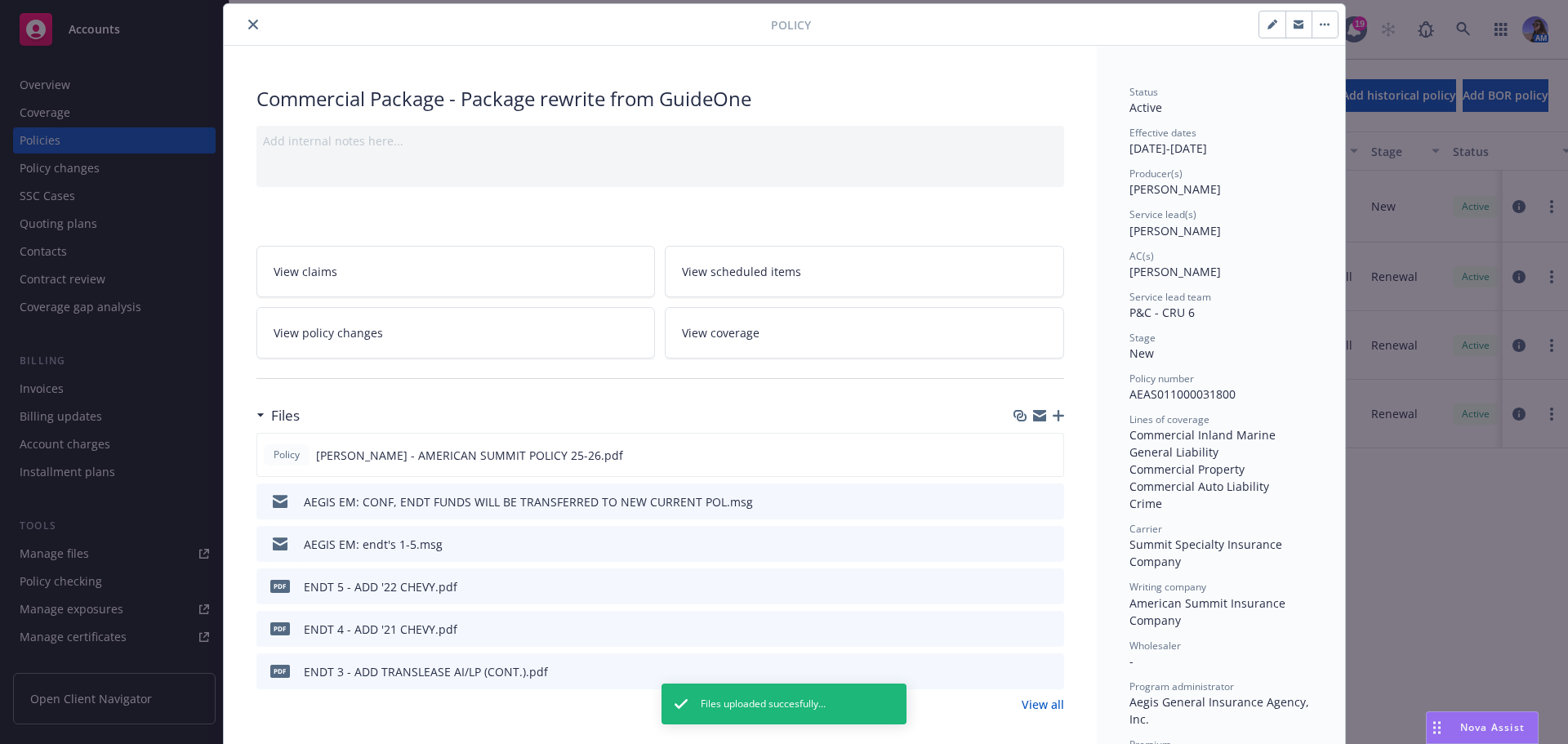
click at [248, 21] on icon "close" at bounding box center [252, 24] width 10 height 10
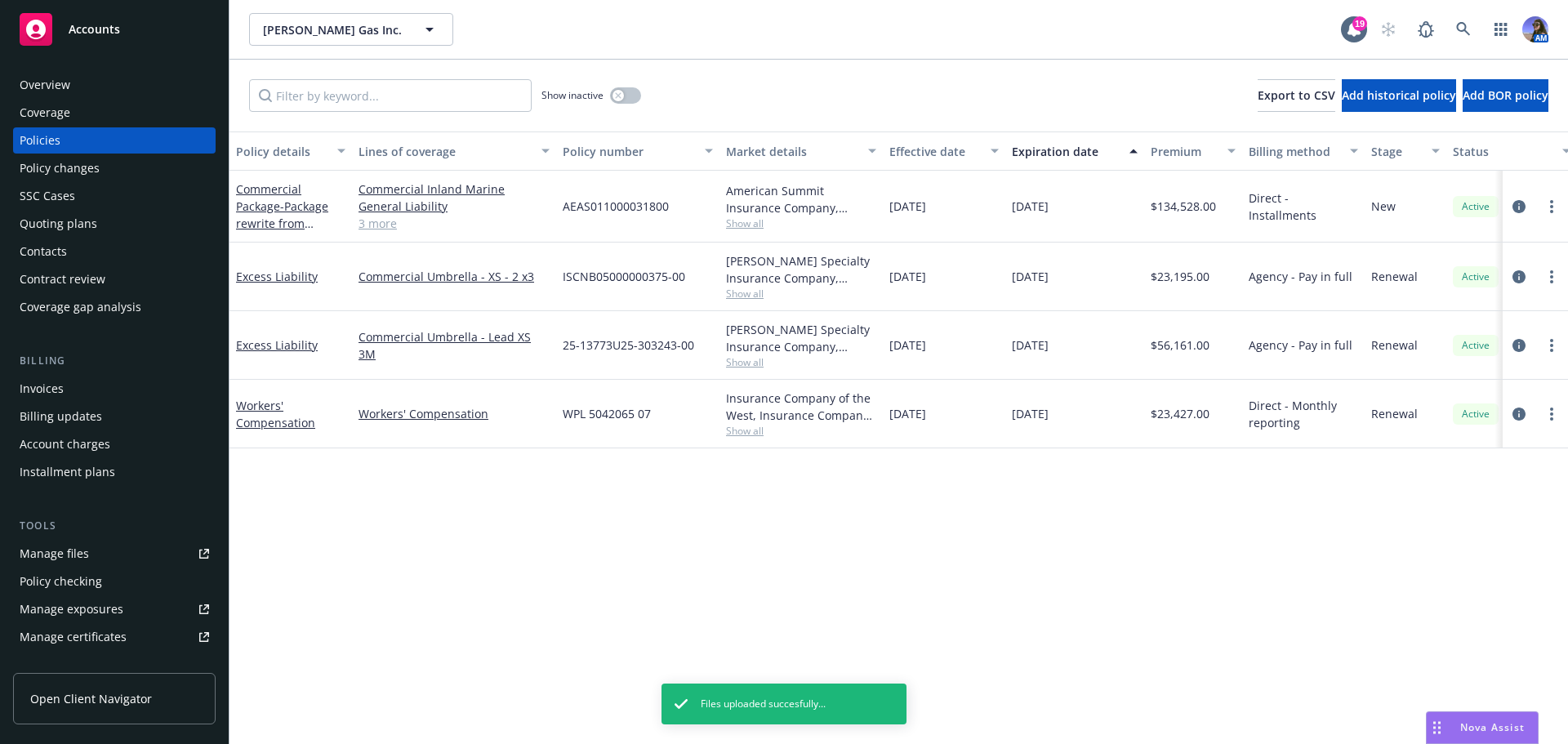
click at [44, 390] on div "Invoices" at bounding box center [42, 389] width 44 height 26
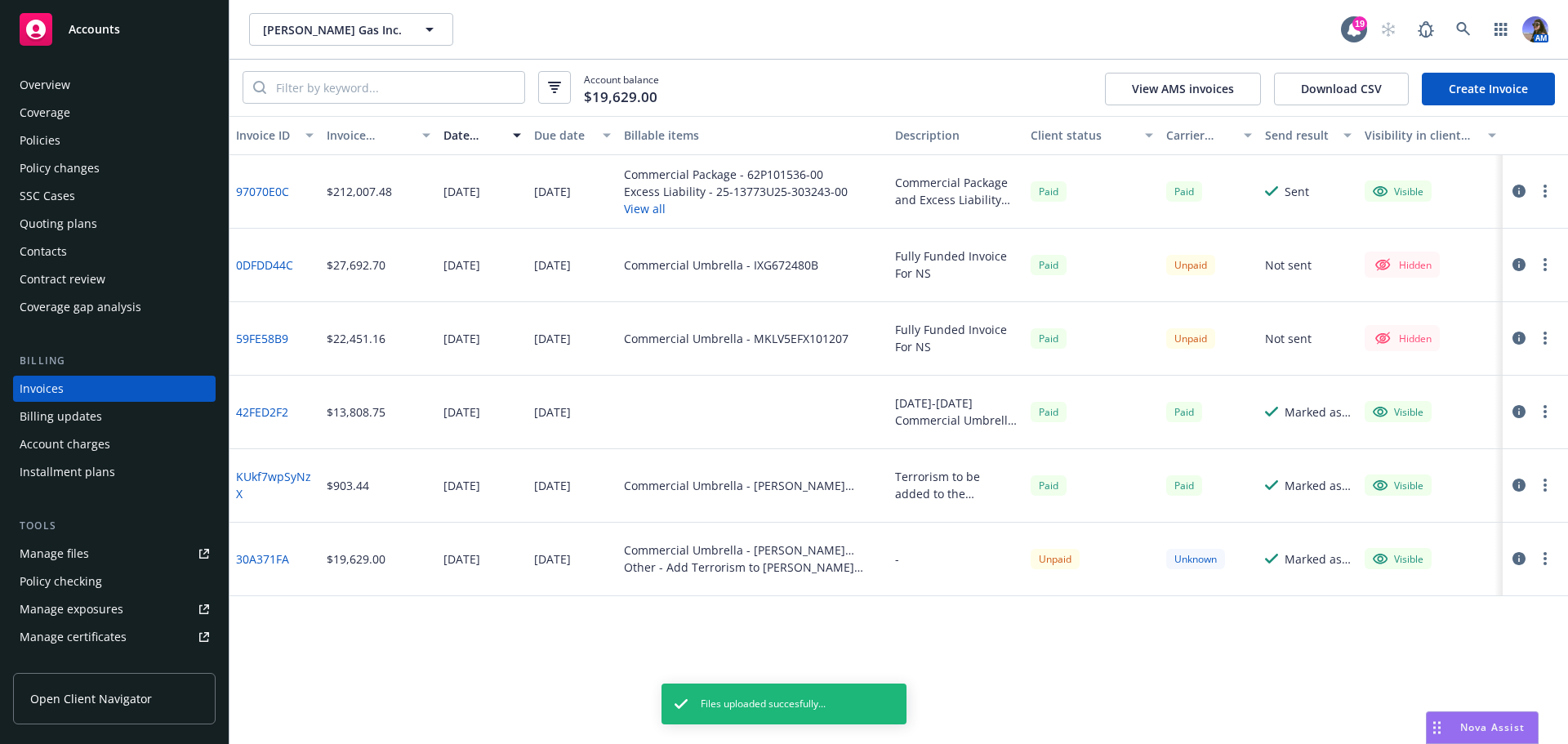
click at [1436, 94] on link "Create Invoice" at bounding box center [1488, 90] width 133 height 33
